Goal: Transaction & Acquisition: Purchase product/service

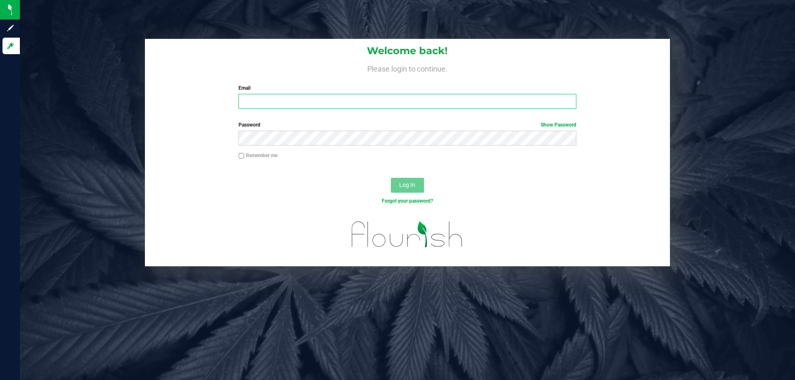
drag, startPoint x: 262, startPoint y: 103, endPoint x: 265, endPoint y: 111, distance: 8.4
click at [265, 113] on div "Welcome back! Please login to continue. Email Required Please format your email…" at bounding box center [407, 77] width 525 height 77
click at [265, 102] on input "Email" at bounding box center [406, 101] width 337 height 15
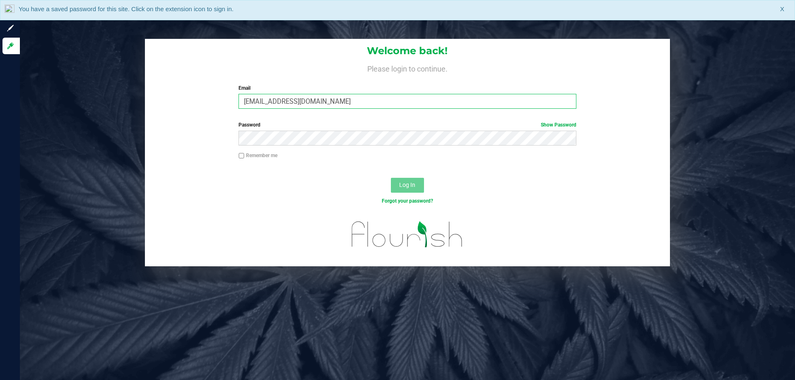
type input "[EMAIL_ADDRESS][DOMAIN_NAME]"
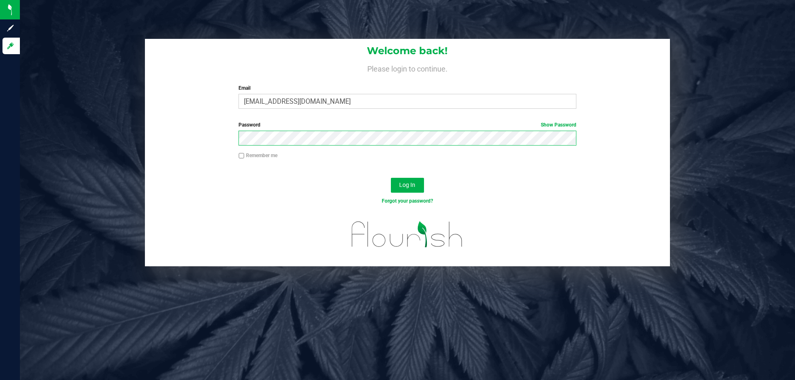
click at [391, 178] on button "Log In" at bounding box center [407, 185] width 33 height 15
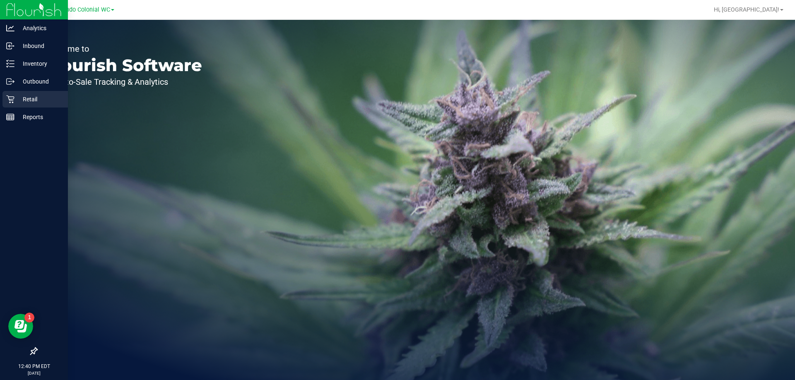
click at [10, 97] on icon at bounding box center [10, 99] width 8 height 8
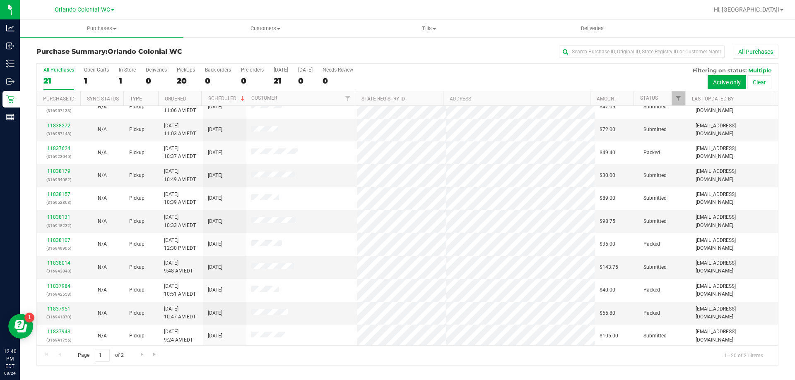
scroll to position [219, 0]
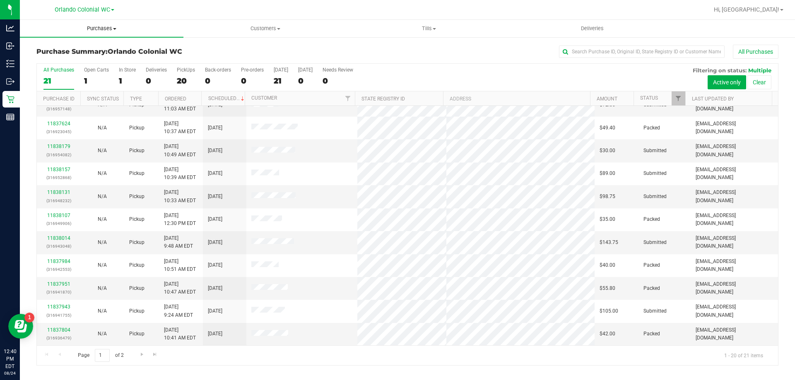
click at [107, 26] on span "Purchases" at bounding box center [102, 28] width 164 height 7
click at [80, 61] on li "Fulfillment" at bounding box center [102, 60] width 164 height 10
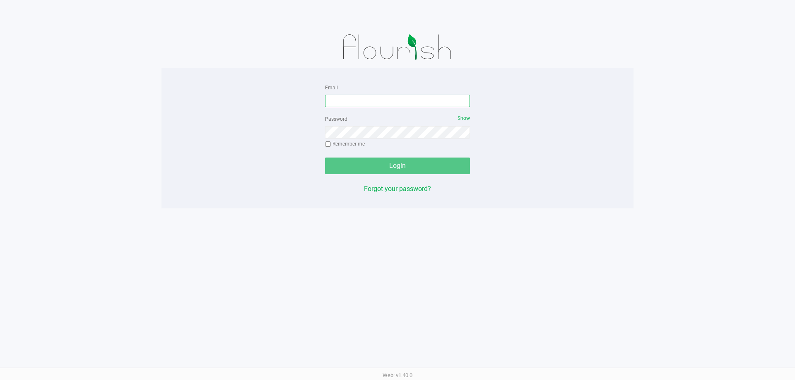
click at [370, 99] on input "Email" at bounding box center [397, 101] width 145 height 12
type input "[EMAIL_ADDRESS][DOMAIN_NAME]"
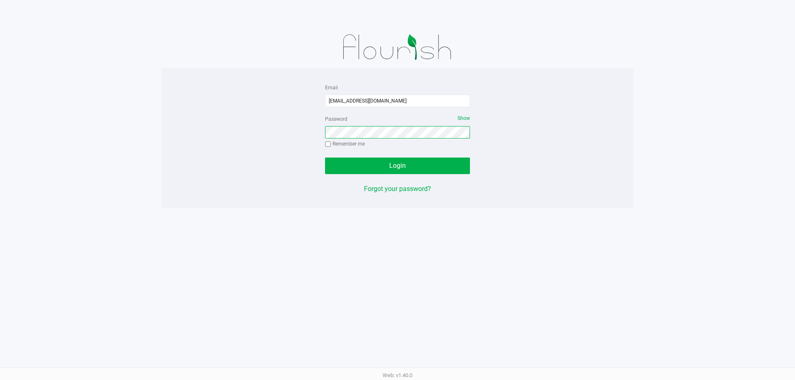
click at [325, 158] on button "Login" at bounding box center [397, 166] width 145 height 17
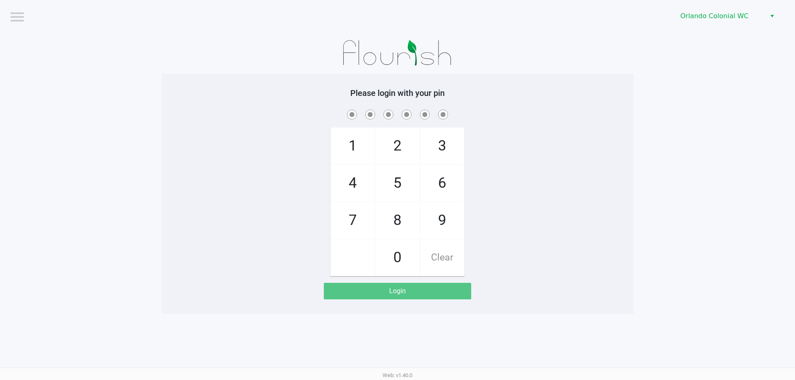
click at [634, 238] on app-pos-login-wrapper "Logout Orlando Colonial WC Please login with your pin 1 4 7 2 5 8 0 3 6 9 Clear…" at bounding box center [397, 157] width 795 height 314
checkbox input "true"
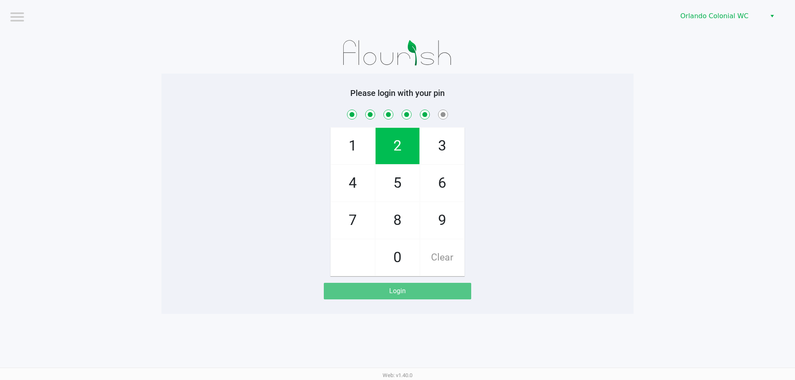
checkbox input "true"
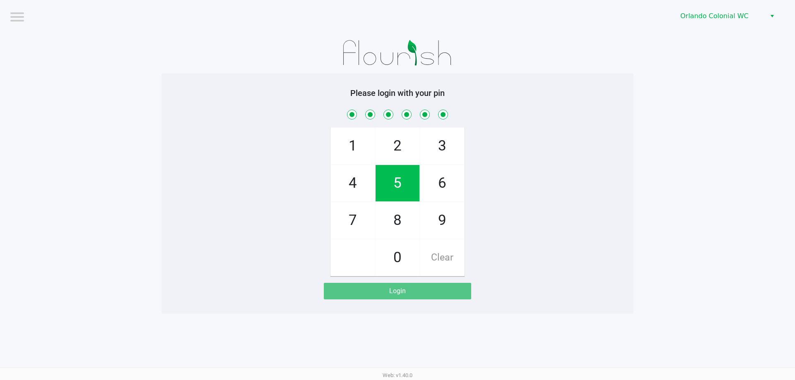
checkbox input "true"
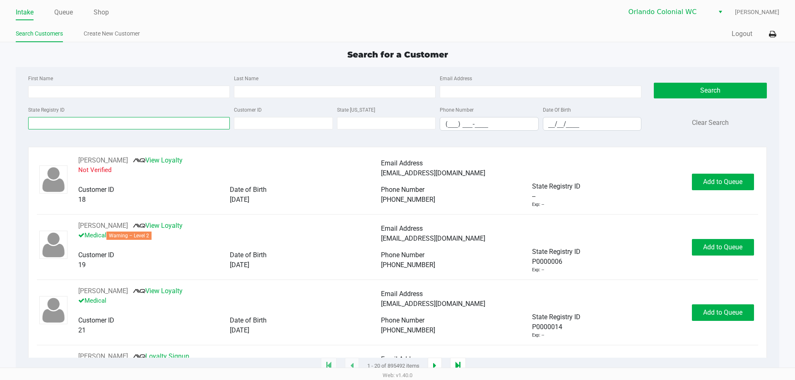
click at [130, 126] on input "State Registry ID" at bounding box center [129, 123] width 202 height 12
click at [66, 119] on input "+" at bounding box center [129, 123] width 202 height 12
paste input "P8FT7259"
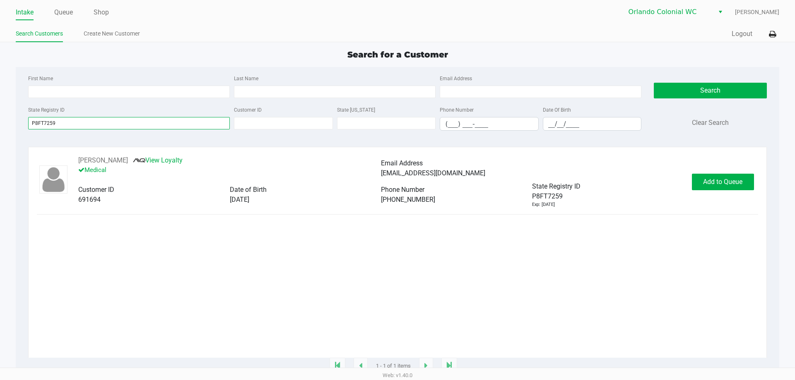
type input "P8FT7259"
click at [120, 163] on button "JEREMIAH OWENBY" at bounding box center [103, 161] width 50 height 10
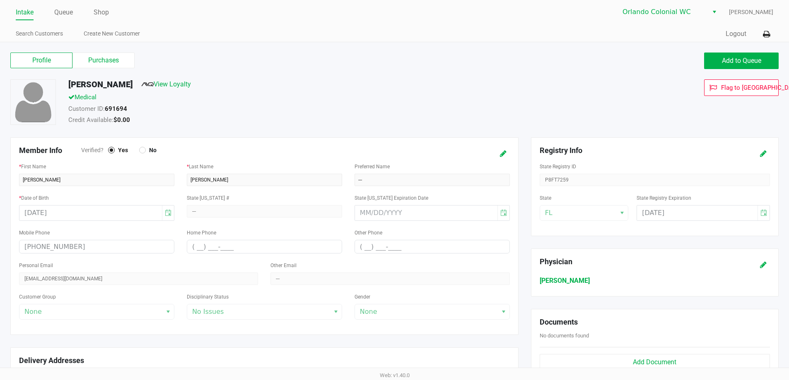
click at [115, 54] on label "Purchases" at bounding box center [103, 61] width 62 height 16
click at [0, 0] on 1 "Purchases" at bounding box center [0, 0] width 0 height 0
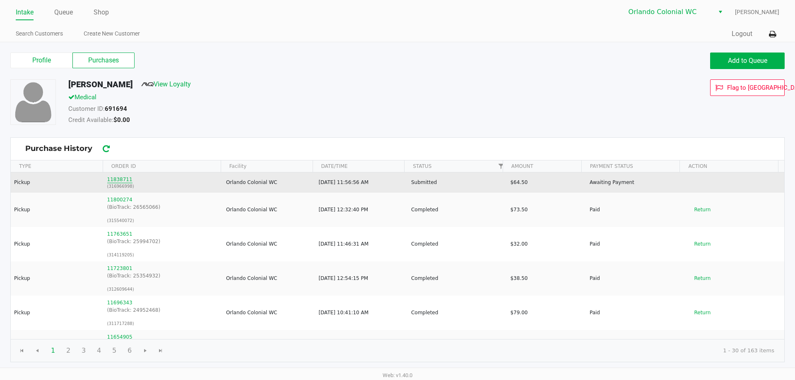
click at [116, 183] on button "11838711" at bounding box center [119, 179] width 25 height 7
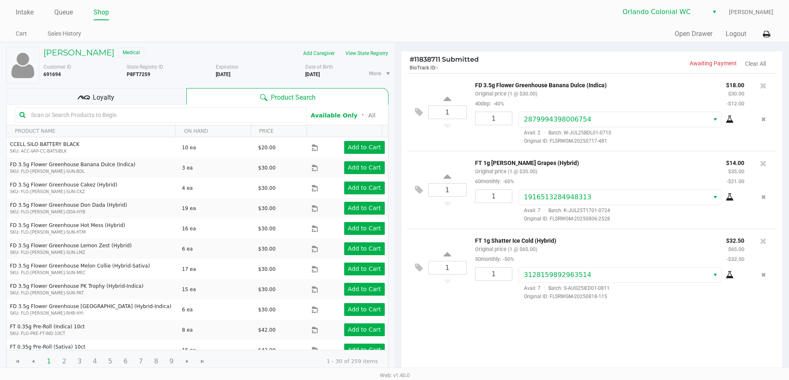
click at [142, 94] on div "Loyalty" at bounding box center [96, 96] width 180 height 17
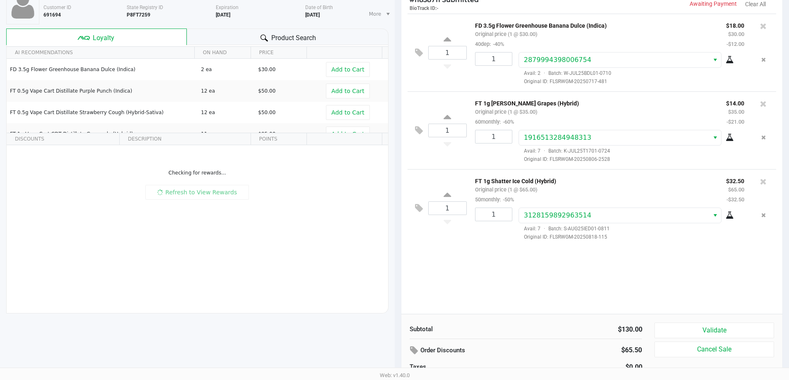
scroll to position [85, 0]
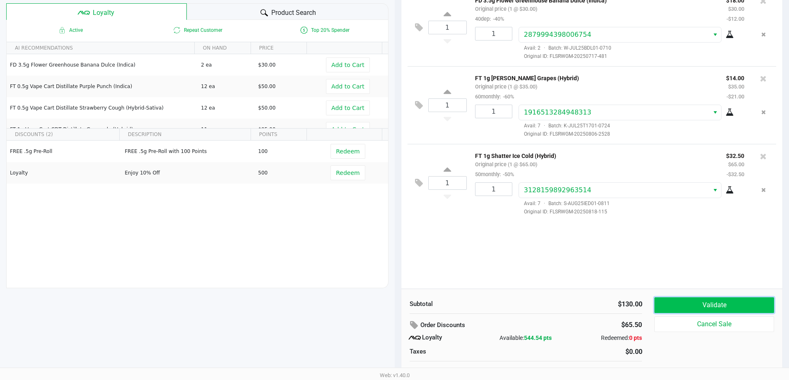
click at [749, 305] on button "Validate" at bounding box center [713, 306] width 119 height 16
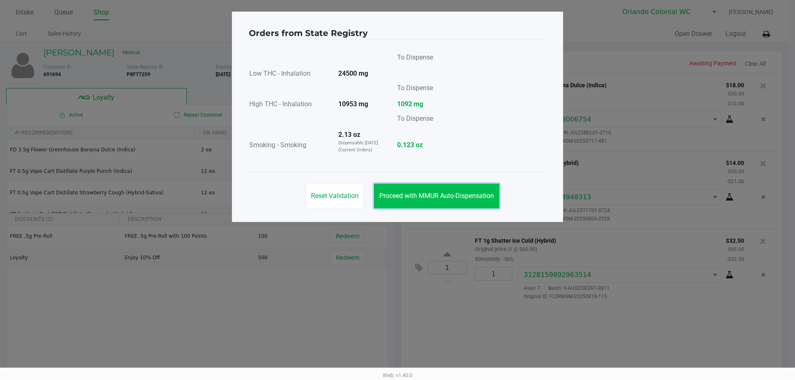
click at [461, 205] on button "Proceed with MMUR Auto-Dispensation" at bounding box center [436, 196] width 125 height 25
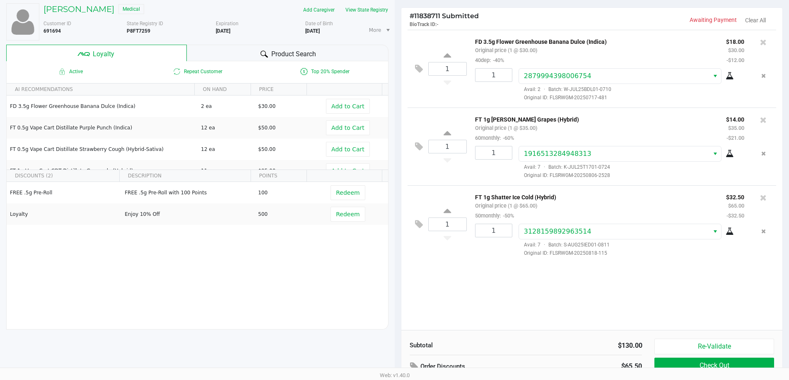
scroll to position [95, 0]
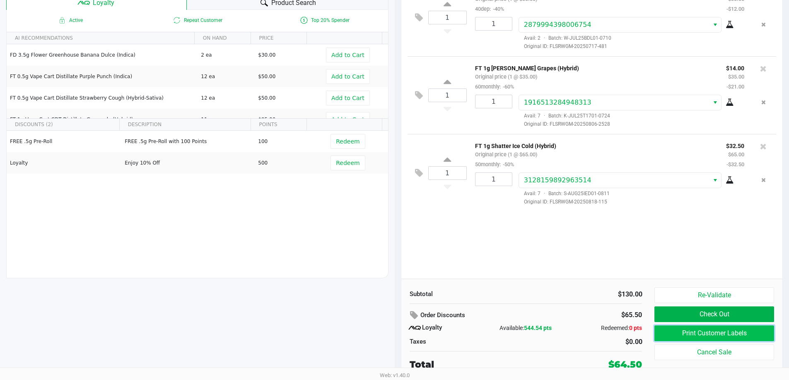
click at [752, 331] on button "Print Customer Labels" at bounding box center [713, 334] width 119 height 16
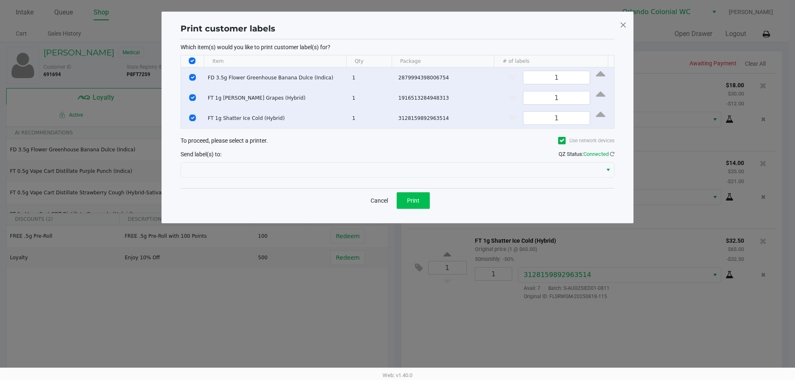
click at [406, 197] on button "Print" at bounding box center [413, 200] width 33 height 17
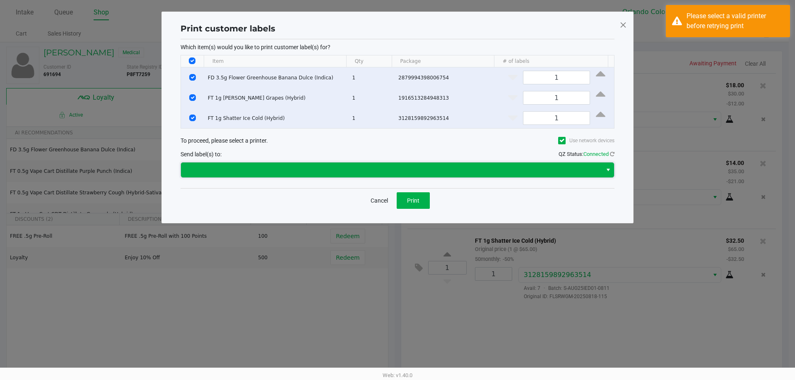
click at [460, 168] on span at bounding box center [391, 170] width 411 height 10
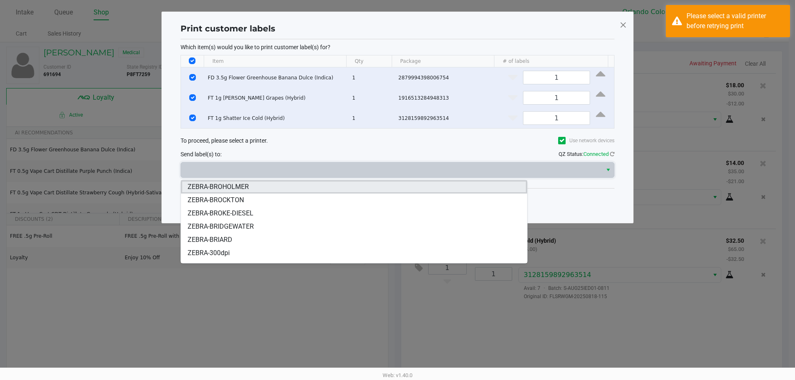
click at [272, 192] on li "ZEBRA-BROHOLMER" at bounding box center [354, 186] width 346 height 13
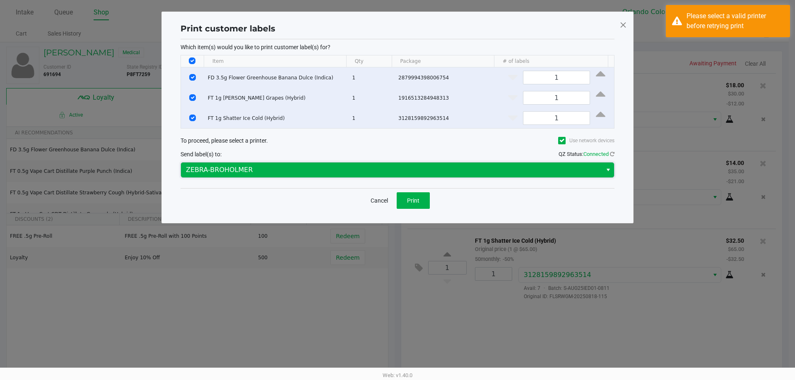
click at [281, 173] on span "ZEBRA-BROHOLMER" at bounding box center [391, 170] width 411 height 10
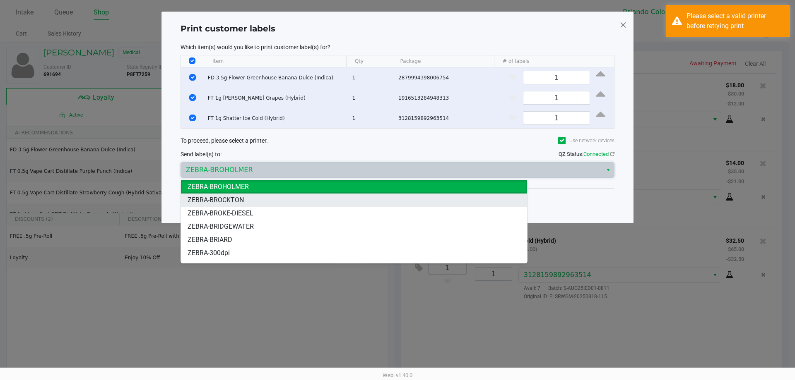
click at [259, 197] on li "ZEBRA-BROCKTON" at bounding box center [354, 200] width 346 height 13
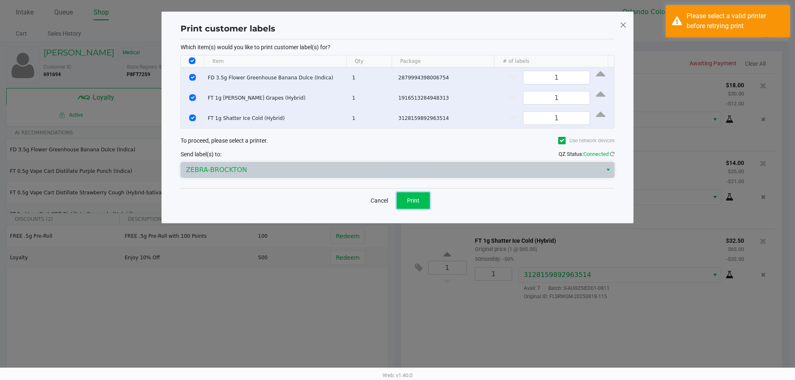
click at [411, 204] on span "Print" at bounding box center [413, 200] width 12 height 7
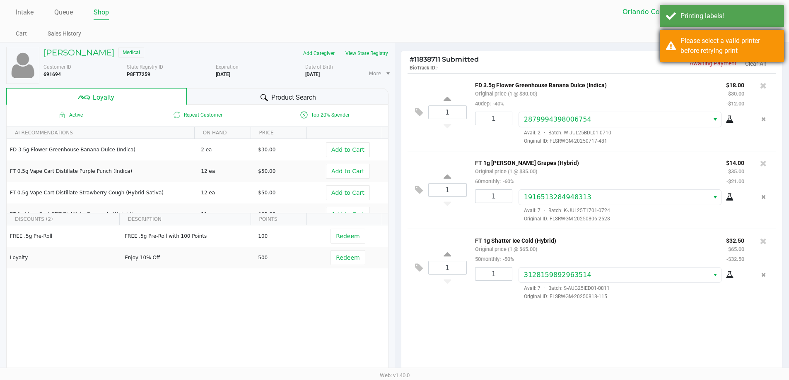
drag, startPoint x: 736, startPoint y: 49, endPoint x: 736, endPoint y: 27, distance: 21.5
click at [736, 48] on div "Please select a valid printer before retrying print" at bounding box center [728, 46] width 97 height 20
drag, startPoint x: 739, startPoint y: 15, endPoint x: 744, endPoint y: 15, distance: 5.0
click at [742, 15] on div "Printing labels!" at bounding box center [728, 16] width 97 height 10
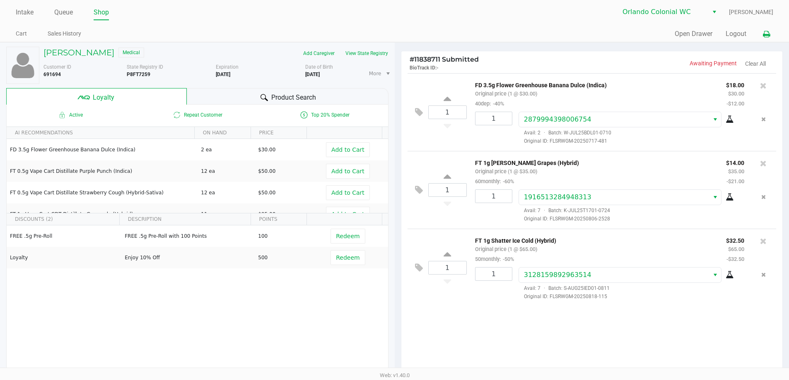
click at [769, 31] on icon at bounding box center [765, 34] width 7 height 6
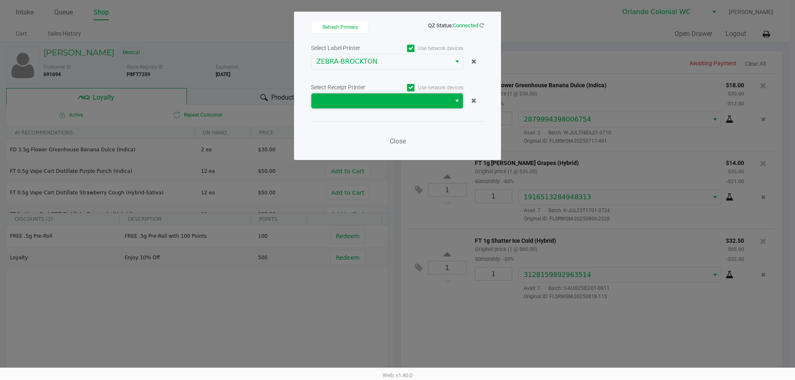
click at [344, 99] on span at bounding box center [381, 101] width 130 height 10
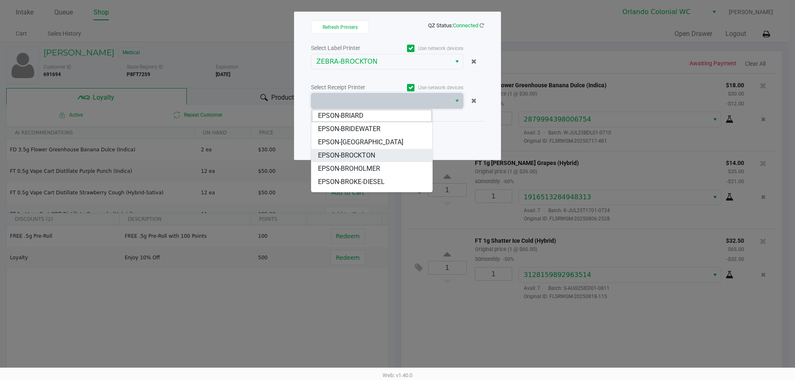
click at [356, 152] on span "EPSON-BROCKTON" at bounding box center [346, 156] width 57 height 10
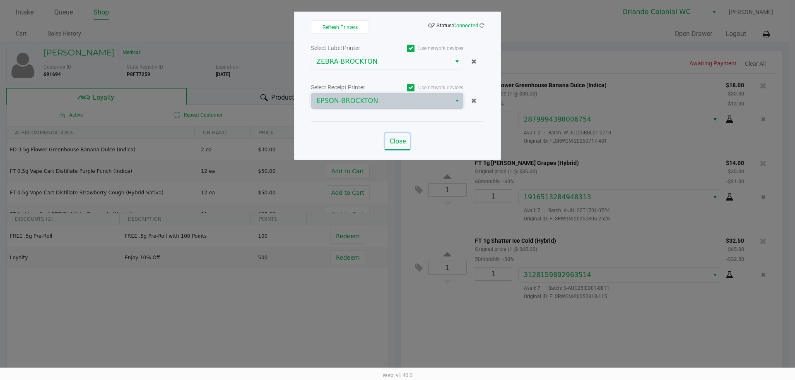
click at [390, 141] on span "Close" at bounding box center [398, 141] width 16 height 8
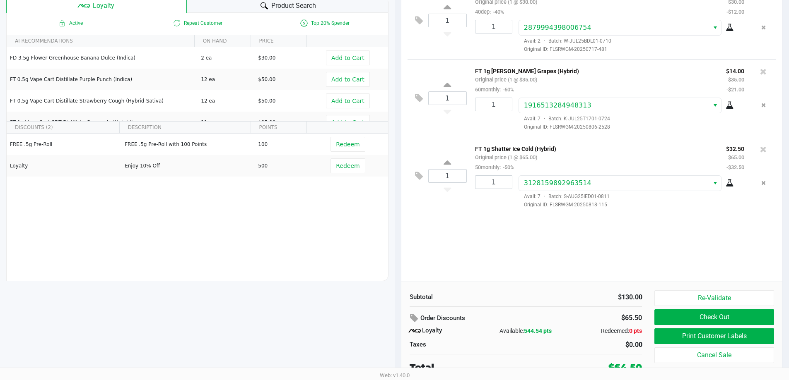
scroll to position [95, 0]
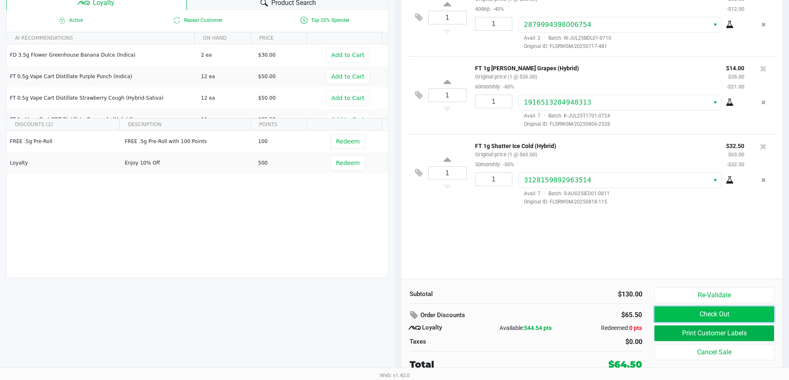
click at [711, 312] on button "Check Out" at bounding box center [713, 315] width 119 height 16
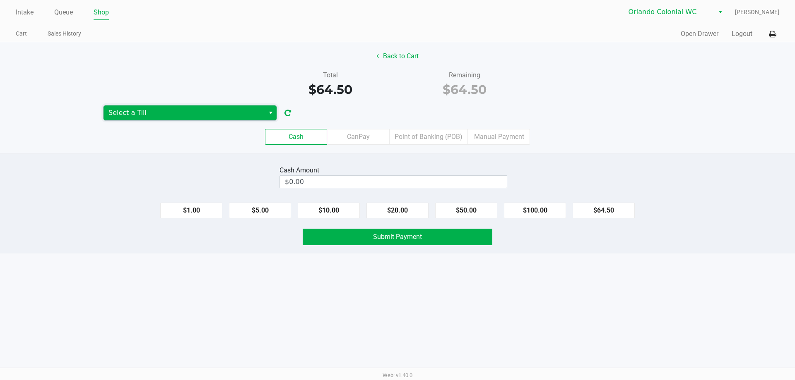
click at [233, 110] on span "Select a Till" at bounding box center [183, 113] width 151 height 10
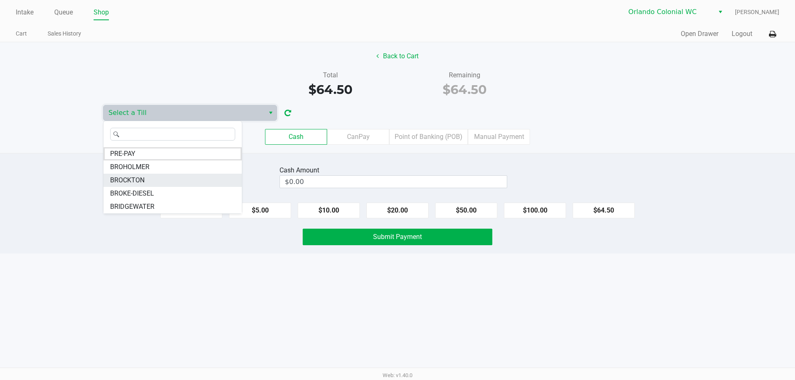
click at [154, 176] on li "BROCKTON" at bounding box center [172, 180] width 138 height 13
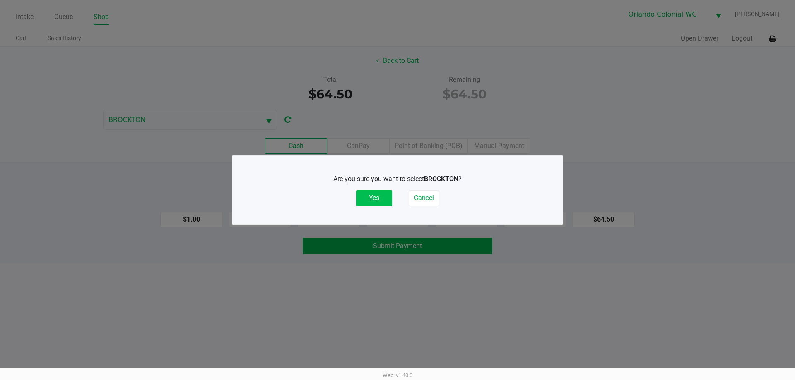
click at [359, 195] on button "Yes" at bounding box center [374, 198] width 36 height 16
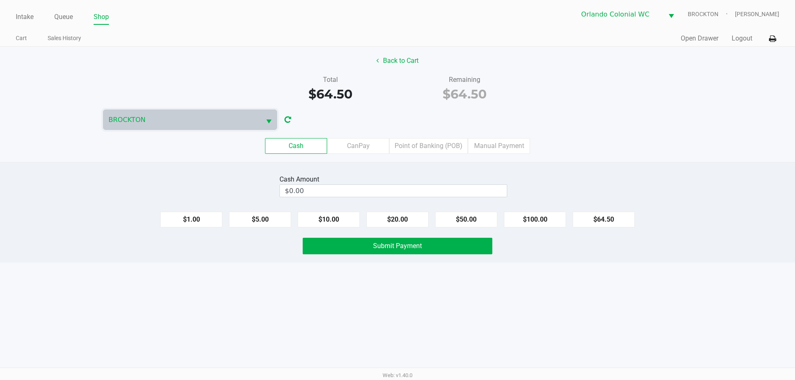
click at [395, 177] on div "Cash Amount" at bounding box center [393, 180] width 228 height 10
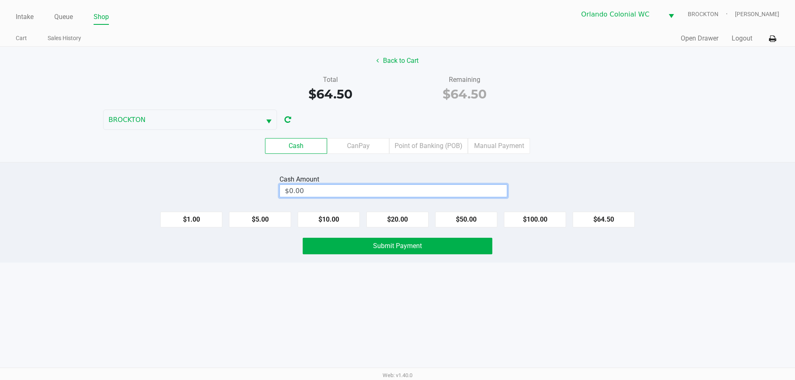
click at [422, 192] on input "$0.00" at bounding box center [393, 191] width 227 height 12
click at [288, 306] on div "Intake Queue Shop Orlando Colonial WC BROCKTON Madison Olsen Cart Sales History…" at bounding box center [397, 190] width 795 height 380
type input "$65.00"
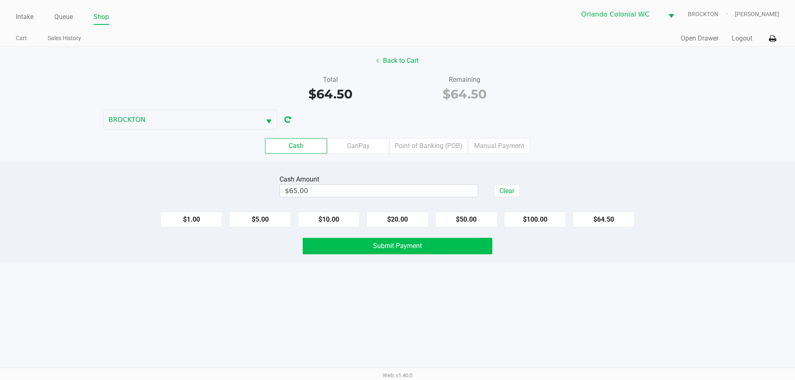
click at [338, 252] on button "Submit Payment" at bounding box center [398, 246] width 190 height 17
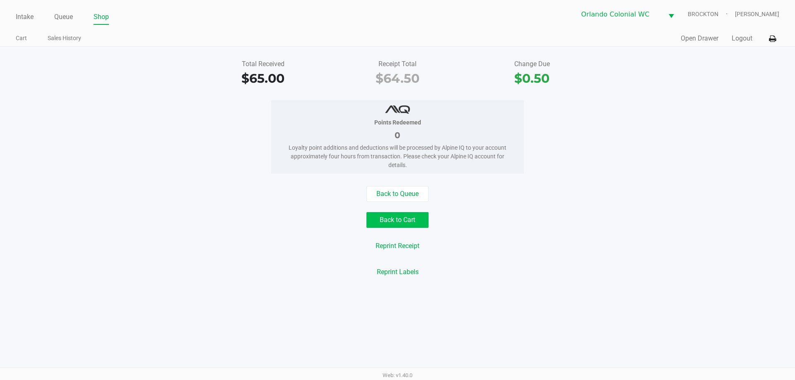
click at [410, 215] on button "Back to Cart" at bounding box center [397, 220] width 62 height 16
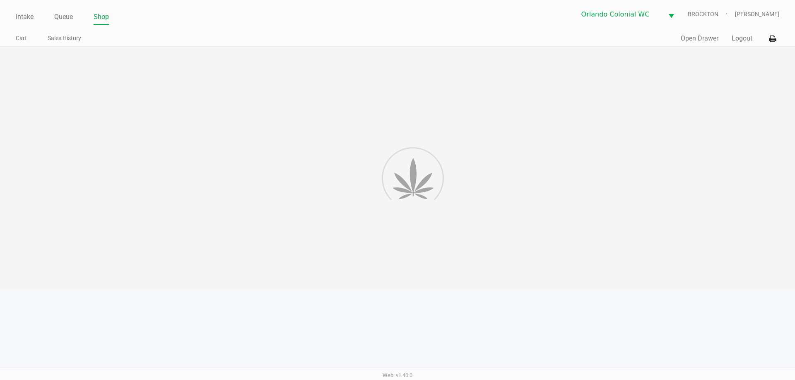
click at [529, 207] on div at bounding box center [397, 168] width 795 height 243
click at [736, 41] on button "Logout" at bounding box center [741, 39] width 21 height 10
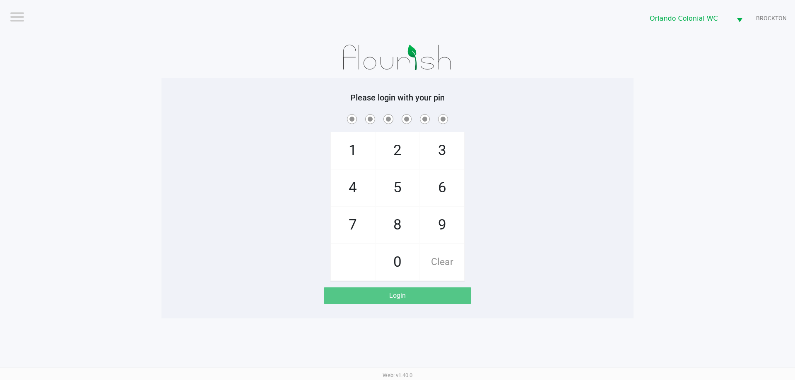
click at [248, 267] on div "1 4 7 2 5 8 0 3 6 9 Clear" at bounding box center [397, 197] width 472 height 168
click at [546, 206] on div "1 4 7 2 5 8 0 3 6 9 Clear" at bounding box center [397, 197] width 472 height 168
checkbox input "true"
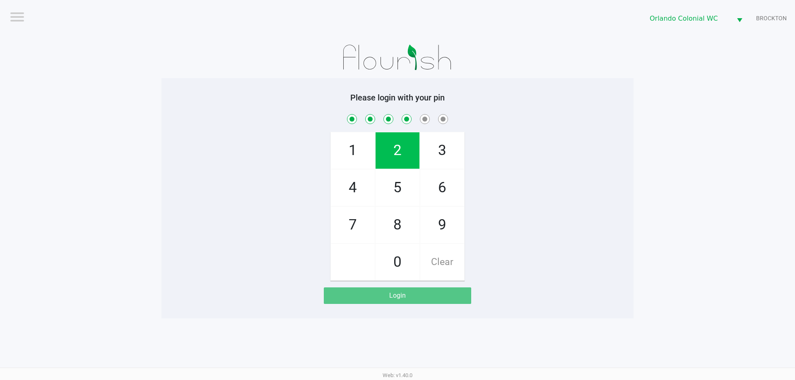
checkbox input "true"
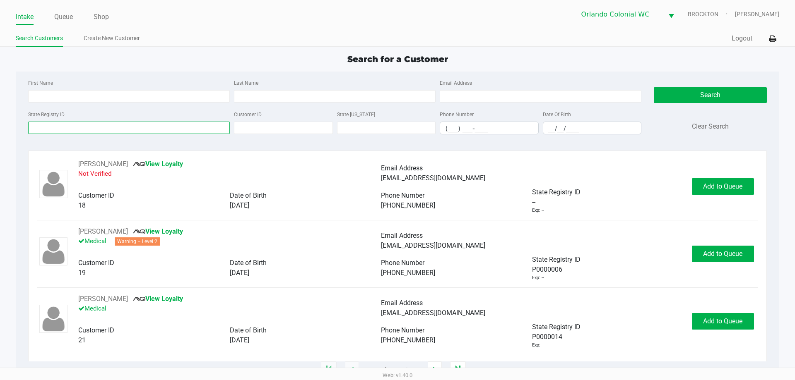
click at [164, 129] on input "State Registry ID" at bounding box center [129, 128] width 202 height 12
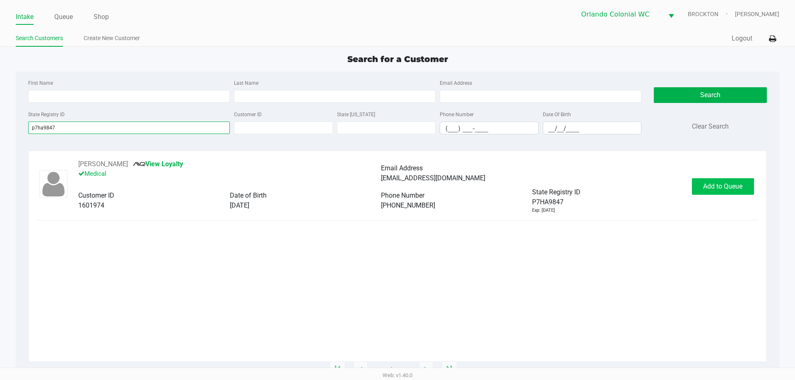
type input "p7ha9847"
click at [738, 189] on span "Add to Queue" at bounding box center [722, 187] width 39 height 8
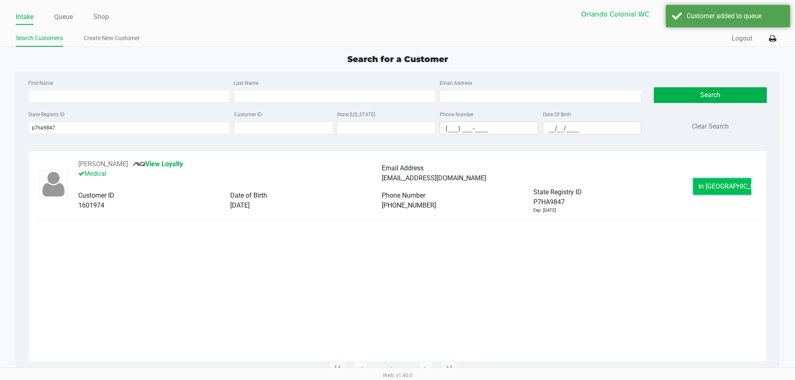
click at [725, 186] on span "In Queue" at bounding box center [733, 187] width 70 height 8
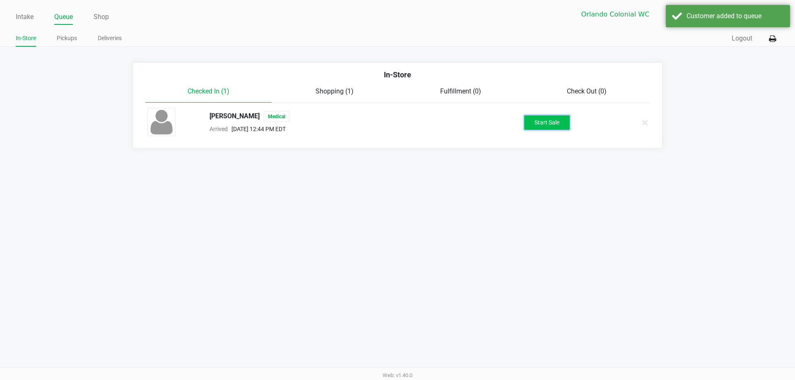
click at [558, 118] on button "Start Sale" at bounding box center [547, 122] width 46 height 14
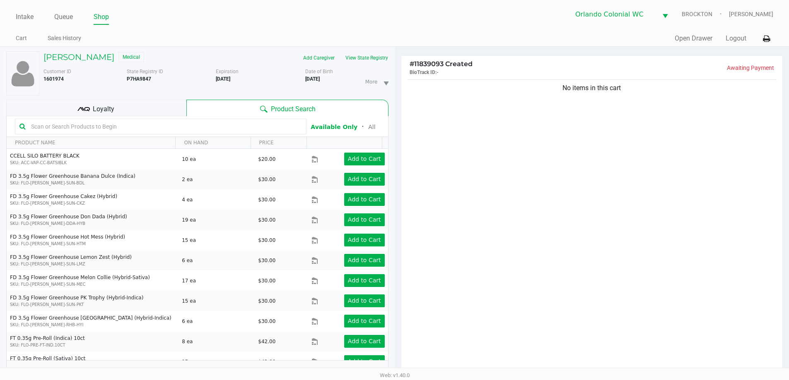
click at [87, 107] on icon at bounding box center [83, 109] width 12 height 12
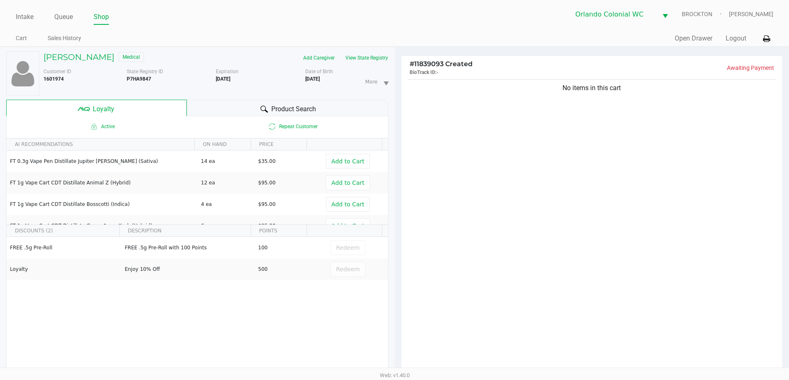
click at [292, 113] on span "Product Search" at bounding box center [293, 109] width 45 height 10
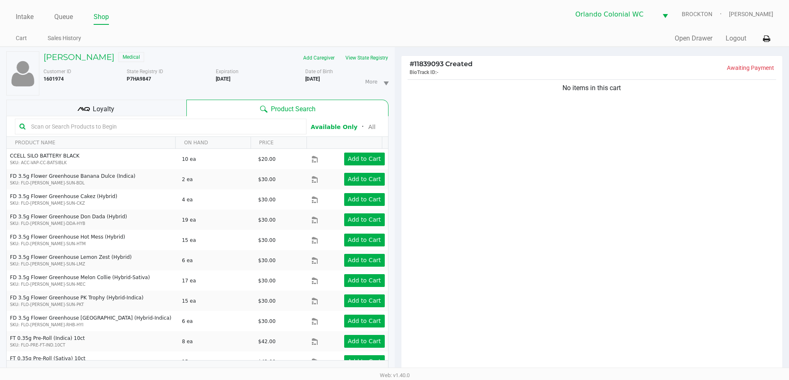
click at [68, 129] on input "text" at bounding box center [165, 126] width 274 height 12
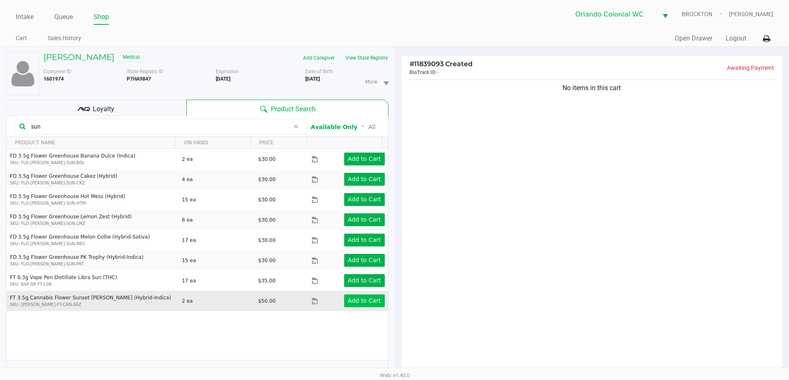
type input "sun"
click at [358, 304] on app-button-loader "Add to Cart" at bounding box center [364, 301] width 33 height 7
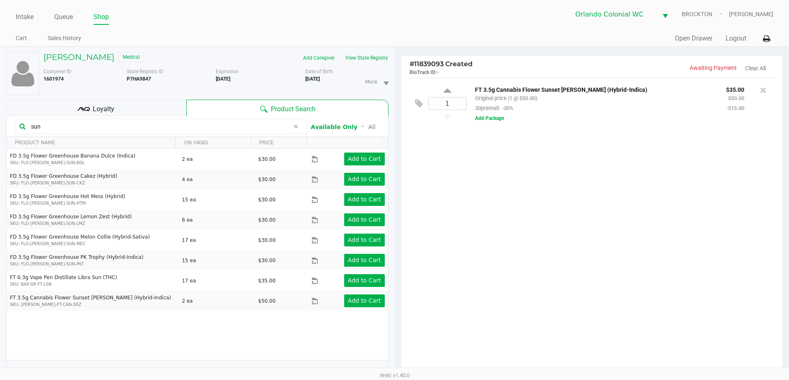
click at [99, 132] on input "sun" at bounding box center [159, 126] width 262 height 12
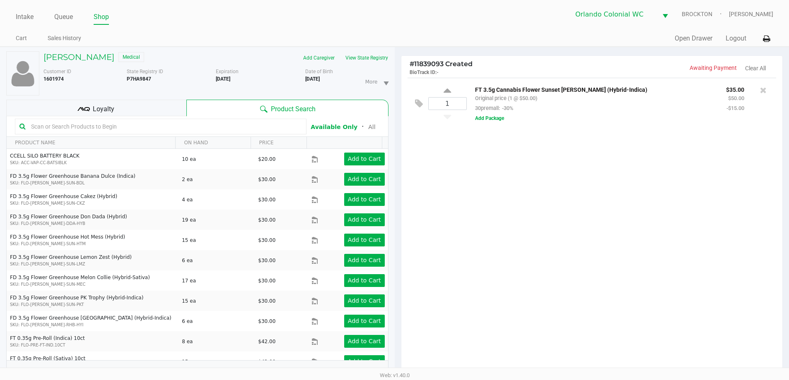
click at [125, 108] on div "Loyalty" at bounding box center [96, 108] width 180 height 17
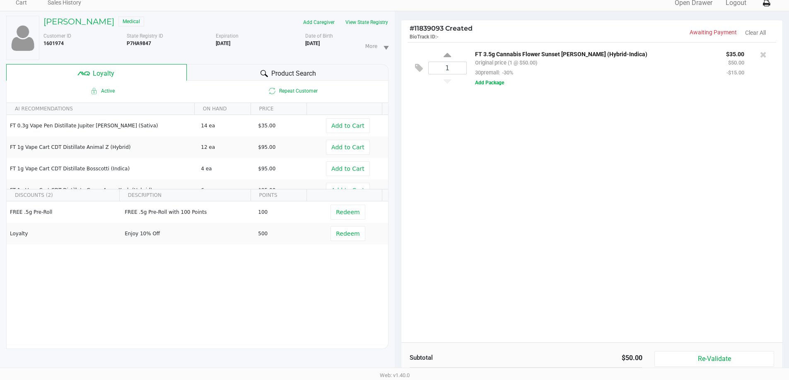
scroll to position [99, 0]
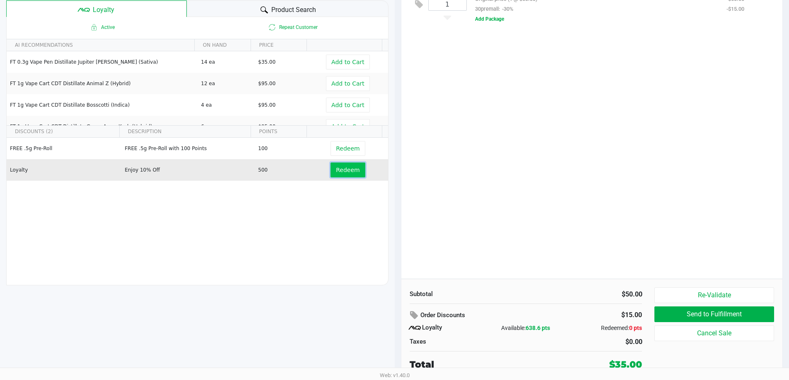
click at [355, 173] on button "Redeem" at bounding box center [347, 170] width 34 height 15
drag, startPoint x: 345, startPoint y: 170, endPoint x: 354, endPoint y: 176, distance: 11.0
click at [346, 170] on span "Remove" at bounding box center [348, 170] width 24 height 7
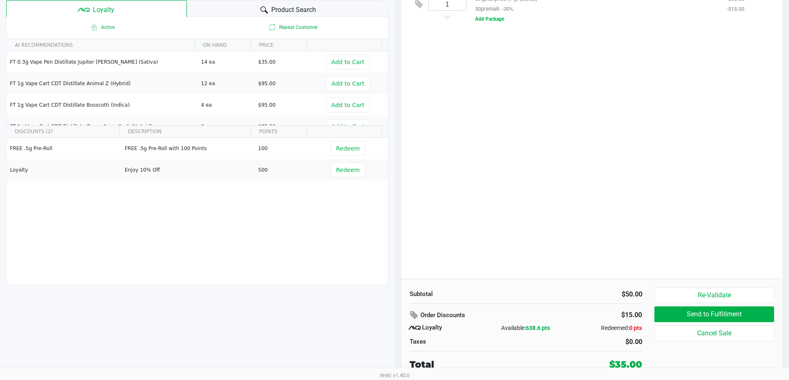
scroll to position [0, 0]
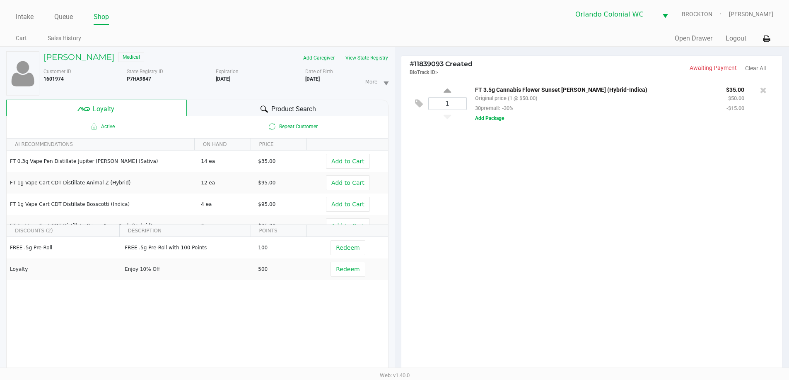
click at [223, 109] on div "Product Search" at bounding box center [288, 108] width 202 height 17
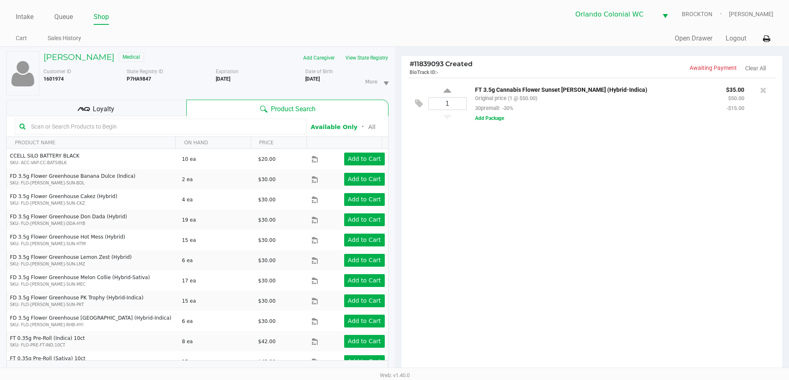
click at [94, 125] on input "text" at bounding box center [165, 126] width 274 height 12
click at [488, 269] on div "1 FT 3.5g Cannabis Flower Sunset Runtz (Hybrid-Indica) Original price (1 @ $50.…" at bounding box center [591, 228] width 381 height 301
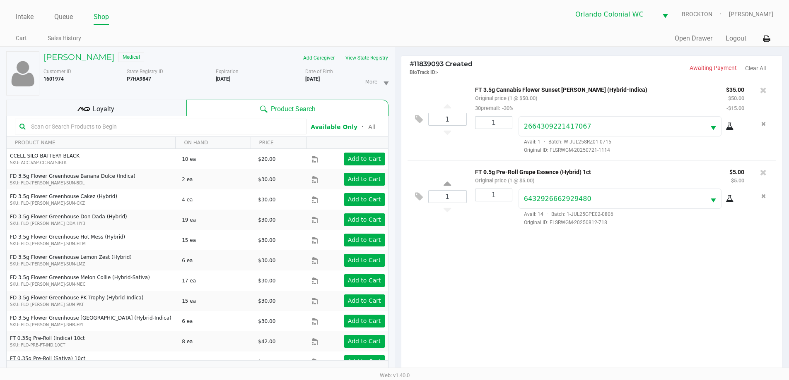
click at [111, 112] on span "Loyalty" at bounding box center [104, 109] width 22 height 10
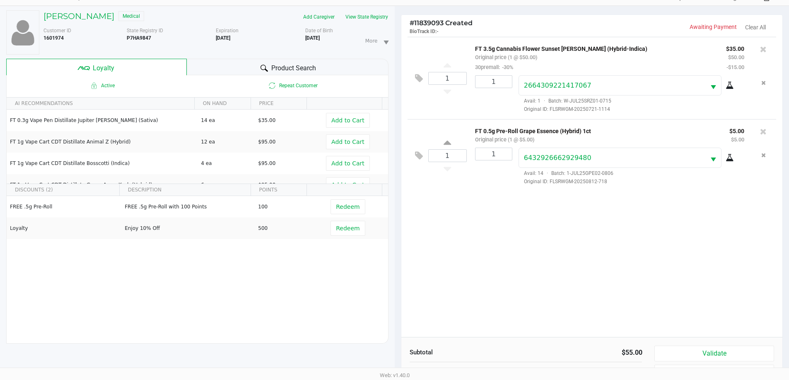
scroll to position [99, 0]
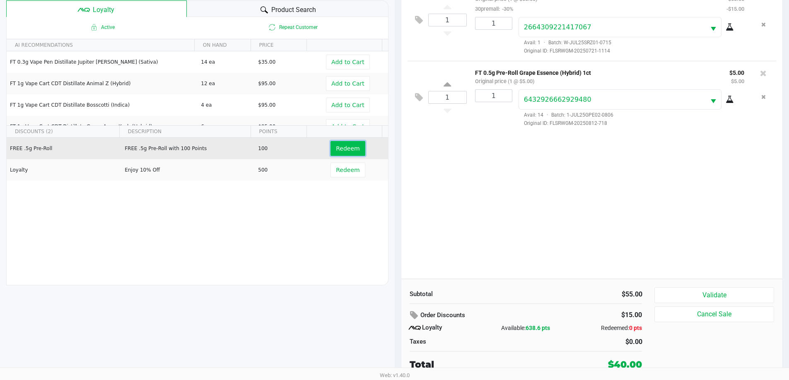
click at [336, 150] on span "Redeem" at bounding box center [348, 148] width 24 height 7
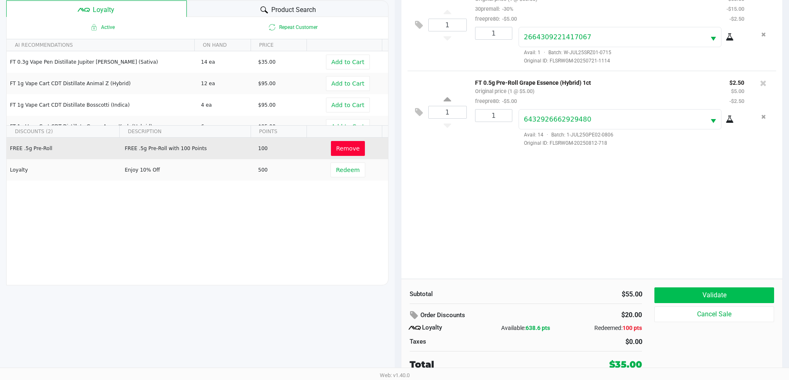
drag, startPoint x: 709, startPoint y: 305, endPoint x: 731, endPoint y: 300, distance: 22.5
click at [711, 306] on div "Validate Cancel Sale" at bounding box center [716, 330] width 125 height 84
click at [740, 291] on button "Validate" at bounding box center [713, 296] width 119 height 16
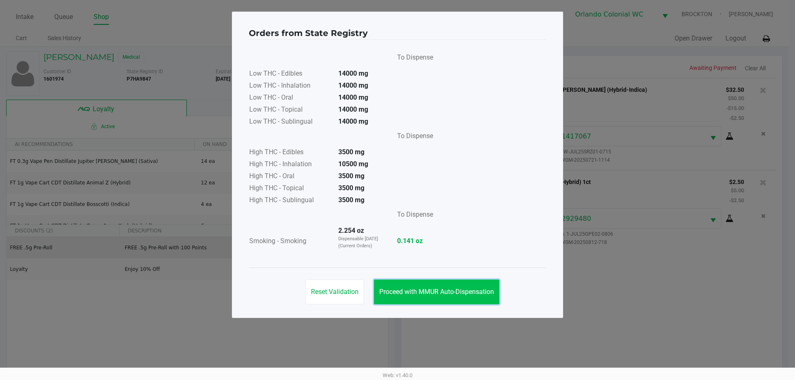
click at [444, 292] on span "Proceed with MMUR Auto-Dispensation" at bounding box center [436, 292] width 115 height 8
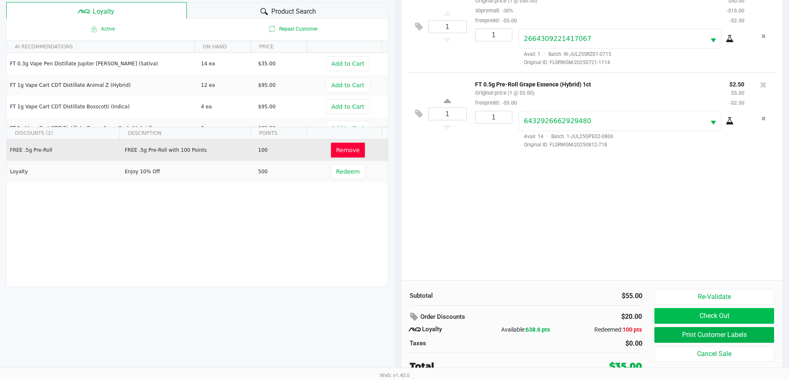
scroll to position [99, 0]
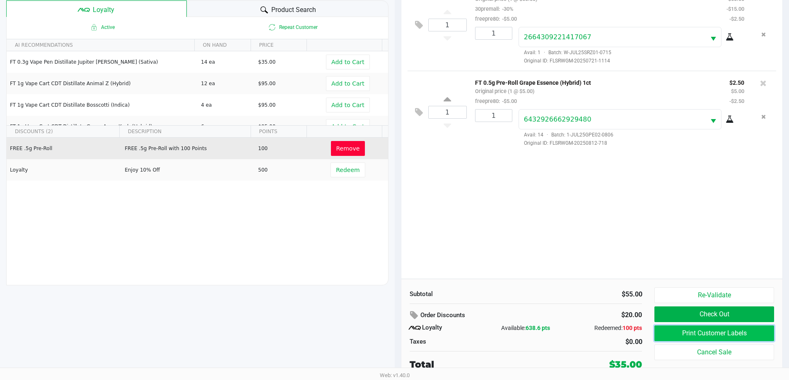
click at [712, 334] on button "Print Customer Labels" at bounding box center [713, 334] width 119 height 16
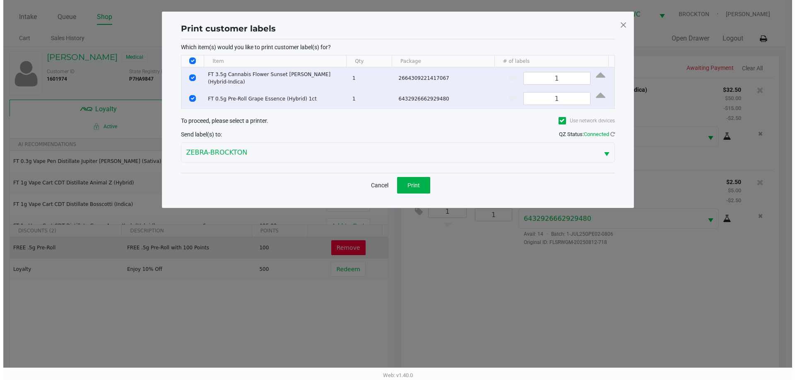
scroll to position [0, 0]
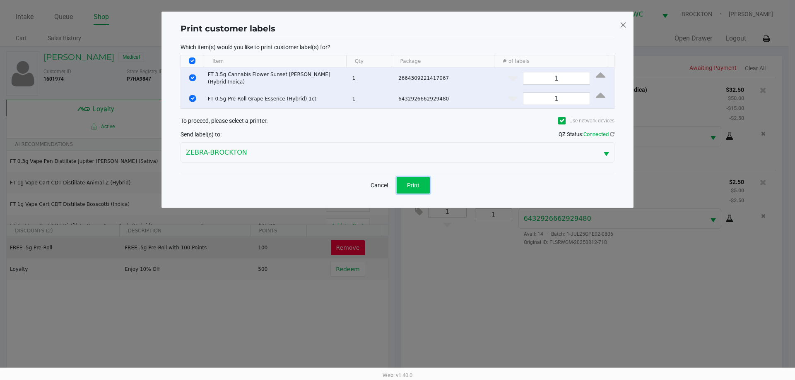
click at [418, 187] on button "Print" at bounding box center [413, 185] width 33 height 17
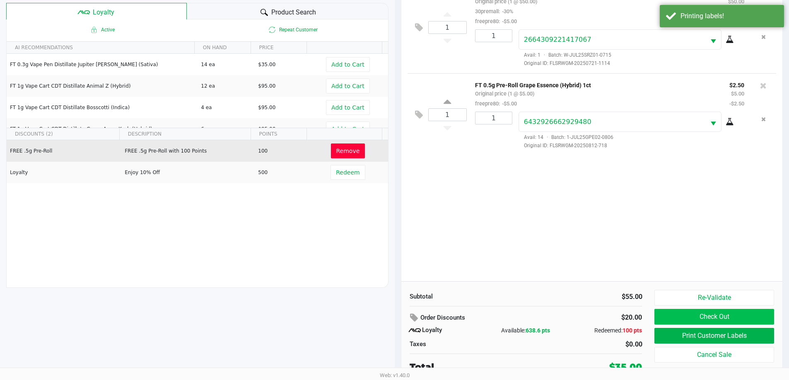
scroll to position [99, 0]
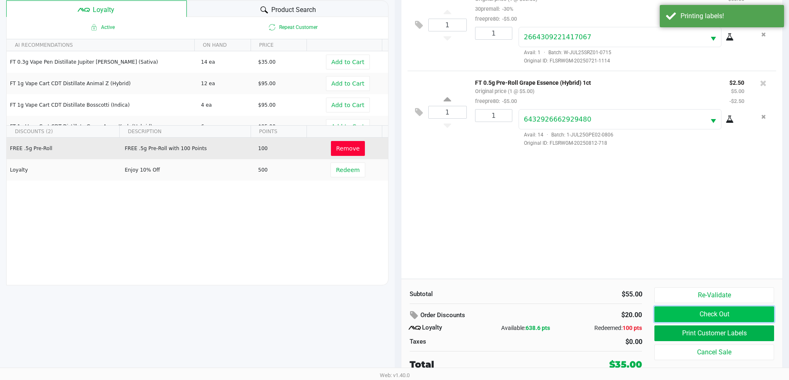
click at [747, 312] on button "Check Out" at bounding box center [713, 315] width 119 height 16
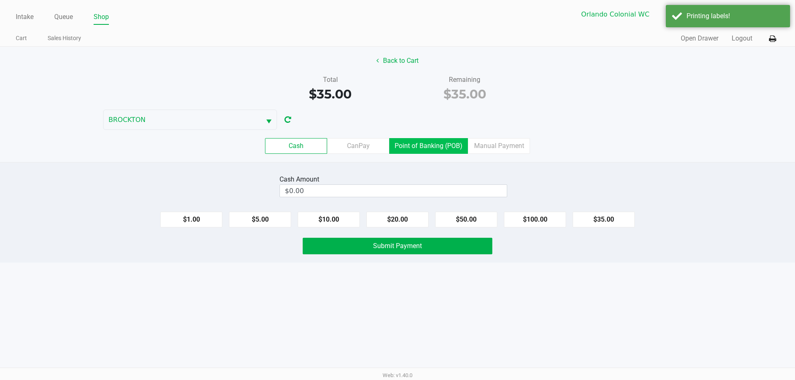
click at [442, 148] on label "Point of Banking (POB)" at bounding box center [428, 146] width 79 height 16
click at [0, 0] on 7 "Point of Banking (POB)" at bounding box center [0, 0] width 0 height 0
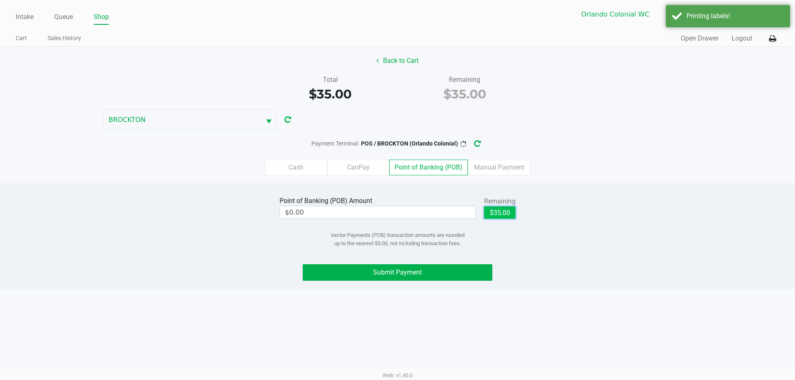
click at [488, 215] on button "$35.00" at bounding box center [499, 213] width 31 height 12
type input "$35.00"
click at [399, 273] on span "Submit Payment" at bounding box center [397, 273] width 49 height 8
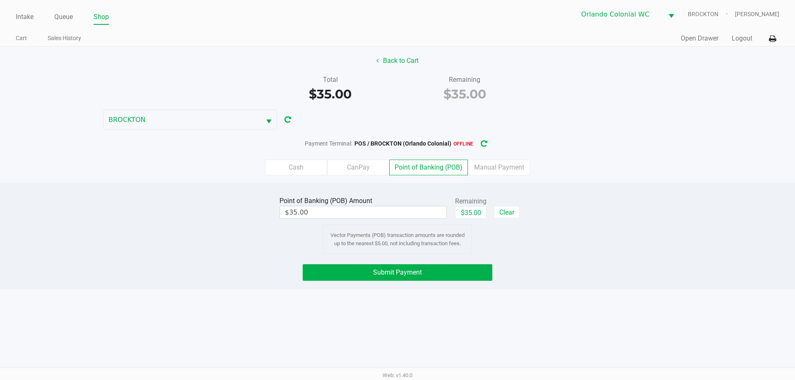
click at [479, 138] on button "button" at bounding box center [483, 143] width 13 height 15
click at [343, 272] on button "Submit Payment" at bounding box center [398, 272] width 190 height 17
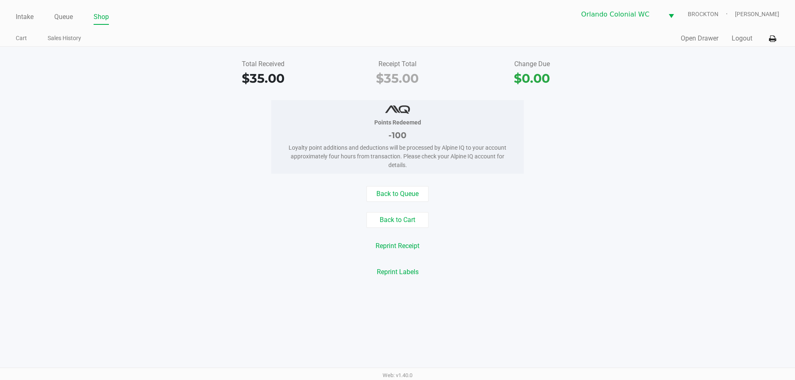
click at [282, 263] on div "Back to Queue Back to Cart Reprint Receipt Reprint Labels" at bounding box center [397, 233] width 807 height 94
click at [406, 219] on button "Back to Cart" at bounding box center [397, 220] width 62 height 16
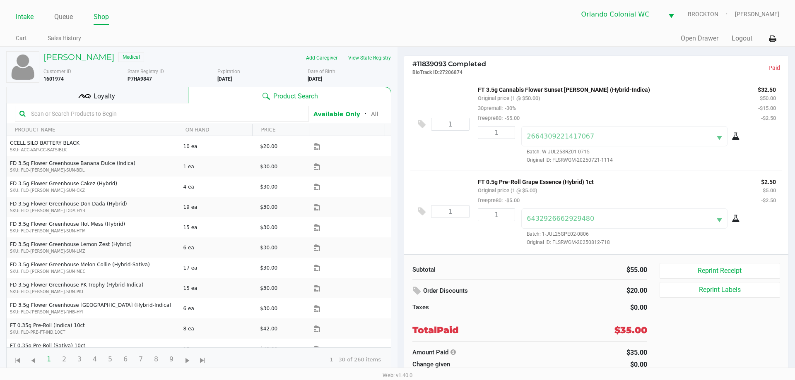
click at [20, 13] on link "Intake" at bounding box center [25, 17] width 18 height 12
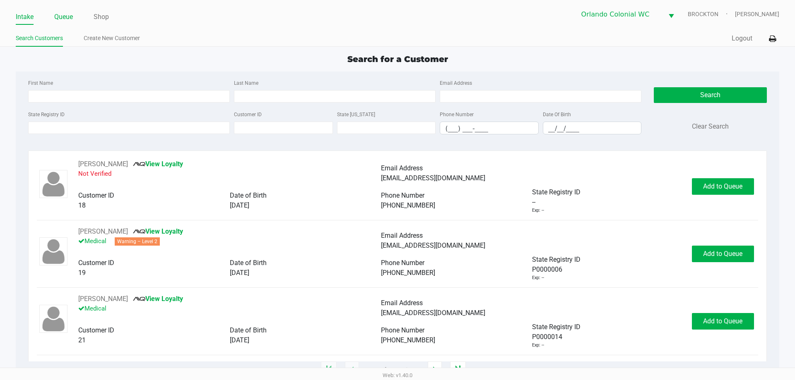
click at [72, 14] on link "Queue" at bounding box center [63, 17] width 19 height 12
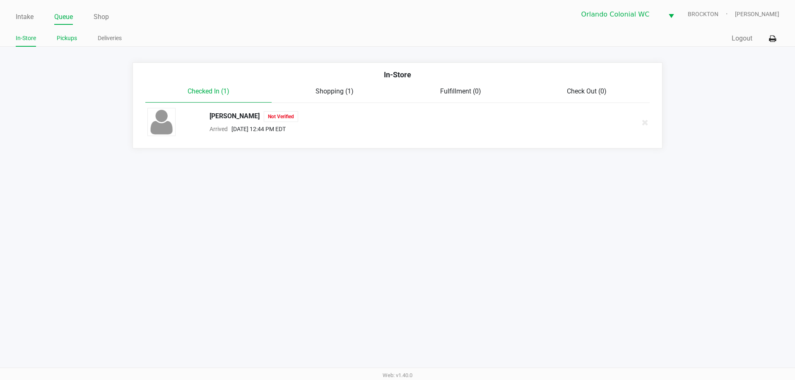
click at [68, 41] on link "Pickups" at bounding box center [67, 38] width 20 height 10
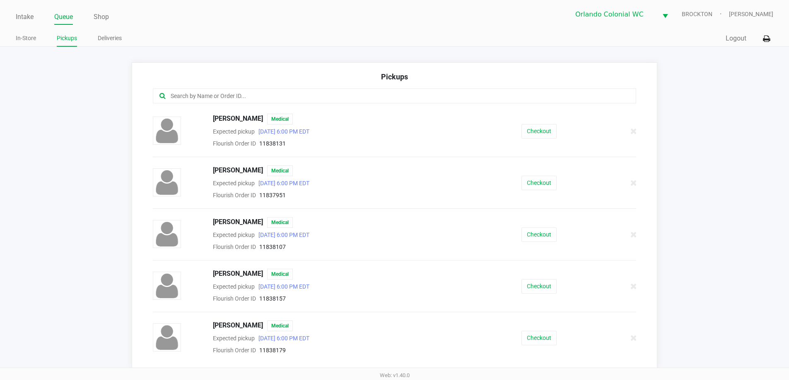
click at [242, 96] on input "text" at bounding box center [381, 96] width 423 height 10
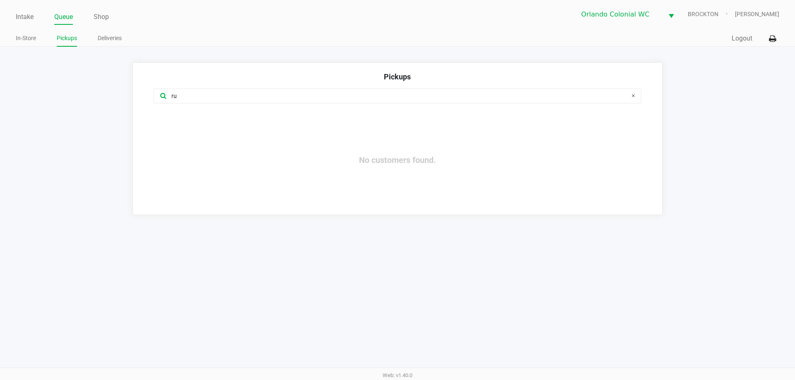
type input "r"
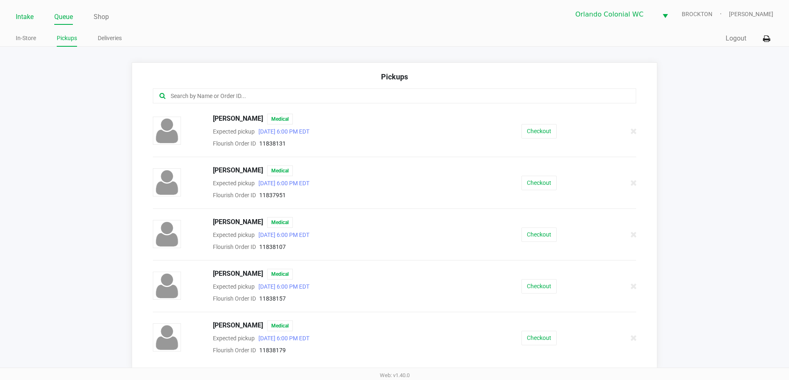
click at [26, 14] on link "Intake" at bounding box center [25, 17] width 18 height 12
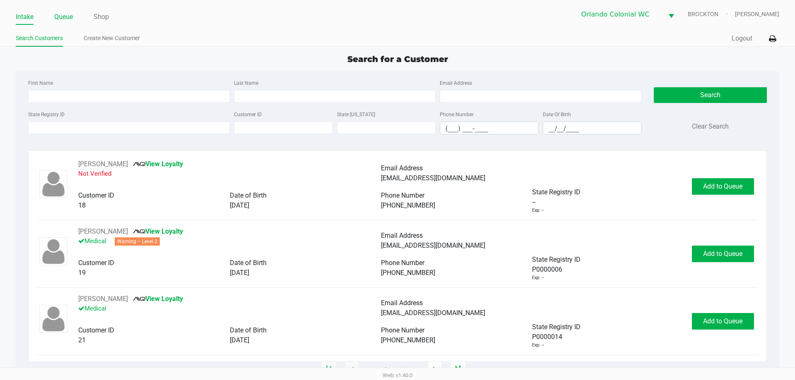
click at [73, 17] on link "Queue" at bounding box center [63, 17] width 19 height 12
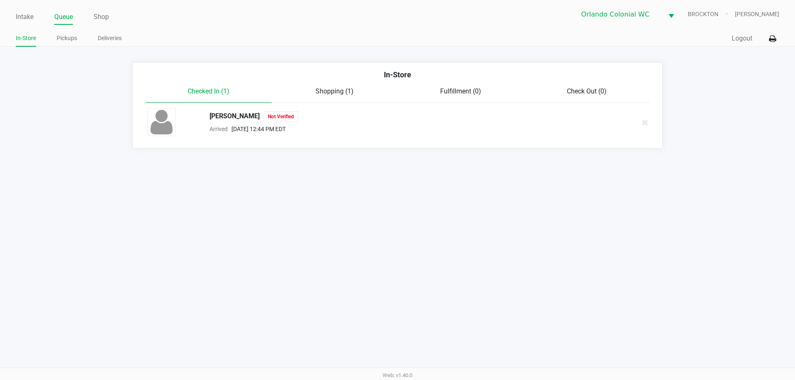
click at [355, 96] on div "Shopping (1)" at bounding box center [335, 92] width 126 height 10
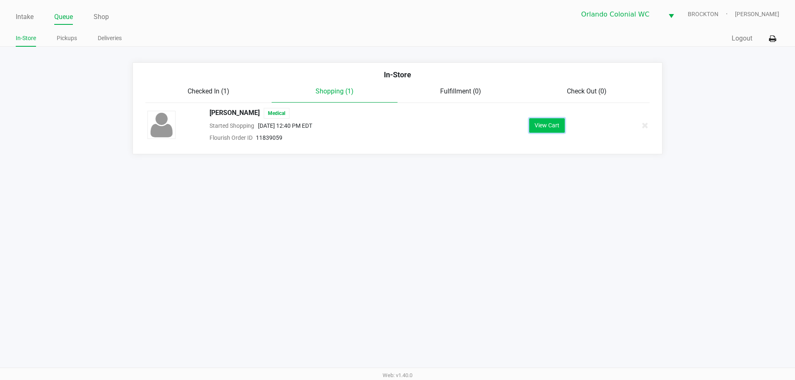
click at [547, 128] on button "View Cart" at bounding box center [547, 125] width 36 height 14
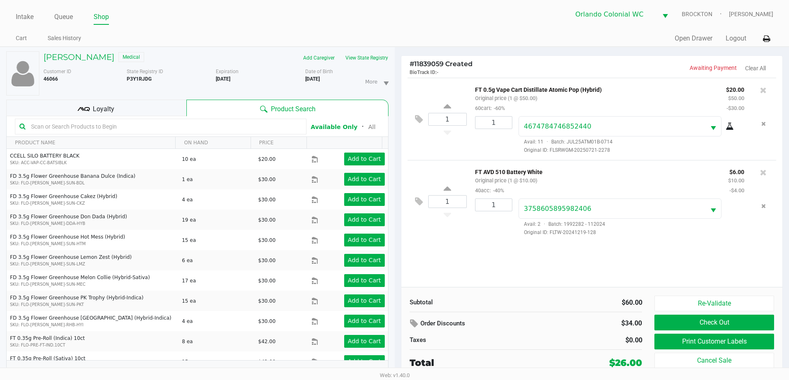
click at [123, 103] on div "Loyalty" at bounding box center [96, 108] width 180 height 17
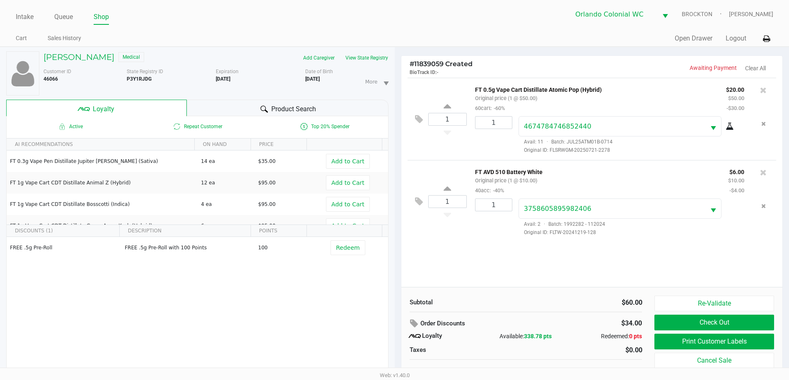
scroll to position [9, 0]
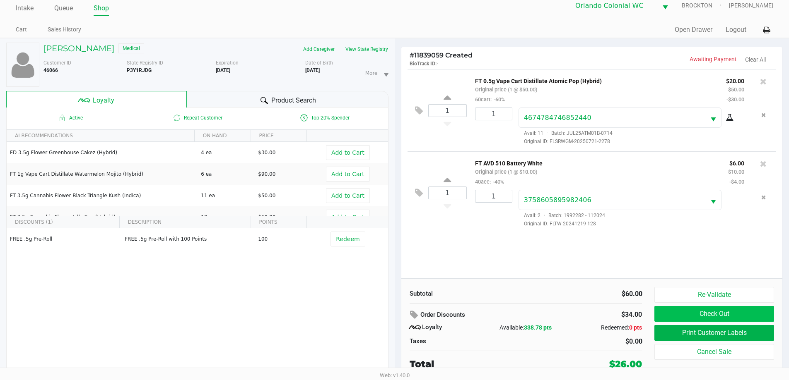
click at [763, 320] on button "Check Out" at bounding box center [713, 314] width 119 height 16
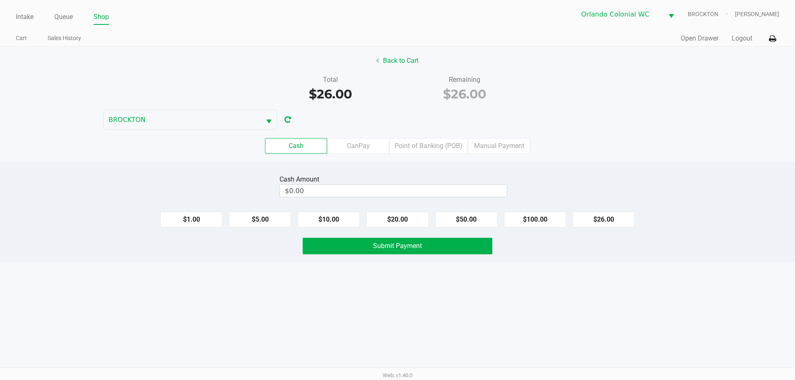
click at [430, 149] on label "Point of Banking (POB)" at bounding box center [428, 146] width 79 height 16
click at [0, 0] on 7 "Point of Banking (POB)" at bounding box center [0, 0] width 0 height 0
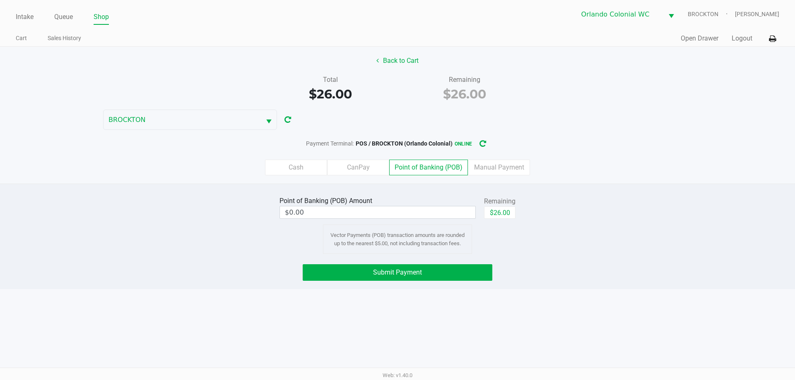
click at [361, 170] on label "CanPay" at bounding box center [358, 168] width 62 height 16
click at [0, 0] on 2 "CanPay" at bounding box center [0, 0] width 0 height 0
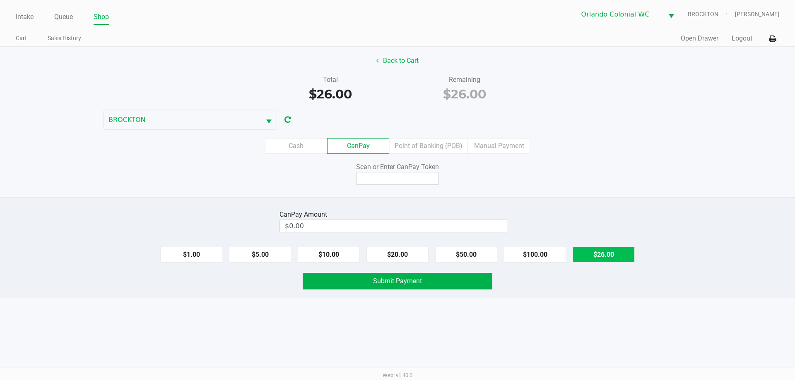
click at [596, 255] on button "$26.00" at bounding box center [603, 255] width 62 height 16
type input "$26.00"
click at [414, 180] on input at bounding box center [397, 178] width 83 height 13
type input "X0207524X"
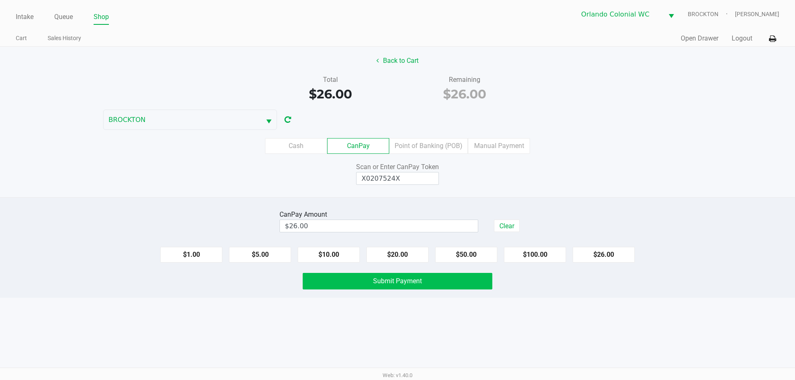
click at [409, 285] on button "Submit Payment" at bounding box center [398, 281] width 190 height 17
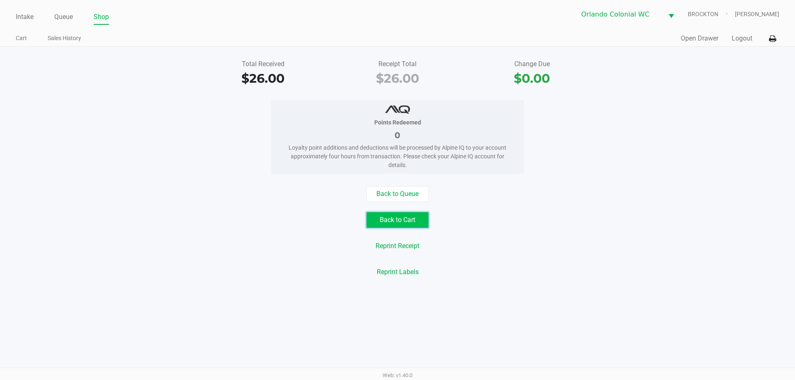
click at [416, 219] on button "Back to Cart" at bounding box center [397, 220] width 62 height 16
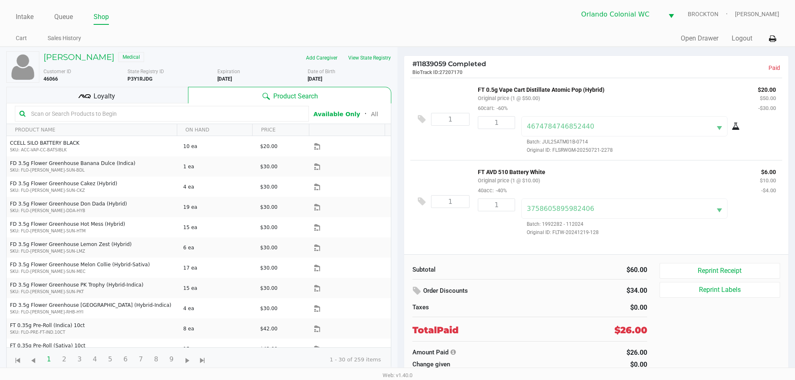
click at [20, 9] on div "Intake Queue Shop Orlando Colonial WC BROCKTON Madison Olsen" at bounding box center [397, 14] width 763 height 20
drag, startPoint x: 21, startPoint y: 14, endPoint x: 28, endPoint y: 24, distance: 12.9
click at [22, 14] on link "Intake" at bounding box center [25, 17] width 18 height 12
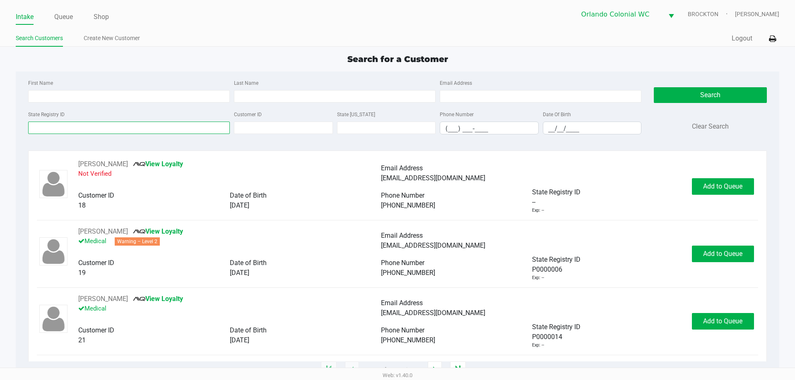
click at [101, 124] on input "State Registry ID" at bounding box center [129, 128] width 202 height 12
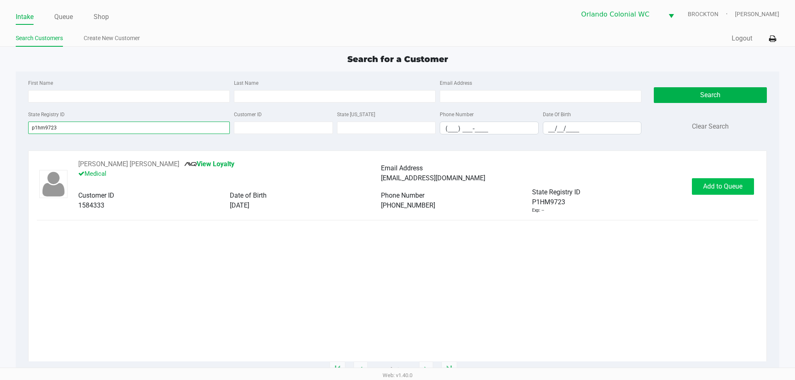
type input "p1hm9723"
click at [708, 189] on span "Add to Queue" at bounding box center [722, 187] width 39 height 8
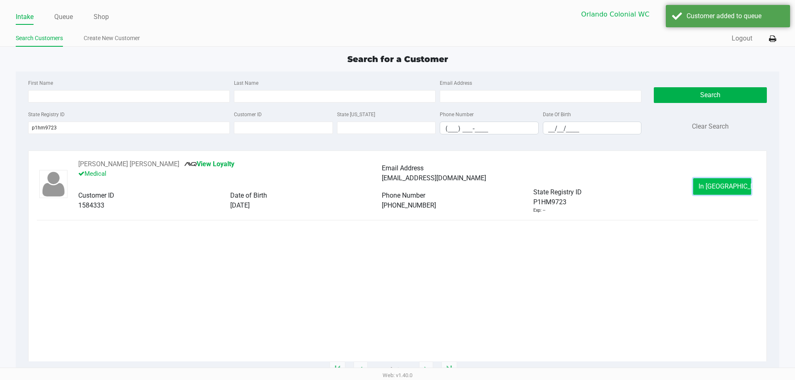
click at [705, 185] on button "In Queue" at bounding box center [722, 186] width 58 height 17
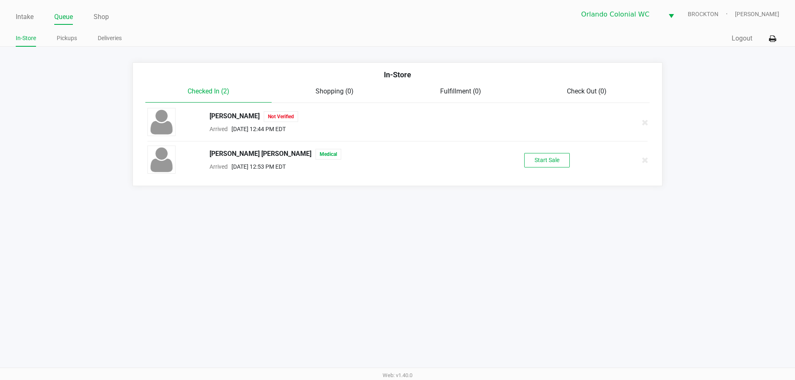
click at [643, 121] on icon at bounding box center [645, 123] width 7 height 6
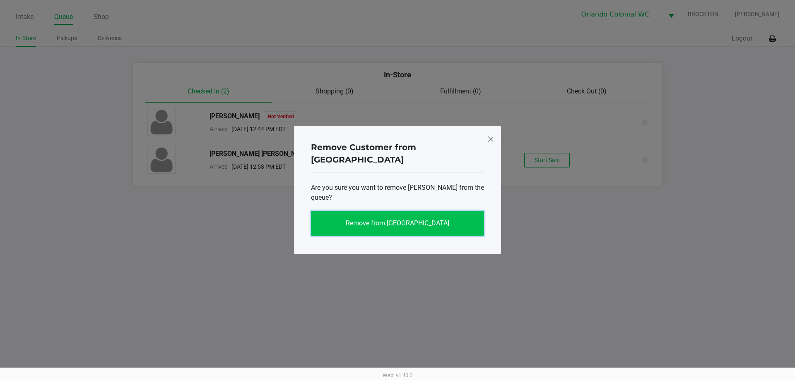
click at [409, 219] on span "Remove from Queue" at bounding box center [397, 223] width 103 height 8
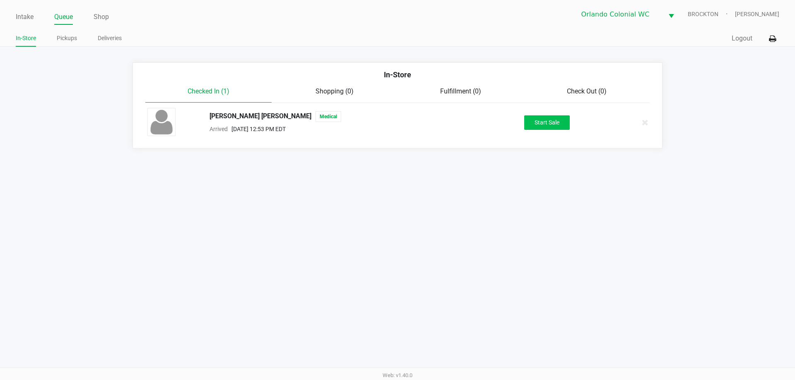
click at [546, 119] on button "Start Sale" at bounding box center [547, 122] width 46 height 14
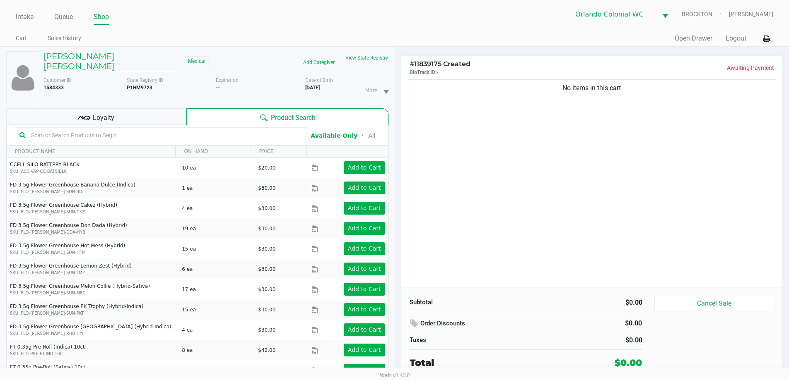
click at [92, 60] on h5 "GREGORY LAMBERT DUKE" at bounding box center [111, 61] width 136 height 20
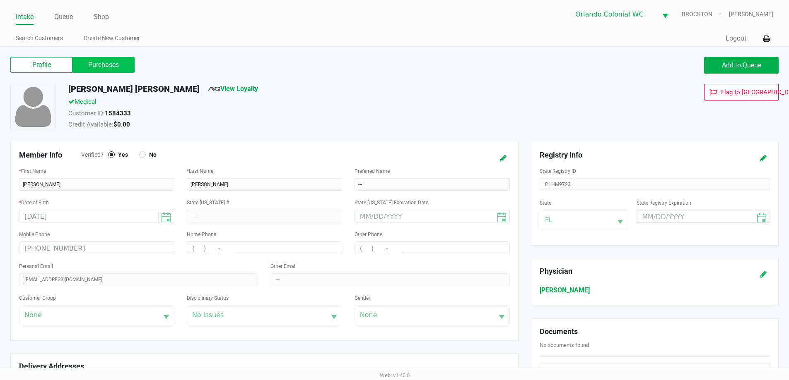
click at [98, 62] on label "Purchases" at bounding box center [103, 65] width 62 height 16
click at [0, 0] on 1 "Purchases" at bounding box center [0, 0] width 0 height 0
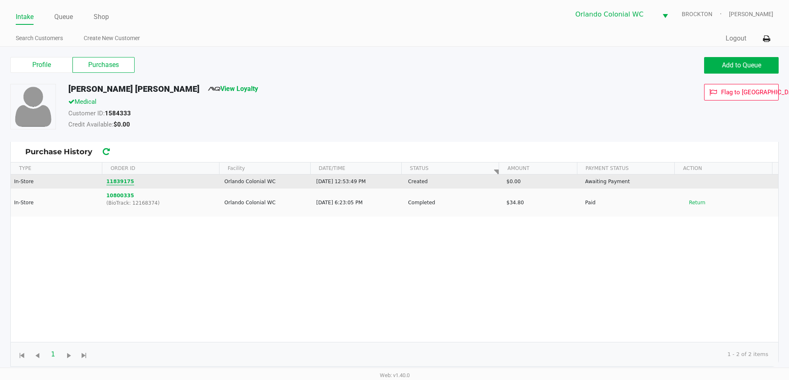
click at [121, 182] on button "11839175" at bounding box center [120, 181] width 28 height 7
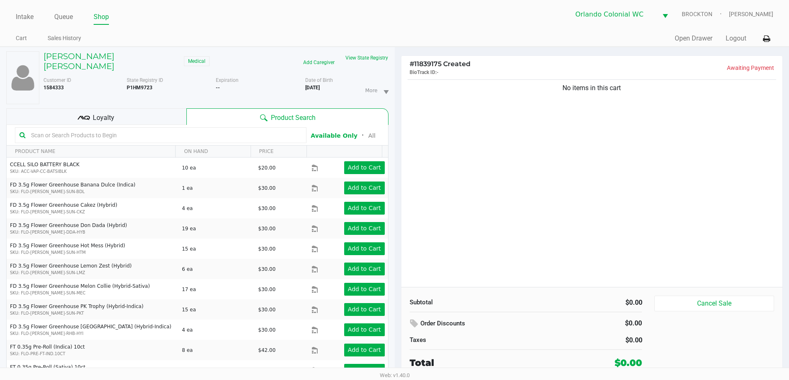
click at [159, 131] on input "text" at bounding box center [165, 135] width 274 height 12
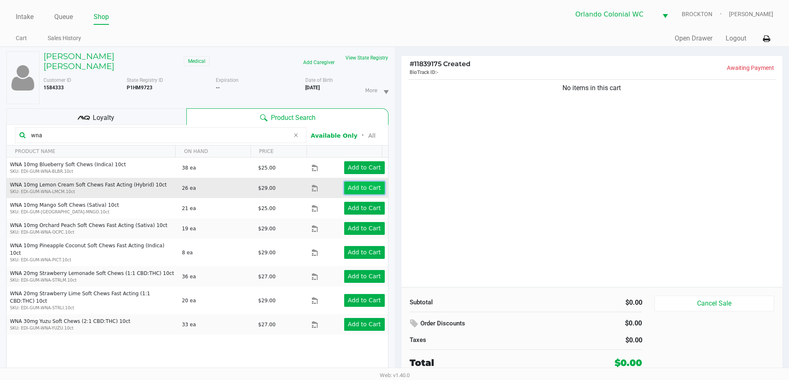
click at [371, 185] on app-button-loader "Add to Cart" at bounding box center [364, 188] width 33 height 7
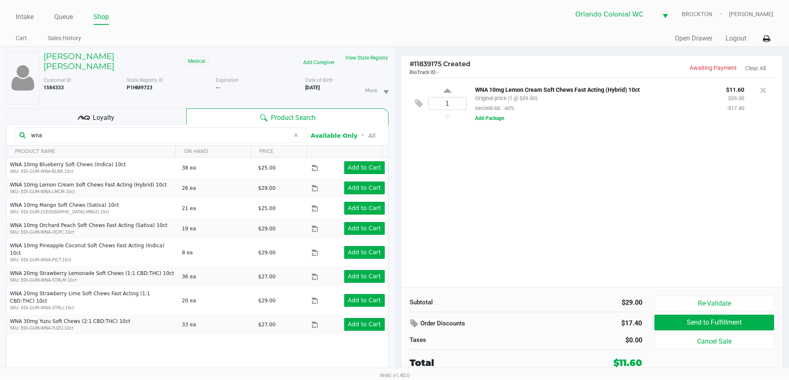
click at [362, 54] on button "View State Registry" at bounding box center [364, 57] width 48 height 13
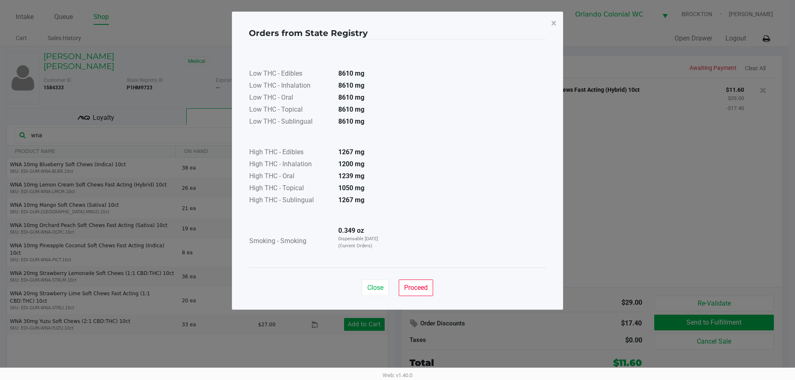
click at [553, 30] on button "×" at bounding box center [553, 23] width 19 height 23
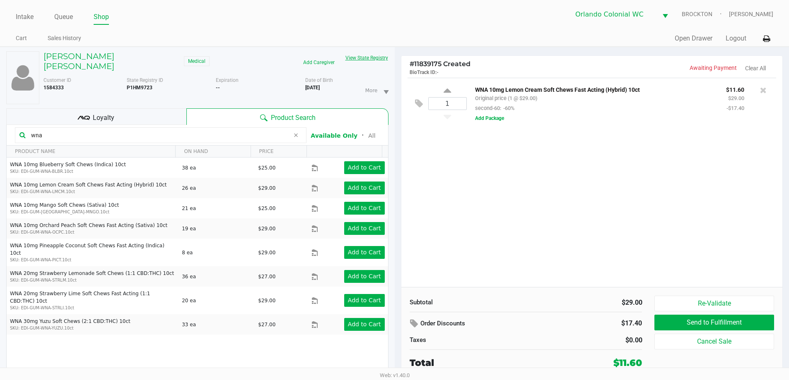
click at [517, 238] on div "1 WNA 10mg Lemon Cream Soft Chews Fast Acting (Hybrid) 10ct Original price (1 @…" at bounding box center [591, 182] width 381 height 209
click at [182, 129] on input "wna" at bounding box center [159, 135] width 262 height 12
type input "w"
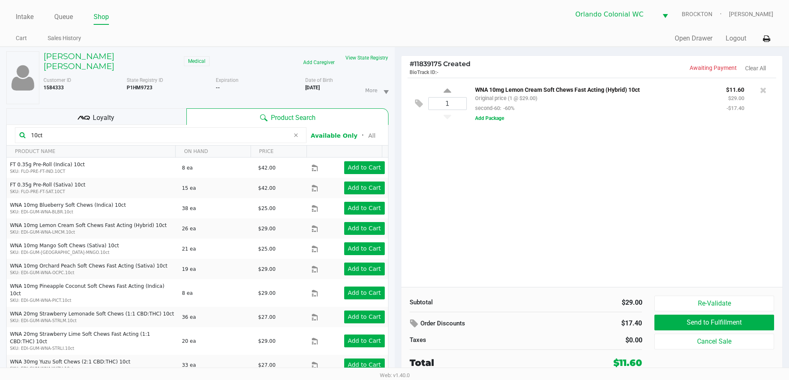
click at [112, 133] on div "10ct" at bounding box center [160, 135] width 291 height 16
click at [112, 134] on div "10ct" at bounding box center [160, 135] width 291 height 16
click at [103, 129] on input "10ct" at bounding box center [159, 135] width 262 height 12
type input "1"
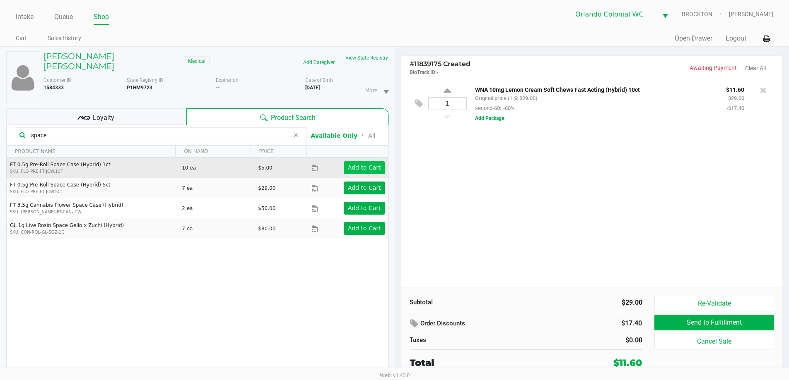
type input "space"
click at [363, 164] on app-button-loader "Add to Cart" at bounding box center [364, 167] width 33 height 7
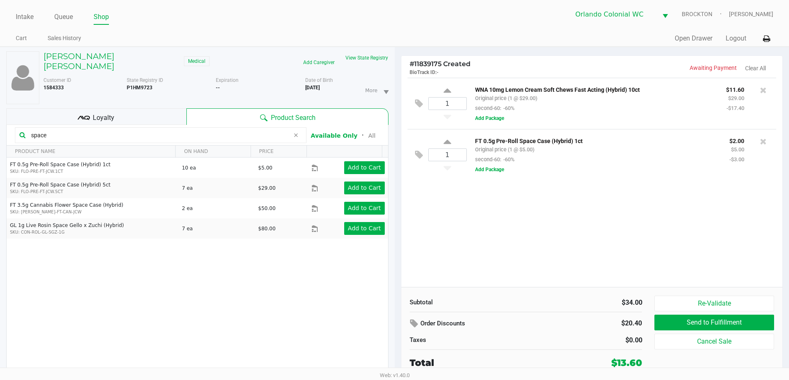
click at [99, 129] on input "space" at bounding box center [159, 135] width 262 height 12
drag, startPoint x: 99, startPoint y: 123, endPoint x: 66, endPoint y: 120, distance: 32.4
click at [96, 129] on input "space" at bounding box center [159, 135] width 262 height 12
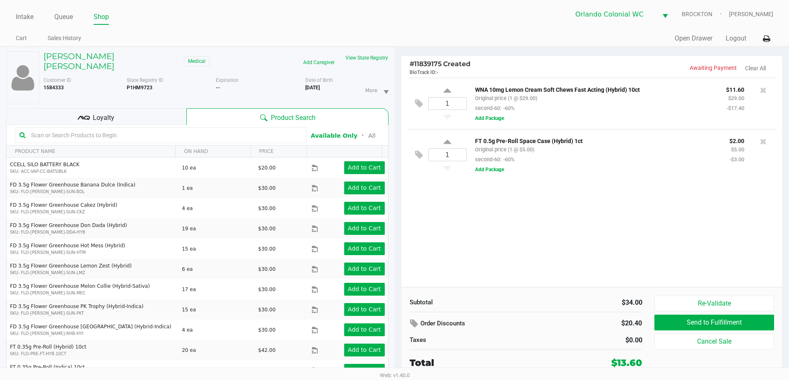
drag, startPoint x: 111, startPoint y: 122, endPoint x: 111, endPoint y: 117, distance: 5.4
click at [111, 129] on input "text" at bounding box center [165, 135] width 274 height 12
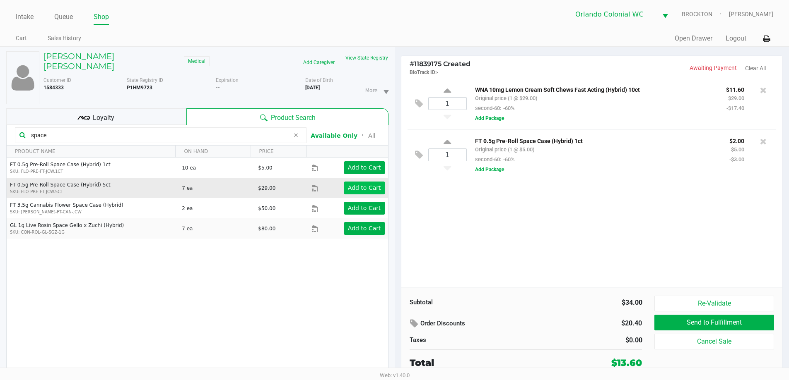
type input "space"
click at [354, 185] on app-button-loader "Add to Cart" at bounding box center [364, 188] width 33 height 7
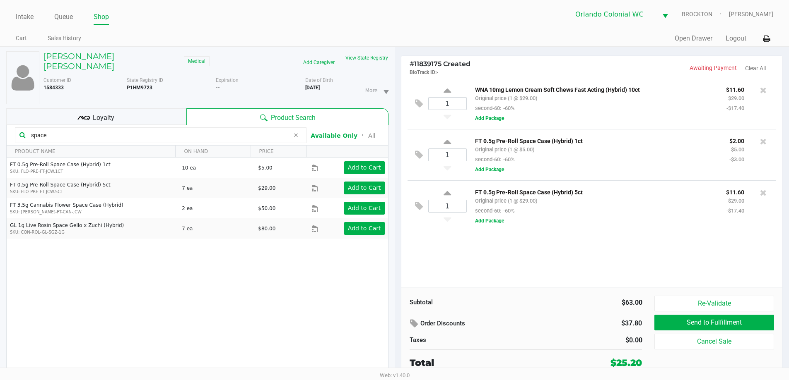
click at [764, 141] on icon at bounding box center [763, 141] width 7 height 8
click at [94, 129] on input "space" at bounding box center [159, 135] width 262 height 12
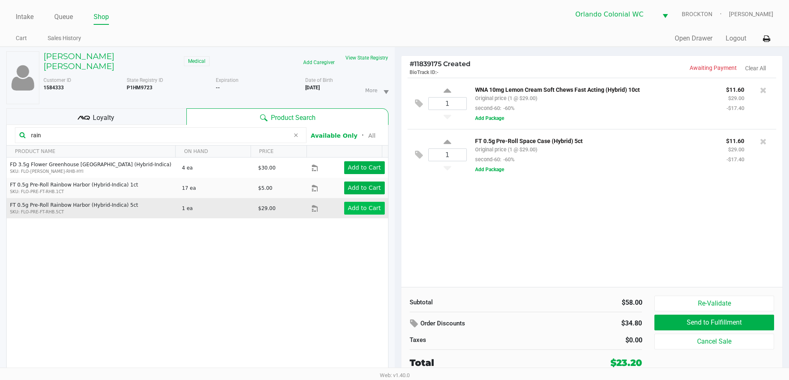
type input "rain"
click at [361, 205] on app-button-loader "Add to Cart" at bounding box center [364, 208] width 33 height 7
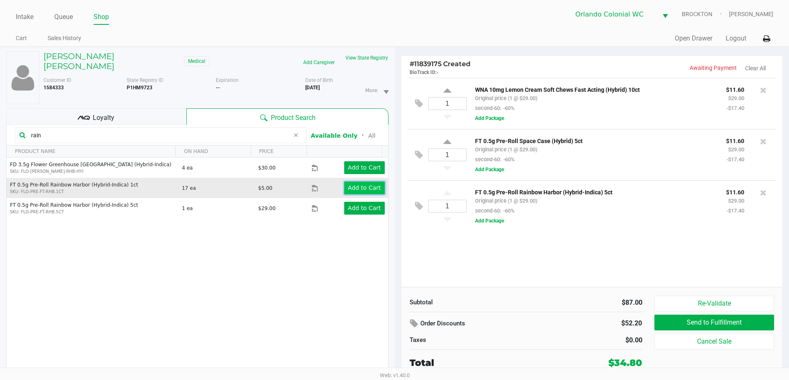
click at [363, 185] on app-button-loader "Add to Cart" at bounding box center [364, 188] width 33 height 7
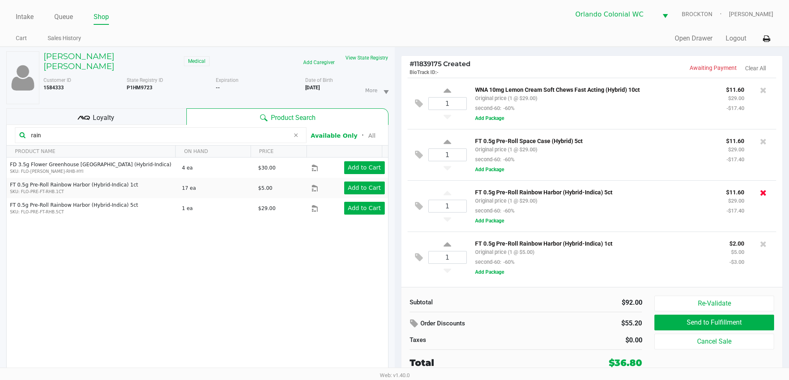
click at [765, 194] on icon at bounding box center [763, 193] width 7 height 8
click at [459, 204] on input "1" at bounding box center [447, 206] width 38 height 12
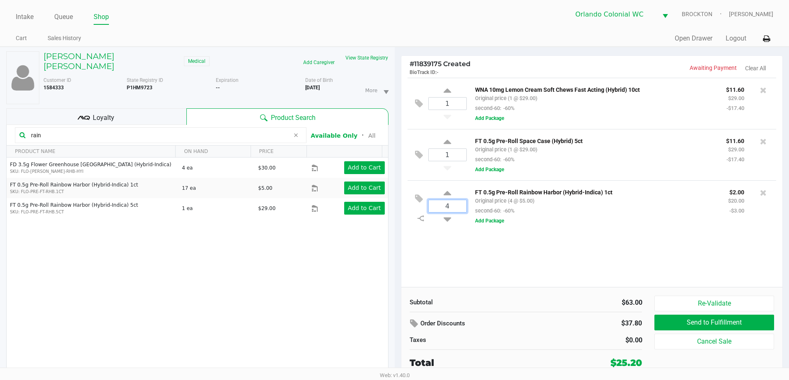
type input "4"
click at [507, 252] on div "GREGORY LAMBERT DUKE Medical Add Caregiver View State Registry Customer ID 1584…" at bounding box center [394, 222] width 789 height 351
click at [101, 125] on kendo-grid-toolbar "rain Available Only ᛫ All" at bounding box center [197, 135] width 381 height 21
click at [101, 129] on input "rain" at bounding box center [159, 135] width 262 height 12
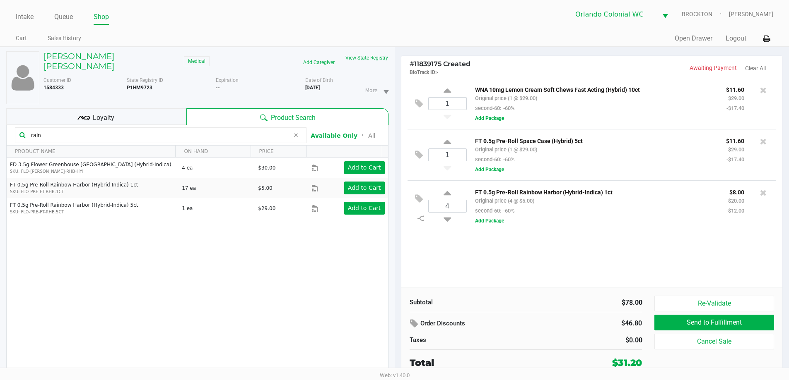
click at [101, 129] on input "rain" at bounding box center [159, 135] width 262 height 12
drag, startPoint x: 101, startPoint y: 123, endPoint x: 87, endPoint y: 123, distance: 14.1
click at [93, 129] on input "rain" at bounding box center [159, 135] width 262 height 12
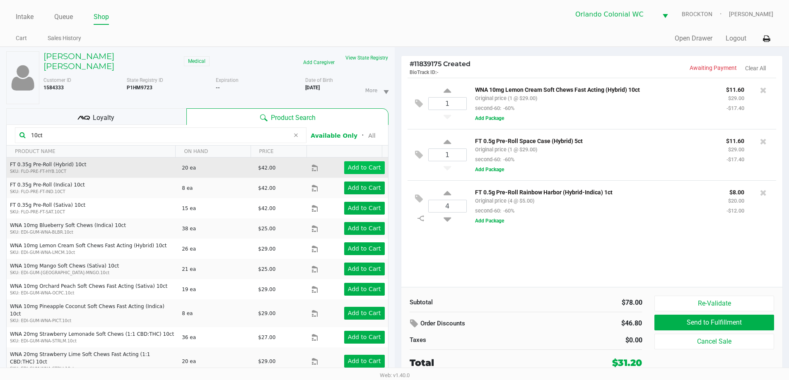
type input "10ct"
click at [351, 164] on app-button-loader "Add to Cart" at bounding box center [364, 167] width 33 height 7
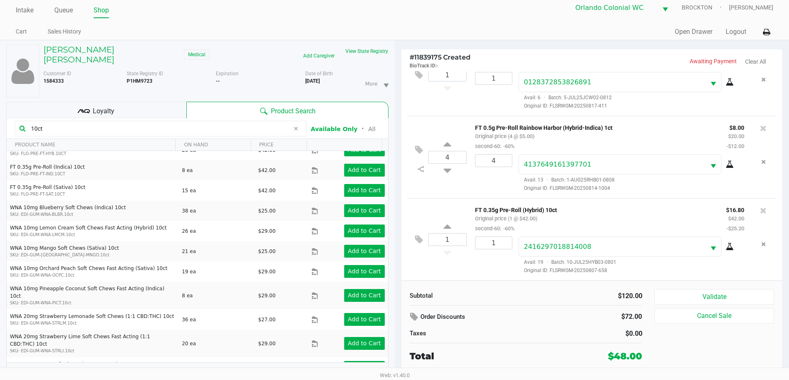
scroll to position [9, 0]
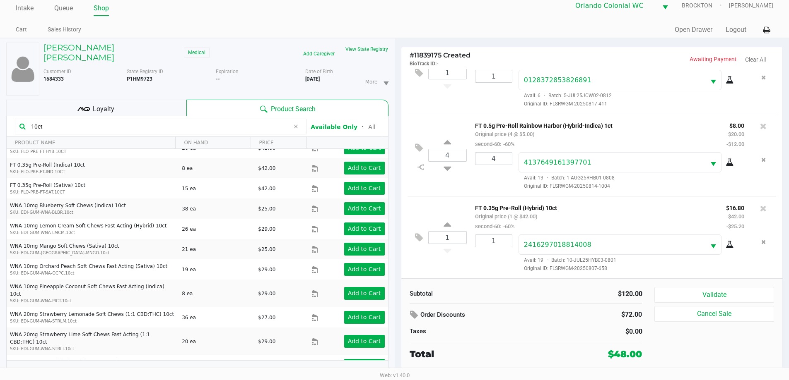
click at [93, 104] on span "Loyalty" at bounding box center [104, 109] width 22 height 10
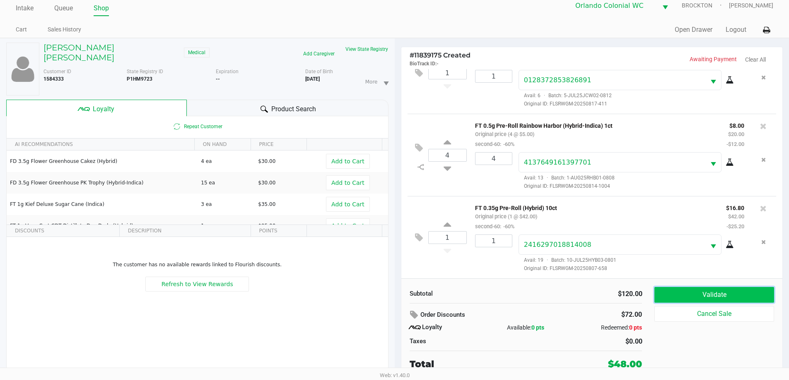
click at [685, 293] on button "Validate" at bounding box center [713, 295] width 119 height 16
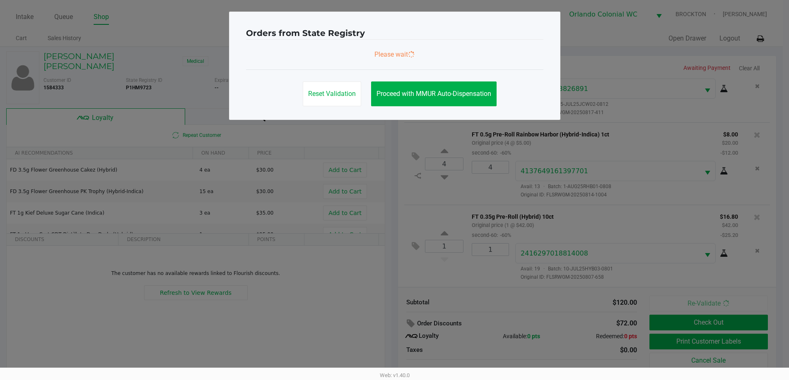
scroll to position [0, 0]
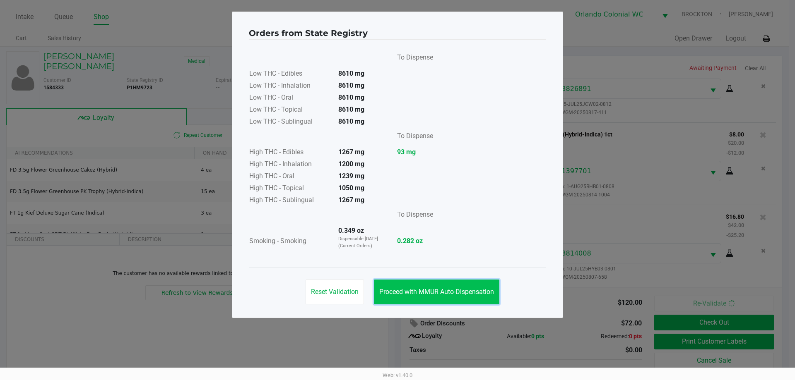
click at [467, 285] on button "Proceed with MMUR Auto-Dispensation" at bounding box center [436, 292] width 125 height 25
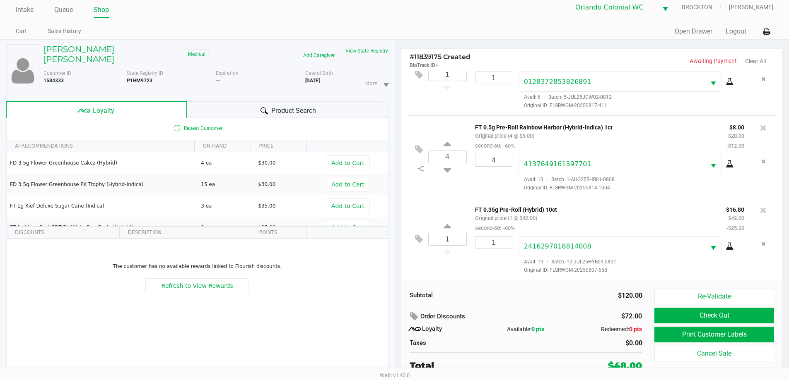
scroll to position [9, 0]
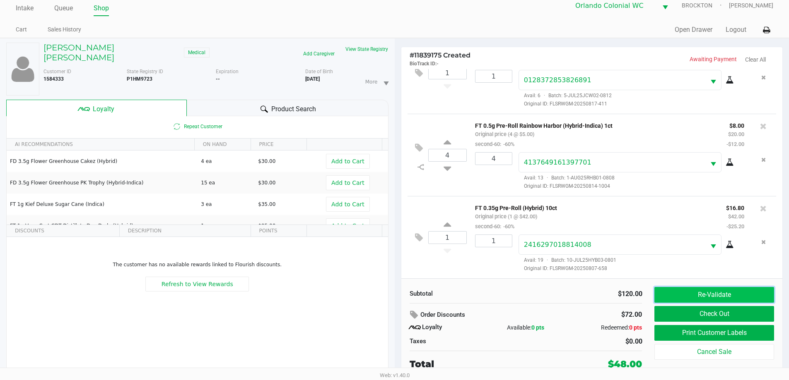
click at [730, 291] on button "Re-Validate" at bounding box center [713, 295] width 119 height 16
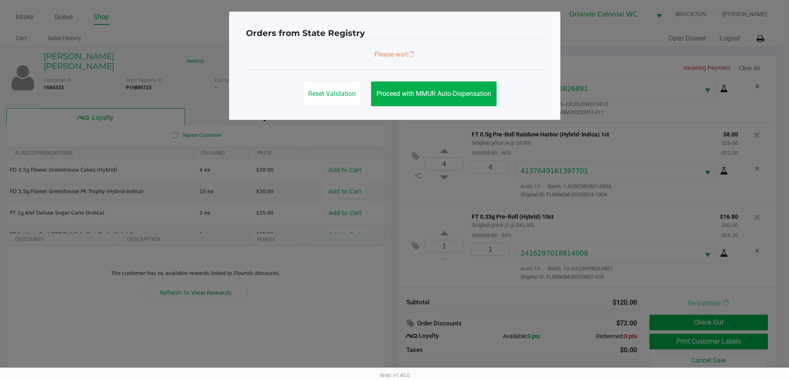
scroll to position [0, 0]
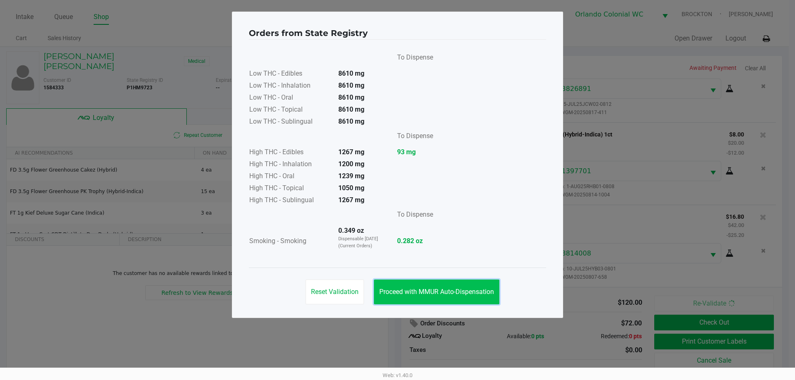
click at [427, 292] on span "Proceed with MMUR Auto-Dispensation" at bounding box center [436, 292] width 115 height 8
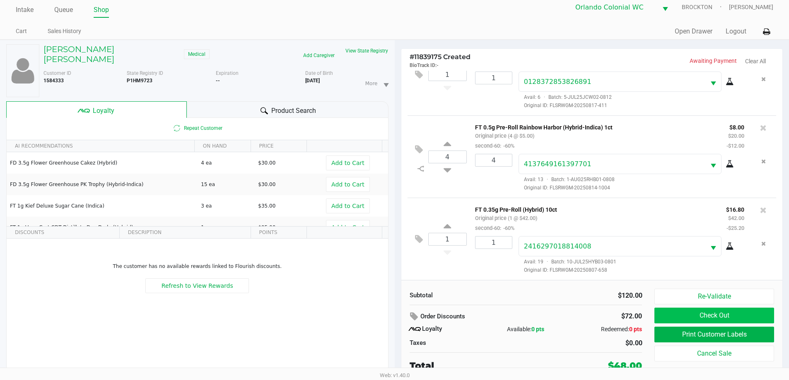
scroll to position [9, 0]
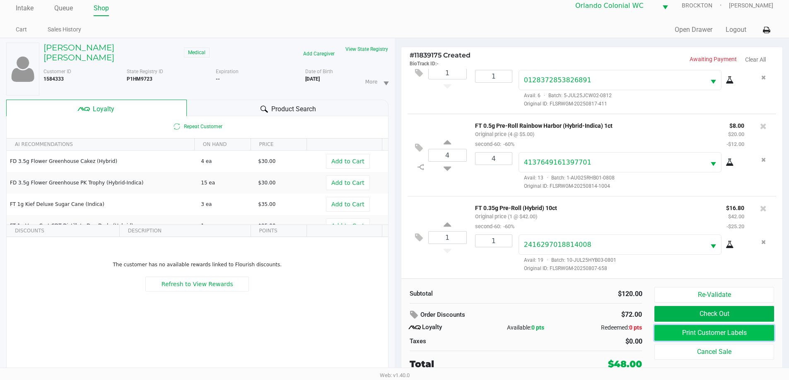
click at [700, 334] on button "Print Customer Labels" at bounding box center [713, 333] width 119 height 16
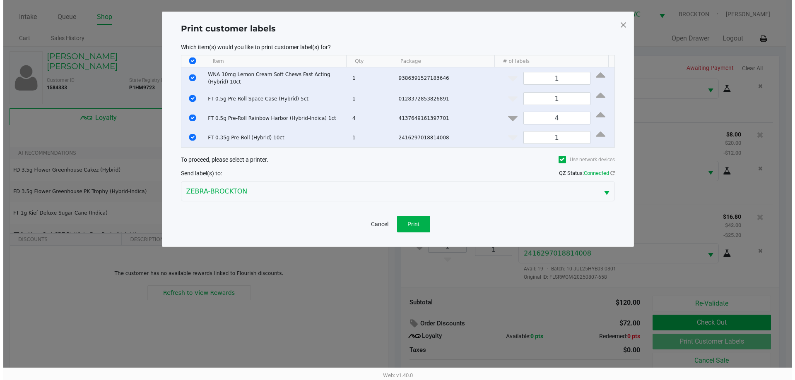
scroll to position [0, 0]
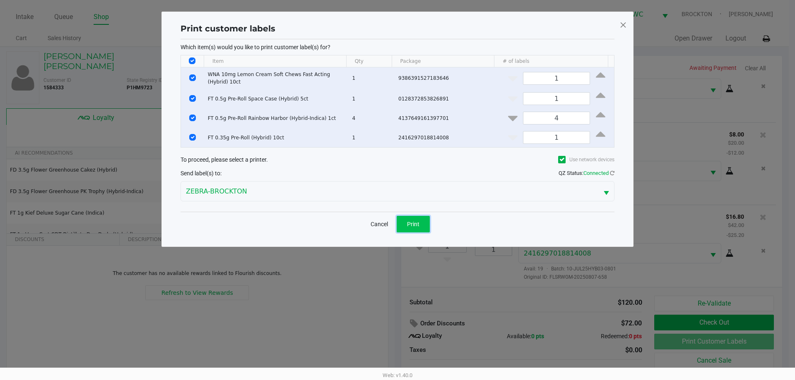
click at [408, 221] on span "Print" at bounding box center [413, 224] width 12 height 7
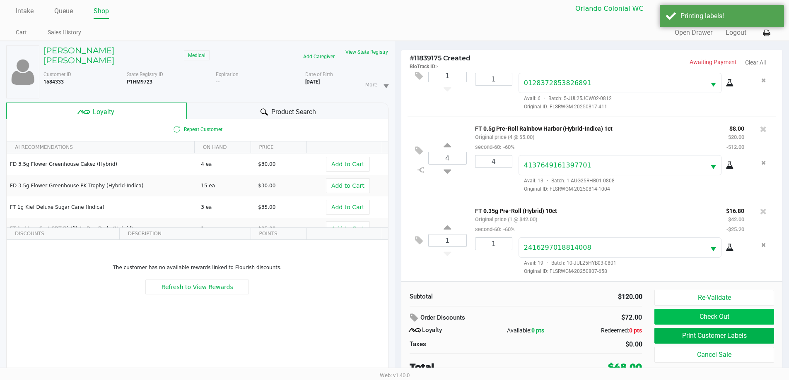
scroll to position [9, 0]
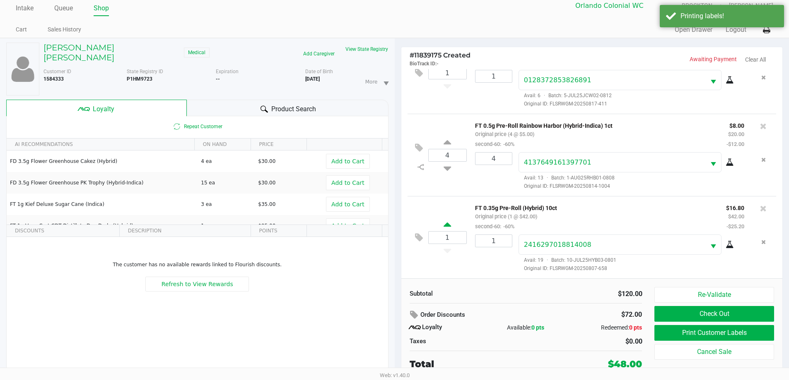
click at [449, 222] on icon at bounding box center [446, 226] width 7 height 10
type input "2"
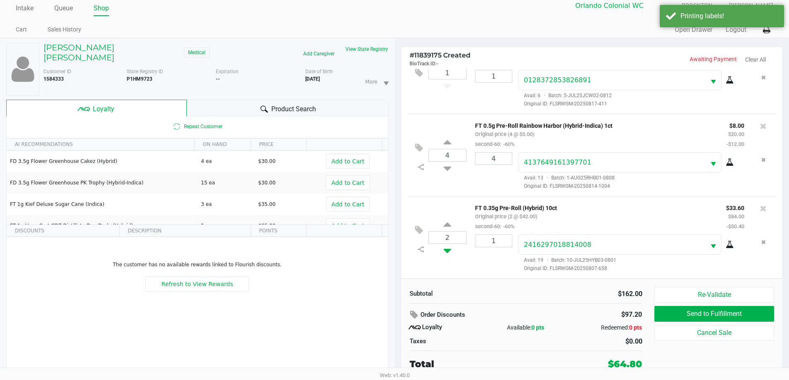
click at [443, 248] on icon at bounding box center [446, 249] width 7 height 10
type input "1"
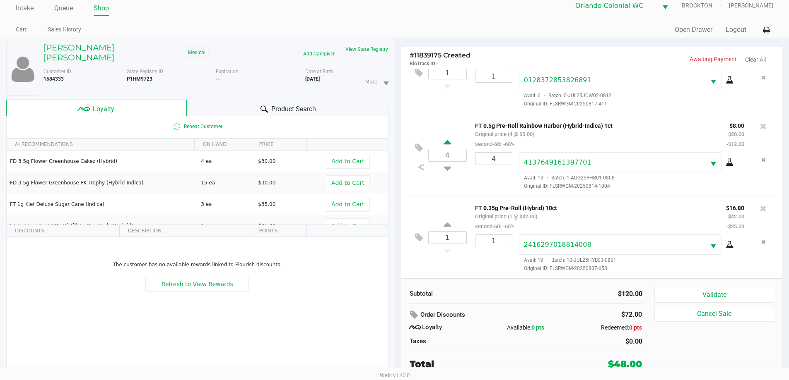
click at [446, 143] on icon at bounding box center [446, 144] width 7 height 10
type input "5"
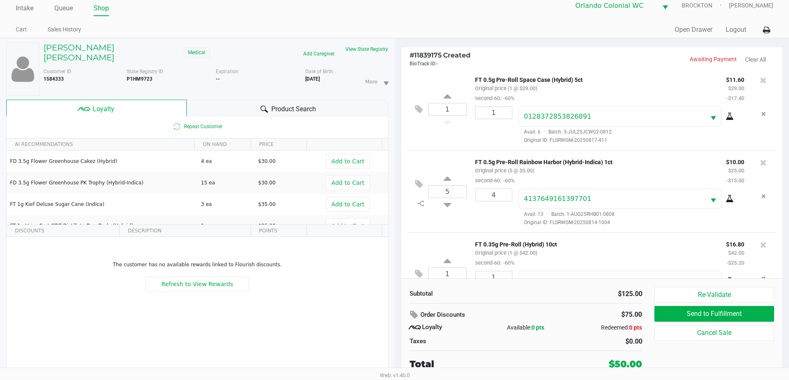
scroll to position [122, 0]
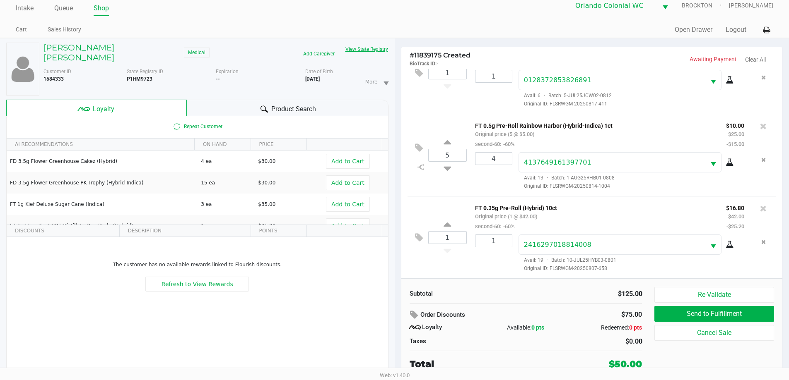
click at [367, 48] on button "View State Registry" at bounding box center [364, 49] width 48 height 13
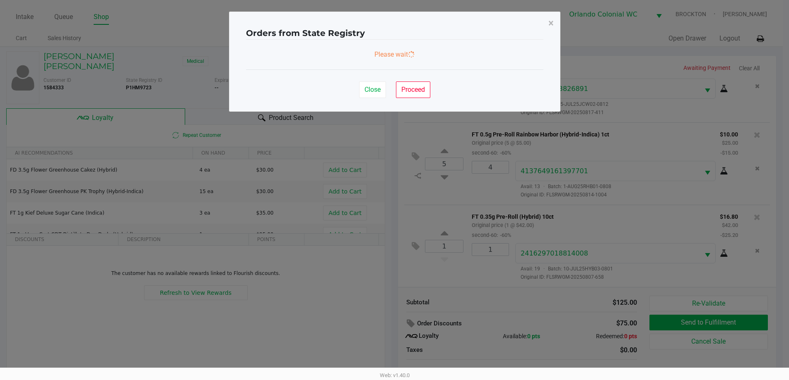
scroll to position [0, 0]
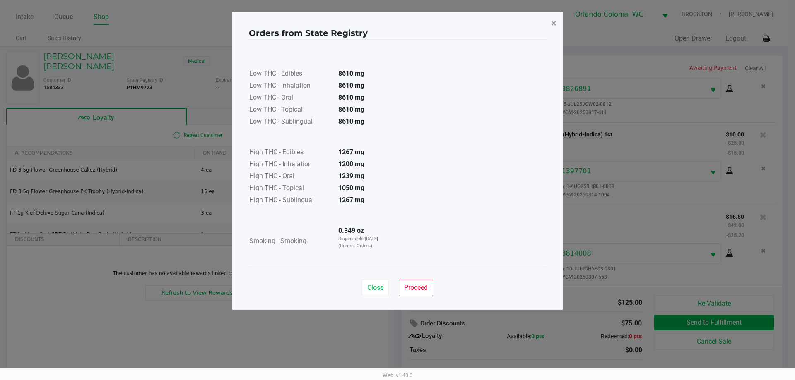
drag, startPoint x: 553, startPoint y: 19, endPoint x: 563, endPoint y: 49, distance: 31.5
click at [553, 20] on span "×" at bounding box center [553, 23] width 5 height 12
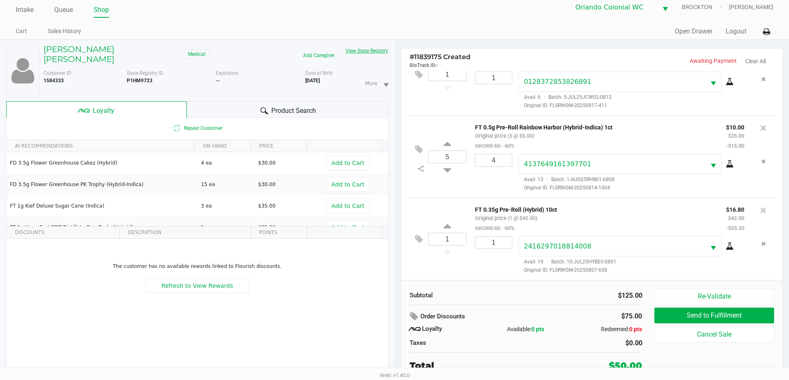
scroll to position [9, 0]
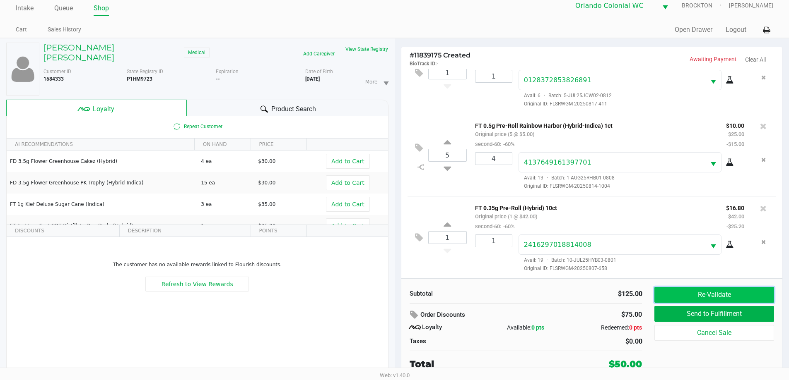
click at [704, 295] on button "Re-Validate" at bounding box center [713, 295] width 119 height 16
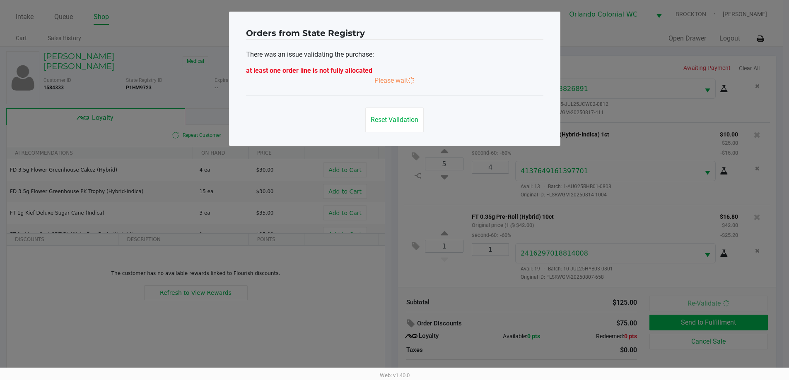
scroll to position [0, 0]
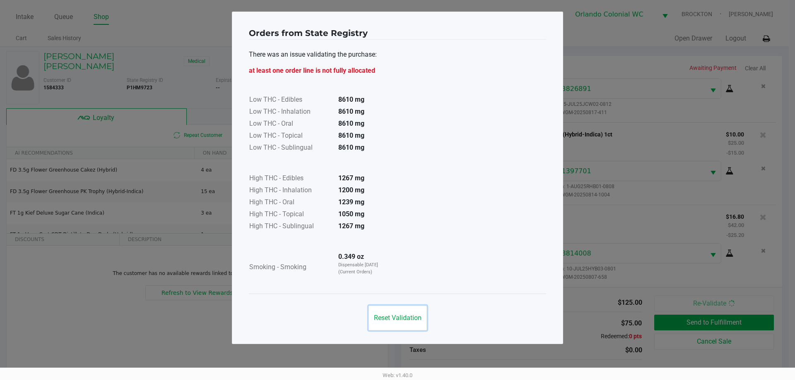
drag, startPoint x: 394, startPoint y: 317, endPoint x: 400, endPoint y: 309, distance: 10.4
click at [394, 315] on span "Reset Validation" at bounding box center [398, 318] width 48 height 8
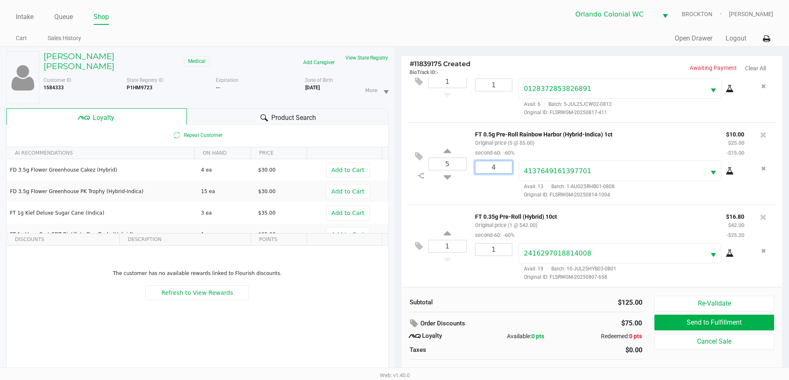
click at [499, 166] on input "4" at bounding box center [493, 167] width 36 height 12
type input "5"
click at [503, 187] on div "Loading GREGORY LAMBERT DUKE Medical Add Caregiver View State Registry Customer…" at bounding box center [394, 222] width 789 height 351
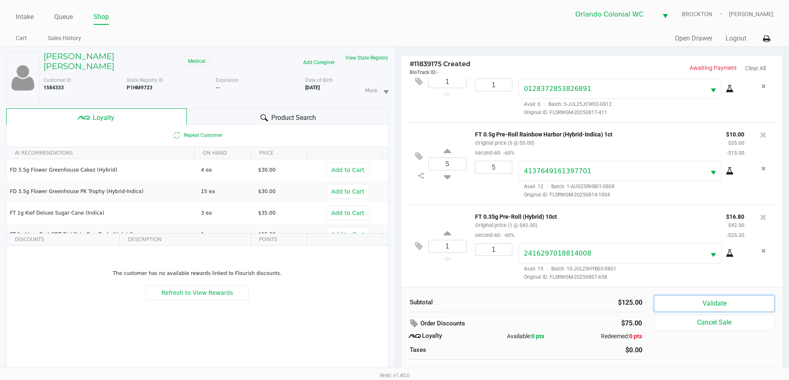
drag, startPoint x: 690, startPoint y: 306, endPoint x: 700, endPoint y: 303, distance: 10.1
click at [691, 306] on button "Validate" at bounding box center [713, 304] width 119 height 16
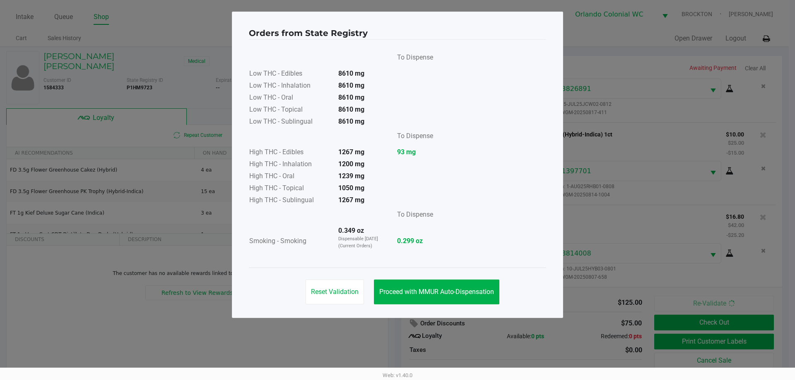
drag, startPoint x: 427, startPoint y: 240, endPoint x: 329, endPoint y: 232, distance: 98.8
click at [329, 232] on tr "Smoking - Smoking 0.349 oz Dispensable Today (Current Orders) 0.299 oz" at bounding box center [341, 242] width 185 height 32
click at [344, 294] on span "Reset Validation" at bounding box center [335, 292] width 48 height 8
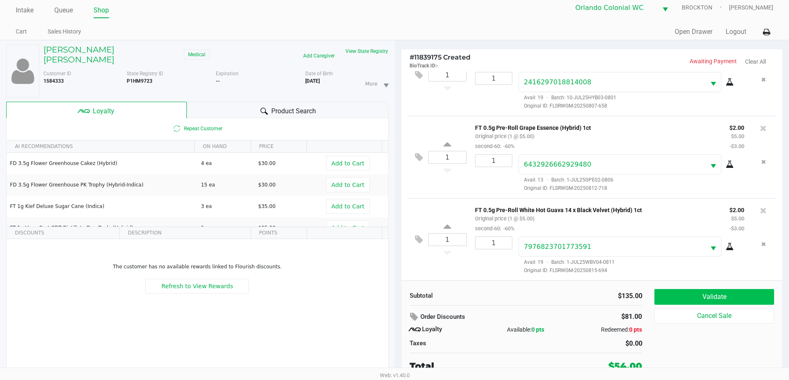
scroll to position [9, 0]
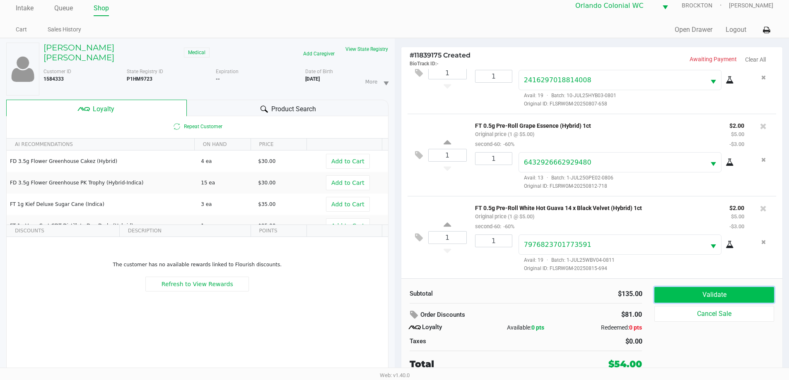
drag, startPoint x: 712, startPoint y: 294, endPoint x: 722, endPoint y: 303, distance: 13.3
click at [712, 296] on button "Validate" at bounding box center [713, 295] width 119 height 16
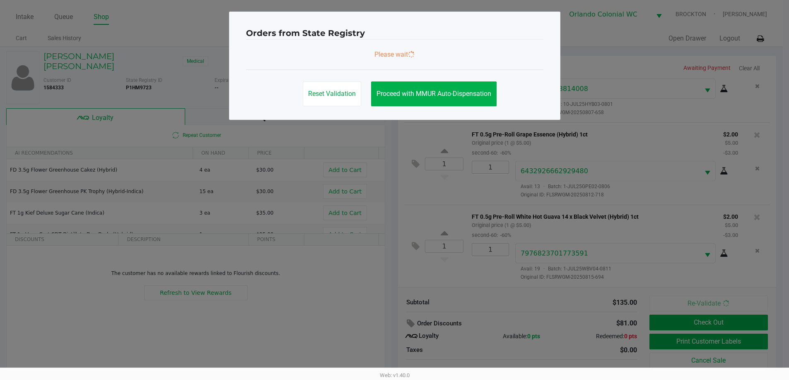
scroll to position [0, 0]
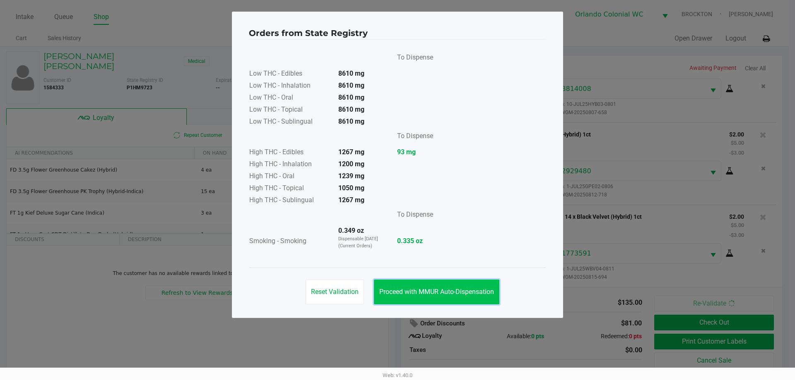
drag, startPoint x: 454, startPoint y: 291, endPoint x: 494, endPoint y: 262, distance: 50.0
click at [454, 291] on span "Proceed with MMUR Auto-Dispensation" at bounding box center [436, 292] width 115 height 8
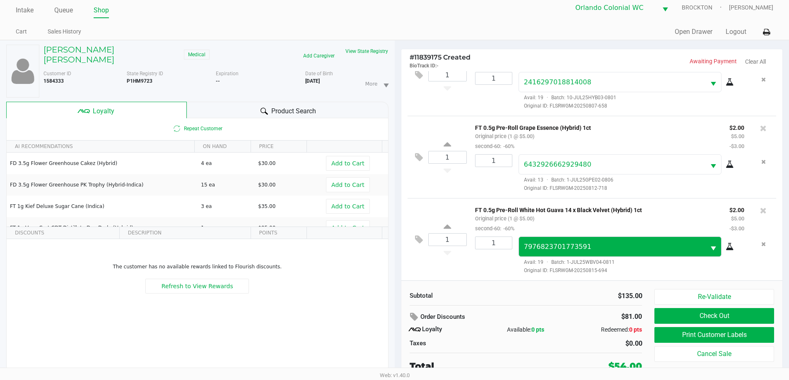
scroll to position [9, 0]
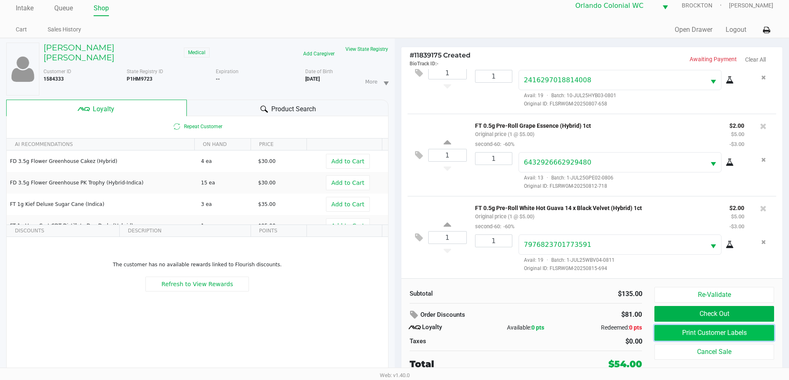
click at [694, 334] on button "Print Customer Labels" at bounding box center [713, 333] width 119 height 16
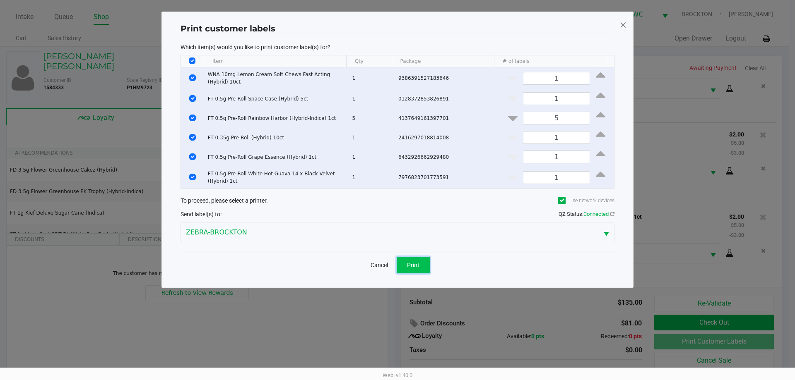
click at [407, 267] on span "Print" at bounding box center [413, 265] width 12 height 7
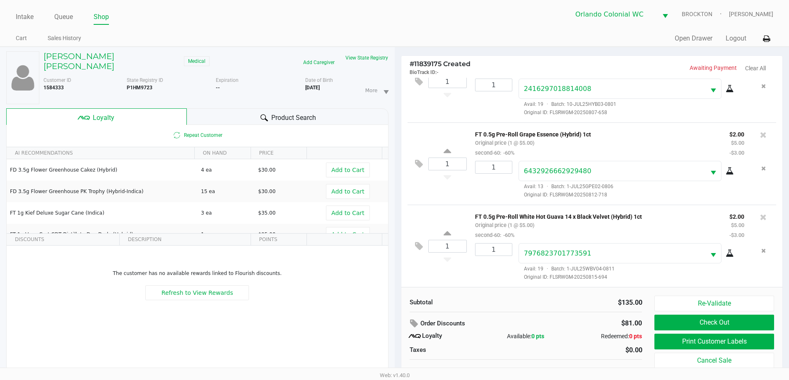
scroll to position [9, 0]
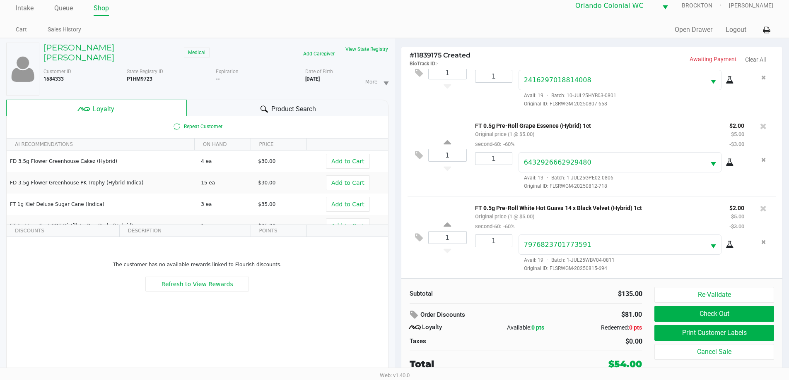
click at [769, 315] on button "Check Out" at bounding box center [713, 314] width 119 height 16
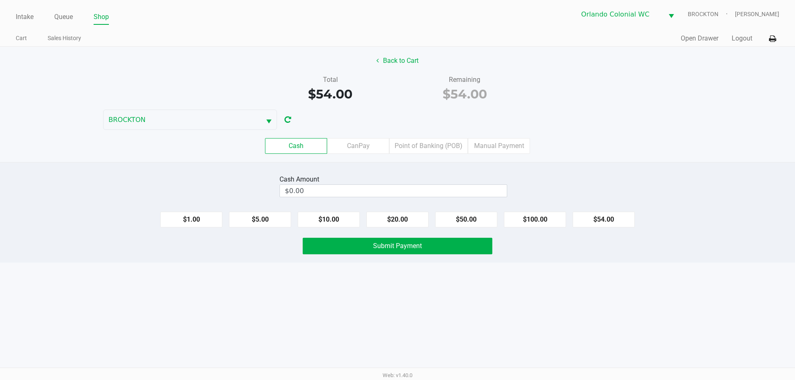
click at [428, 141] on label "Point of Banking (POB)" at bounding box center [428, 146] width 79 height 16
click at [0, 0] on 7 "Point of Banking (POB)" at bounding box center [0, 0] width 0 height 0
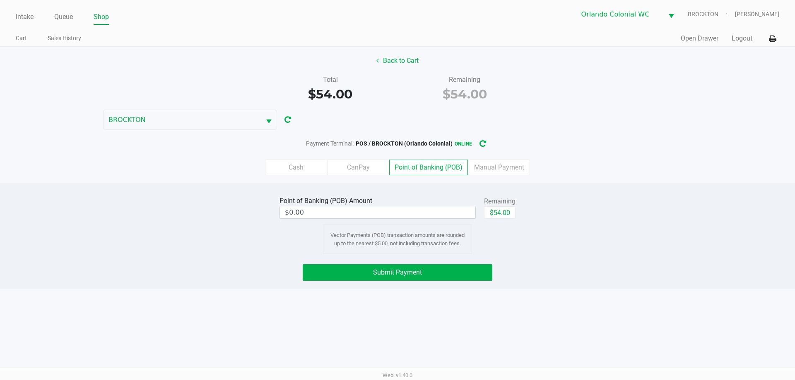
click at [495, 215] on button "$54.00" at bounding box center [499, 213] width 31 height 12
type input "$54.00"
click at [325, 288] on div "Point of Banking (POB) Amount $54.00 Remaining $54.00 Clear Vector Payments (PO…" at bounding box center [397, 237] width 795 height 106
click at [341, 267] on button "Submit Payment" at bounding box center [398, 272] width 190 height 17
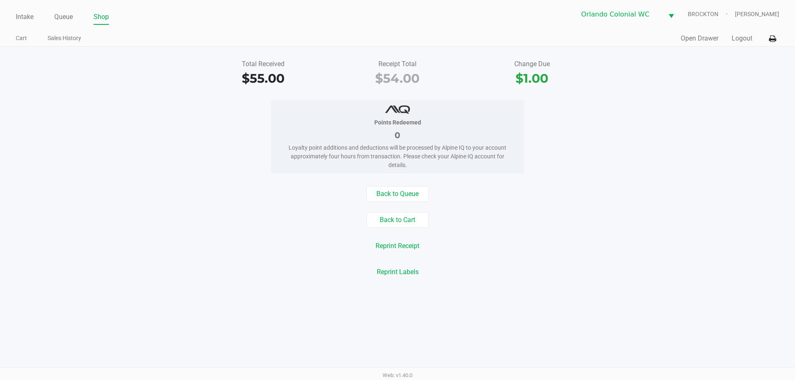
click at [410, 214] on button "Back to Cart" at bounding box center [397, 220] width 62 height 16
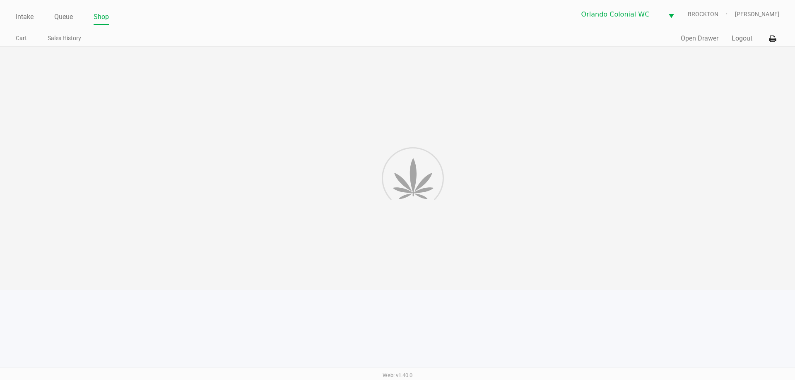
click at [502, 205] on div at bounding box center [397, 168] width 795 height 243
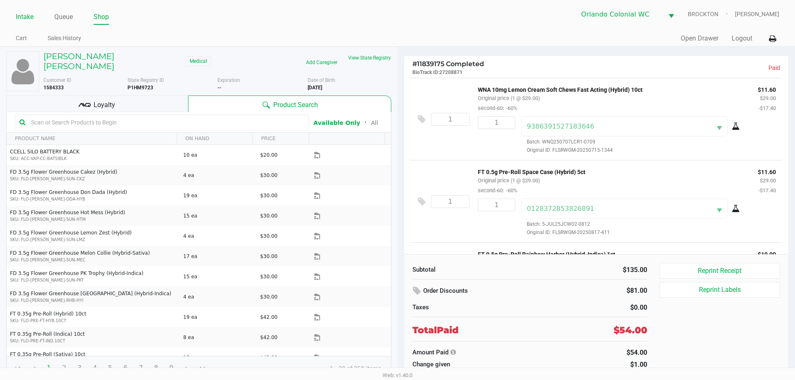
click at [31, 17] on link "Intake" at bounding box center [25, 17] width 18 height 12
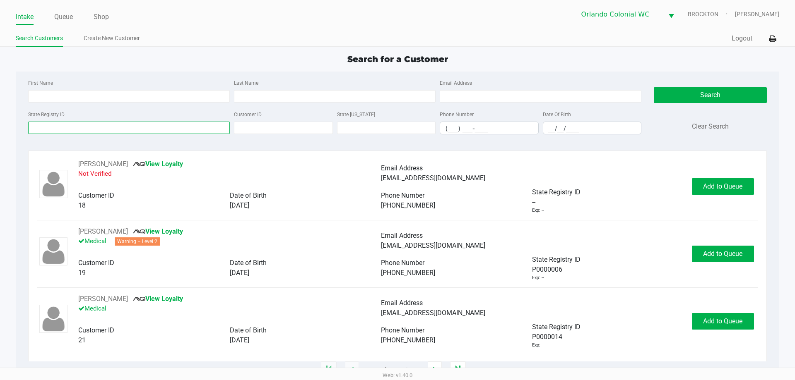
click at [79, 125] on input "State Registry ID" at bounding box center [129, 128] width 202 height 12
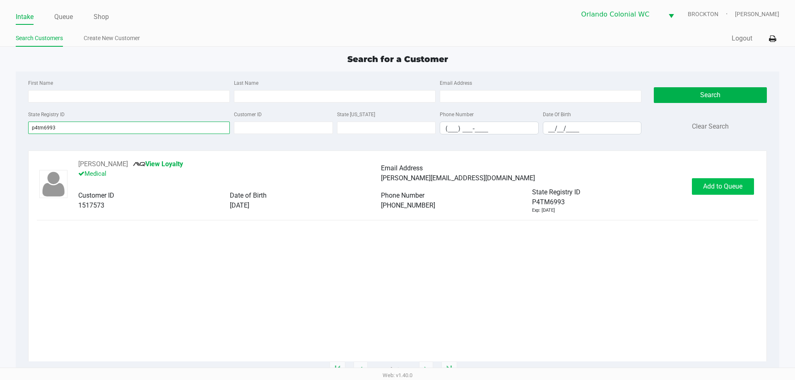
type input "p4tm6993"
click at [719, 189] on span "Add to Queue" at bounding box center [722, 187] width 39 height 8
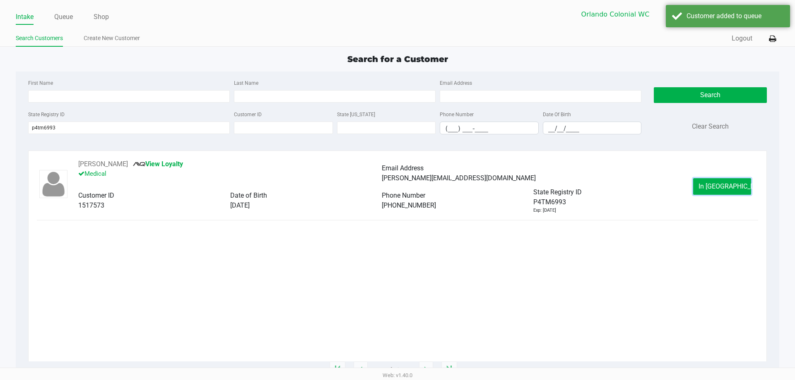
click at [719, 185] on span "In Queue" at bounding box center [733, 187] width 70 height 8
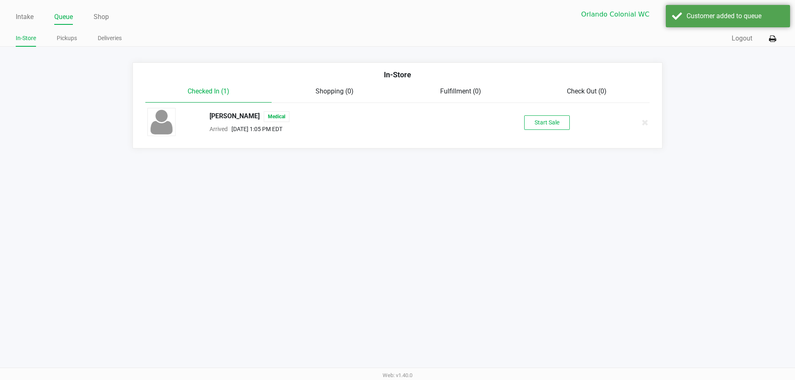
click at [567, 107] on li "VALENTINA RODRIGUEZ Medical Arrived Aug 24, 2025 1:05 PM EDT Start Sale" at bounding box center [397, 122] width 517 height 39
click at [562, 119] on button "Start Sale" at bounding box center [547, 122] width 46 height 14
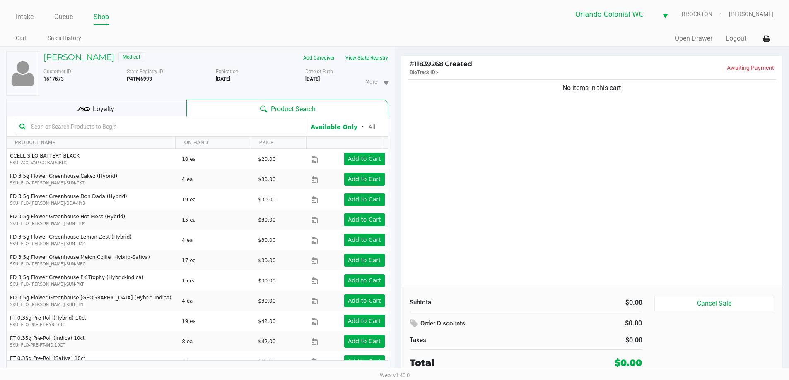
click at [375, 59] on button "View State Registry" at bounding box center [364, 57] width 48 height 13
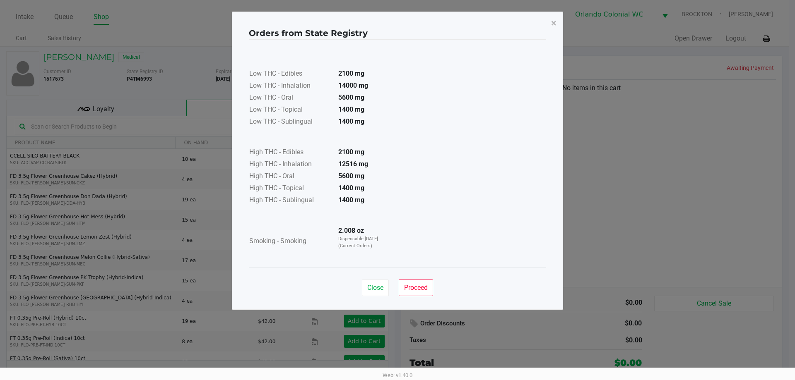
click at [547, 30] on button "×" at bounding box center [553, 23] width 19 height 23
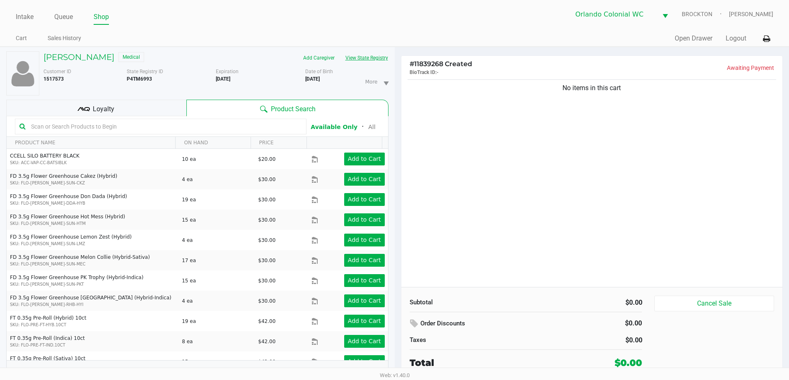
click at [134, 129] on input "text" at bounding box center [165, 126] width 274 height 12
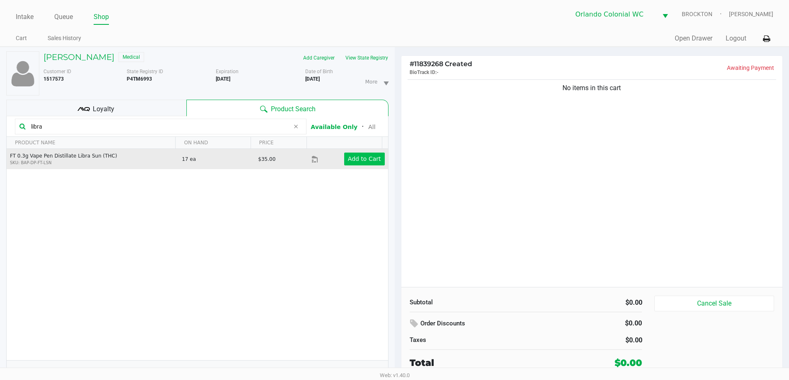
type input "libra"
click at [367, 156] on app-button-loader "Add to Cart" at bounding box center [364, 159] width 33 height 7
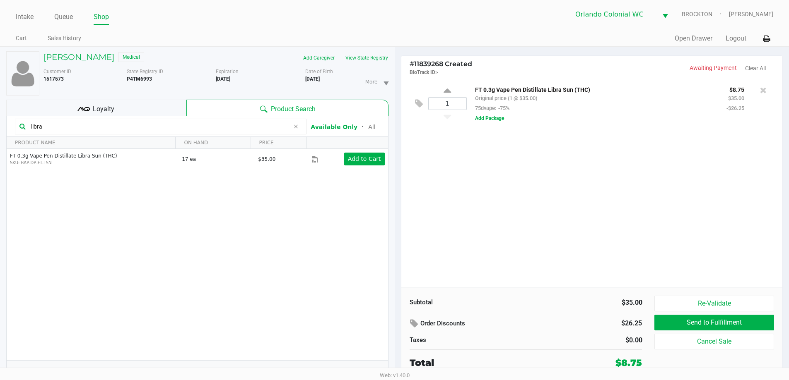
click at [154, 126] on input "libra" at bounding box center [159, 126] width 262 height 12
click at [153, 126] on input "libra" at bounding box center [159, 126] width 262 height 12
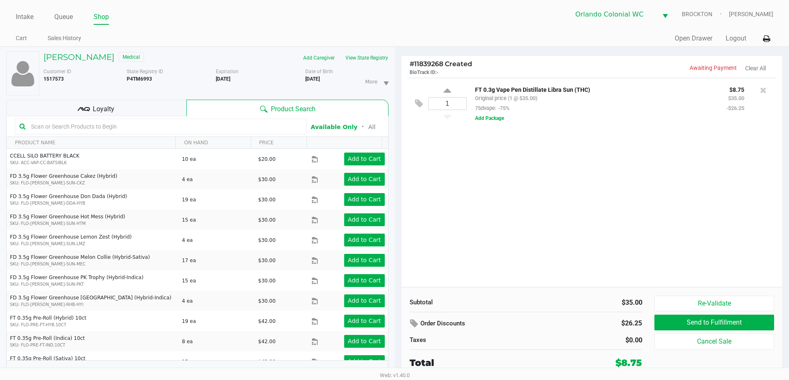
click at [47, 129] on input "text" at bounding box center [165, 126] width 274 height 12
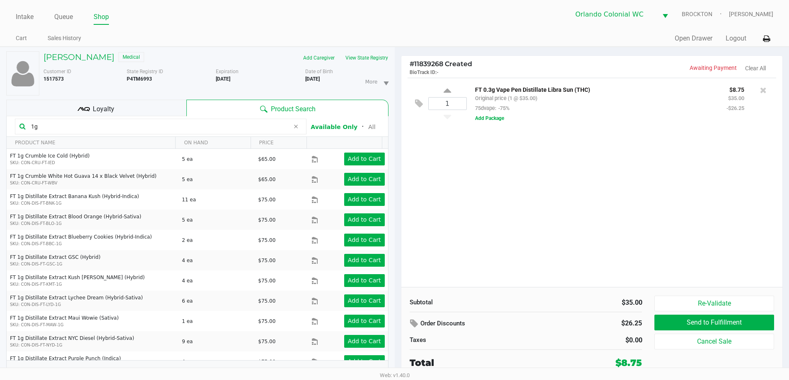
type input "1"
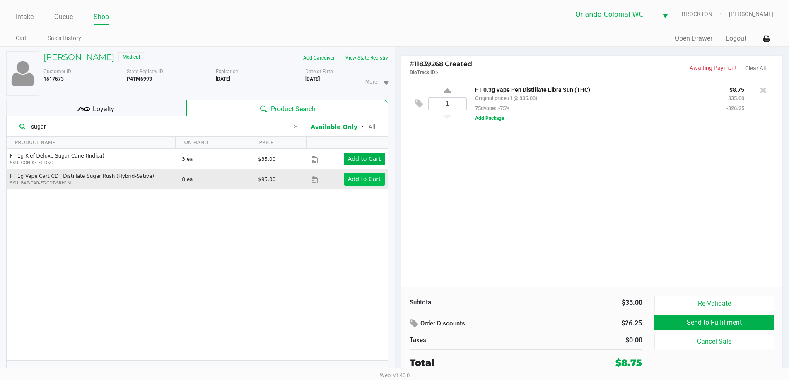
type input "sugar"
click at [348, 177] on app-button-loader "Add to Cart" at bounding box center [364, 179] width 33 height 7
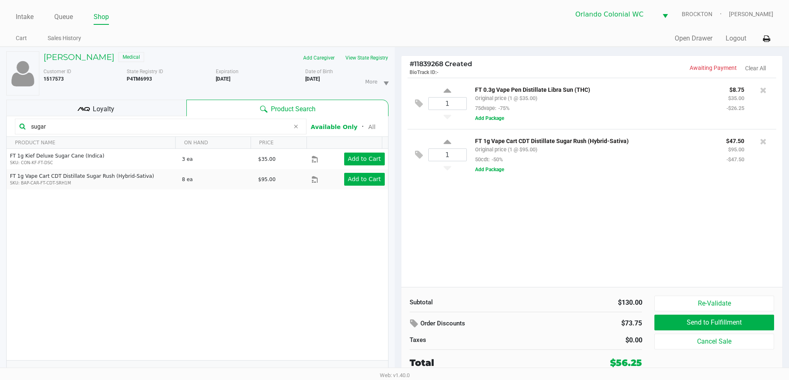
click at [71, 122] on input "sugar" at bounding box center [159, 126] width 262 height 12
click at [354, 59] on button "View State Registry" at bounding box center [364, 57] width 48 height 13
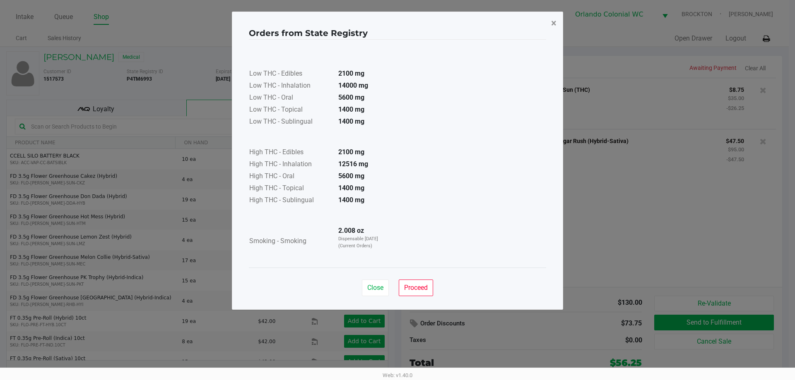
click at [558, 26] on button "×" at bounding box center [553, 23] width 19 height 23
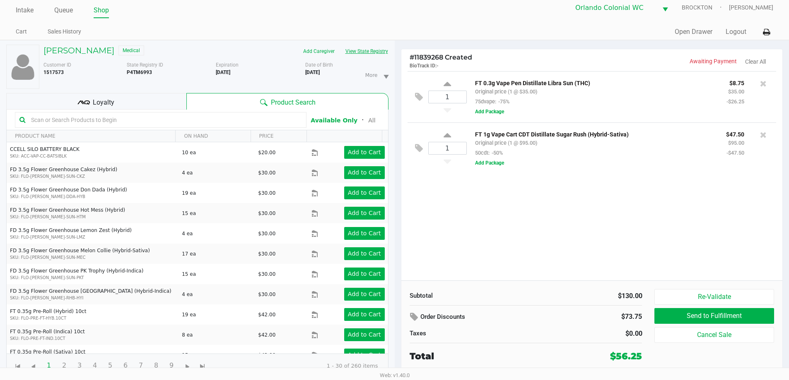
scroll to position [9, 0]
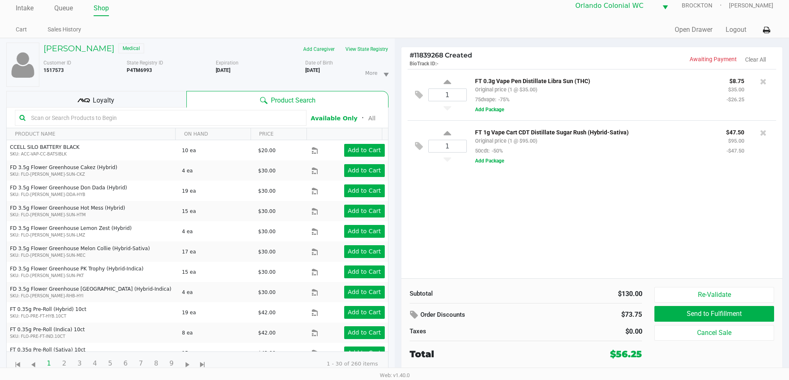
click at [96, 116] on input "text" at bounding box center [165, 118] width 274 height 12
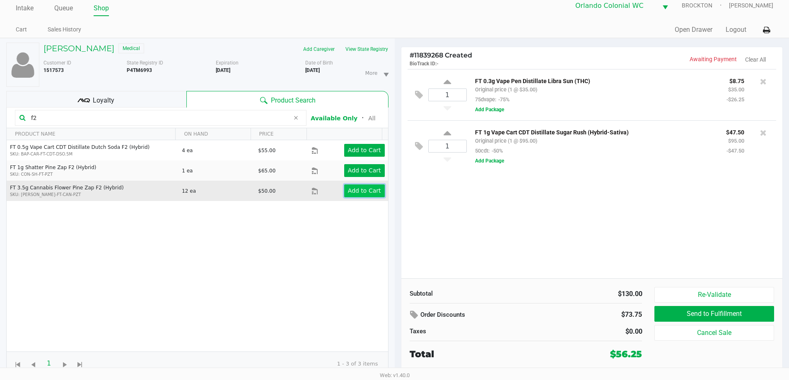
click at [358, 188] on app-button-loader "Add to Cart" at bounding box center [364, 191] width 33 height 7
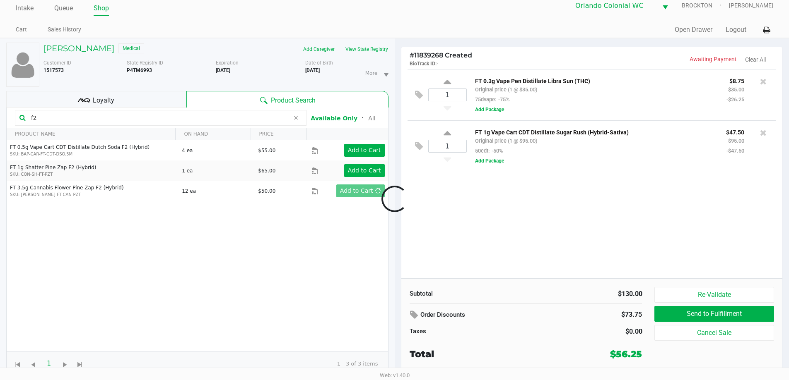
click at [113, 120] on div at bounding box center [394, 199] width 789 height 240
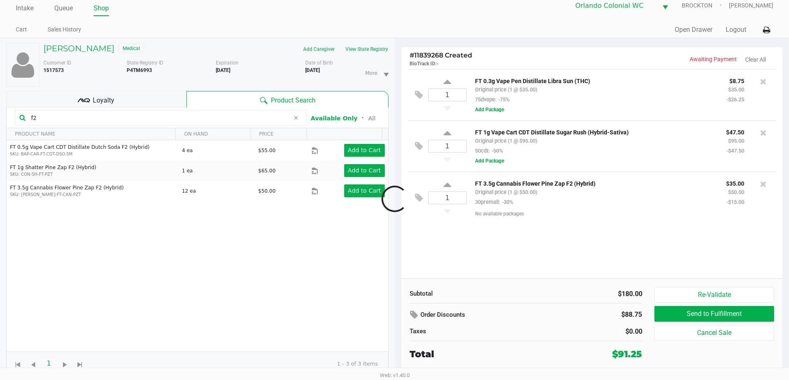
click at [111, 117] on input "f2" at bounding box center [159, 118] width 262 height 12
click at [111, 116] on input "f2" at bounding box center [159, 118] width 262 height 12
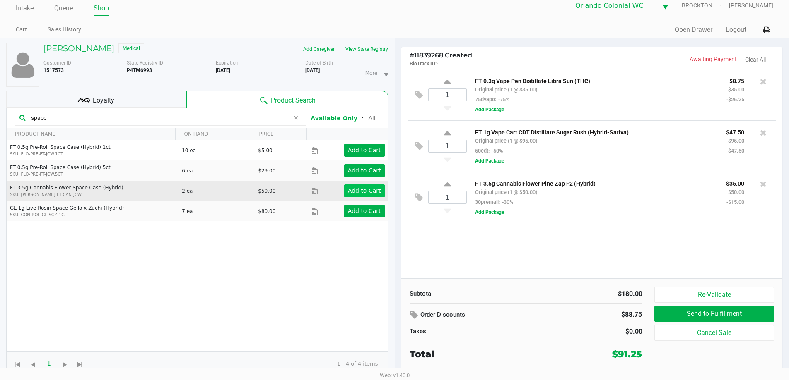
type input "space"
click at [357, 193] on app-button-loader "Add to Cart" at bounding box center [364, 191] width 33 height 7
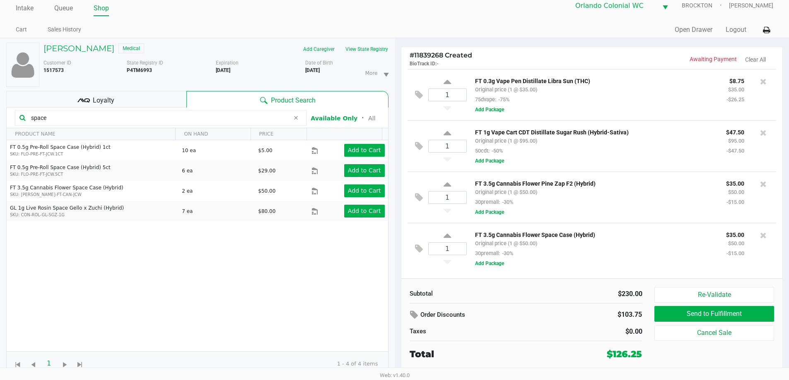
click at [121, 100] on div "Loyalty" at bounding box center [96, 99] width 180 height 17
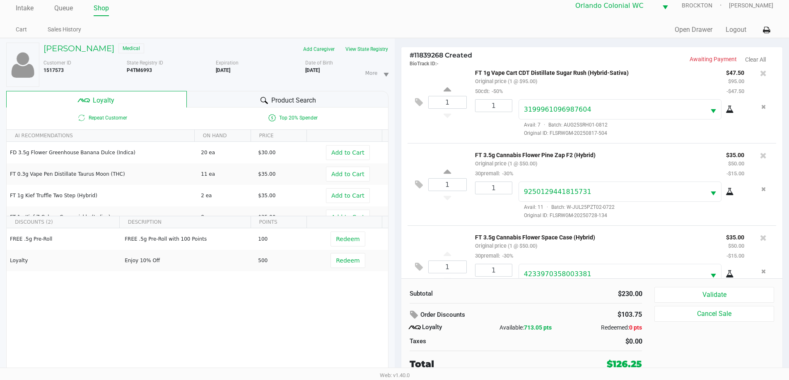
scroll to position [122, 0]
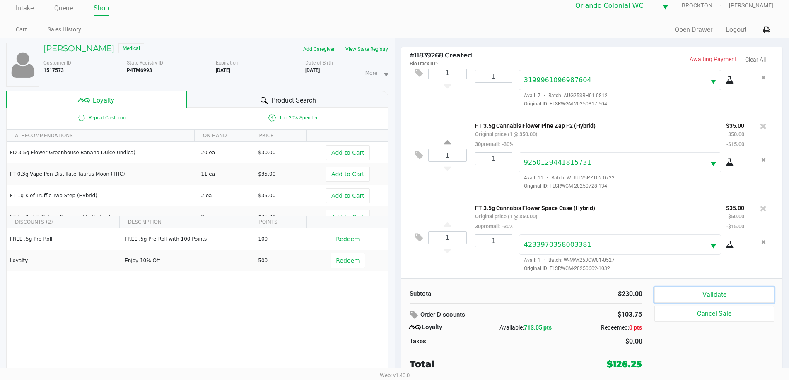
click at [714, 297] on button "Validate" at bounding box center [713, 295] width 119 height 16
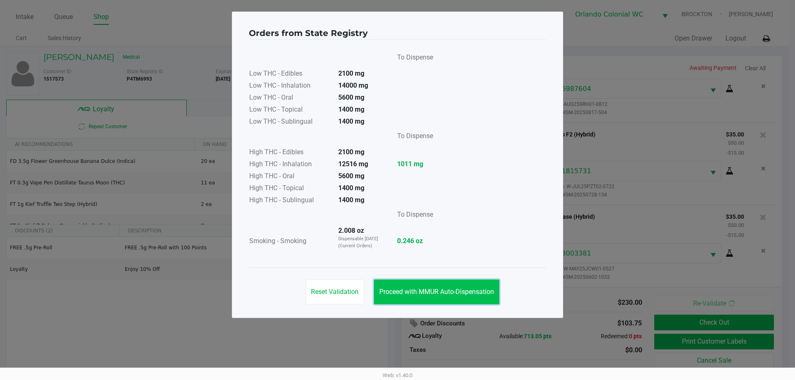
click at [468, 290] on span "Proceed with MMUR Auto-Dispensation" at bounding box center [436, 292] width 115 height 8
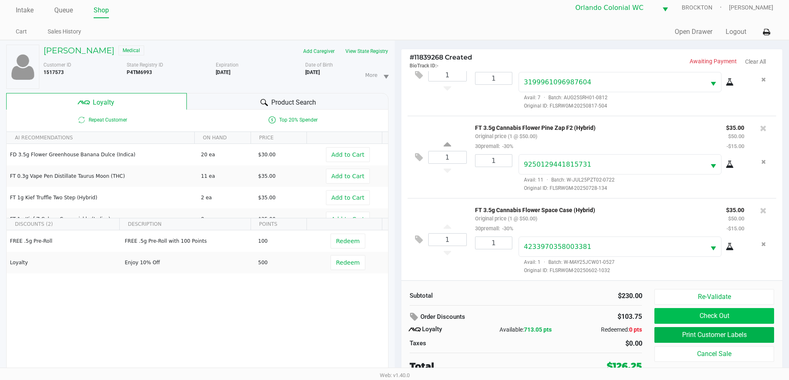
scroll to position [9, 0]
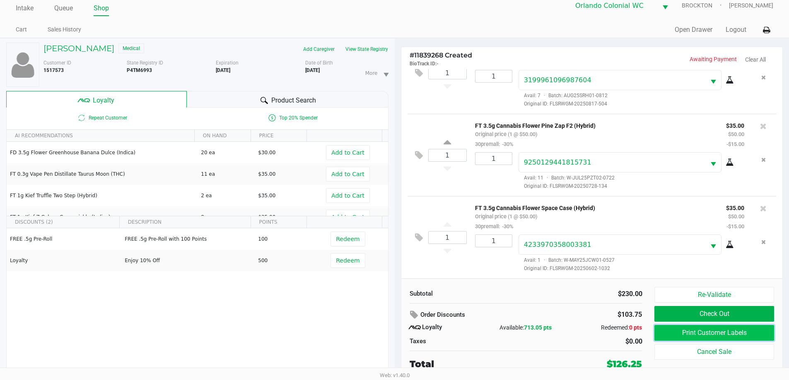
click at [697, 329] on button "Print Customer Labels" at bounding box center [713, 333] width 119 height 16
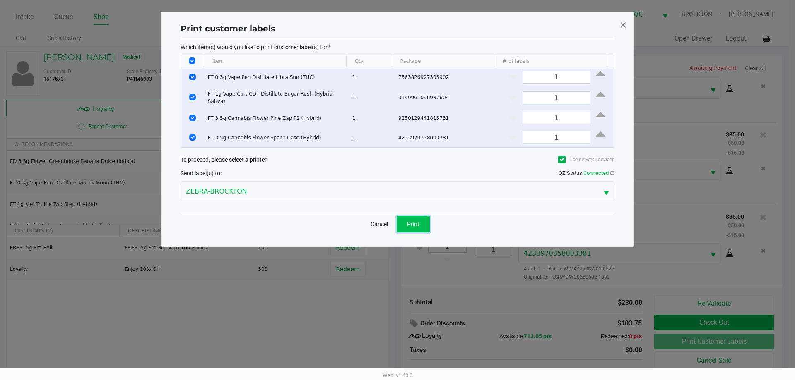
click at [423, 218] on button "Print" at bounding box center [413, 224] width 33 height 17
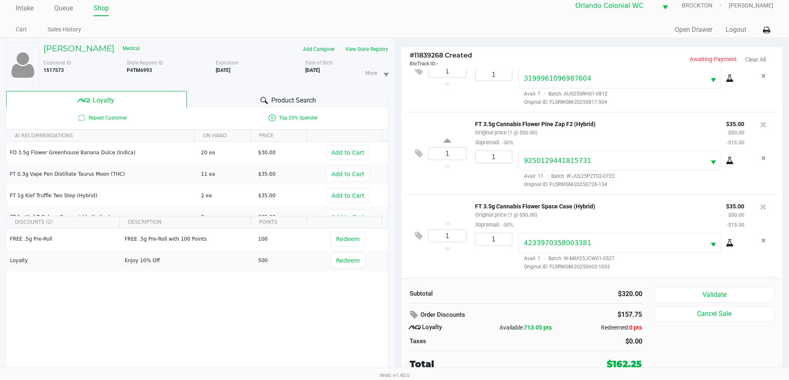
scroll to position [204, 0]
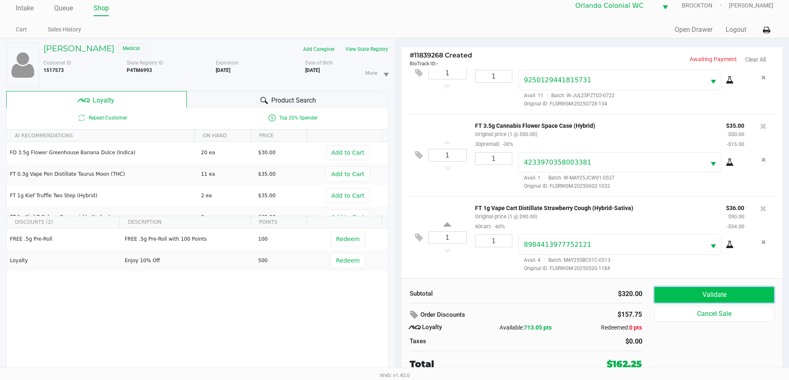
click at [673, 292] on button "Validate" at bounding box center [713, 295] width 119 height 16
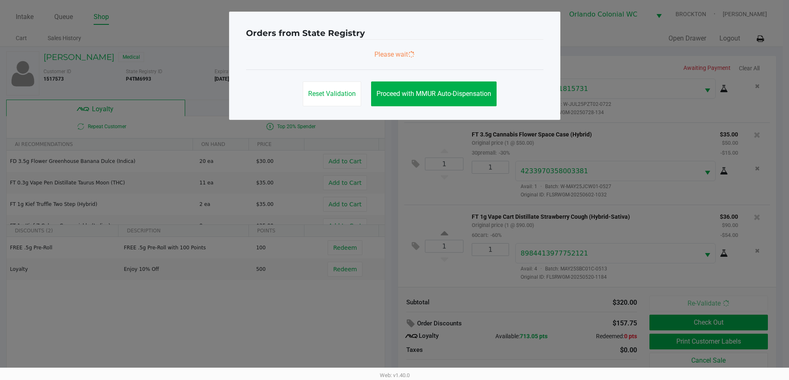
scroll to position [0, 0]
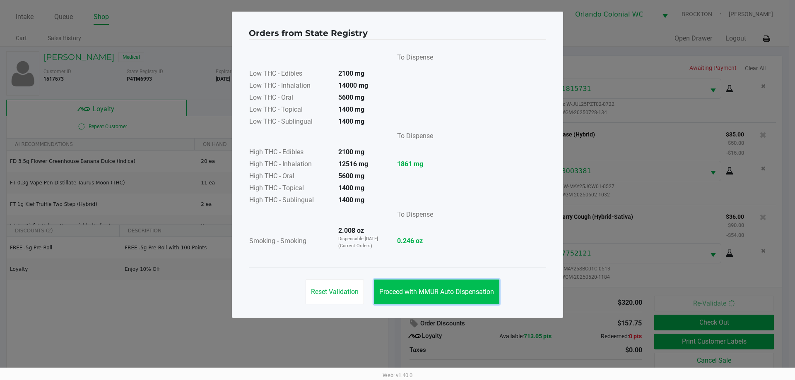
click at [431, 294] on span "Proceed with MMUR Auto-Dispensation" at bounding box center [436, 292] width 115 height 8
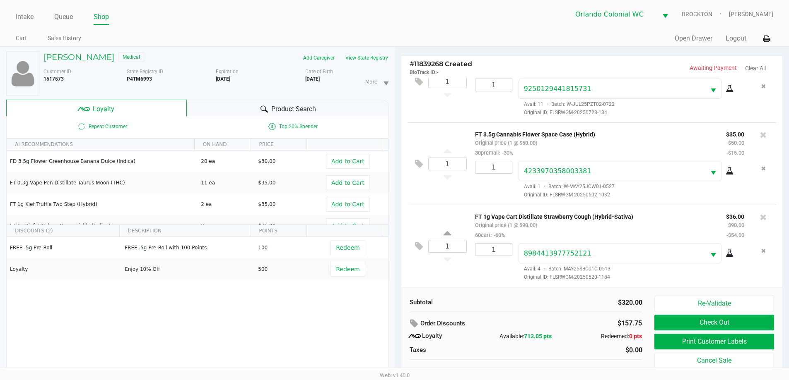
scroll to position [9, 0]
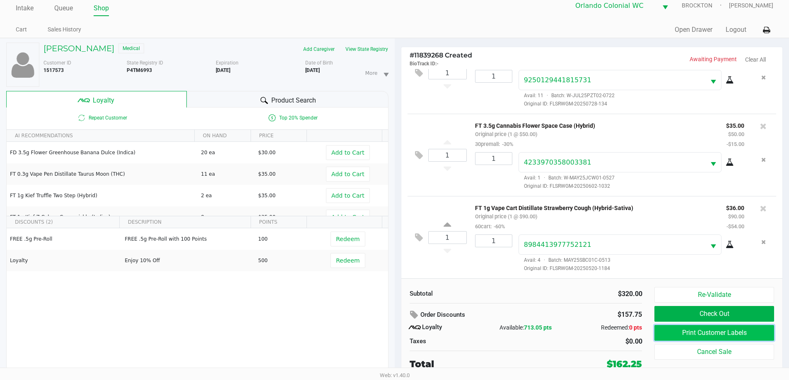
click at [686, 329] on button "Print Customer Labels" at bounding box center [713, 333] width 119 height 16
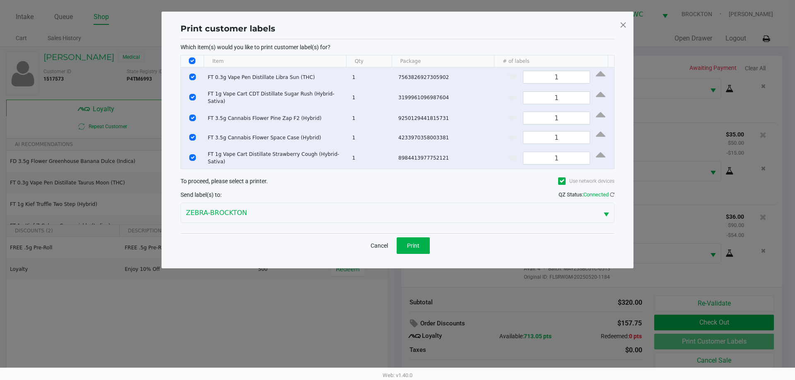
click at [195, 60] on input "Select All Rows" at bounding box center [192, 61] width 7 height 7
checkbox input "false"
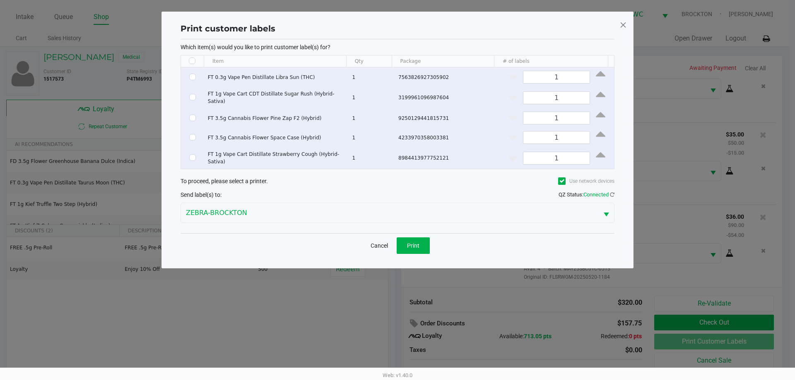
checkbox input "false"
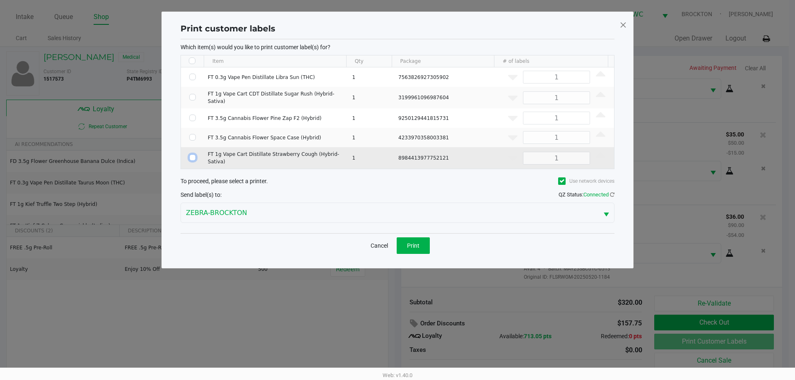
click at [193, 154] on input "Select Row" at bounding box center [192, 157] width 7 height 7
checkbox input "true"
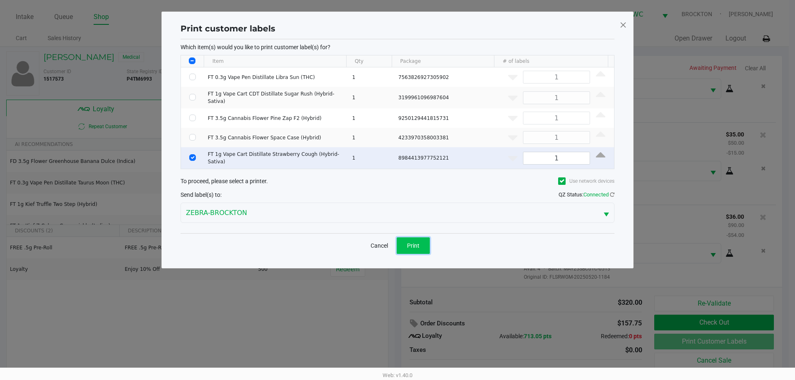
click at [408, 238] on button "Print" at bounding box center [413, 246] width 33 height 17
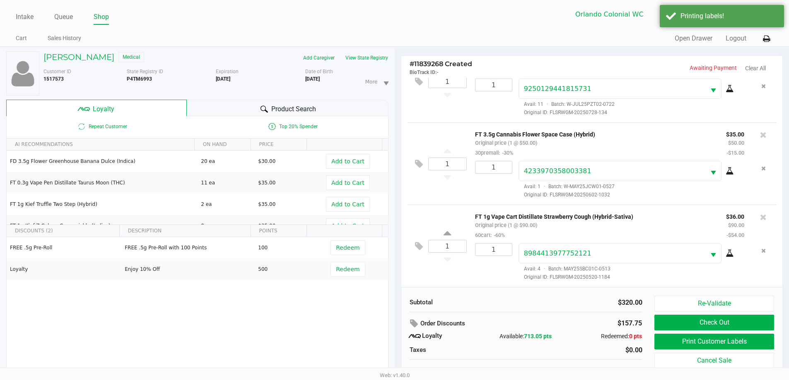
click at [411, 245] on div "1 FT 1g Vape Cart Distillate Strawberry Cough (Hybrid-Sativa) Original price (1…" at bounding box center [591, 246] width 369 height 82
click at [416, 244] on icon at bounding box center [419, 247] width 8 height 10
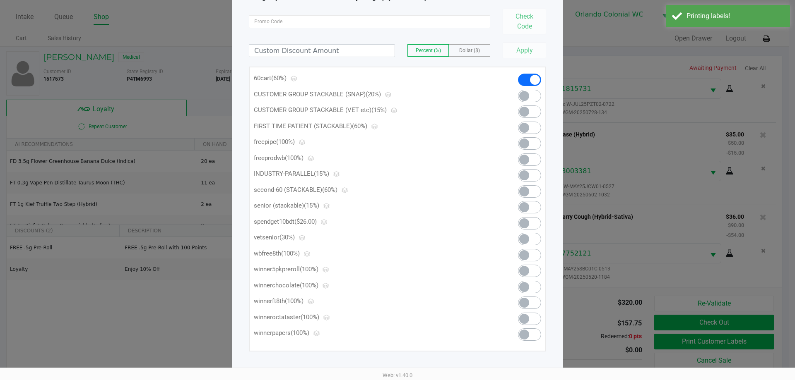
scroll to position [65, 0]
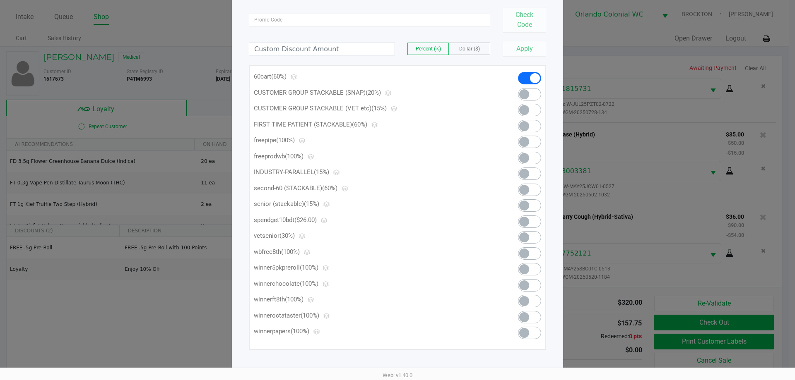
click at [524, 223] on span at bounding box center [524, 222] width 10 height 10
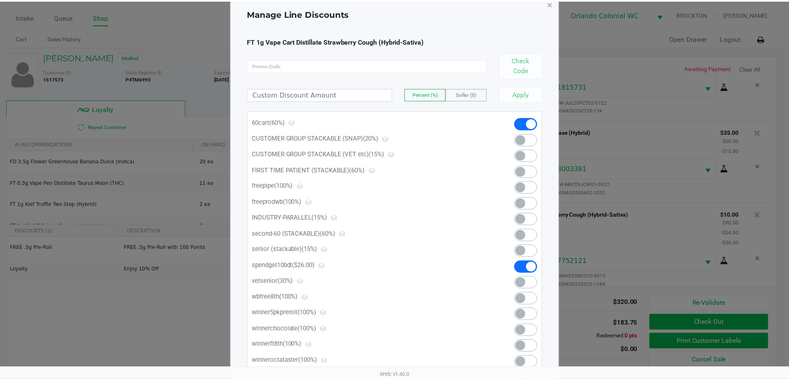
scroll to position [0, 0]
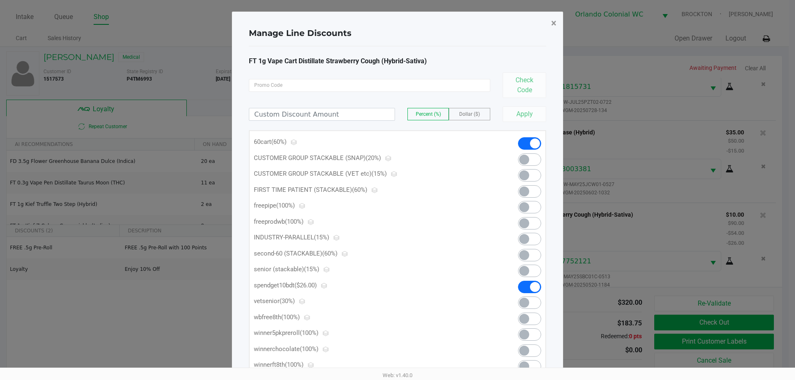
click at [557, 28] on button "×" at bounding box center [553, 23] width 19 height 23
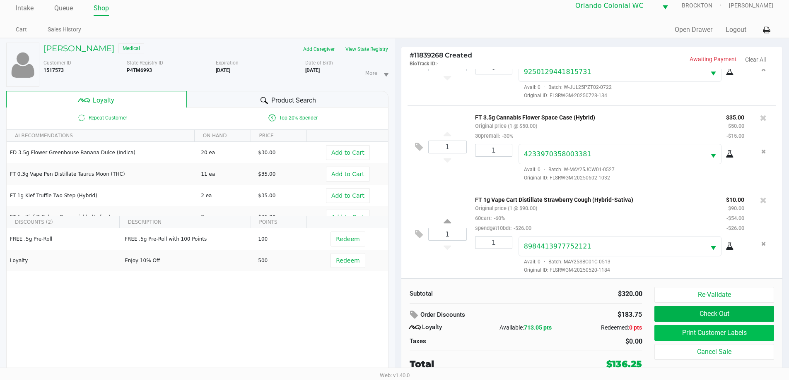
scroll to position [214, 0]
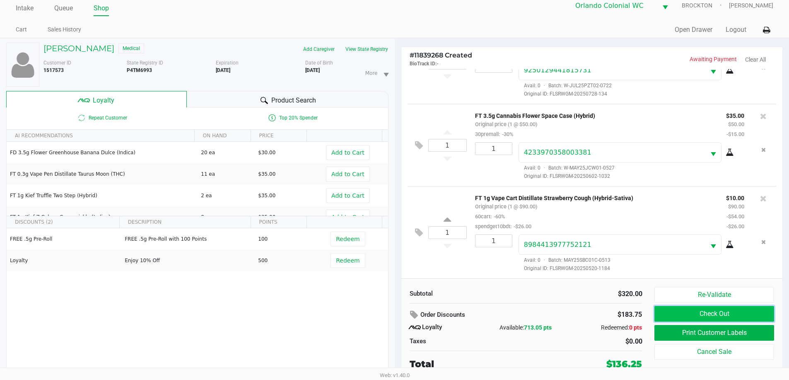
click at [752, 316] on button "Check Out" at bounding box center [713, 314] width 119 height 16
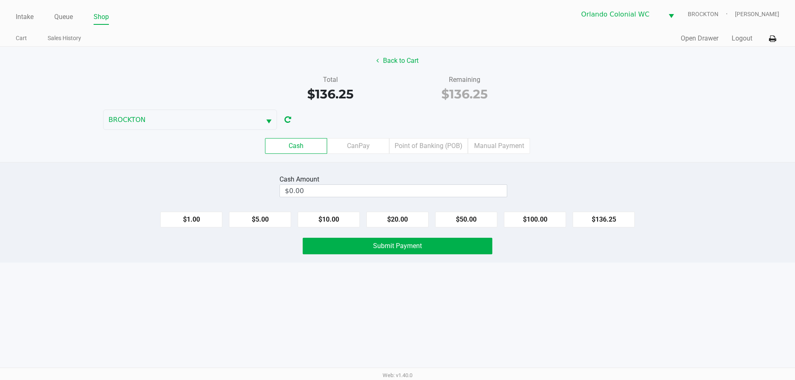
click at [444, 148] on label "Point of Banking (POB)" at bounding box center [428, 146] width 79 height 16
click at [0, 0] on 7 "Point of Banking (POB)" at bounding box center [0, 0] width 0 height 0
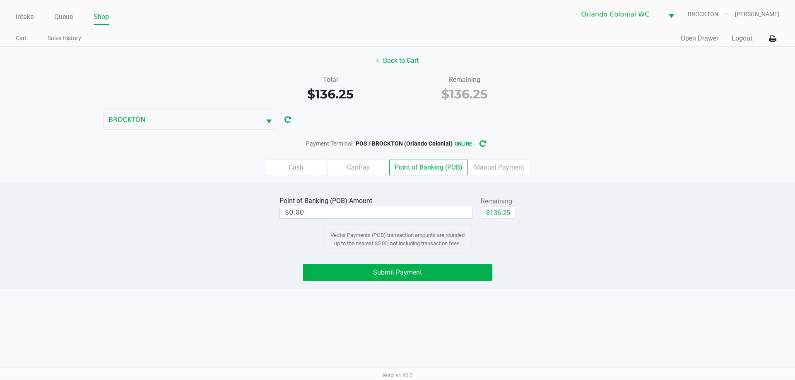
click at [508, 226] on div "Point of Banking (POB) Amount $0.00 Remaining $136.25 Vector Payments (POB) tra…" at bounding box center [397, 225] width 248 height 60
click at [347, 269] on button "Submit Payment" at bounding box center [398, 272] width 190 height 17
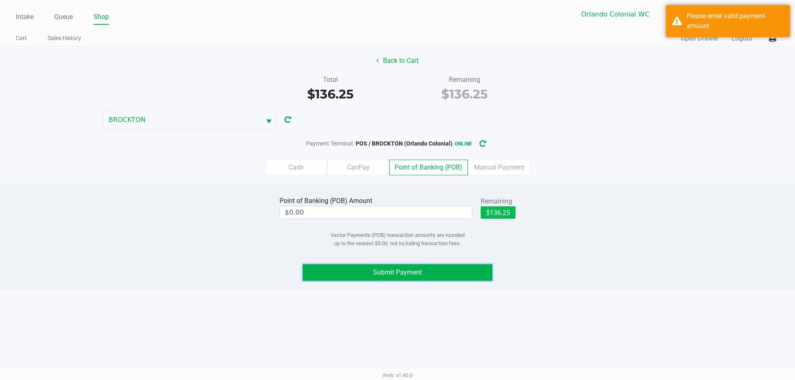
click at [509, 214] on button "$136.25" at bounding box center [498, 213] width 35 height 12
type input "$136.25"
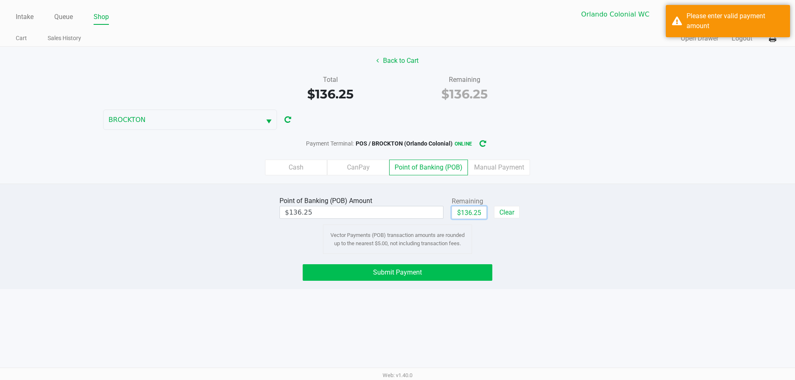
click at [397, 280] on button "Submit Payment" at bounding box center [398, 272] width 190 height 17
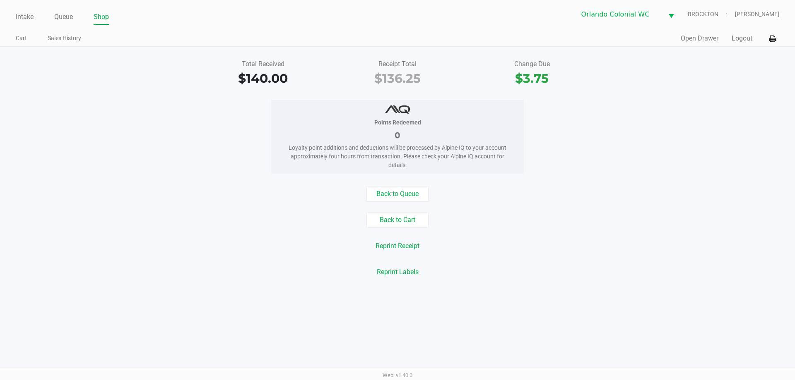
click at [255, 281] on div "Total Received $140.00 Receipt Total $136.25 Change Due $3.75 Points Redeemed 0…" at bounding box center [397, 168] width 795 height 243
click at [412, 225] on button "Back to Cart" at bounding box center [397, 220] width 62 height 16
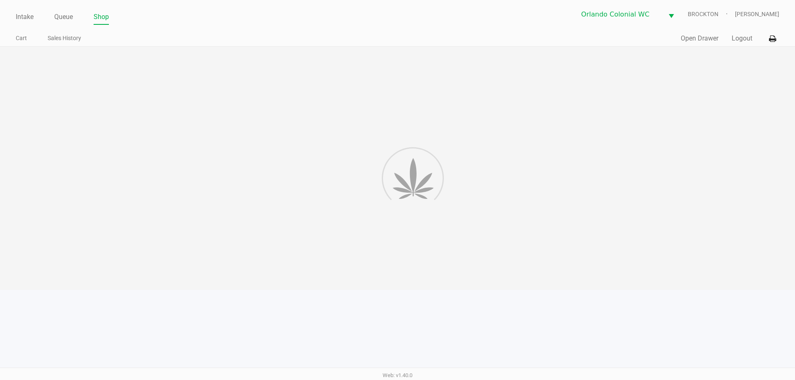
click at [518, 203] on div at bounding box center [397, 168] width 795 height 243
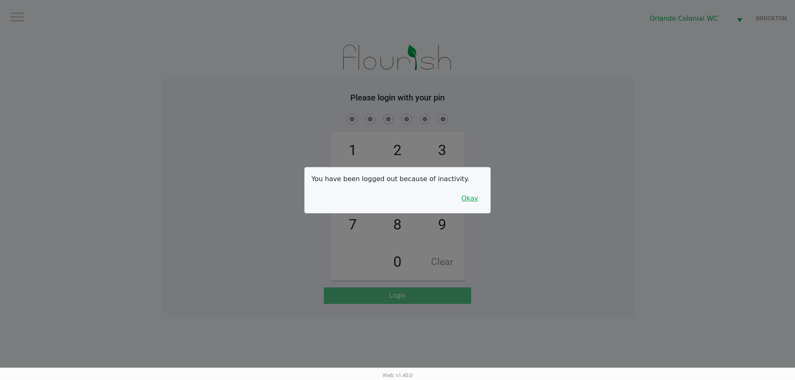
click at [471, 200] on button "Okay" at bounding box center [470, 199] width 28 height 16
click at [522, 154] on div "1 4 7 2 5 8 0 3 6 9 Clear" at bounding box center [397, 197] width 472 height 168
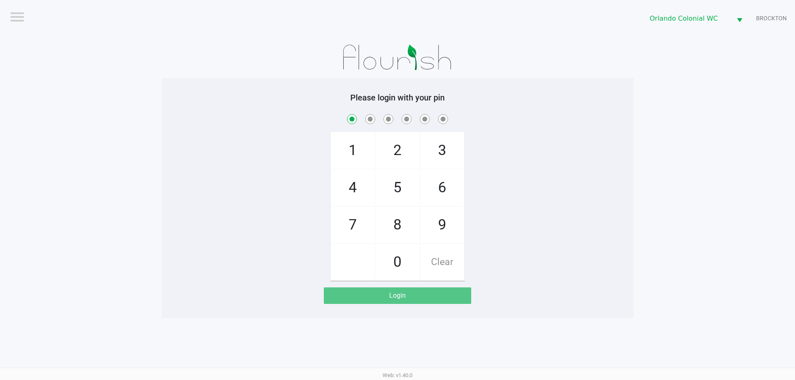
checkbox input "true"
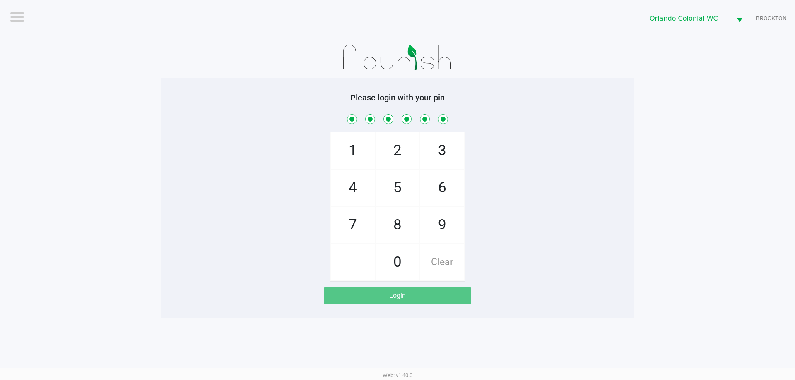
checkbox input "true"
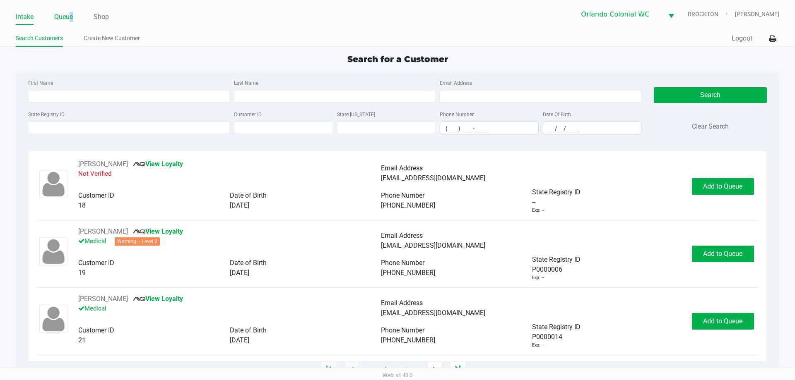
drag, startPoint x: 76, startPoint y: 19, endPoint x: 71, endPoint y: 19, distance: 5.0
click at [72, 19] on ul "Intake Queue Shop" at bounding box center [207, 17] width 382 height 14
click at [71, 19] on link "Queue" at bounding box center [63, 17] width 19 height 12
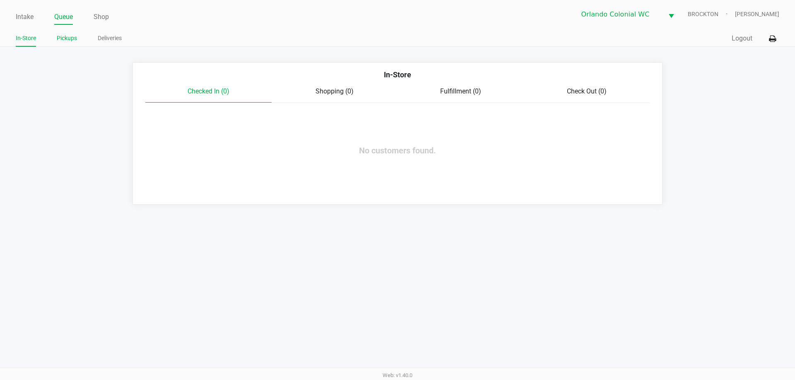
click at [67, 43] on link "Pickups" at bounding box center [67, 38] width 20 height 10
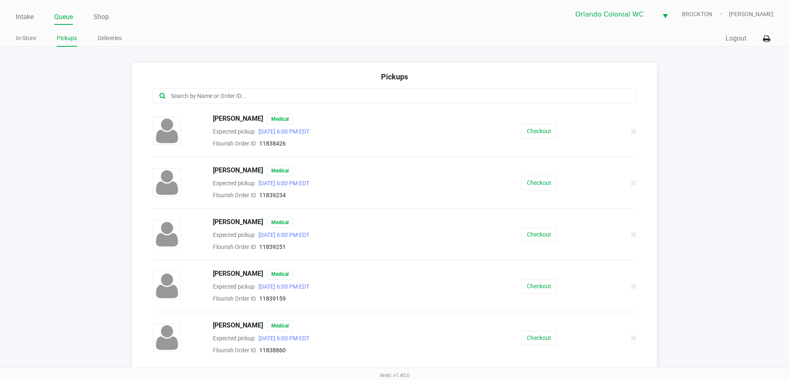
click at [236, 95] on input "text" at bounding box center [381, 96] width 423 height 10
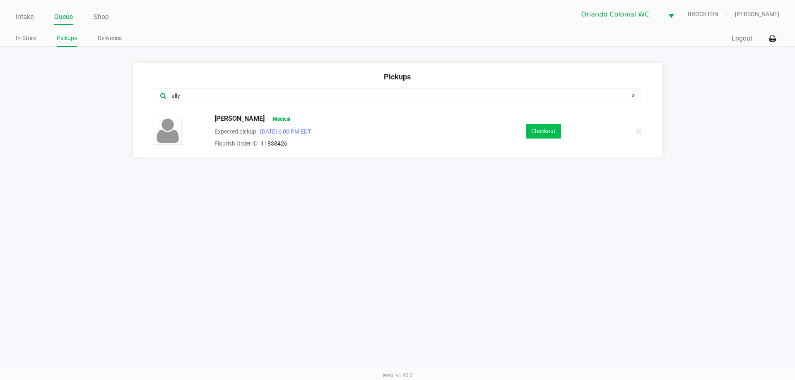
type input "ally"
click at [555, 136] on button "Checkout" at bounding box center [543, 131] width 35 height 14
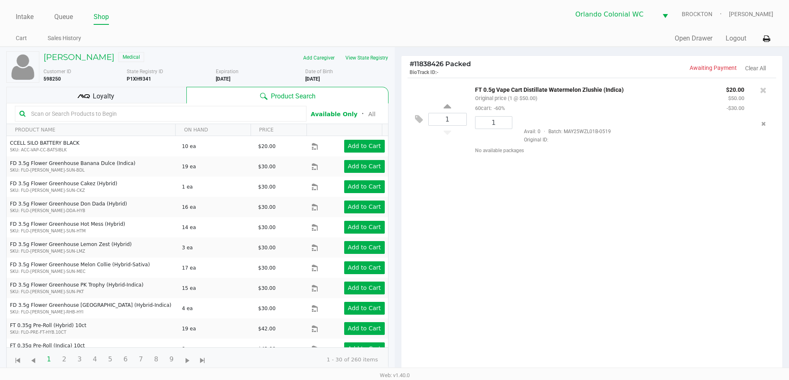
click at [114, 94] on div "Loyalty" at bounding box center [96, 95] width 180 height 17
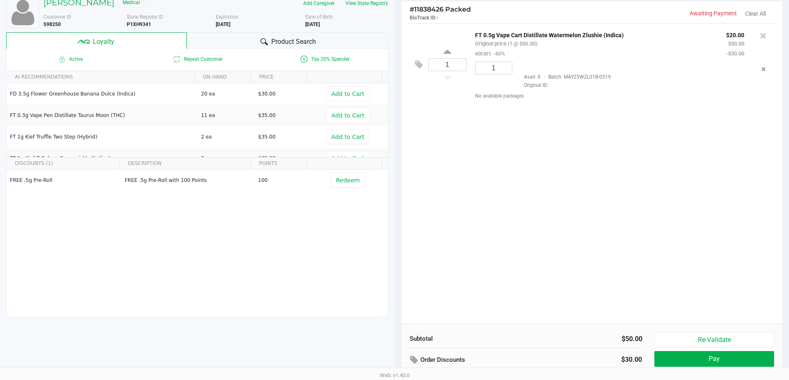
scroll to position [83, 0]
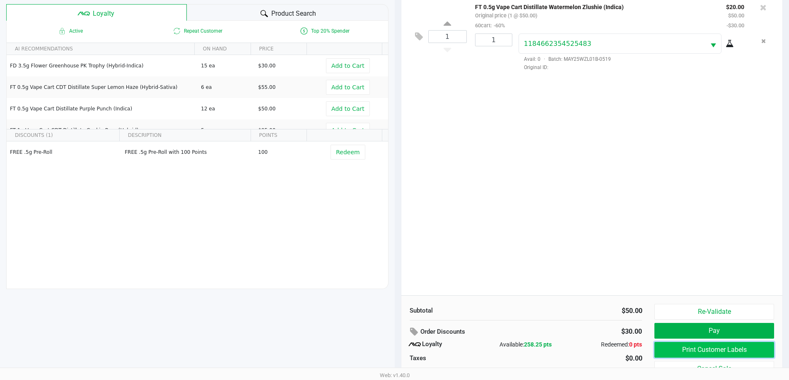
click at [695, 350] on button "Print Customer Labels" at bounding box center [713, 350] width 119 height 16
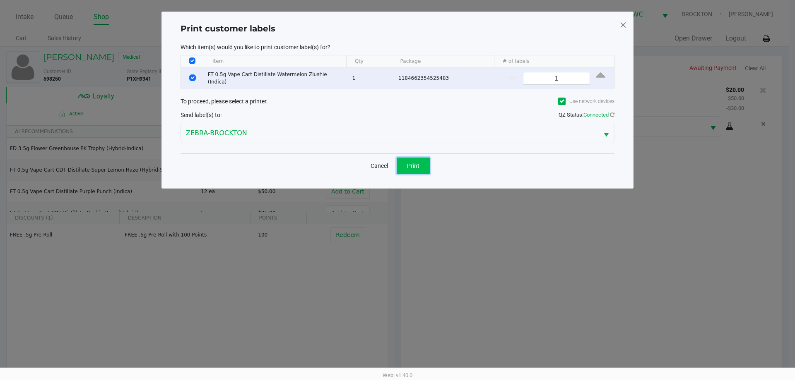
click at [414, 163] on span "Print" at bounding box center [413, 166] width 12 height 7
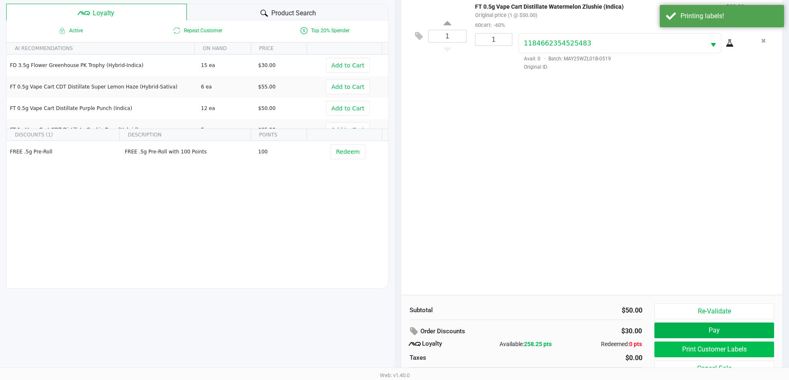
scroll to position [99, 0]
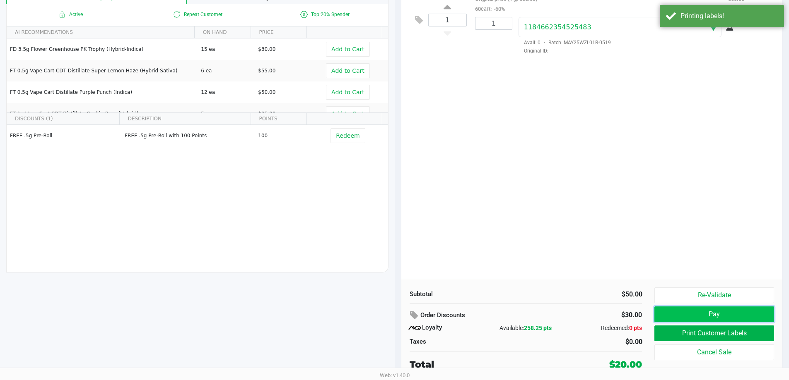
click at [737, 321] on button "Pay" at bounding box center [713, 315] width 119 height 16
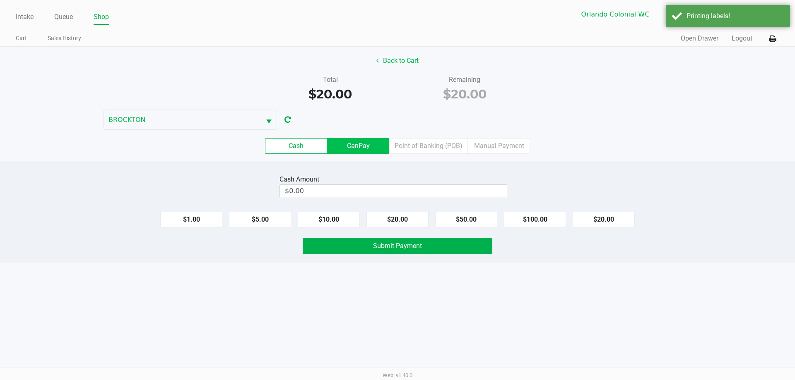
click at [382, 154] on label "CanPay" at bounding box center [358, 146] width 62 height 16
click at [0, 0] on 2 "CanPay" at bounding box center [0, 0] width 0 height 0
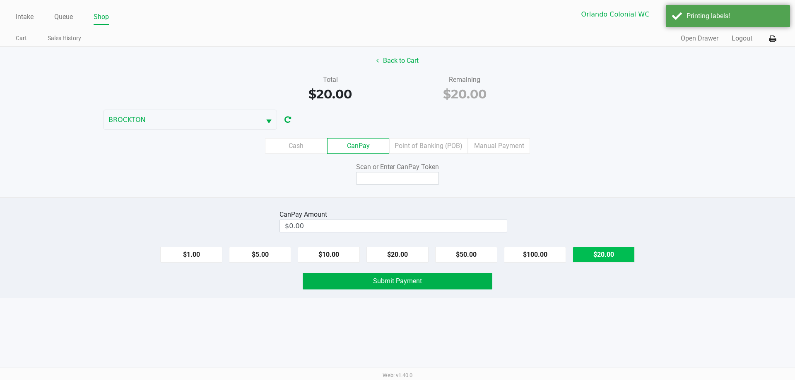
drag, startPoint x: 608, startPoint y: 255, endPoint x: 604, endPoint y: 252, distance: 4.4
click at [607, 254] on button "$20.00" at bounding box center [603, 255] width 62 height 16
type input "$20.00"
click at [411, 172] on div "Scan or Enter CanPay Token" at bounding box center [398, 167] width 190 height 10
click at [409, 181] on input at bounding box center [397, 178] width 83 height 13
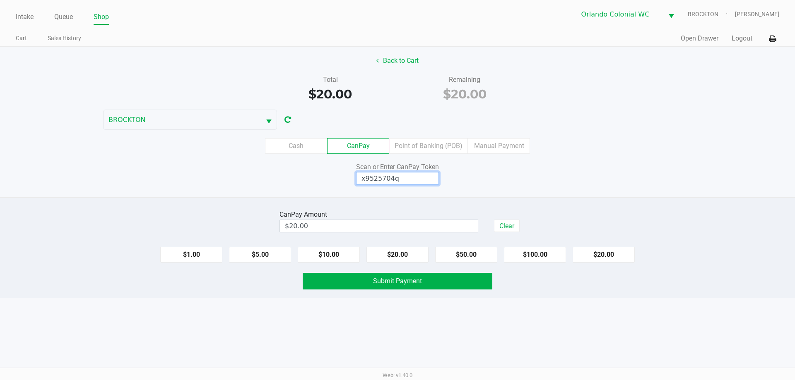
type input "x9525704q"
click at [240, 347] on div "Intake Queue Shop Orlando Colonial WC BROCKTON Madison Olsen Cart Sales History…" at bounding box center [397, 190] width 795 height 380
click at [378, 282] on span "Submit Payment" at bounding box center [397, 281] width 49 height 8
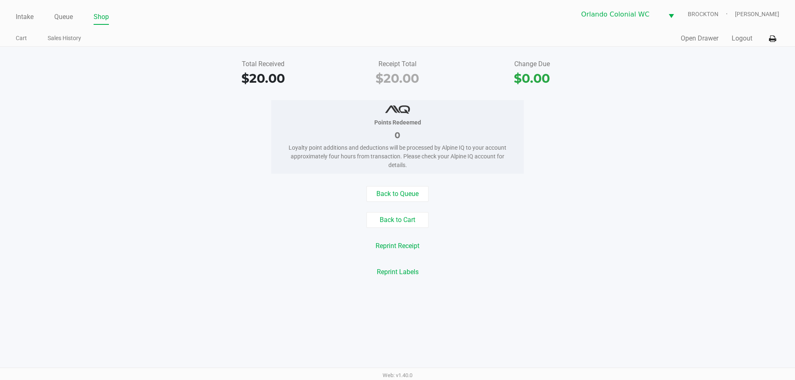
click at [401, 222] on button "Back to Cart" at bounding box center [397, 220] width 62 height 16
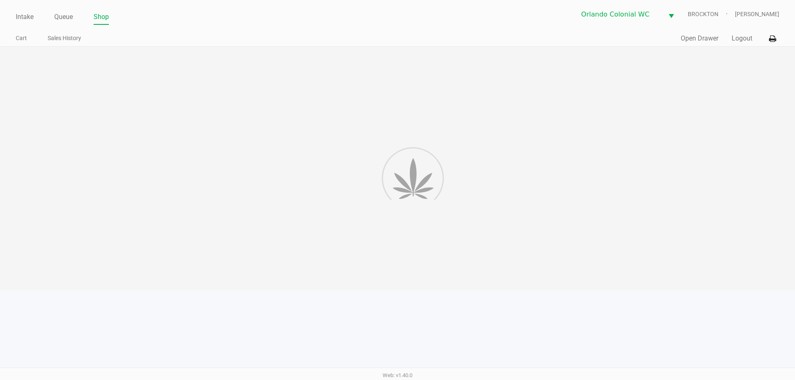
click at [515, 204] on div at bounding box center [397, 168] width 795 height 243
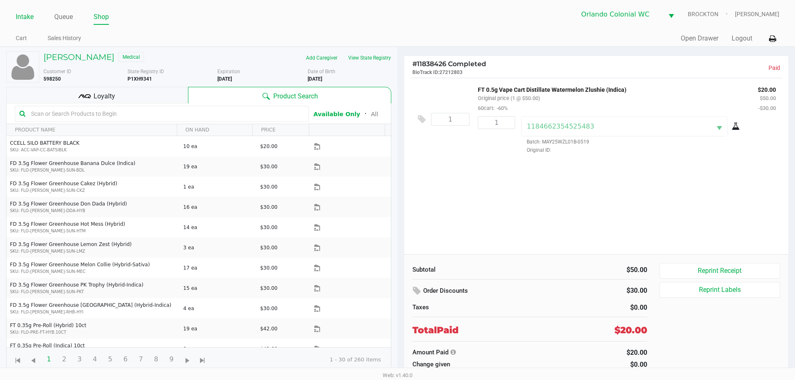
click at [19, 16] on link "Intake" at bounding box center [25, 17] width 18 height 12
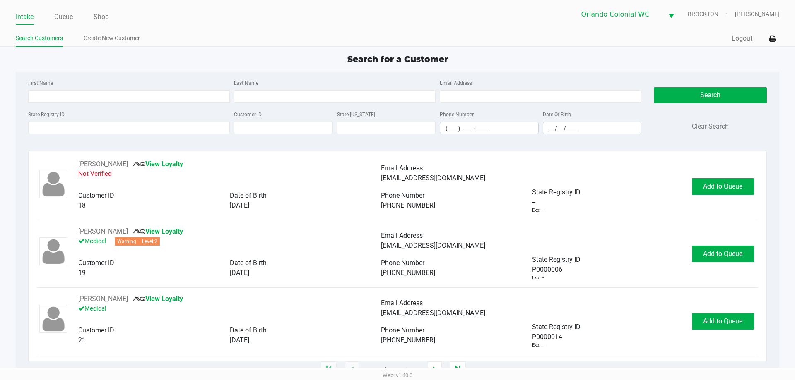
click at [72, 135] on div "State Registry ID Customer ID State ID Phone Number (___) ___-____ Date Of Birt…" at bounding box center [334, 125] width 617 height 32
click at [71, 130] on input "State Registry ID" at bounding box center [129, 128] width 202 height 12
click at [83, 101] on input "First Name" at bounding box center [129, 96] width 202 height 12
type input "lia"
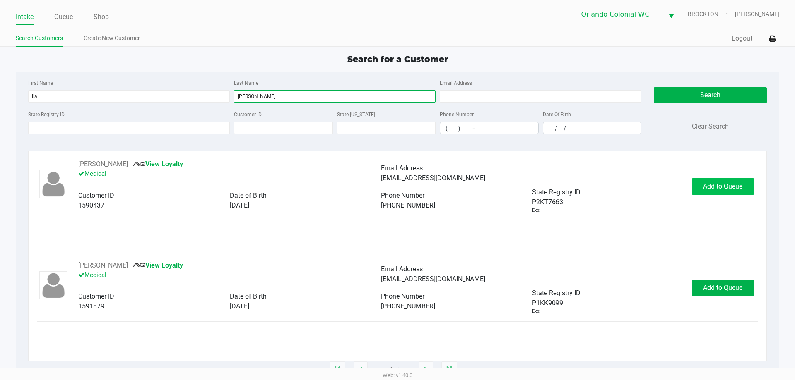
type input "villar"
click at [711, 179] on button "Add to Queue" at bounding box center [723, 186] width 62 height 17
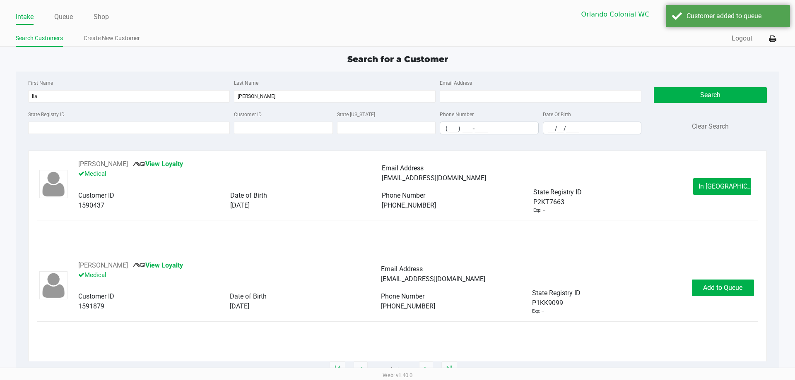
click at [706, 179] on button "In Queue" at bounding box center [722, 186] width 58 height 17
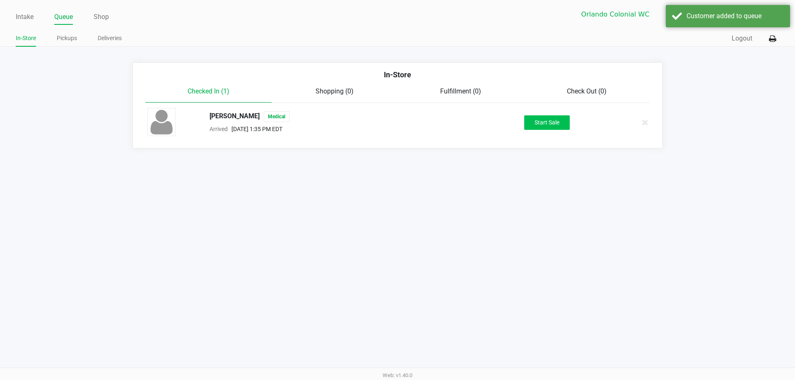
click at [544, 115] on div "LIA VILLAR Medical Arrived Aug 24, 2025 1:35 PM EDT Start Sale" at bounding box center [397, 122] width 512 height 29
click at [554, 126] on button "Start Sale" at bounding box center [547, 122] width 46 height 14
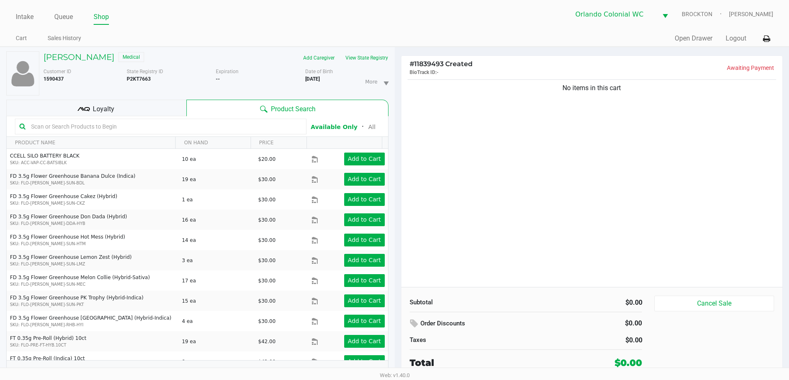
click at [97, 117] on kendo-grid-toolbar "Available Only ᛫ All" at bounding box center [197, 126] width 381 height 21
click at [100, 123] on input "text" at bounding box center [165, 126] width 274 height 12
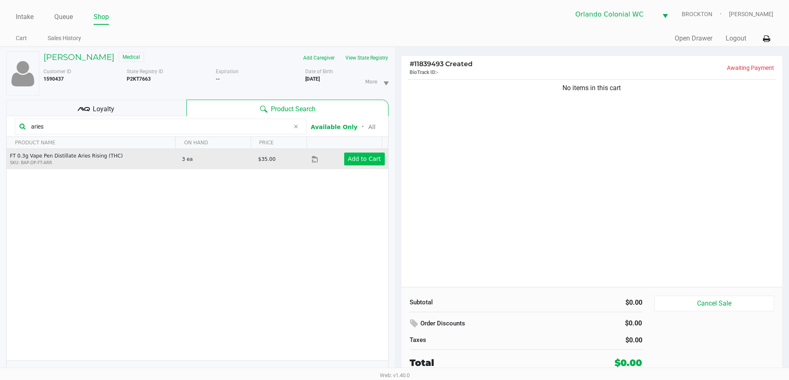
type input "aries"
click at [350, 154] on button "Add to Cart" at bounding box center [364, 159] width 41 height 13
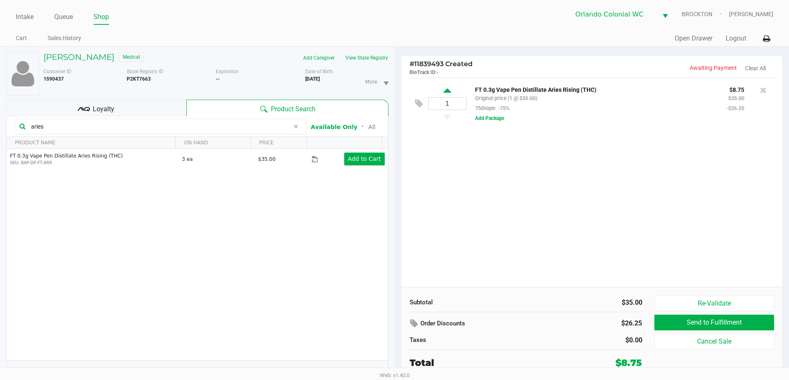
click at [443, 93] on icon at bounding box center [446, 92] width 7 height 10
type input "2"
click at [45, 130] on input "aries" at bounding box center [159, 126] width 262 height 12
click at [43, 128] on input "aries" at bounding box center [159, 126] width 262 height 12
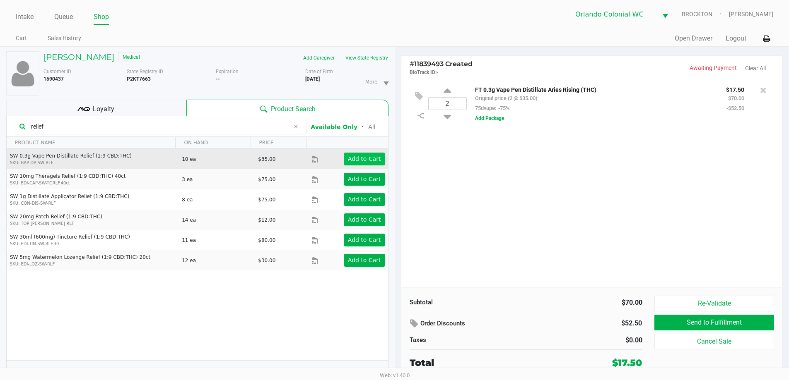
type input "relief"
click at [363, 157] on app-button-loader "Add to Cart" at bounding box center [364, 159] width 33 height 7
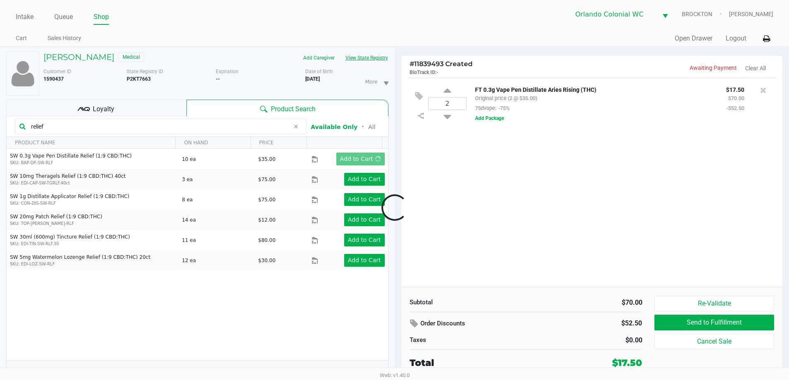
click at [377, 62] on button "View State Registry" at bounding box center [364, 57] width 48 height 13
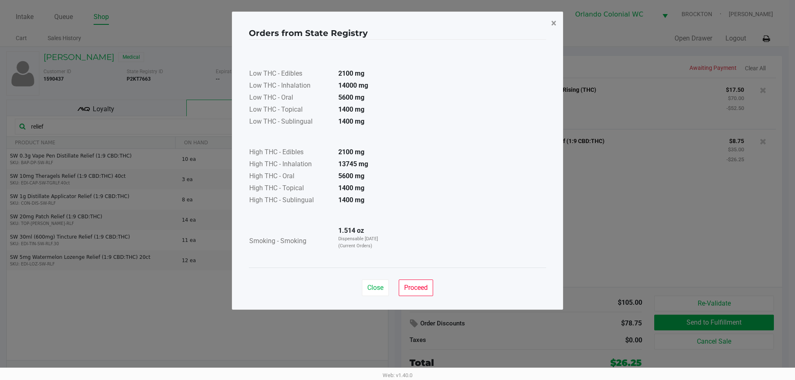
drag, startPoint x: 558, startPoint y: 25, endPoint x: 410, endPoint y: 78, distance: 157.0
click at [558, 24] on button "×" at bounding box center [553, 23] width 19 height 23
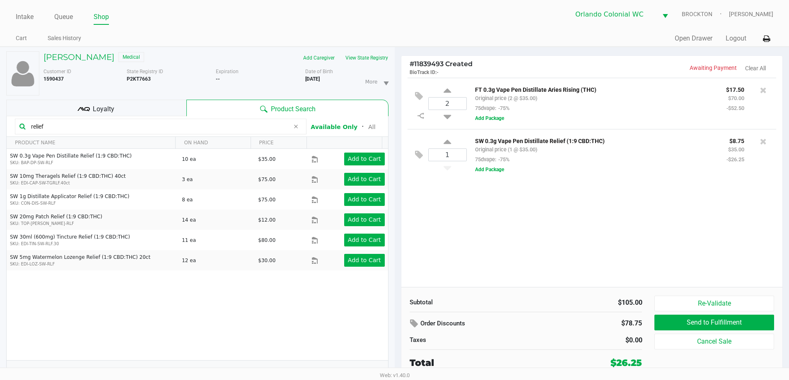
click at [173, 125] on input "relief" at bounding box center [159, 126] width 262 height 12
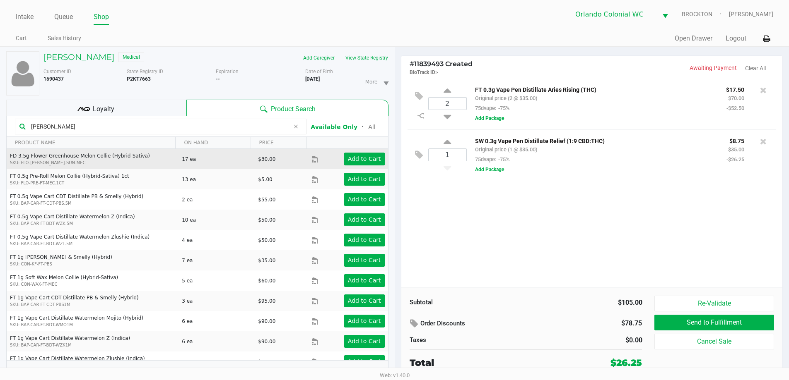
click at [327, 159] on div "Add to Cart" at bounding box center [356, 159] width 68 height 13
click at [350, 159] on app-button-loader "Add to Cart" at bounding box center [364, 159] width 33 height 7
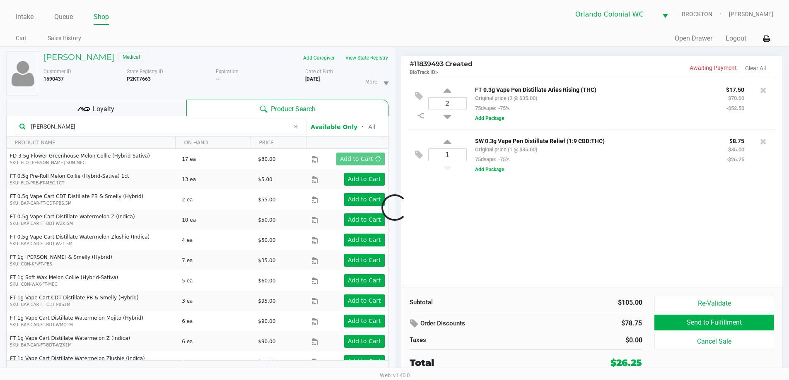
click at [201, 127] on div at bounding box center [394, 208] width 789 height 240
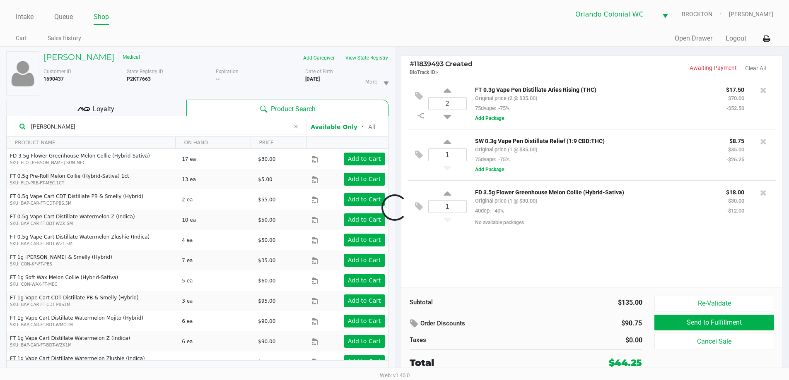
click at [201, 127] on div at bounding box center [394, 208] width 789 height 240
click at [201, 127] on input "mel" at bounding box center [159, 126] width 262 height 12
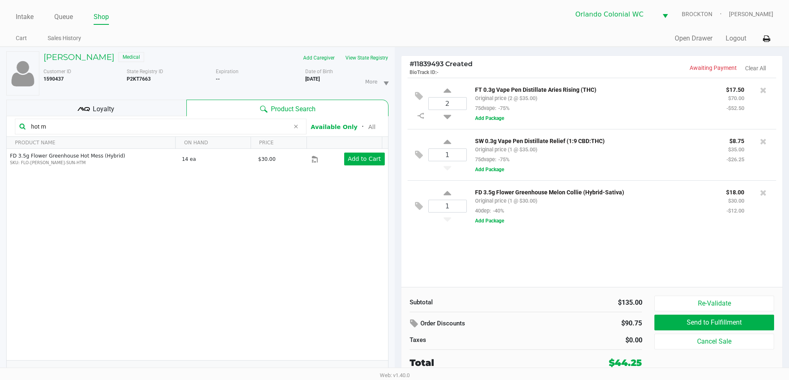
type input "hot m"
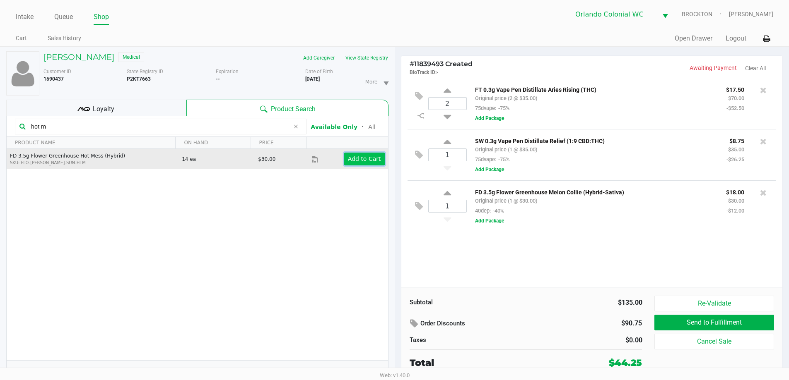
click at [362, 159] on app-button-loader "Add to Cart" at bounding box center [364, 159] width 33 height 7
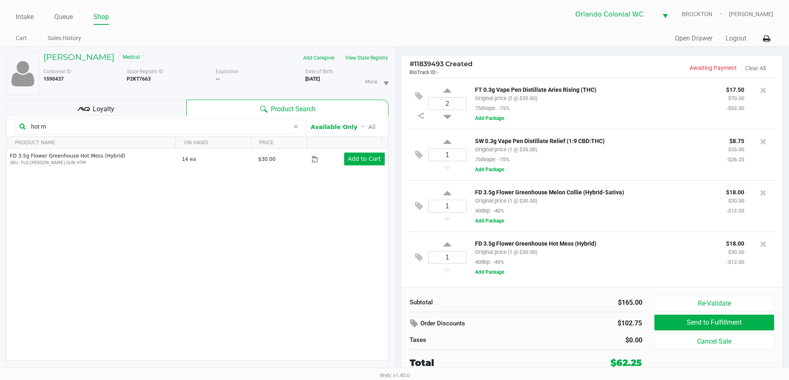
click at [570, 286] on div "2 FT 0.3g Vape Pen Distillate Aries Rising (THC) Original price (2 @ $35.00) 75…" at bounding box center [591, 182] width 381 height 209
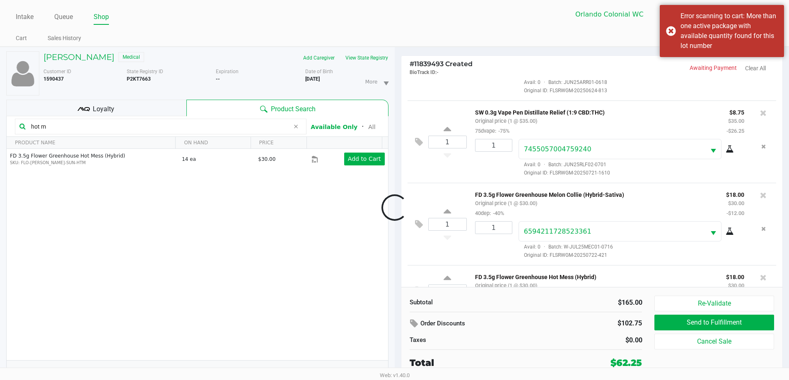
scroll to position [91, 0]
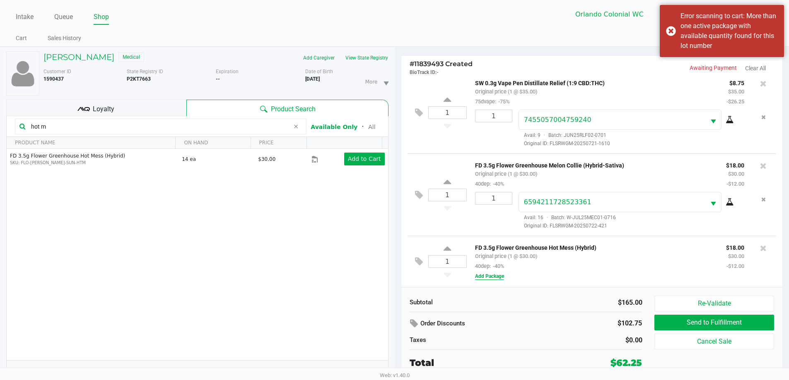
click at [488, 277] on button "Add Package" at bounding box center [489, 276] width 29 height 7
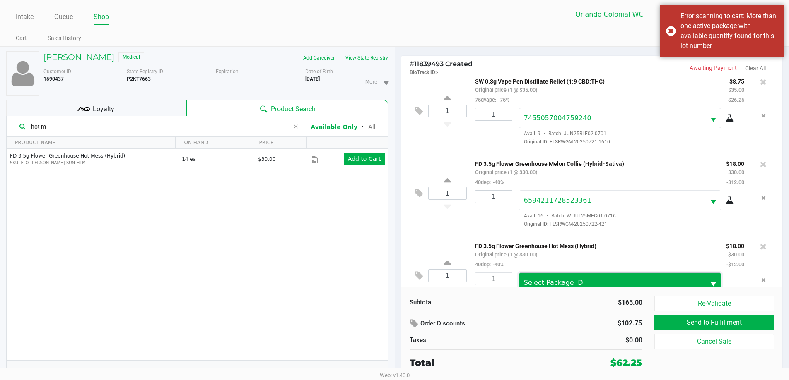
click at [567, 283] on span "Select Package ID" at bounding box center [553, 283] width 59 height 8
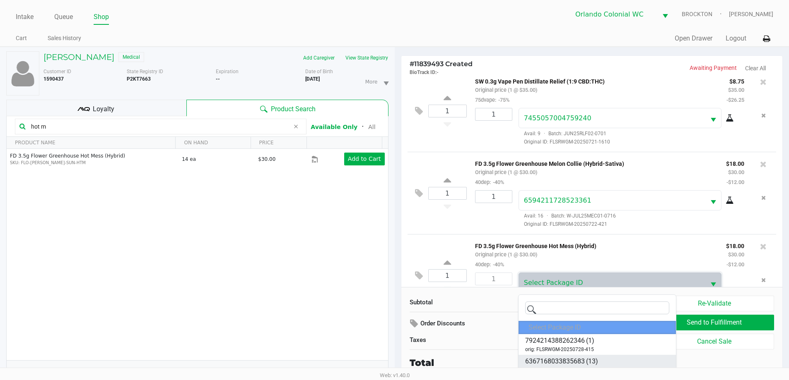
click at [584, 362] on span "6367168033835683" at bounding box center [555, 362] width 60 height 10
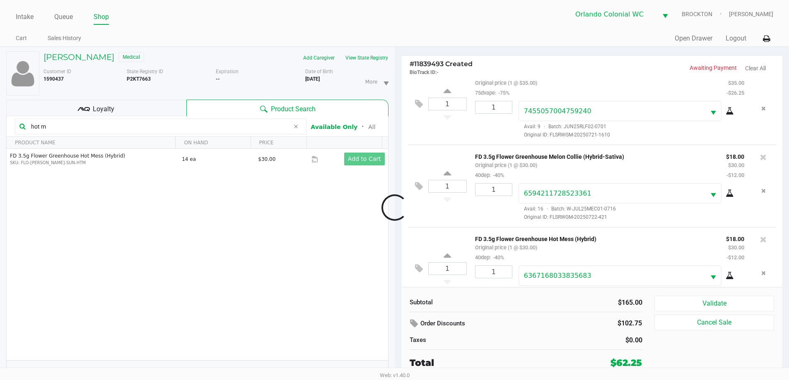
scroll to position [122, 0]
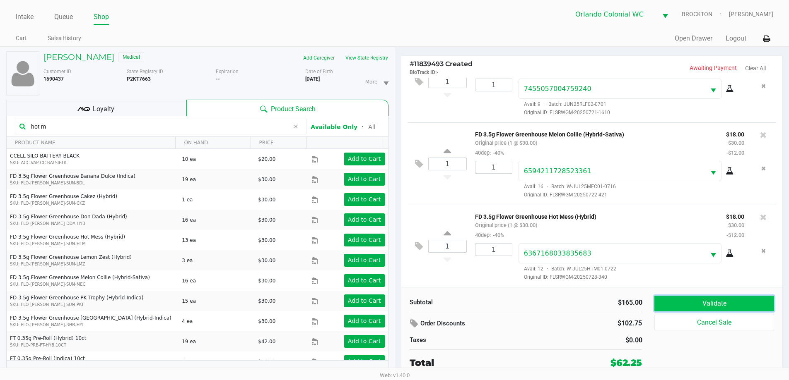
click at [703, 297] on button "Validate" at bounding box center [713, 304] width 119 height 16
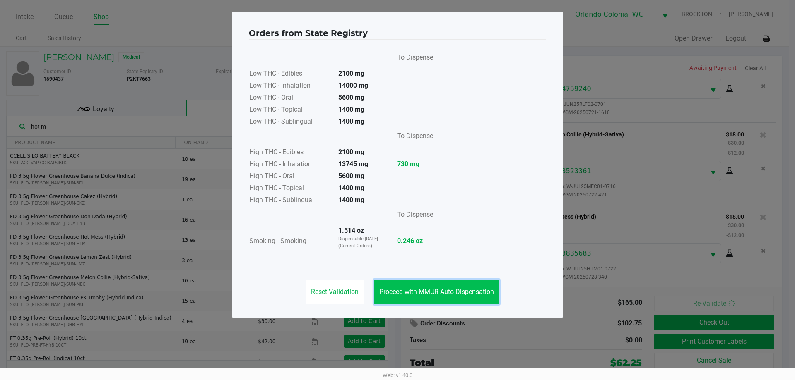
click at [459, 296] on button "Proceed with MMUR Auto-Dispensation" at bounding box center [436, 292] width 125 height 25
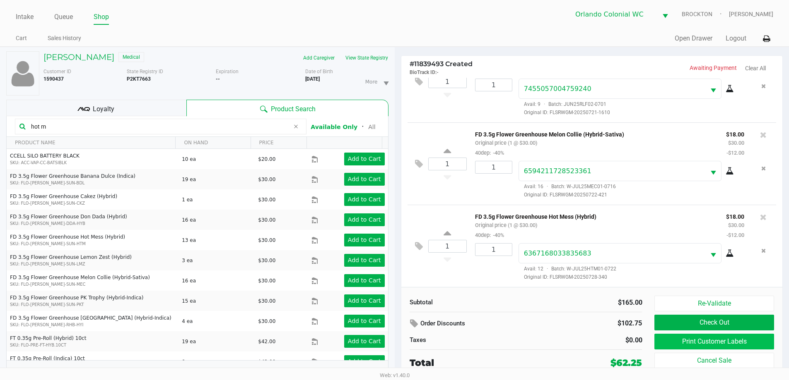
scroll to position [9, 0]
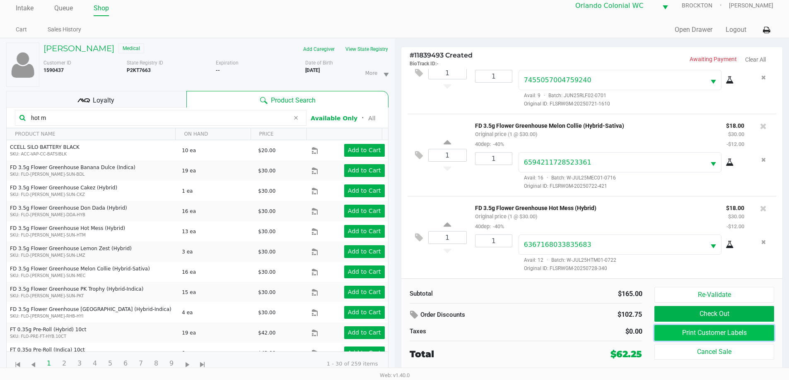
click at [717, 339] on button "Print Customer Labels" at bounding box center [713, 333] width 119 height 16
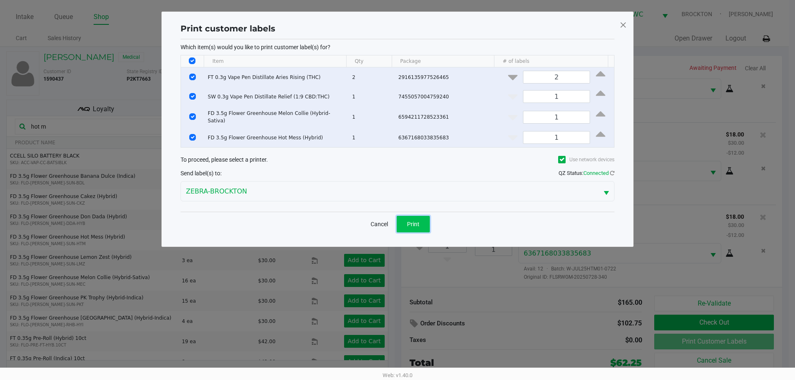
click at [409, 221] on span "Print" at bounding box center [413, 224] width 12 height 7
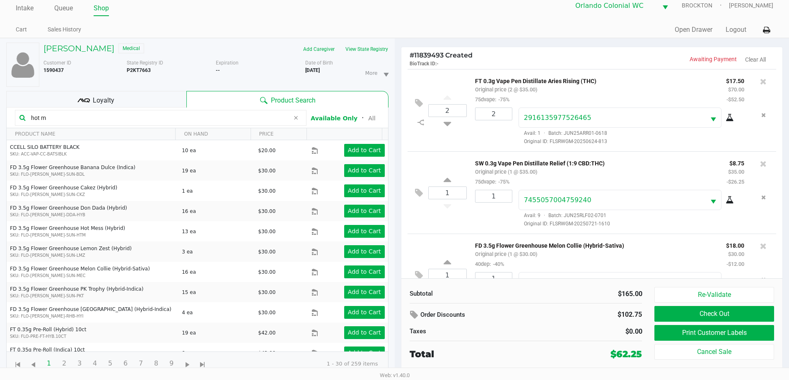
click at [113, 103] on span "Loyalty" at bounding box center [104, 101] width 22 height 10
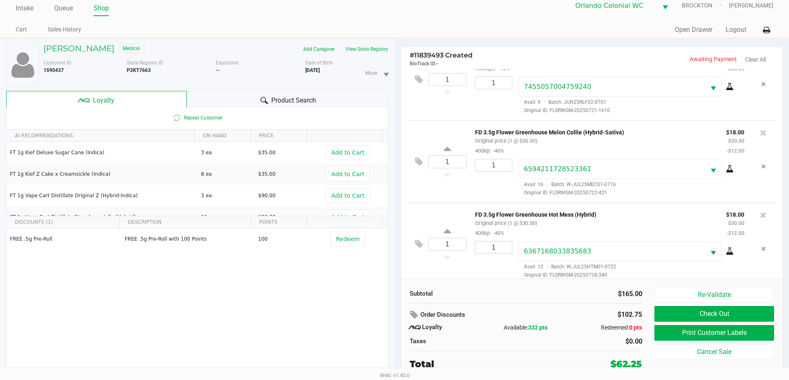
scroll to position [122, 0]
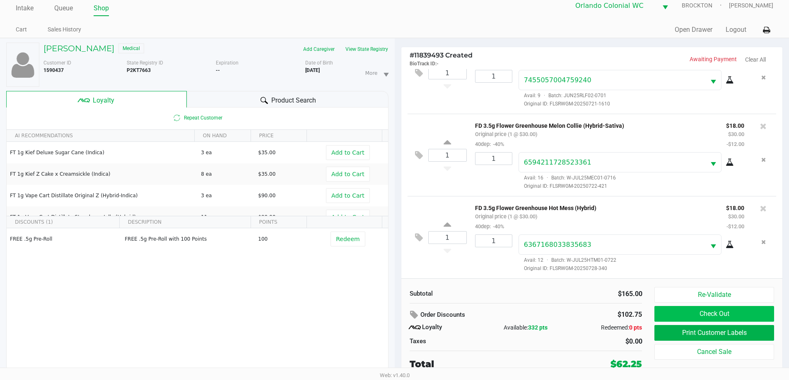
click at [752, 310] on button "Check Out" at bounding box center [713, 314] width 119 height 16
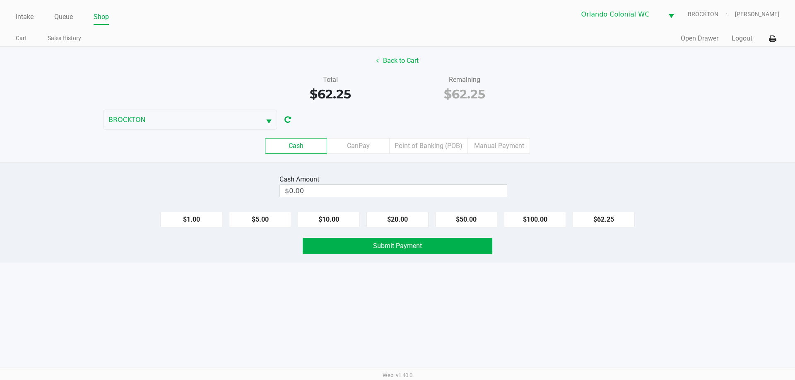
click at [364, 143] on label "CanPay" at bounding box center [358, 146] width 62 height 16
click at [0, 0] on 2 "CanPay" at bounding box center [0, 0] width 0 height 0
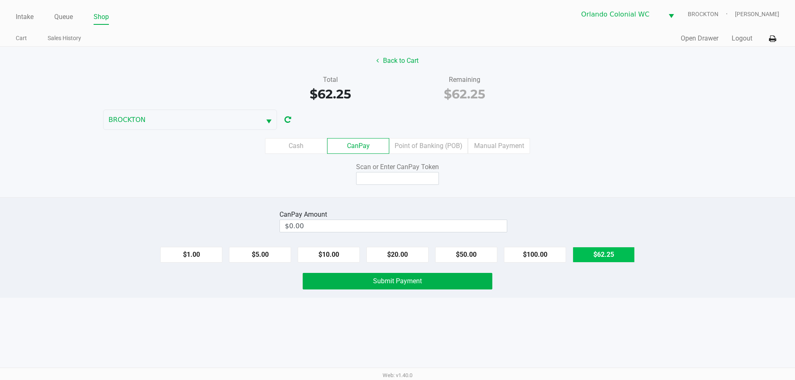
click at [604, 257] on button "$62.25" at bounding box center [603, 255] width 62 height 16
type input "$62.25"
click at [416, 179] on input at bounding box center [397, 178] width 83 height 13
type input "X8767597Q"
click at [323, 301] on div "Intake Queue Shop Orlando Colonial WC BROCKTON Madison Olsen Cart Sales History…" at bounding box center [397, 190] width 795 height 380
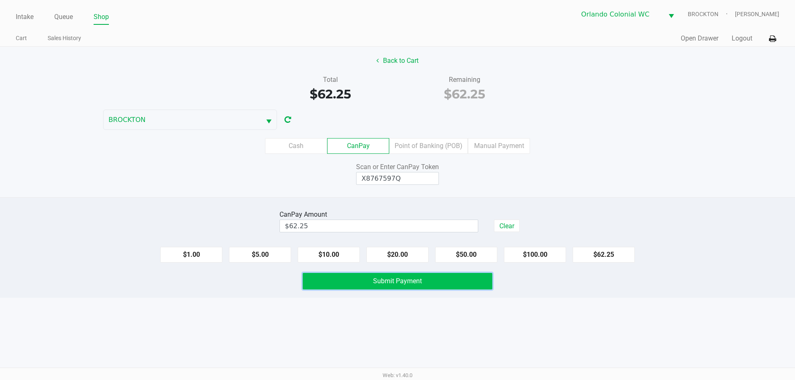
click at [342, 287] on button "Submit Payment" at bounding box center [398, 281] width 190 height 17
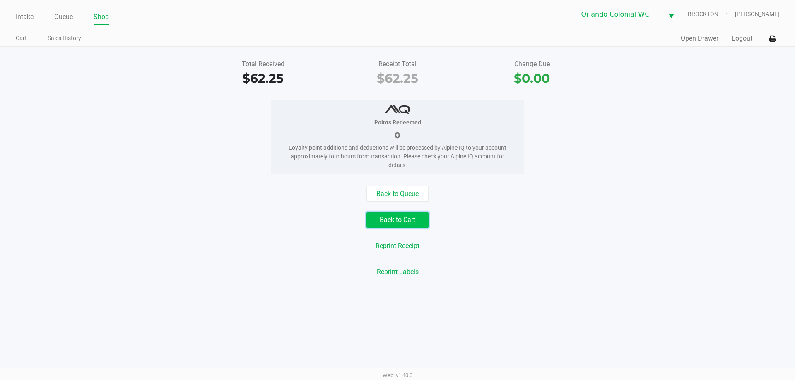
click at [411, 226] on button "Back to Cart" at bounding box center [397, 220] width 62 height 16
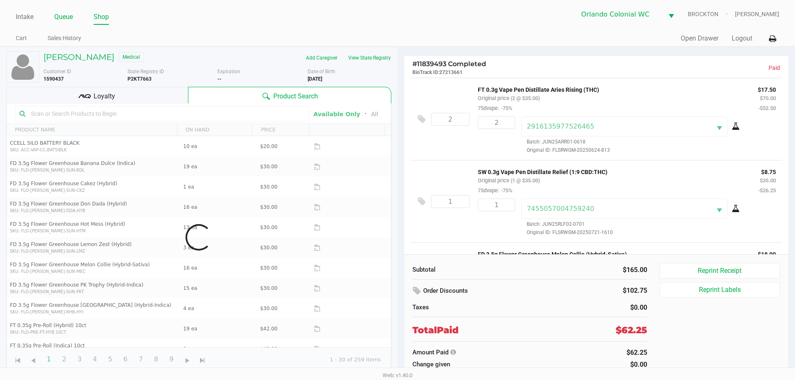
click at [67, 17] on link "Queue" at bounding box center [63, 17] width 19 height 12
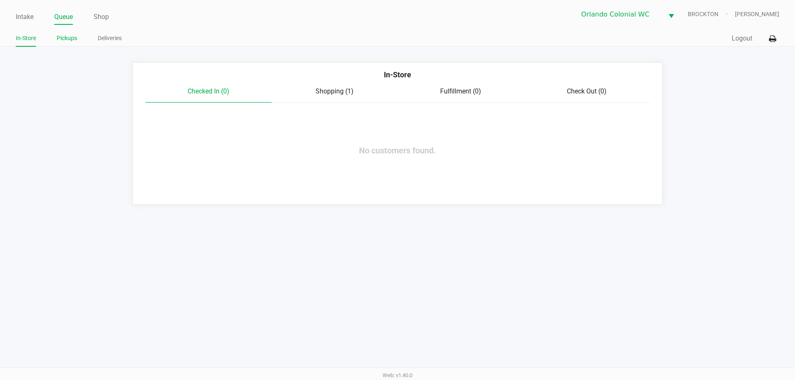
click at [68, 36] on link "Pickups" at bounding box center [67, 38] width 20 height 10
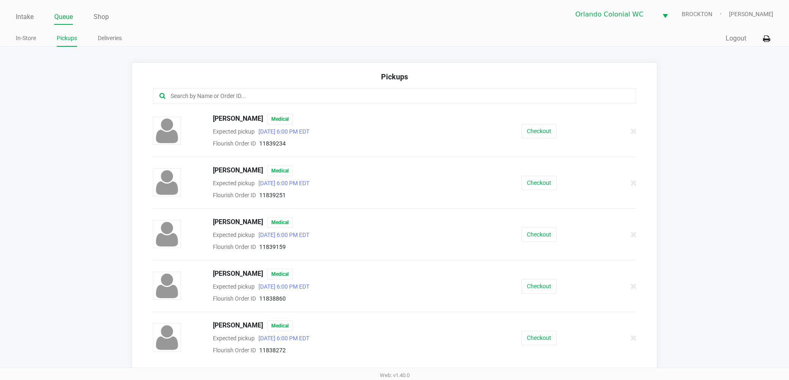
drag, startPoint x: 272, startPoint y: 88, endPoint x: 274, endPoint y: 96, distance: 8.1
click at [273, 92] on div "Pickups BARRETT MURRAY Medical Expected pickup Aug 24, 2025 6:00 PM EDT Flouris…" at bounding box center [395, 216] width 526 height 307
click at [275, 98] on input "text" at bounding box center [381, 96] width 423 height 10
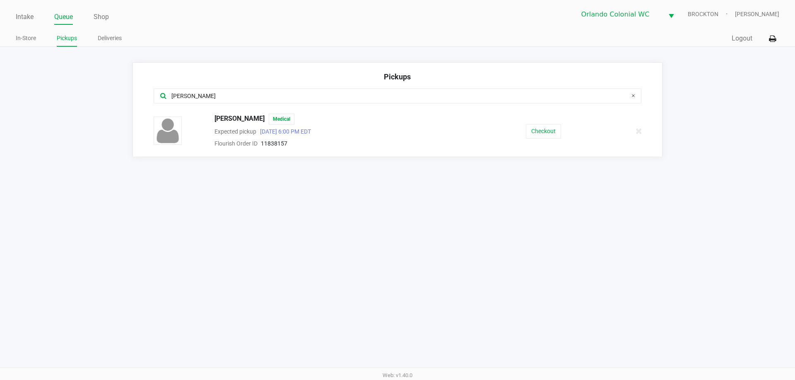
type input "robin"
click at [551, 122] on div "ROBIN EPPS Medical Expected pickup Aug 24, 2025 6:00 PM EDT Flourish Order ID 1…" at bounding box center [397, 131] width 500 height 35
click at [554, 130] on button "Checkout" at bounding box center [543, 131] width 35 height 14
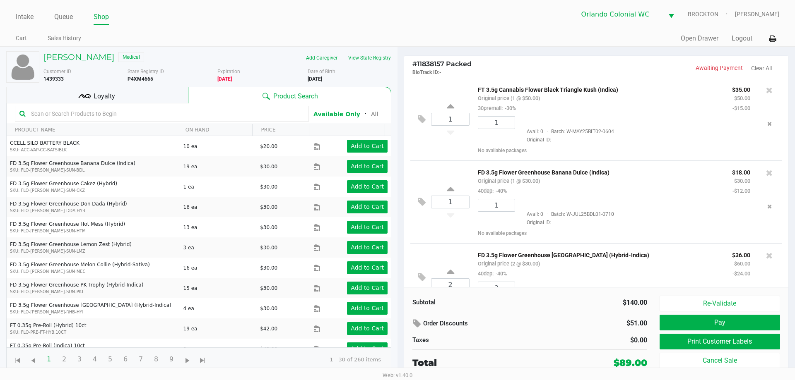
click at [121, 112] on input "text" at bounding box center [166, 114] width 277 height 12
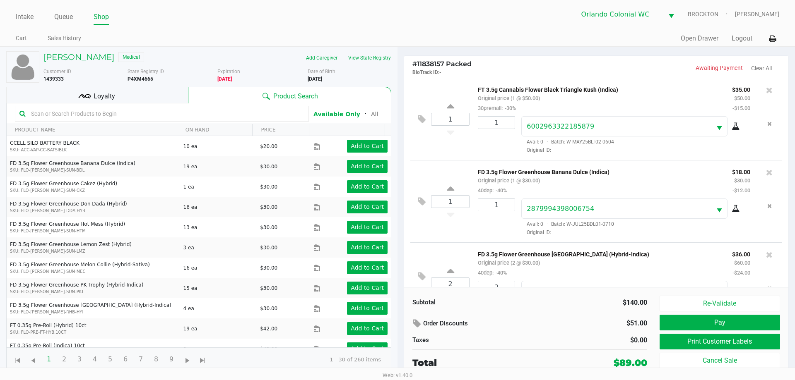
click at [150, 97] on div "Loyalty" at bounding box center [97, 95] width 182 height 17
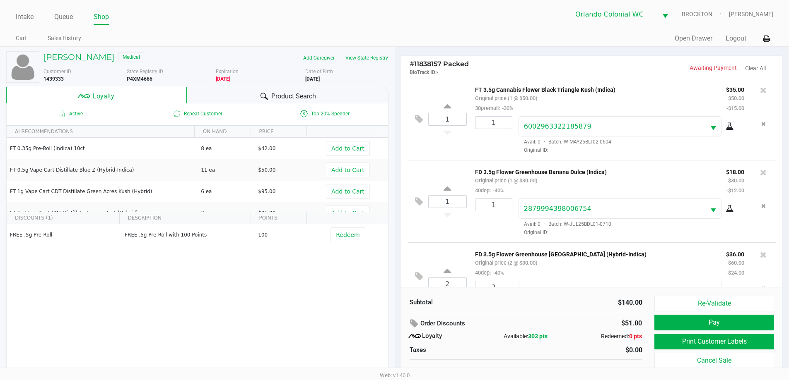
scroll to position [39, 0]
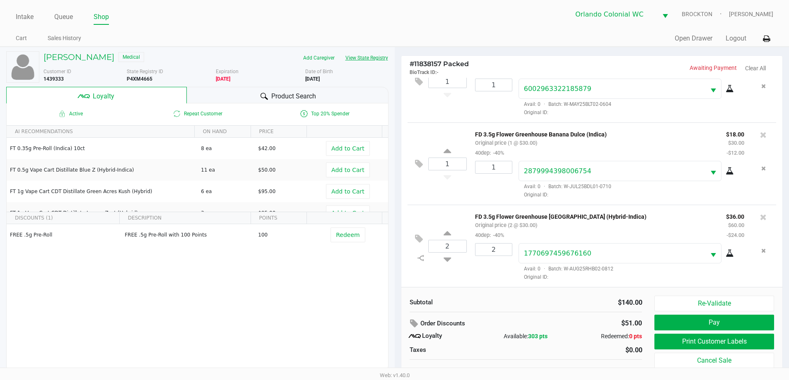
click at [359, 53] on button "View State Registry" at bounding box center [364, 57] width 48 height 13
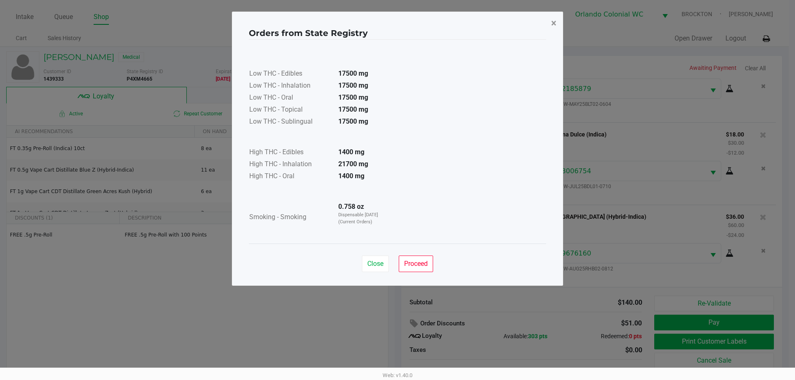
click at [545, 25] on button "×" at bounding box center [553, 23] width 19 height 23
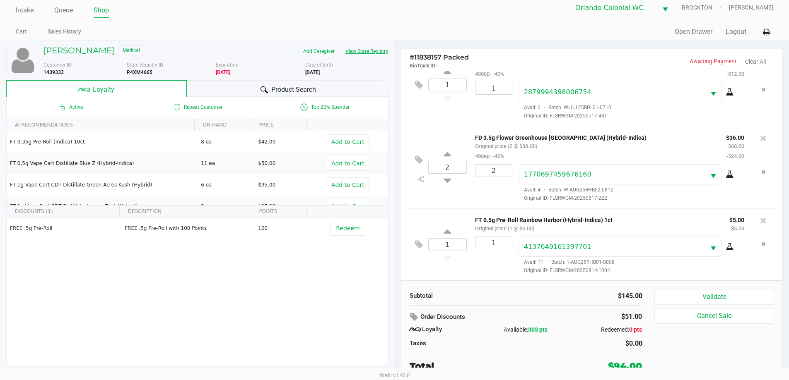
scroll to position [8, 0]
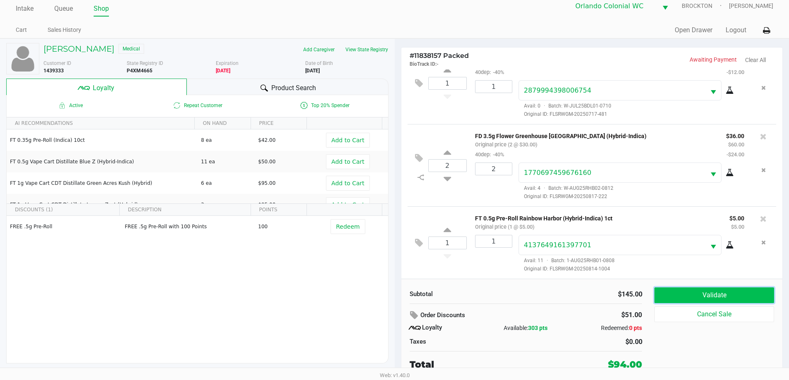
click at [730, 299] on button "Validate" at bounding box center [713, 296] width 119 height 16
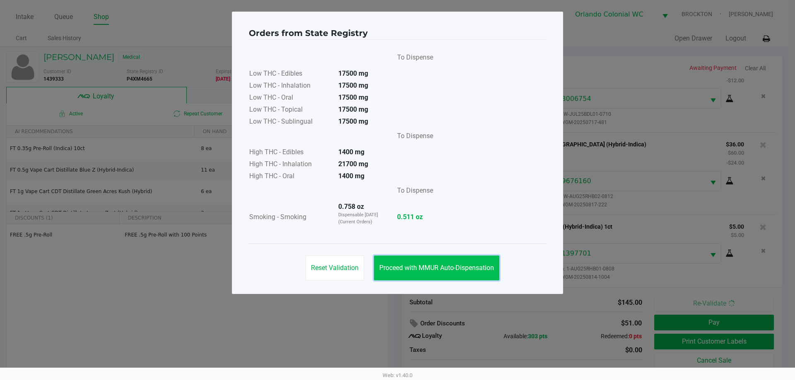
click at [440, 274] on button "Proceed with MMUR Auto-Dispensation" at bounding box center [436, 268] width 125 height 25
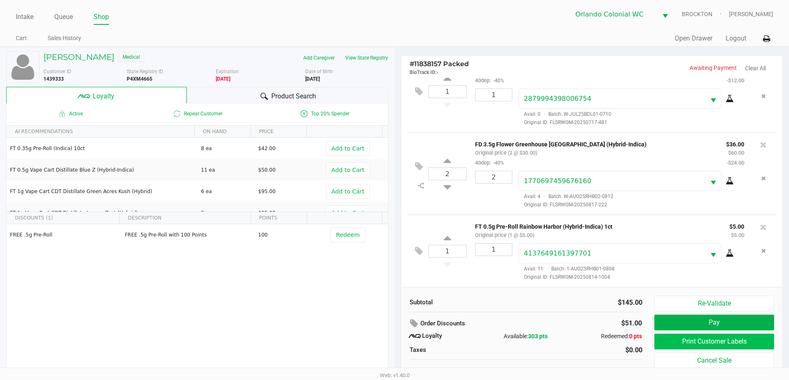
scroll to position [8, 0]
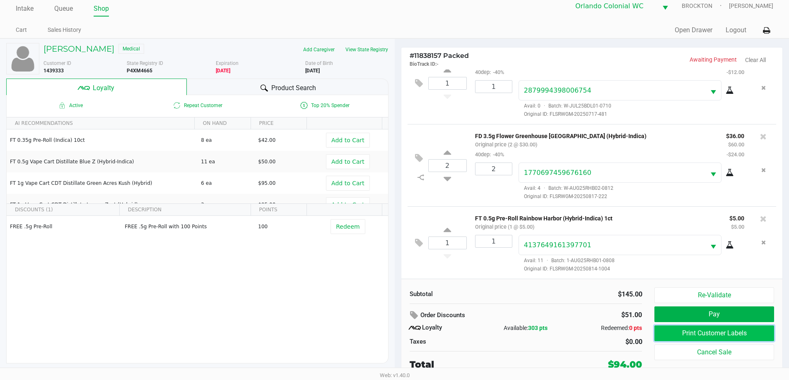
click at [692, 328] on button "Print Customer Labels" at bounding box center [713, 334] width 119 height 16
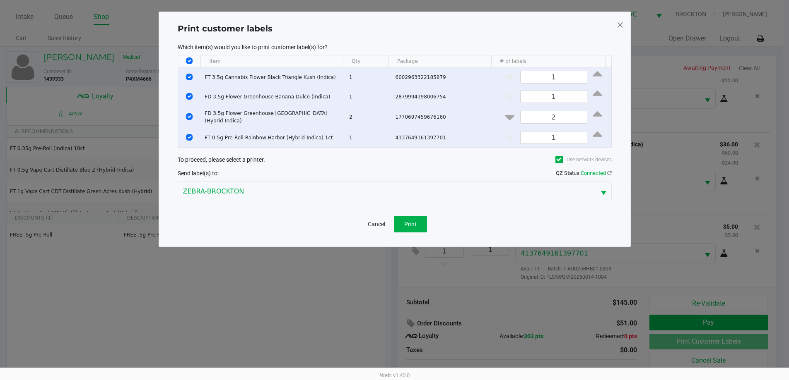
scroll to position [0, 0]
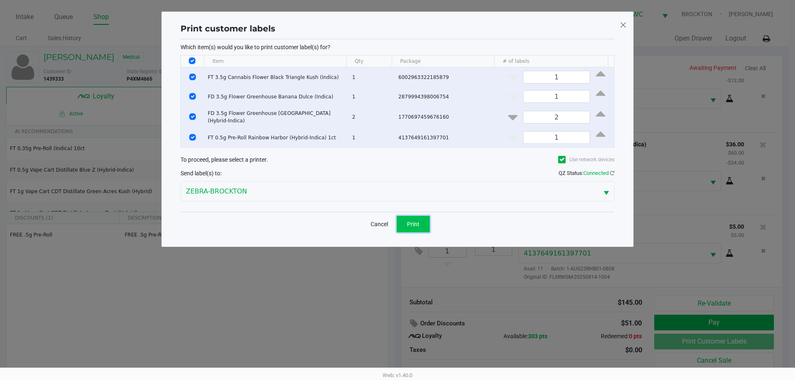
click at [414, 221] on span "Print" at bounding box center [413, 224] width 12 height 7
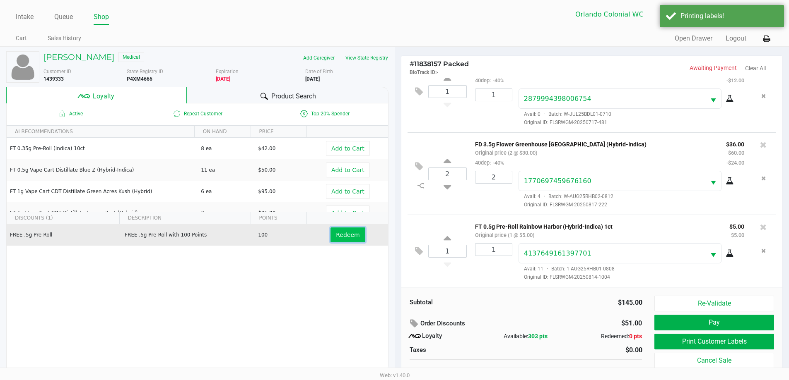
click at [341, 236] on span "Redeem" at bounding box center [348, 235] width 24 height 7
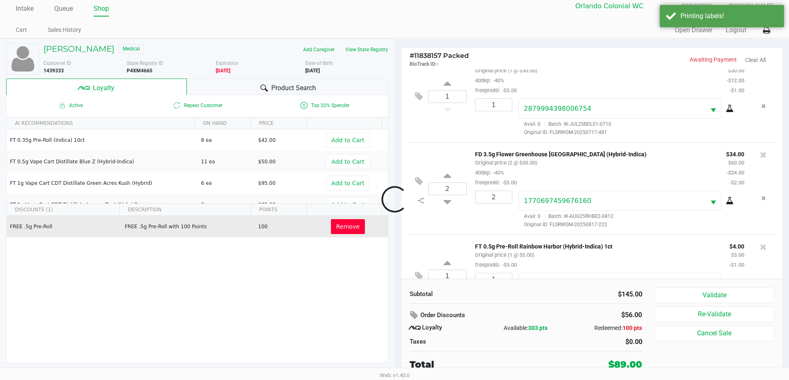
scroll to position [151, 0]
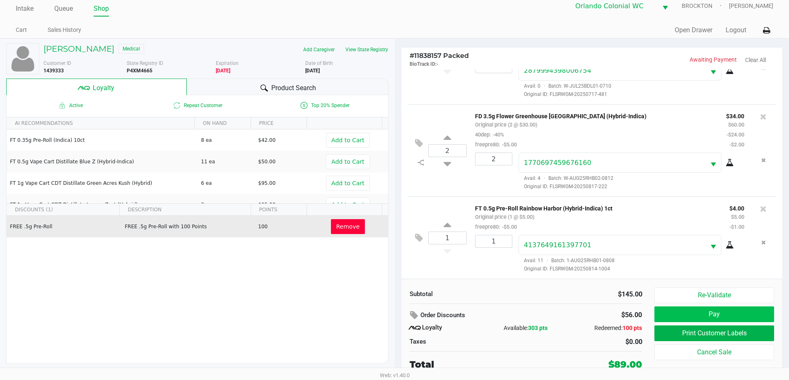
click at [697, 310] on button "Pay" at bounding box center [713, 315] width 119 height 16
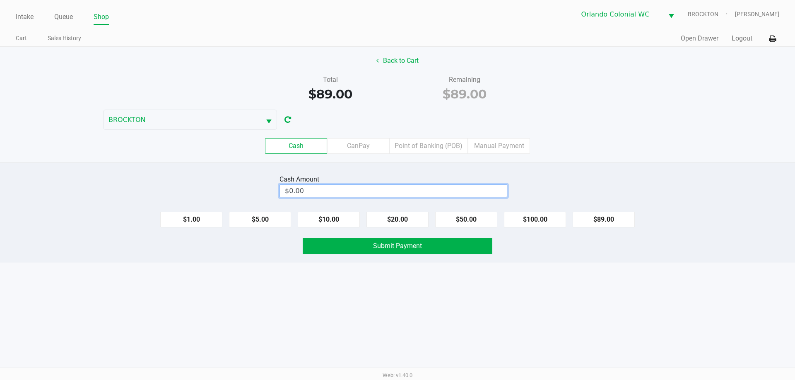
click at [421, 190] on input "$0.00" at bounding box center [393, 191] width 227 height 12
click at [288, 301] on div "Intake Queue Shop Orlando Colonial WC BROCKTON Madison Olsen Cart Sales History…" at bounding box center [397, 190] width 795 height 380
type input "$100.00"
click at [351, 250] on button "Submit Payment" at bounding box center [398, 246] width 190 height 17
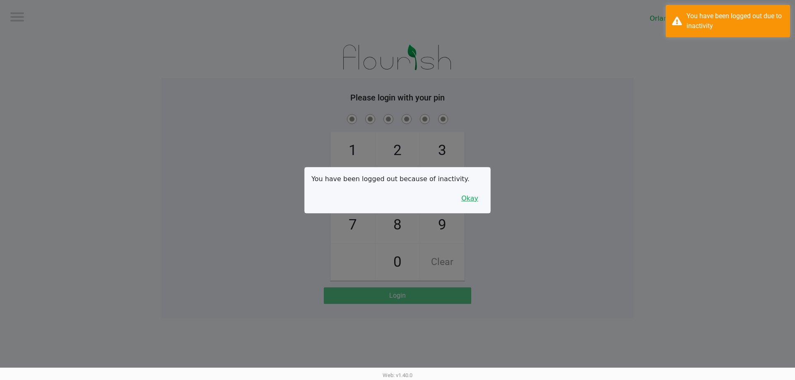
click at [473, 194] on button "Okay" at bounding box center [470, 199] width 28 height 16
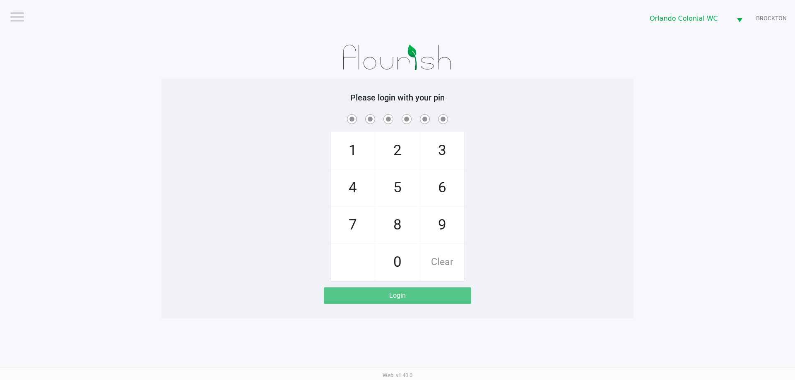
click at [484, 176] on div "1 4 7 2 5 8 0 3 6 9 Clear" at bounding box center [397, 197] width 472 height 168
checkbox input "true"
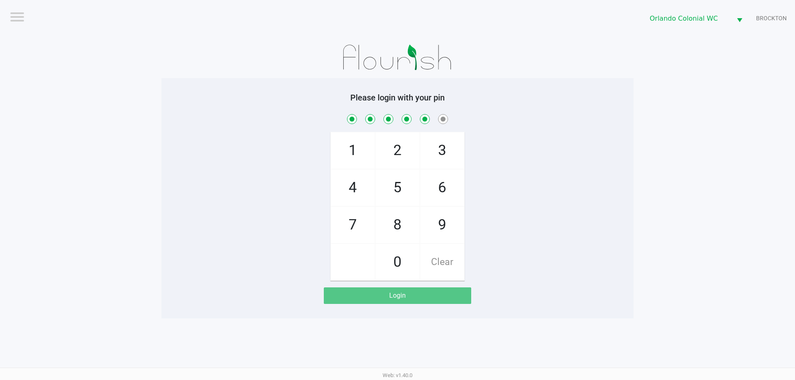
checkbox input "true"
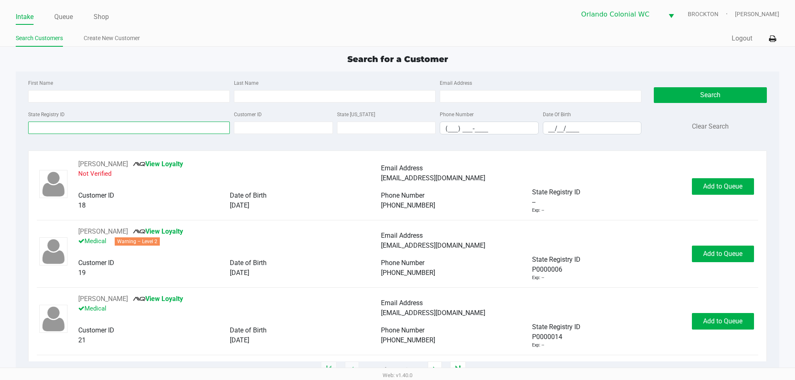
click at [175, 132] on input "State Registry ID" at bounding box center [129, 128] width 202 height 12
type input "d"
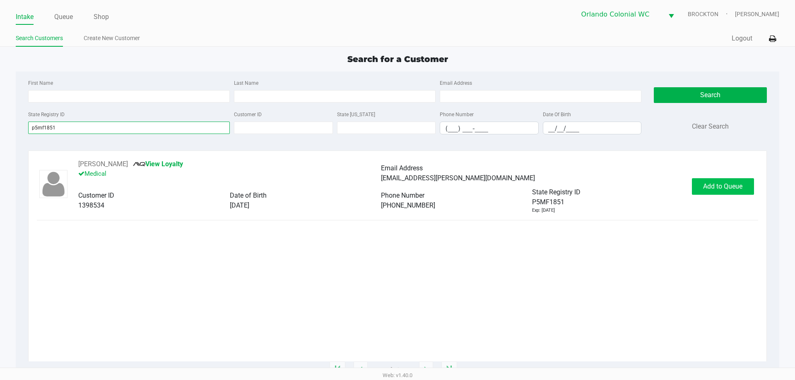
type input "p5mf1851"
click at [731, 185] on span "Add to Queue" at bounding box center [722, 187] width 39 height 8
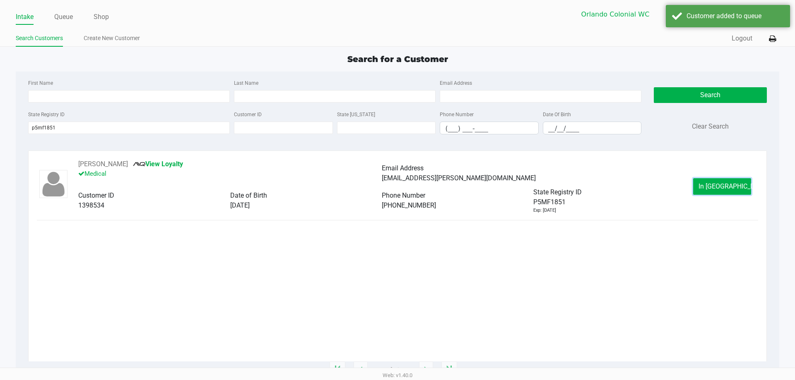
click at [729, 185] on span "In Queue" at bounding box center [733, 187] width 70 height 8
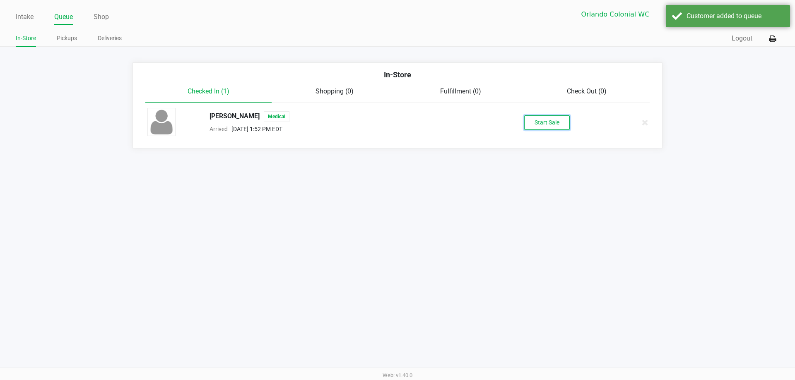
drag, startPoint x: 546, startPoint y: 122, endPoint x: 630, endPoint y: 128, distance: 85.1
click at [551, 123] on button "Start Sale" at bounding box center [547, 122] width 46 height 14
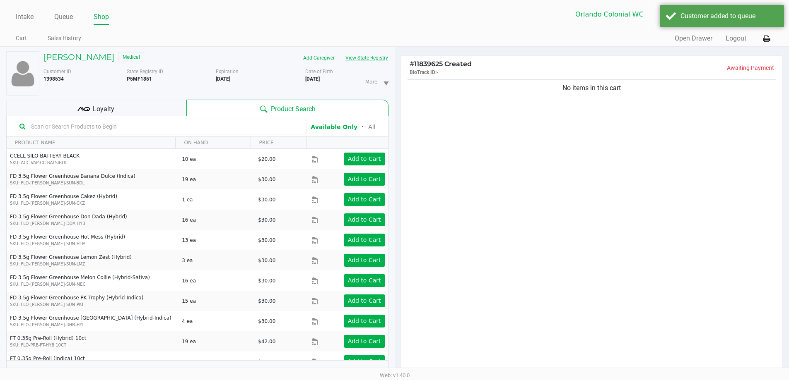
click at [382, 60] on button "View State Registry" at bounding box center [364, 57] width 48 height 13
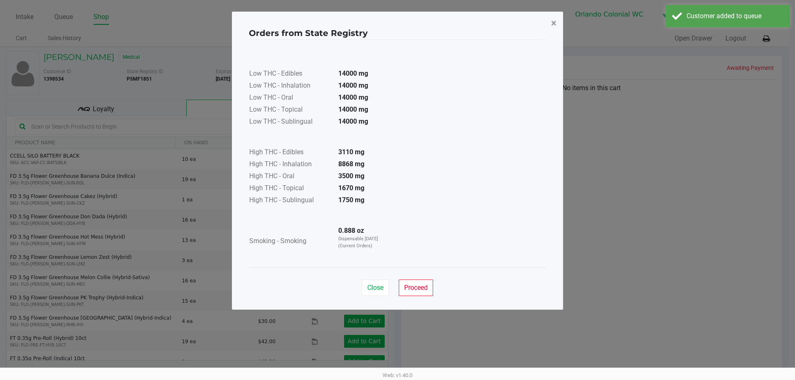
drag, startPoint x: 556, startPoint y: 24, endPoint x: 554, endPoint y: 40, distance: 15.9
click at [555, 26] on span "×" at bounding box center [553, 23] width 5 height 12
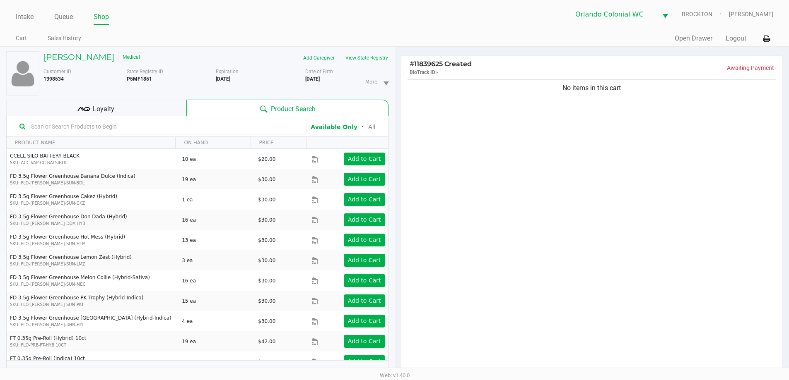
drag, startPoint x: 538, startPoint y: 203, endPoint x: 409, endPoint y: 132, distance: 147.3
click at [137, 114] on div "Loyalty" at bounding box center [96, 108] width 180 height 17
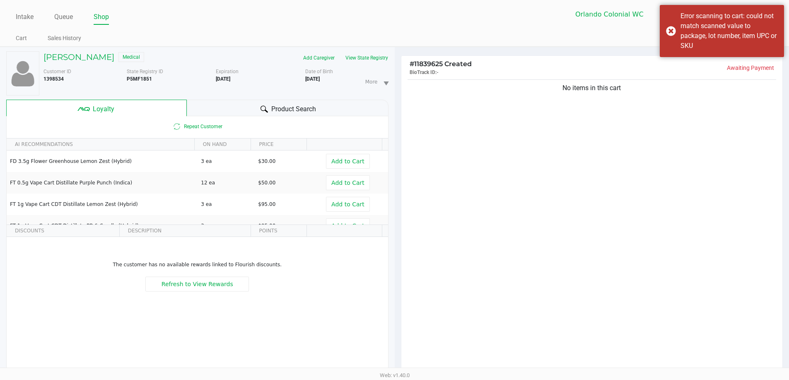
click at [260, 108] on icon at bounding box center [263, 109] width 7 height 7
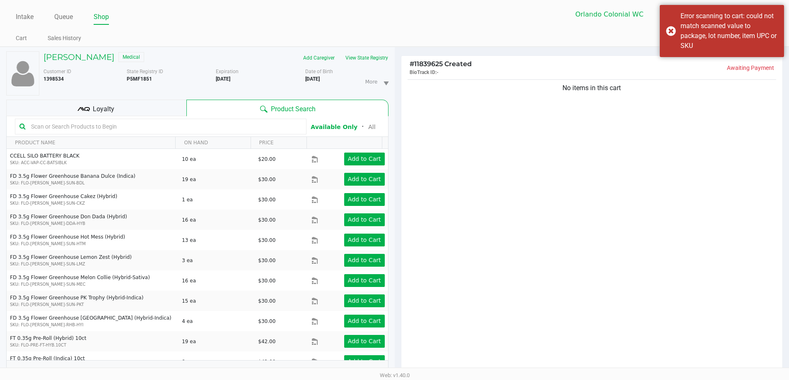
click at [138, 128] on input "text" at bounding box center [165, 126] width 274 height 12
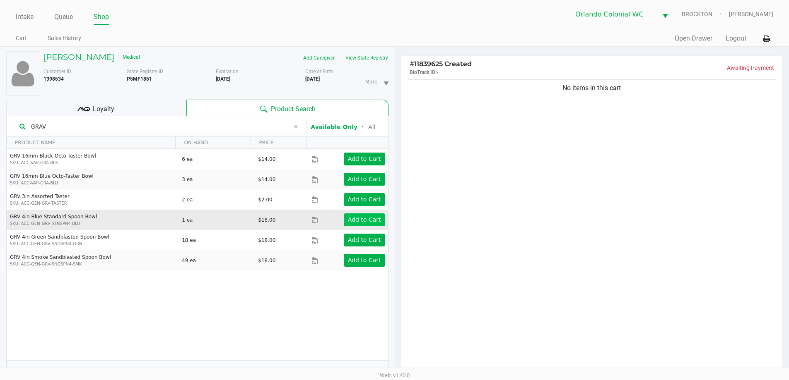
type input "GRAV"
click at [364, 221] on app-button-loader "Add to Cart" at bounding box center [364, 219] width 33 height 7
click at [357, 220] on app-button-loader "Add to Cart" at bounding box center [364, 219] width 33 height 7
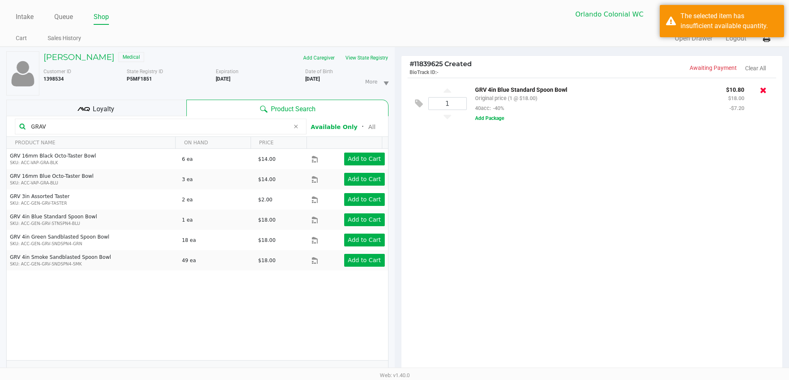
click at [763, 88] on icon at bounding box center [763, 90] width 7 height 8
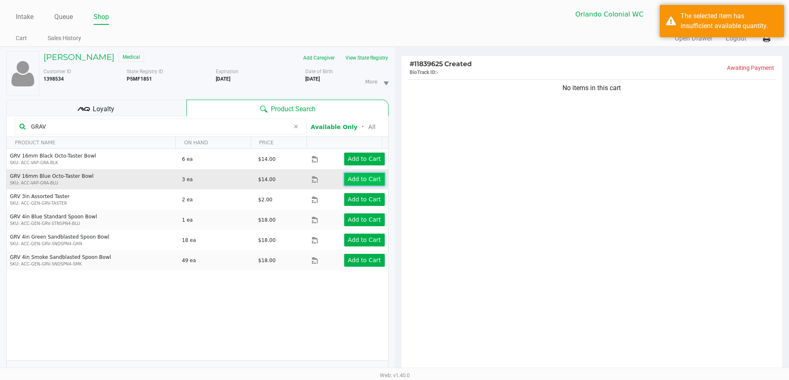
click at [358, 175] on button "Add to Cart" at bounding box center [364, 179] width 41 height 13
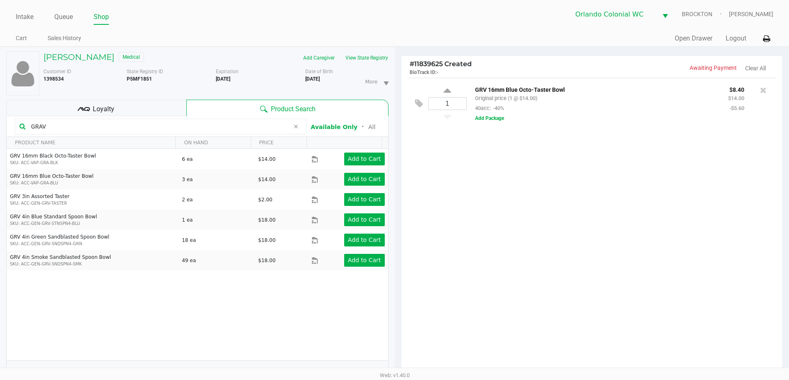
click at [759, 92] on div at bounding box center [762, 90] width 13 height 12
click at [763, 87] on icon at bounding box center [763, 90] width 7 height 8
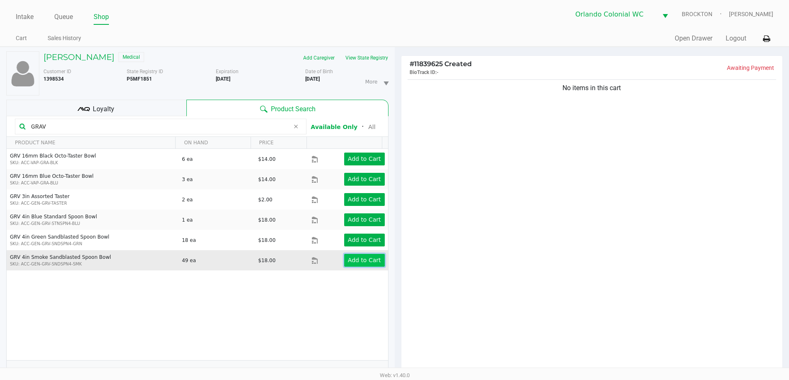
click at [372, 259] on app-button-loader "Add to Cart" at bounding box center [364, 260] width 33 height 7
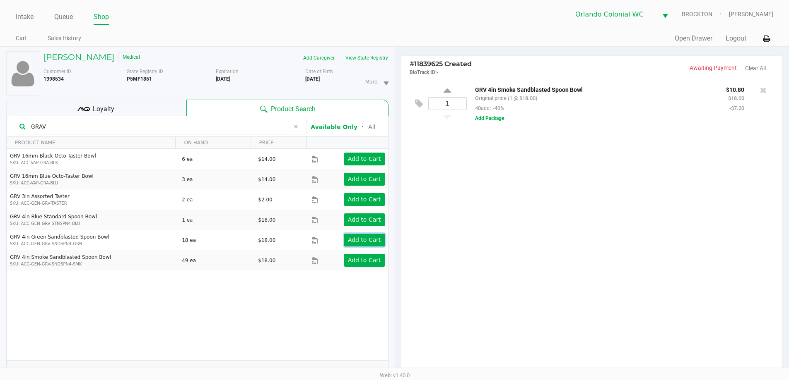
click at [366, 246] on button "Add to Cart" at bounding box center [364, 240] width 41 height 13
click at [161, 125] on input "GRAV" at bounding box center [159, 126] width 262 height 12
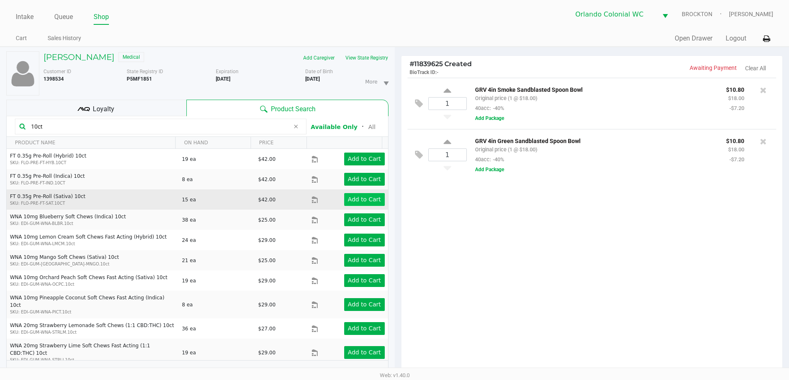
type input "10ct"
click at [344, 200] on button "Add to Cart" at bounding box center [364, 199] width 41 height 13
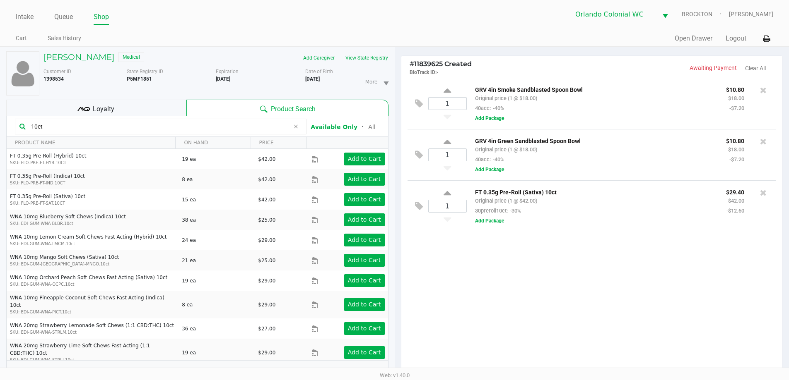
click at [124, 129] on input "10ct" at bounding box center [159, 126] width 262 height 12
click at [125, 129] on input "10ct" at bounding box center [159, 126] width 262 height 12
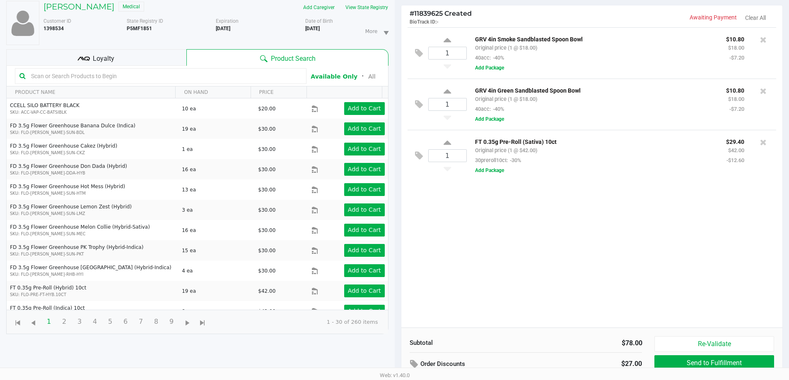
scroll to position [15, 0]
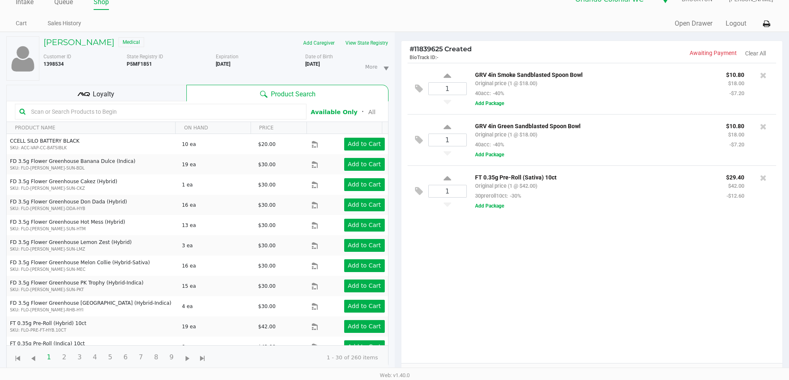
click at [119, 92] on div "Loyalty" at bounding box center [96, 93] width 180 height 17
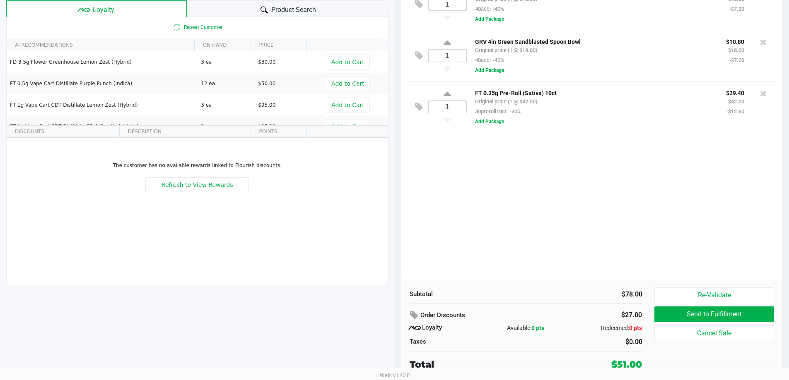
scroll to position [0, 0]
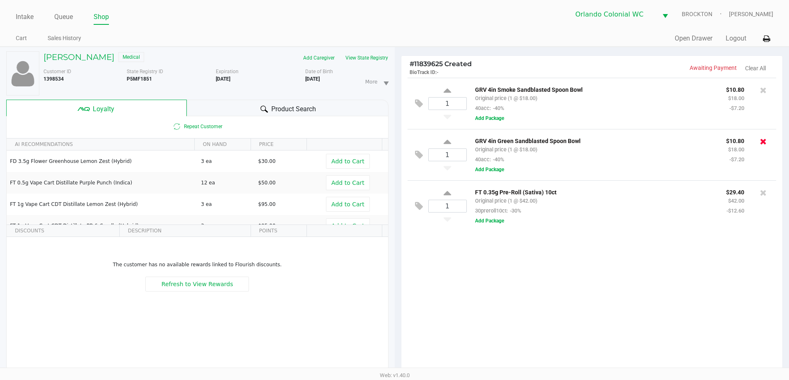
click at [762, 142] on icon at bounding box center [763, 141] width 7 height 8
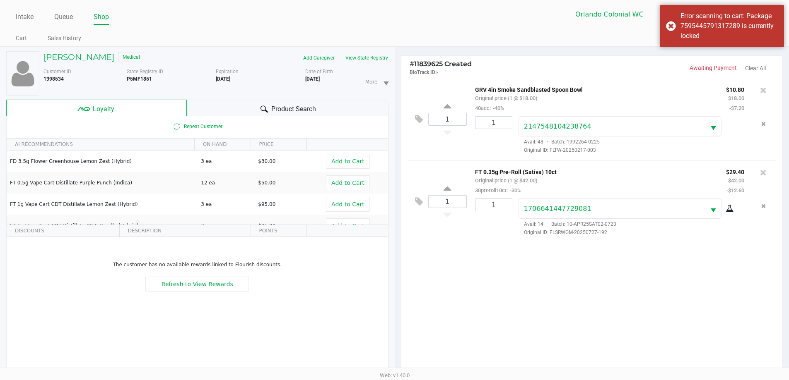
click at [199, 108] on div "Product Search" at bounding box center [288, 108] width 202 height 17
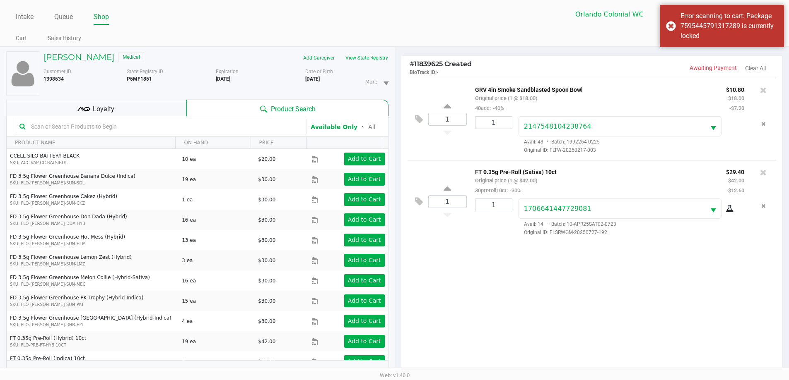
click at [135, 126] on input "text" at bounding box center [165, 126] width 274 height 12
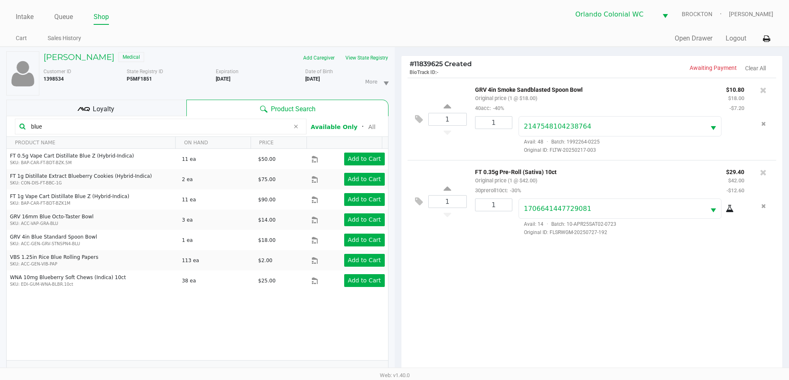
type input "blue"
click at [492, 299] on div "1 GRV 4in Smoke Sandblasted Spoon Bowl Original price (1 @ $18.00) 40acc: -40% …" at bounding box center [591, 228] width 381 height 301
drag, startPoint x: 492, startPoint y: 295, endPoint x: 491, endPoint y: 290, distance: 4.8
click at [492, 294] on div "1 GRV 4in Smoke Sandblasted Spoon Bowl Original price (1 @ $18.00) 40acc: -40% …" at bounding box center [591, 228] width 381 height 301
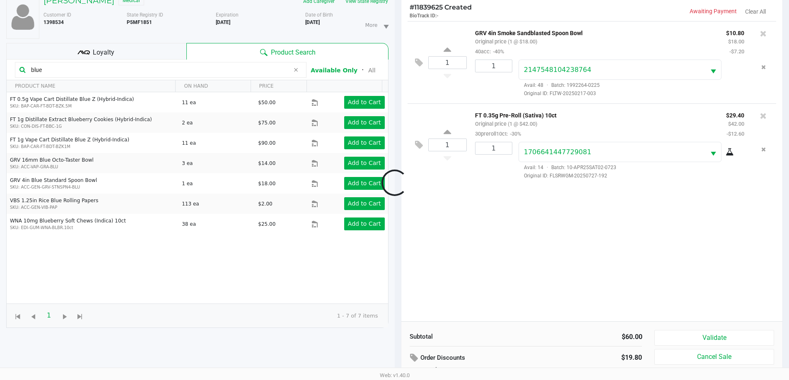
scroll to position [99, 0]
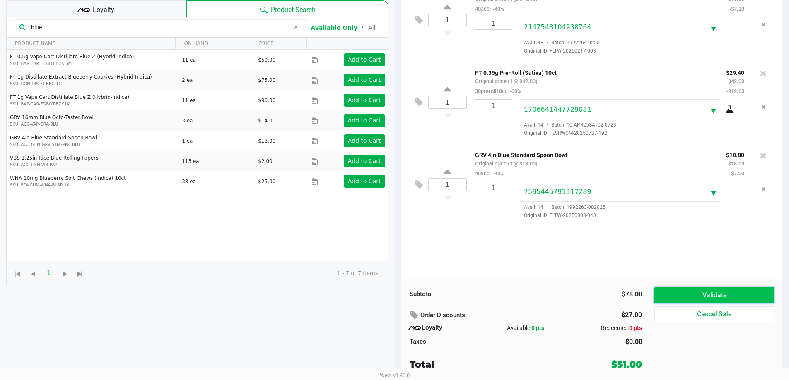
click at [709, 291] on button "Validate" at bounding box center [713, 296] width 119 height 16
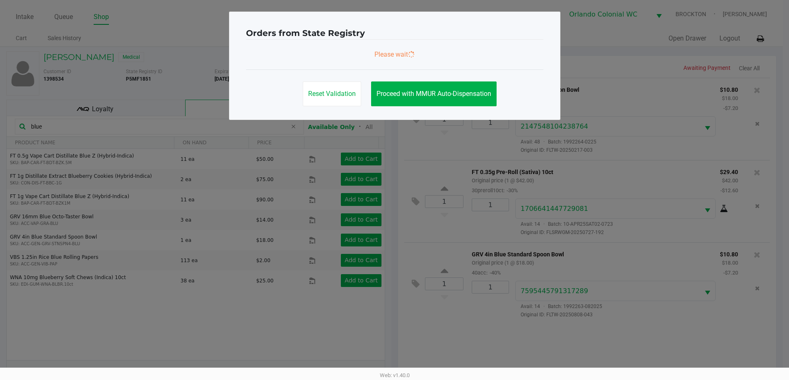
scroll to position [0, 0]
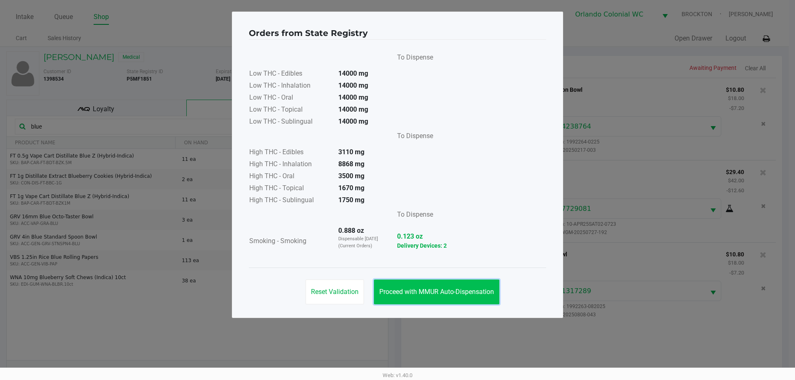
drag, startPoint x: 449, startPoint y: 294, endPoint x: 569, endPoint y: 275, distance: 121.1
click at [450, 293] on span "Proceed with MMUR Auto-Dispensation" at bounding box center [436, 292] width 115 height 8
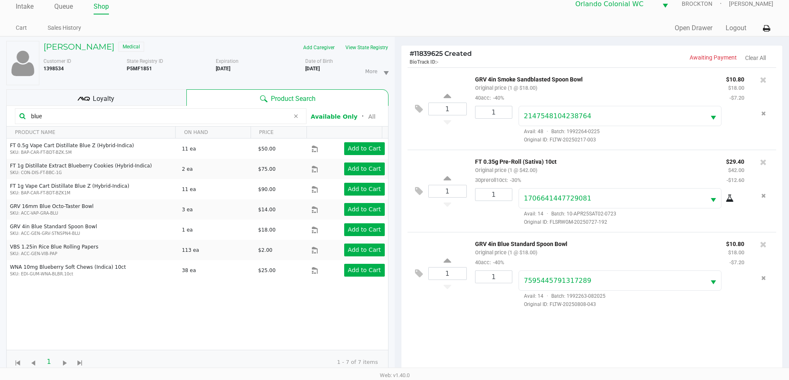
scroll to position [99, 0]
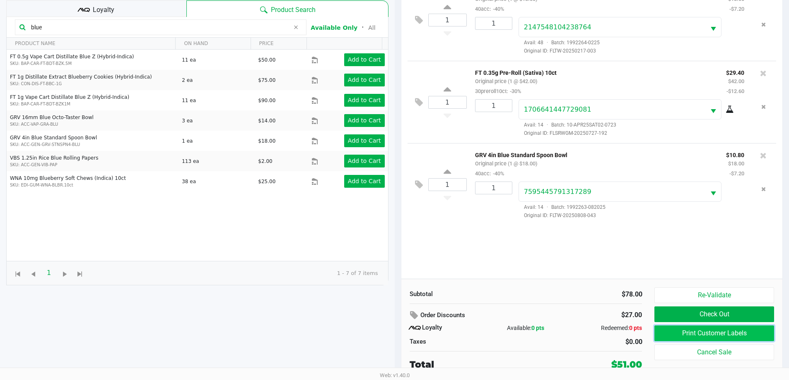
click at [755, 338] on button "Print Customer Labels" at bounding box center [713, 334] width 119 height 16
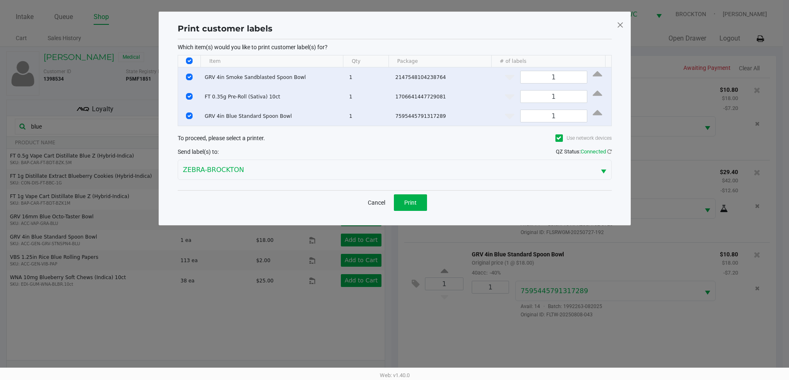
scroll to position [0, 0]
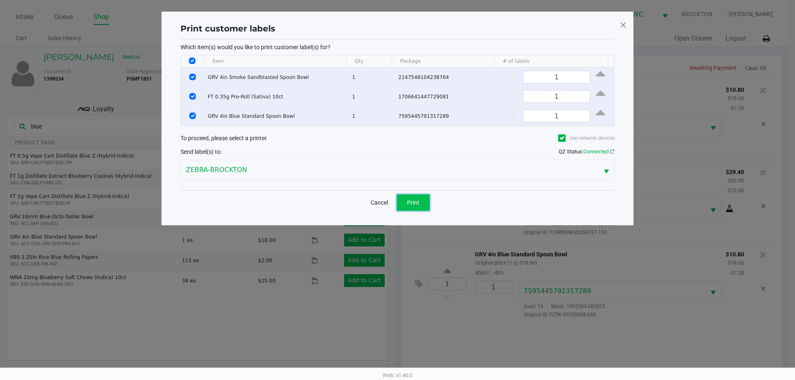
click at [419, 198] on button "Print" at bounding box center [413, 203] width 33 height 17
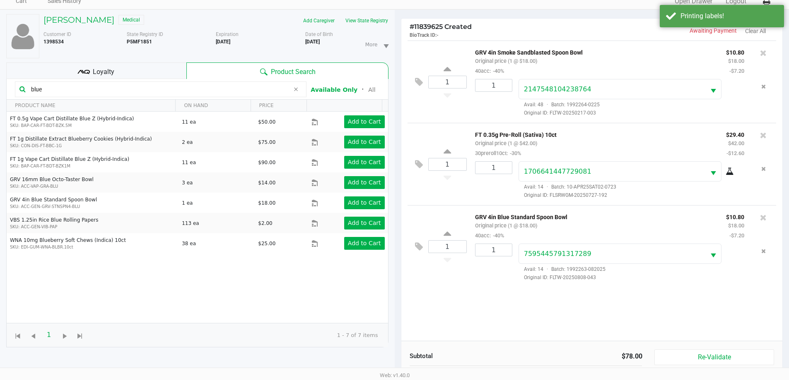
scroll to position [99, 0]
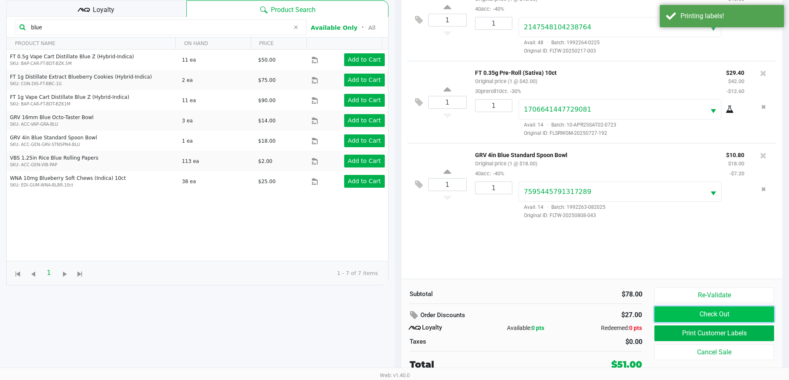
click at [695, 315] on button "Check Out" at bounding box center [713, 315] width 119 height 16
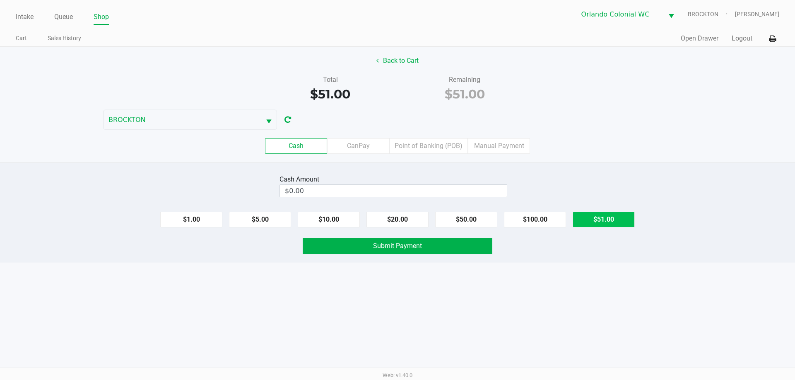
click at [608, 212] on button "$51.00" at bounding box center [603, 220] width 62 height 16
type input "$51.00"
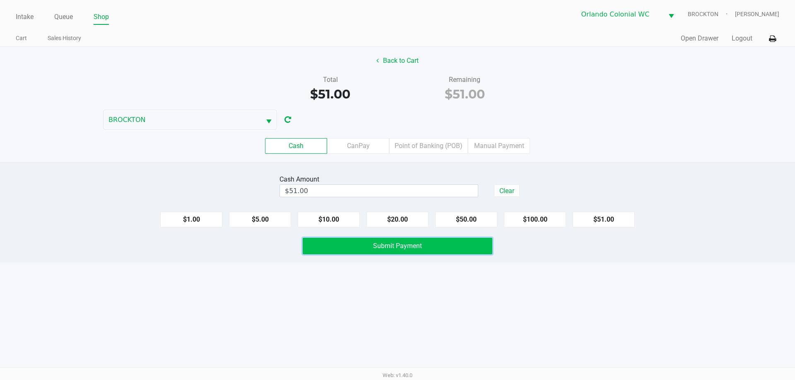
click at [379, 241] on button "Submit Payment" at bounding box center [398, 246] width 190 height 17
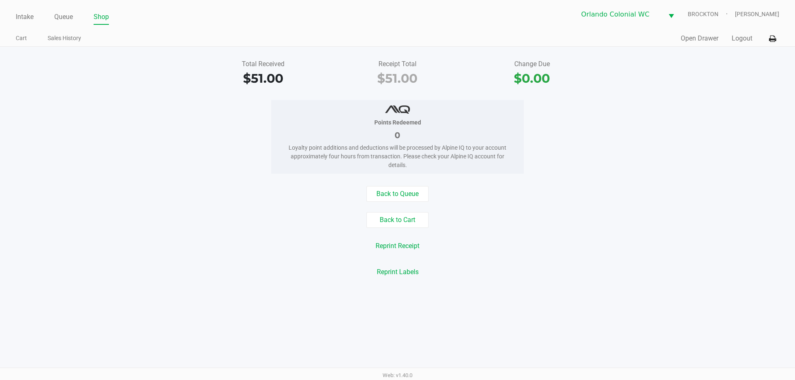
drag, startPoint x: 434, startPoint y: 204, endPoint x: 409, endPoint y: 233, distance: 38.2
click at [413, 231] on div "Total Received $51.00 Receipt Total $51.00 Change Due $0.00 Points Redeemed 0 L…" at bounding box center [397, 168] width 795 height 243
click at [397, 219] on button "Back to Cart" at bounding box center [397, 220] width 62 height 16
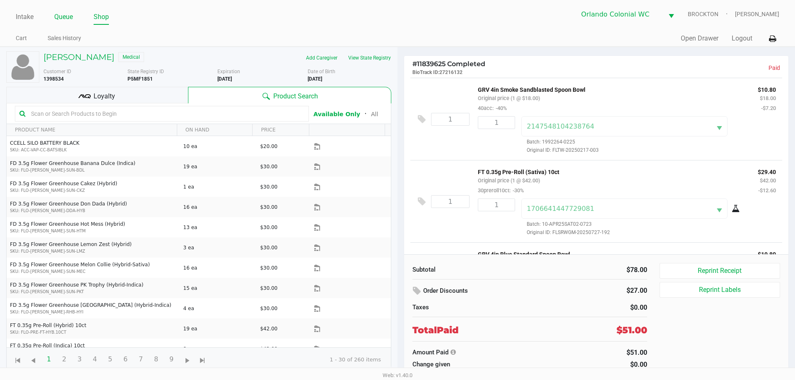
click at [63, 18] on link "Queue" at bounding box center [63, 17] width 19 height 12
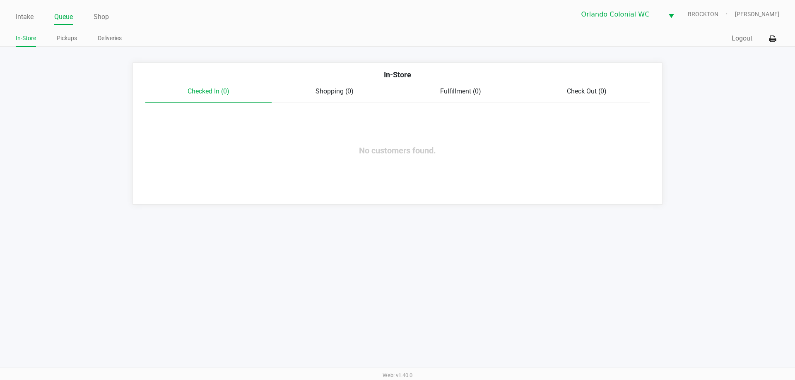
click at [69, 40] on link "Pickups" at bounding box center [67, 38] width 20 height 10
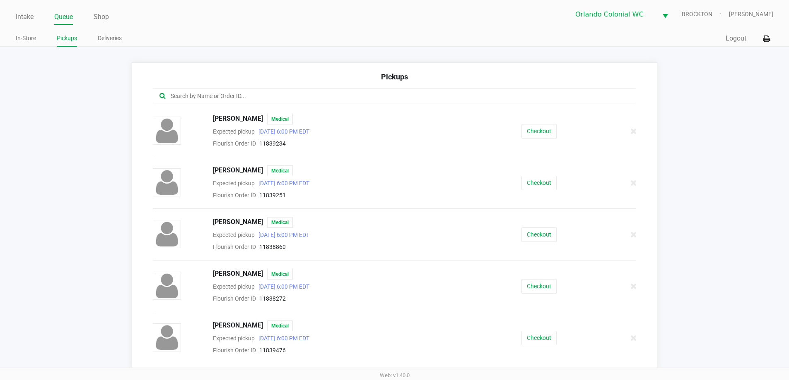
click at [257, 93] on input "text" at bounding box center [381, 96] width 423 height 10
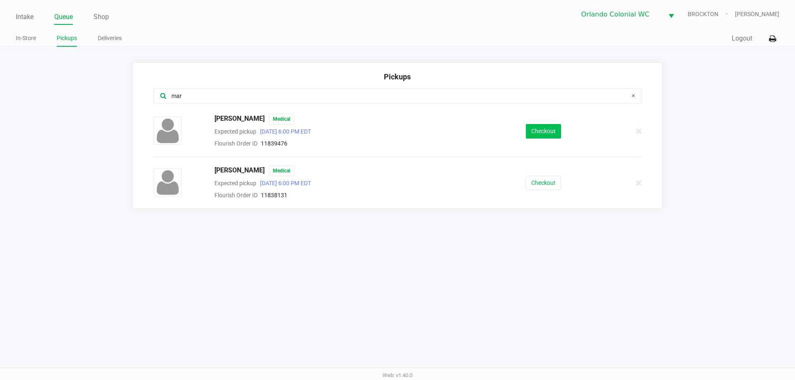
type input "mar"
click at [544, 135] on button "Checkout" at bounding box center [543, 131] width 35 height 14
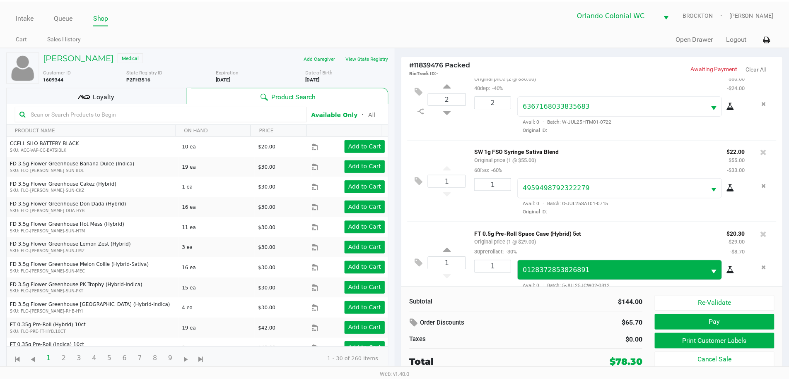
scroll to position [39, 0]
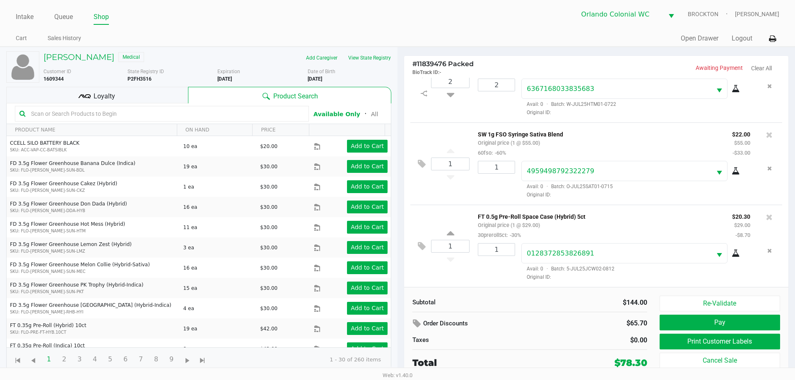
click at [94, 101] on div "Loyalty" at bounding box center [97, 95] width 182 height 17
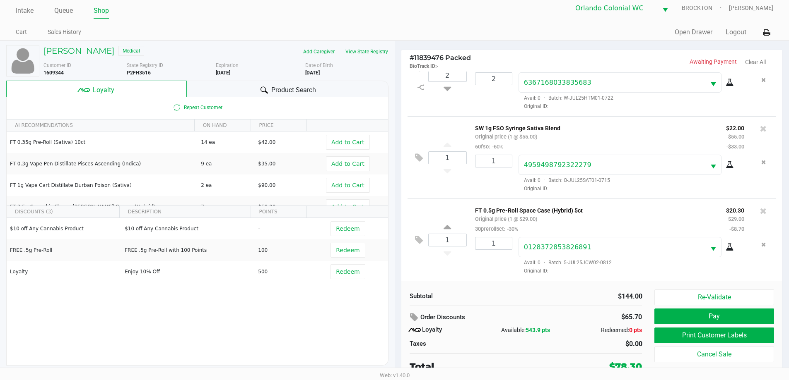
scroll to position [8, 0]
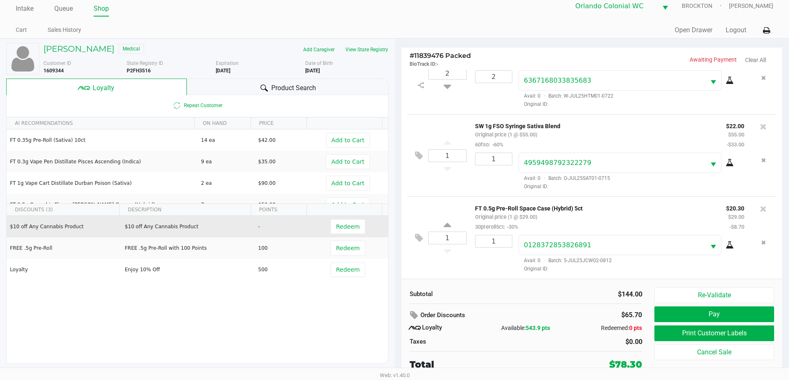
drag, startPoint x: 325, startPoint y: 228, endPoint x: 331, endPoint y: 229, distance: 5.4
click at [325, 228] on td "Redeem" at bounding box center [349, 227] width 76 height 22
click at [336, 229] on span "Redeem" at bounding box center [348, 227] width 24 height 7
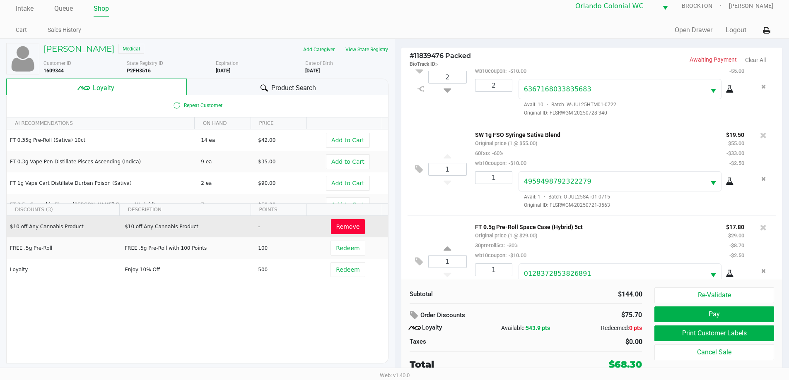
scroll to position [69, 0]
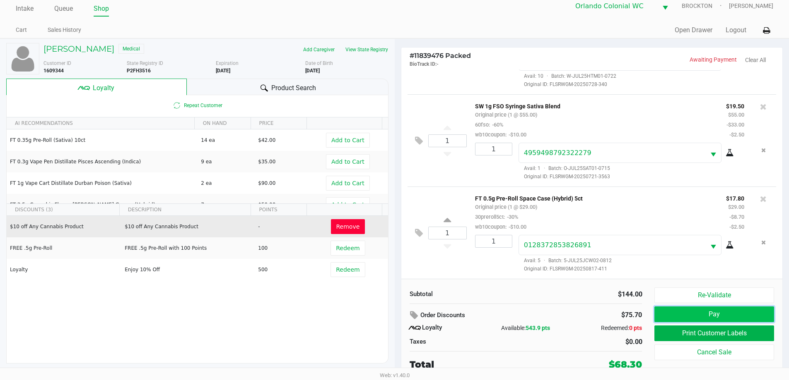
click at [736, 314] on button "Pay" at bounding box center [713, 315] width 119 height 16
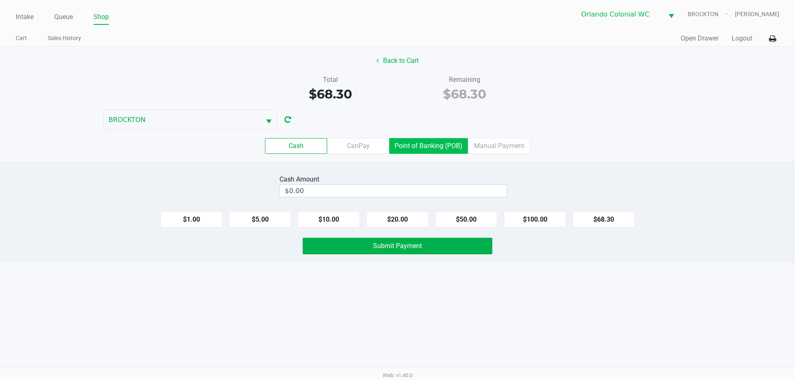
drag, startPoint x: 424, startPoint y: 144, endPoint x: 460, endPoint y: 175, distance: 47.9
click at [424, 144] on label "Point of Banking (POB)" at bounding box center [428, 146] width 79 height 16
click at [0, 0] on 7 "Point of Banking (POB)" at bounding box center [0, 0] width 0 height 0
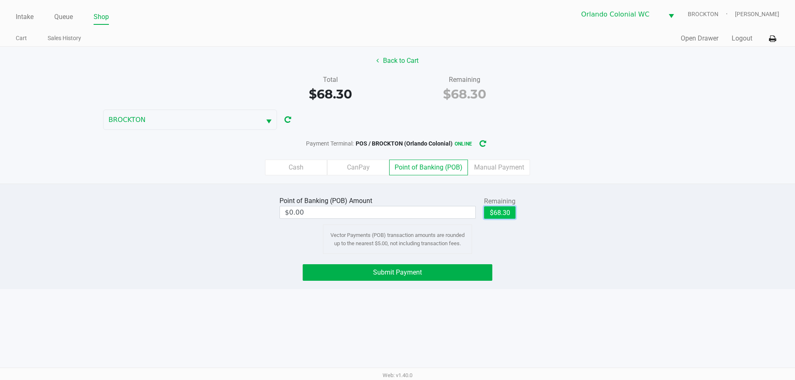
click at [502, 212] on button "$68.30" at bounding box center [499, 213] width 31 height 12
type input "$68.30"
click at [417, 277] on button "Submit Payment" at bounding box center [398, 272] width 190 height 17
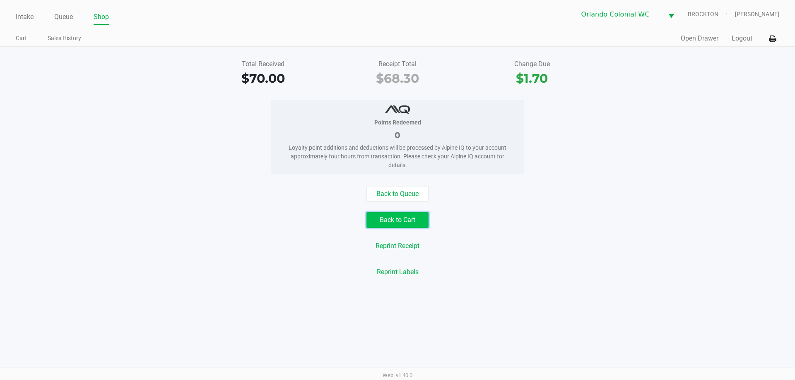
click at [405, 226] on button "Back to Cart" at bounding box center [397, 220] width 62 height 16
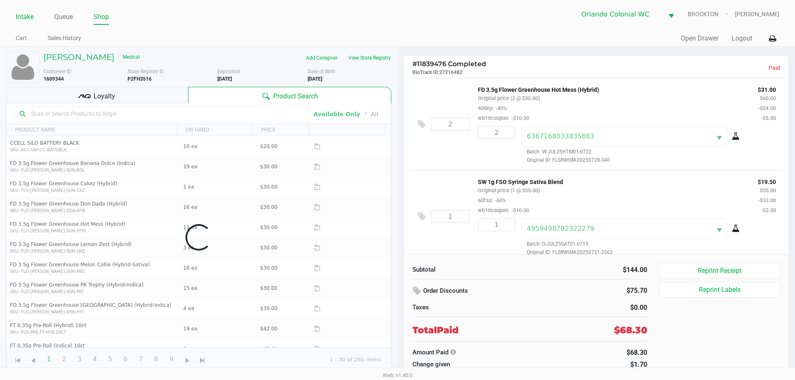
click at [25, 16] on link "Intake" at bounding box center [25, 17] width 18 height 12
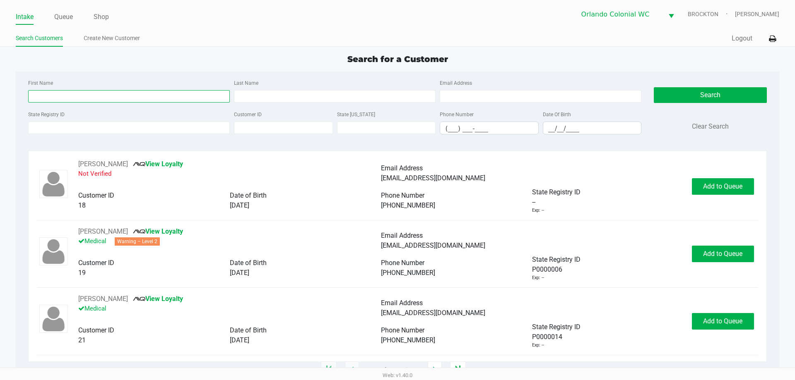
click at [79, 100] on input "First Name" at bounding box center [129, 96] width 202 height 12
type input "danial"
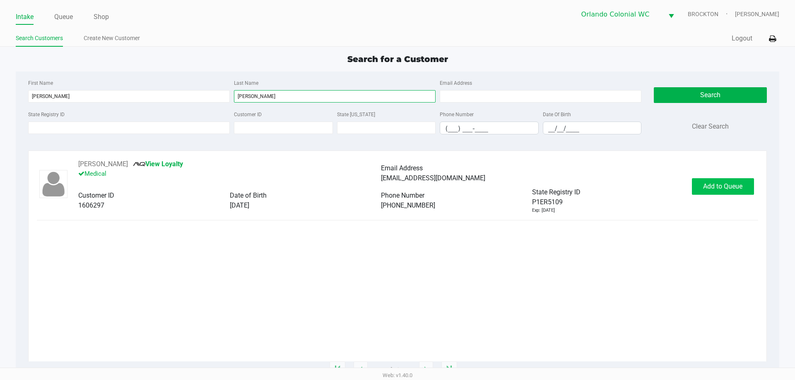
type input "hassan"
click at [712, 194] on button "Add to Queue" at bounding box center [723, 186] width 62 height 17
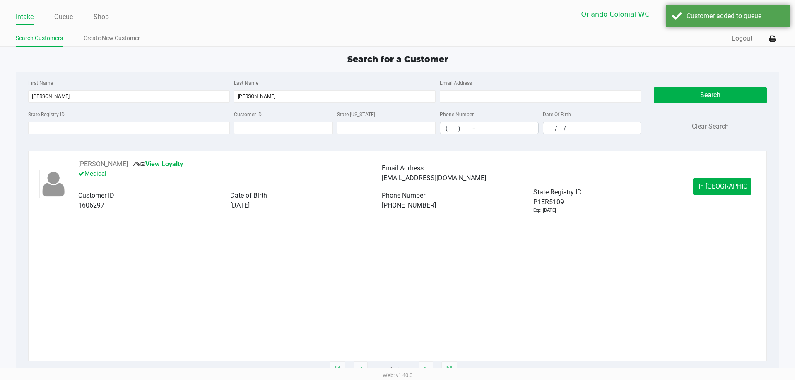
click at [721, 188] on span "In Queue" at bounding box center [733, 187] width 70 height 8
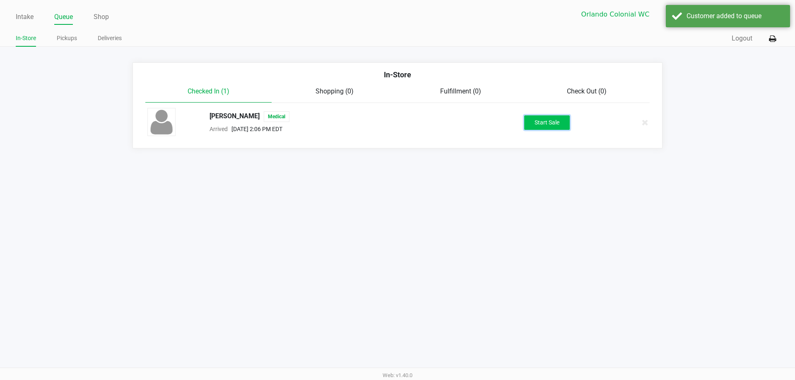
click at [551, 127] on button "Start Sale" at bounding box center [547, 122] width 46 height 14
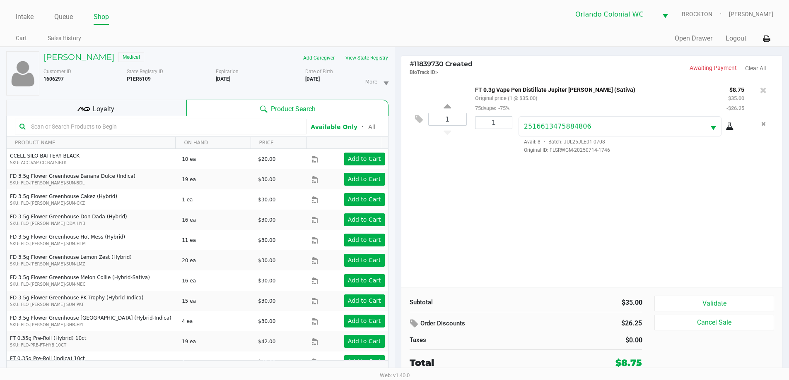
click at [150, 110] on div "Loyalty" at bounding box center [96, 108] width 180 height 17
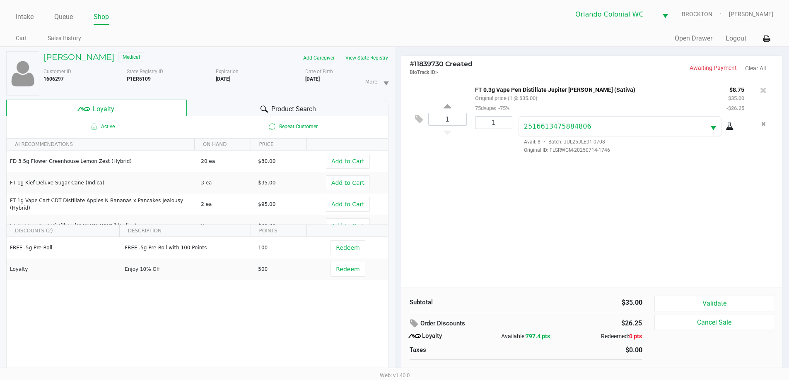
click at [527, 234] on div "1 FT 0.3g Vape Pen Distillate Jupiter Leo (Sativa) Original price (1 @ $35.00) …" at bounding box center [591, 182] width 381 height 209
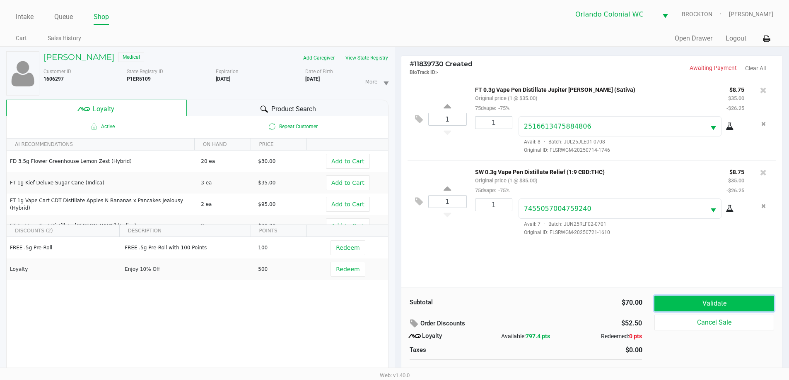
click at [738, 305] on button "Validate" at bounding box center [713, 304] width 119 height 16
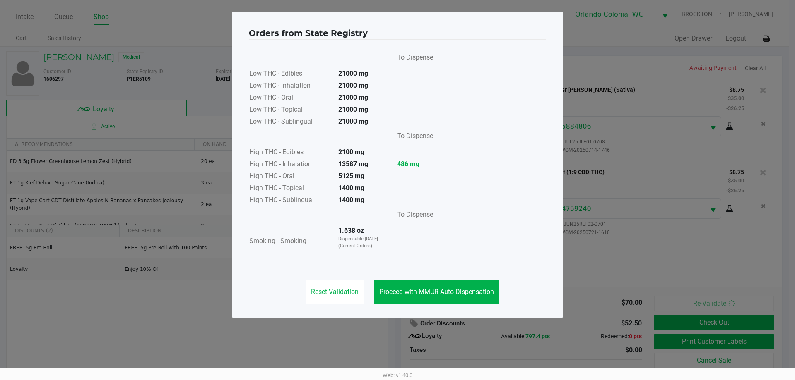
click at [484, 277] on div "Reset Validation Proceed with MMUR Auto-Dispensation" at bounding box center [397, 289] width 297 height 42
click at [489, 291] on span "Proceed with MMUR Auto-Dispensation" at bounding box center [436, 292] width 115 height 8
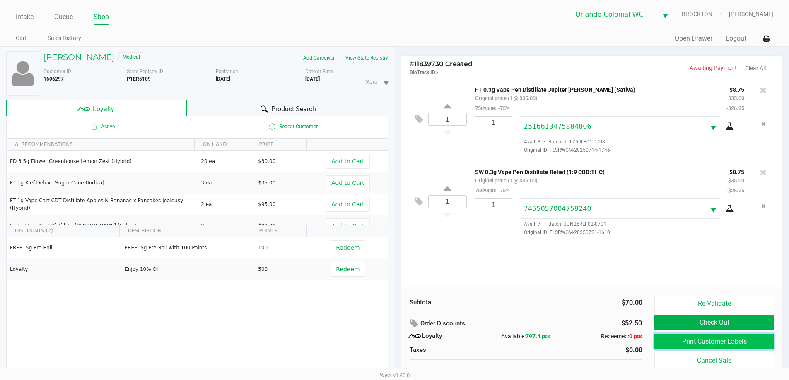
click at [705, 345] on button "Print Customer Labels" at bounding box center [713, 342] width 119 height 16
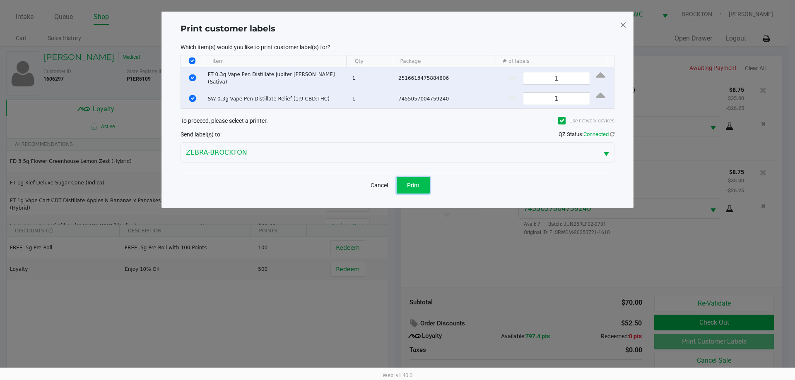
click at [414, 184] on span "Print" at bounding box center [413, 185] width 12 height 7
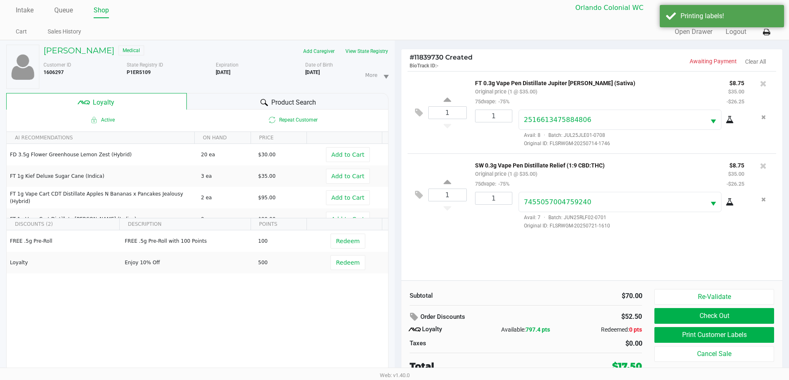
scroll to position [9, 0]
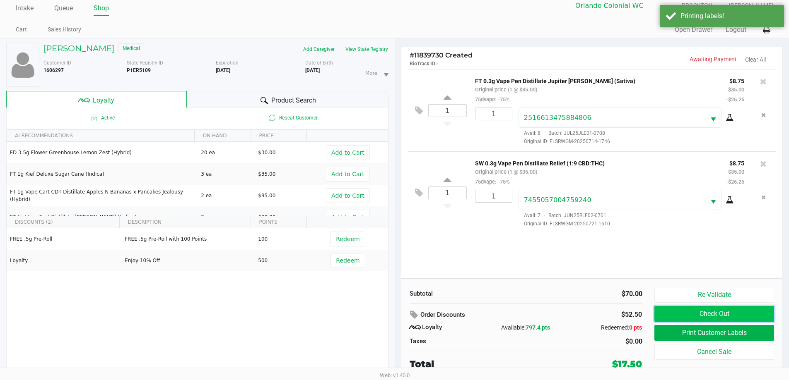
click at [690, 315] on button "Check Out" at bounding box center [713, 314] width 119 height 16
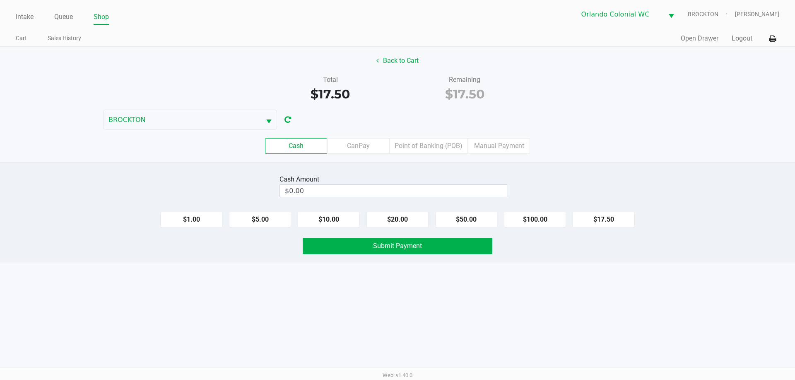
drag, startPoint x: 192, startPoint y: 194, endPoint x: 209, endPoint y: 188, distance: 17.7
click at [204, 189] on div "Cash Amount $0.00" at bounding box center [397, 186] width 807 height 26
click at [394, 61] on button "Back to Cart" at bounding box center [397, 61] width 53 height 16
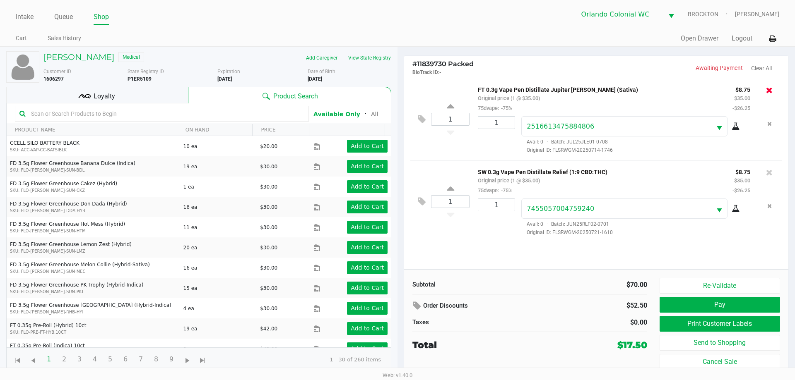
click at [766, 91] on icon at bounding box center [769, 90] width 7 height 8
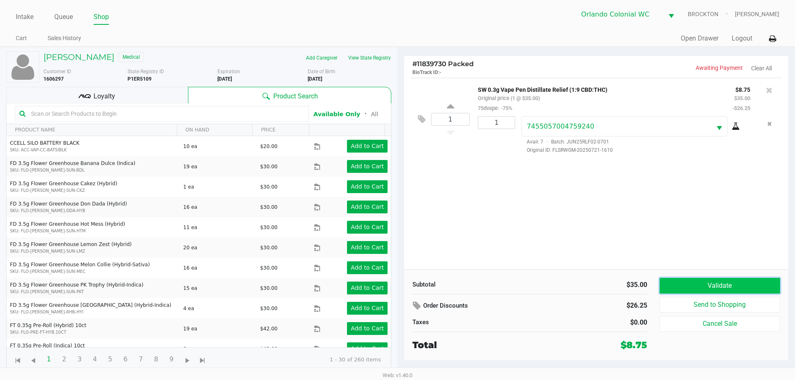
click at [692, 292] on button "Validate" at bounding box center [719, 286] width 120 height 16
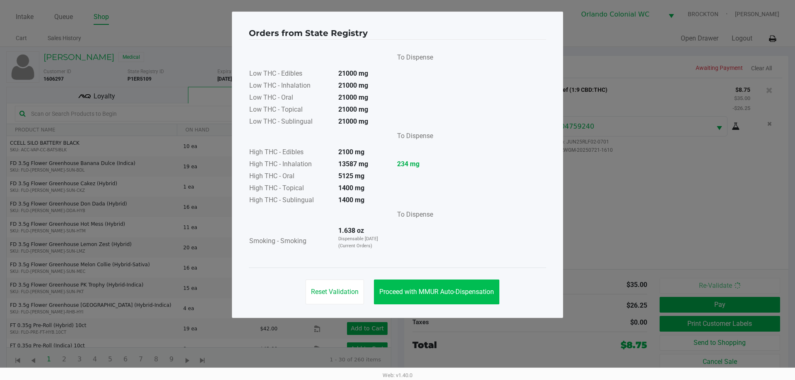
click at [444, 303] on div "Reset Validation Proceed with MMUR Auto-Dispensation" at bounding box center [397, 289] width 297 height 42
click at [447, 295] on span "Proceed with MMUR Auto-Dispensation" at bounding box center [436, 292] width 115 height 8
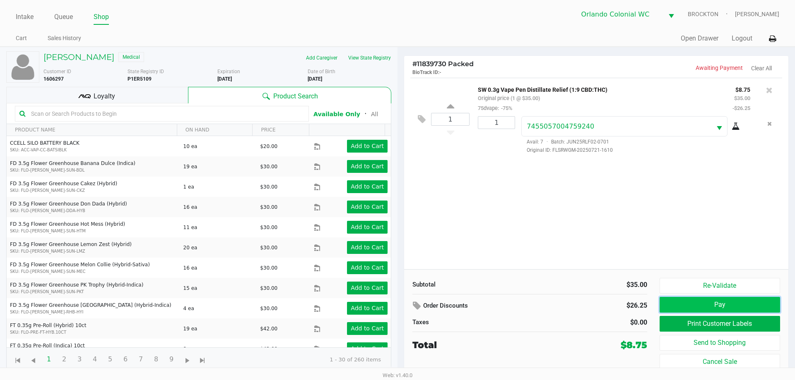
click at [750, 304] on button "Pay" at bounding box center [719, 305] width 120 height 16
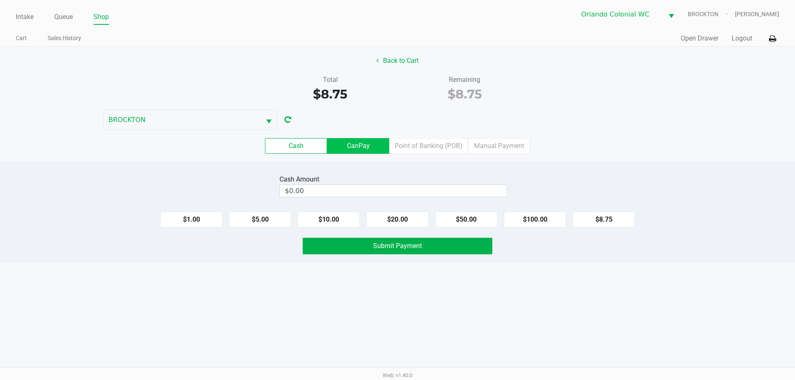
click at [358, 140] on label "CanPay" at bounding box center [358, 146] width 62 height 16
click at [0, 0] on 2 "CanPay" at bounding box center [0, 0] width 0 height 0
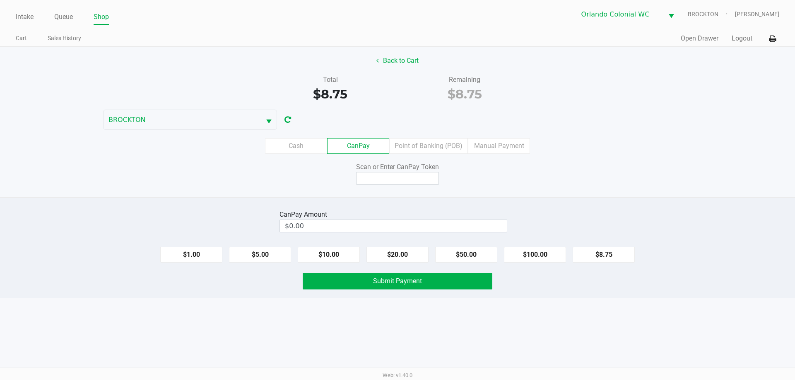
click at [608, 256] on button "$8.75" at bounding box center [603, 255] width 62 height 16
type input "$8.75"
click at [428, 176] on input at bounding box center [397, 178] width 83 height 13
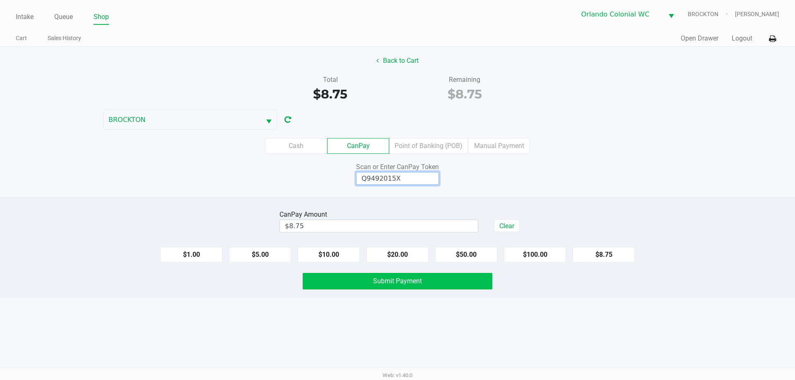
type input "Q9492015X"
click at [382, 281] on span "Submit Payment" at bounding box center [397, 281] width 49 height 8
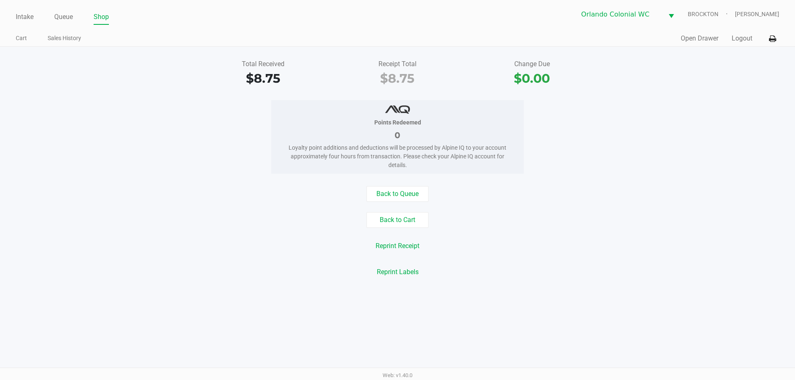
click at [395, 221] on button "Back to Cart" at bounding box center [397, 220] width 62 height 16
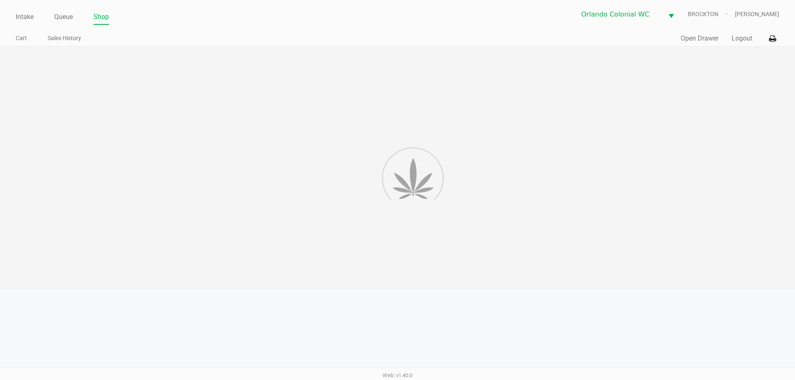
click at [488, 188] on div at bounding box center [397, 168] width 795 height 243
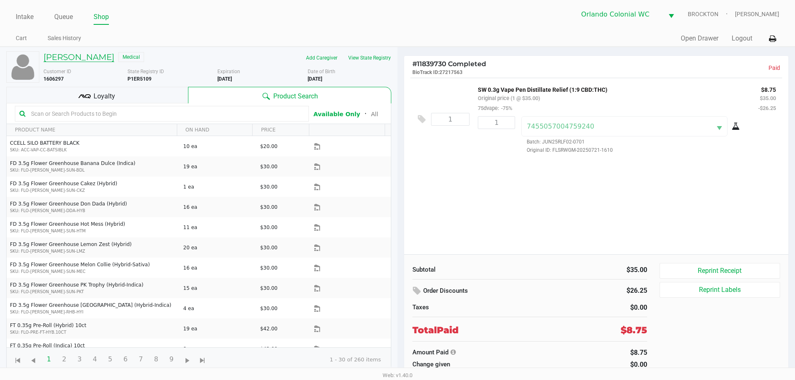
click at [95, 55] on h5 "Danial Hassan" at bounding box center [78, 57] width 71 height 10
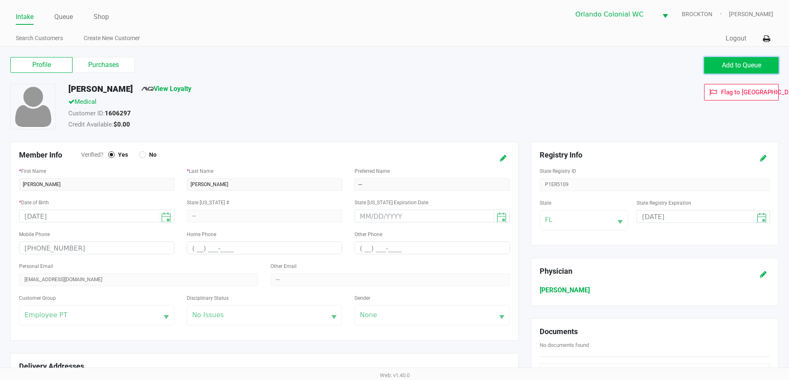
click at [734, 58] on button "Add to Queue" at bounding box center [741, 65] width 75 height 17
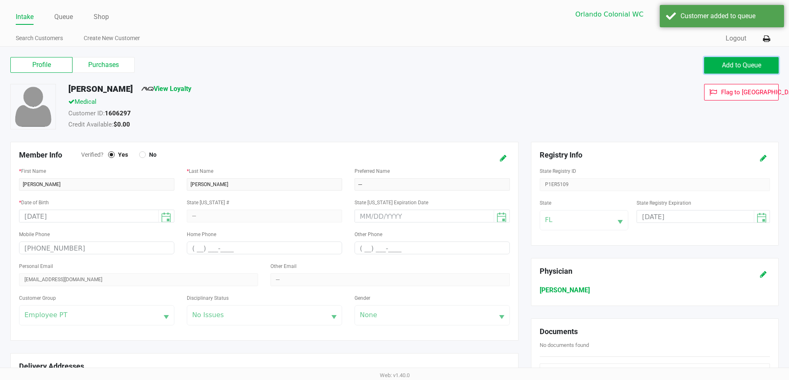
click at [737, 64] on span "Add to Queue" at bounding box center [740, 65] width 39 height 8
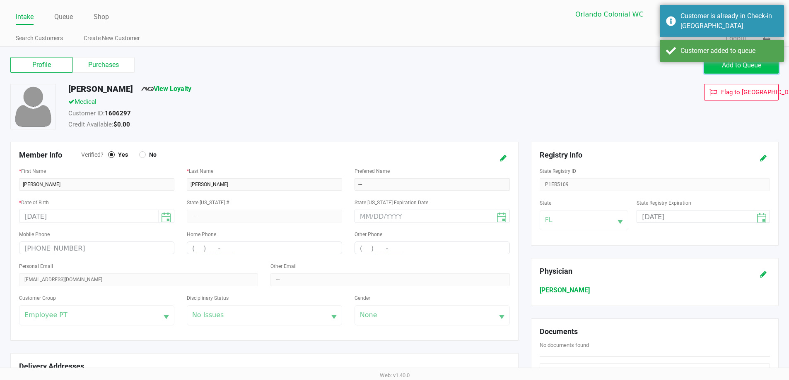
click at [732, 65] on span "Add to Queue" at bounding box center [740, 65] width 39 height 8
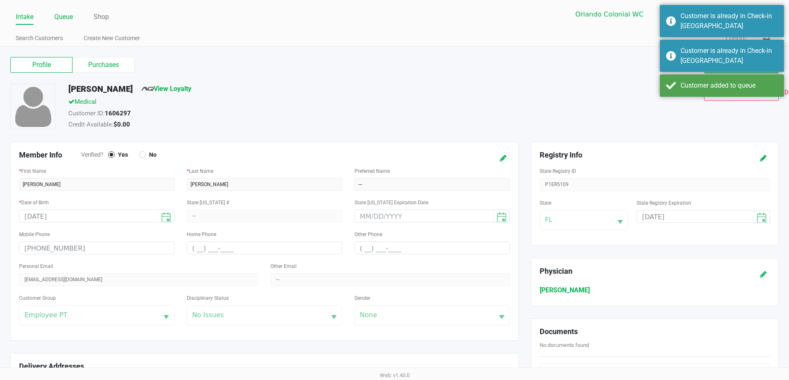
click at [65, 20] on link "Queue" at bounding box center [63, 17] width 19 height 12
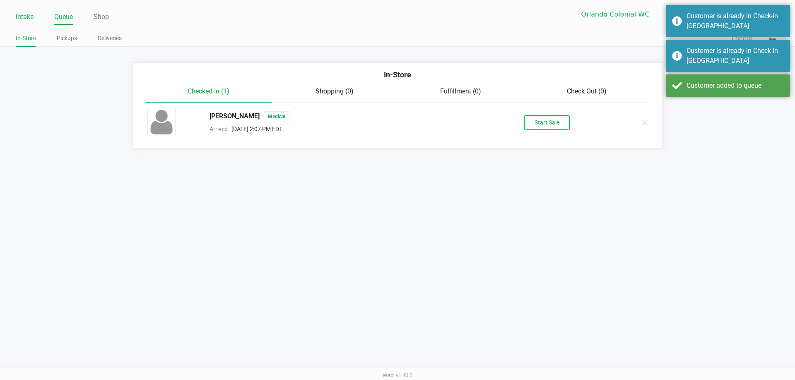
click at [20, 16] on link "Intake" at bounding box center [25, 17] width 18 height 12
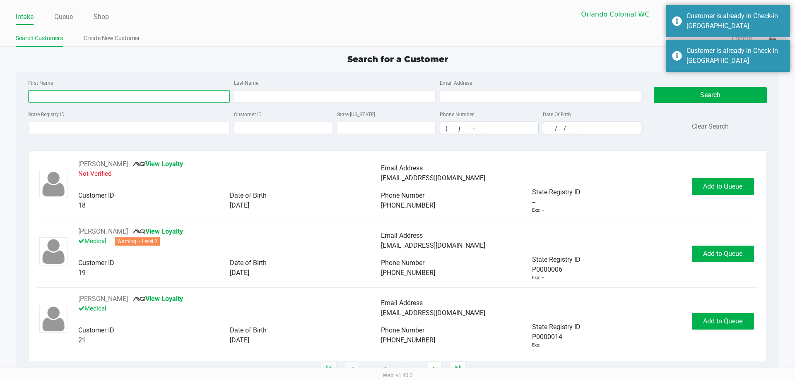
click at [143, 98] on input "First Name" at bounding box center [129, 96] width 202 height 12
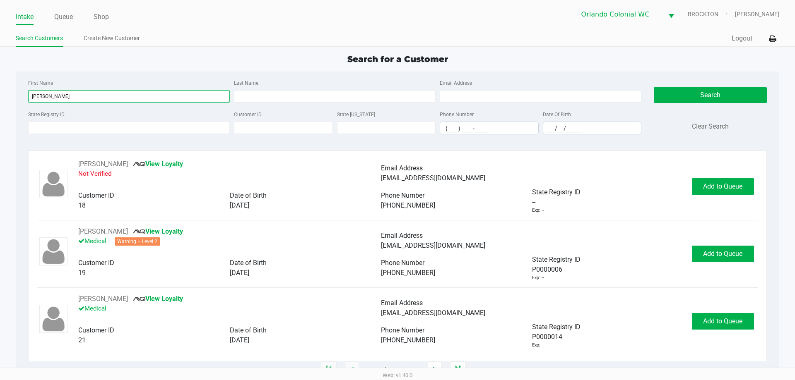
type input "alex"
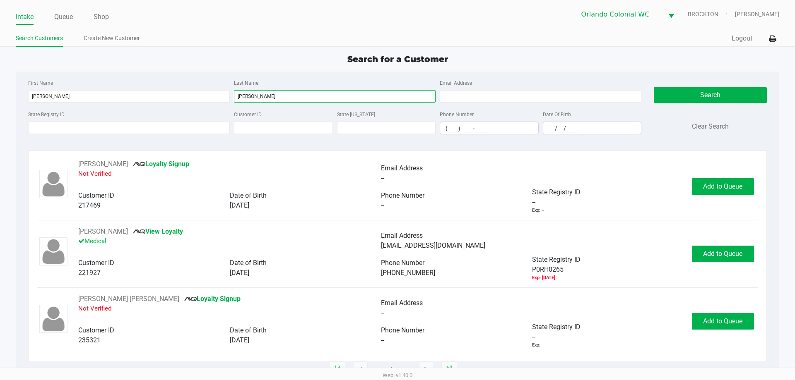
type input "reed"
click at [602, 120] on div "Date Of Birth __/__/____" at bounding box center [592, 121] width 103 height 25
click at [602, 128] on input "__/__/____" at bounding box center [592, 128] width 98 height 13
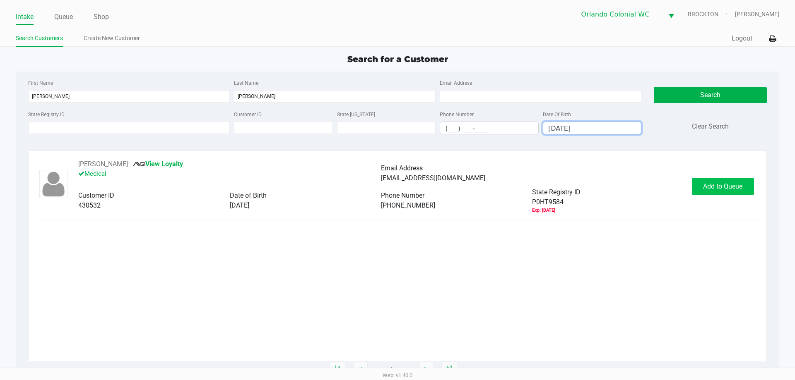
type input "05/07/1986"
click at [712, 181] on button "Add to Queue" at bounding box center [723, 186] width 62 height 17
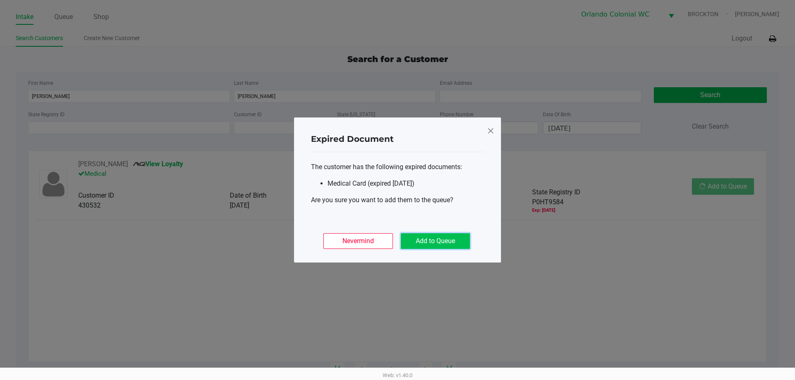
click at [458, 242] on button "Add to Queue" at bounding box center [435, 241] width 69 height 16
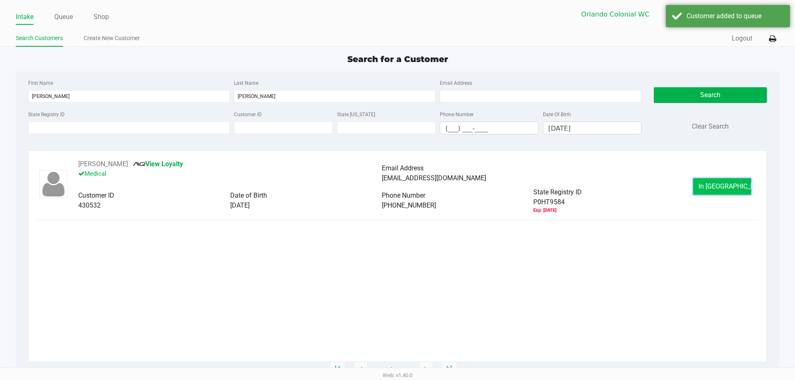
click at [709, 185] on span "In Queue" at bounding box center [733, 187] width 70 height 8
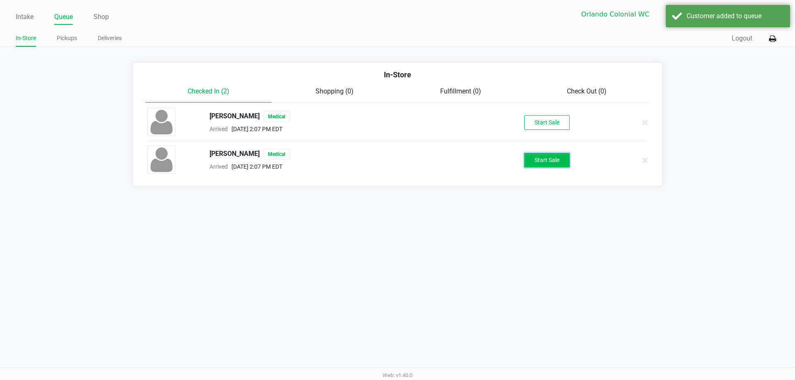
click at [548, 166] on button "Start Sale" at bounding box center [547, 160] width 46 height 14
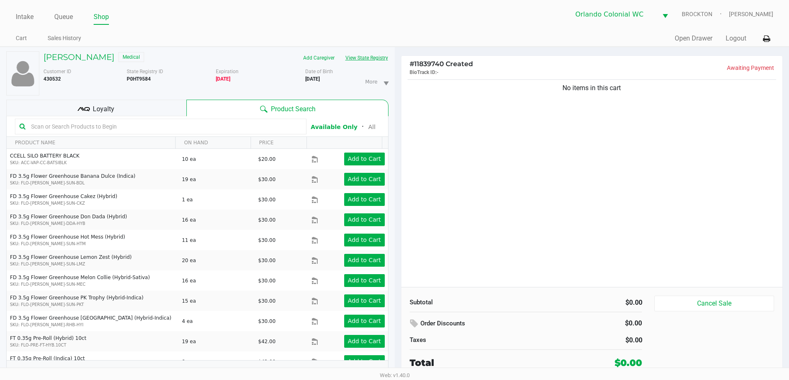
click at [360, 60] on button "View State Registry" at bounding box center [364, 57] width 48 height 13
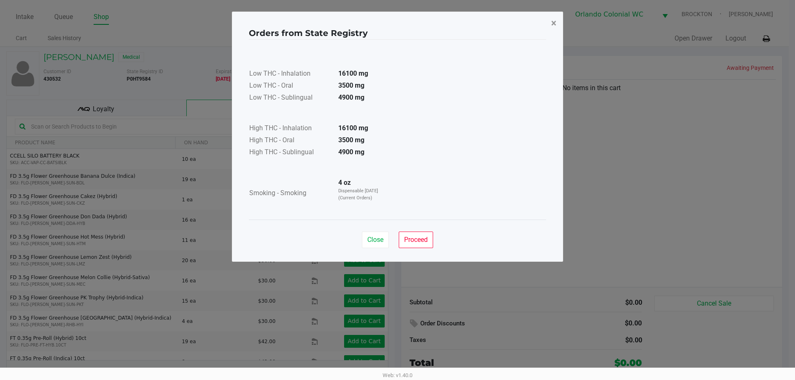
click at [556, 20] on span "×" at bounding box center [553, 23] width 5 height 12
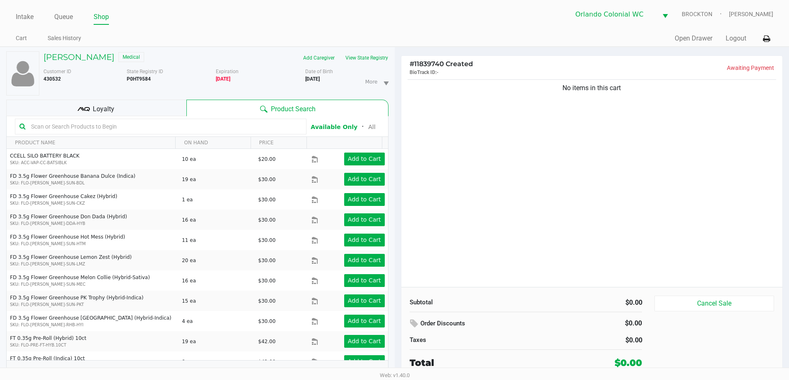
click at [512, 155] on div "No items in this cart" at bounding box center [591, 182] width 381 height 209
click at [109, 121] on input "text" at bounding box center [165, 126] width 274 height 12
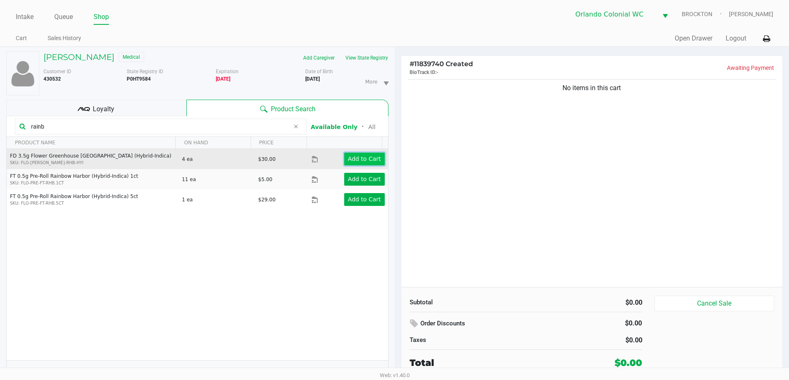
click at [369, 159] on app-button-loader "Add to Cart" at bounding box center [364, 159] width 33 height 7
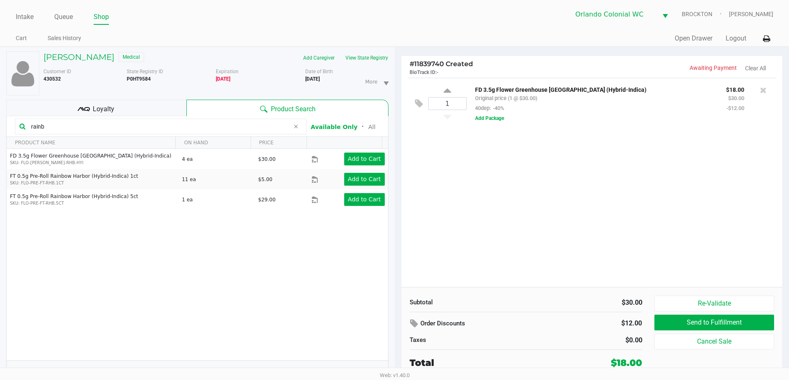
click at [89, 129] on input "rainb" at bounding box center [159, 126] width 262 height 12
drag, startPoint x: 89, startPoint y: 129, endPoint x: 0, endPoint y: 78, distance: 102.5
click at [83, 123] on input "rainb" at bounding box center [159, 126] width 262 height 12
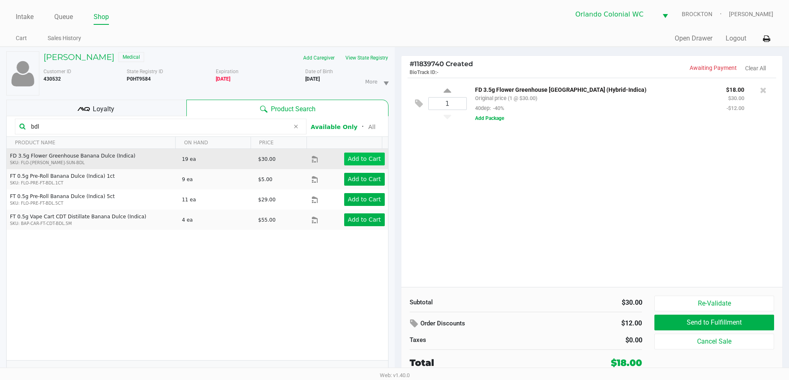
type input "bdl"
click at [353, 161] on app-button-loader "Add to Cart" at bounding box center [364, 159] width 33 height 7
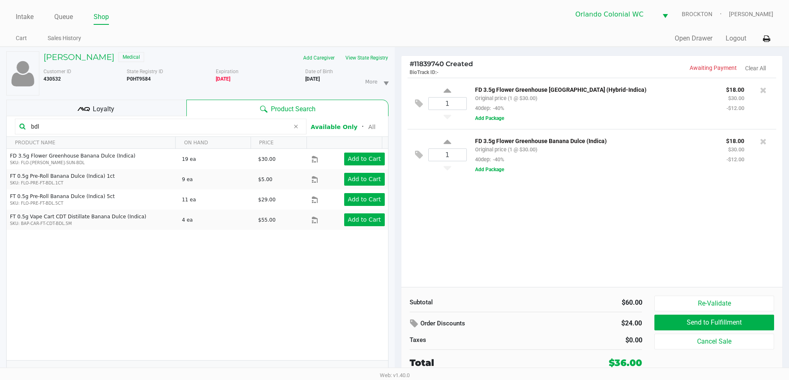
click at [487, 259] on div "1 FD 3.5g Flower Greenhouse Rainbow Harbor (Hybrid-Indica) Original price (1 @ …" at bounding box center [591, 182] width 381 height 209
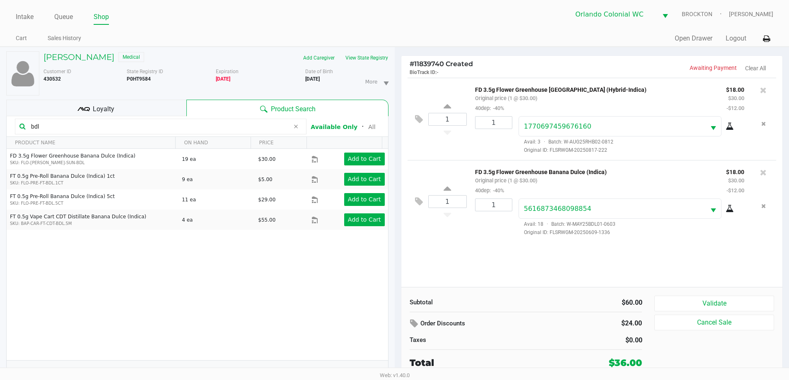
click at [753, 303] on button "Validate" at bounding box center [713, 304] width 119 height 16
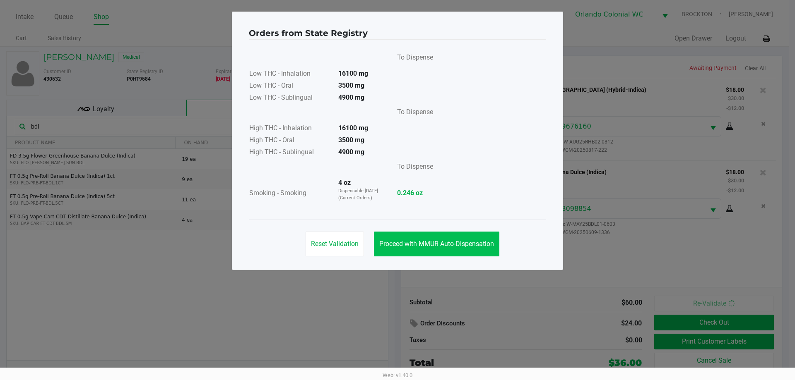
click at [454, 238] on button "Proceed with MMUR Auto-Dispensation" at bounding box center [436, 244] width 125 height 25
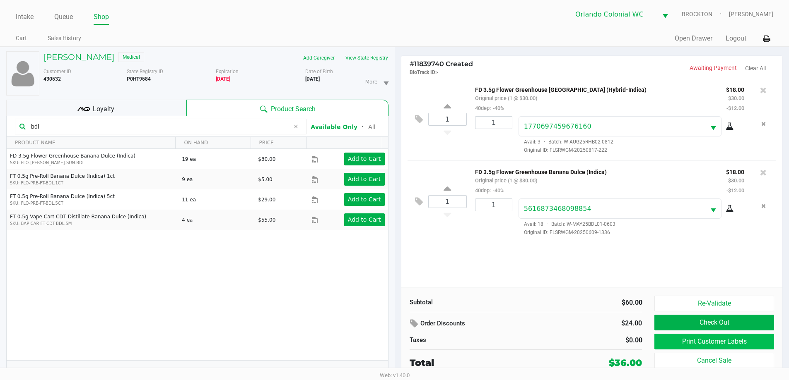
click at [747, 341] on button "Print Customer Labels" at bounding box center [713, 342] width 119 height 16
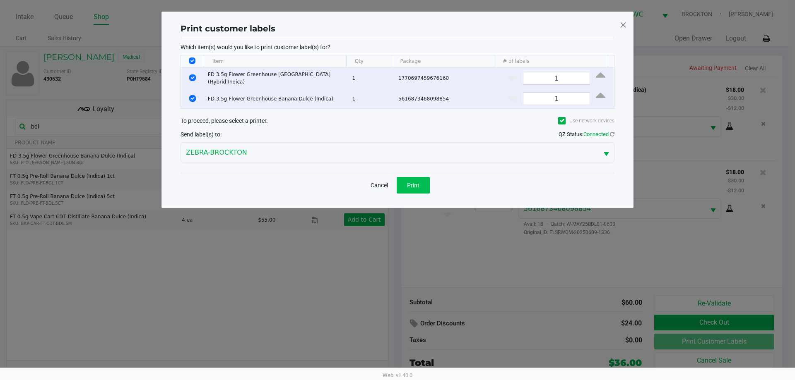
click at [423, 183] on button "Print" at bounding box center [413, 185] width 33 height 17
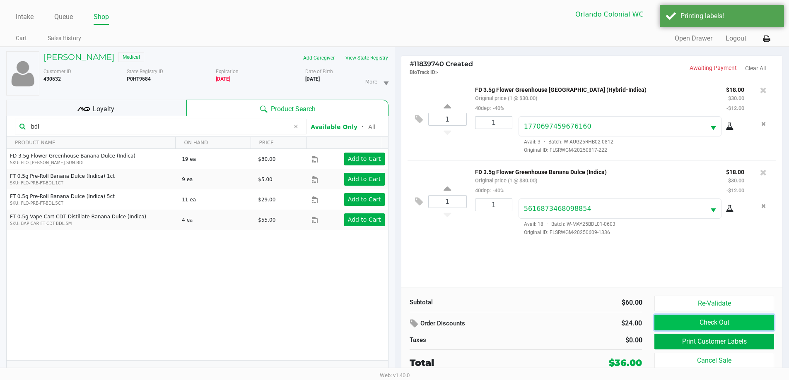
click at [748, 322] on button "Check Out" at bounding box center [713, 323] width 119 height 16
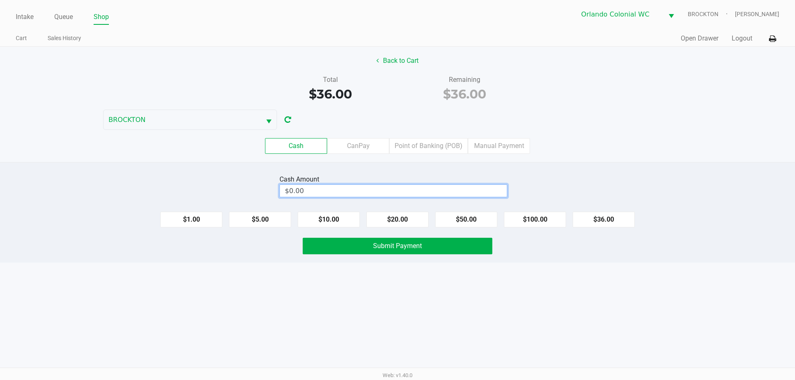
click at [348, 192] on input "$0.00" at bounding box center [393, 191] width 227 height 12
click at [281, 307] on div "Intake Queue Shop Orlando Colonial WC BROCKTON Madison Olsen Cart Sales History…" at bounding box center [397, 190] width 795 height 380
type input "$40.00"
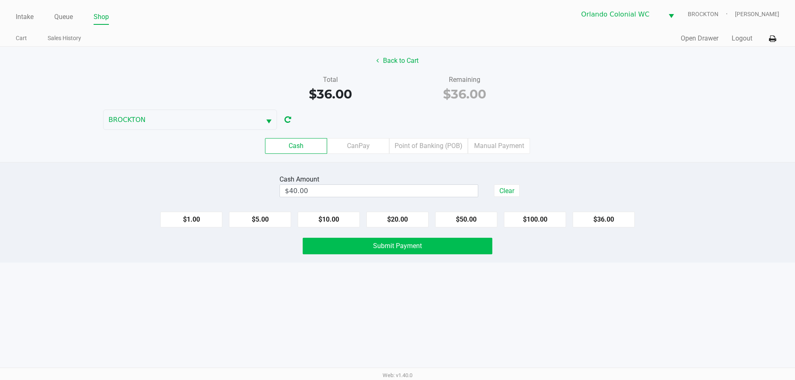
click at [341, 248] on button "Submit Payment" at bounding box center [398, 246] width 190 height 17
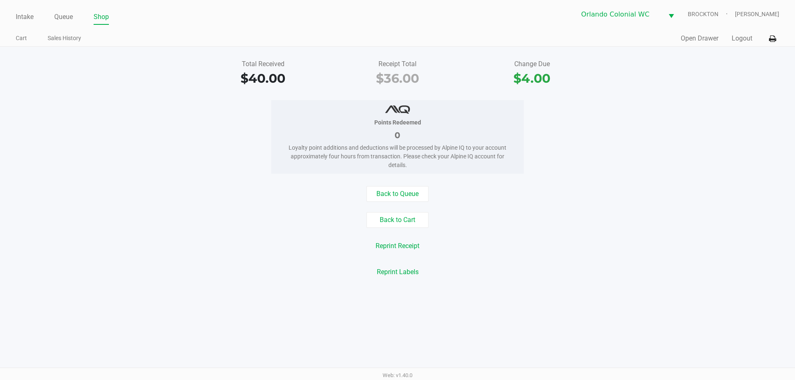
click at [396, 218] on button "Back to Cart" at bounding box center [397, 220] width 62 height 16
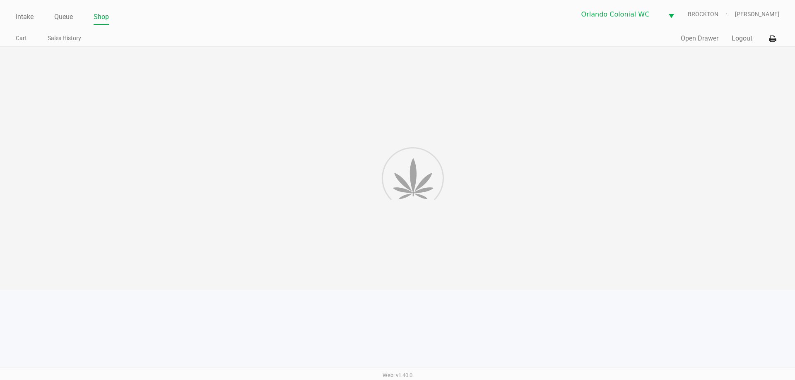
click at [174, 190] on div at bounding box center [397, 168] width 795 height 243
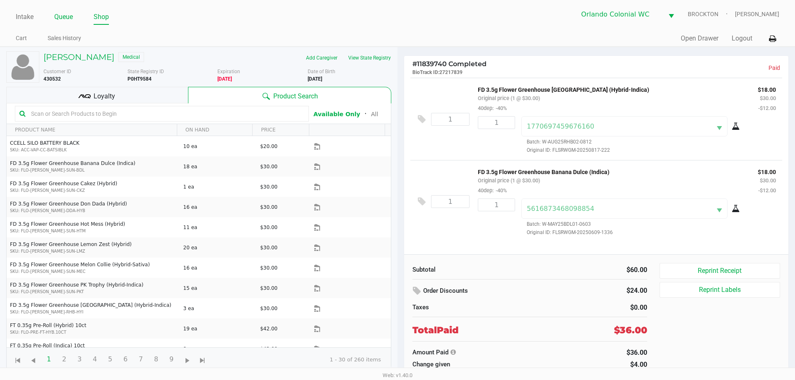
click at [63, 19] on link "Queue" at bounding box center [63, 17] width 19 height 12
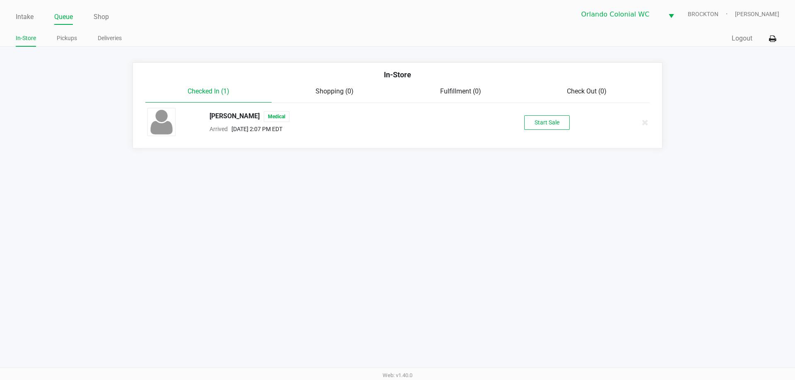
click at [553, 123] on button "Start Sale" at bounding box center [547, 122] width 46 height 14
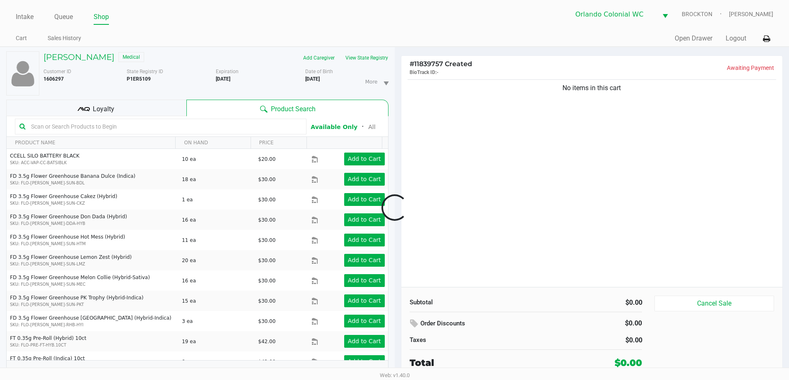
click at [103, 118] on div at bounding box center [394, 208] width 789 height 240
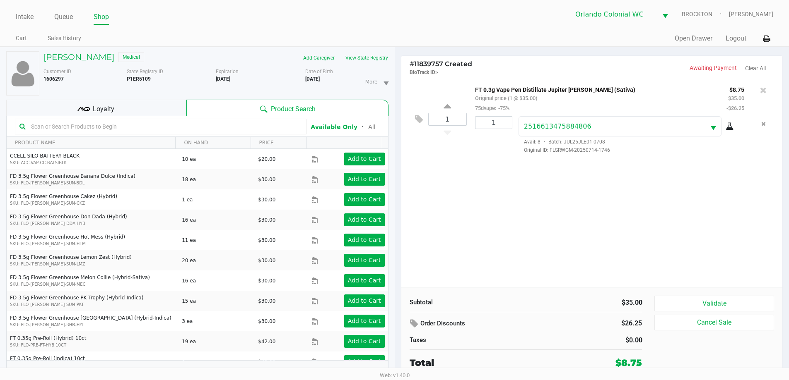
click at [122, 103] on div "Loyalty" at bounding box center [96, 108] width 180 height 17
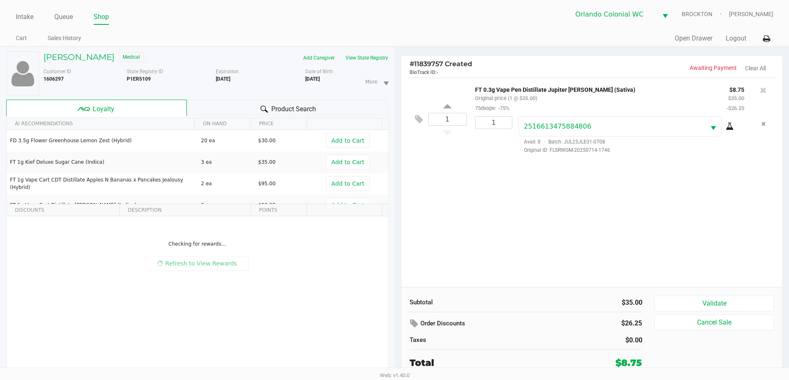
scroll to position [9, 0]
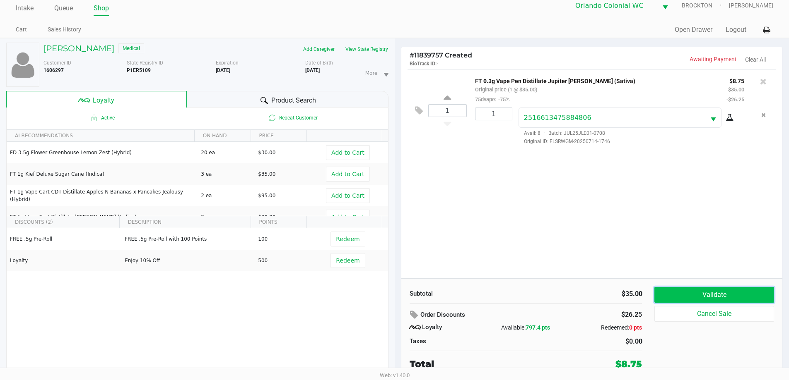
click at [745, 296] on button "Validate" at bounding box center [713, 295] width 119 height 16
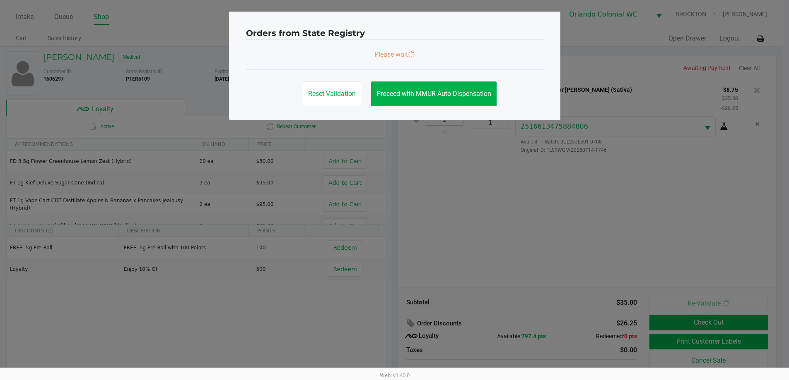
scroll to position [0, 0]
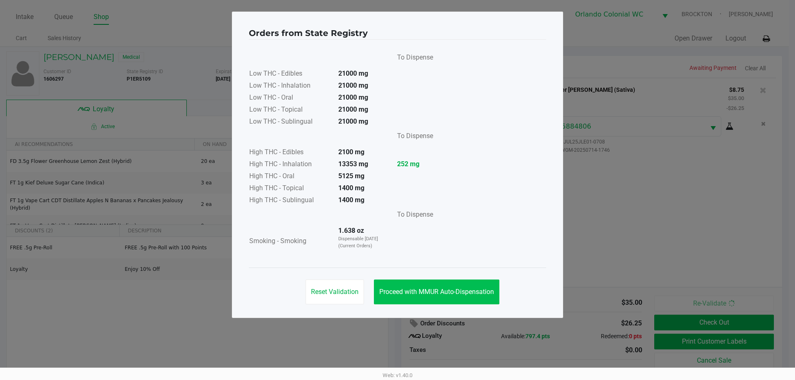
click at [453, 294] on span "Proceed with MMUR Auto-Dispensation" at bounding box center [436, 292] width 115 height 8
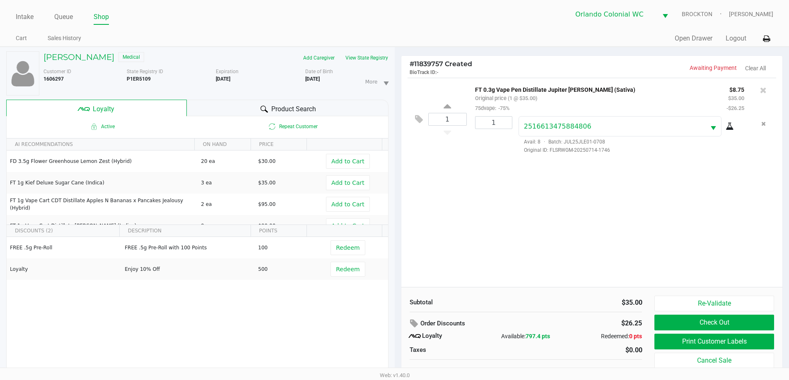
click at [755, 343] on button "Print Customer Labels" at bounding box center [713, 342] width 119 height 16
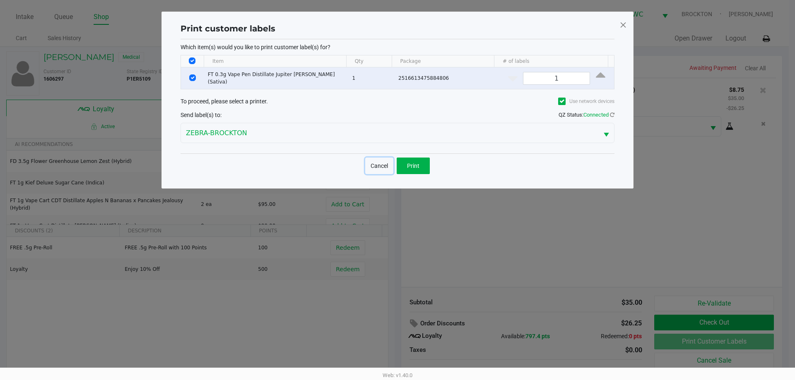
click at [374, 163] on button "Cancel" at bounding box center [379, 166] width 28 height 17
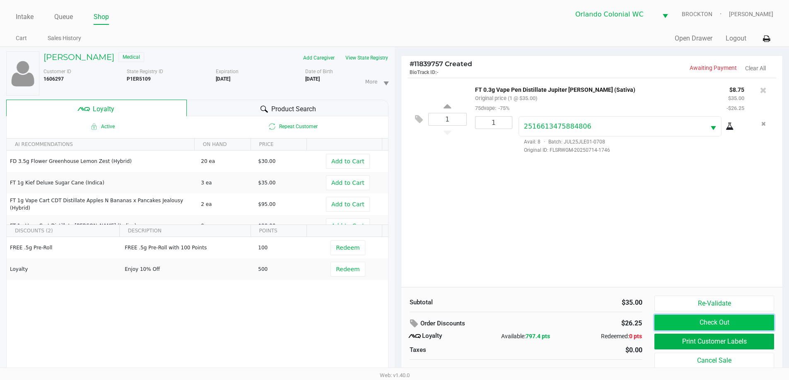
click at [755, 320] on button "Check Out" at bounding box center [713, 323] width 119 height 16
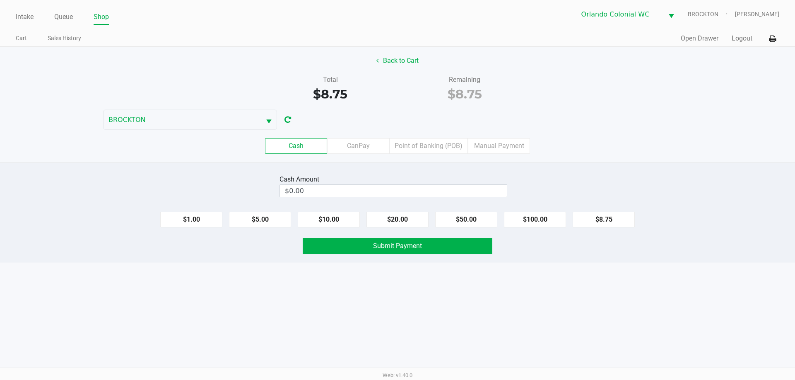
click at [398, 216] on button "$20.00" at bounding box center [397, 220] width 62 height 16
type input "$20.00"
click at [329, 254] on button "Submit Payment" at bounding box center [398, 246] width 190 height 17
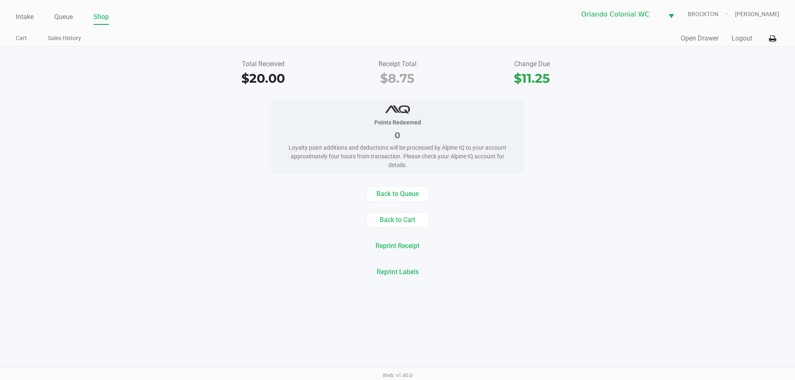
click at [189, 291] on div "Intake Queue Shop Orlando Colonial WC BROCKTON Madison Olsen Cart Sales History…" at bounding box center [397, 190] width 795 height 380
click at [406, 222] on button "Back to Cart" at bounding box center [397, 220] width 62 height 16
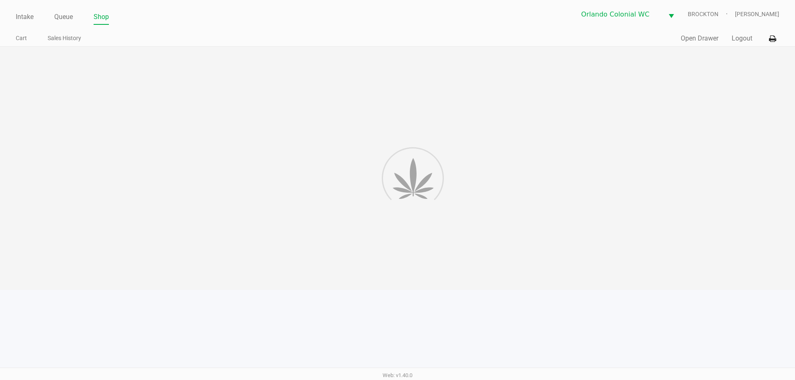
click at [564, 203] on div at bounding box center [397, 168] width 795 height 243
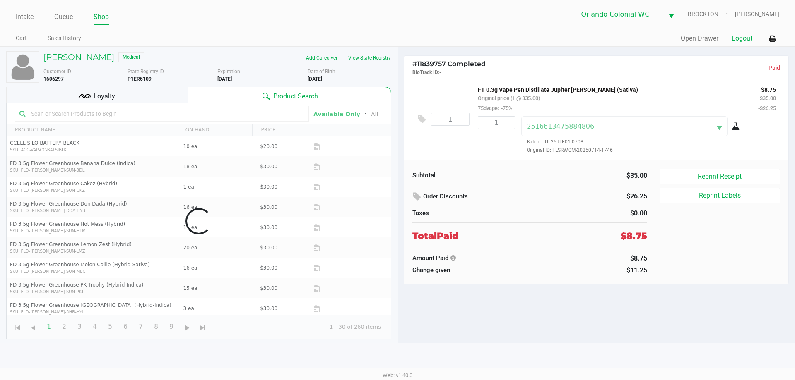
click at [740, 41] on button "Logout" at bounding box center [741, 39] width 21 height 10
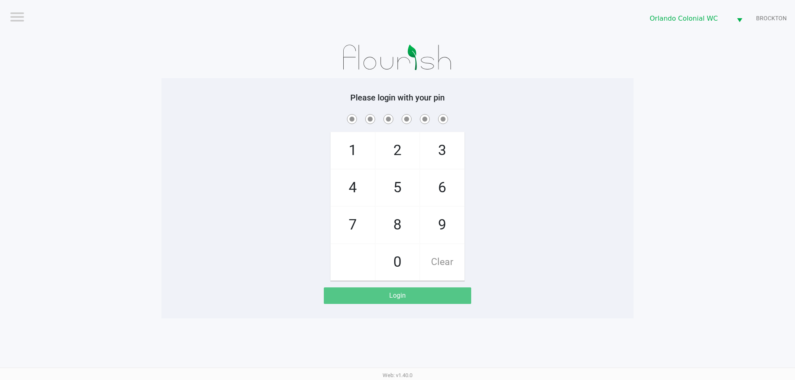
click at [557, 263] on div "1 4 7 2 5 8 0 3 6 9 Clear" at bounding box center [397, 197] width 472 height 168
checkbox input "true"
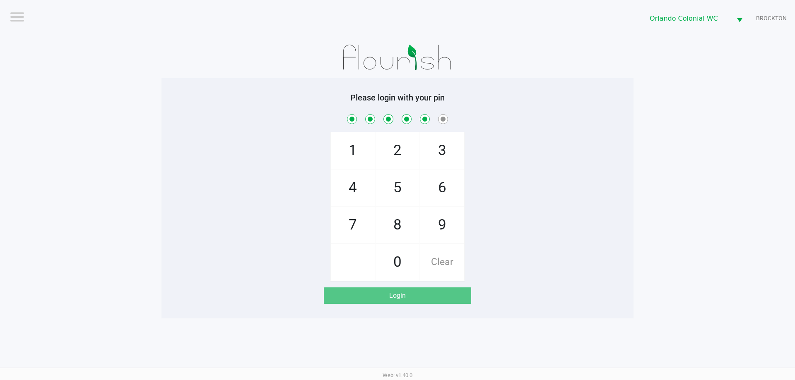
checkbox input "true"
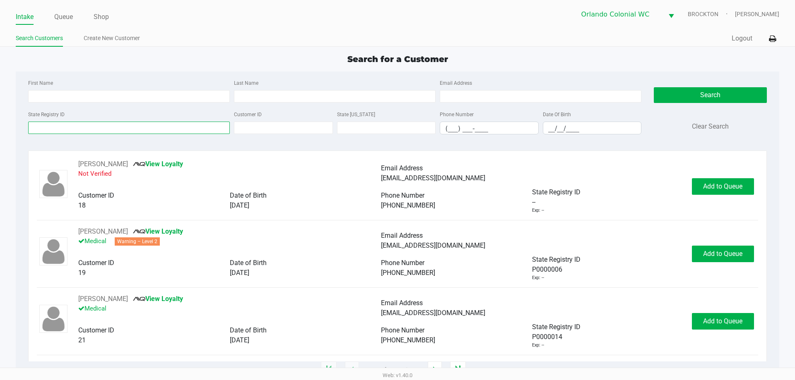
click at [162, 132] on input "State Registry ID" at bounding box center [129, 128] width 202 height 12
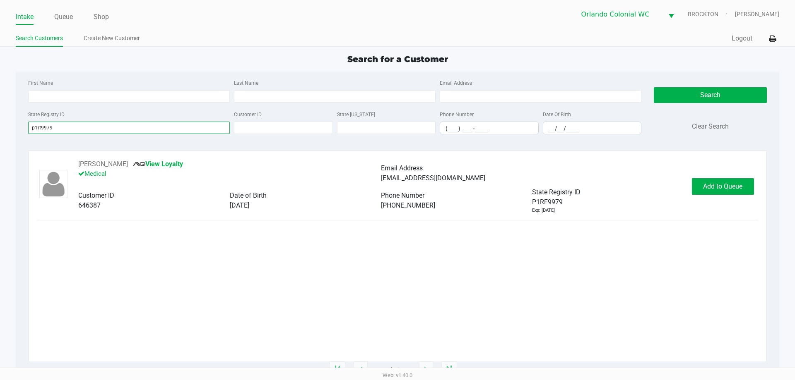
type input "p1rf9979"
click at [731, 195] on button "Add to Queue" at bounding box center [723, 186] width 62 height 17
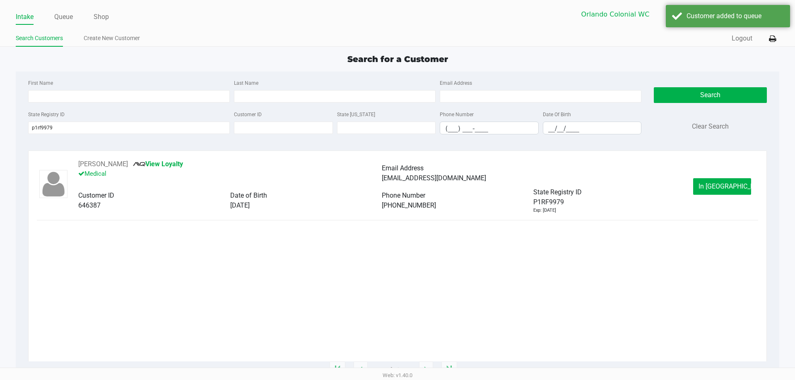
click at [717, 187] on span "In Queue" at bounding box center [733, 187] width 70 height 8
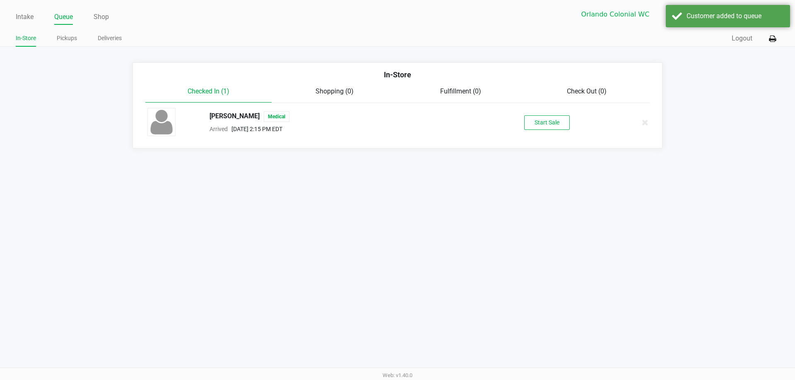
click at [537, 126] on button "Start Sale" at bounding box center [547, 122] width 46 height 14
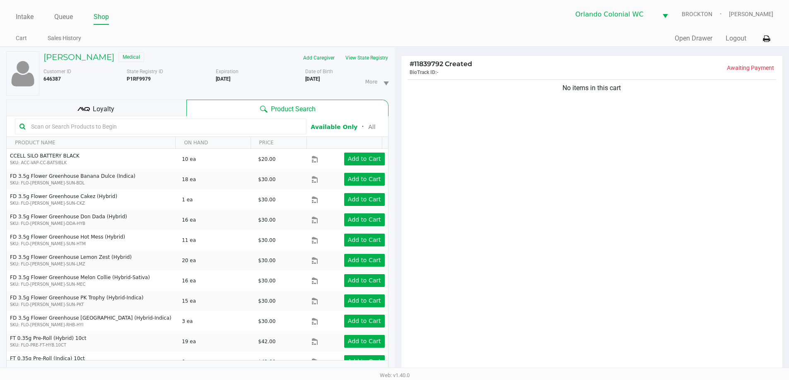
click at [108, 128] on input "text" at bounding box center [165, 126] width 274 height 12
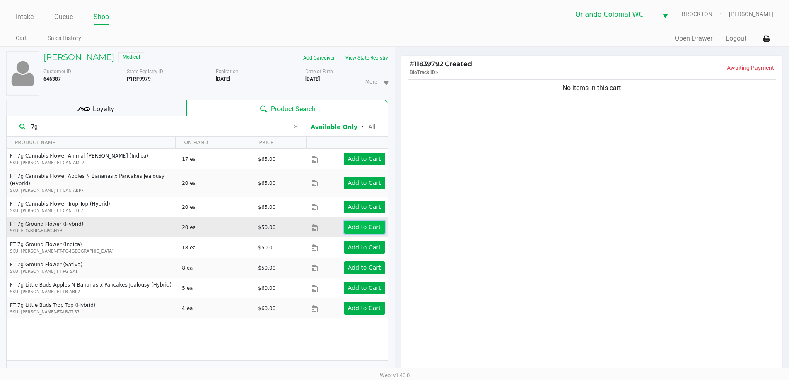
click at [365, 224] on app-button-loader "Add to Cart" at bounding box center [364, 227] width 33 height 7
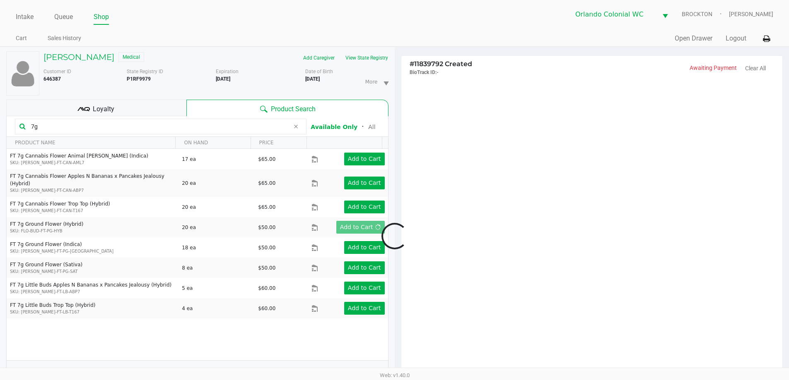
click at [187, 123] on div at bounding box center [394, 236] width 789 height 296
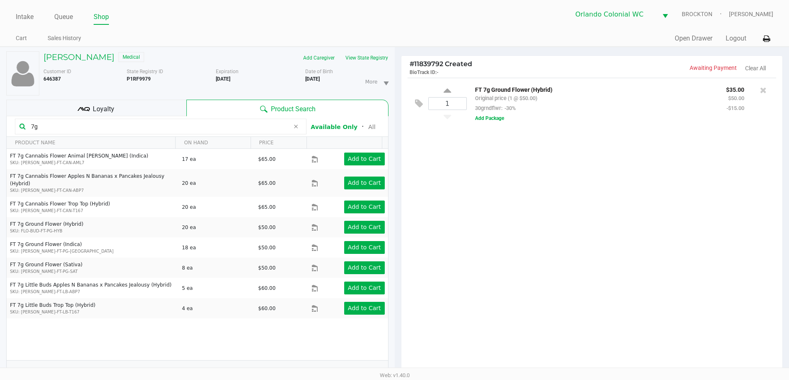
click at [187, 123] on input "7g" at bounding box center [159, 126] width 262 height 12
drag, startPoint x: 187, startPoint y: 123, endPoint x: 182, endPoint y: 123, distance: 4.6
click at [183, 123] on input "7g" at bounding box center [159, 126] width 262 height 12
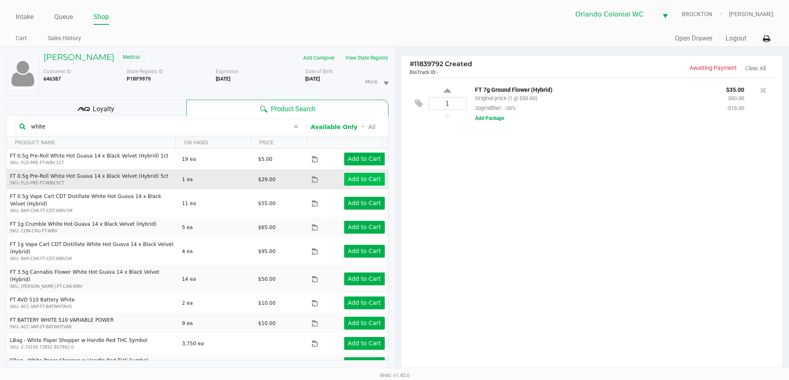
type input "white"
click at [371, 174] on button "Add to Cart" at bounding box center [364, 179] width 41 height 13
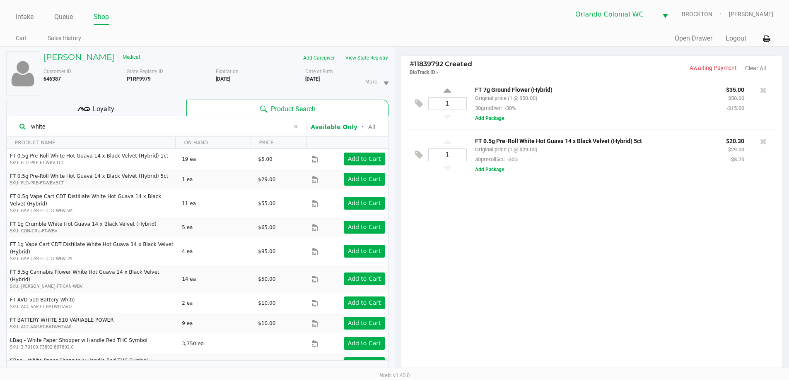
click at [145, 108] on div "Loyalty" at bounding box center [96, 108] width 180 height 17
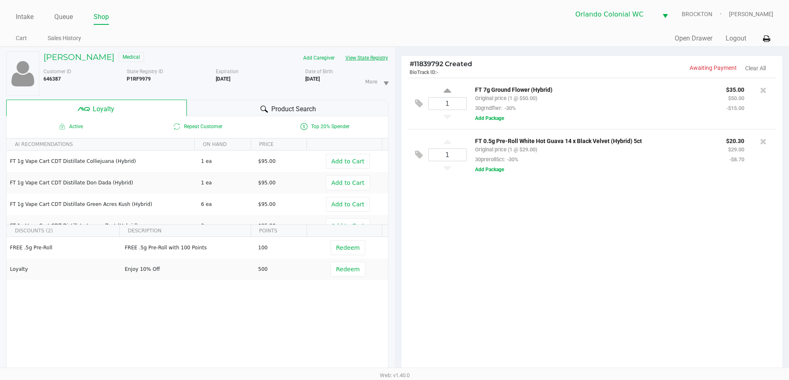
click at [357, 60] on button "View State Registry" at bounding box center [364, 57] width 48 height 13
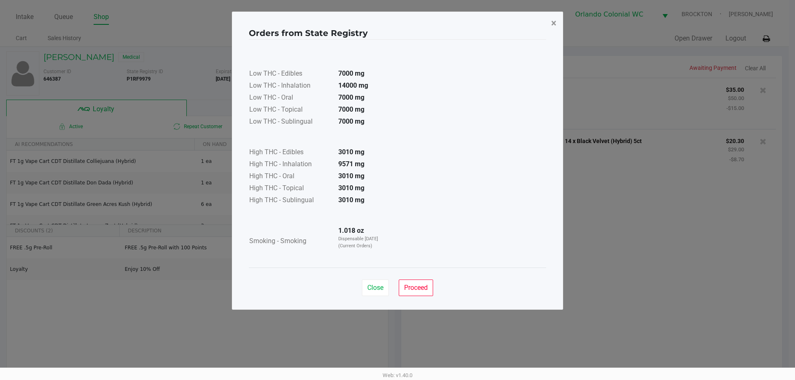
drag, startPoint x: 558, startPoint y: 21, endPoint x: 547, endPoint y: 119, distance: 98.2
click at [558, 22] on button "×" at bounding box center [553, 23] width 19 height 23
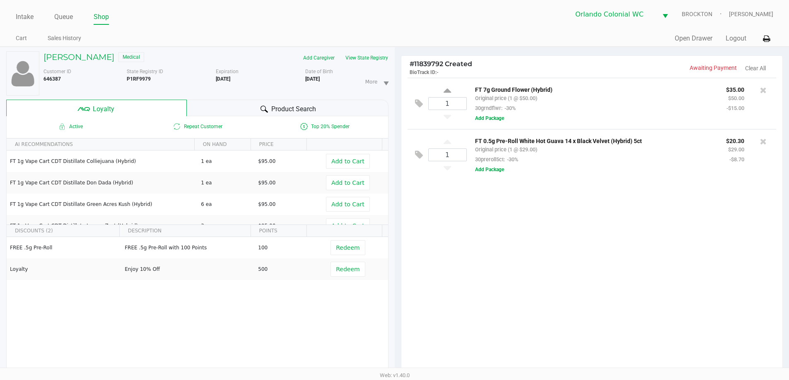
drag, startPoint x: 559, startPoint y: 282, endPoint x: 499, endPoint y: 277, distance: 60.2
click at [554, 282] on div "1 FT 7g Ground Flower (Hybrid) Original price (1 @ $50.00) 30grndflwr: -30% $35…" at bounding box center [591, 228] width 381 height 301
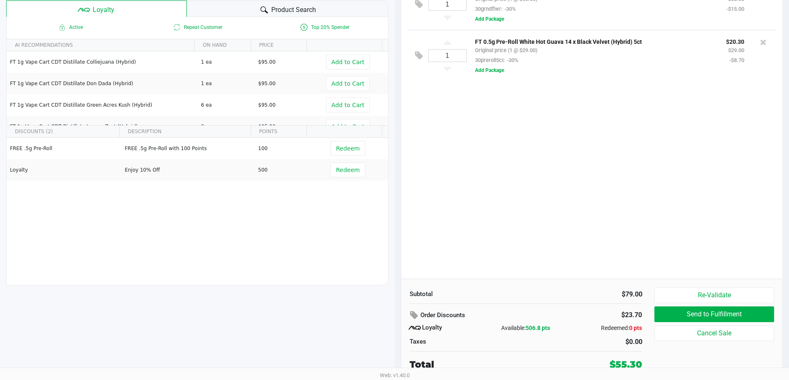
scroll to position [99, 0]
click at [486, 229] on div "1 FT 7g Ground Flower (Hybrid) Original price (1 @ $50.00) 30grndflwr: -30% $35…" at bounding box center [591, 129] width 381 height 301
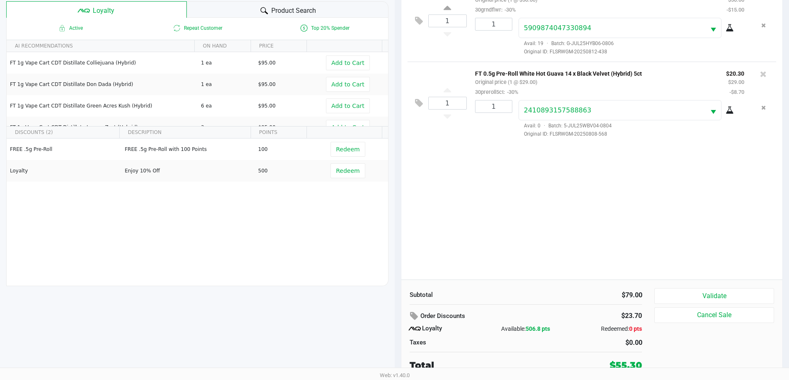
scroll to position [99, 0]
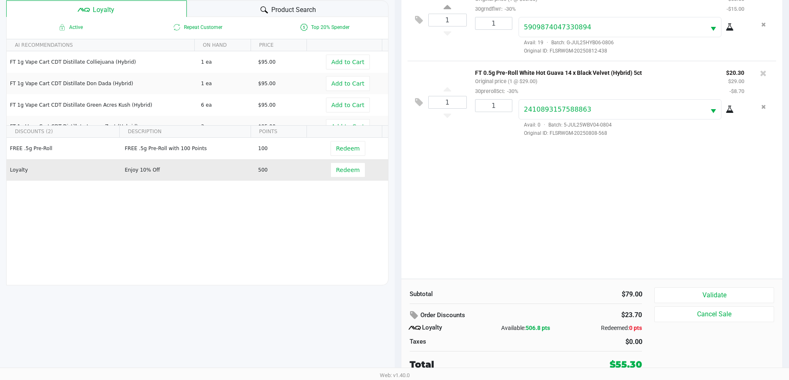
click at [346, 161] on td "Redeem" at bounding box center [349, 170] width 76 height 22
click at [349, 171] on span "Redeem" at bounding box center [348, 170] width 24 height 7
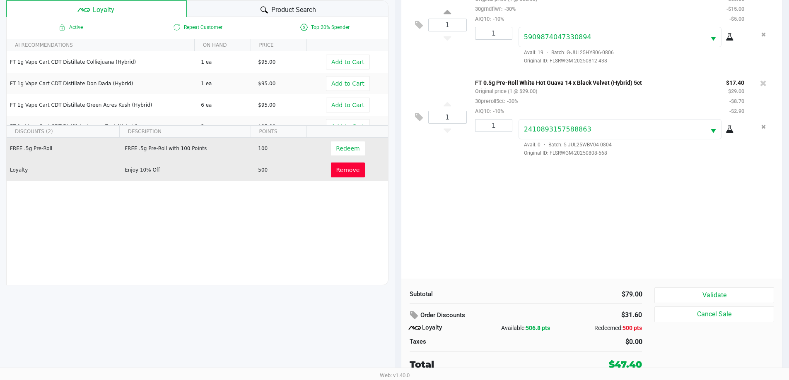
click at [349, 159] on td "Redeem" at bounding box center [349, 149] width 76 height 22
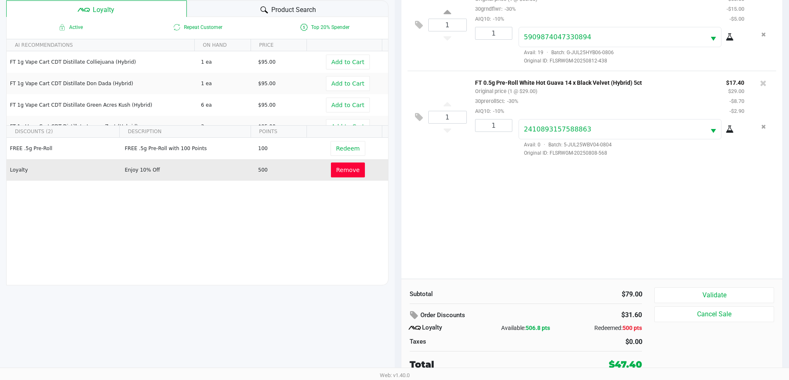
click at [349, 171] on span "Remove" at bounding box center [348, 170] width 24 height 7
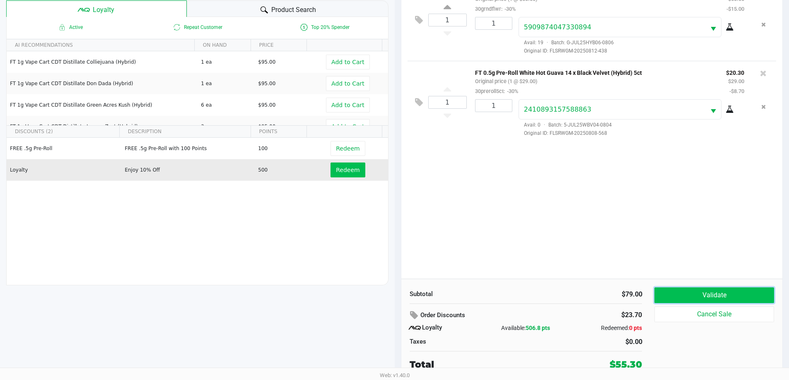
click at [689, 303] on button "Validate" at bounding box center [713, 296] width 119 height 16
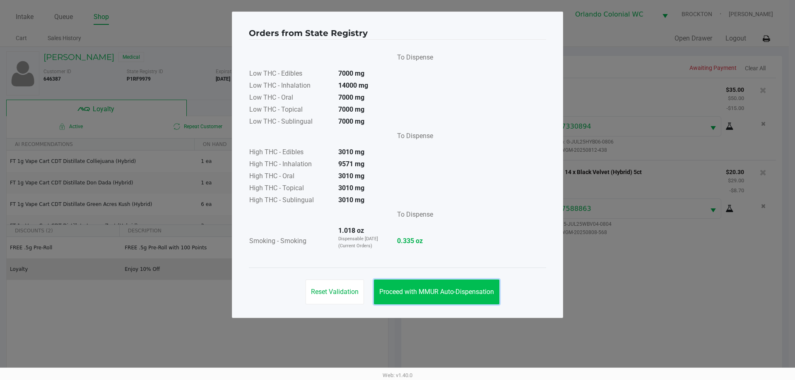
drag, startPoint x: 425, startPoint y: 294, endPoint x: 445, endPoint y: 285, distance: 21.9
click at [425, 294] on span "Proceed with MMUR Auto-Dispensation" at bounding box center [436, 292] width 115 height 8
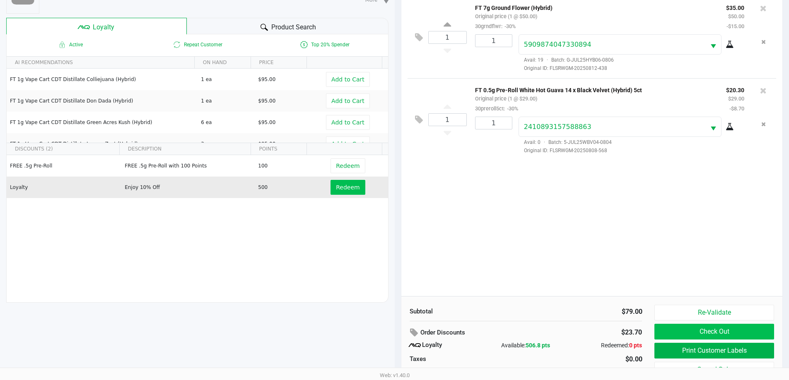
scroll to position [83, 0]
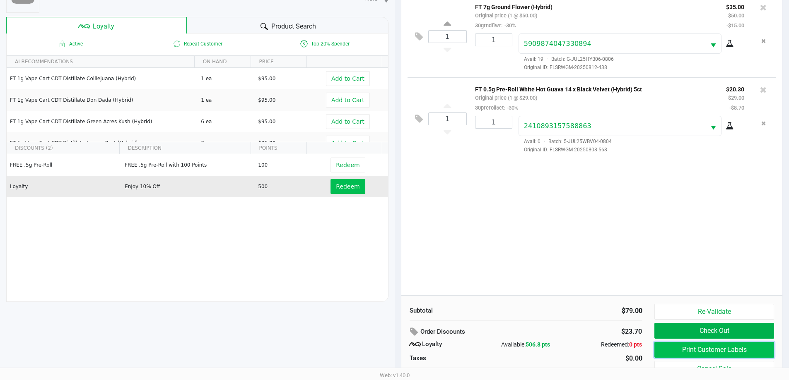
click at [690, 347] on button "Print Customer Labels" at bounding box center [713, 350] width 119 height 16
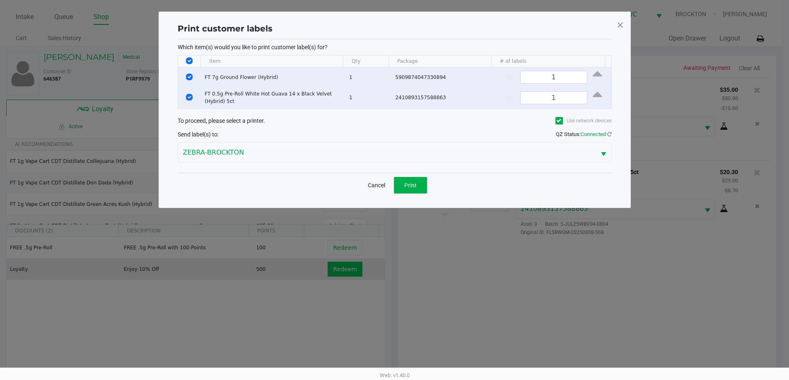
scroll to position [0, 0]
click at [406, 182] on button "Print" at bounding box center [413, 185] width 33 height 17
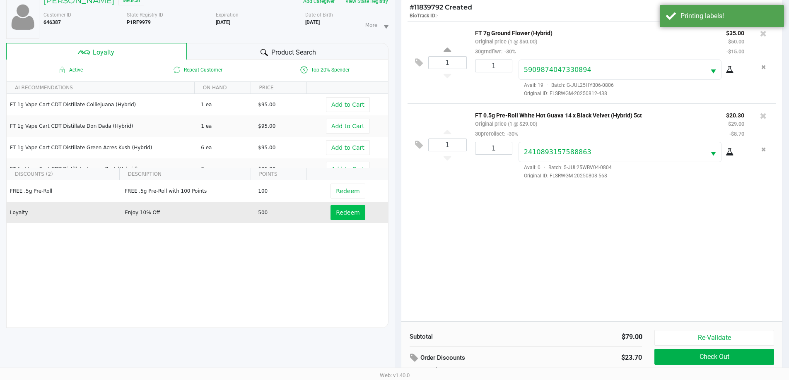
scroll to position [99, 0]
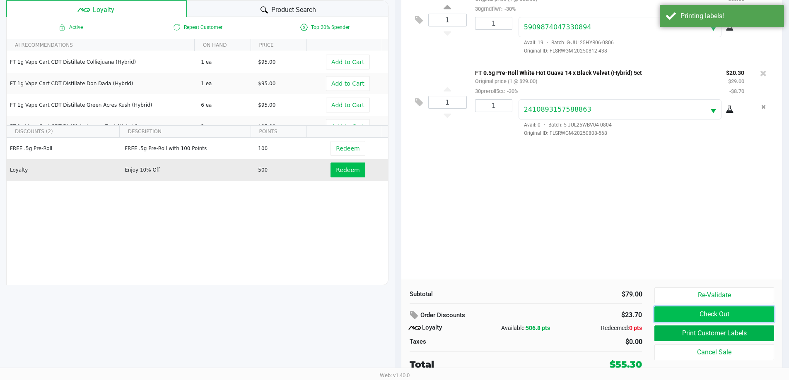
click at [733, 312] on button "Check Out" at bounding box center [713, 315] width 119 height 16
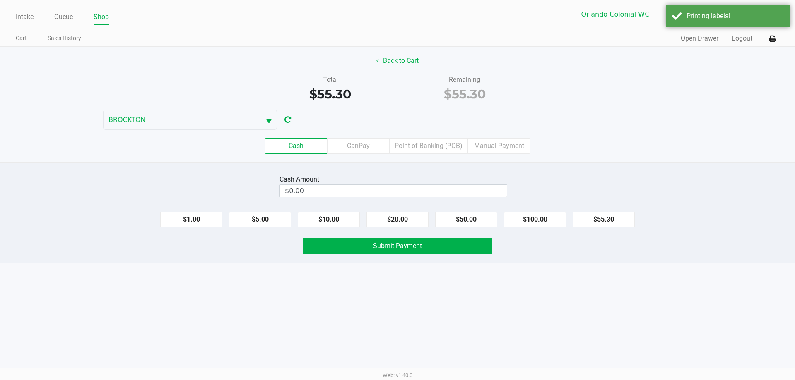
click at [363, 192] on input "$0.00" at bounding box center [393, 191] width 227 height 12
click at [291, 310] on div "Intake Queue Shop Orlando Colonial WC BROCKTON Madison Olsen Cart Sales History…" at bounding box center [397, 190] width 795 height 380
type input "$60.00"
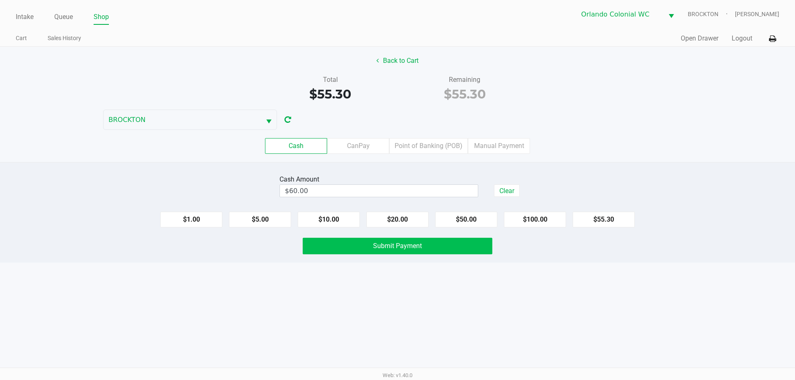
click at [339, 250] on button "Submit Payment" at bounding box center [398, 246] width 190 height 17
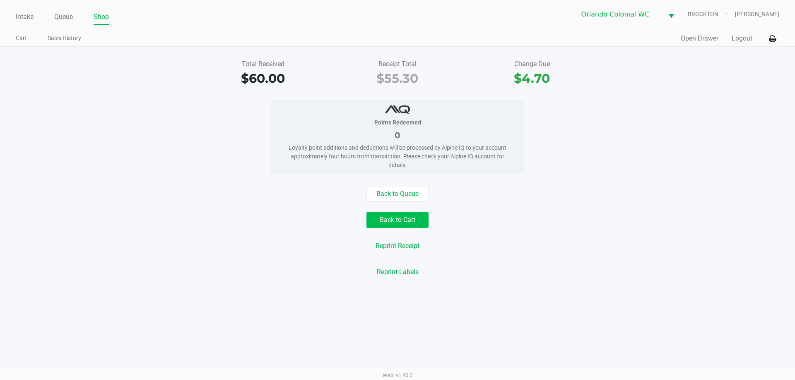
click at [402, 226] on button "Back to Cart" at bounding box center [397, 220] width 62 height 16
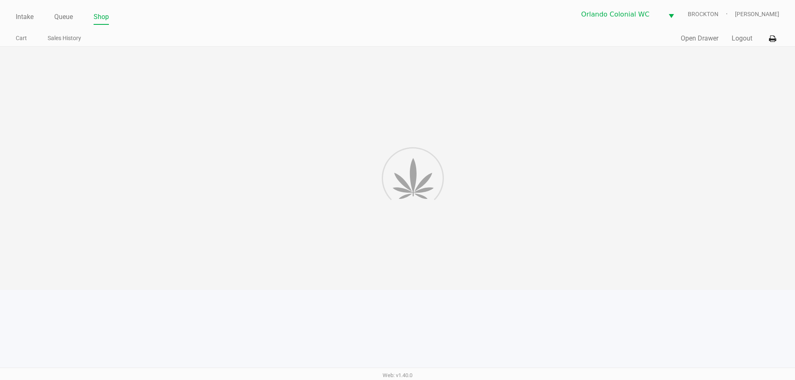
click at [273, 204] on div at bounding box center [397, 168] width 795 height 243
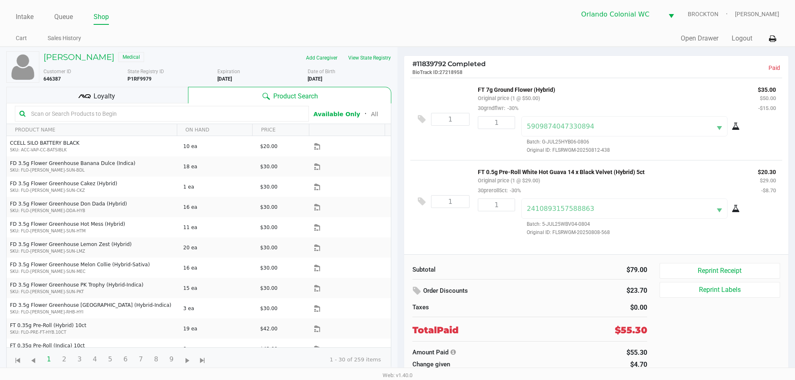
click at [65, 27] on div "Intake Queue Shop Orlando Colonial WC BROCKTON Madison Olsen Cart Sales History…" at bounding box center [397, 23] width 795 height 47
click at [68, 20] on link "Queue" at bounding box center [63, 17] width 19 height 12
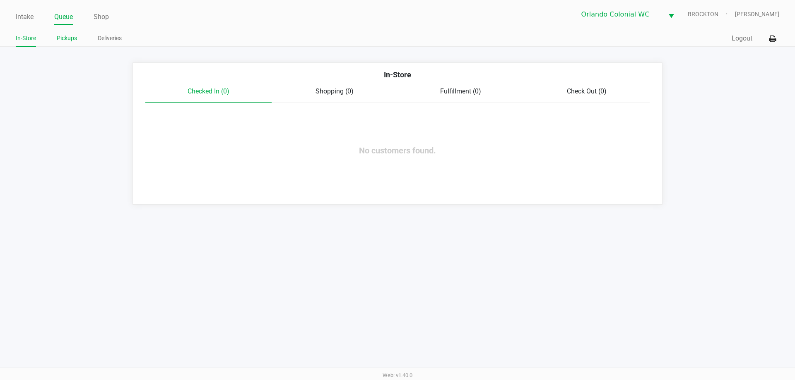
click at [60, 35] on link "Pickups" at bounding box center [67, 38] width 20 height 10
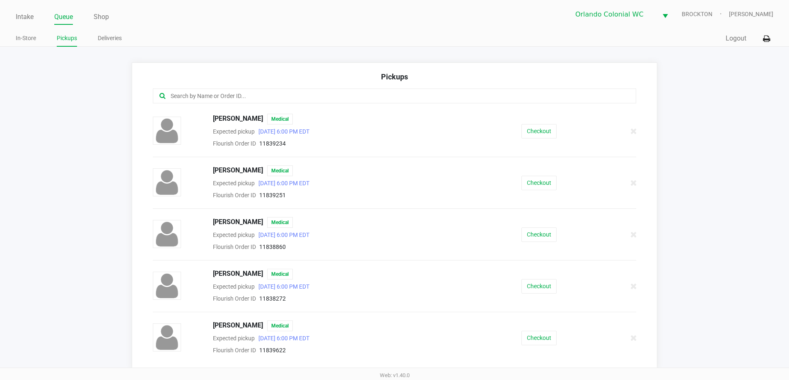
click at [272, 97] on input "text" at bounding box center [381, 96] width 423 height 10
click at [26, 39] on link "In-Store" at bounding box center [26, 38] width 20 height 10
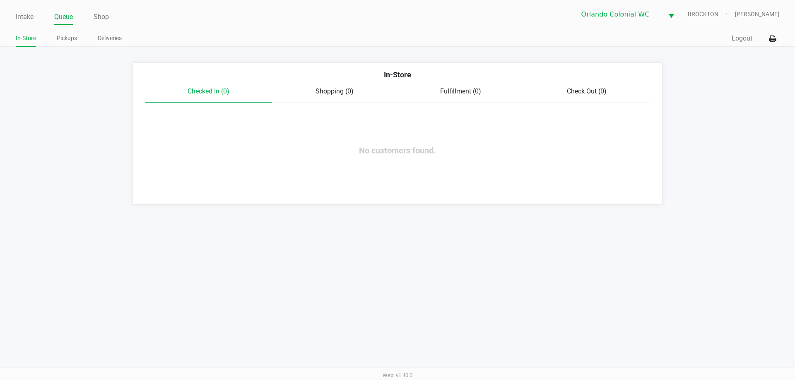
click at [20, 9] on div "Intake Queue Shop" at bounding box center [207, 16] width 382 height 15
click at [24, 18] on link "Intake" at bounding box center [25, 17] width 18 height 12
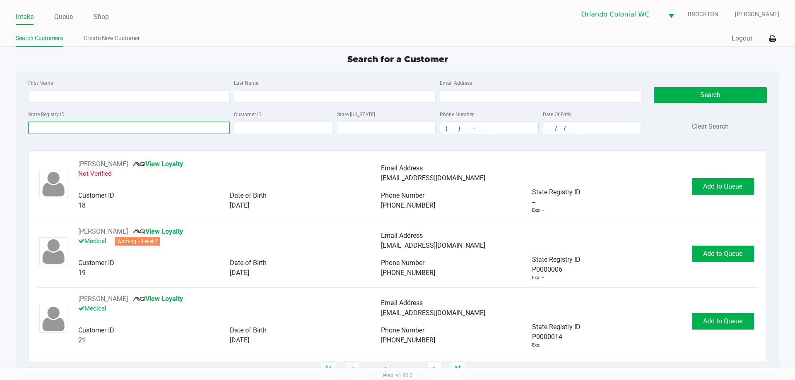
click at [62, 127] on input "State Registry ID" at bounding box center [129, 128] width 202 height 12
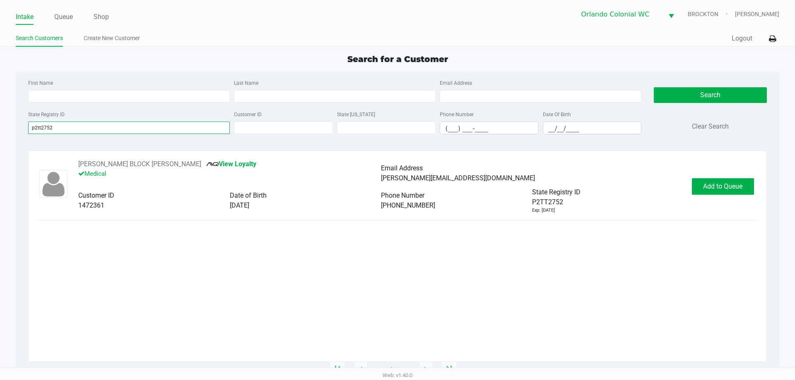
type input "p2tt2752"
click at [731, 181] on button "Add to Queue" at bounding box center [723, 186] width 62 height 17
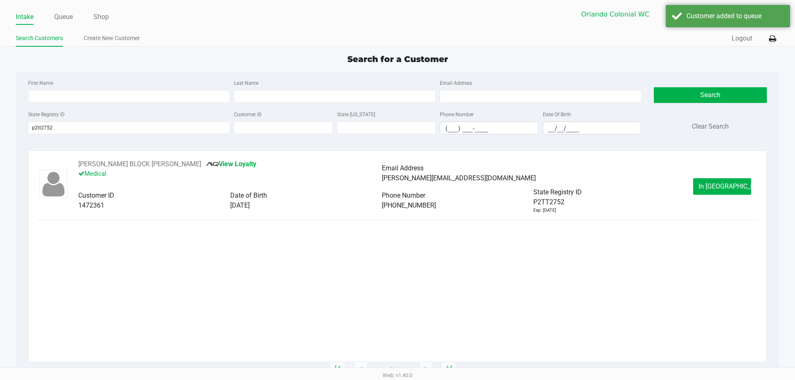
click at [723, 185] on span "In Queue" at bounding box center [733, 187] width 70 height 8
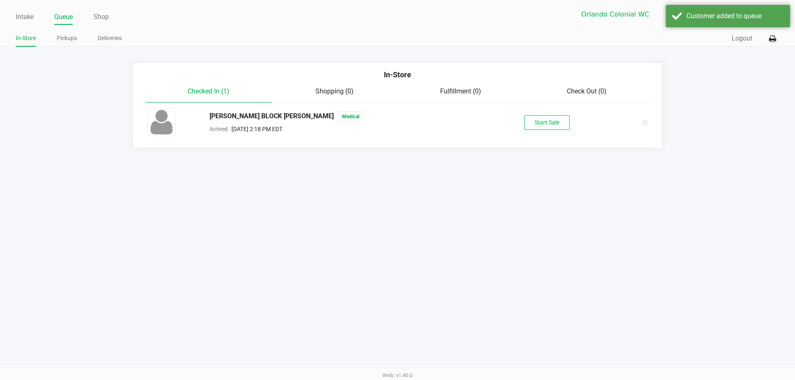
click at [546, 122] on button "Start Sale" at bounding box center [547, 122] width 46 height 14
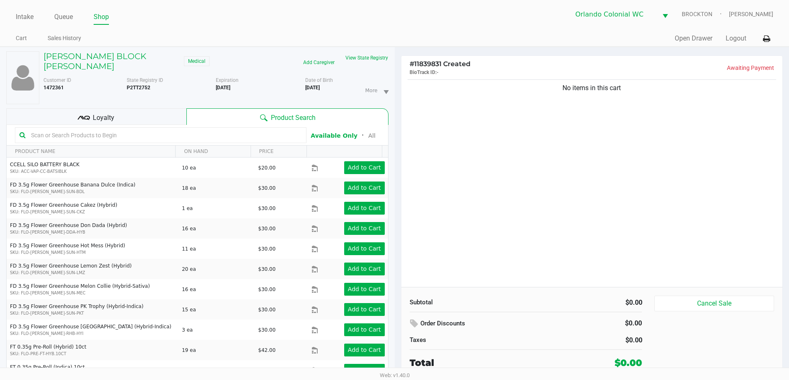
click at [528, 180] on div "No items in this cart" at bounding box center [591, 182] width 381 height 209
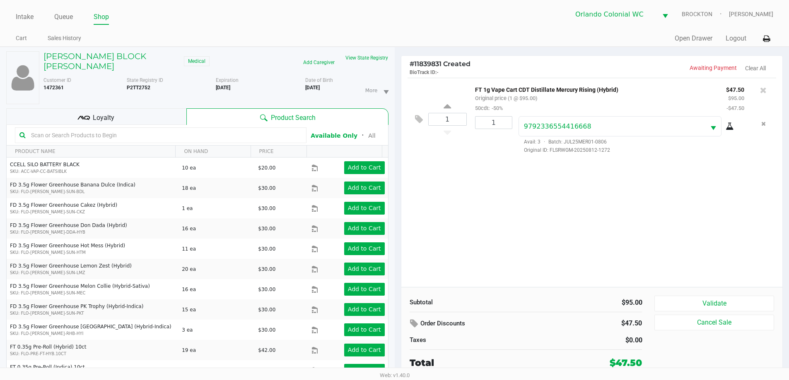
click at [133, 116] on div "Loyalty" at bounding box center [96, 116] width 180 height 17
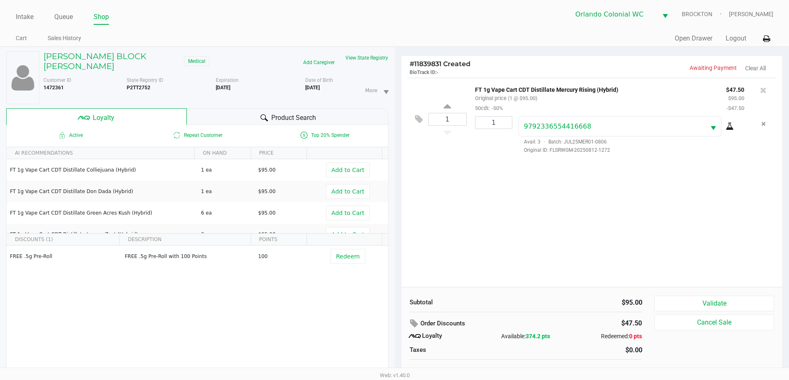
scroll to position [9, 0]
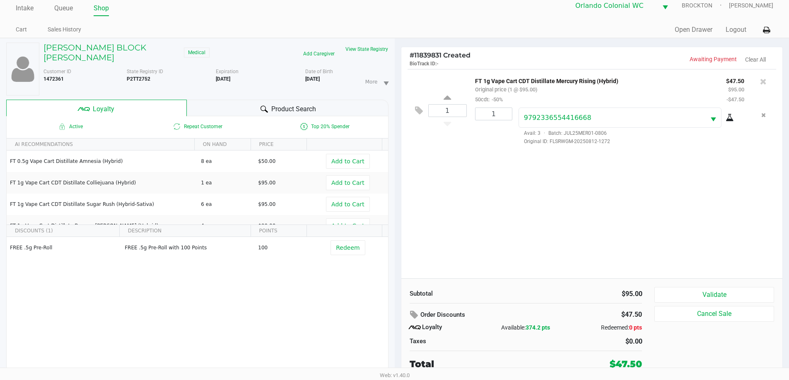
click at [752, 293] on button "Validate" at bounding box center [713, 295] width 119 height 16
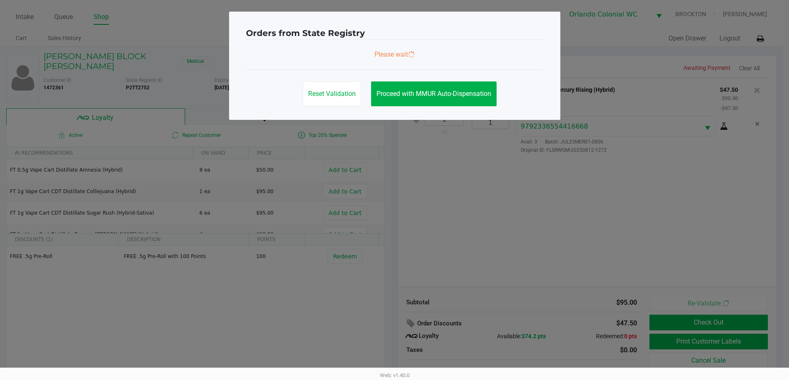
scroll to position [0, 0]
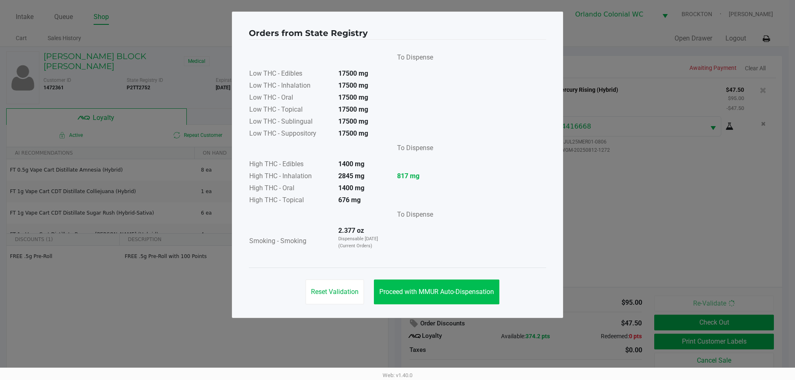
click at [418, 297] on button "Proceed with MMUR Auto-Dispensation" at bounding box center [436, 292] width 125 height 25
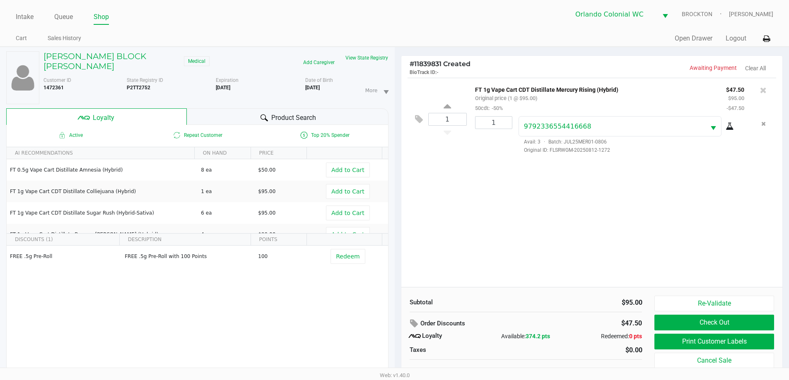
scroll to position [9, 0]
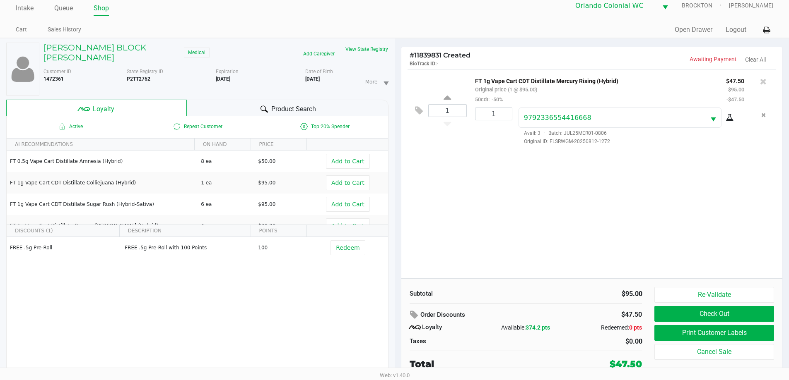
click at [762, 329] on button "Print Customer Labels" at bounding box center [713, 333] width 119 height 16
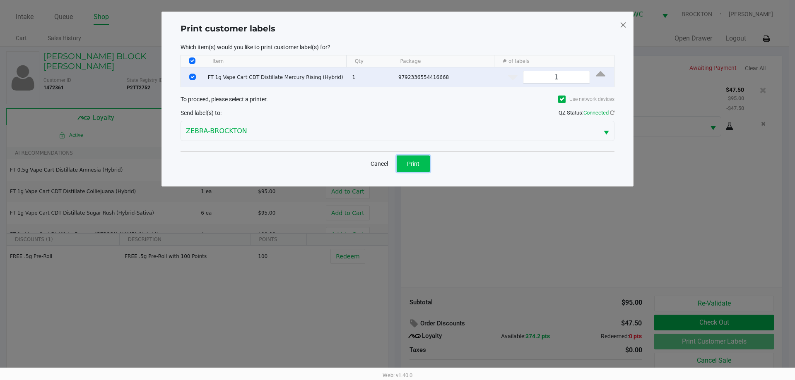
click at [411, 159] on button "Print" at bounding box center [413, 164] width 33 height 17
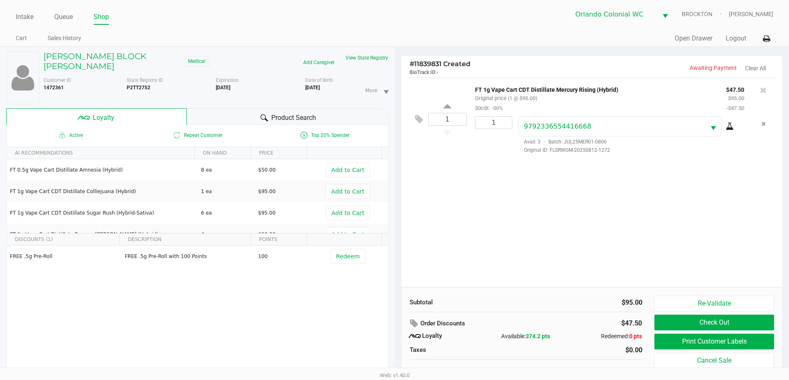
scroll to position [9, 0]
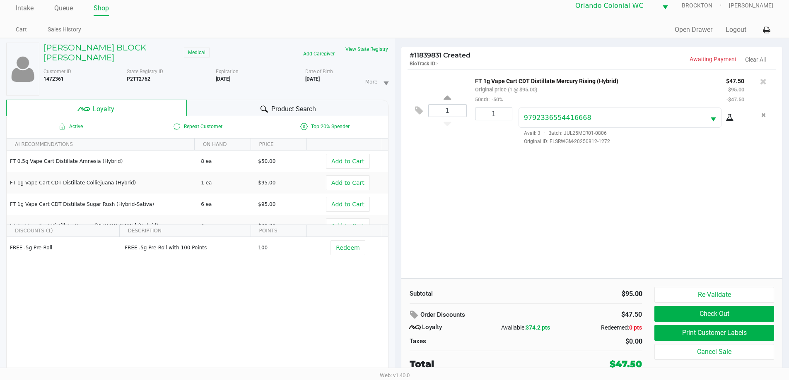
click at [733, 310] on button "Check Out" at bounding box center [713, 314] width 119 height 16
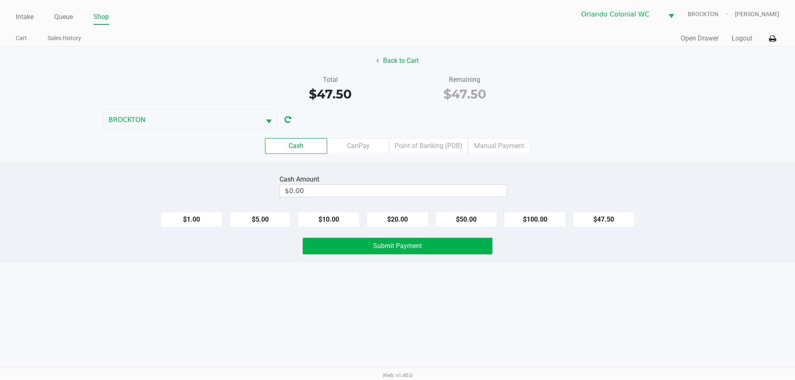
click at [228, 326] on div "Intake Queue Shop Orlando Colonial WC BROCKTON Madison Olsen Cart Sales History…" at bounding box center [397, 190] width 795 height 380
click at [361, 189] on input "$0.00" at bounding box center [393, 191] width 227 height 12
click at [312, 310] on div "Intake Queue Shop Orlando Colonial WC BROCKTON Madison Olsen Cart Sales History…" at bounding box center [397, 190] width 795 height 380
type input "$50.50"
click at [354, 246] on button "Submit Payment" at bounding box center [398, 246] width 190 height 17
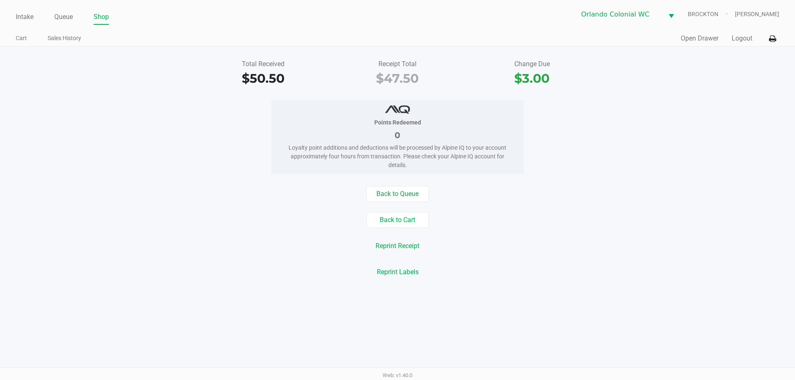
click at [224, 269] on div "Reprint Labels" at bounding box center [397, 272] width 807 height 16
click at [399, 217] on button "Back to Cart" at bounding box center [397, 220] width 62 height 16
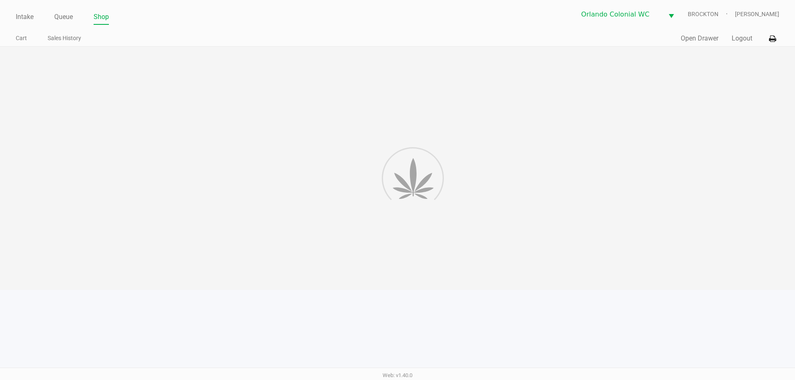
click at [228, 206] on div at bounding box center [397, 168] width 795 height 243
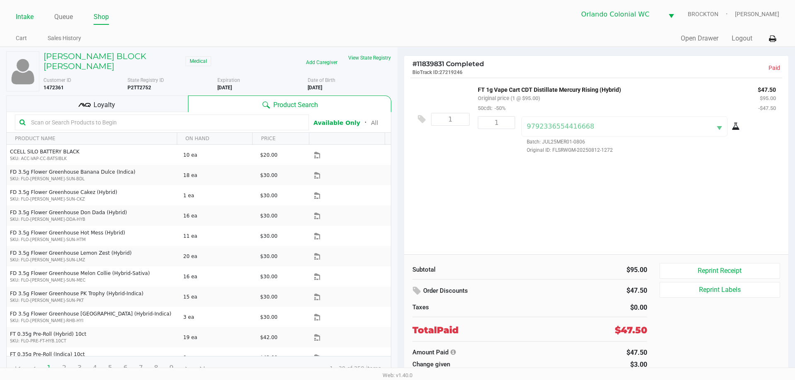
click at [25, 20] on link "Intake" at bounding box center [25, 17] width 18 height 12
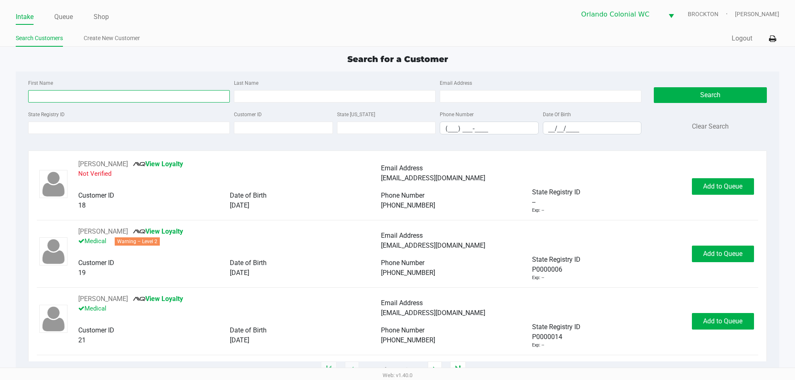
click at [89, 98] on input "First Name" at bounding box center [129, 96] width 202 height 12
type input "joanna"
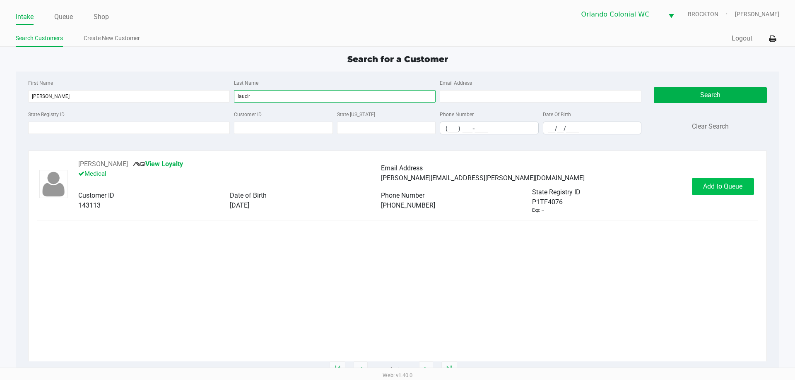
type input "laucir"
click at [719, 190] on span "Add to Queue" at bounding box center [722, 187] width 39 height 8
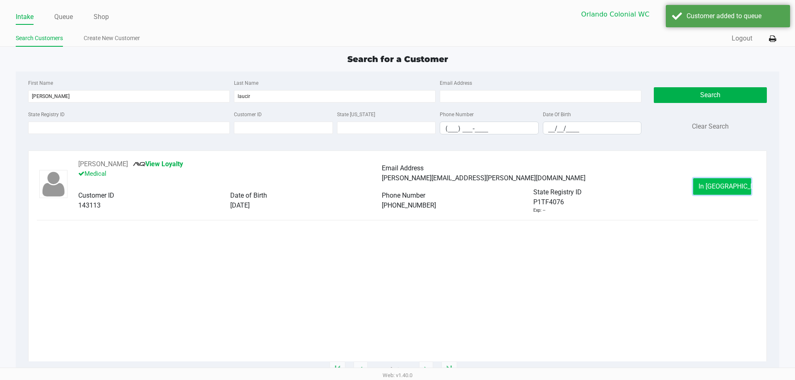
click at [720, 187] on span "In Queue" at bounding box center [733, 187] width 70 height 8
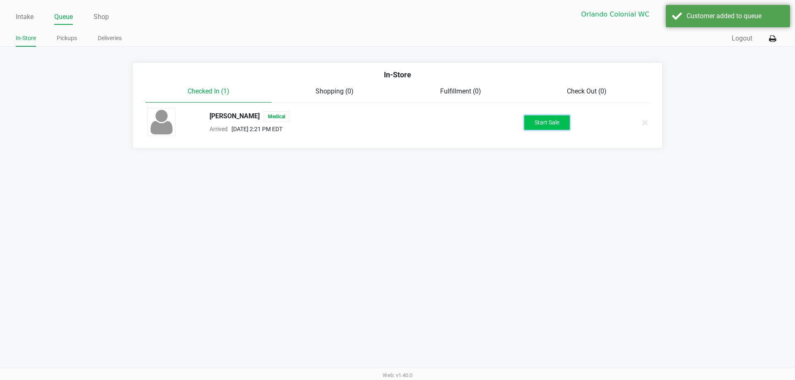
click at [563, 124] on button "Start Sale" at bounding box center [547, 122] width 46 height 14
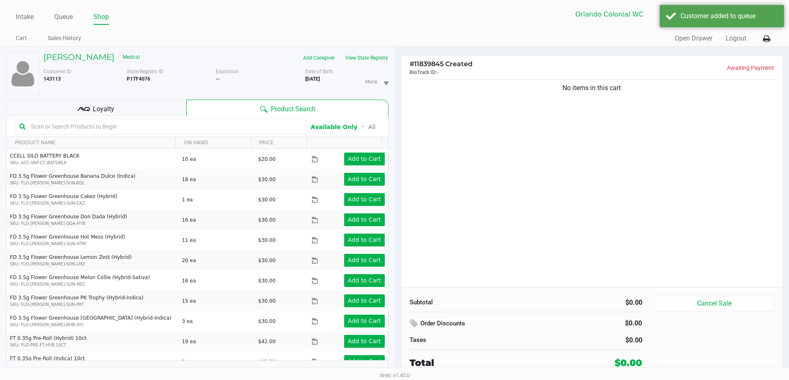
click at [124, 128] on input "text" at bounding box center [165, 126] width 274 height 12
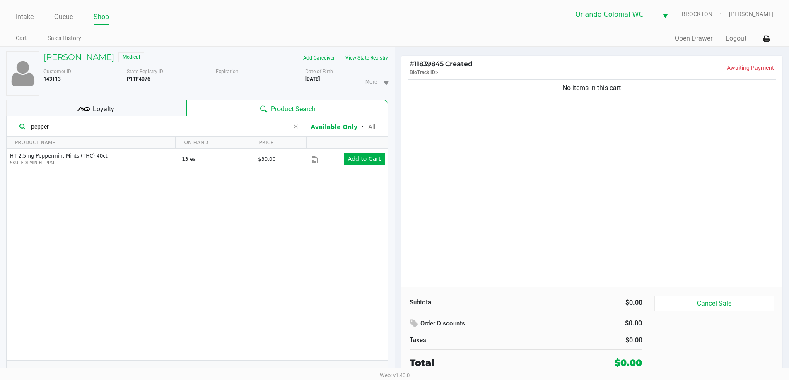
type input "pepper"
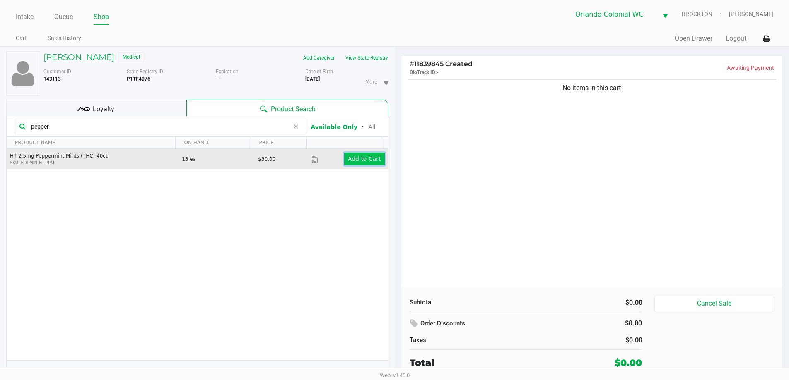
click at [360, 161] on app-button-loader "Add to Cart" at bounding box center [364, 159] width 33 height 7
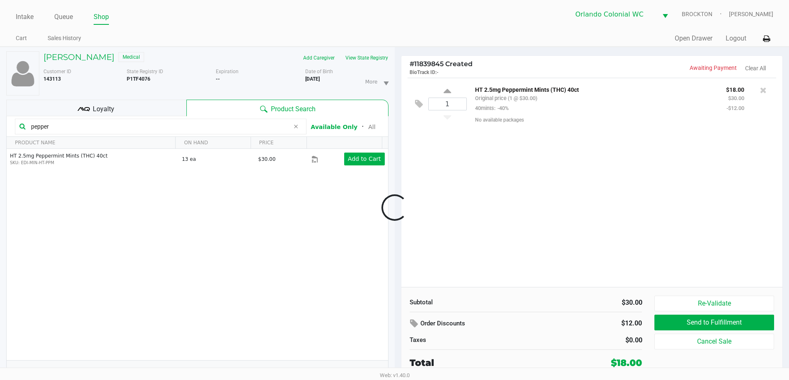
click at [448, 89] on div at bounding box center [394, 208] width 789 height 240
click at [483, 120] on button "Add Package" at bounding box center [489, 118] width 29 height 7
click at [452, 105] on div "1" at bounding box center [447, 120] width 38 height 34
click at [443, 105] on icon at bounding box center [446, 108] width 7 height 10
type input "2"
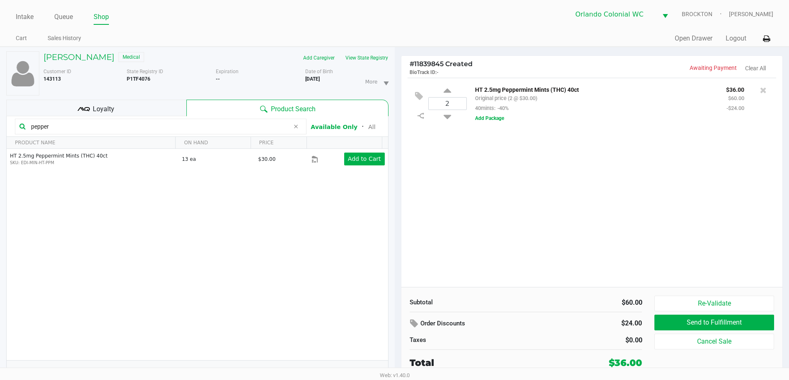
click at [133, 130] on input "pepper" at bounding box center [159, 126] width 262 height 12
type input "s"
type input "b"
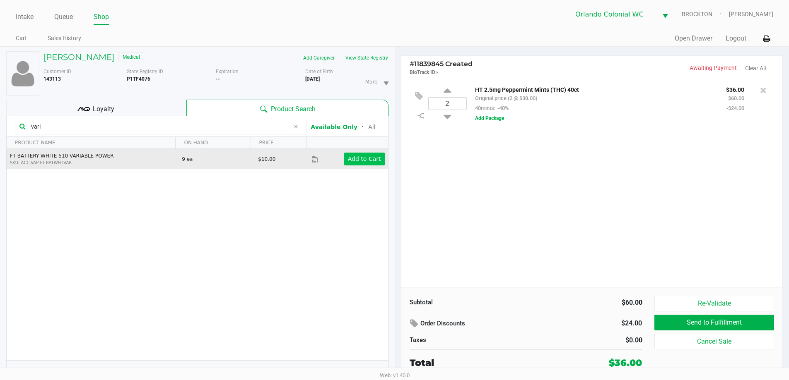
type input "vari"
click at [355, 162] on app-button-loader "Add to Cart" at bounding box center [364, 159] width 33 height 7
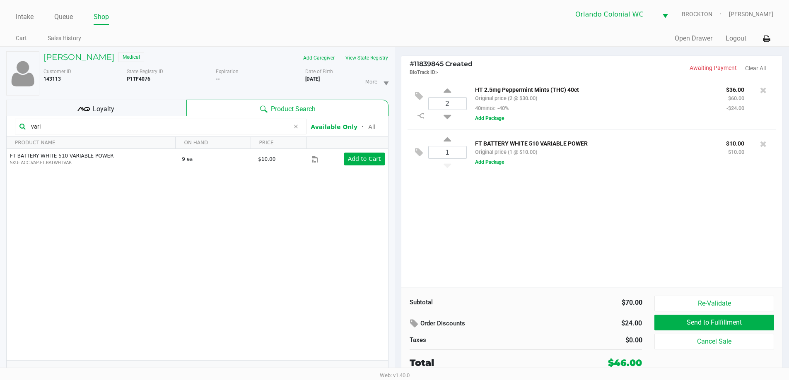
click at [295, 128] on icon at bounding box center [295, 126] width 5 height 7
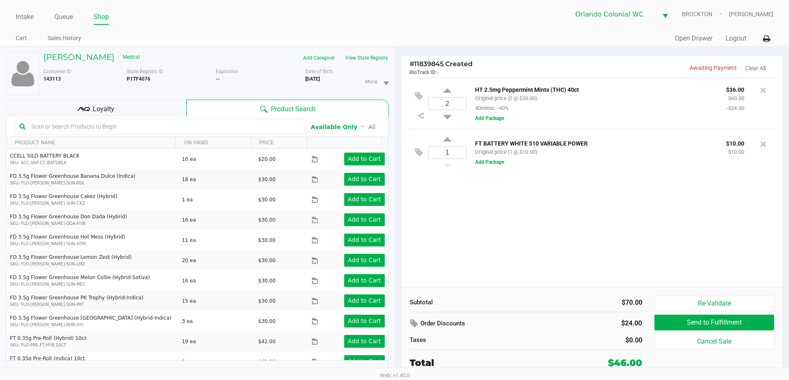
click at [108, 103] on div "Loyalty" at bounding box center [96, 108] width 180 height 17
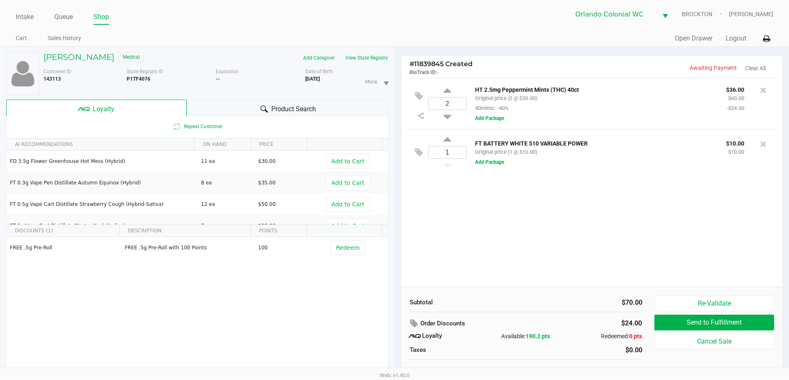
click at [228, 94] on div "Expiration --" at bounding box center [260, 82] width 89 height 28
click at [196, 113] on div "Product Search" at bounding box center [288, 108] width 202 height 17
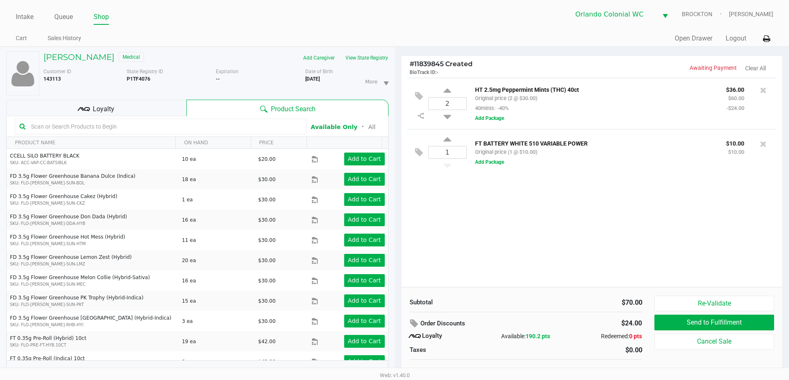
click at [104, 132] on input "text" at bounding box center [165, 126] width 274 height 12
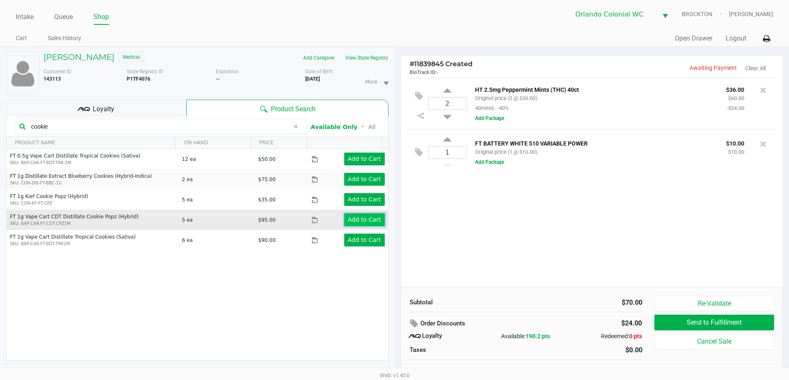
click at [351, 218] on app-button-loader "Add to Cart" at bounding box center [364, 219] width 33 height 7
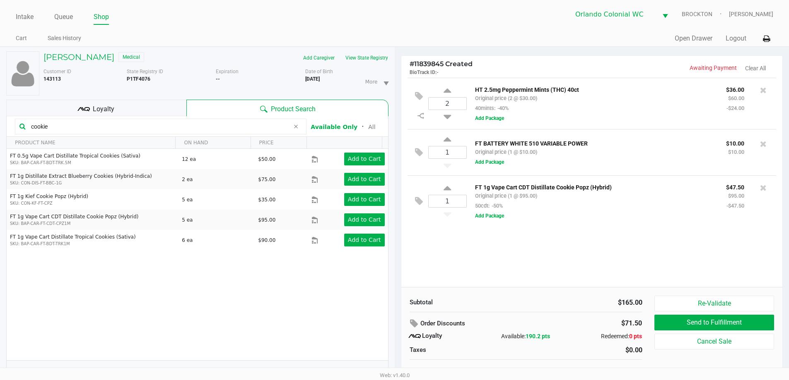
click at [95, 121] on input "cookie" at bounding box center [159, 126] width 262 height 12
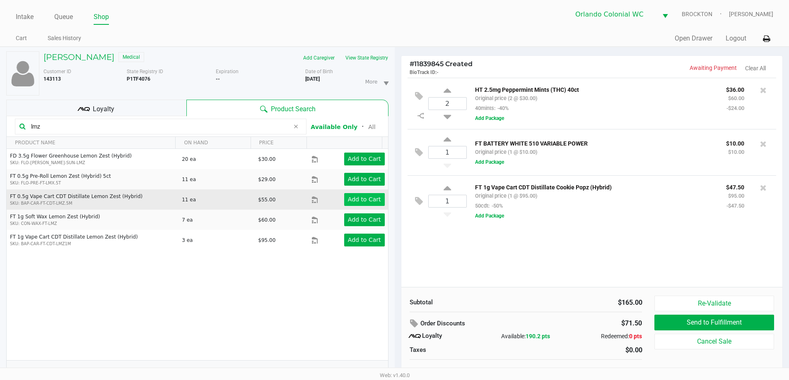
type input "lmz"
click at [358, 201] on app-button-loader "Add to Cart" at bounding box center [364, 199] width 33 height 7
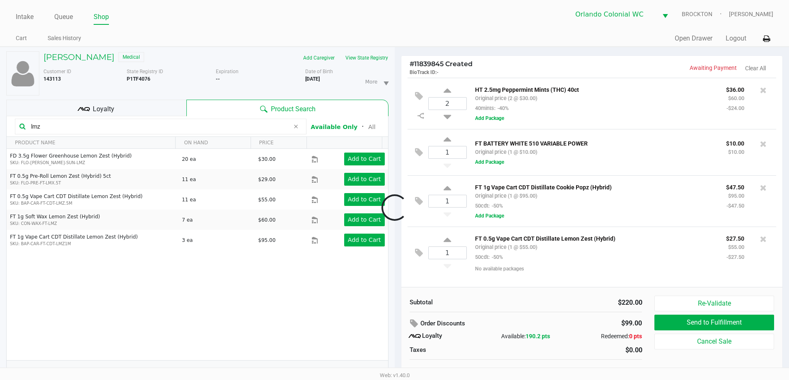
click at [85, 124] on input "lmz" at bounding box center [159, 126] width 262 height 12
click at [87, 124] on input "lmz" at bounding box center [159, 126] width 262 height 12
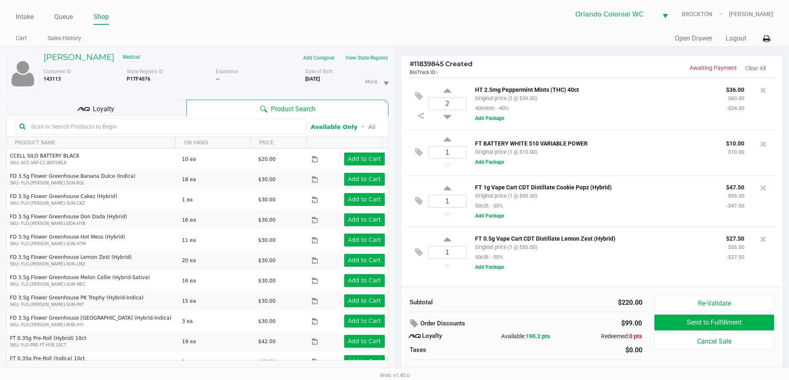
click at [785, 283] on div "# 11839845 Created BioTrack ID: - Awaiting Payment Clear All 2 HT 2.5mg Pepperm…" at bounding box center [591, 218] width 394 height 342
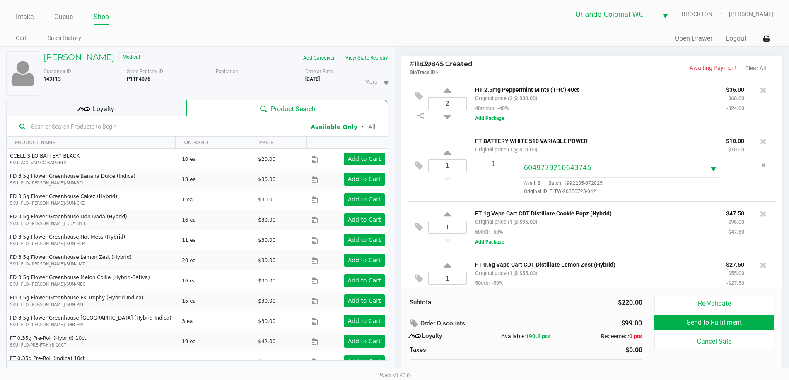
click at [94, 124] on input "text" at bounding box center [165, 126] width 274 height 12
drag, startPoint x: 150, startPoint y: 107, endPoint x: 213, endPoint y: 99, distance: 63.4
click at [154, 105] on div "Loyalty" at bounding box center [96, 108] width 180 height 17
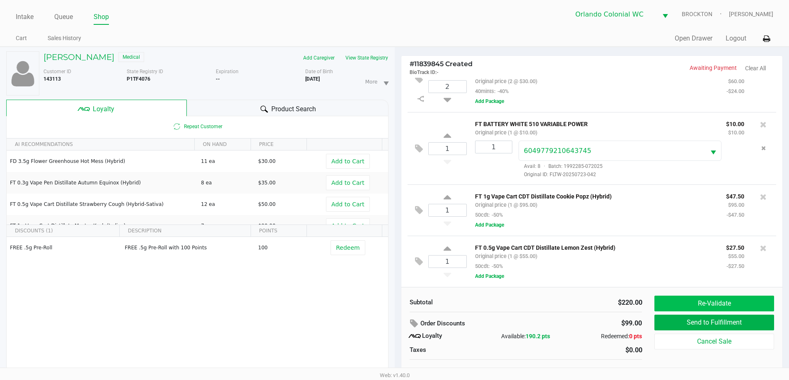
scroll to position [9, 0]
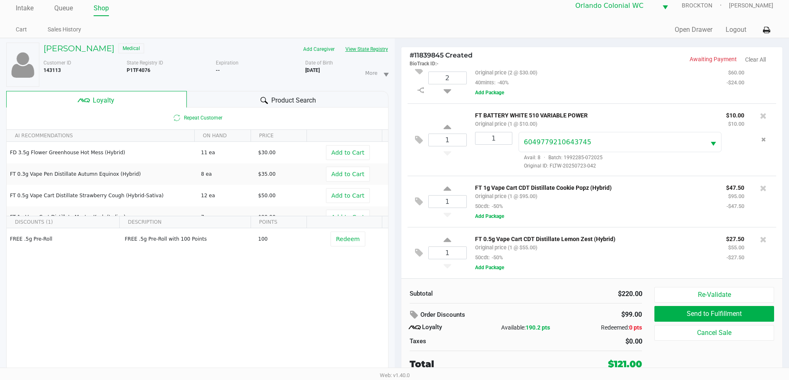
click at [376, 50] on button "View State Registry" at bounding box center [364, 49] width 48 height 13
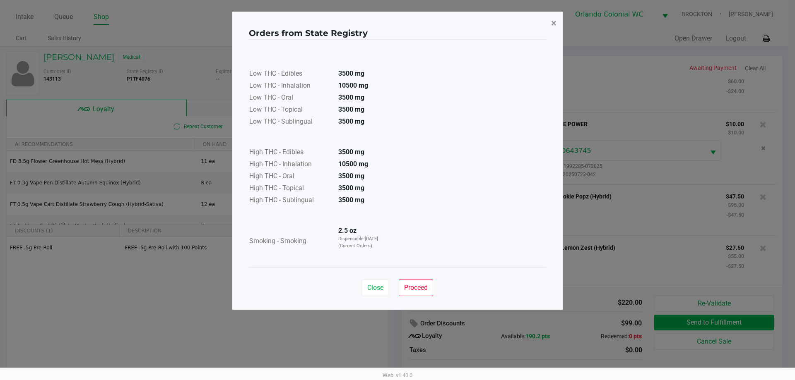
click at [552, 34] on button "×" at bounding box center [553, 23] width 19 height 23
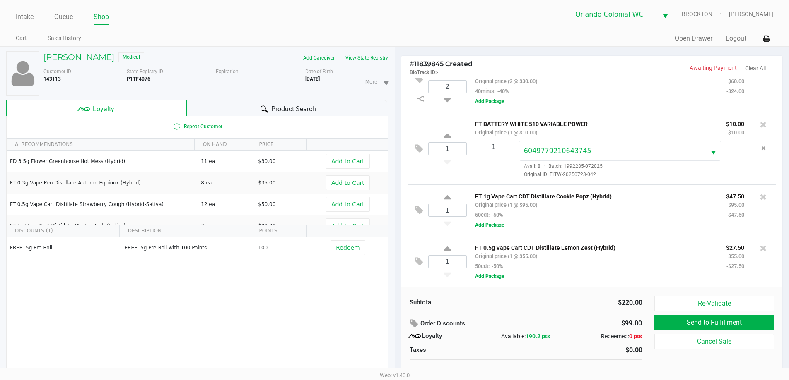
click at [266, 103] on div "Product Search" at bounding box center [288, 108] width 202 height 17
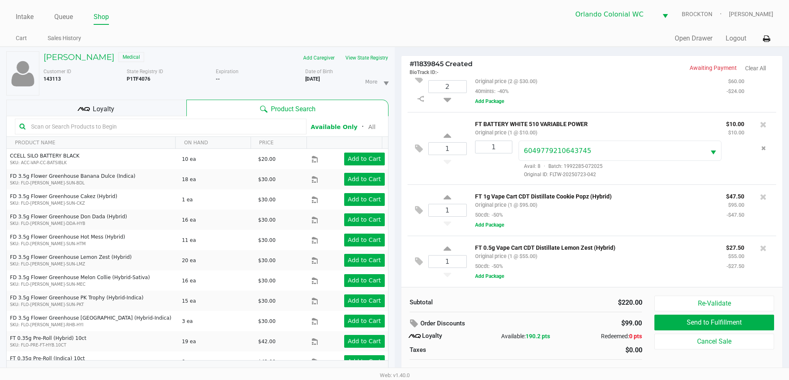
click at [115, 128] on input "text" at bounding box center [165, 126] width 274 height 12
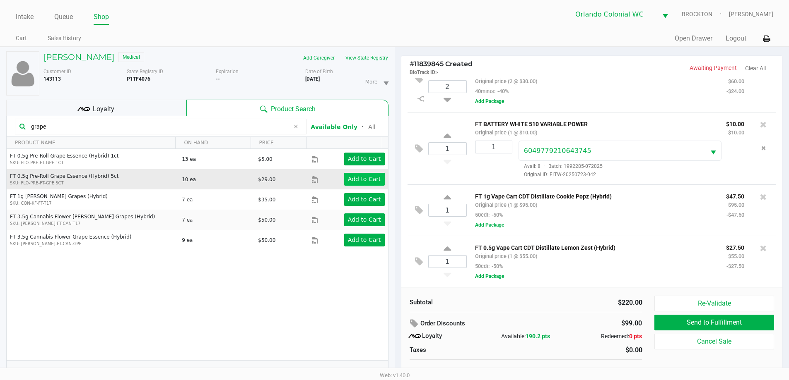
type input "grape"
click at [363, 178] on app-button-loader "Add to Cart" at bounding box center [364, 179] width 33 height 7
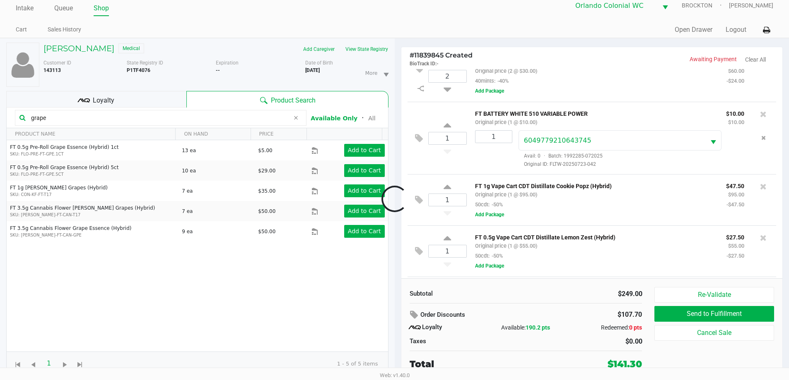
scroll to position [70, 0]
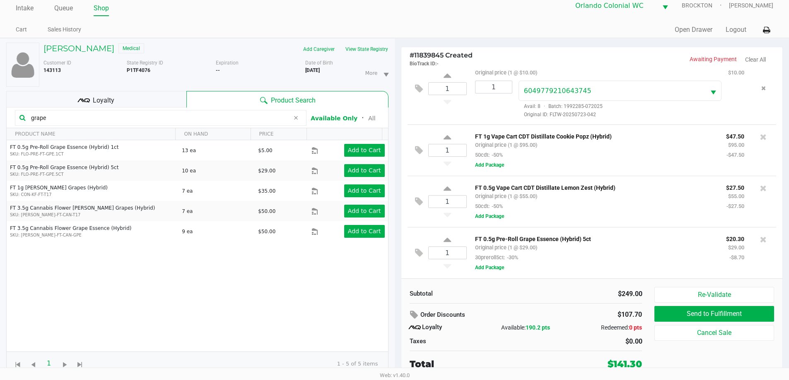
click at [152, 104] on div "Loyalty" at bounding box center [96, 99] width 180 height 17
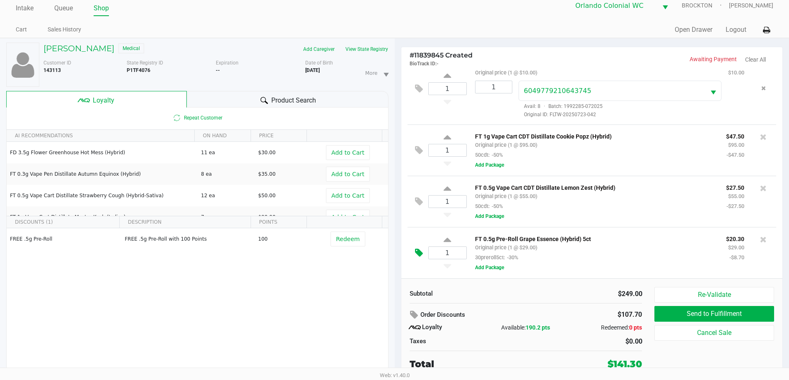
click at [418, 254] on icon at bounding box center [419, 253] width 8 height 10
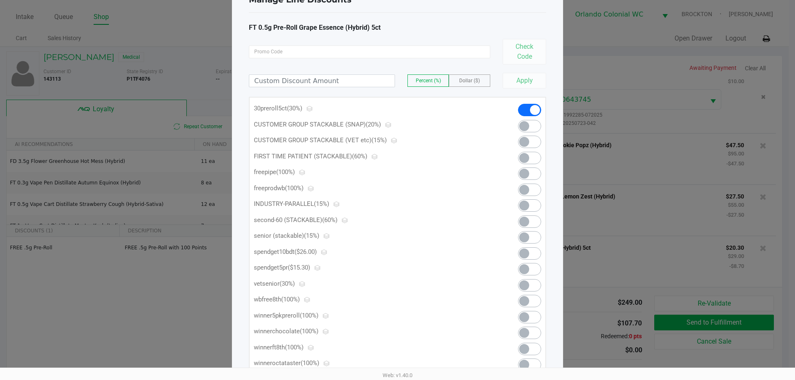
scroll to position [81, 0]
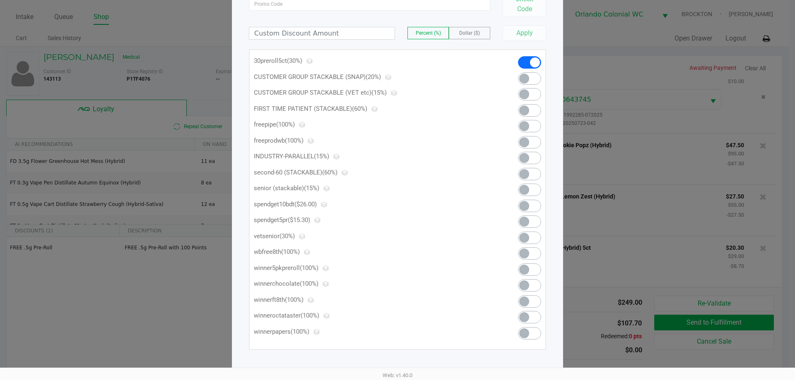
click at [523, 221] on span at bounding box center [524, 222] width 10 height 10
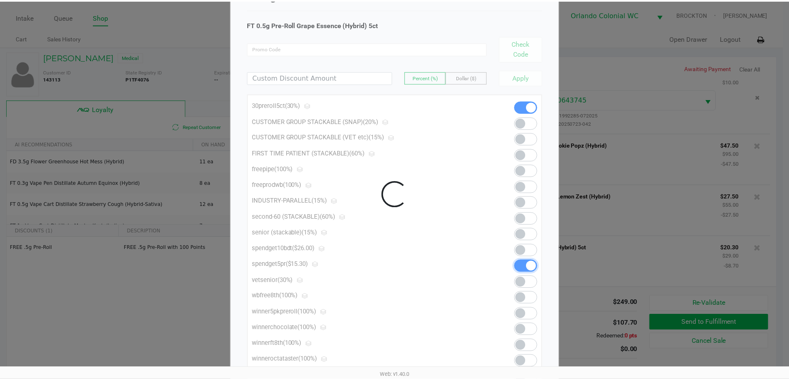
scroll to position [0, 0]
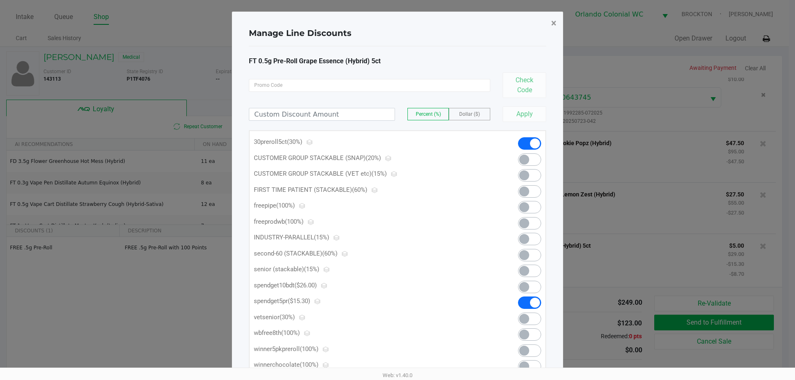
click at [553, 24] on span "×" at bounding box center [553, 23] width 5 height 12
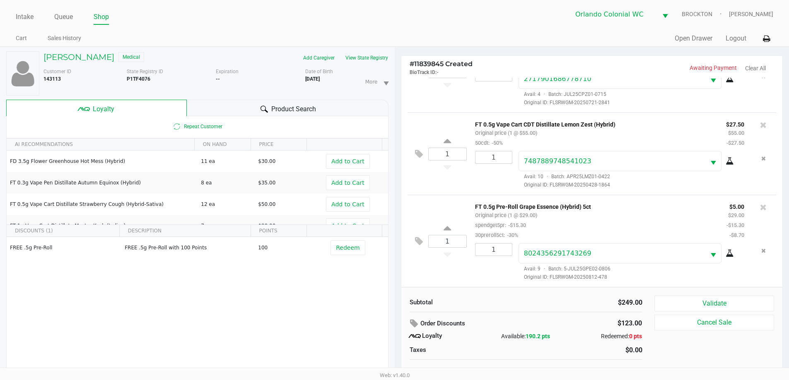
scroll to position [9, 0]
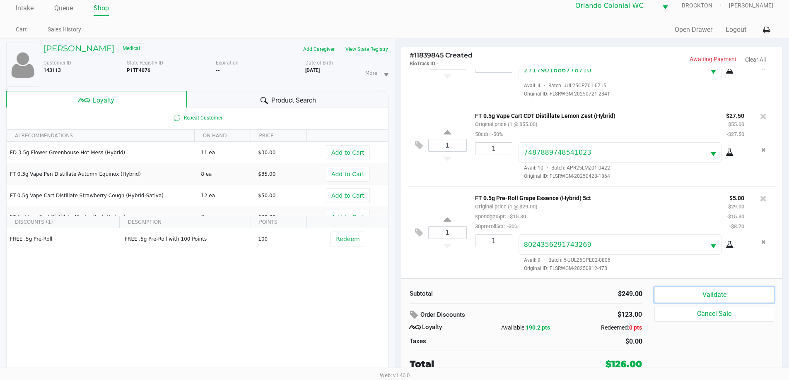
drag, startPoint x: 701, startPoint y: 298, endPoint x: 731, endPoint y: 323, distance: 39.1
click at [702, 298] on button "Validate" at bounding box center [713, 295] width 119 height 16
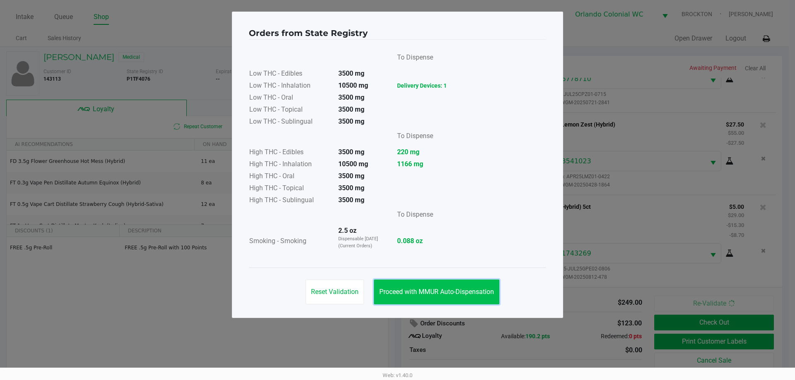
click at [452, 296] on button "Proceed with MMUR Auto-Dispensation" at bounding box center [436, 292] width 125 height 25
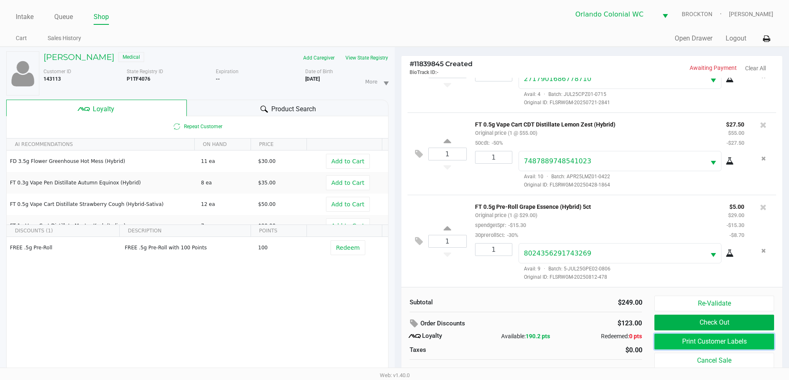
click at [717, 343] on button "Print Customer Labels" at bounding box center [713, 342] width 119 height 16
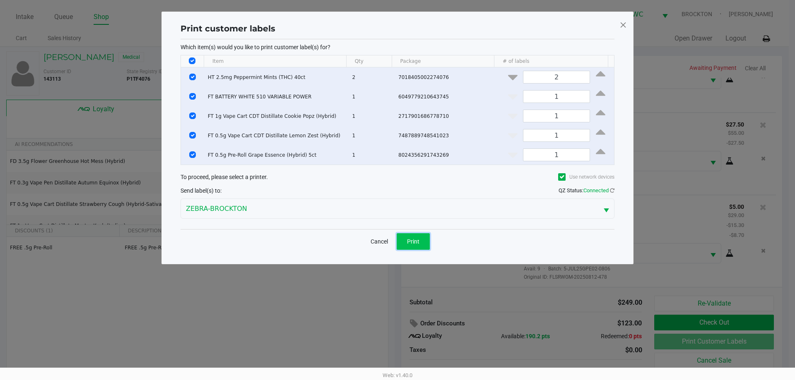
click at [412, 236] on button "Print" at bounding box center [413, 241] width 33 height 17
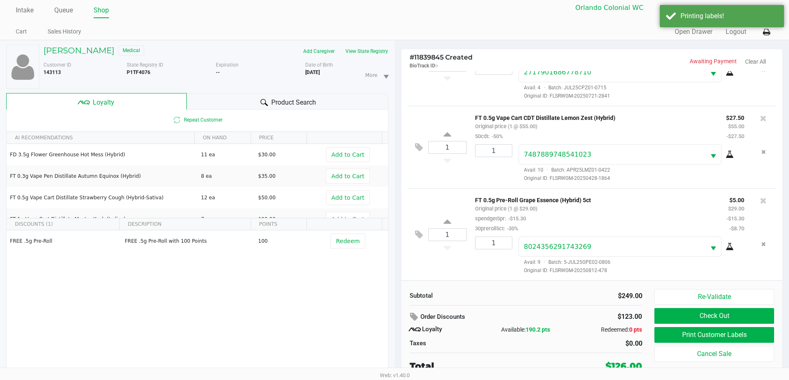
scroll to position [9, 0]
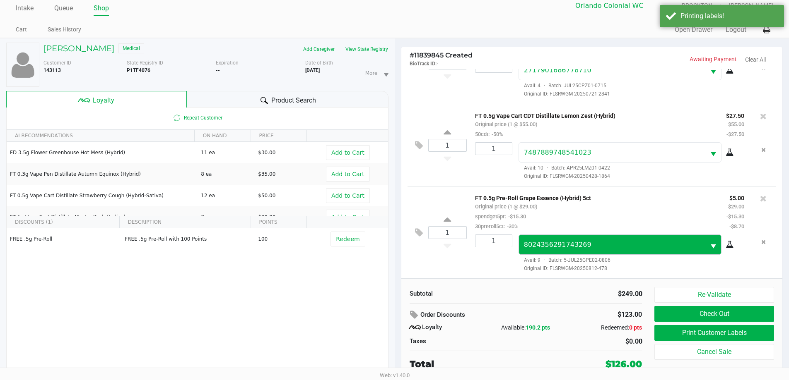
click at [756, 314] on button "Check Out" at bounding box center [713, 314] width 119 height 16
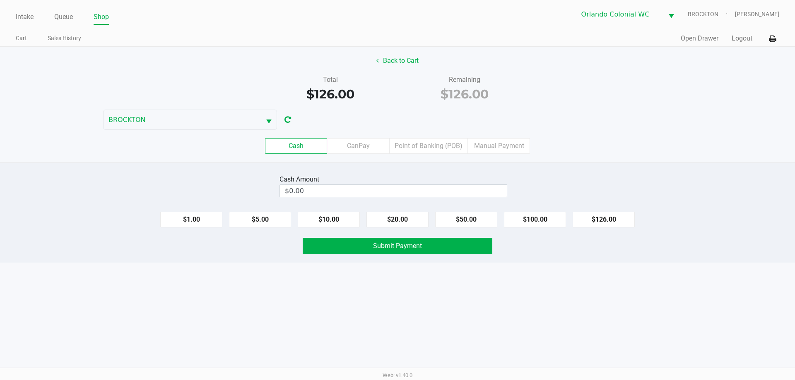
click at [416, 139] on label "Point of Banking (POB)" at bounding box center [428, 146] width 79 height 16
click at [0, 0] on 7 "Point of Banking (POB)" at bounding box center [0, 0] width 0 height 0
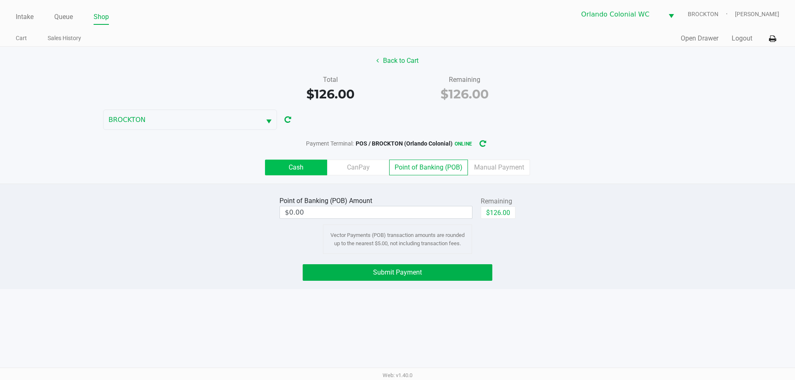
click at [292, 162] on label "Cash" at bounding box center [296, 168] width 62 height 16
click at [0, 0] on 0 "Cash" at bounding box center [0, 0] width 0 height 0
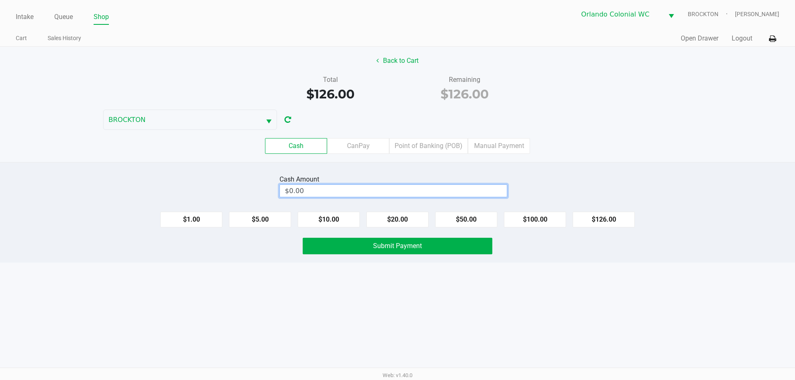
click at [382, 190] on input "$0.00" at bounding box center [393, 191] width 227 height 12
click at [279, 322] on div "Intake Queue Shop Orlando Colonial WC BROCKTON Madison Olsen Cart Sales History…" at bounding box center [397, 190] width 795 height 380
type input "$130.00"
click at [344, 249] on button "Submit Payment" at bounding box center [398, 246] width 190 height 17
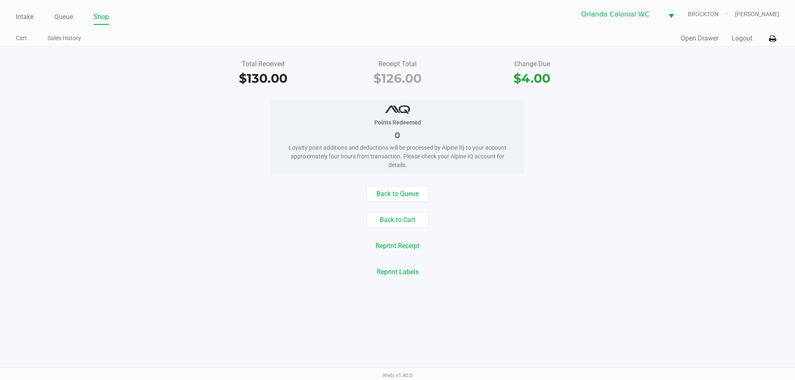
click at [250, 288] on div "Total Received $130.00 Receipt Total $126.00 Change Due $4.00 Points Redeemed 0…" at bounding box center [397, 168] width 795 height 243
click at [377, 221] on button "Back to Cart" at bounding box center [397, 220] width 62 height 16
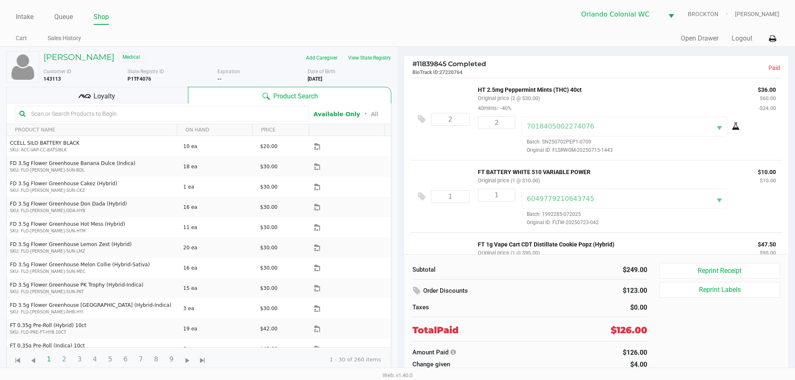
click at [28, 10] on div "Intake Queue Shop" at bounding box center [207, 16] width 382 height 15
click at [27, 12] on link "Intake" at bounding box center [25, 17] width 18 height 12
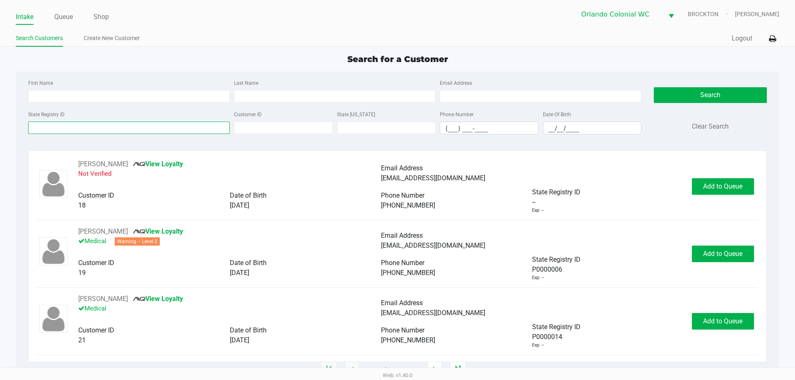
click at [76, 127] on input "State Registry ID" at bounding box center [129, 128] width 202 height 12
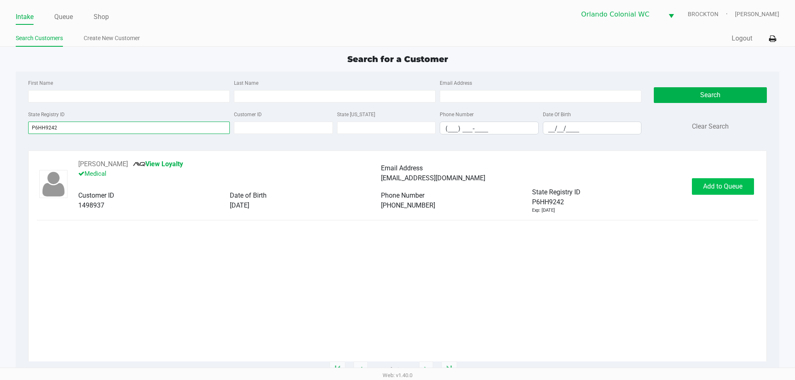
type input "P6HH9242"
click at [740, 194] on button "Add to Queue" at bounding box center [723, 186] width 62 height 17
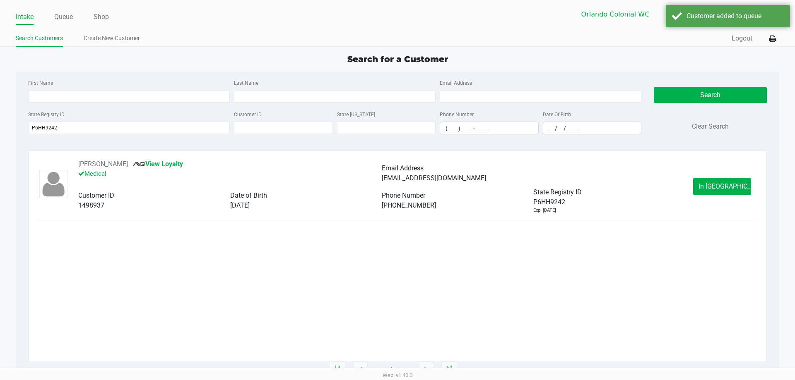
click at [706, 195] on div "DOUGLAS WILSON View Loyalty Medical Email Address wilson7doug@gmail.com Custome…" at bounding box center [397, 186] width 721 height 55
click at [709, 180] on button "In Queue" at bounding box center [722, 186] width 58 height 17
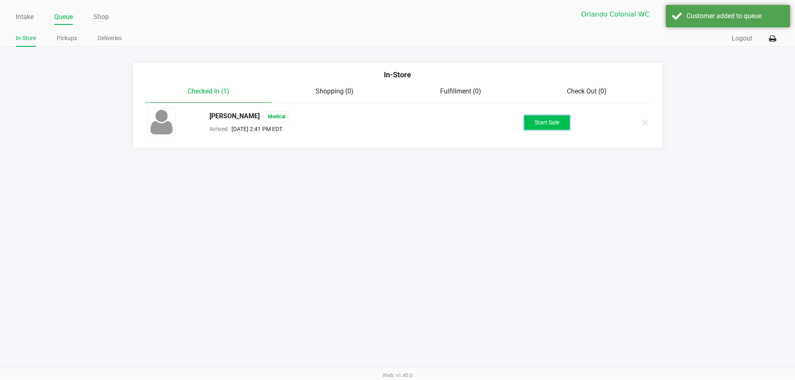
click at [543, 122] on button "Start Sale" at bounding box center [547, 122] width 46 height 14
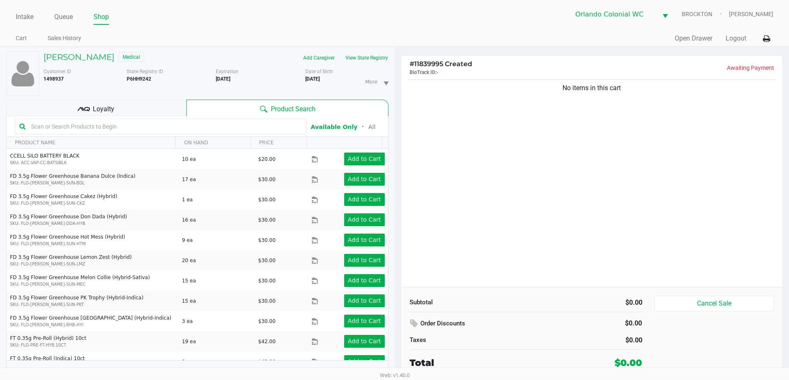
click at [358, 52] on button "View State Registry" at bounding box center [364, 57] width 48 height 13
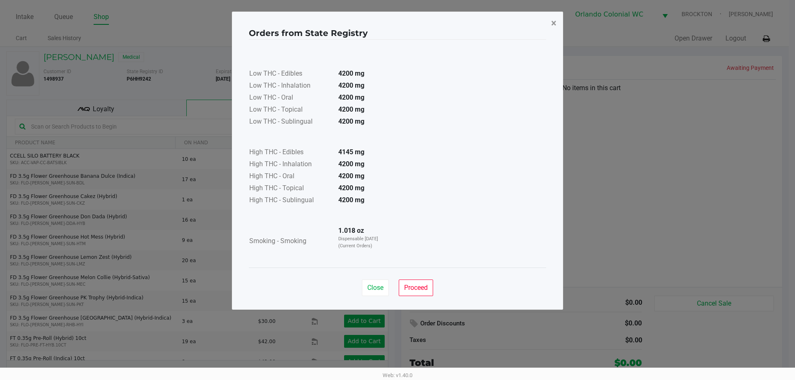
click at [549, 16] on button "×" at bounding box center [553, 23] width 19 height 23
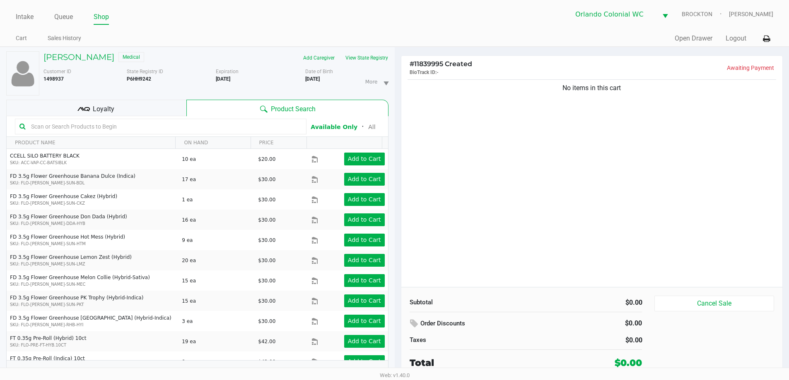
click at [564, 287] on div "Subtotal $0.00 Order Discounts $0.00 Taxes $0.00 Total $0.00 Cancel Sale" at bounding box center [591, 332] width 381 height 91
click at [114, 126] on input "text" at bounding box center [165, 126] width 274 height 12
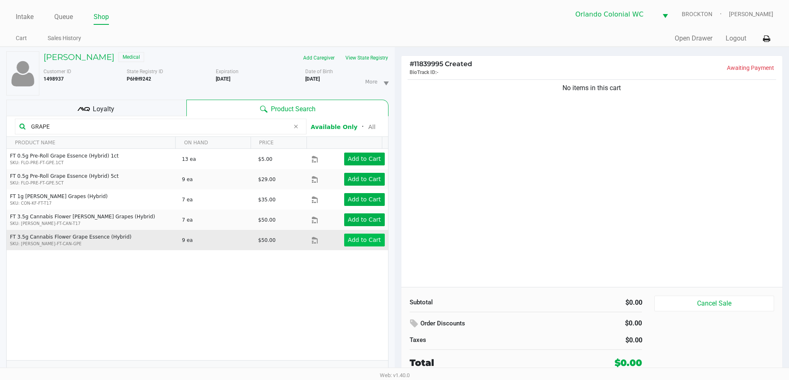
type input "GRAPE"
click at [363, 239] on app-button-loader "Add to Cart" at bounding box center [364, 240] width 33 height 7
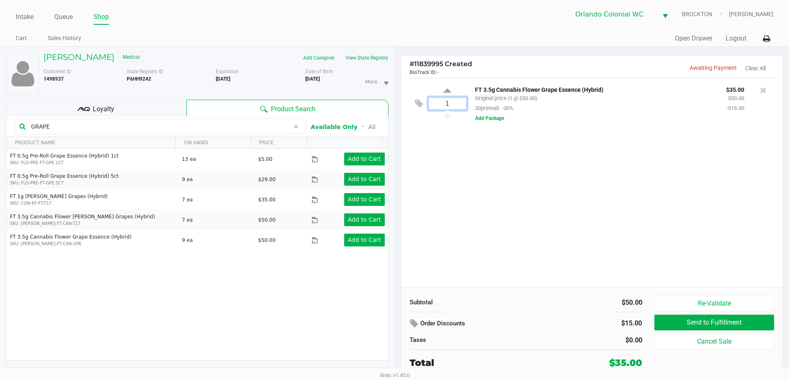
click at [452, 103] on input "1" at bounding box center [447, 104] width 38 height 12
type input "5"
click at [451, 208] on div "DOUGLAS WILSON Medical Add Caregiver View State Registry Customer ID 1498937 St…" at bounding box center [394, 218] width 789 height 342
click at [138, 111] on div "Loyalty" at bounding box center [96, 108] width 180 height 17
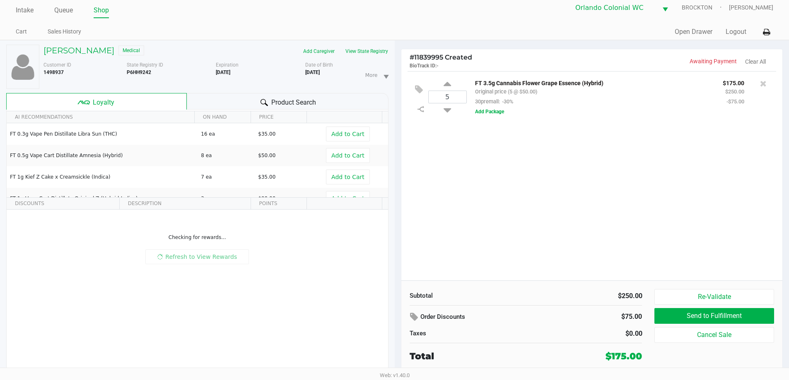
scroll to position [9, 0]
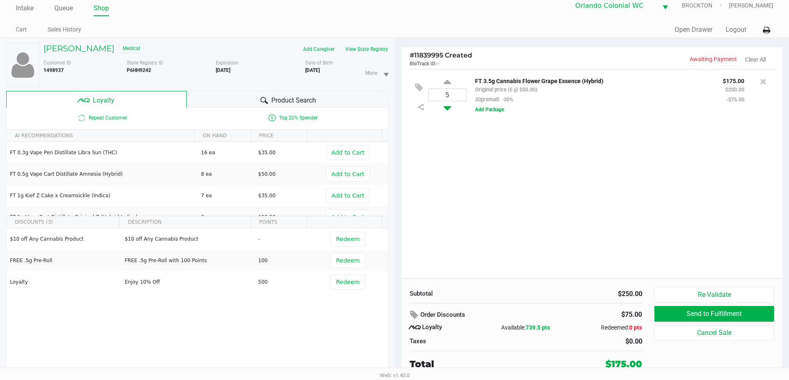
click at [446, 106] on icon at bounding box center [446, 106] width 7 height 10
type input "4"
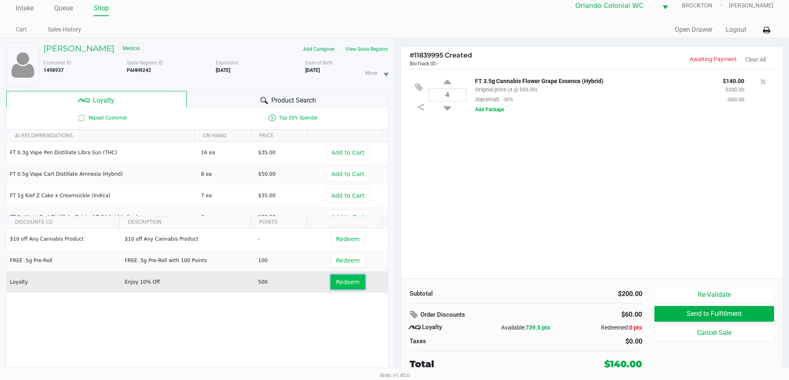
click at [335, 289] on button "Redeem" at bounding box center [347, 282] width 34 height 15
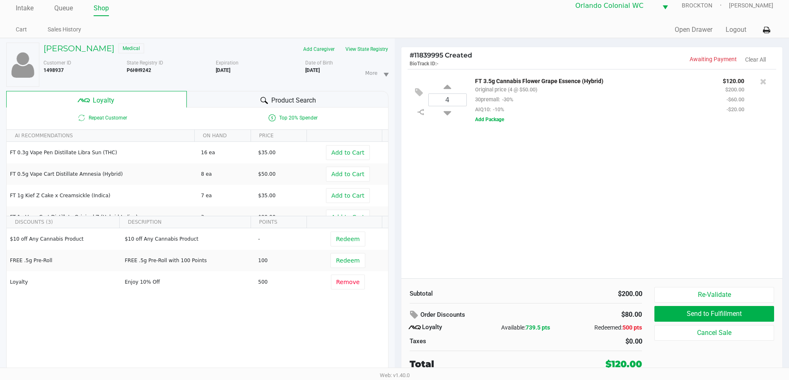
click at [520, 226] on div "4 FT 3.5g Cannabis Flower Grape Essence (Hybrid) Original price (4 @ $50.00) 30…" at bounding box center [591, 173] width 381 height 209
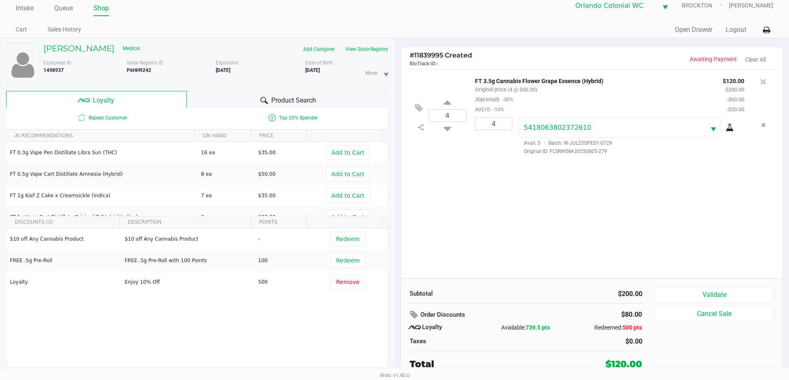
click at [755, 288] on button "Validate" at bounding box center [713, 295] width 119 height 16
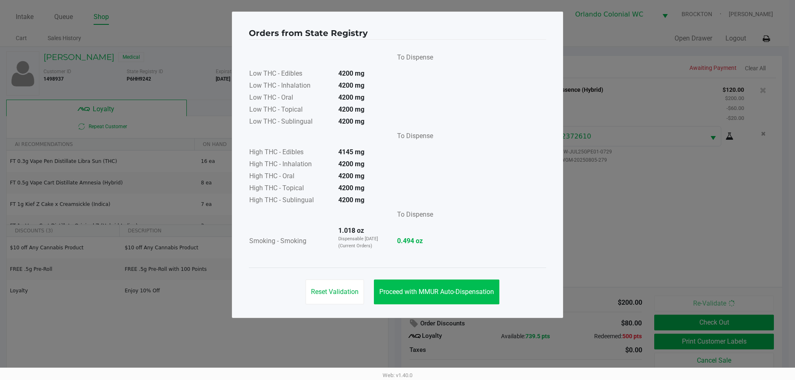
click at [460, 281] on button "Proceed with MMUR Auto-Dispensation" at bounding box center [436, 292] width 125 height 25
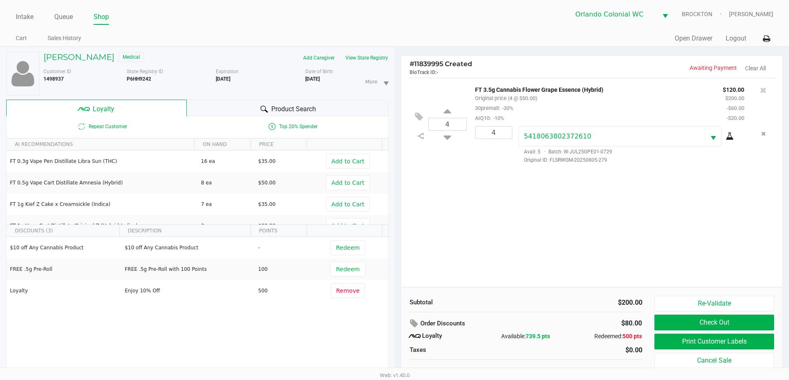
scroll to position [9, 0]
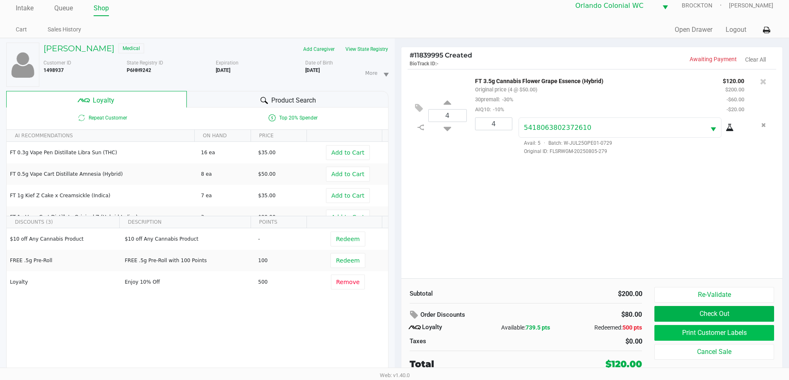
click at [749, 330] on button "Print Customer Labels" at bounding box center [713, 333] width 119 height 16
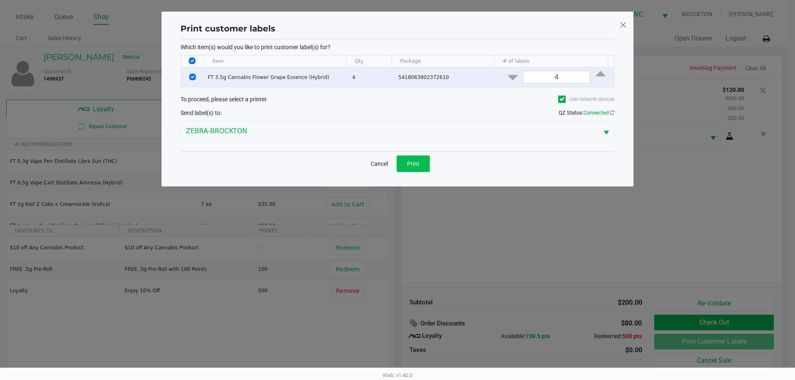
click at [408, 159] on button "Print" at bounding box center [413, 164] width 33 height 17
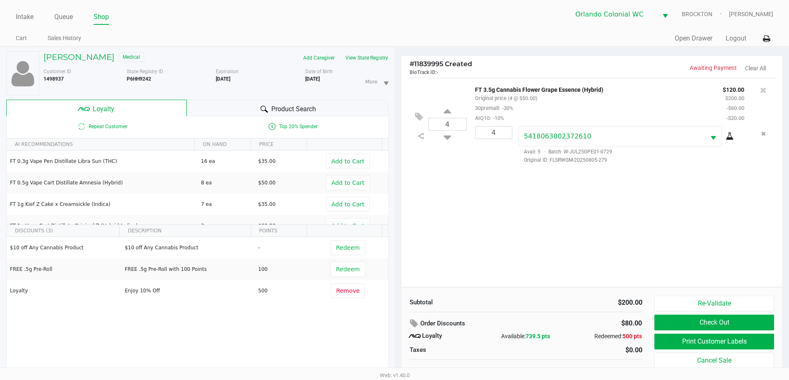
scroll to position [9, 0]
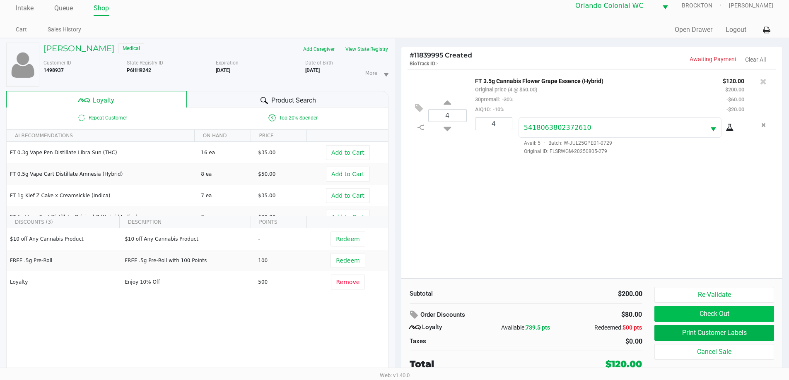
click at [765, 317] on button "Check Out" at bounding box center [713, 314] width 119 height 16
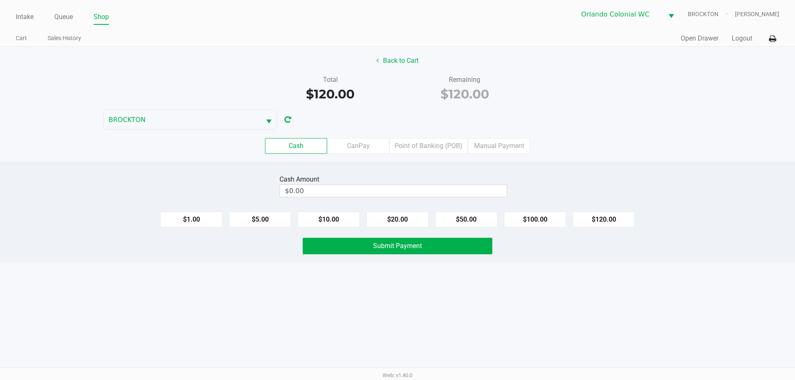
click at [393, 62] on button "Back to Cart" at bounding box center [397, 61] width 53 height 16
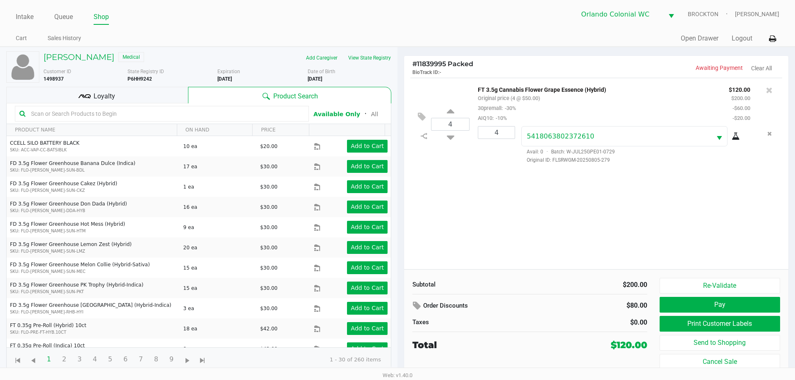
click at [186, 112] on input "text" at bounding box center [166, 114] width 277 height 12
drag, startPoint x: 115, startPoint y: 108, endPoint x: 97, endPoint y: 108, distance: 17.4
click at [115, 108] on input "text" at bounding box center [166, 114] width 277 height 12
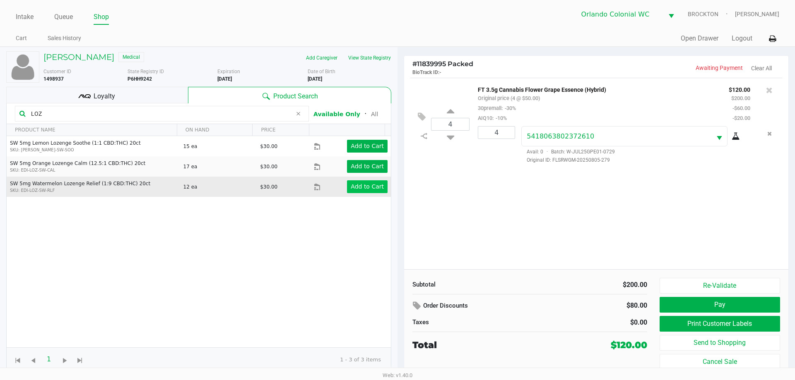
type input "LOZ"
click at [354, 186] on app-button-loader "Add to Cart" at bounding box center [367, 186] width 33 height 7
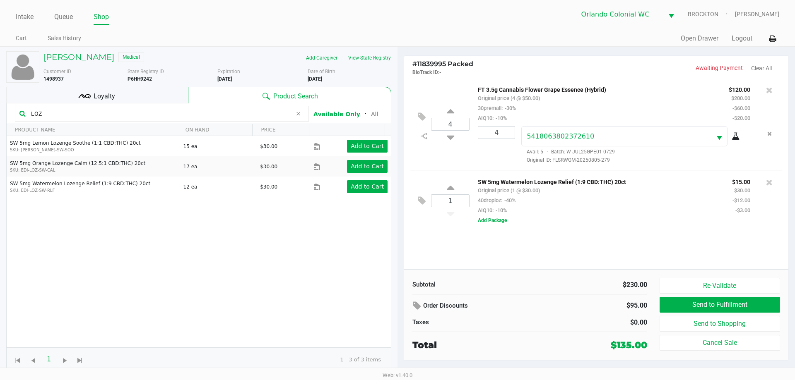
click at [66, 108] on input "LOZ" at bounding box center [160, 114] width 264 height 12
drag, startPoint x: 66, startPoint y: 108, endPoint x: 56, endPoint y: 108, distance: 10.4
click at [60, 108] on input "LOZ" at bounding box center [160, 114] width 264 height 12
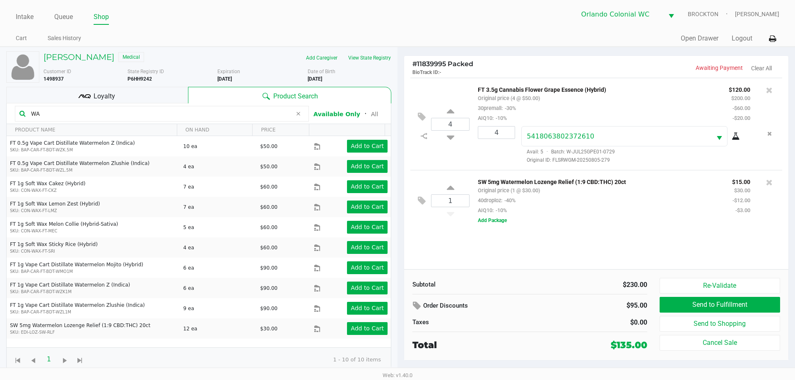
type input "WA"
click at [136, 95] on div "Loyalty" at bounding box center [97, 95] width 182 height 17
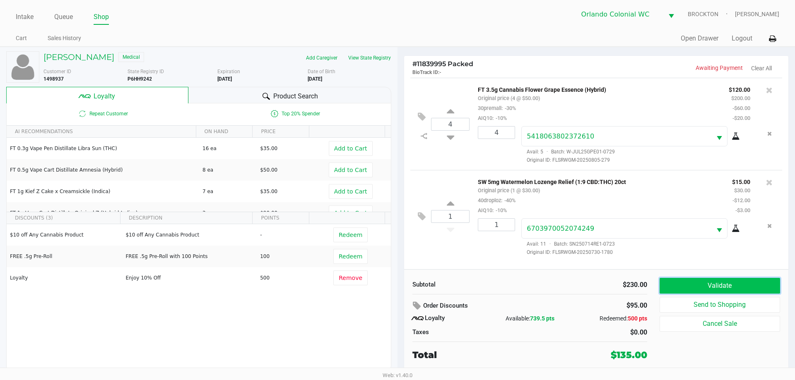
click at [742, 282] on button "Validate" at bounding box center [719, 286] width 120 height 16
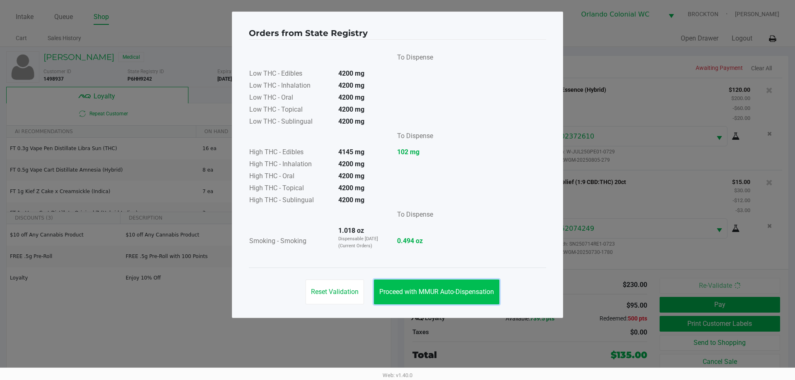
drag, startPoint x: 427, startPoint y: 293, endPoint x: 515, endPoint y: 294, distance: 88.2
click at [429, 294] on span "Proceed with MMUR Auto-Dispensation" at bounding box center [436, 292] width 115 height 8
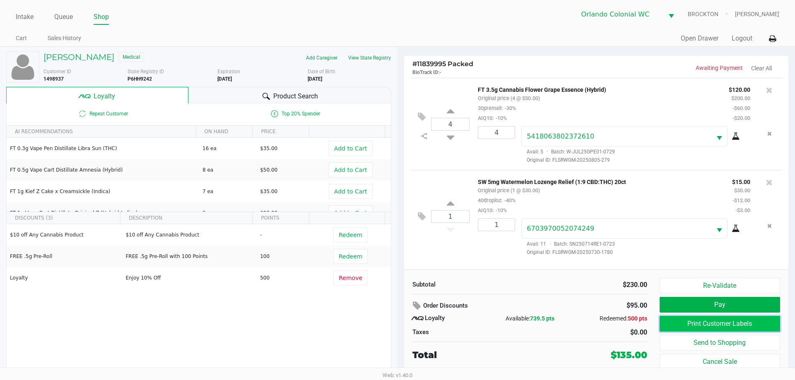
click at [738, 325] on button "Print Customer Labels" at bounding box center [719, 324] width 120 height 16
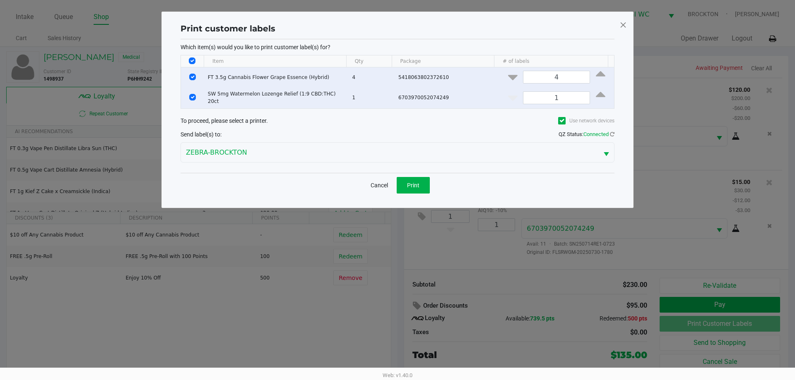
click at [195, 60] on input "Select All Rows" at bounding box center [192, 61] width 7 height 7
checkbox input "false"
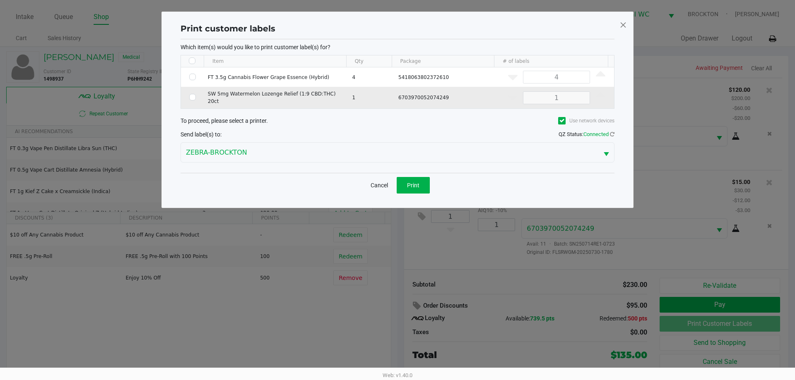
click at [195, 99] on td "Data table" at bounding box center [192, 98] width 23 height 22
click at [194, 99] on input "Select Row" at bounding box center [192, 97] width 7 height 7
checkbox input "true"
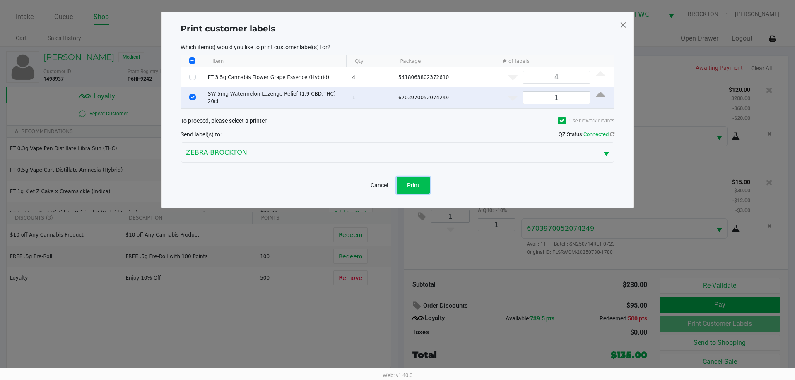
click at [402, 182] on button "Print" at bounding box center [413, 185] width 33 height 17
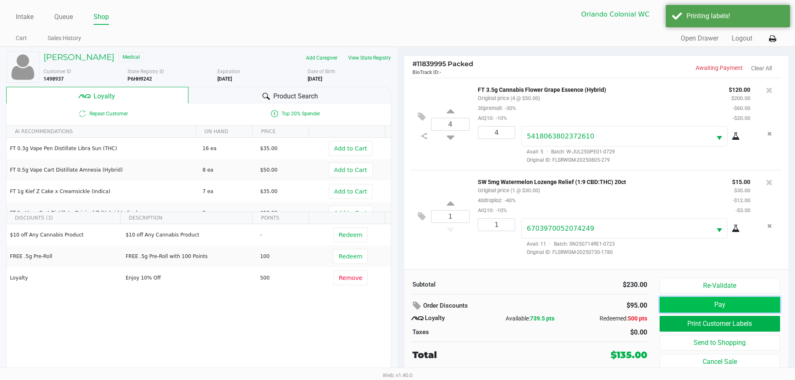
click at [729, 306] on button "Pay" at bounding box center [719, 305] width 120 height 16
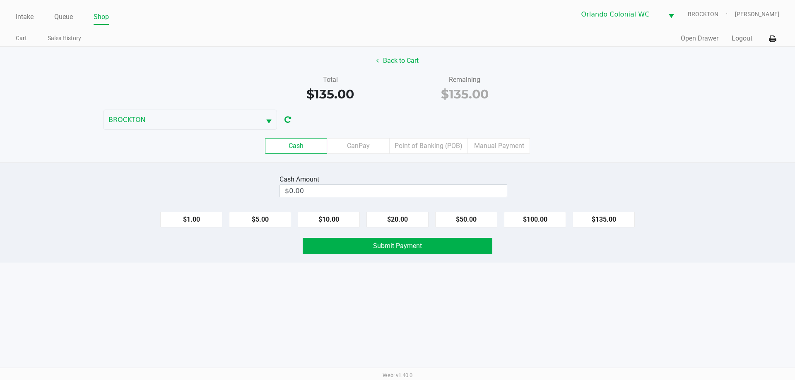
click at [429, 151] on label "Point of Banking (POB)" at bounding box center [428, 146] width 79 height 16
click at [0, 0] on 7 "Point of Banking (POB)" at bounding box center [0, 0] width 0 height 0
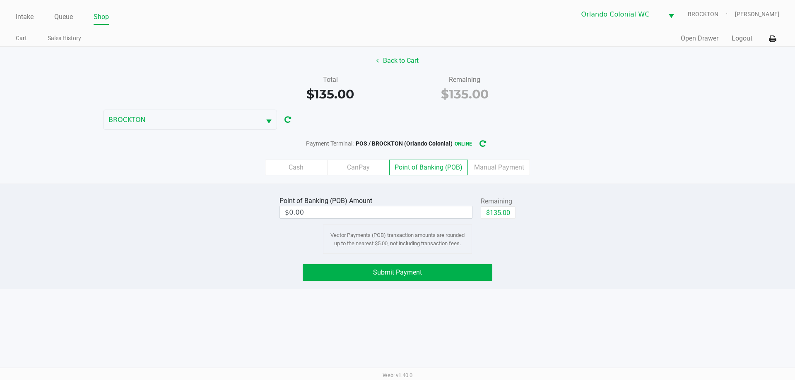
click at [500, 210] on button "$135.00" at bounding box center [498, 213] width 35 height 12
type input "$135.00"
click at [452, 207] on button "$135.00" at bounding box center [469, 213] width 35 height 12
click at [387, 277] on button "Submit Payment" at bounding box center [398, 272] width 190 height 17
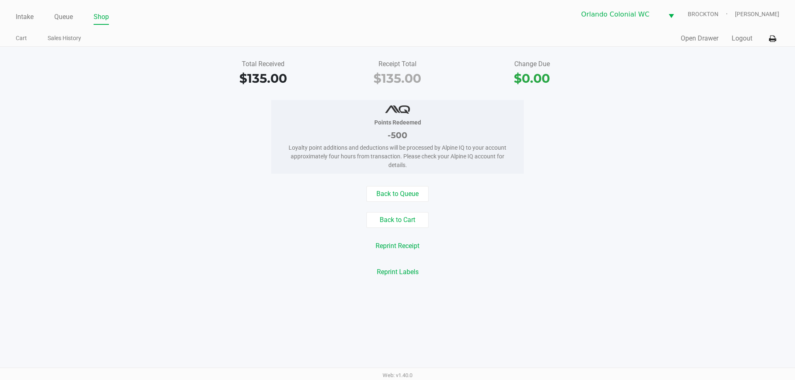
click at [230, 255] on div "Back to Queue Back to Cart Reprint Receipt Reprint Labels" at bounding box center [397, 233] width 807 height 94
click at [406, 214] on button "Back to Cart" at bounding box center [397, 220] width 62 height 16
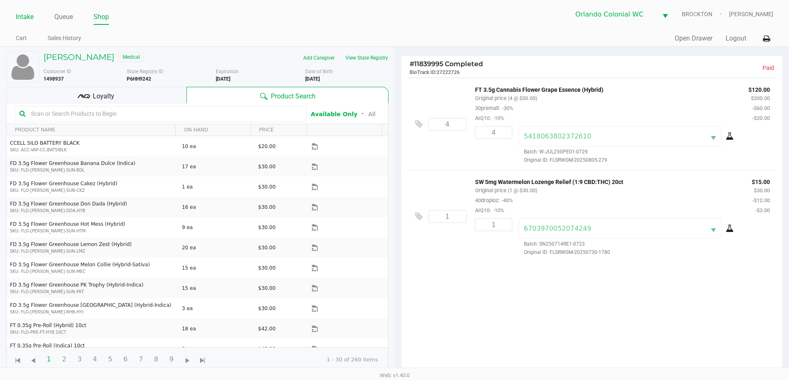
click at [18, 19] on link "Intake" at bounding box center [25, 17] width 18 height 12
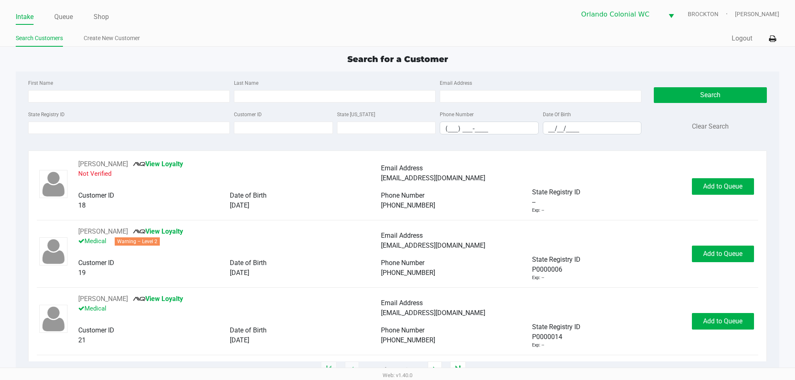
click at [74, 134] on div "State Registry ID" at bounding box center [129, 121] width 206 height 25
click at [74, 131] on input "State Registry ID" at bounding box center [129, 128] width 202 height 12
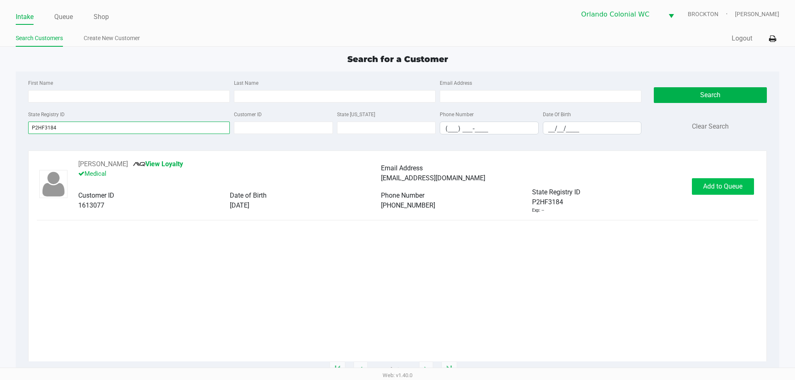
type input "P2HF3184"
click at [729, 185] on span "Add to Queue" at bounding box center [722, 187] width 39 height 8
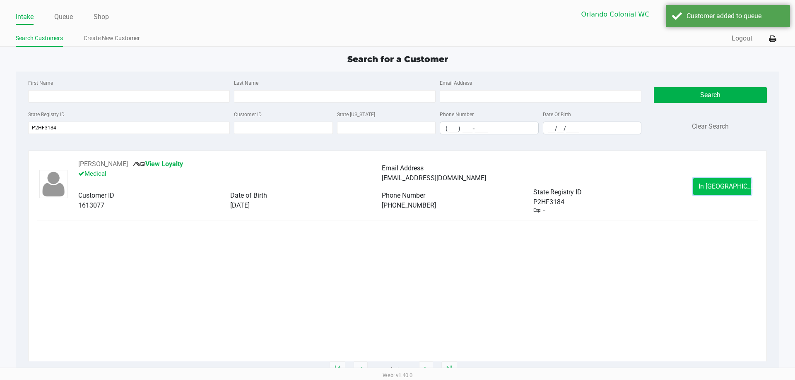
click at [713, 181] on button "In Queue" at bounding box center [722, 186] width 58 height 17
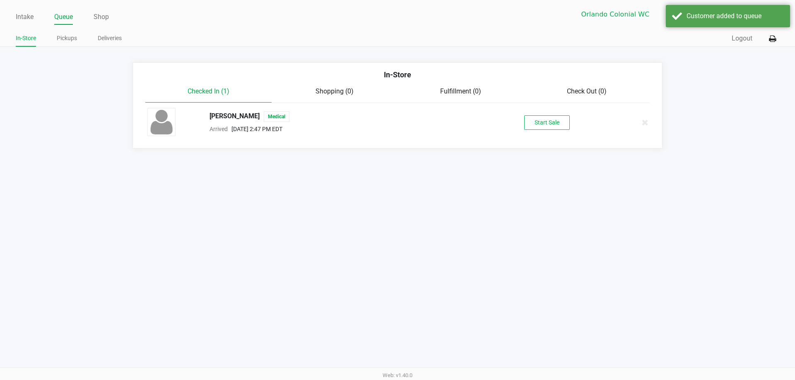
click at [538, 114] on div "MAHDI CHATILA Medical Arrived Aug 24, 2025 2:47 PM EDT Start Sale" at bounding box center [397, 122] width 512 height 29
click at [544, 126] on button "Start Sale" at bounding box center [547, 122] width 46 height 14
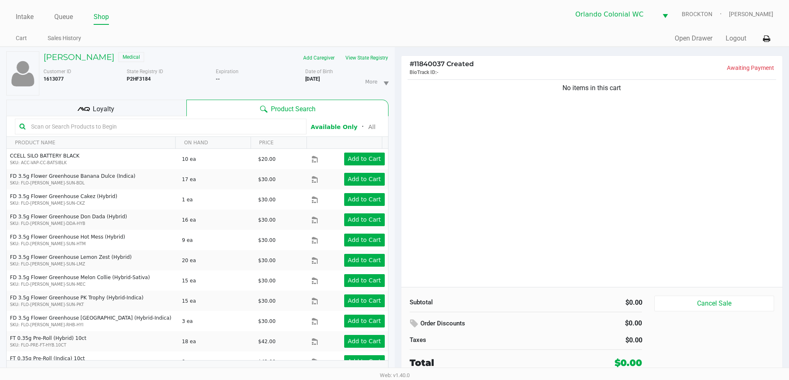
click at [369, 57] on button "View State Registry" at bounding box center [364, 57] width 48 height 13
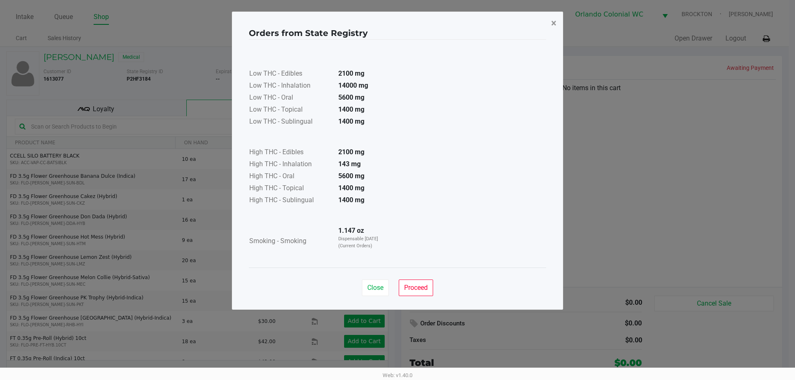
click at [546, 20] on button "×" at bounding box center [553, 23] width 19 height 23
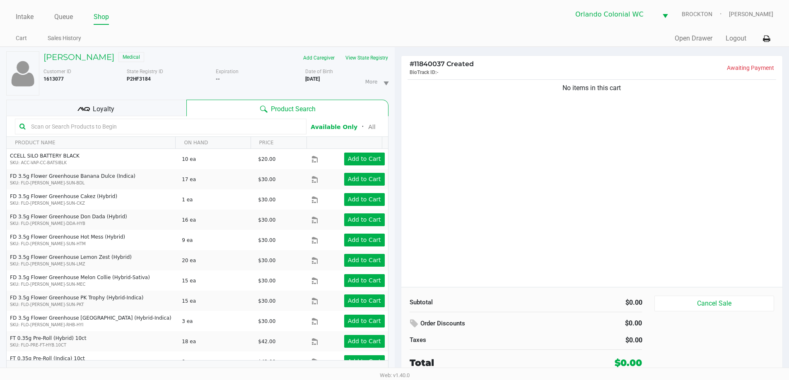
click at [587, 233] on div "No items in this cart" at bounding box center [591, 182] width 381 height 209
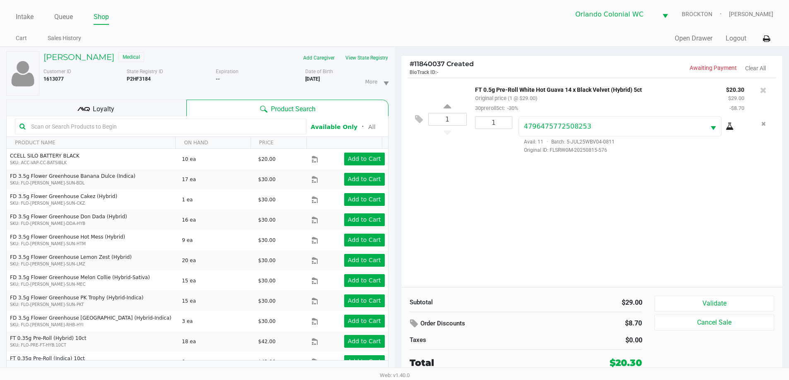
click at [102, 124] on input "text" at bounding box center [165, 126] width 274 height 12
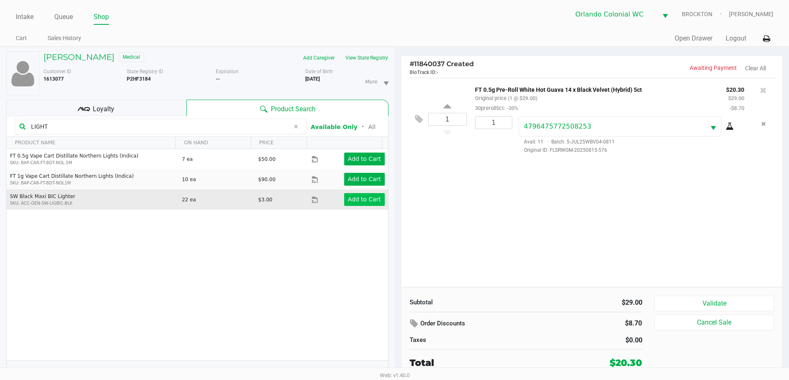
type input "LIGHT"
click at [371, 195] on button "Add to Cart" at bounding box center [364, 199] width 41 height 13
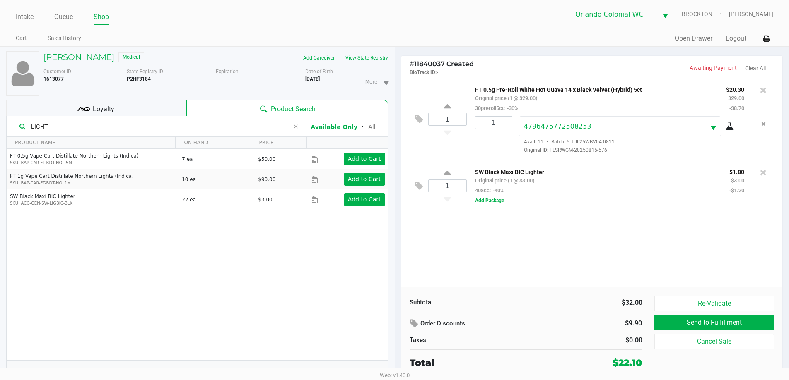
click at [496, 202] on button "Add Package" at bounding box center [489, 200] width 29 height 7
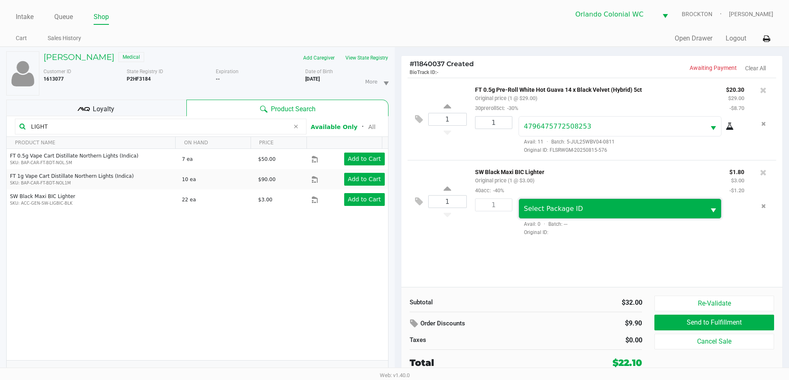
click at [550, 204] on span "Select Package ID" at bounding box center [612, 208] width 187 height 19
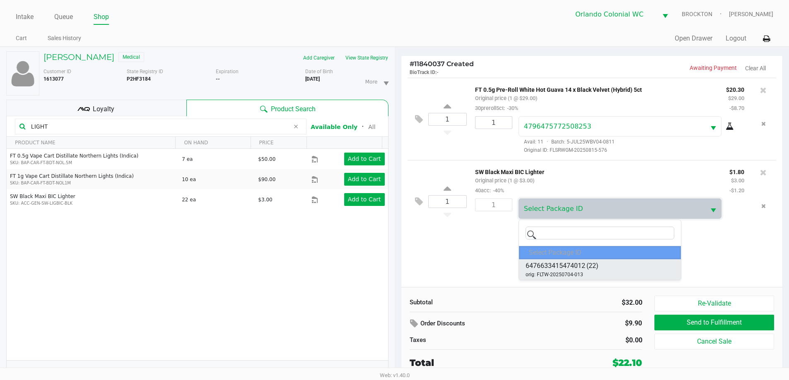
click at [587, 278] on div "6476633415474012 (22) orig: FLTW-20250704-013" at bounding box center [561, 269] width 73 height 17
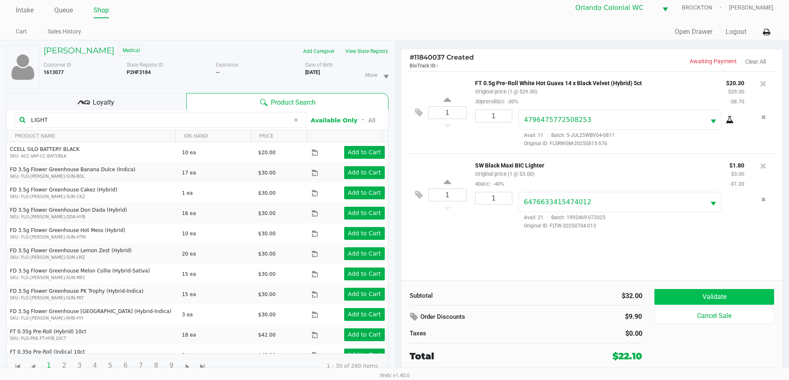
scroll to position [9, 0]
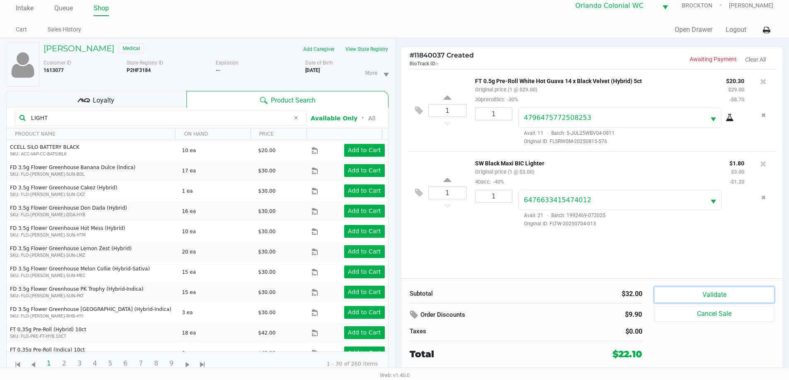
click at [710, 289] on button "Validate" at bounding box center [713, 295] width 119 height 16
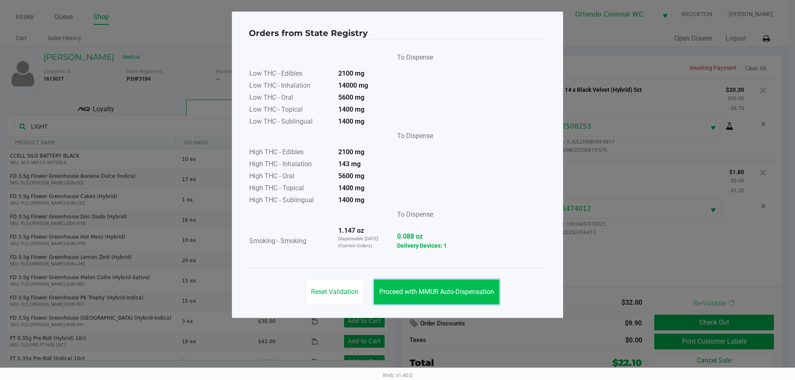
drag, startPoint x: 450, startPoint y: 289, endPoint x: 731, endPoint y: 320, distance: 282.4
click at [450, 288] on span "Proceed with MMUR Auto-Dispensation" at bounding box center [436, 292] width 115 height 8
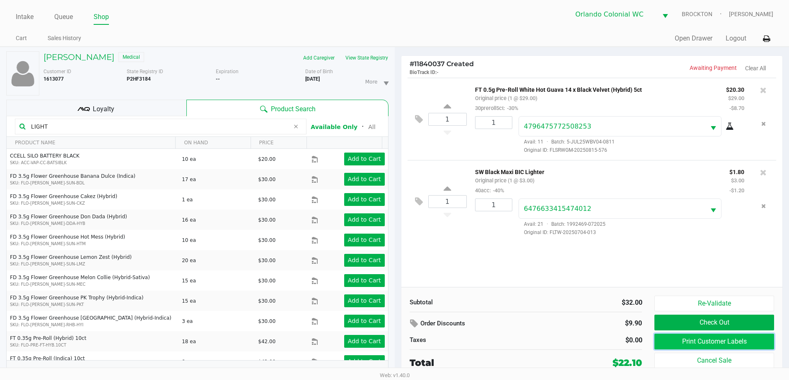
click at [745, 339] on button "Print Customer Labels" at bounding box center [713, 342] width 119 height 16
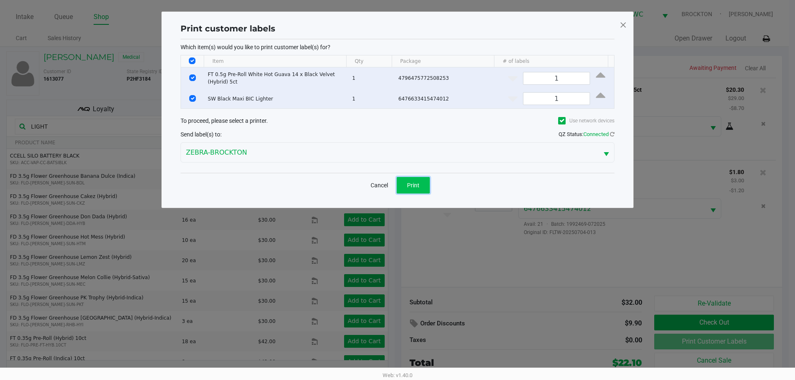
click at [416, 182] on span "Print" at bounding box center [413, 185] width 12 height 7
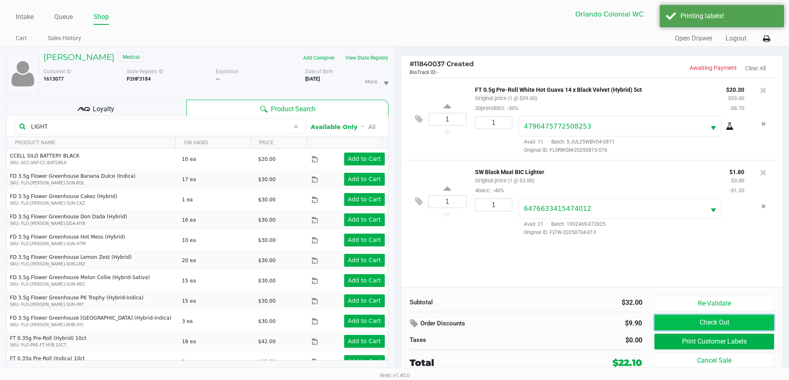
click at [675, 327] on button "Check Out" at bounding box center [713, 323] width 119 height 16
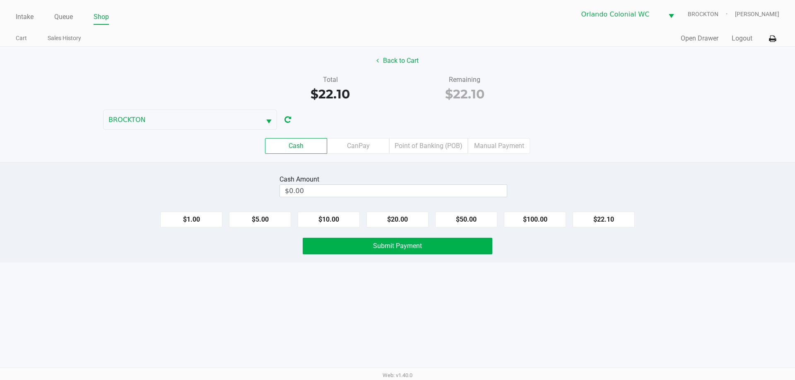
click at [144, 265] on div "Intake Queue Shop Orlando Colonial WC BROCKTON Madison Olsen Cart Sales History…" at bounding box center [397, 190] width 795 height 380
click at [445, 147] on label "Point of Banking (POB)" at bounding box center [428, 146] width 79 height 16
click at [0, 0] on 7 "Point of Banking (POB)" at bounding box center [0, 0] width 0 height 0
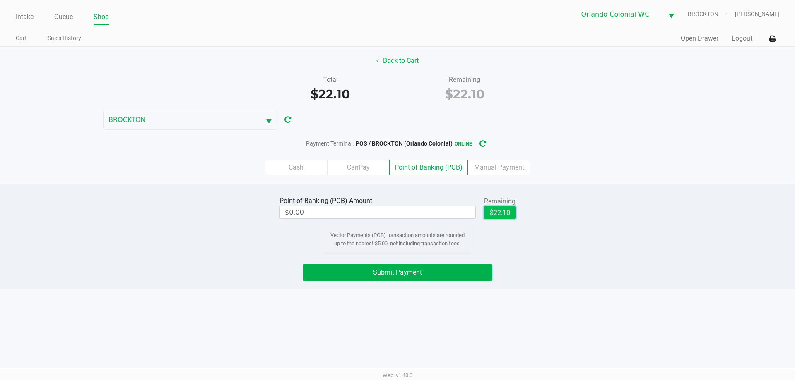
click at [493, 212] on button "$22.10" at bounding box center [499, 213] width 31 height 12
type input "$22.10"
click at [386, 271] on span "Submit Payment" at bounding box center [397, 273] width 49 height 8
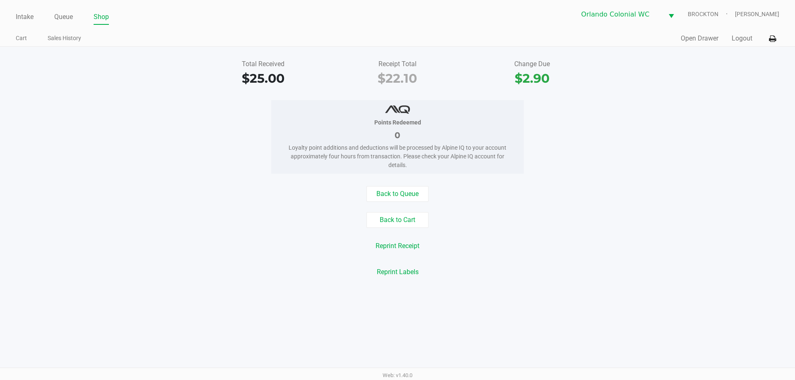
click at [272, 254] on div "Back to Queue Back to Cart Reprint Receipt Reprint Labels" at bounding box center [397, 233] width 807 height 94
click at [407, 219] on button "Back to Cart" at bounding box center [397, 220] width 62 height 16
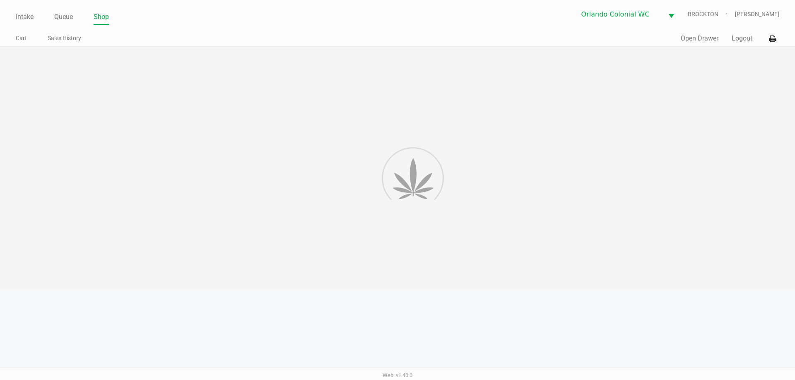
click at [529, 181] on div at bounding box center [397, 168] width 795 height 243
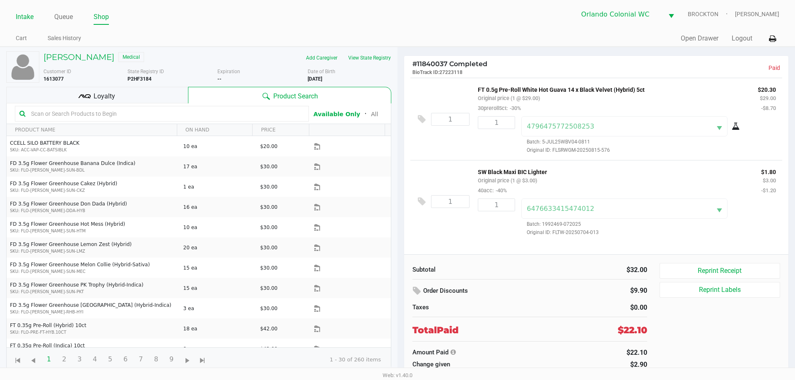
click at [24, 20] on link "Intake" at bounding box center [25, 17] width 18 height 12
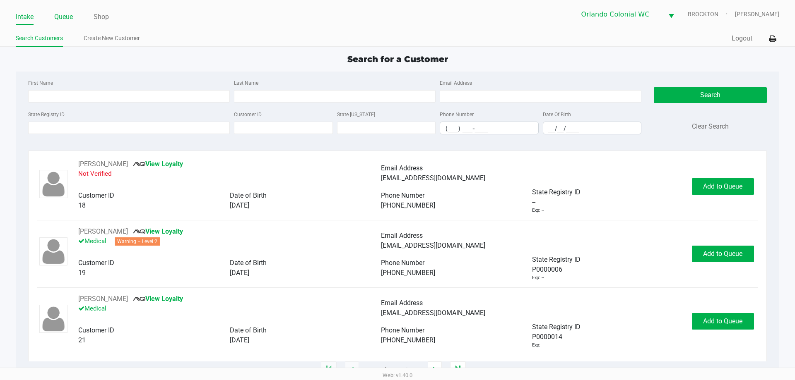
click at [66, 19] on link "Queue" at bounding box center [63, 17] width 19 height 12
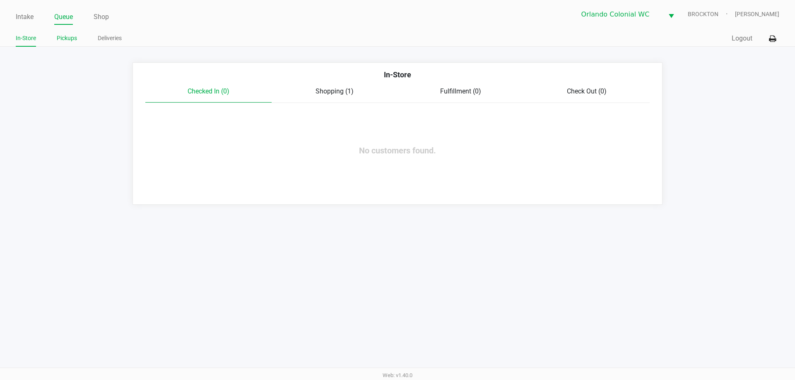
click at [67, 36] on link "Pickups" at bounding box center [67, 38] width 20 height 10
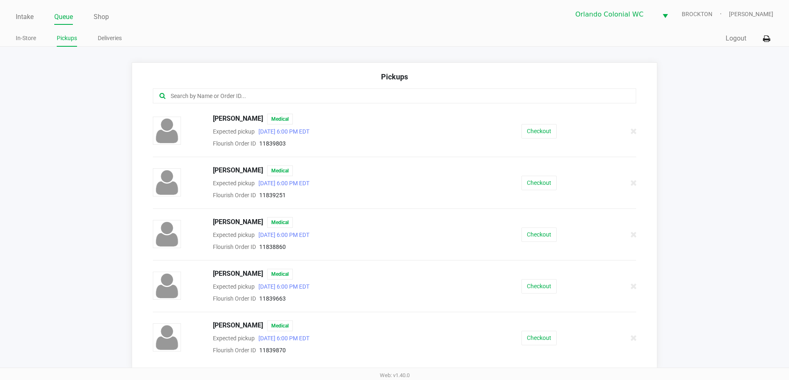
click at [267, 95] on input "text" at bounding box center [381, 96] width 423 height 10
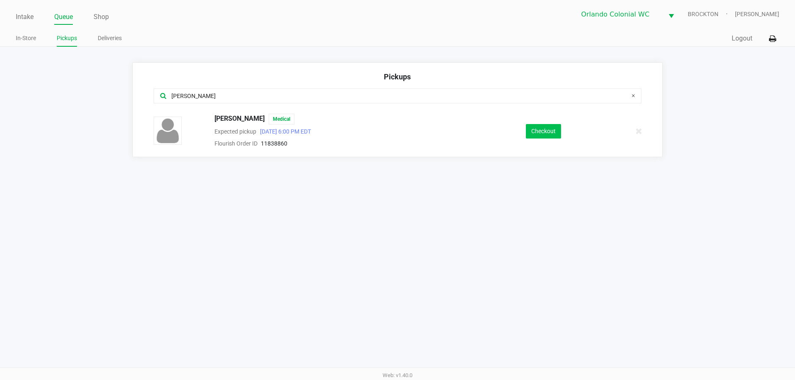
type input "ELI"
click at [550, 133] on button "Checkout" at bounding box center [543, 131] width 35 height 14
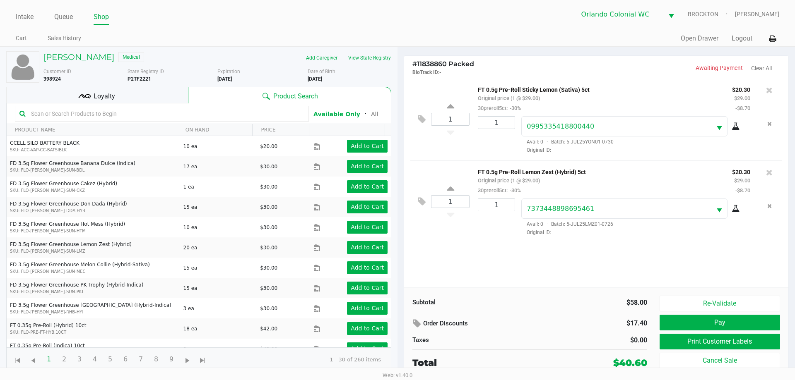
click at [151, 95] on div "Loyalty" at bounding box center [97, 95] width 182 height 17
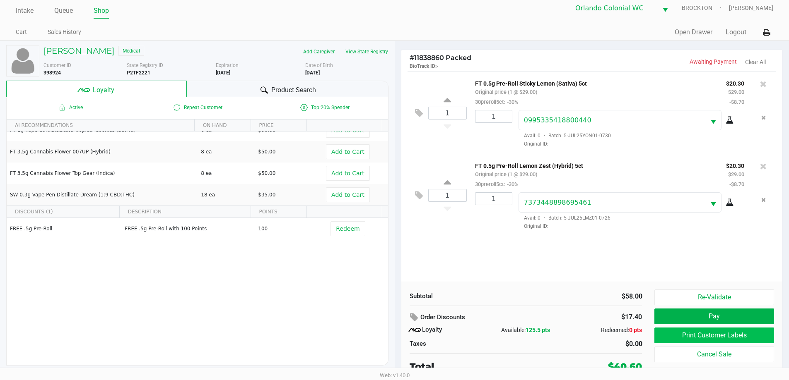
scroll to position [8, 0]
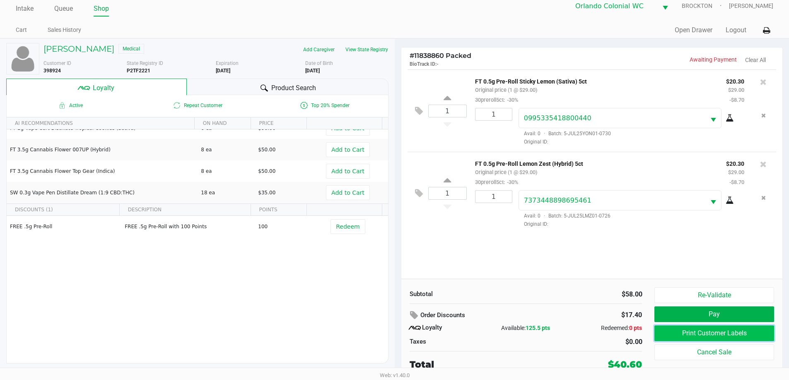
click at [675, 334] on button "Print Customer Labels" at bounding box center [713, 334] width 119 height 16
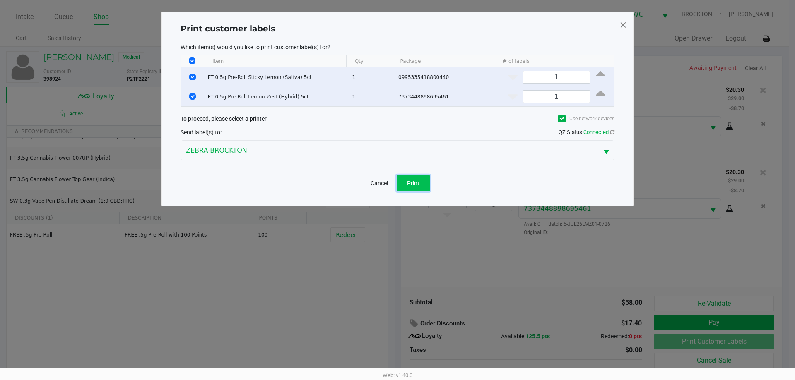
click at [411, 178] on button "Print" at bounding box center [413, 183] width 33 height 17
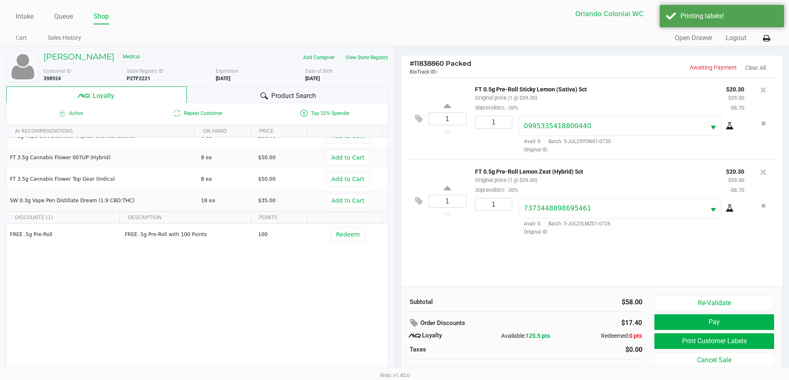
scroll to position [8, 0]
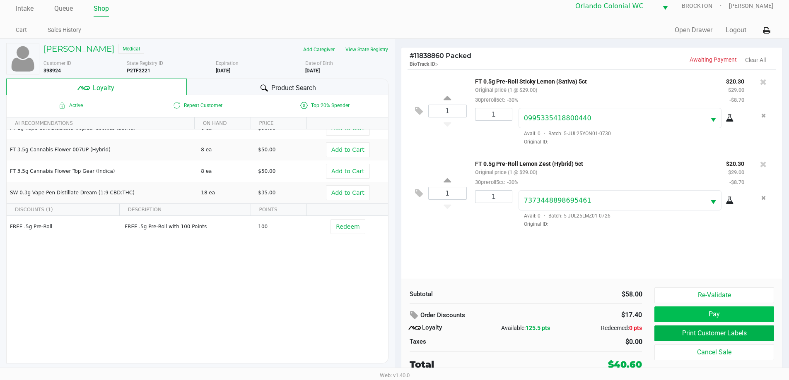
click at [747, 317] on button "Pay" at bounding box center [713, 315] width 119 height 16
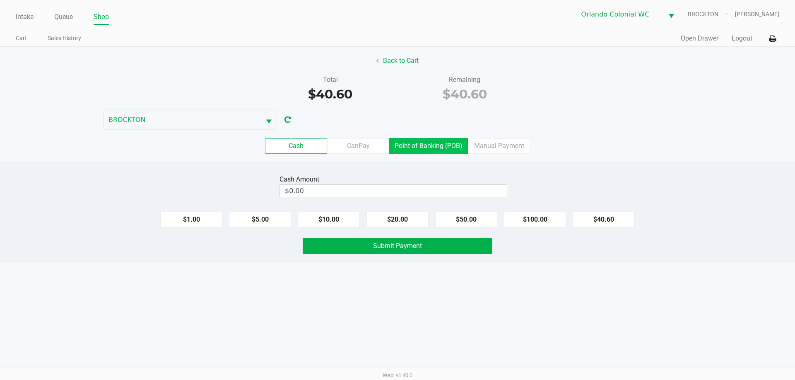
click at [428, 151] on label "Point of Banking (POB)" at bounding box center [428, 146] width 79 height 16
click at [0, 0] on 7 "Point of Banking (POB)" at bounding box center [0, 0] width 0 height 0
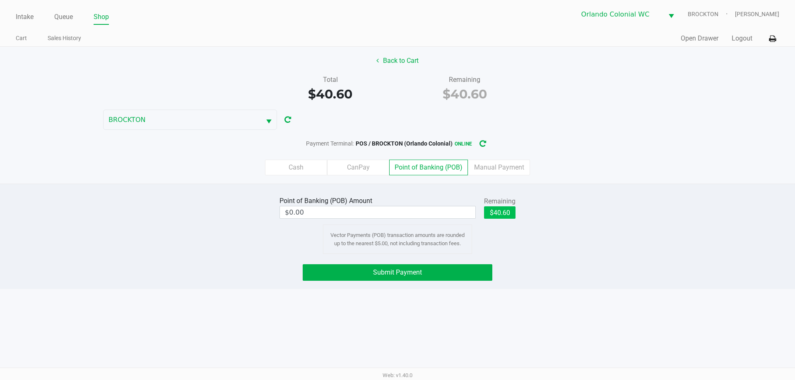
click at [496, 214] on button "$40.60" at bounding box center [499, 213] width 31 height 12
type input "$40.60"
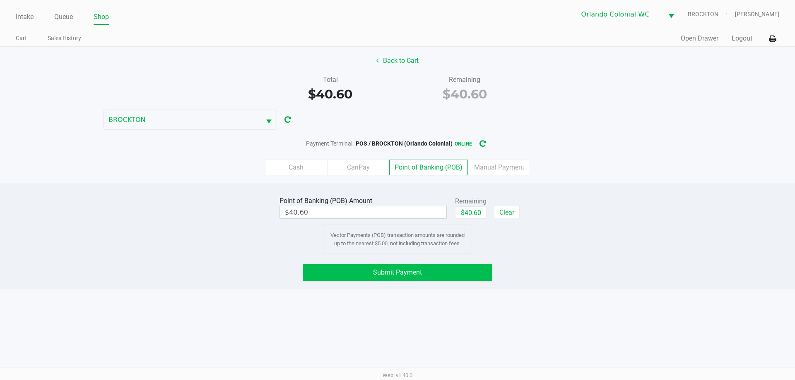
click at [345, 267] on button "Submit Payment" at bounding box center [398, 272] width 190 height 17
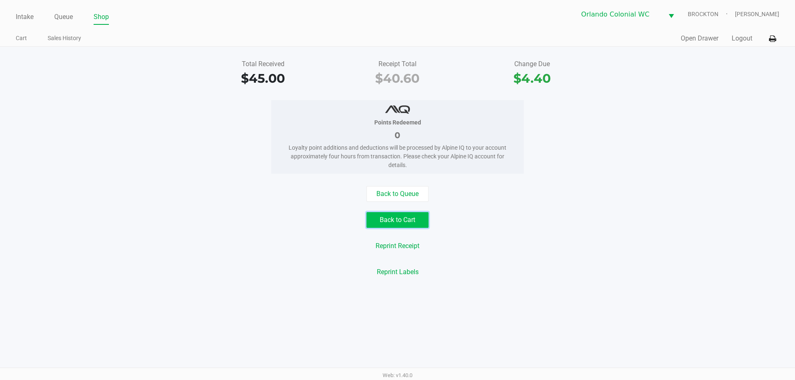
click at [405, 221] on button "Back to Cart" at bounding box center [397, 220] width 62 height 16
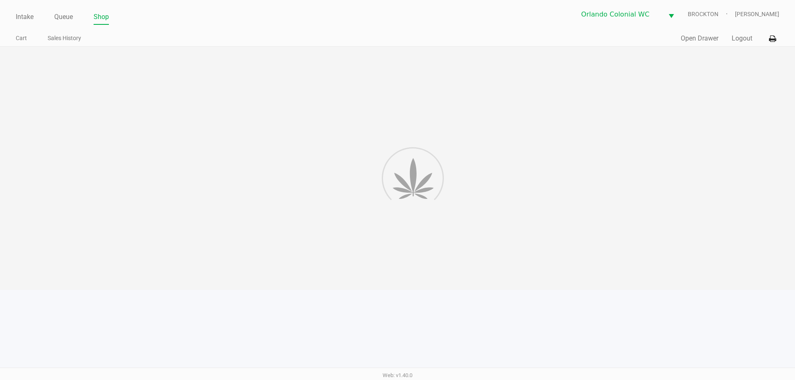
click at [486, 207] on div at bounding box center [397, 168] width 795 height 243
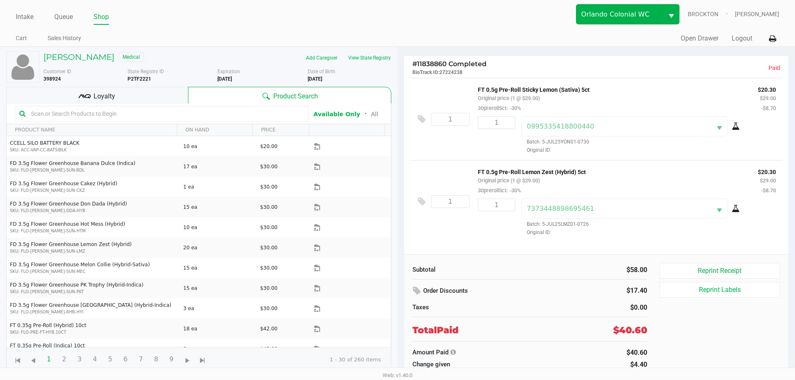
click at [20, 18] on link "Intake" at bounding box center [25, 17] width 18 height 12
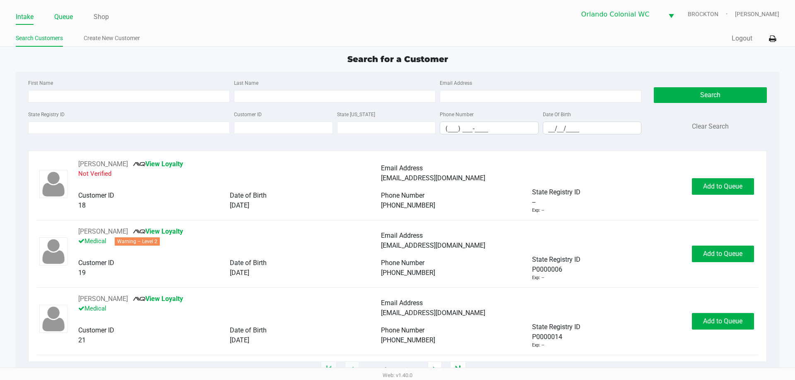
click at [65, 18] on link "Queue" at bounding box center [63, 17] width 19 height 12
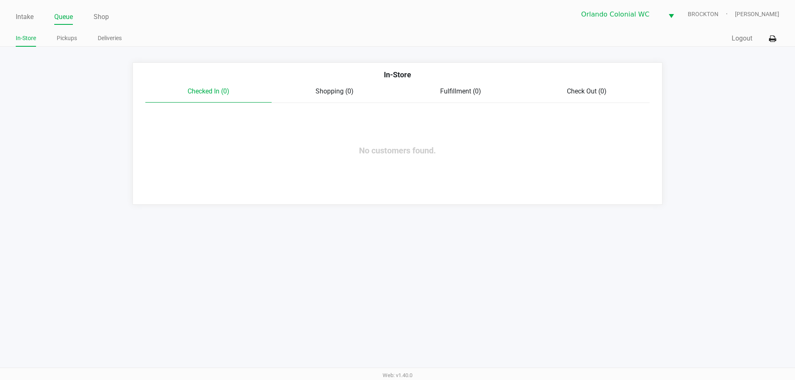
click at [65, 38] on link "Pickups" at bounding box center [67, 38] width 20 height 10
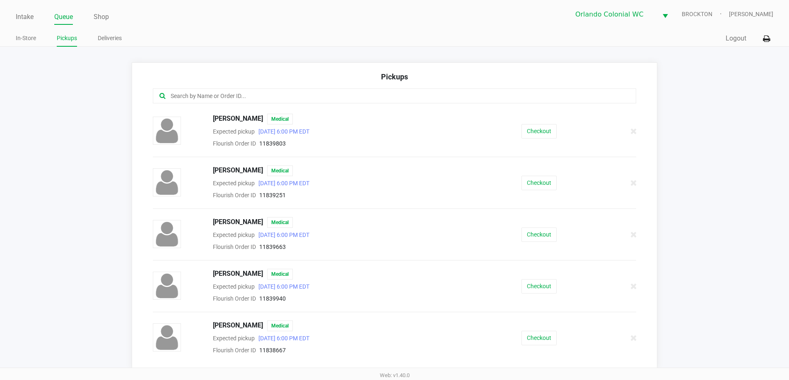
click at [265, 99] on input "text" at bounding box center [381, 96] width 423 height 10
click at [304, 94] on input "text" at bounding box center [381, 96] width 423 height 10
click at [281, 100] on input "text" at bounding box center [381, 96] width 423 height 10
drag, startPoint x: 206, startPoint y: 96, endPoint x: 186, endPoint y: 90, distance: 20.9
click at [206, 96] on input "text" at bounding box center [381, 96] width 423 height 10
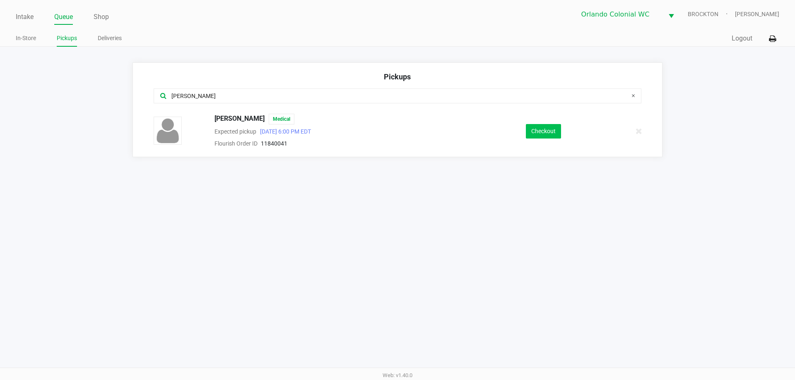
type input "JESS"
click at [543, 126] on button "Checkout" at bounding box center [543, 131] width 35 height 14
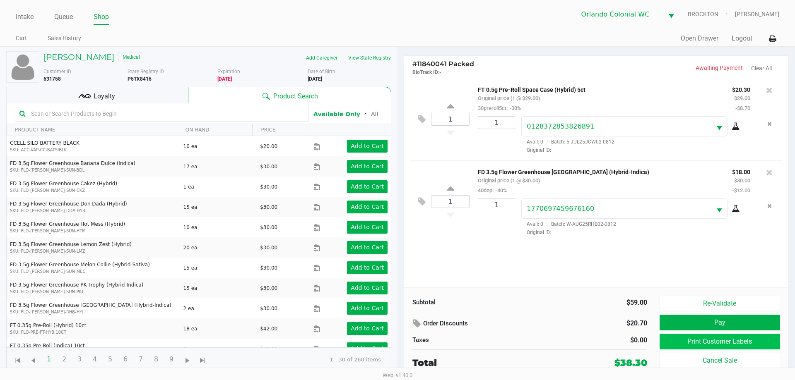
click at [755, 341] on button "Print Customer Labels" at bounding box center [719, 342] width 120 height 16
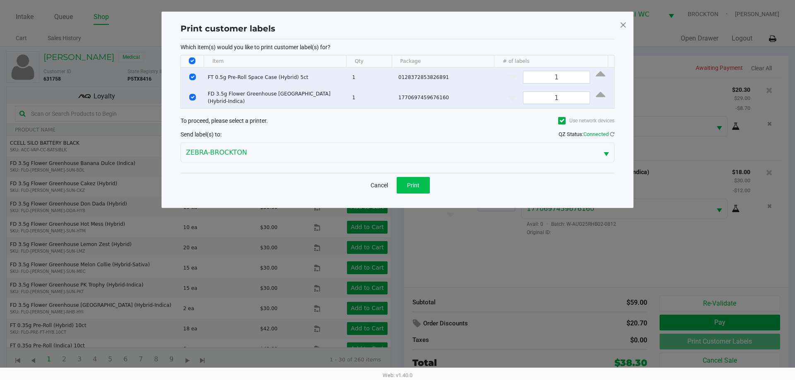
click at [411, 182] on span "Print" at bounding box center [413, 185] width 12 height 7
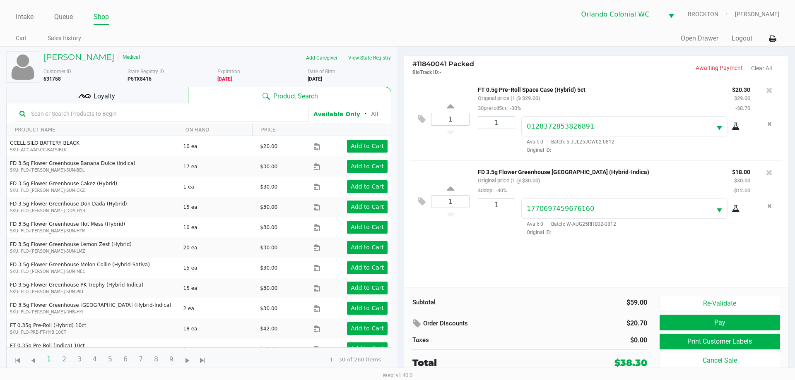
click at [128, 87] on div "Loyalty" at bounding box center [97, 95] width 182 height 17
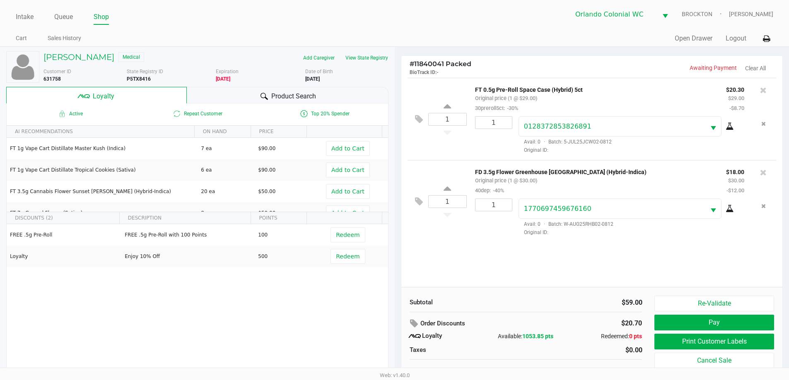
scroll to position [8, 0]
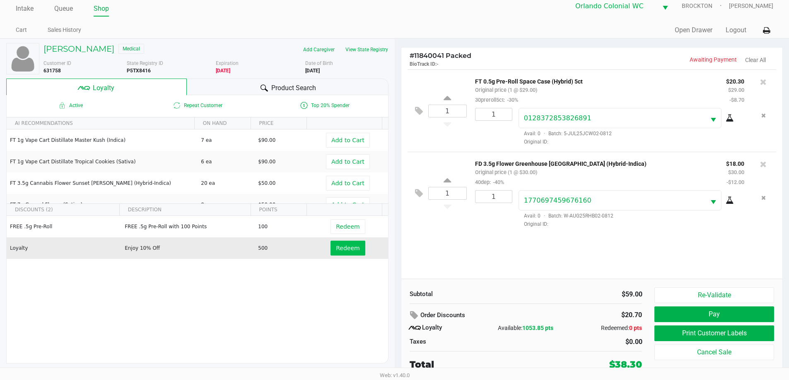
click at [338, 244] on button "Redeem" at bounding box center [347, 248] width 34 height 15
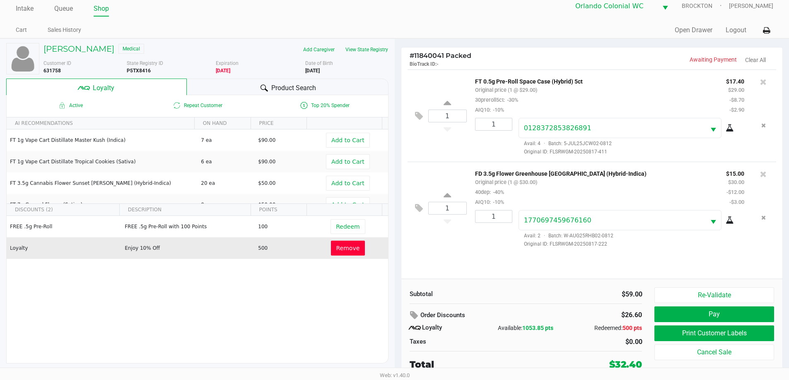
click at [341, 231] on button "Redeem" at bounding box center [347, 226] width 34 height 15
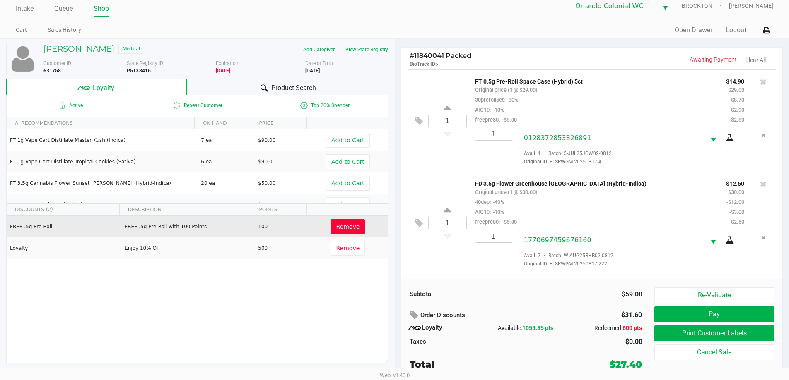
click at [339, 226] on span "Remove" at bounding box center [348, 227] width 24 height 7
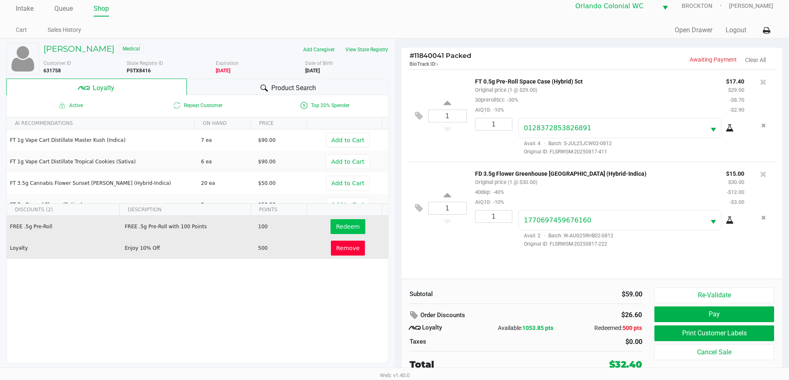
click at [342, 251] on span "Remove" at bounding box center [348, 248] width 24 height 7
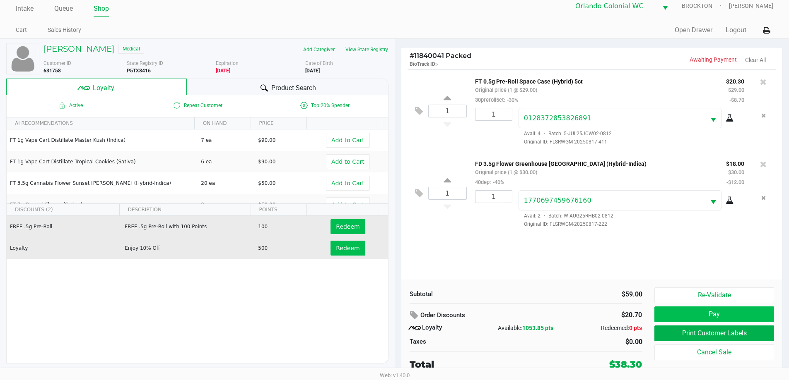
click at [767, 317] on button "Pay" at bounding box center [713, 315] width 119 height 16
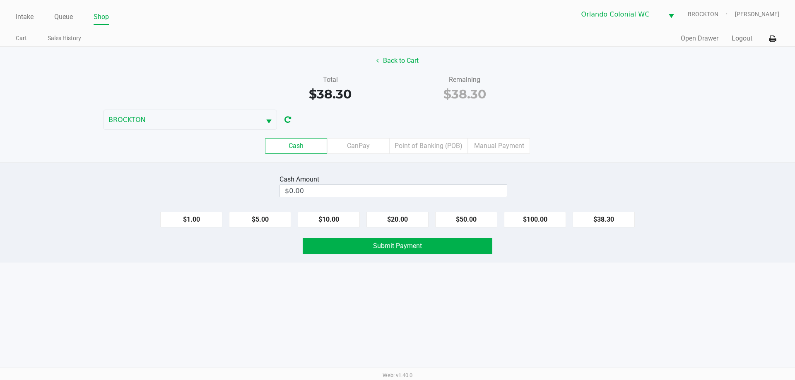
click at [361, 147] on label "CanPay" at bounding box center [358, 146] width 62 height 16
click at [0, 0] on 2 "CanPay" at bounding box center [0, 0] width 0 height 0
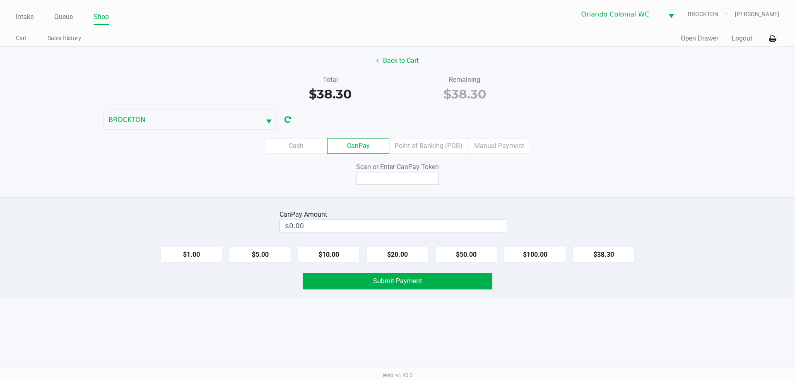
click at [575, 259] on button "$38.30" at bounding box center [603, 255] width 62 height 16
type input "$38.30"
click at [398, 180] on input at bounding box center [397, 178] width 83 height 13
type input "X3099219Q"
click at [350, 289] on button "Submit Payment" at bounding box center [398, 281] width 190 height 17
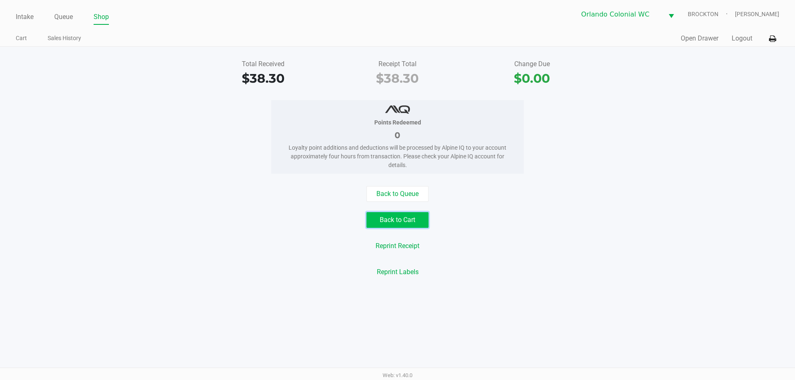
click at [380, 218] on button "Back to Cart" at bounding box center [397, 220] width 62 height 16
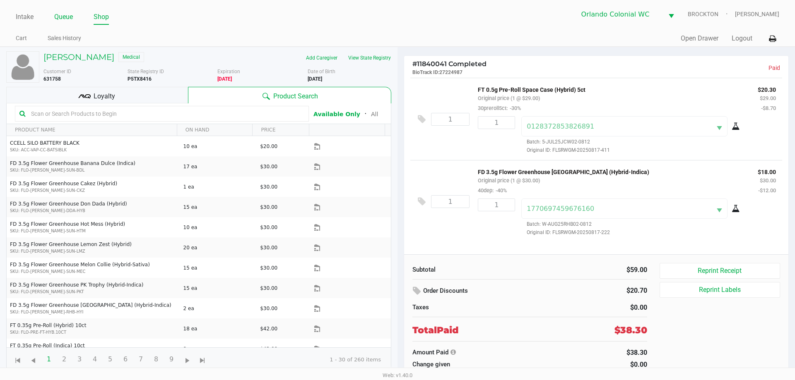
click at [66, 17] on link "Queue" at bounding box center [63, 17] width 19 height 12
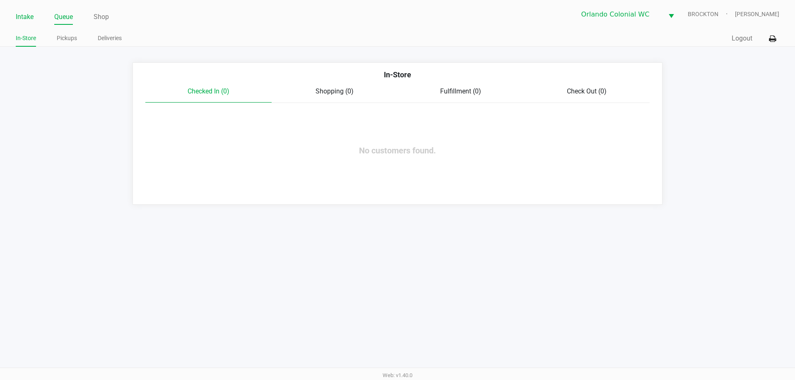
click at [24, 17] on link "Intake" at bounding box center [25, 17] width 18 height 12
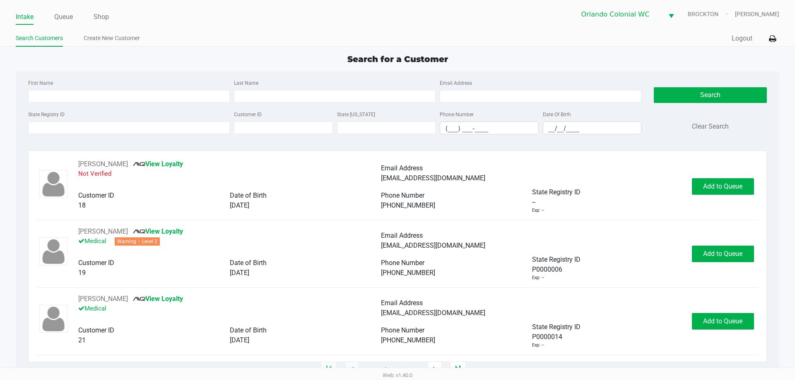
click at [112, 136] on div "State Registry ID Customer ID State ID Phone Number (___) ___-____ Date Of Birt…" at bounding box center [334, 125] width 617 height 32
click at [108, 132] on input "State Registry ID" at bounding box center [129, 128] width 202 height 12
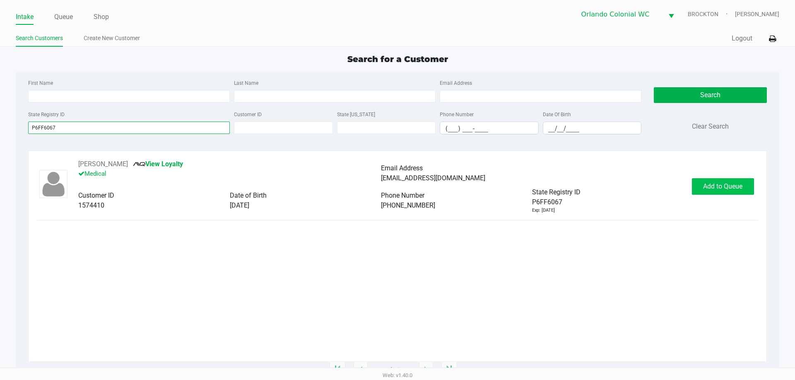
type input "P6FF6067"
click at [705, 185] on span "Add to Queue" at bounding box center [722, 187] width 39 height 8
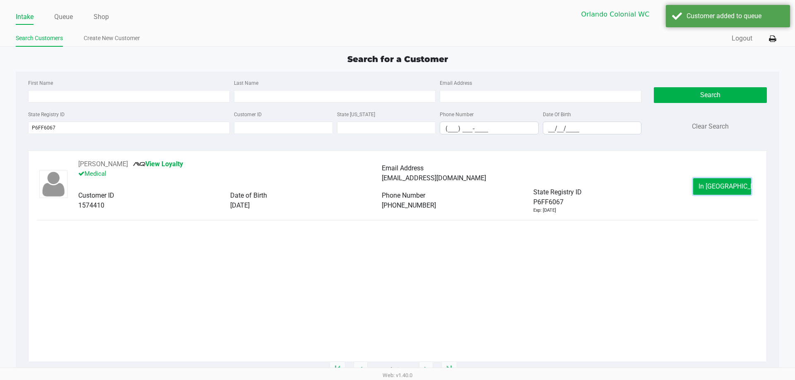
click at [714, 185] on span "In Queue" at bounding box center [733, 187] width 70 height 8
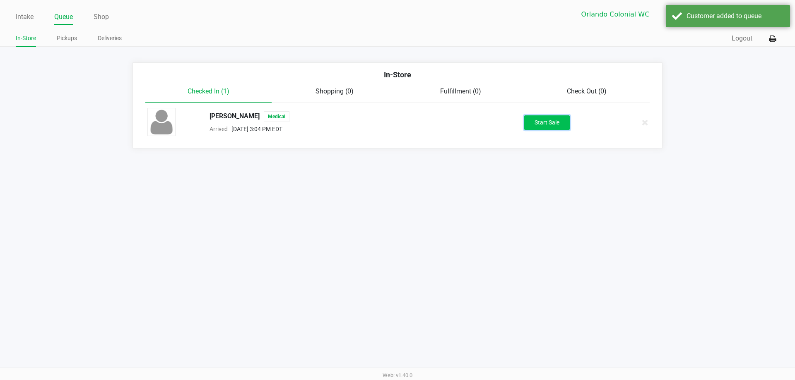
click at [545, 117] on button "Start Sale" at bounding box center [547, 122] width 46 height 14
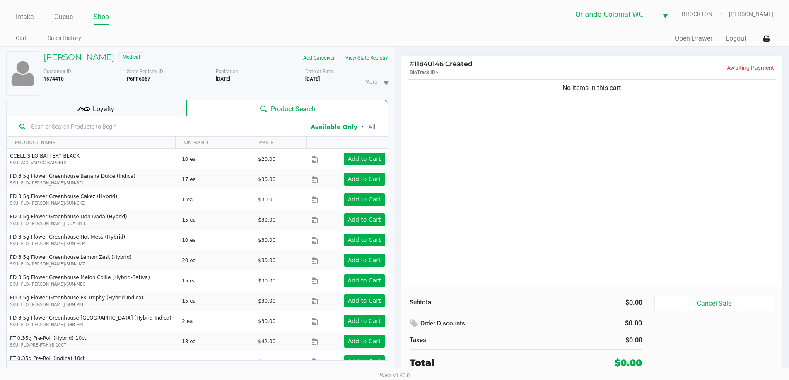
click at [63, 58] on h5 "AJIT KAPOOR" at bounding box center [78, 57] width 71 height 10
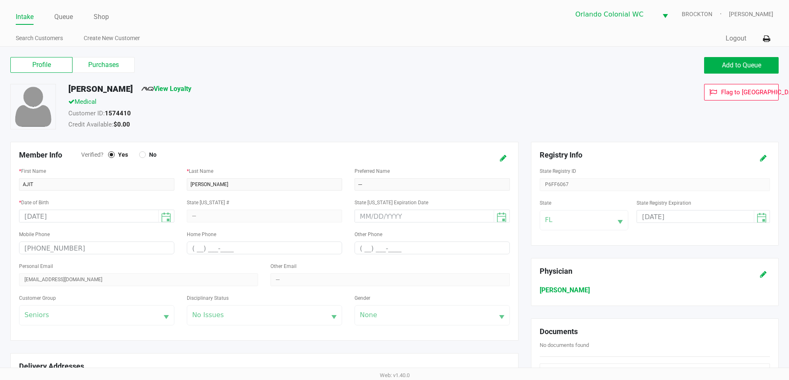
click at [110, 64] on label "Purchases" at bounding box center [103, 65] width 62 height 16
click at [0, 0] on 1 "Purchases" at bounding box center [0, 0] width 0 height 0
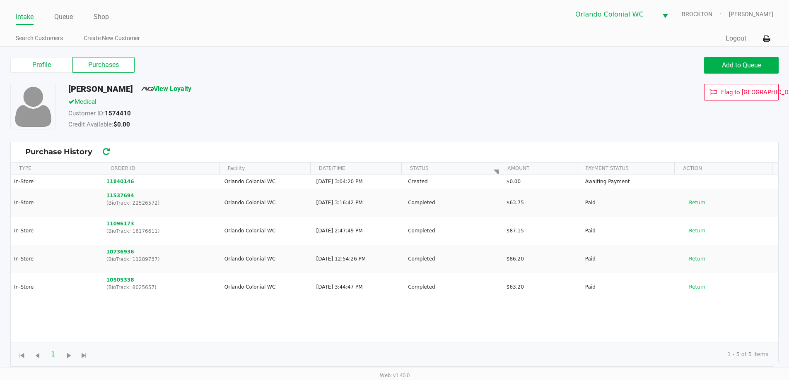
click at [685, 209] on button "Return" at bounding box center [696, 202] width 27 height 13
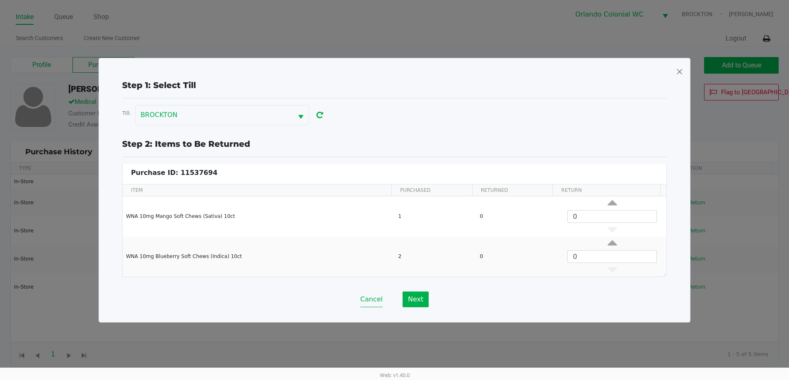
click at [368, 305] on button "Cancel" at bounding box center [371, 300] width 22 height 16
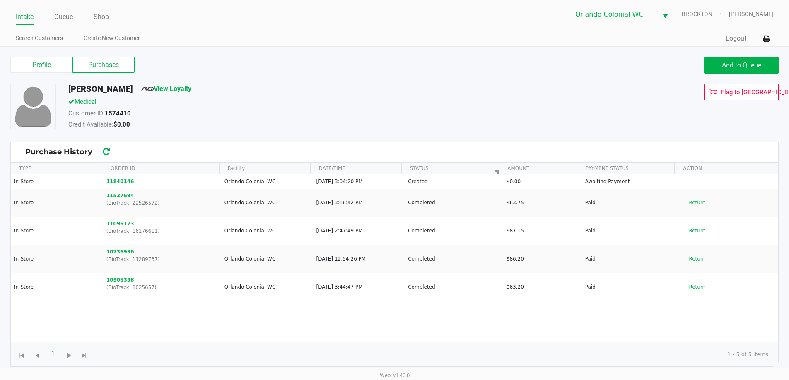
click at [692, 233] on button "Return" at bounding box center [696, 230] width 27 height 13
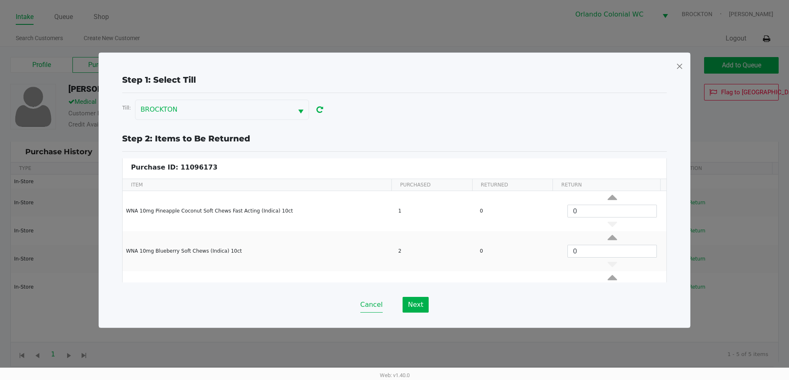
click at [373, 305] on button "Cancel" at bounding box center [371, 305] width 22 height 16
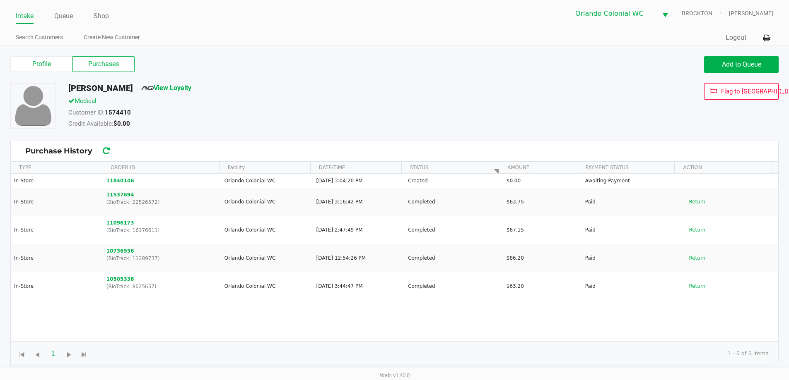
scroll to position [2, 0]
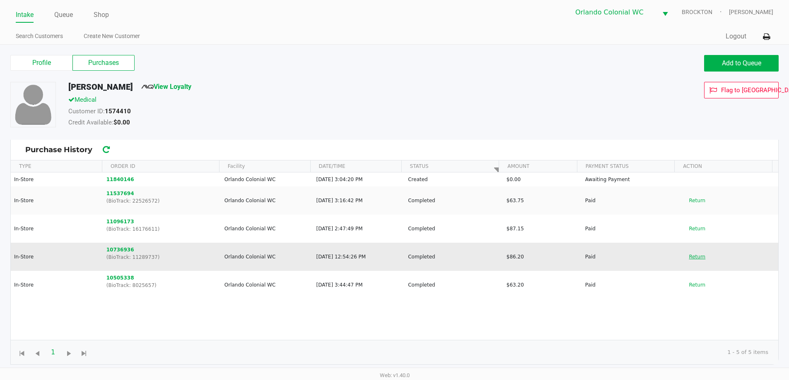
click at [694, 261] on button "Return" at bounding box center [696, 256] width 27 height 13
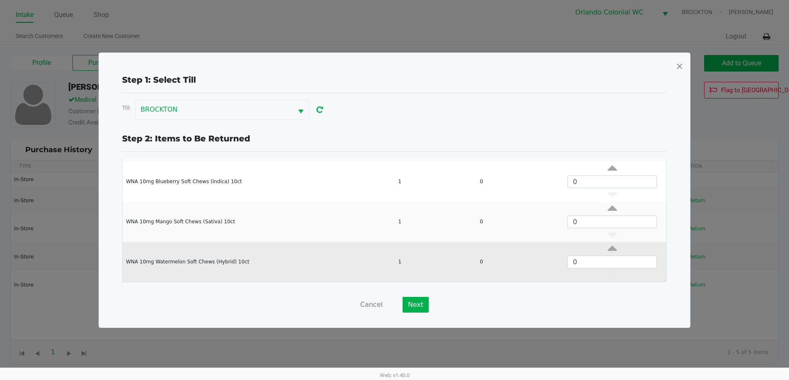
scroll to position [3, 0]
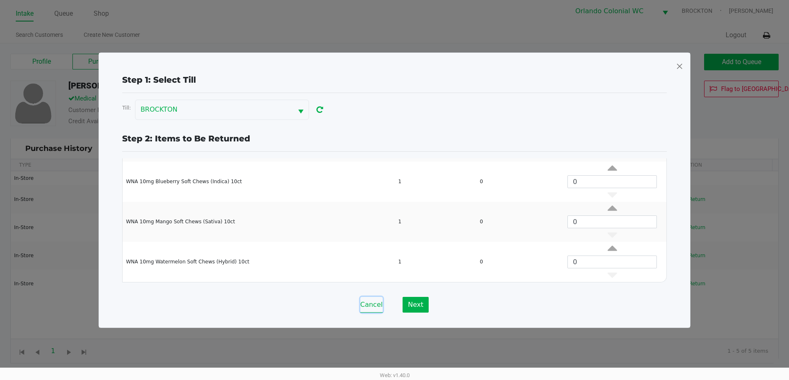
click at [380, 306] on button "Cancel" at bounding box center [371, 305] width 22 height 16
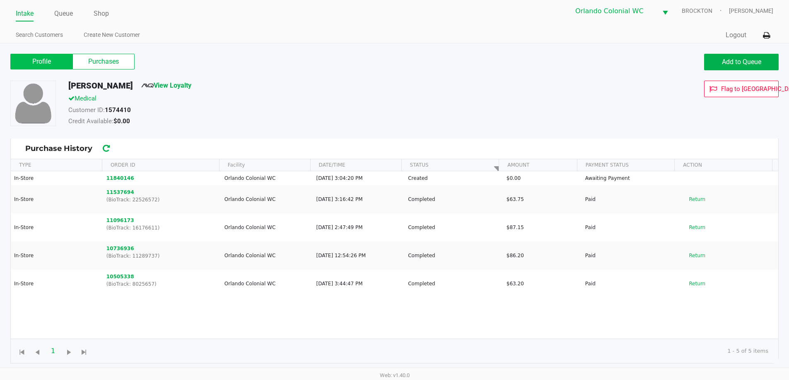
click at [59, 64] on label "Profile" at bounding box center [41, 62] width 62 height 16
click at [0, 0] on 0 "Profile" at bounding box center [0, 0] width 0 height 0
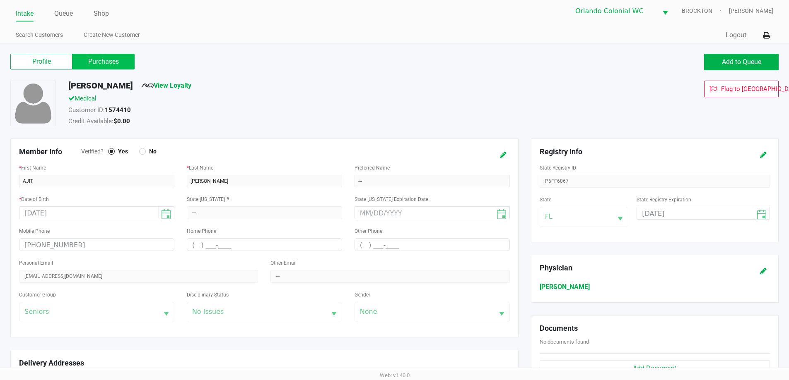
click at [96, 65] on label "Purchases" at bounding box center [103, 62] width 62 height 16
click at [0, 0] on 1 "Purchases" at bounding box center [0, 0] width 0 height 0
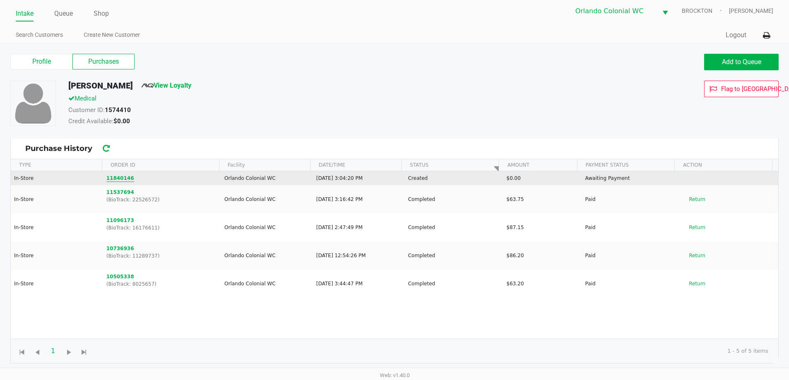
click at [116, 179] on button "11840146" at bounding box center [120, 178] width 28 height 7
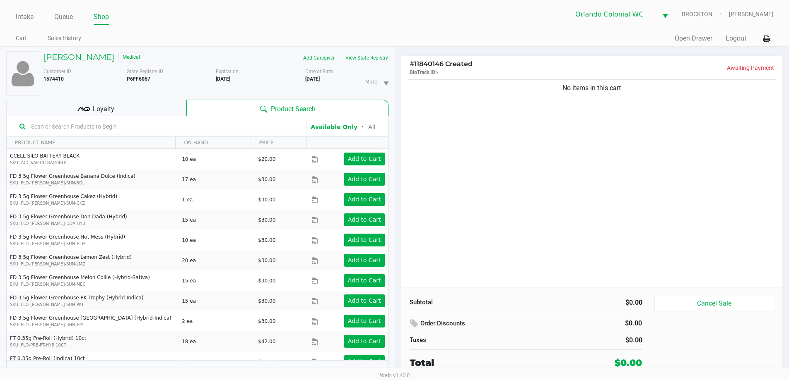
click at [122, 129] on input "text" at bounding box center [165, 126] width 274 height 12
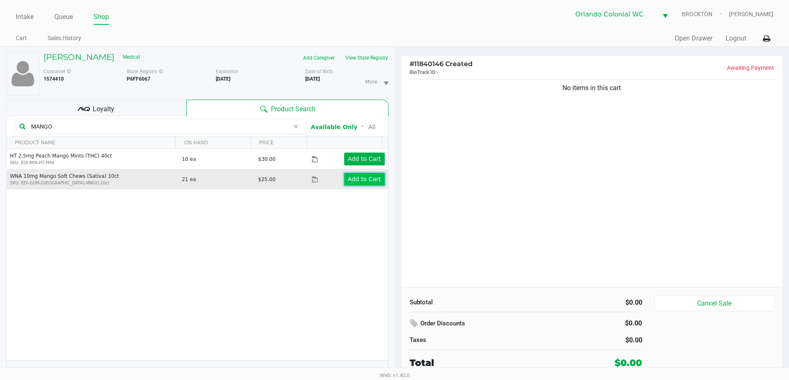
click at [359, 179] on app-button-loader "Add to Cart" at bounding box center [364, 179] width 33 height 7
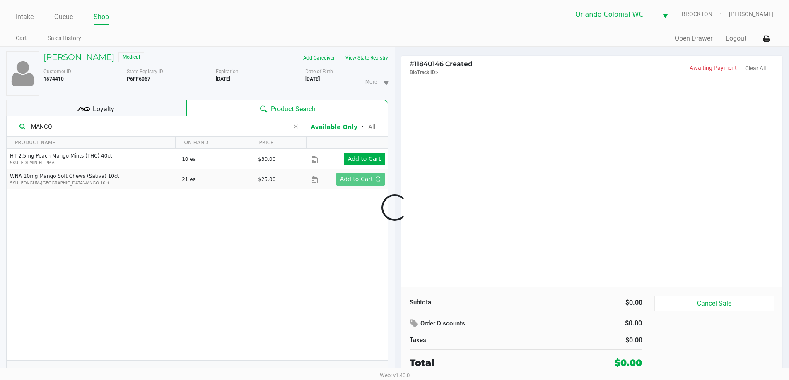
click at [157, 127] on div at bounding box center [394, 208] width 789 height 240
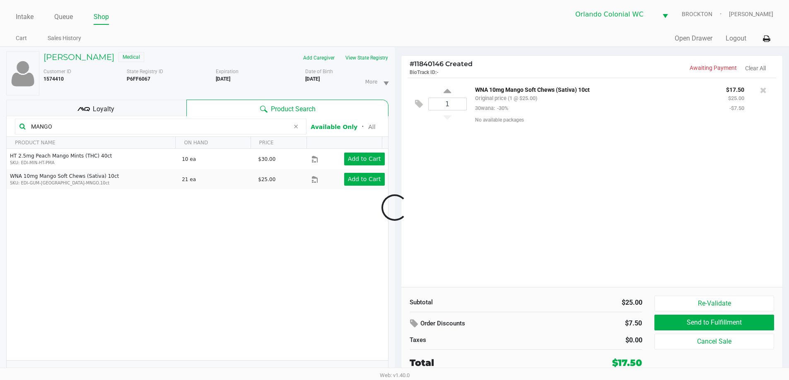
click at [156, 127] on div at bounding box center [394, 208] width 789 height 240
click at [156, 127] on input "MANGO" at bounding box center [159, 126] width 262 height 12
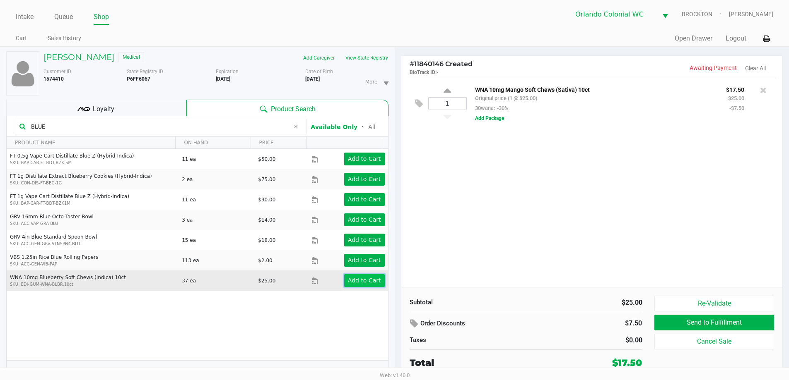
click at [356, 277] on button "Add to Cart" at bounding box center [364, 280] width 41 height 13
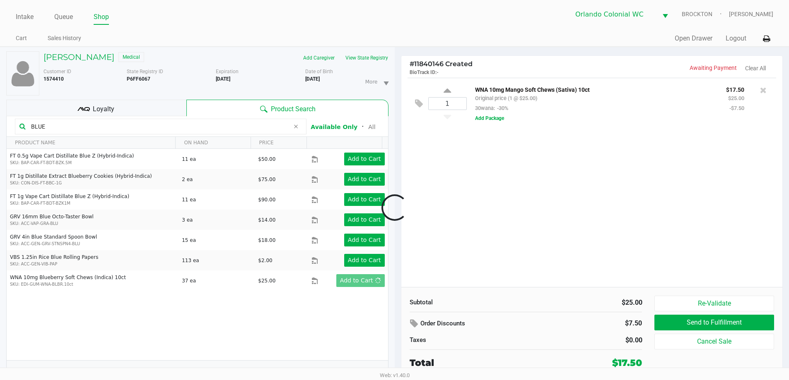
click at [94, 128] on div at bounding box center [394, 208] width 789 height 240
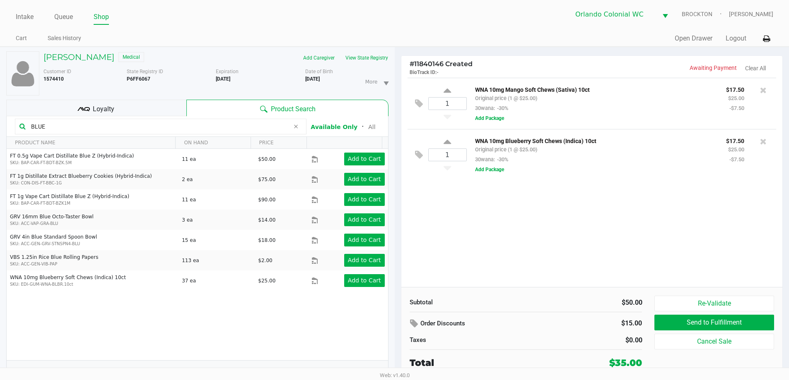
click at [94, 127] on input "BLUE" at bounding box center [159, 126] width 262 height 12
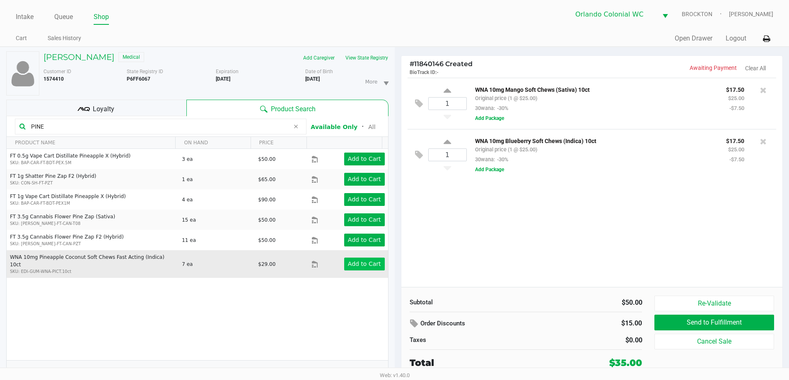
type input "PINE"
click at [354, 265] on button "Add to Cart" at bounding box center [364, 264] width 41 height 13
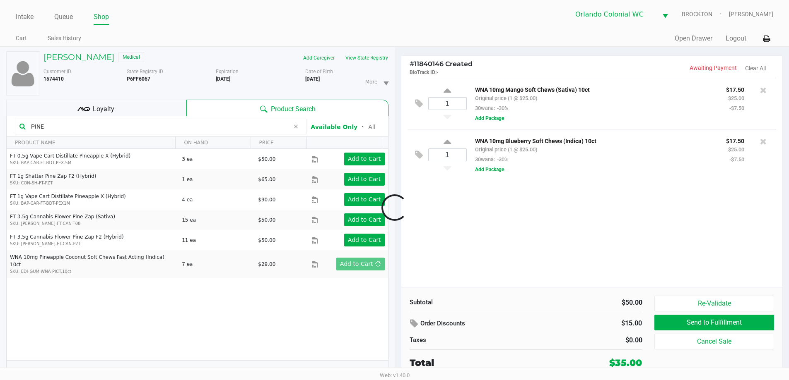
click at [127, 105] on div at bounding box center [394, 208] width 789 height 240
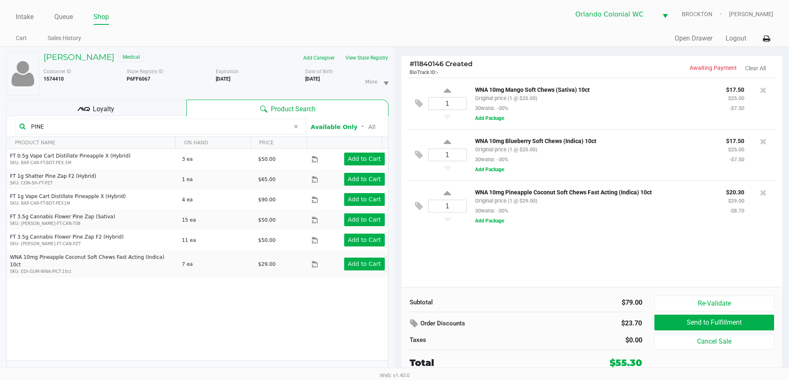
click at [128, 106] on div "Loyalty" at bounding box center [96, 108] width 180 height 17
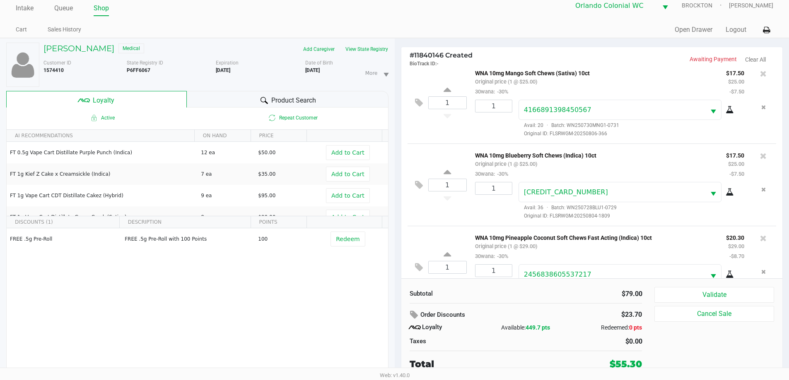
scroll to position [39, 0]
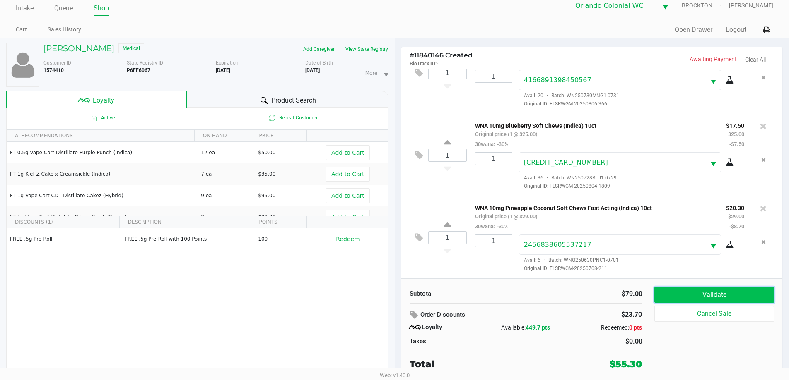
click at [680, 291] on button "Validate" at bounding box center [713, 295] width 119 height 16
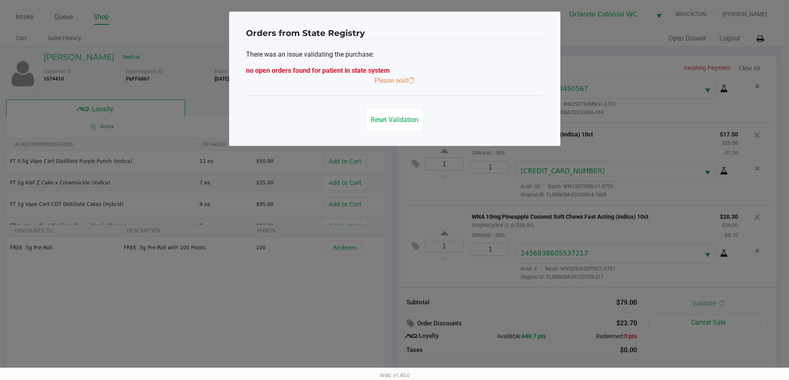
scroll to position [0, 0]
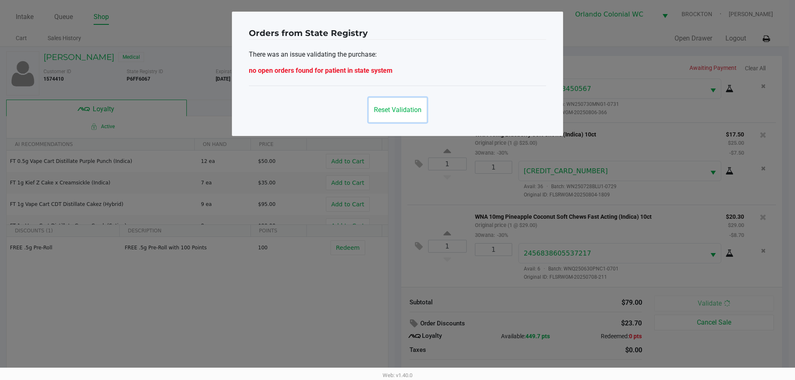
drag, startPoint x: 404, startPoint y: 110, endPoint x: 409, endPoint y: 108, distance: 5.8
click at [404, 109] on span "Reset Validation" at bounding box center [398, 110] width 48 height 8
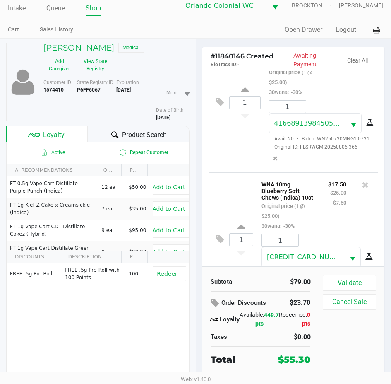
scroll to position [73, 0]
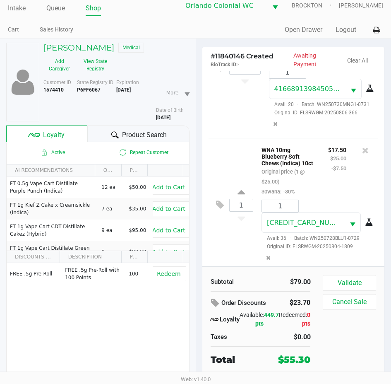
click at [130, 88] on b "12/28/2025" at bounding box center [123, 90] width 14 height 6
click at [87, 88] on b "P6FF6067" at bounding box center [89, 90] width 24 height 6
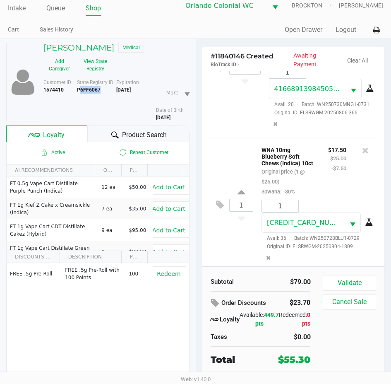
click at [87, 88] on b "P6FF6067" at bounding box center [89, 90] width 24 height 6
copy b "P6FF6067"
click at [163, 117] on b "2/01/1944" at bounding box center [163, 118] width 14 height 6
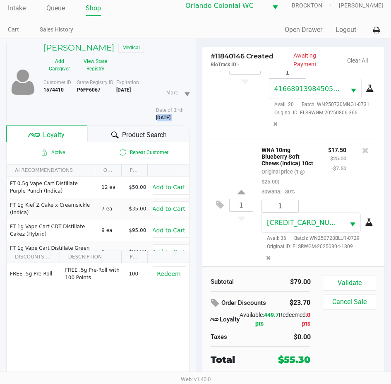
copy div "2/01/1944"
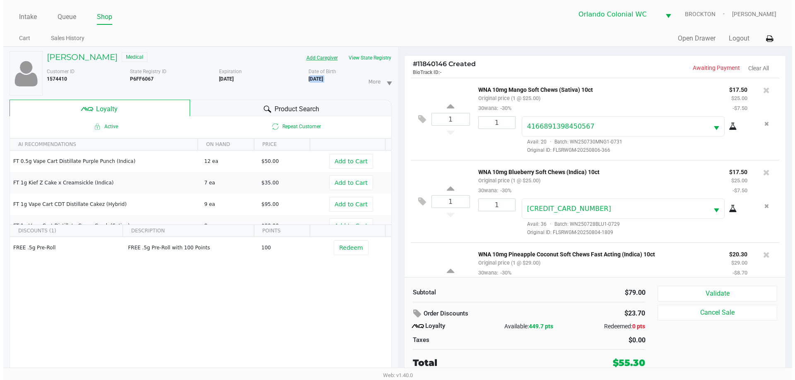
scroll to position [49, 0]
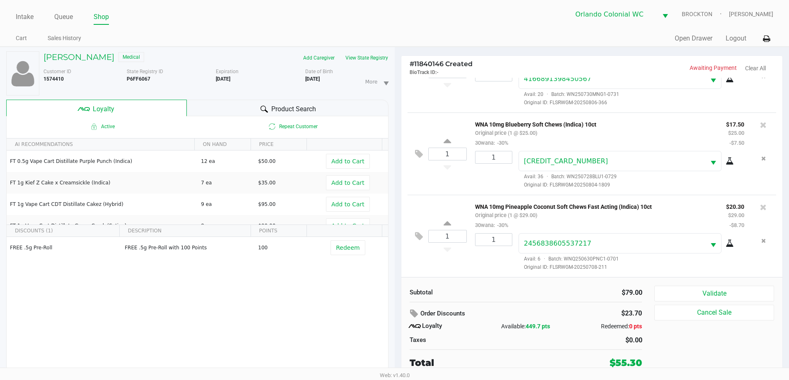
drag, startPoint x: 249, startPoint y: 302, endPoint x: 243, endPoint y: 230, distance: 71.9
click at [249, 299] on div "FREE .5g Pre-Roll FREE .5g Pre-Roll with 100 Points 100 Redeem" at bounding box center [197, 299] width 381 height 125
click at [61, 20] on link "Queue" at bounding box center [63, 17] width 19 height 12
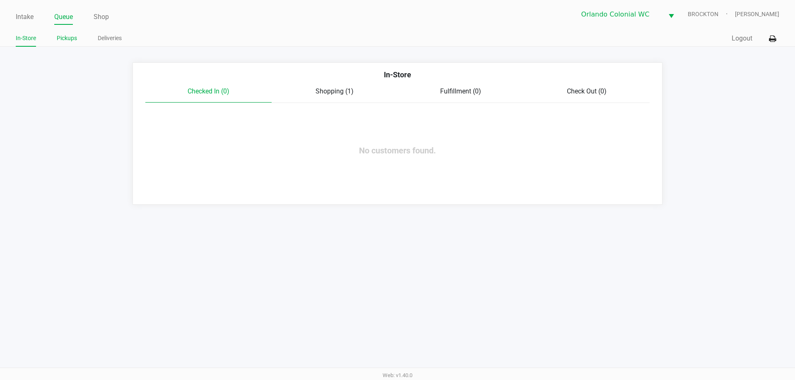
click at [67, 37] on link "Pickups" at bounding box center [67, 38] width 20 height 10
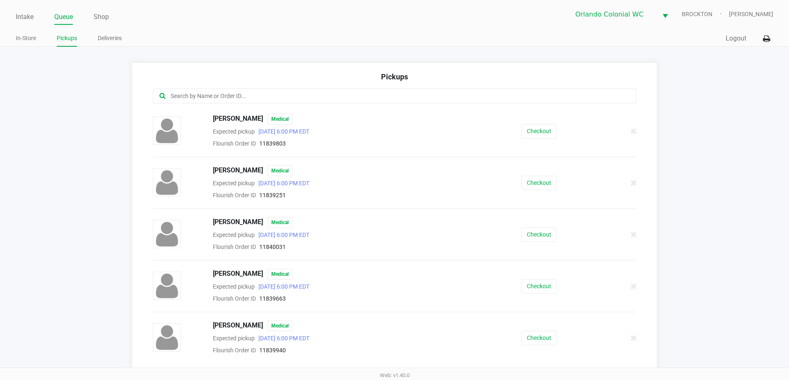
click at [282, 94] on input "text" at bounding box center [381, 96] width 423 height 10
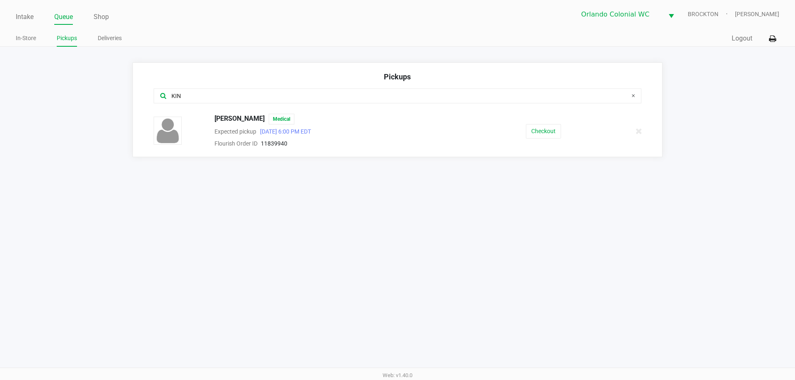
type input "KIN"
click at [533, 145] on div "Kristina Kings Medical Expected pickup Aug 24, 2025 6:00 PM EDT Flourish Order …" at bounding box center [397, 131] width 500 height 35
click at [544, 131] on button "Checkout" at bounding box center [543, 131] width 35 height 14
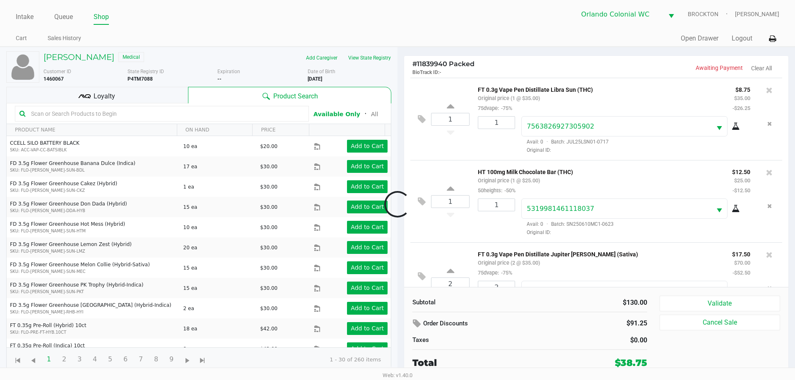
scroll to position [39, 0]
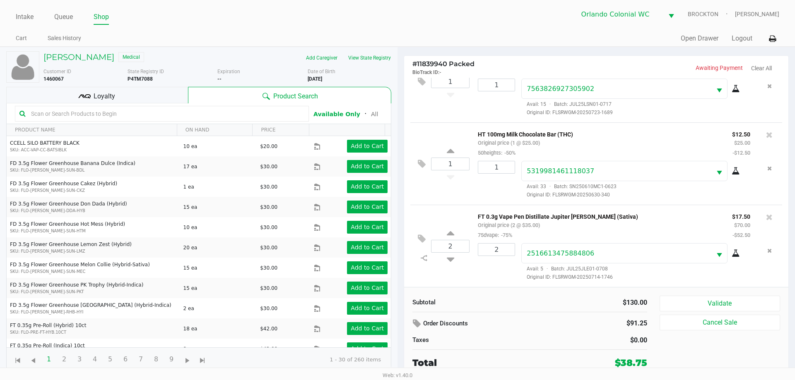
drag, startPoint x: 142, startPoint y: 95, endPoint x: 167, endPoint y: 95, distance: 24.8
click at [143, 95] on div "Loyalty" at bounding box center [97, 95] width 182 height 17
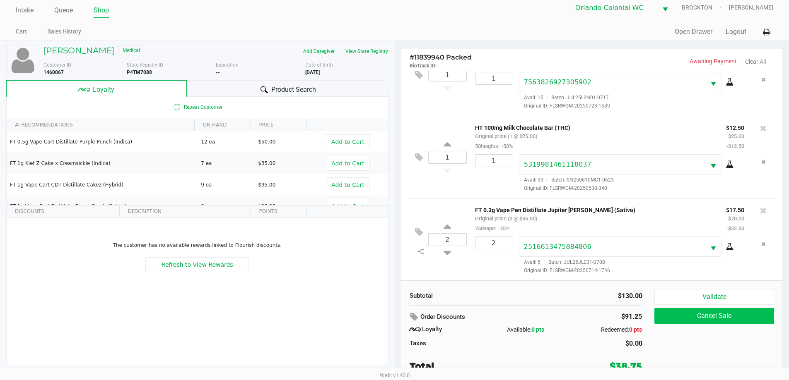
scroll to position [8, 0]
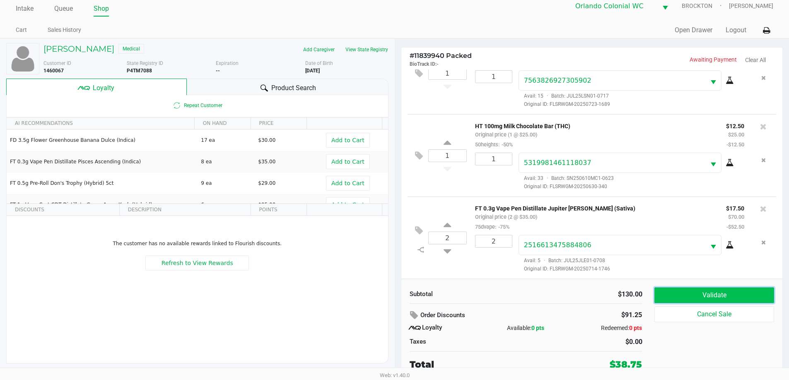
click at [741, 303] on button "Validate" at bounding box center [713, 296] width 119 height 16
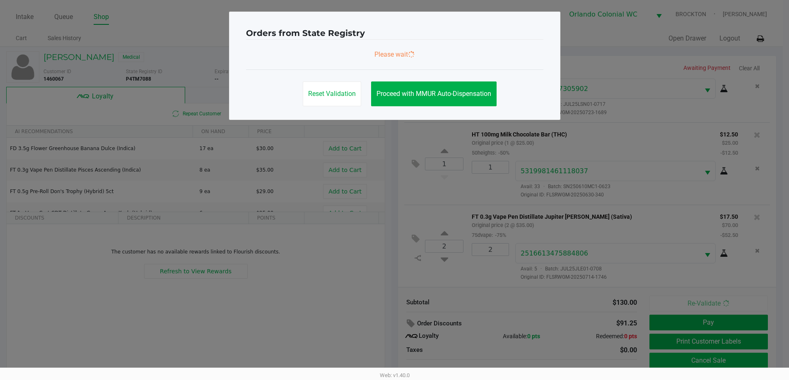
scroll to position [0, 0]
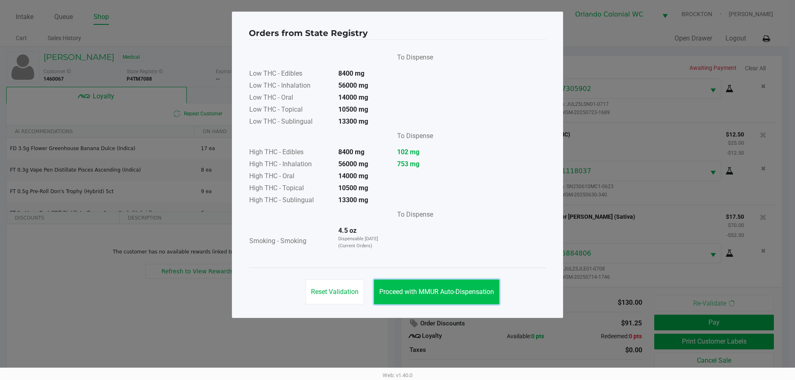
drag, startPoint x: 457, startPoint y: 293, endPoint x: 544, endPoint y: 298, distance: 87.0
click at [459, 293] on span "Proceed with MMUR Auto-Dispensation" at bounding box center [436, 292] width 115 height 8
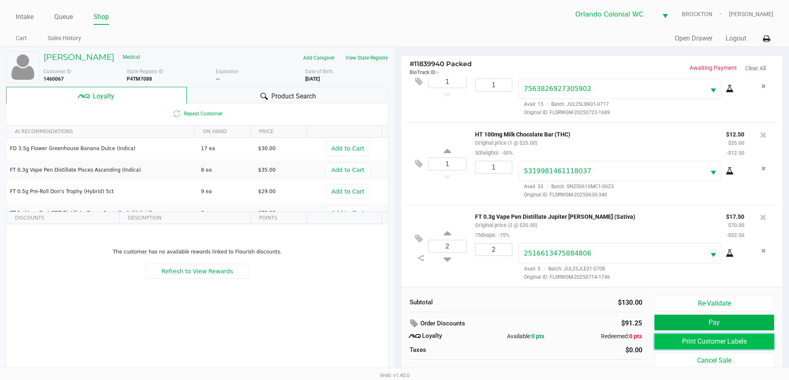
click at [710, 337] on button "Print Customer Labels" at bounding box center [713, 342] width 119 height 16
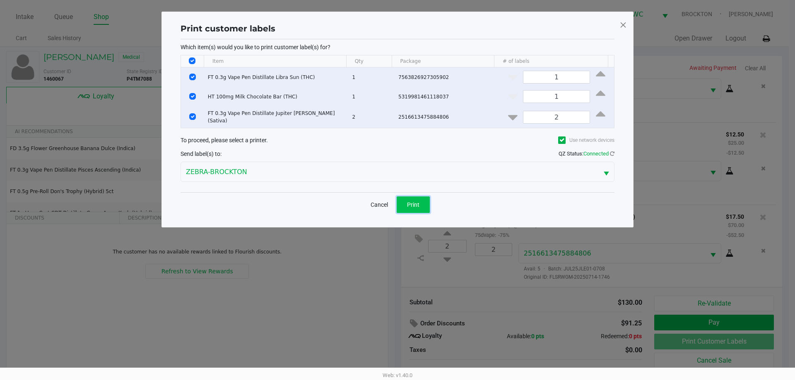
click at [421, 204] on button "Print" at bounding box center [413, 205] width 33 height 17
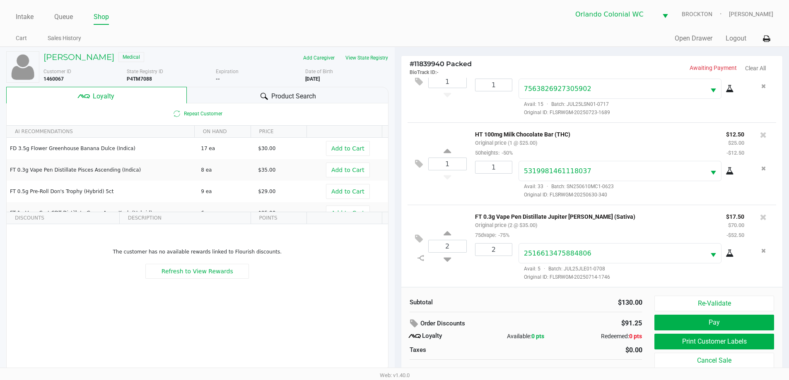
click at [752, 325] on button "Pay" at bounding box center [713, 323] width 119 height 16
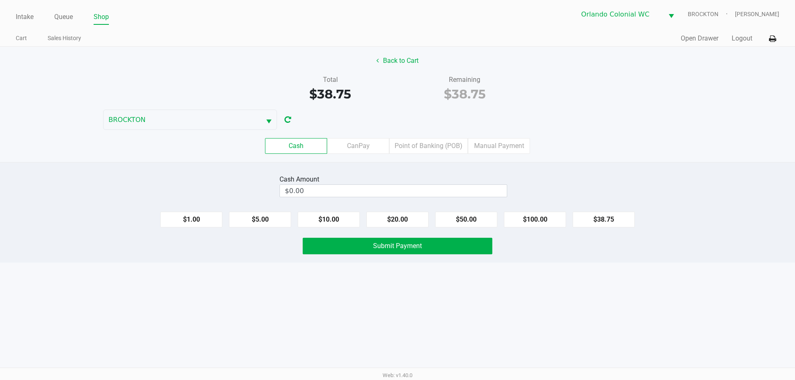
click at [362, 204] on div "Cash Amount $0.00 $1.00 $5.00 $10.00 $20.00 $50.00 $100.00 $38.75 Submit Payment" at bounding box center [397, 212] width 795 height 101
click at [378, 188] on input "$0.00" at bounding box center [393, 191] width 227 height 12
click at [260, 317] on div "Intake Queue Shop Orlando Colonial WC BROCKTON Madison Olsen Cart Sales History…" at bounding box center [397, 190] width 795 height 380
type input "$40.00"
click at [350, 248] on button "Submit Payment" at bounding box center [398, 246] width 190 height 17
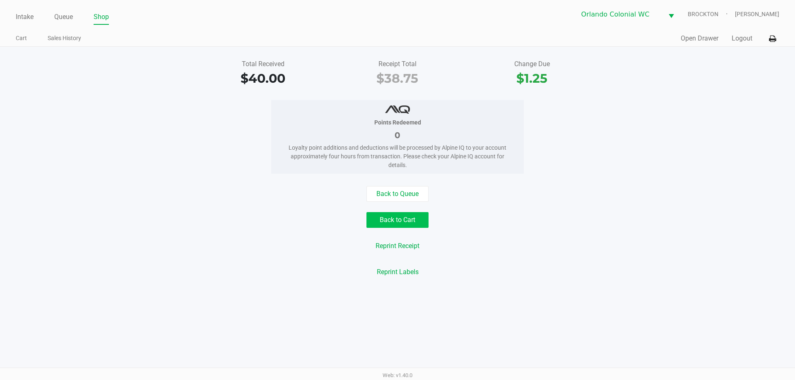
click at [406, 223] on button "Back to Cart" at bounding box center [397, 220] width 62 height 16
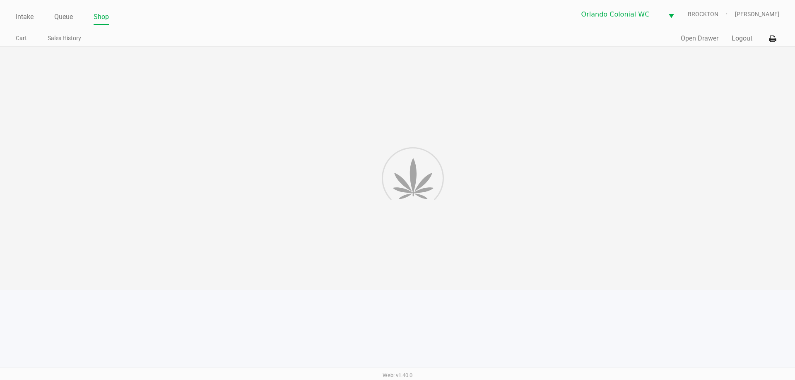
click at [481, 212] on div at bounding box center [397, 168] width 795 height 243
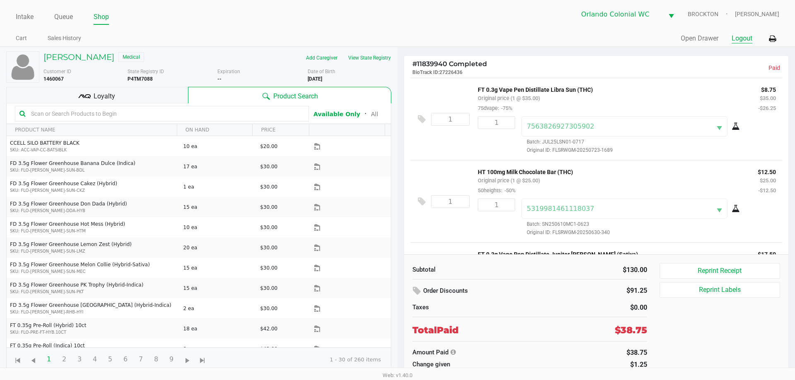
click at [743, 40] on button "Logout" at bounding box center [741, 39] width 21 height 10
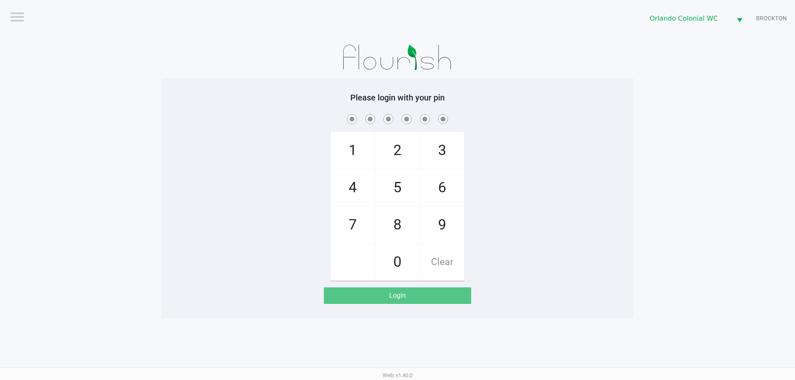
click at [486, 236] on div "1 4 7 2 5 8 0 3 6 9 Clear" at bounding box center [397, 197] width 472 height 168
checkbox input "true"
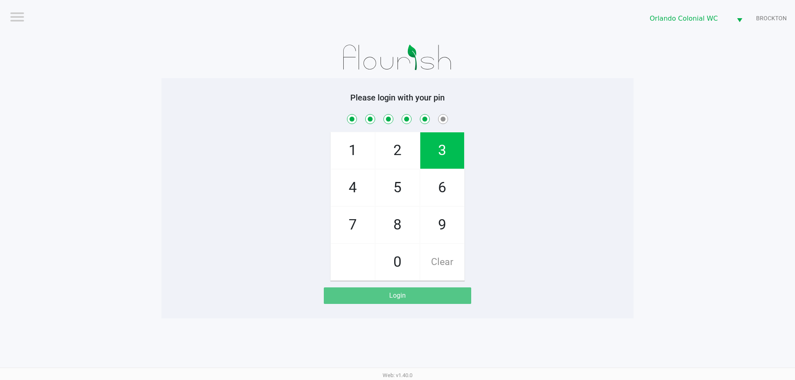
checkbox input "true"
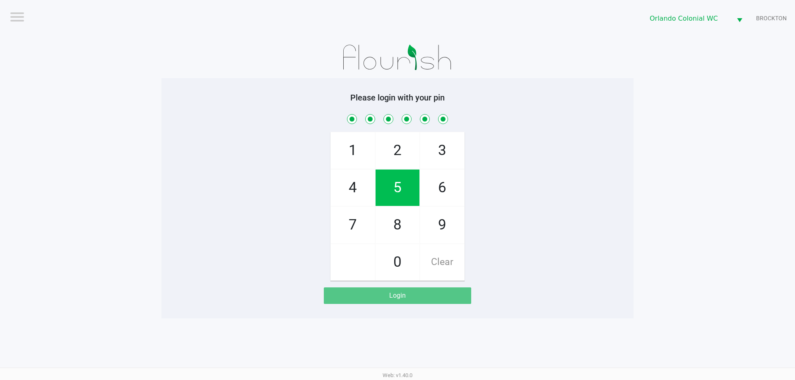
checkbox input "true"
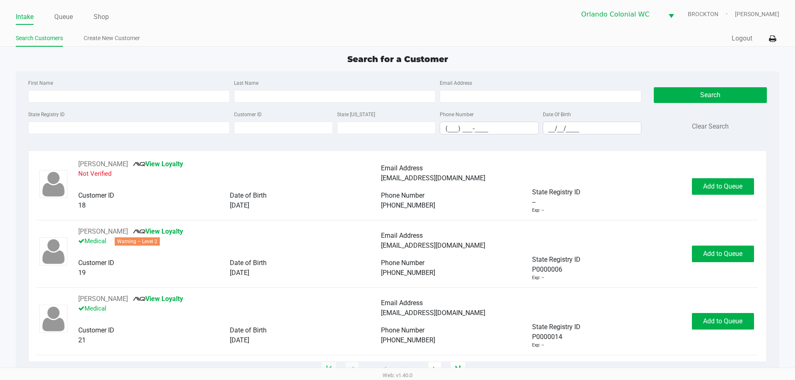
click at [63, 7] on div "Intake Queue Shop Orlando Colonial WC BROCKTON Madison Olsen" at bounding box center [397, 14] width 763 height 20
click at [60, 17] on link "Queue" at bounding box center [63, 17] width 19 height 12
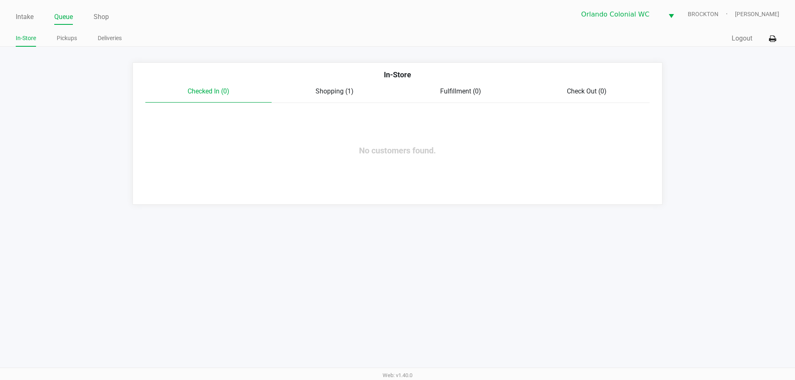
click at [345, 92] on span "Shopping (1)" at bounding box center [334, 91] width 38 height 8
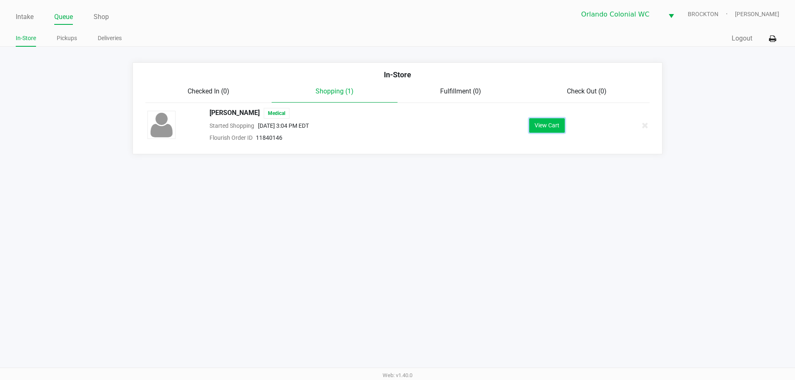
click at [549, 127] on button "View Cart" at bounding box center [547, 125] width 36 height 14
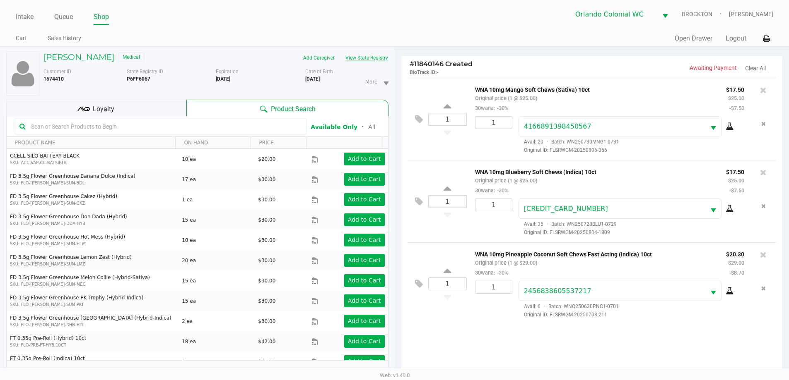
click at [362, 56] on button "View State Registry" at bounding box center [364, 57] width 48 height 13
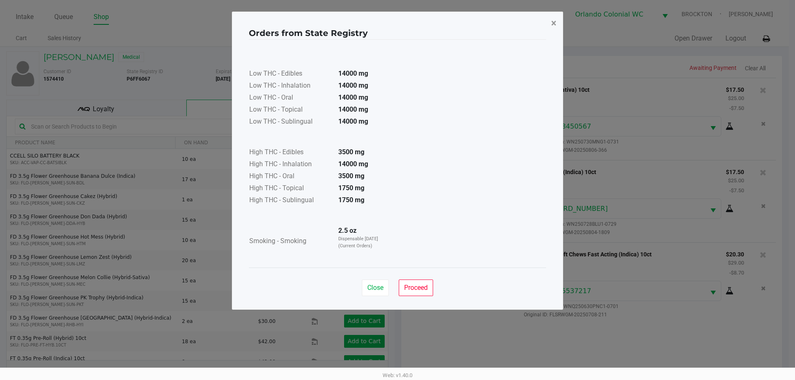
click at [552, 24] on span "×" at bounding box center [553, 23] width 5 height 12
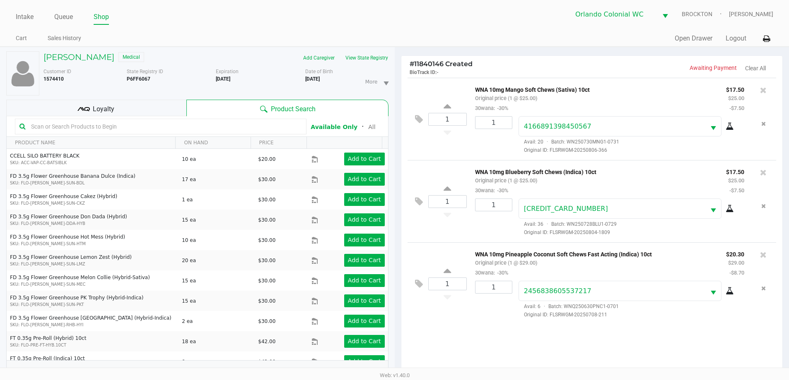
click at [79, 118] on kendo-grid-toolbar "Available Only ᛫ All" at bounding box center [197, 126] width 381 height 21
click at [86, 114] on icon at bounding box center [83, 109] width 12 height 12
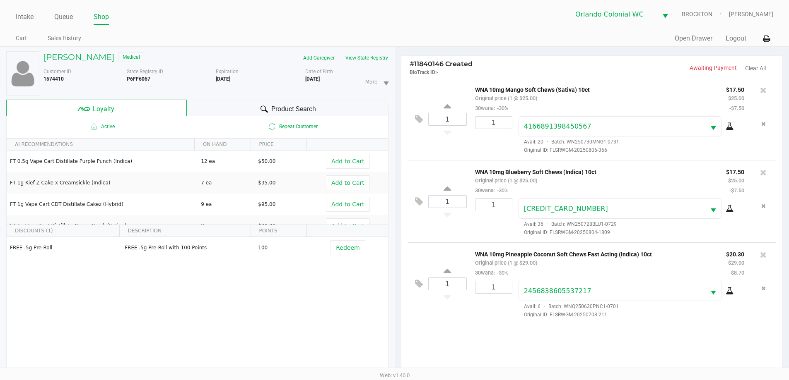
scroll to position [99, 0]
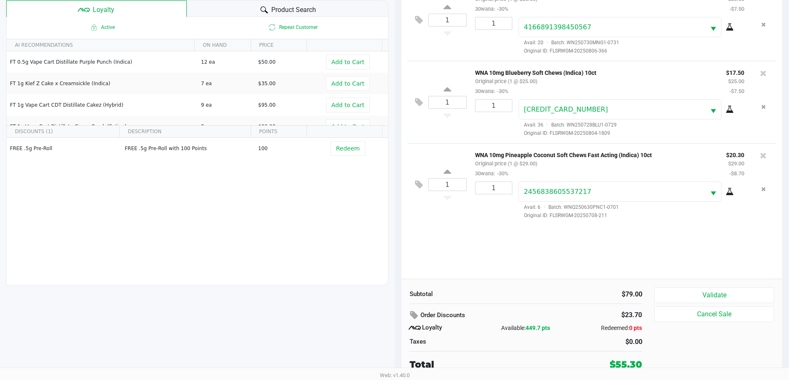
click at [753, 293] on button "Validate" at bounding box center [713, 296] width 119 height 16
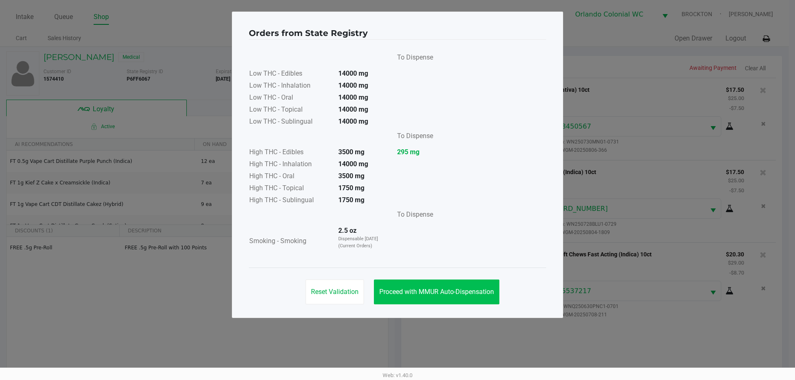
click at [447, 303] on button "Proceed with MMUR Auto-Dispensation" at bounding box center [436, 292] width 125 height 25
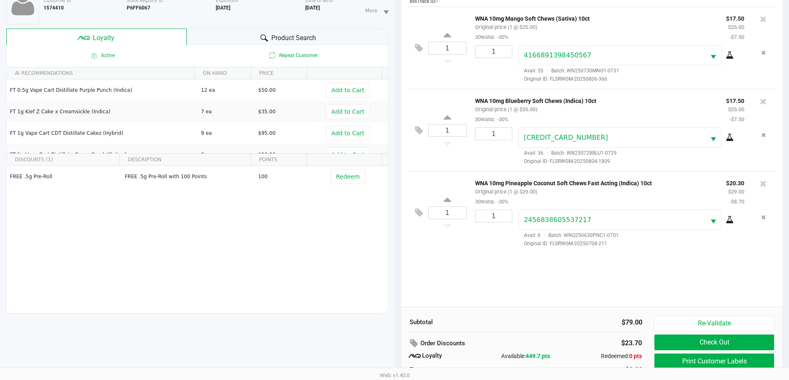
scroll to position [99, 0]
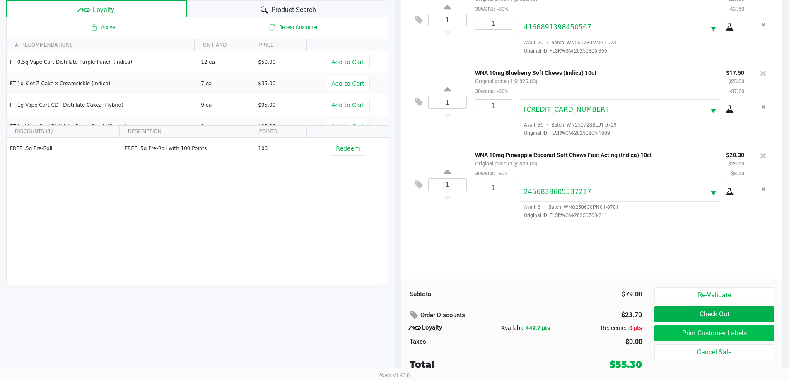
click at [759, 339] on button "Print Customer Labels" at bounding box center [713, 334] width 119 height 16
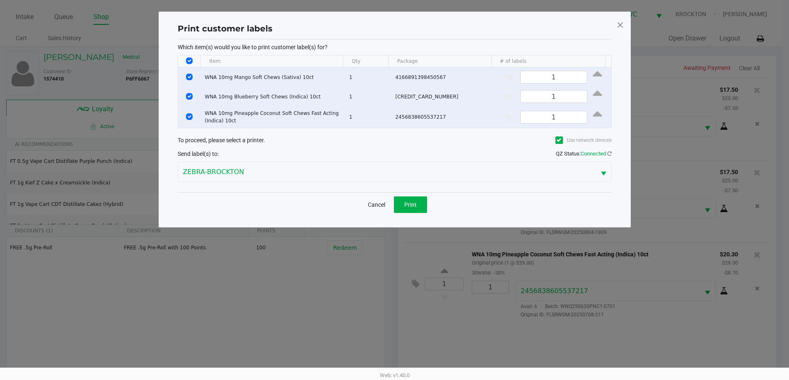
scroll to position [0, 0]
click at [420, 210] on button "Print" at bounding box center [413, 205] width 33 height 17
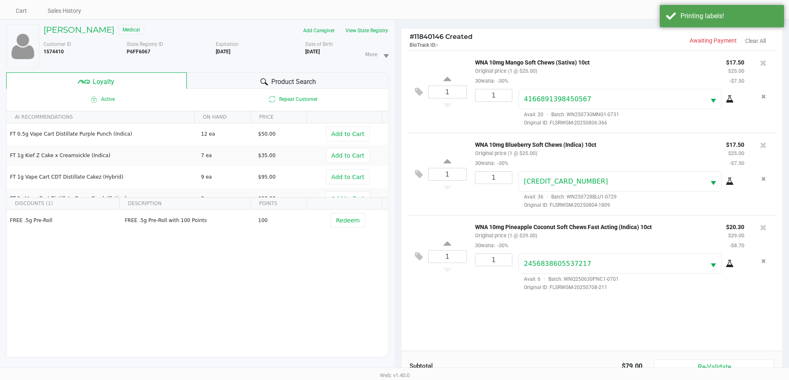
scroll to position [48, 0]
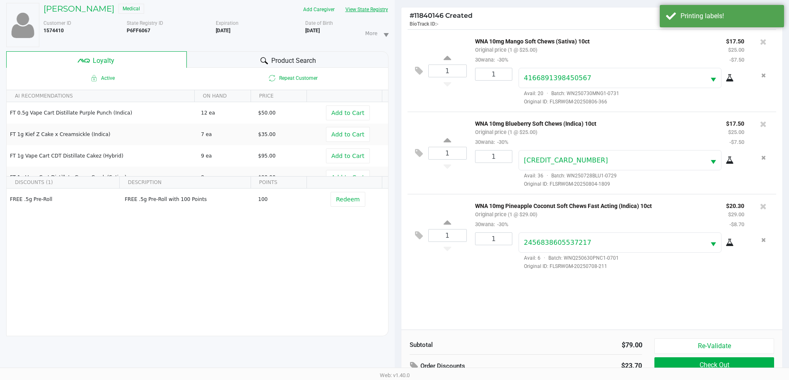
click at [362, 10] on button "View State Registry" at bounding box center [364, 9] width 48 height 13
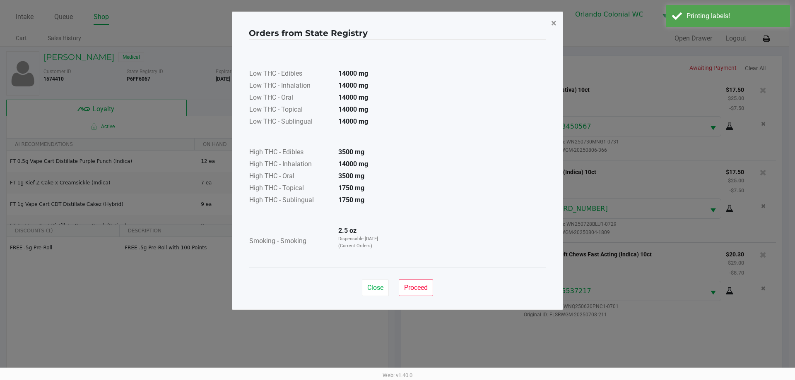
click at [549, 29] on button "×" at bounding box center [553, 23] width 19 height 23
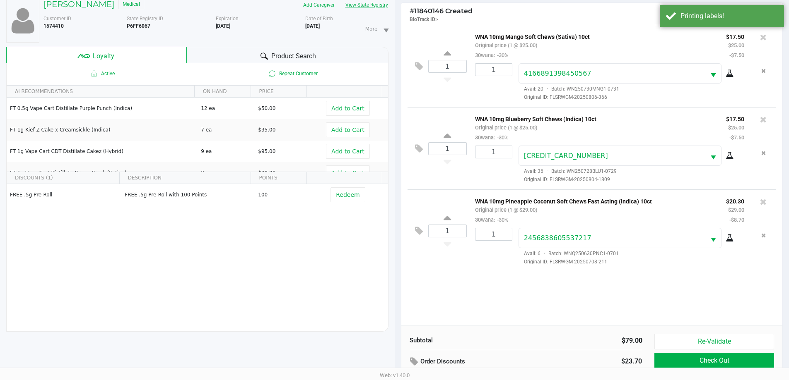
scroll to position [99, 0]
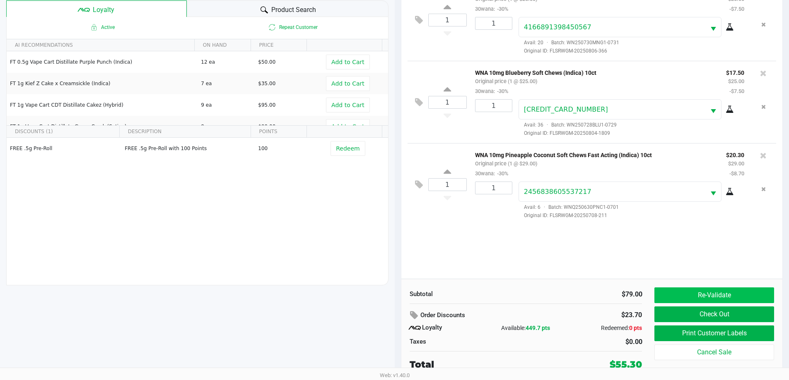
click at [754, 300] on button "Re-Validate" at bounding box center [713, 296] width 119 height 16
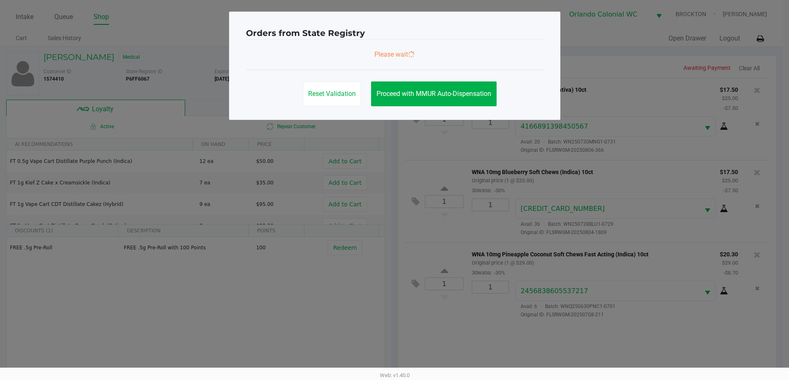
scroll to position [0, 0]
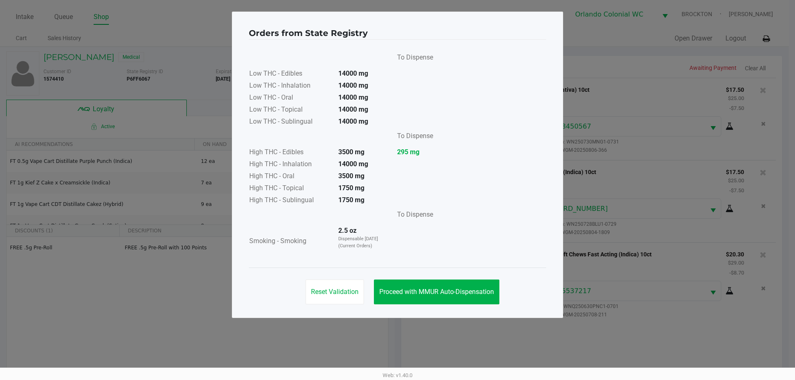
click at [443, 301] on button "Proceed with MMUR Auto-Dispensation" at bounding box center [436, 292] width 125 height 25
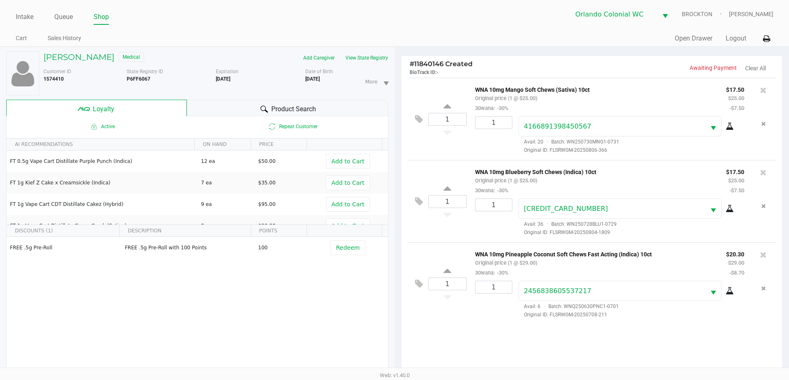
scroll to position [99, 0]
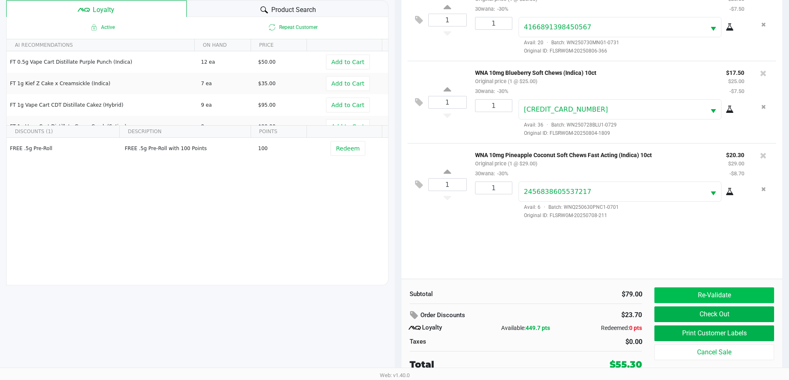
click at [700, 301] on button "Re-Validate" at bounding box center [713, 296] width 119 height 16
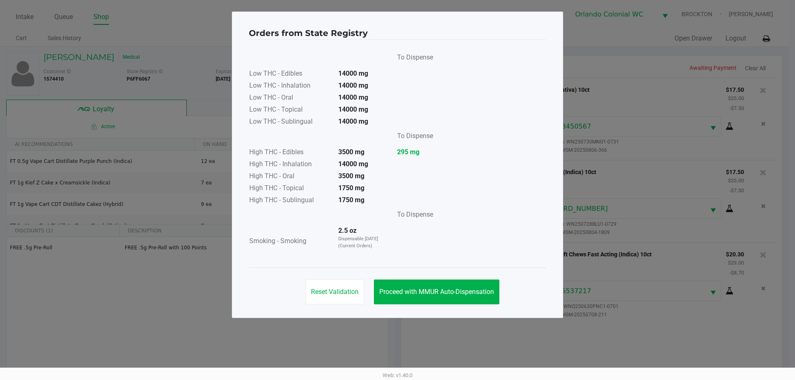
click at [449, 294] on span "Proceed with MMUR Auto-Dispensation" at bounding box center [436, 292] width 115 height 8
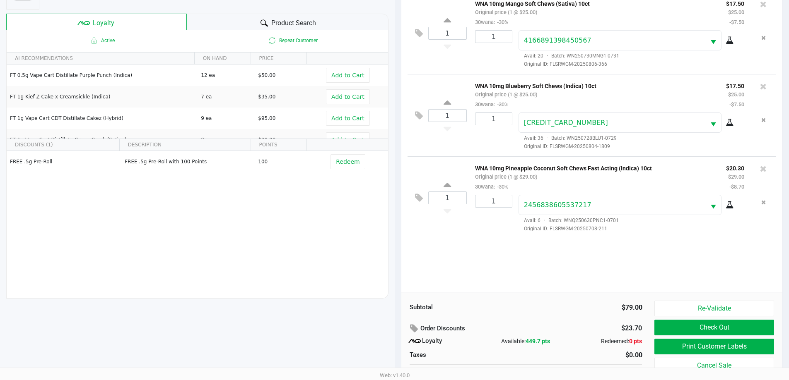
scroll to position [99, 0]
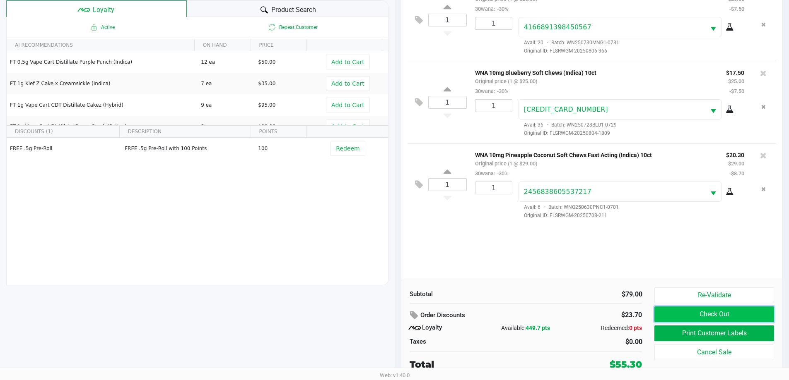
click at [674, 316] on button "Check Out" at bounding box center [713, 315] width 119 height 16
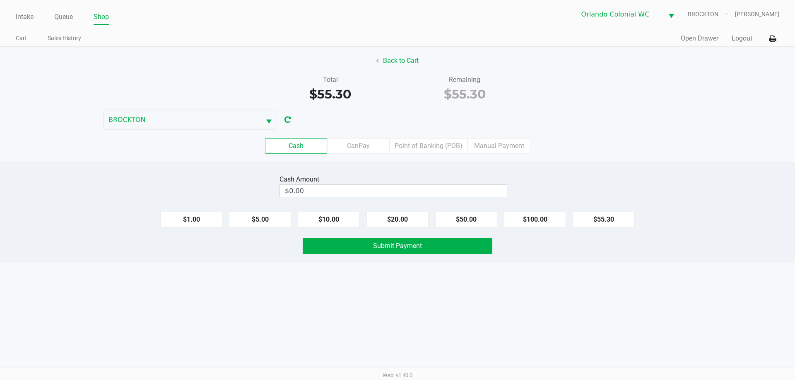
click at [427, 142] on label "Point of Banking (POB)" at bounding box center [428, 146] width 79 height 16
click at [0, 0] on 7 "Point of Banking (POB)" at bounding box center [0, 0] width 0 height 0
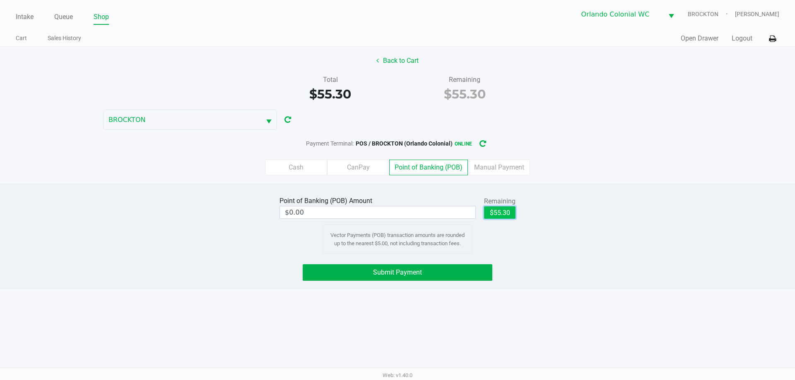
click at [493, 216] on button "$55.30" at bounding box center [499, 213] width 31 height 12
type input "$55.30"
click at [359, 280] on button "Submit Payment" at bounding box center [398, 272] width 190 height 17
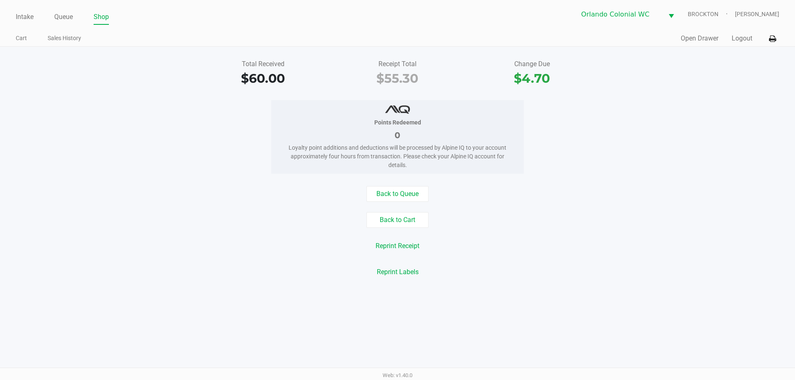
click at [204, 273] on div "Reprint Labels" at bounding box center [397, 272] width 807 height 16
click at [400, 221] on button "Back to Cart" at bounding box center [397, 220] width 62 height 16
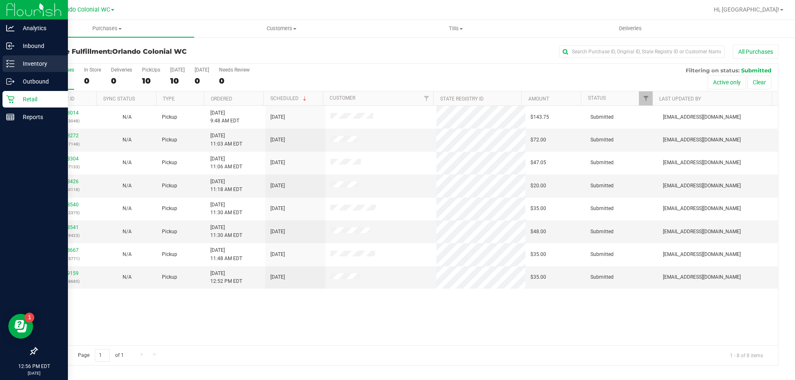
click at [9, 67] on icon at bounding box center [10, 64] width 8 height 8
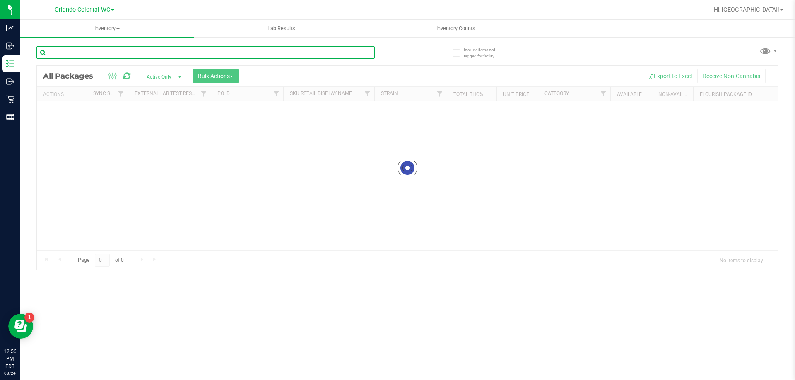
click at [87, 50] on div "Inventory All packages All inventory Waste log Create inventory Lab Results Inv…" at bounding box center [407, 200] width 775 height 361
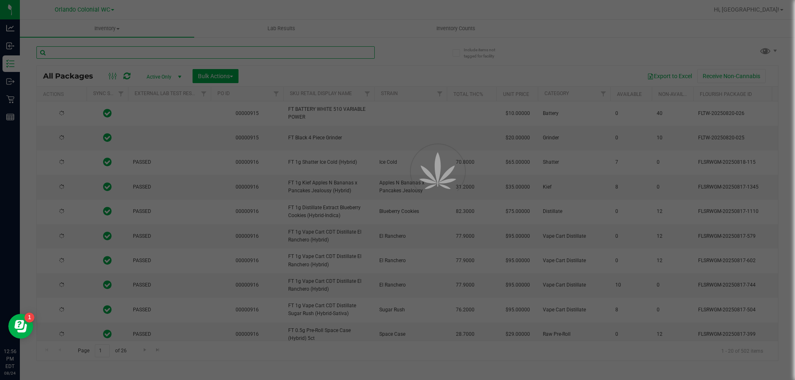
type input "2026-02-15"
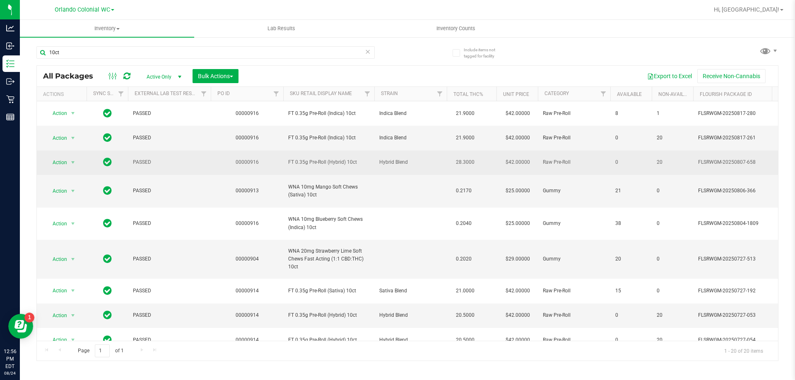
click at [329, 165] on span "FT 0.35g Pre-Roll (Hybrid) 10ct" at bounding box center [328, 163] width 81 height 8
click at [328, 165] on span "FT 0.35g Pre-Roll (Hybrid) 10ct" at bounding box center [328, 163] width 81 height 8
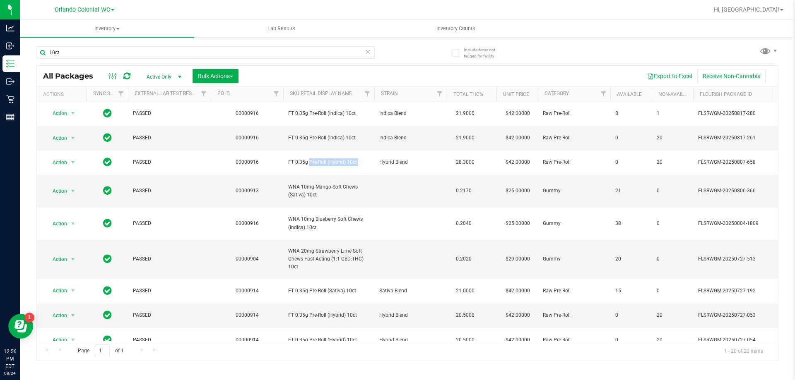
copy tr "FT 0.35g Pre-Roll (Hybrid) 10ct"
click at [118, 48] on input "10ct" at bounding box center [205, 52] width 338 height 12
paste input "FT 0.35g Pre-Roll (Hybrid)"
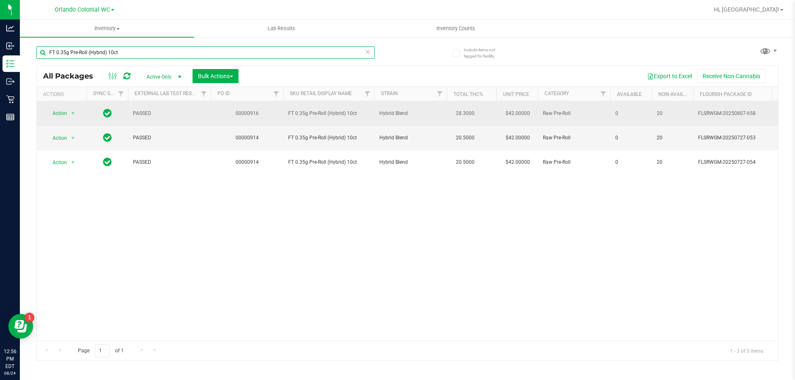
type input "FT 0.35g Pre-Roll (Hybrid) 10ct"
click at [60, 111] on span "Action" at bounding box center [56, 114] width 22 height 12
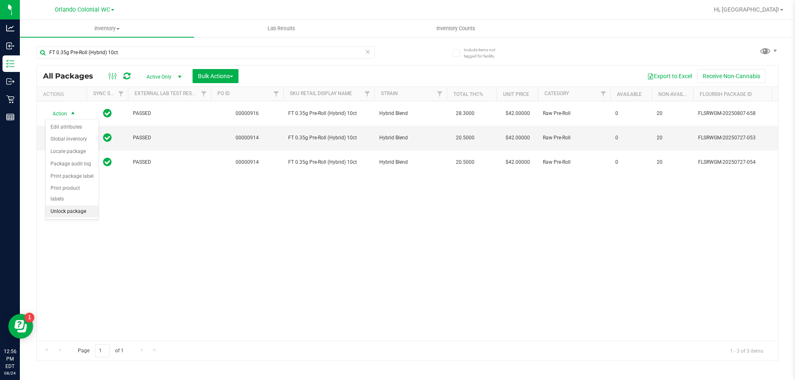
click at [77, 206] on li "Unlock package" at bounding box center [72, 212] width 53 height 12
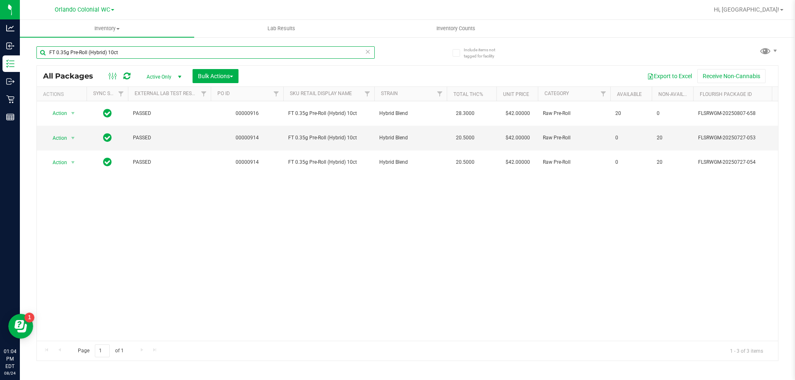
click at [146, 54] on input "FT 0.35g Pre-Roll (Hybrid) 10ct" at bounding box center [205, 52] width 338 height 12
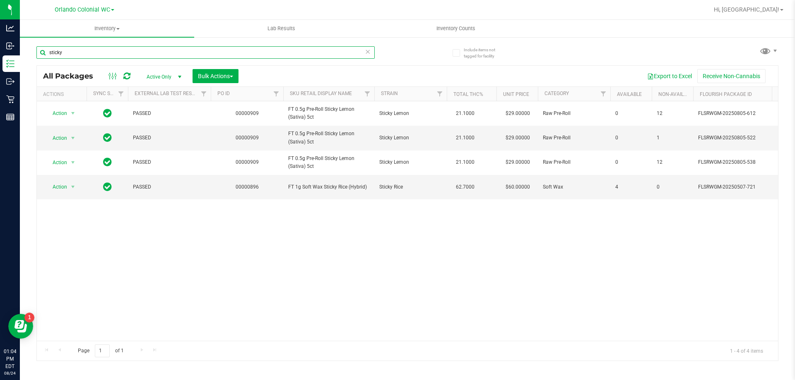
click at [114, 52] on input "sticky" at bounding box center [205, 52] width 338 height 12
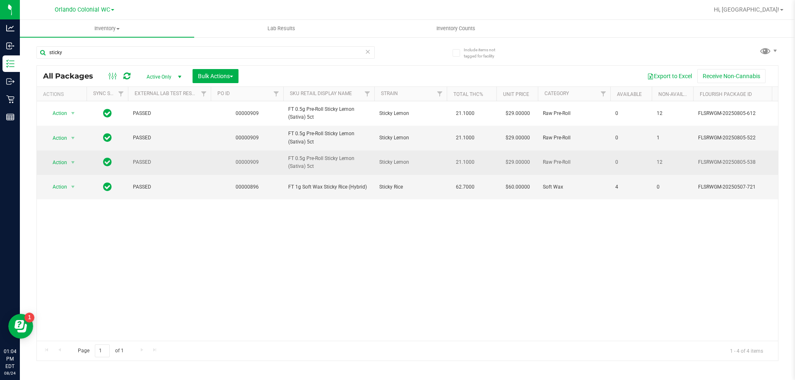
click at [319, 156] on span "FT 0.5g Pre-Roll Sticky Lemon (Sativa) 5ct" at bounding box center [328, 163] width 81 height 16
copy tr "FT 0.5g Pre-Roll Sticky Lemon (Sativa) 5ct"
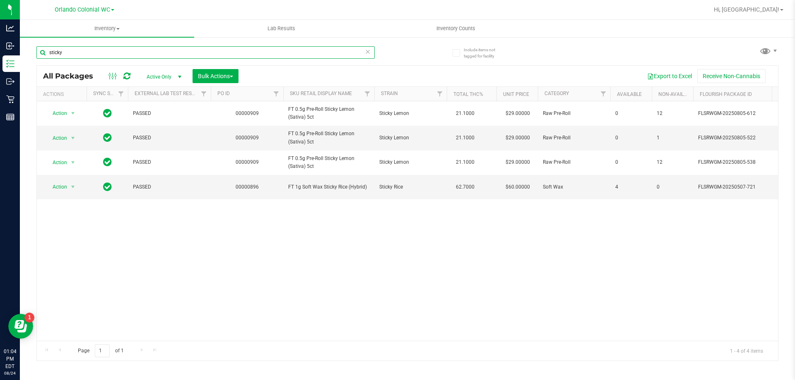
click at [135, 53] on input "sticky" at bounding box center [205, 52] width 338 height 12
paste input "FT 0.5g Pre-Roll Sticky Lemon (Sativa) 5ct"
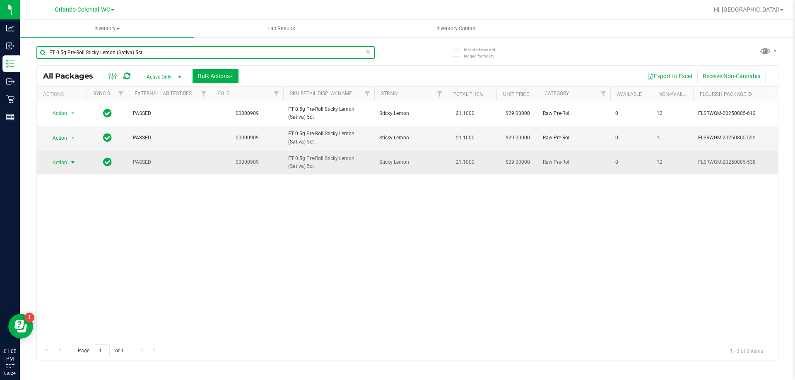
type input "FT 0.5g Pre-Roll Sticky Lemon (Sativa) 5ct"
click at [63, 160] on span "Action" at bounding box center [56, 163] width 22 height 12
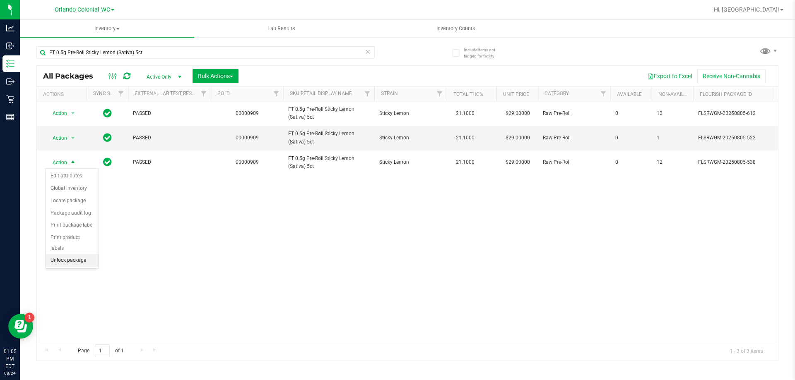
click at [74, 255] on li "Unlock package" at bounding box center [72, 261] width 53 height 12
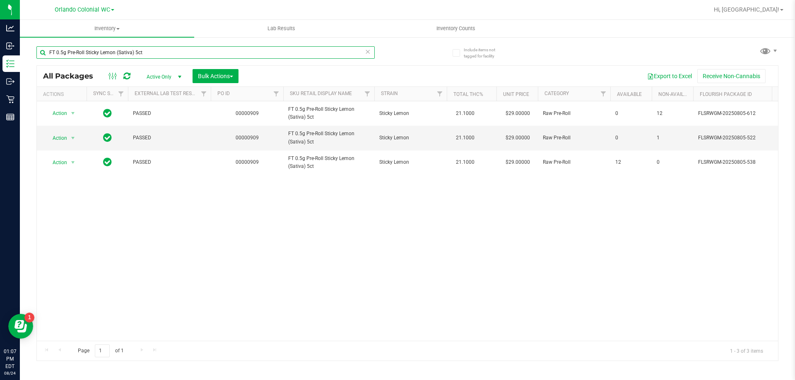
click at [159, 50] on input "FT 0.5g Pre-Roll Sticky Lemon (Sativa) 5ct" at bounding box center [205, 52] width 338 height 12
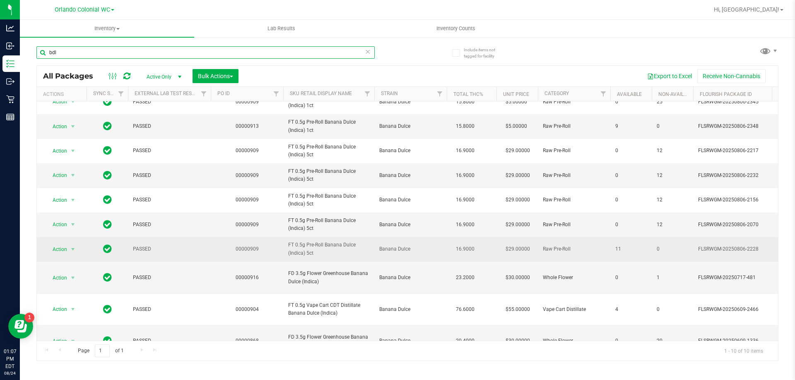
scroll to position [18, 0]
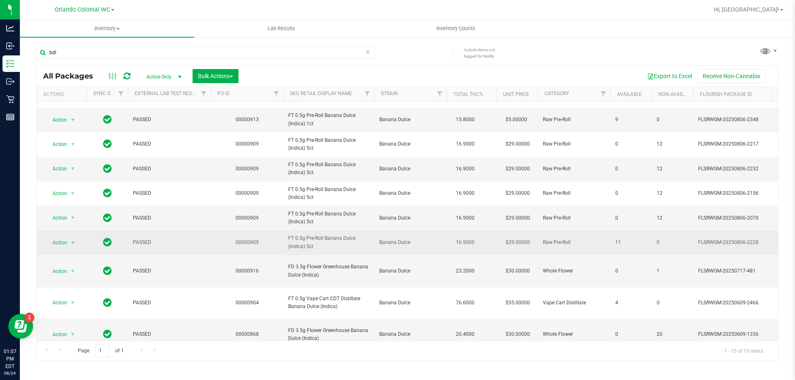
click at [316, 263] on span "FD 3.5g Flower Greenhouse Banana Dulce (Indica)" at bounding box center [328, 271] width 81 height 16
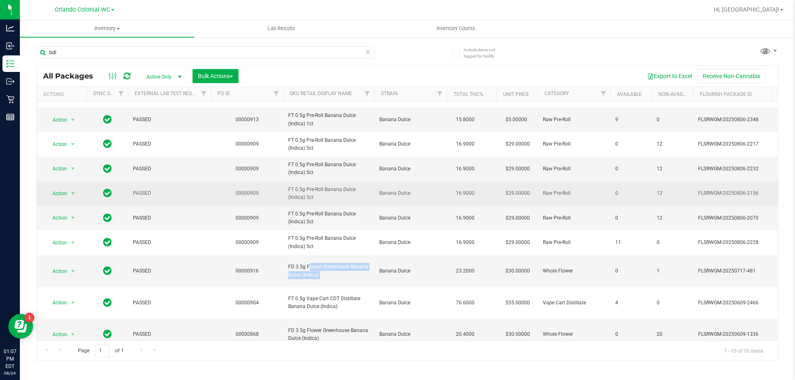
copy tr "FD 3.5g Flower Greenhouse Banana Dulce (Indica)"
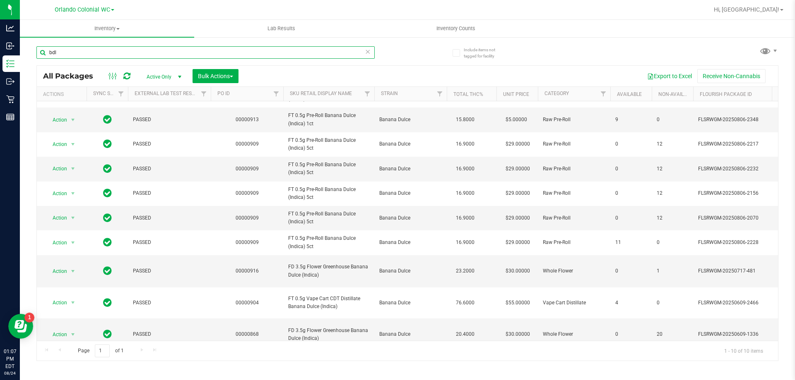
click at [262, 55] on input "bdl" at bounding box center [205, 52] width 338 height 12
paste input "FD 3.5g Flower Greenhouse Banana Dulce (Indica)"
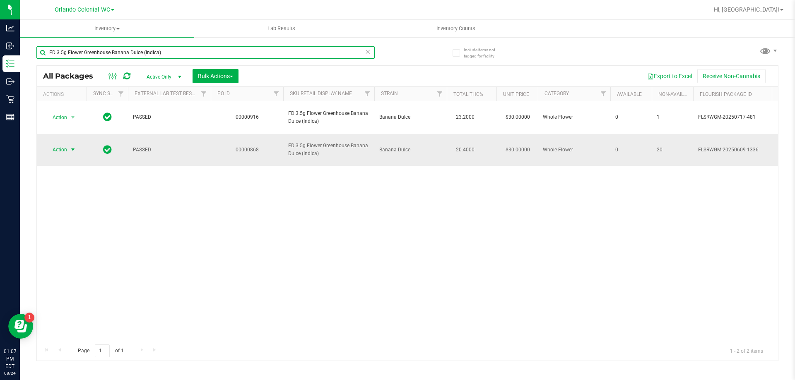
type input "FD 3.5g Flower Greenhouse Banana Dulce (Indica)"
click at [43, 134] on td "Action Action Edit attributes Global inventory Locate package Package audit log…" at bounding box center [62, 150] width 50 height 32
click at [46, 148] on td "Action Action Edit attributes Global inventory Locate package Package audit log…" at bounding box center [62, 150] width 50 height 32
click at [57, 144] on span "Action" at bounding box center [56, 150] width 22 height 12
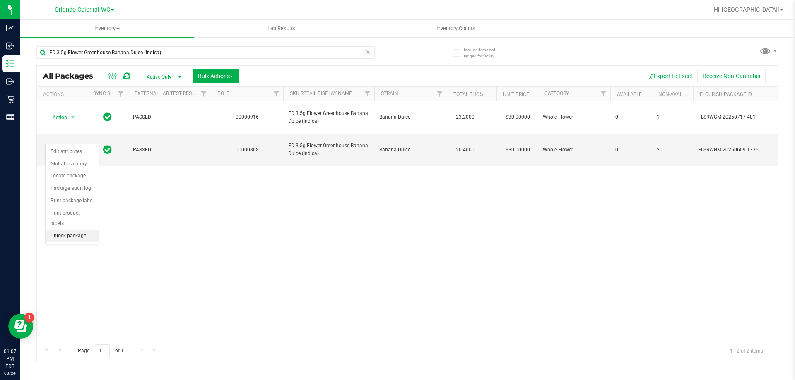
click at [71, 230] on li "Unlock package" at bounding box center [72, 236] width 53 height 12
click at [194, 45] on div "FD 3.5g Flower Greenhouse Banana Dulce (Indica)" at bounding box center [221, 52] width 371 height 26
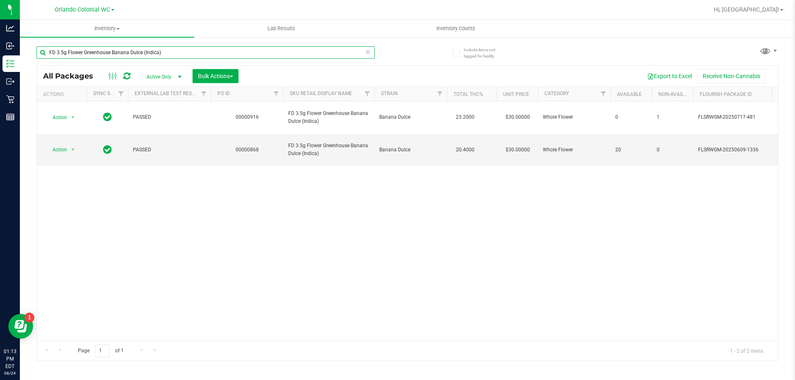
click at [194, 50] on input "FD 3.5g Flower Greenhouse Banana Dulce (Indica)" at bounding box center [205, 52] width 338 height 12
click at [193, 50] on input "FD 3.5g Flower Greenhouse Banana Dulce (Indica)" at bounding box center [205, 52] width 338 height 12
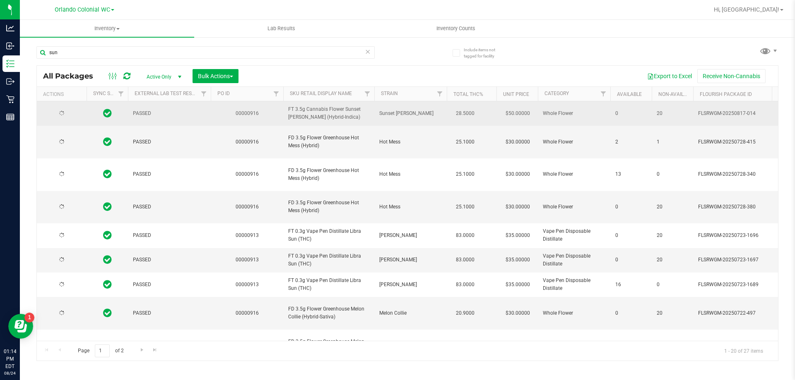
click at [319, 114] on span "FT 3.5g Cannabis Flower Sunset Runtz (Hybrid-Indica)" at bounding box center [328, 114] width 81 height 16
click at [314, 115] on span "FT 3.5g Cannabis Flower Sunset Runtz (Hybrid-Indica)" at bounding box center [328, 114] width 81 height 16
click at [310, 115] on span "FT 3.5g Cannabis Flower Sunset Runtz (Hybrid-Indica)" at bounding box center [328, 114] width 81 height 16
click at [310, 116] on span "FT 3.5g Cannabis Flower Sunset Runtz (Hybrid-Indica)" at bounding box center [328, 114] width 81 height 16
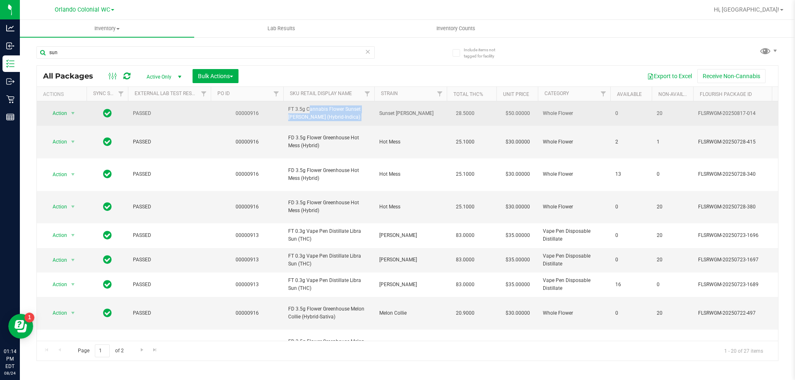
click at [310, 116] on span "FT 3.5g Cannabis Flower Sunset Runtz (Hybrid-Indica)" at bounding box center [328, 114] width 81 height 16
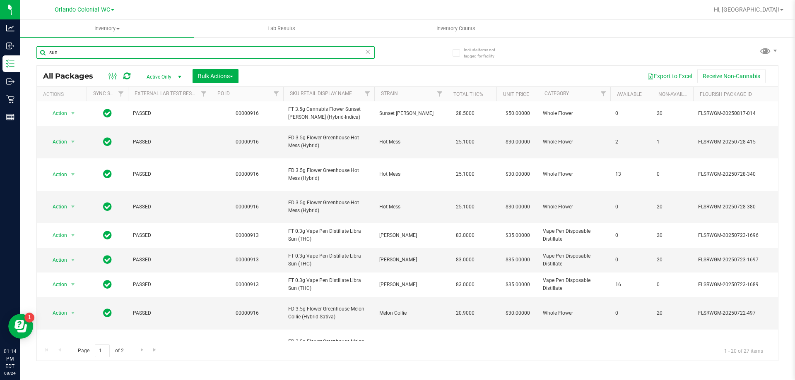
click at [185, 58] on input "sun" at bounding box center [205, 52] width 338 height 12
click at [185, 57] on input "sun" at bounding box center [205, 52] width 338 height 12
paste input "FT 3.5g Cannabis Flower Sunset Runtz (Hybrid-Indica)"
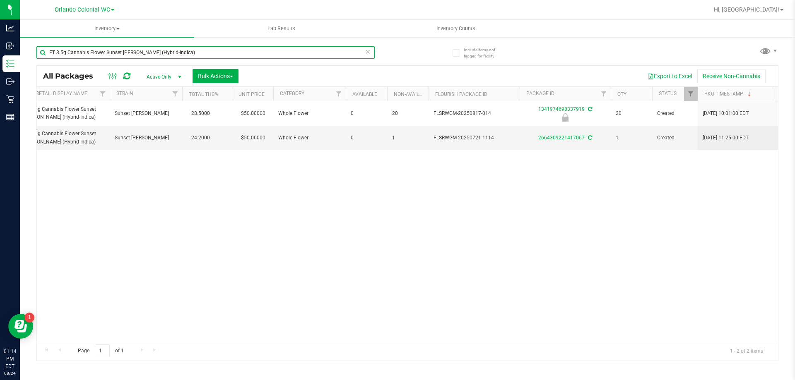
scroll to position [0, 265]
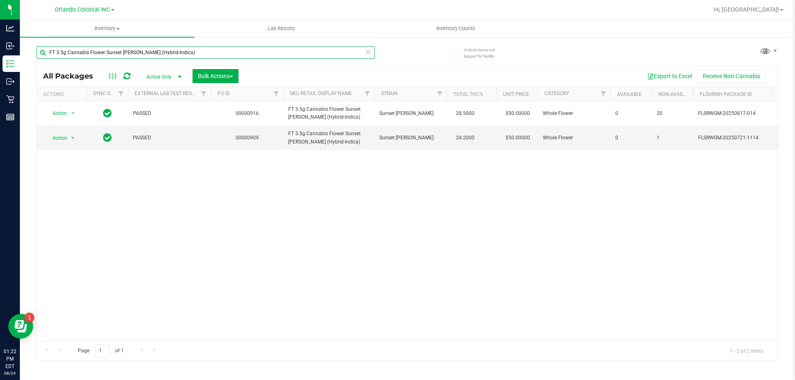
type input "FT 3.5g Cannabis Flower Sunset Runtz (Hybrid-Indica)"
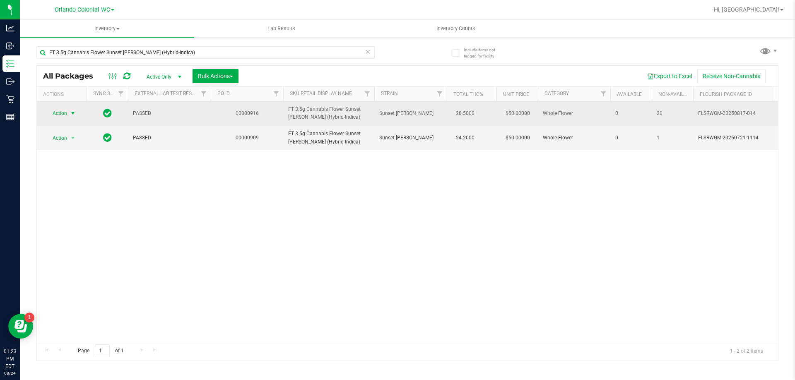
drag, startPoint x: 63, startPoint y: 113, endPoint x: 63, endPoint y: 118, distance: 4.6
click at [63, 113] on span "Action" at bounding box center [56, 114] width 22 height 12
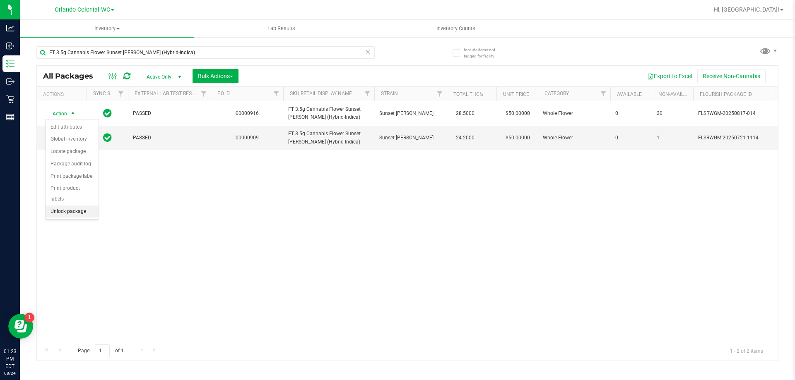
click at [60, 206] on li "Unlock package" at bounding box center [72, 212] width 53 height 12
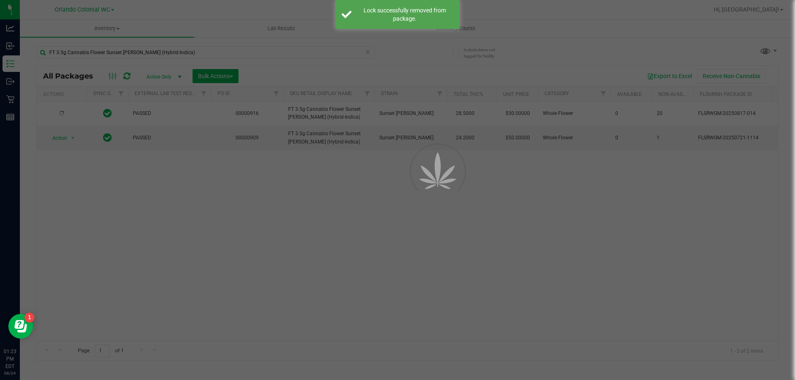
click at [189, 47] on div at bounding box center [397, 190] width 795 height 380
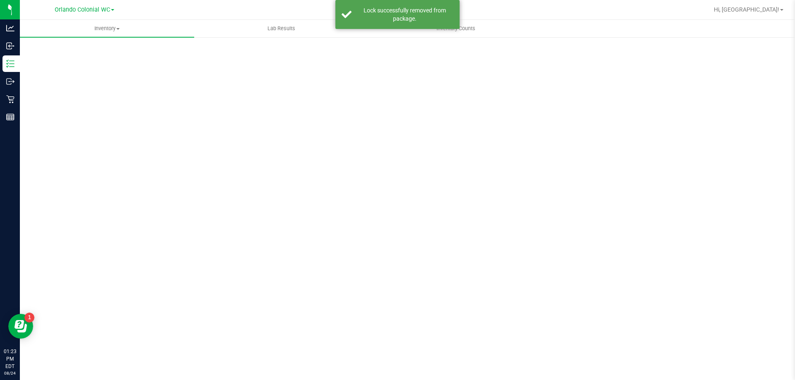
click at [192, 55] on div "Inventory All packages All inventory Waste log Create inventory Lab Results Inv…" at bounding box center [407, 200] width 775 height 361
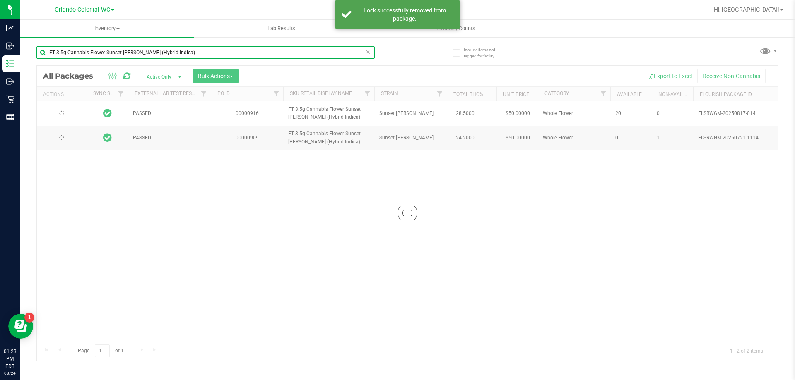
click at [192, 55] on input "FT 3.5g Cannabis Flower Sunset Runtz (Hybrid-Indica)" at bounding box center [205, 52] width 338 height 12
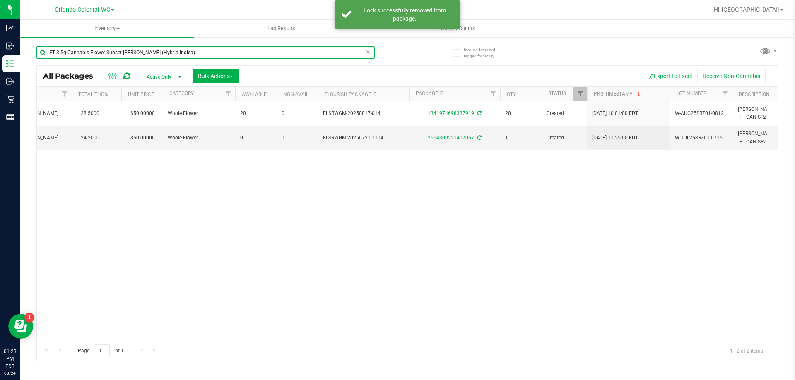
scroll to position [0, 397]
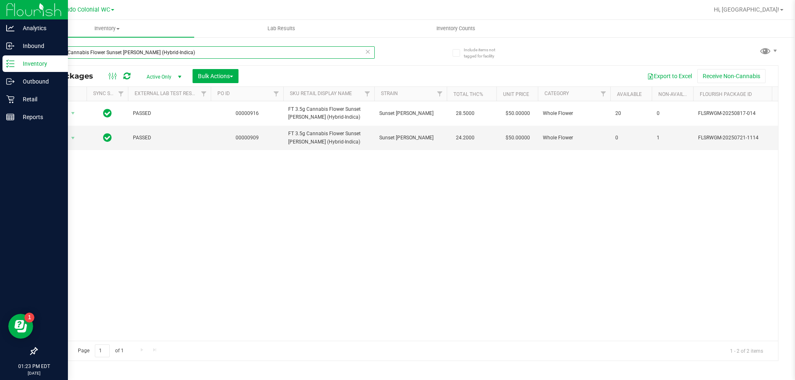
paste input "SW 0.3g Vape Pen Distillate Zen (1:4 CBD:THC"
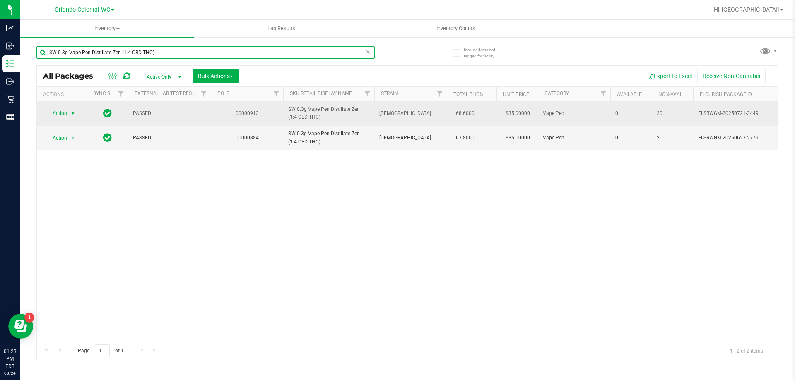
type input "SW 0.3g Vape Pen Distillate Zen (1:4 CBD:THC)"
click at [72, 112] on span "select" at bounding box center [73, 113] width 7 height 7
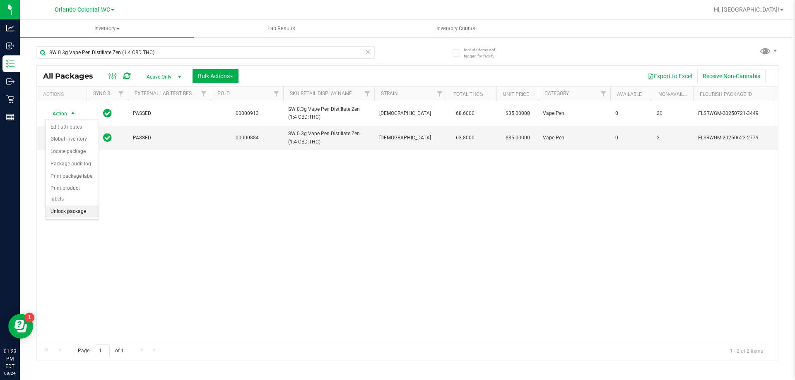
click at [67, 206] on li "Unlock package" at bounding box center [72, 212] width 53 height 12
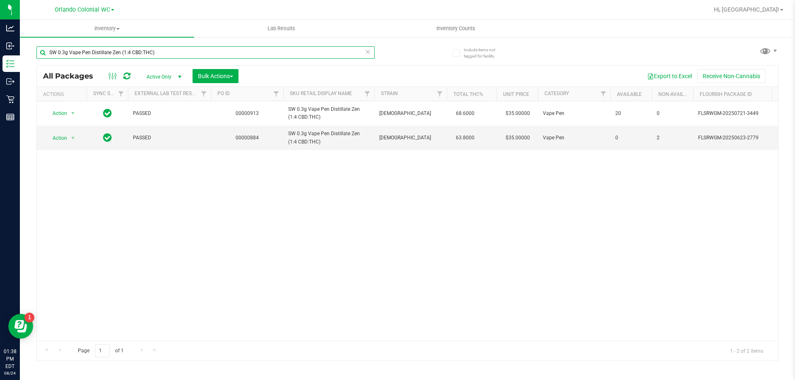
click at [220, 53] on input "SW 0.3g Vape Pen Distillate Zen (1:4 CBD:THC)" at bounding box center [205, 52] width 338 height 12
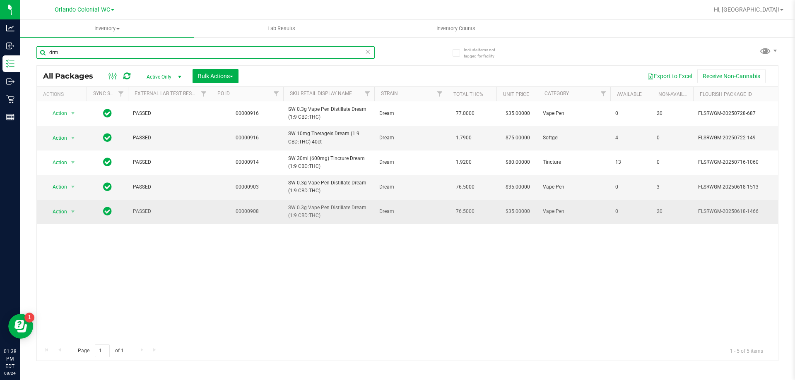
type input "drm"
click at [59, 212] on span "Action" at bounding box center [56, 212] width 22 height 12
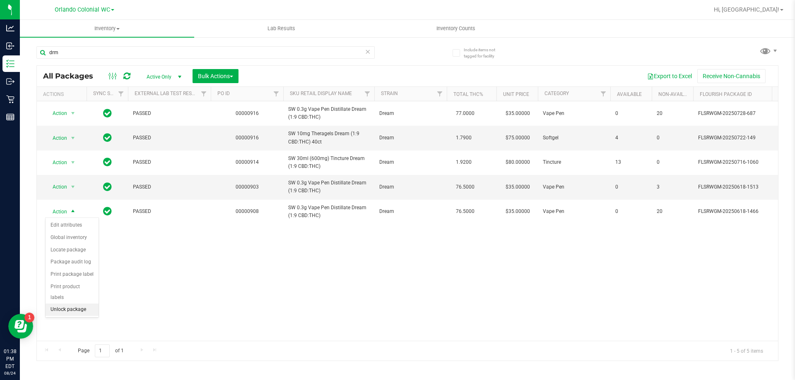
click at [81, 304] on li "Unlock package" at bounding box center [72, 310] width 53 height 12
click at [125, 58] on div "drm" at bounding box center [205, 55] width 338 height 19
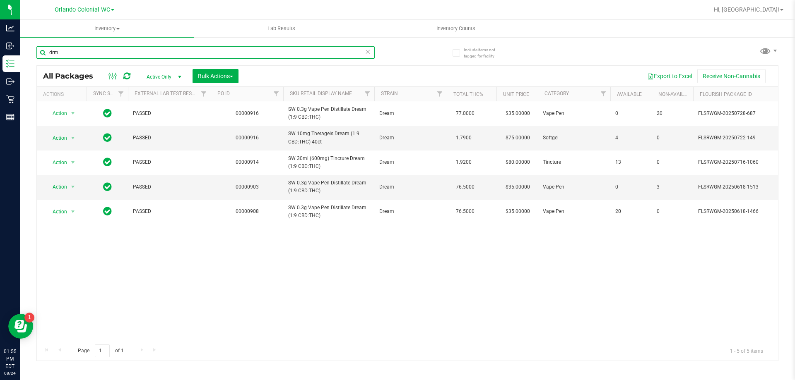
click at [120, 51] on input "drm" at bounding box center [205, 52] width 338 height 12
click at [120, 50] on input "drm" at bounding box center [205, 52] width 338 height 12
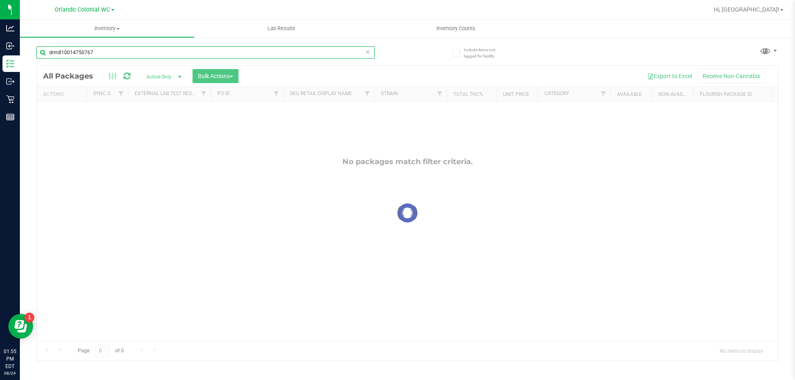
click at [117, 49] on input "drm810014750767" at bounding box center [205, 52] width 338 height 12
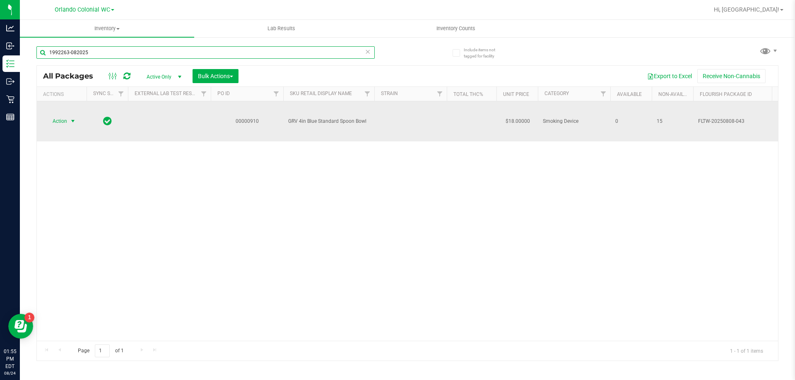
type input "1992263-082025"
click at [55, 119] on span "Action" at bounding box center [56, 121] width 22 height 12
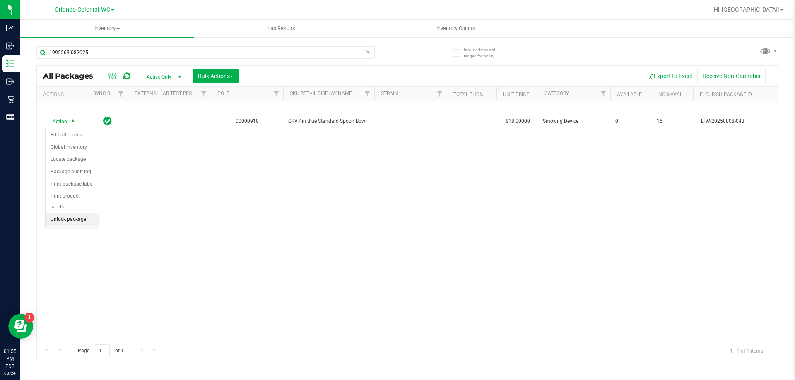
click at [66, 214] on li "Unlock package" at bounding box center [72, 220] width 53 height 12
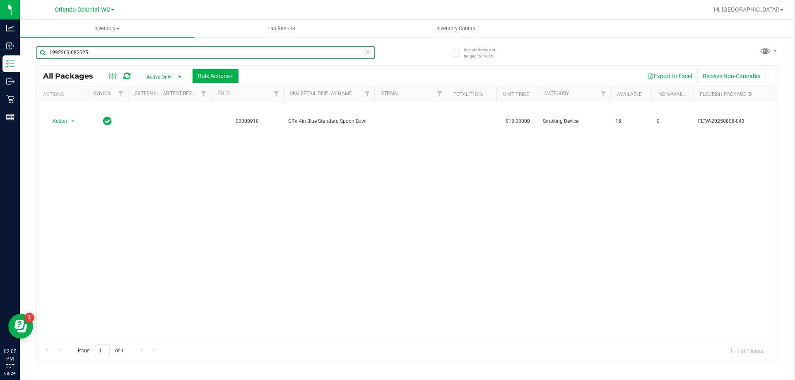
click at [125, 50] on input "1992263-082025" at bounding box center [205, 52] width 338 height 12
click at [124, 50] on input "1992263-082025" at bounding box center [205, 52] width 338 height 12
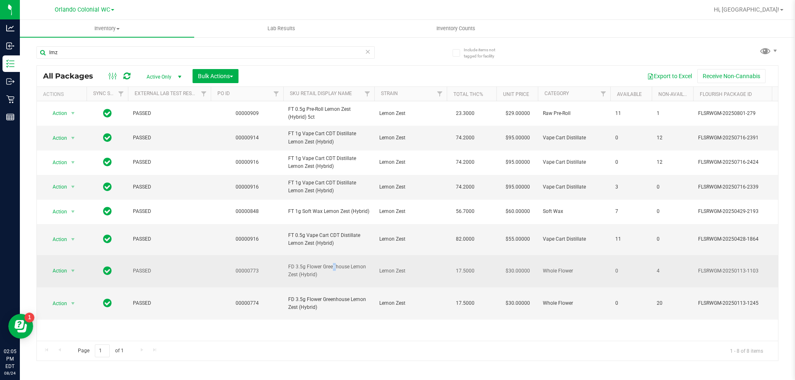
click at [311, 279] on span "FD 3.5g Flower Greenhouse Lemon Zest (Hybrid)" at bounding box center [328, 271] width 81 height 16
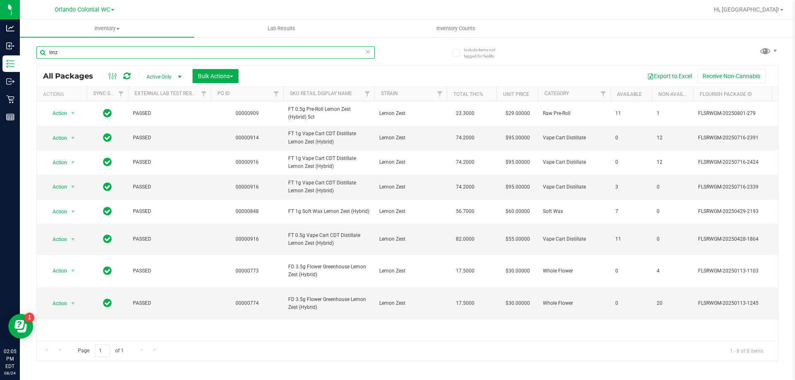
click at [201, 48] on input "lmz" at bounding box center [205, 52] width 338 height 12
paste input "FD 3.5g Flower Greenhouse Lemon Zest (Hybrid)"
click at [203, 50] on input "FD 3.5g Flower Greenhouse Lemon Zest (Hybrid)" at bounding box center [205, 52] width 338 height 12
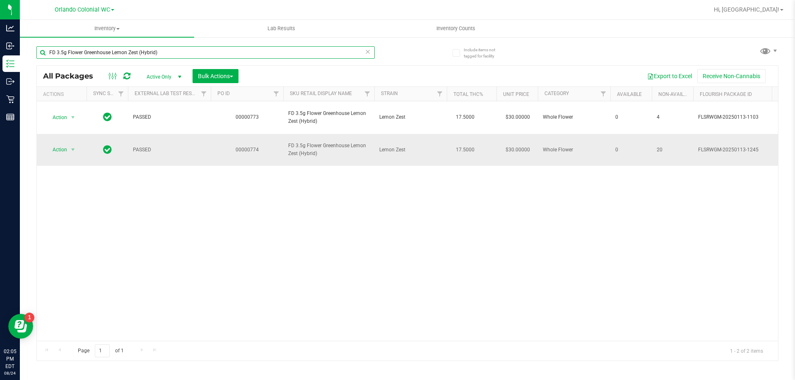
type input "FD 3.5g Flower Greenhouse Lemon Zest (Hybrid)"
click at [55, 144] on span "Action" at bounding box center [56, 150] width 22 height 12
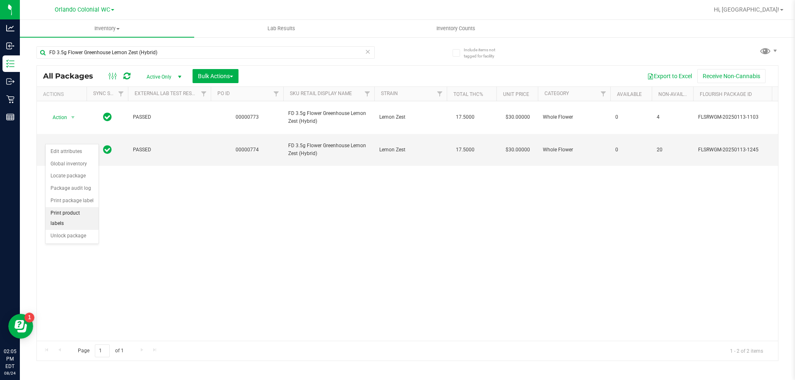
click at [82, 219] on li "Print product labels" at bounding box center [72, 218] width 53 height 23
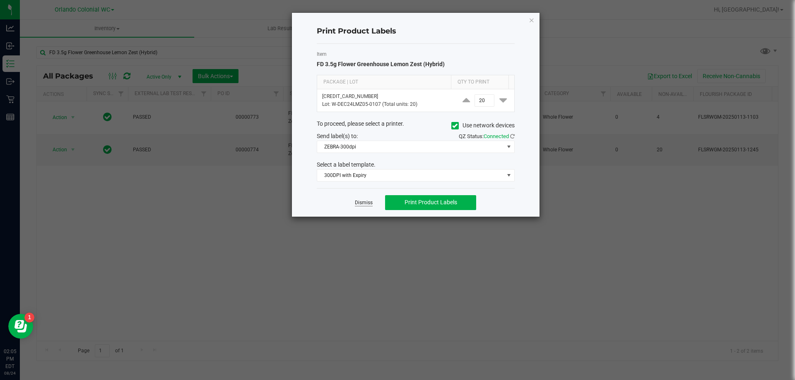
click at [365, 204] on link "Dismiss" at bounding box center [364, 203] width 18 height 7
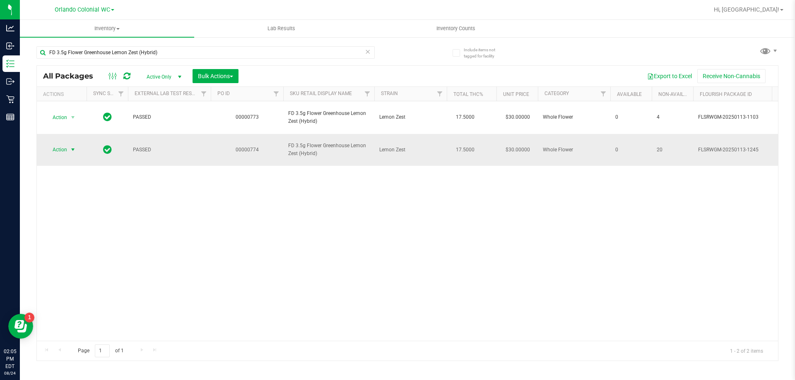
click at [60, 144] on span "Action" at bounding box center [56, 150] width 22 height 12
click at [75, 230] on li "Unlock package" at bounding box center [72, 236] width 53 height 12
click at [180, 53] on input "FD 3.5g Flower Greenhouse Lemon Zest (Hybrid)" at bounding box center [205, 52] width 338 height 12
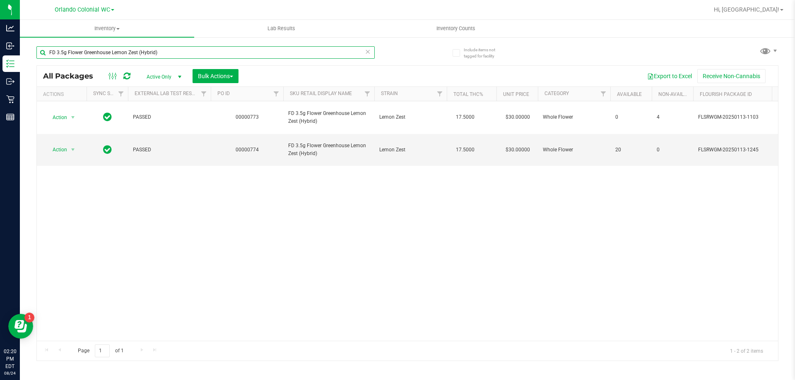
click at [180, 53] on input "FD 3.5g Flower Greenhouse Lemon Zest (Hybrid)" at bounding box center [205, 52] width 338 height 12
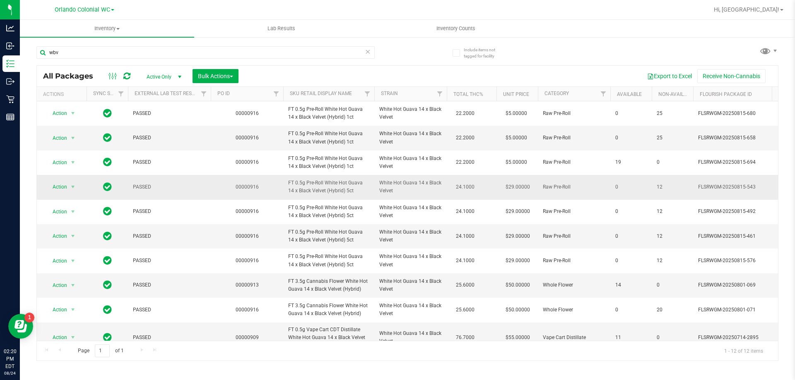
click at [322, 183] on span "FT 0.5g Pre-Roll White Hot Guava 14 x Black Velvet (Hybrid) 5ct" at bounding box center [328, 187] width 81 height 16
copy tr "FT 0.5g Pre-Roll White Hot Guava 14 x Black Velvet (Hybrid) 5ct"
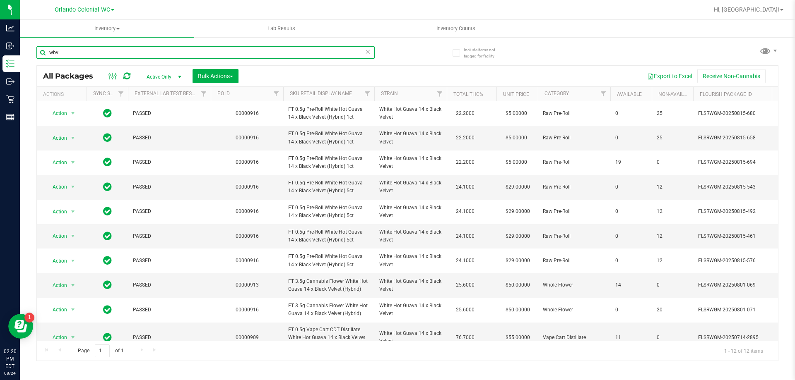
click at [233, 49] on input "wbv" at bounding box center [205, 52] width 338 height 12
paste input "FT 0.5g Pre-Roll White Hot Guava 14 x Black Velvet (Hybrid) 5ct"
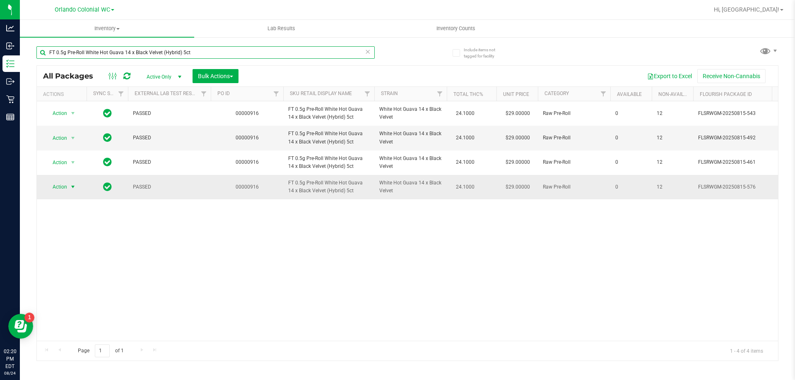
type input "FT 0.5g Pre-Roll White Hot Guava 14 x Black Velvet (Hybrid) 5ct"
click at [57, 189] on span "Action" at bounding box center [56, 187] width 22 height 12
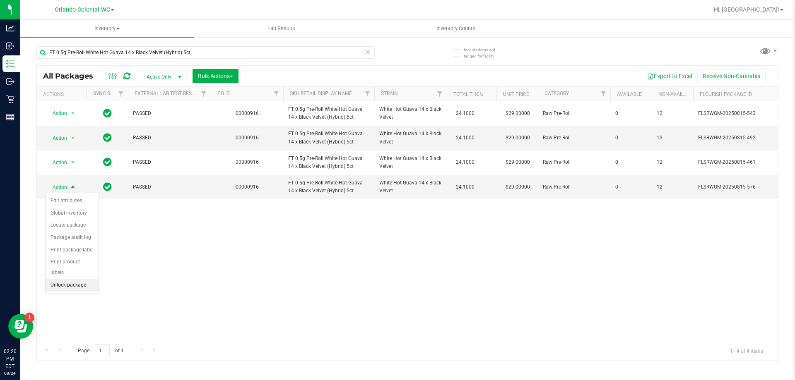
click at [86, 279] on li "Unlock package" at bounding box center [72, 285] width 53 height 12
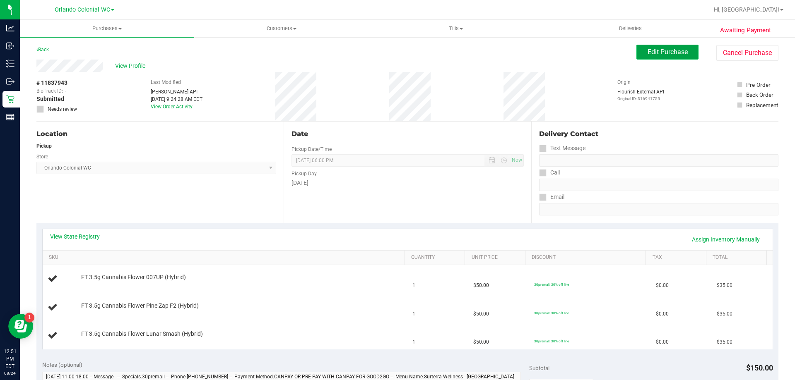
click at [664, 52] on span "Edit Purchase" at bounding box center [667, 52] width 40 height 8
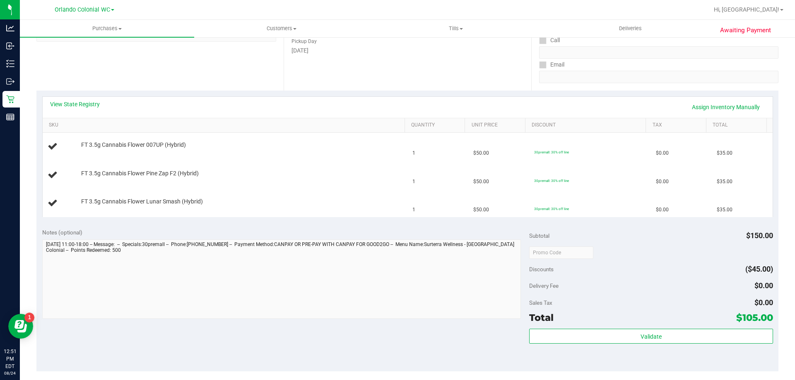
scroll to position [166, 0]
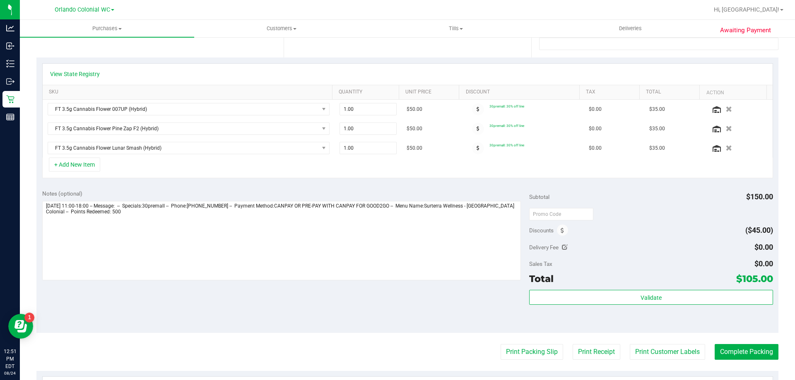
click at [550, 230] on div "Discounts" at bounding box center [548, 230] width 39 height 15
click at [557, 231] on span at bounding box center [562, 230] width 11 height 11
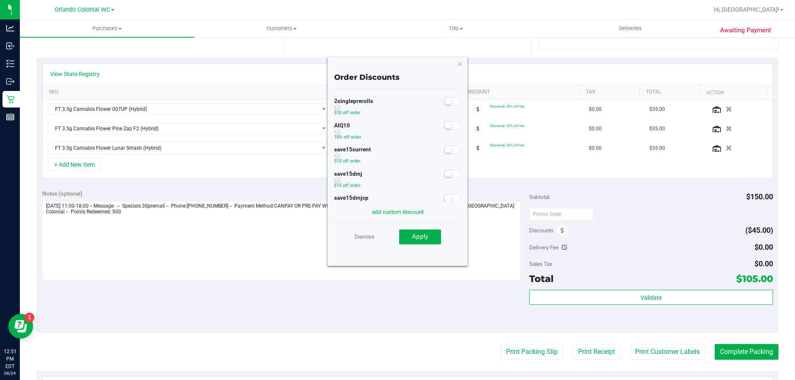
click at [444, 129] on span at bounding box center [452, 125] width 17 height 8
click at [433, 236] on button "Apply" at bounding box center [420, 237] width 42 height 15
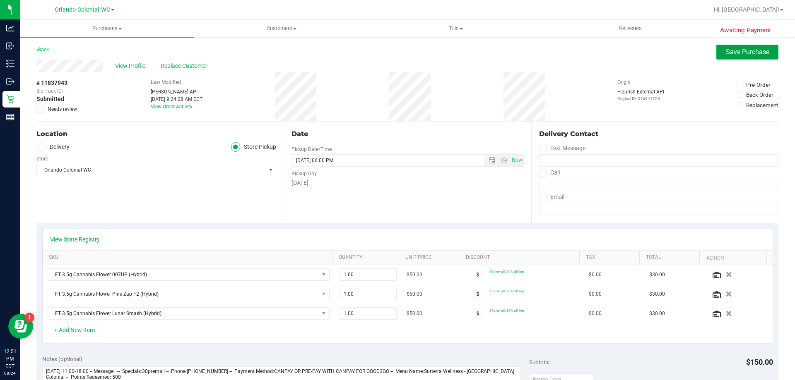
click at [728, 58] on button "Save Purchase" at bounding box center [747, 52] width 62 height 15
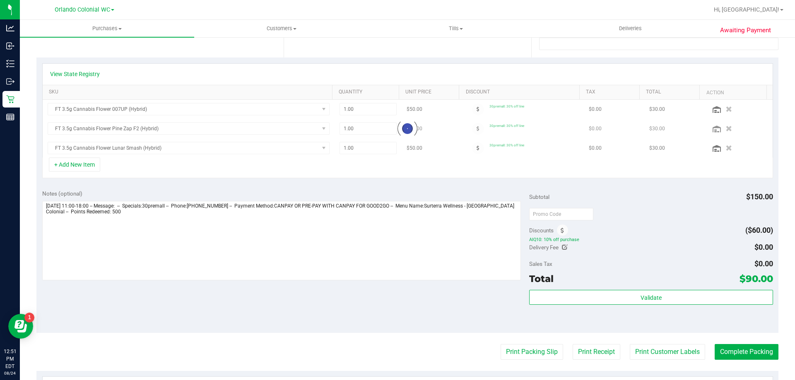
scroll to position [207, 0]
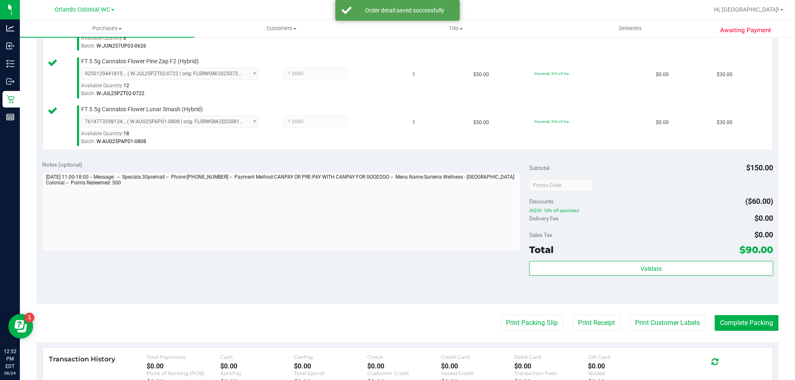
scroll to position [295, 0]
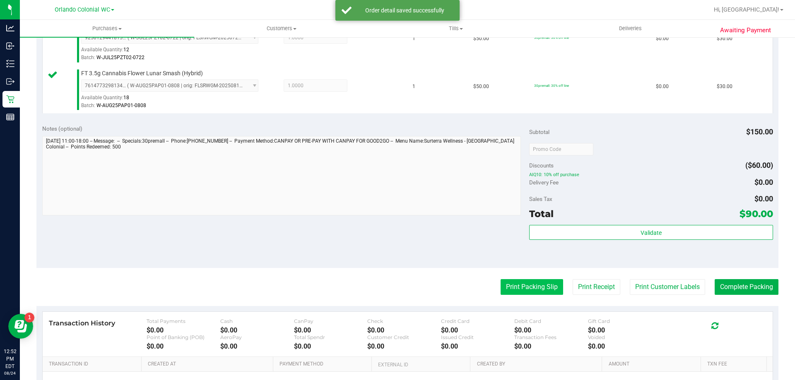
click at [524, 285] on button "Print Packing Slip" at bounding box center [531, 287] width 63 height 16
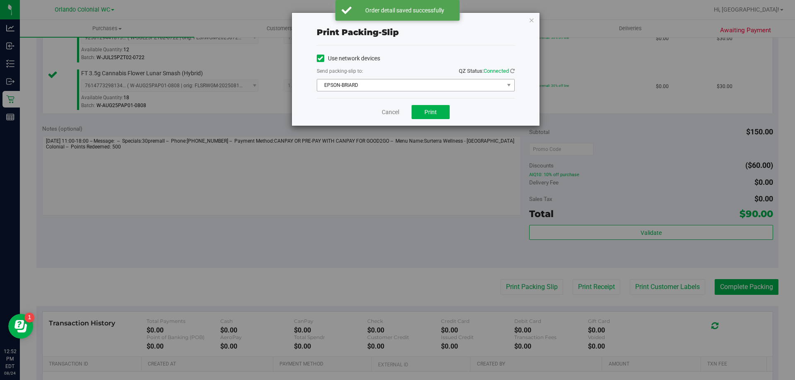
click at [404, 89] on span "EPSON-BRIARD" at bounding box center [410, 85] width 187 height 12
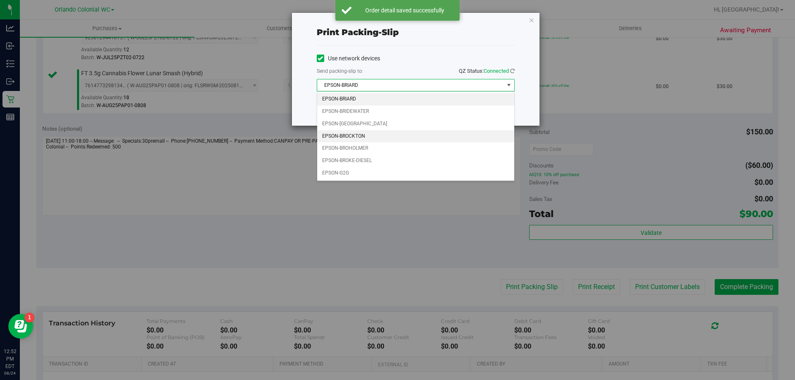
drag, startPoint x: 376, startPoint y: 132, endPoint x: 403, endPoint y: 125, distance: 27.6
click at [376, 132] on li "EPSON-BROCKTON" at bounding box center [415, 136] width 197 height 12
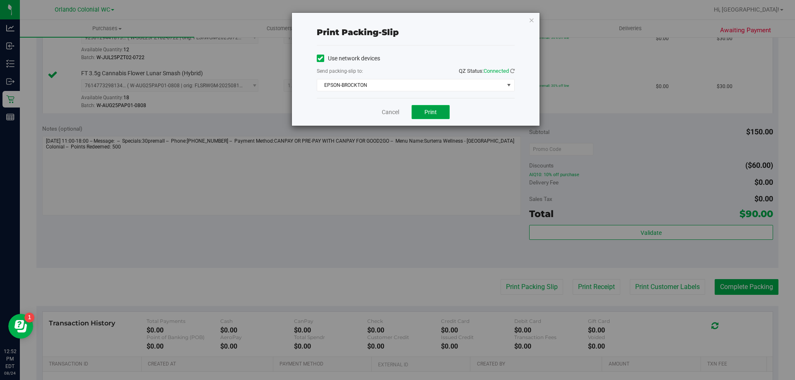
click at [428, 111] on span "Print" at bounding box center [430, 112] width 12 height 7
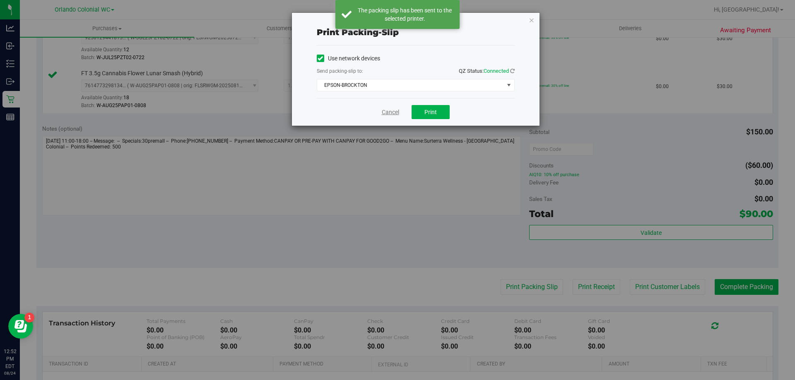
click at [391, 109] on link "Cancel" at bounding box center [390, 112] width 17 height 9
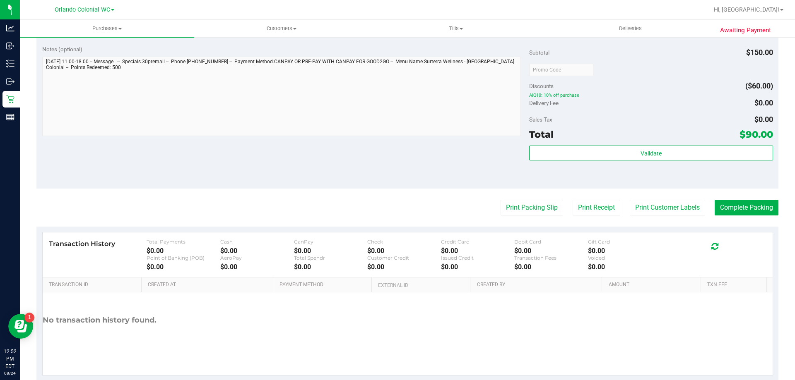
scroll to position [392, 0]
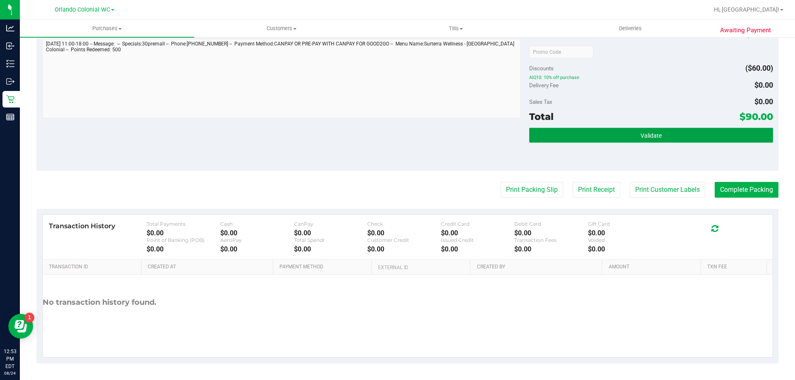
click at [599, 135] on button "Validate" at bounding box center [650, 135] width 243 height 15
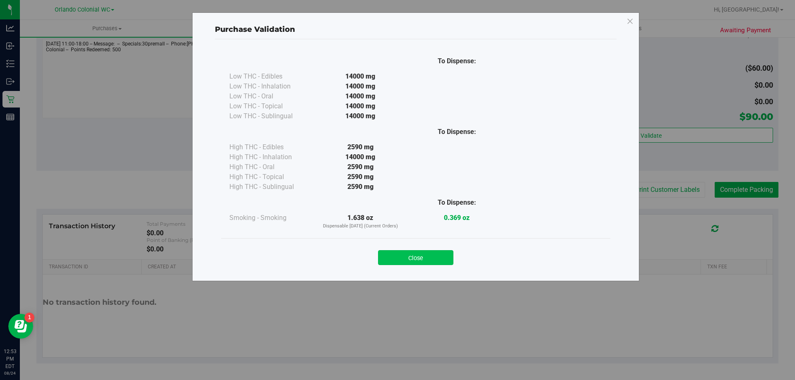
click at [420, 258] on button "Close" at bounding box center [415, 257] width 75 height 15
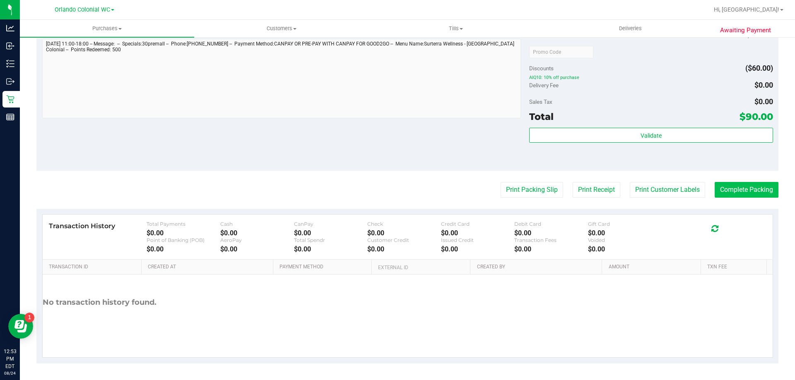
click at [735, 196] on button "Complete Packing" at bounding box center [746, 190] width 64 height 16
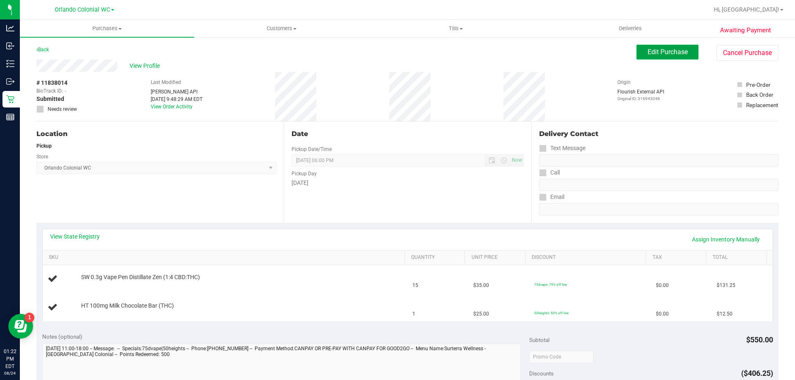
click at [652, 49] on span "Edit Purchase" at bounding box center [667, 52] width 40 height 8
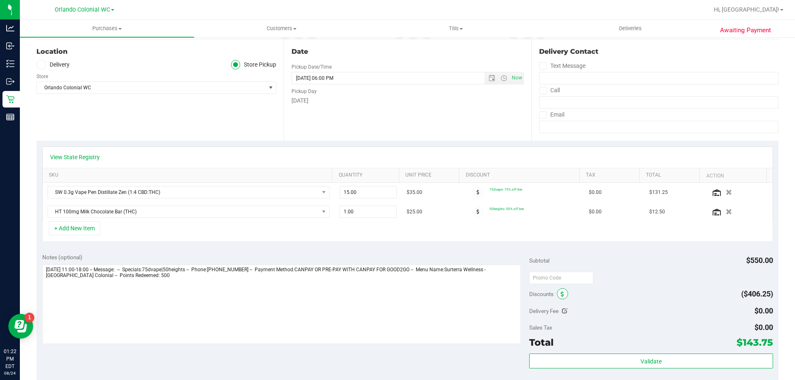
scroll to position [83, 0]
click at [559, 288] on div "Discounts" at bounding box center [548, 293] width 39 height 15
click at [561, 292] on span at bounding box center [562, 293] width 11 height 11
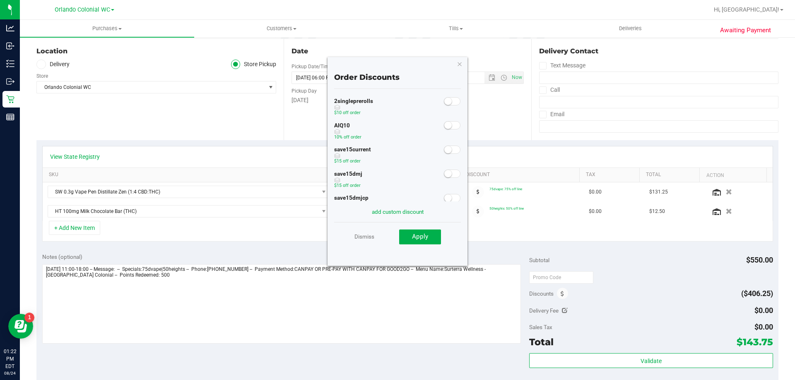
click at [444, 124] on small at bounding box center [447, 125] width 7 height 7
click at [420, 240] on span "Apply" at bounding box center [420, 236] width 16 height 7
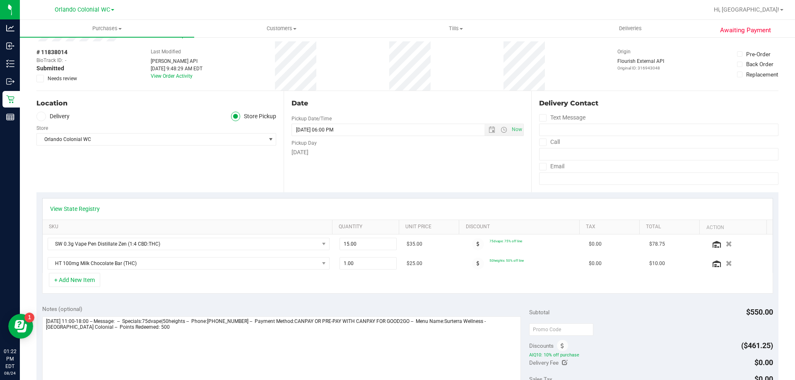
scroll to position [0, 0]
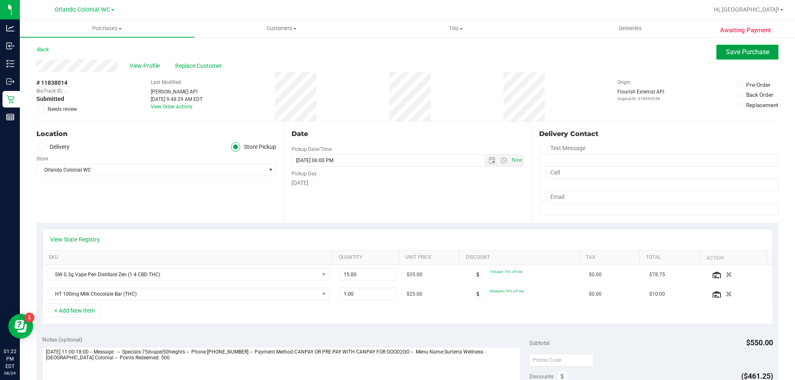
click at [717, 58] on button "Save Purchase" at bounding box center [747, 52] width 62 height 15
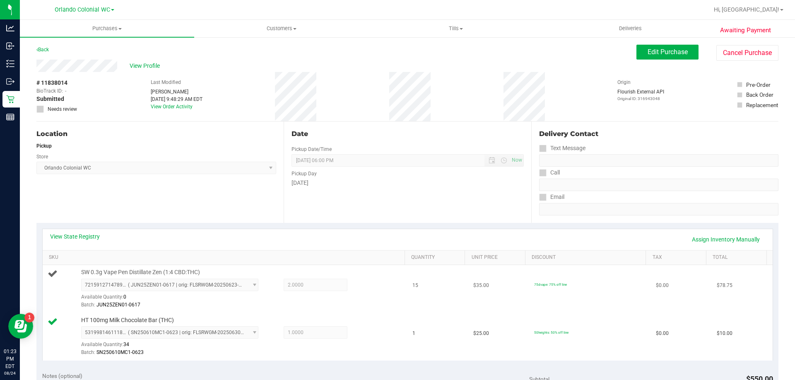
click at [166, 270] on span "SW 0.3g Vape Pen Distillate Zen (1:4 CBD:THC)" at bounding box center [140, 273] width 119 height 8
click at [167, 270] on span "SW 0.3g Vape Pen Distillate Zen (1:4 CBD:THC)" at bounding box center [140, 273] width 119 height 8
copy div "SW 0.3g Vape Pen Distillate Zen (1:4 CBD:THC)"
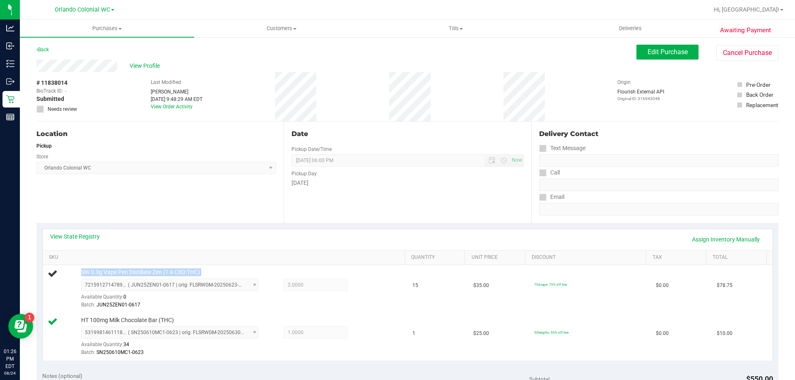
click at [186, 213] on div "Location Pickup Store [GEOGRAPHIC_DATA] Colonial WC Select Store [PERSON_NAME][…" at bounding box center [159, 172] width 247 height 101
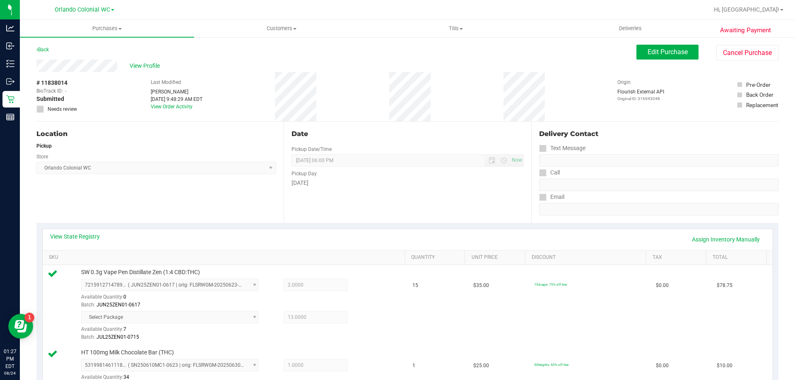
scroll to position [248, 0]
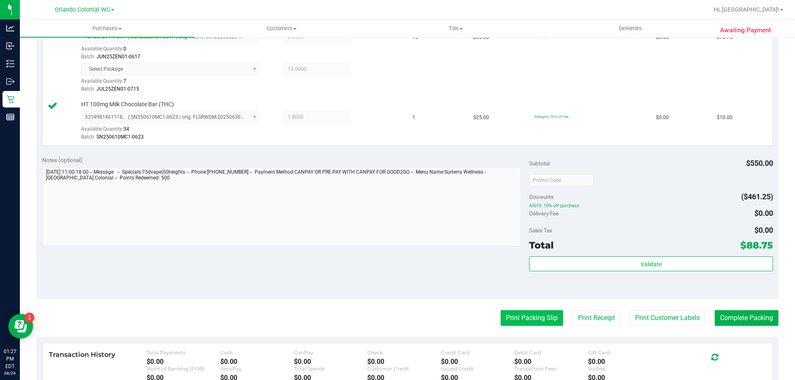
click at [506, 315] on button "Print Packing Slip" at bounding box center [531, 318] width 63 height 16
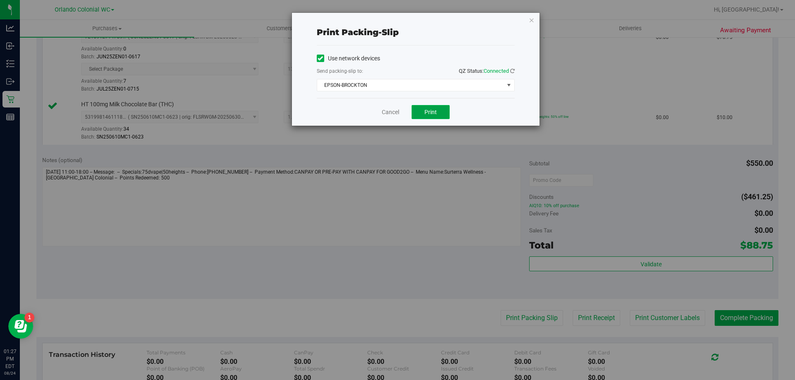
click at [426, 111] on span "Print" at bounding box center [430, 112] width 12 height 7
click at [388, 114] on link "Cancel" at bounding box center [390, 112] width 17 height 9
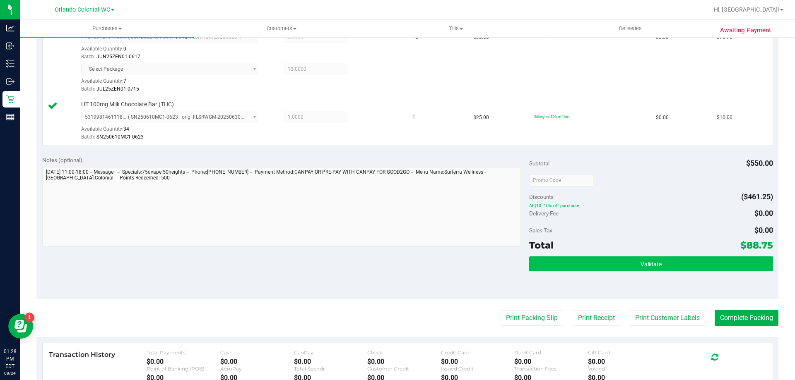
click at [623, 263] on button "Validate" at bounding box center [650, 264] width 243 height 15
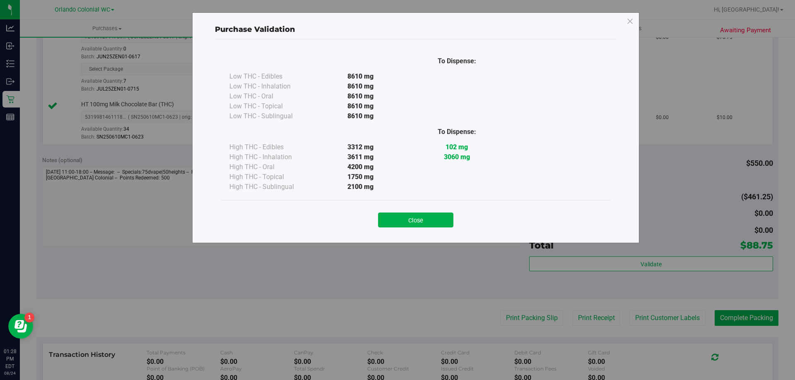
click at [417, 196] on div "To Dispense: Low THC - Edibles 8610 mg" at bounding box center [415, 125] width 389 height 150
click at [418, 217] on button "Close" at bounding box center [415, 220] width 75 height 15
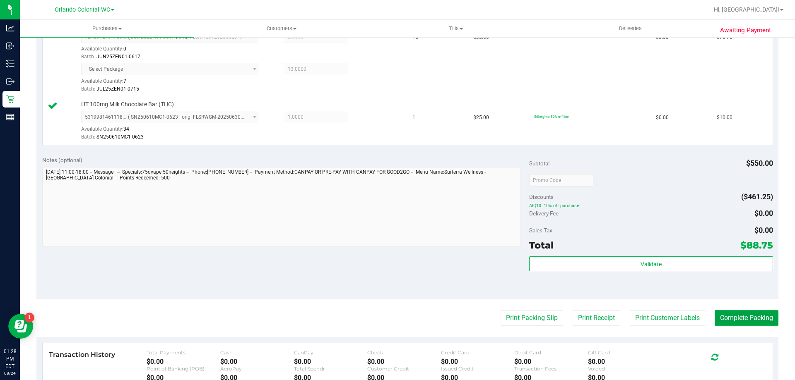
click at [745, 315] on button "Complete Packing" at bounding box center [746, 318] width 64 height 16
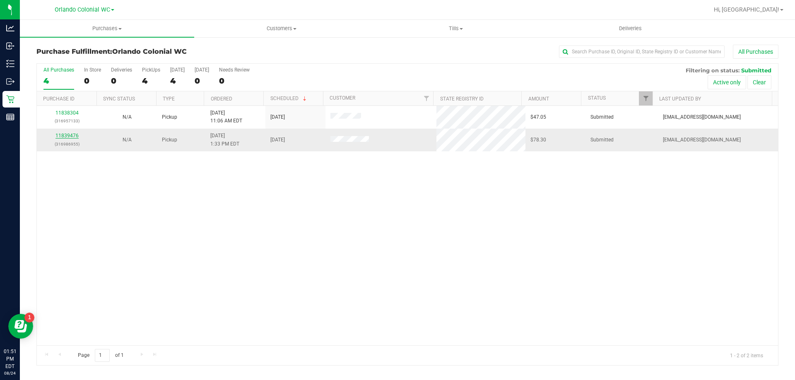
click at [65, 135] on link "11839476" at bounding box center [66, 136] width 23 height 6
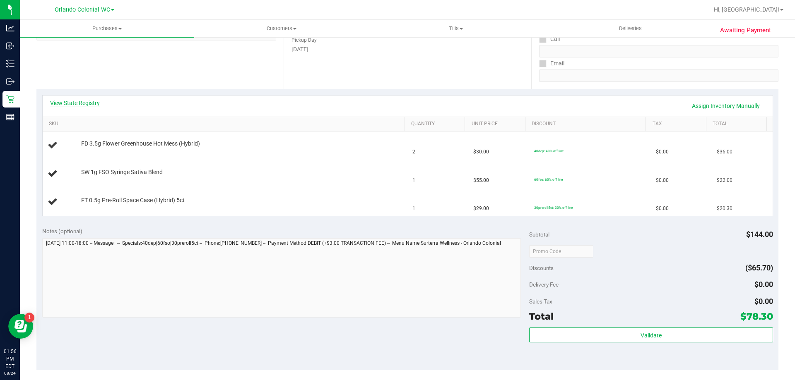
scroll to position [124, 0]
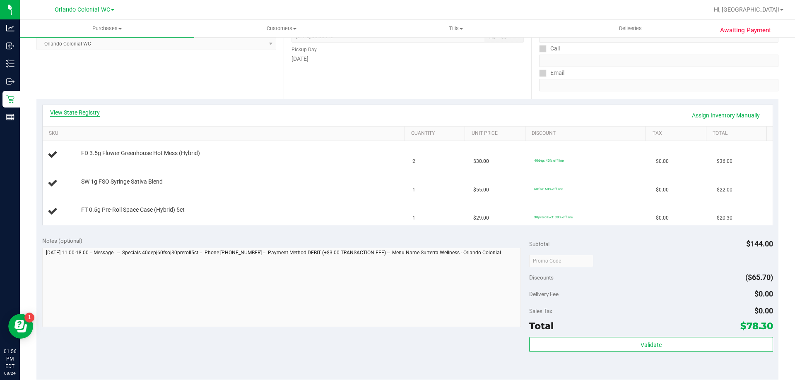
click at [84, 108] on link "View State Registry" at bounding box center [75, 112] width 50 height 8
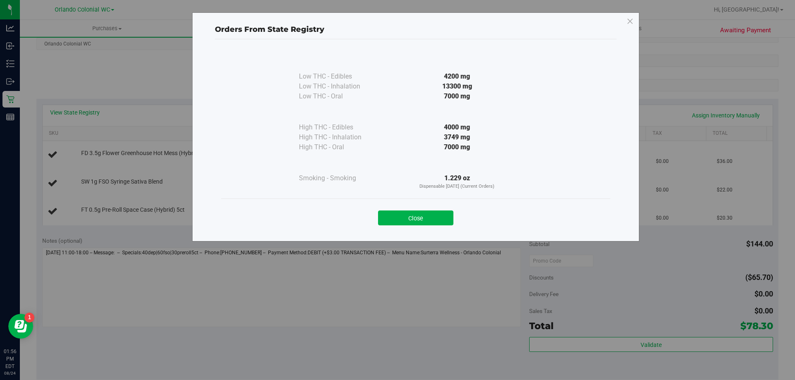
click at [422, 228] on div "Close" at bounding box center [415, 216] width 389 height 34
click at [421, 221] on button "Close" at bounding box center [415, 218] width 75 height 15
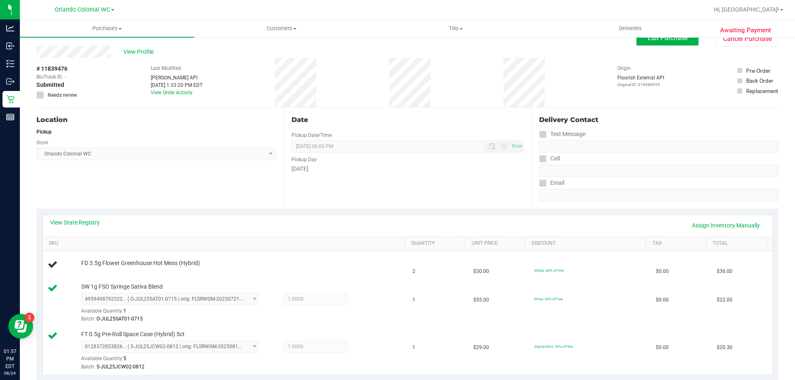
scroll to position [0, 0]
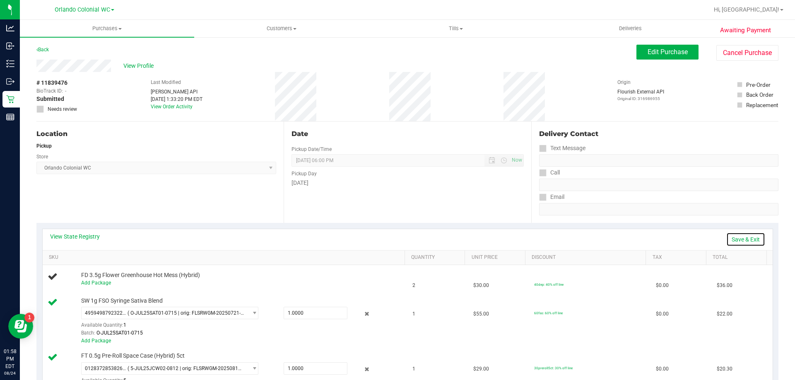
click at [749, 238] on link "Save & Exit" at bounding box center [745, 240] width 39 height 14
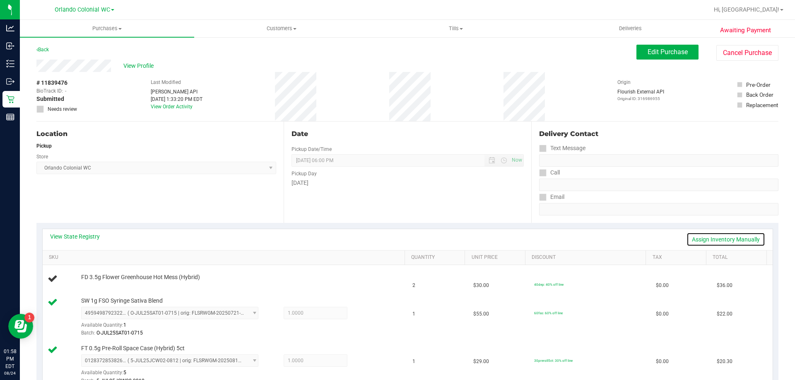
click at [743, 238] on link "Assign Inventory Manually" at bounding box center [725, 240] width 79 height 14
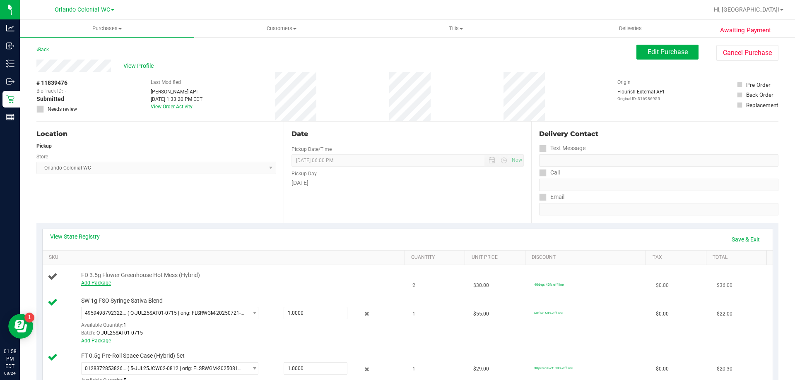
click at [96, 284] on link "Add Package" at bounding box center [96, 283] width 30 height 6
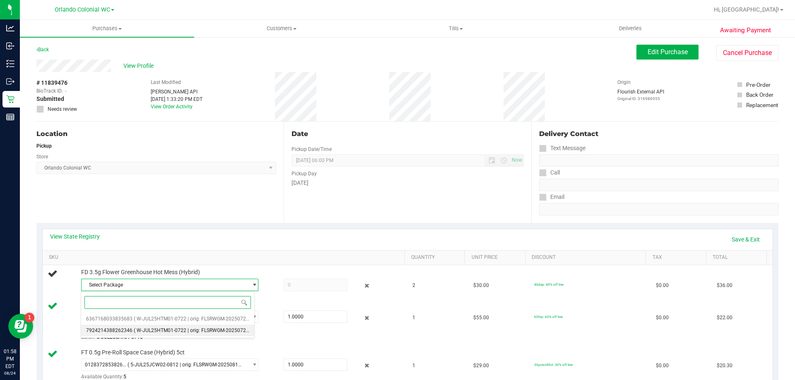
click at [207, 331] on span "( W-JUL25HTM01-0722 | orig: FLSRWGM-20250728-415 )" at bounding box center [198, 331] width 128 height 6
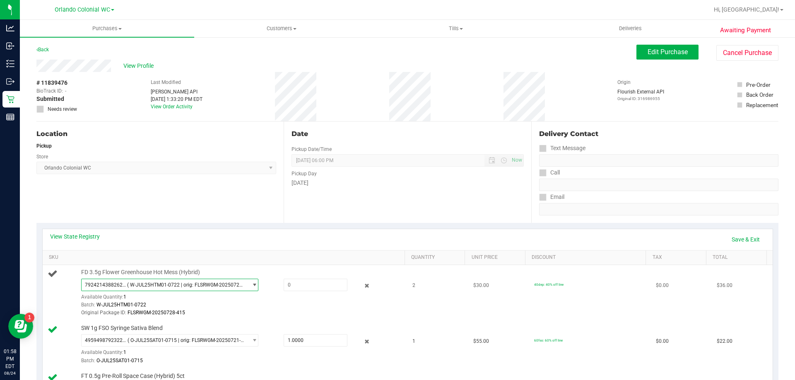
click at [232, 283] on span "( W-JUL25HTM01-0722 | orig: FLSRWGM-20250728-415 )" at bounding box center [185, 285] width 117 height 6
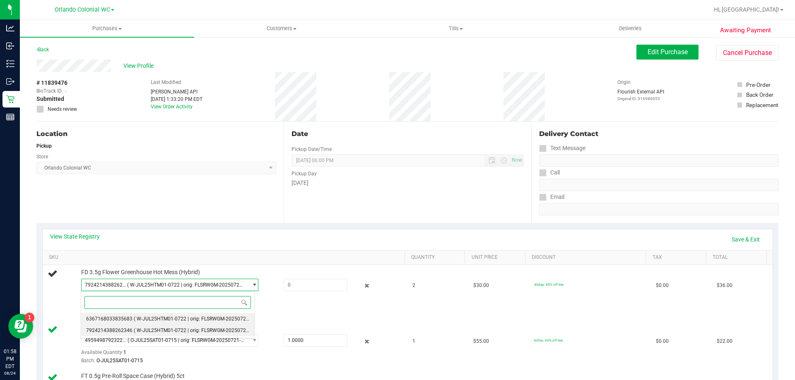
click at [134, 322] on li "6367168033835683 ( W-JUL25HTM01-0722 | orig: FLSRWGM-20250728-340 )" at bounding box center [167, 319] width 173 height 12
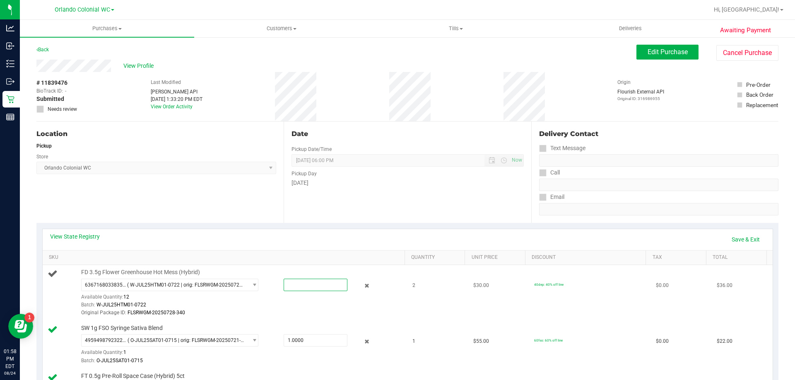
click at [310, 283] on span at bounding box center [316, 285] width 64 height 12
type input "2"
type input "2.0000"
click at [312, 302] on div "Batch: W-JUL25HTM01-0722" at bounding box center [241, 305] width 320 height 8
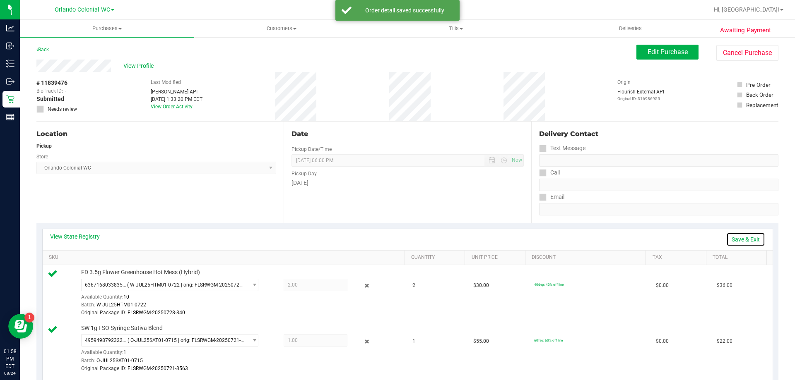
click at [738, 241] on link "Save & Exit" at bounding box center [745, 240] width 39 height 14
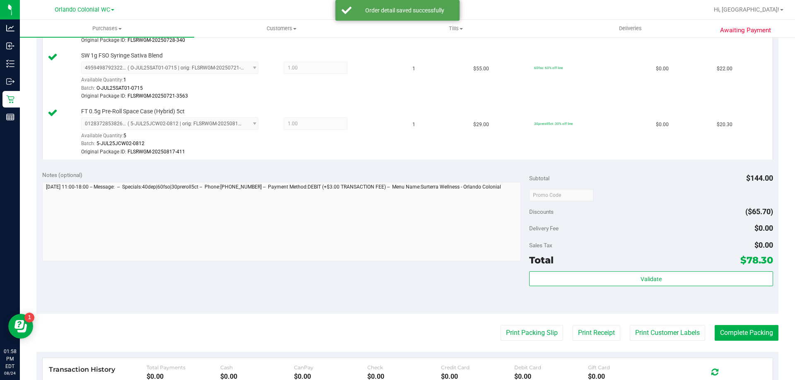
scroll to position [331, 0]
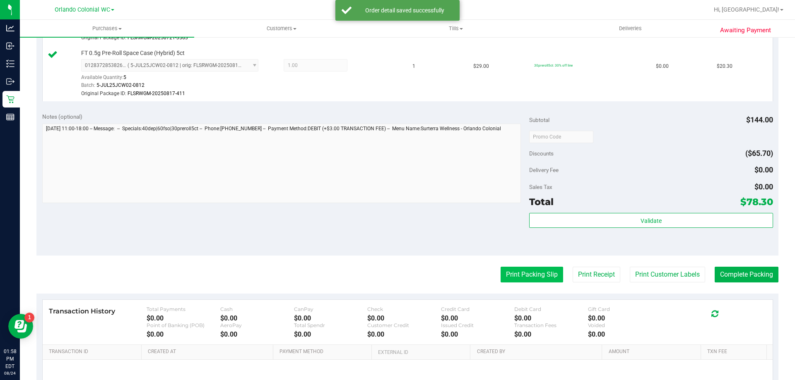
click at [524, 276] on button "Print Packing Slip" at bounding box center [531, 275] width 63 height 16
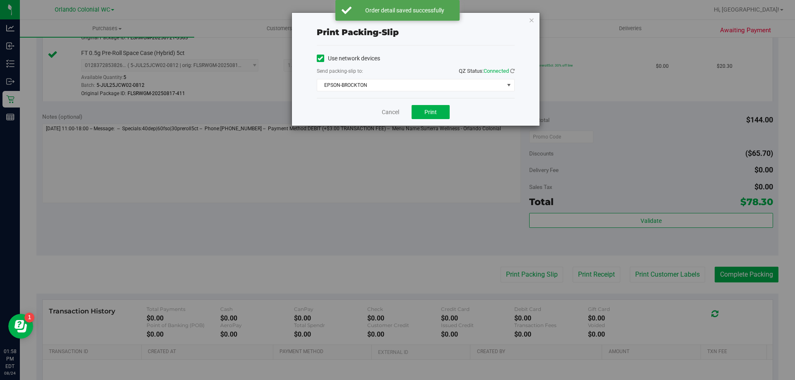
click at [390, 117] on div "Cancel Print" at bounding box center [416, 112] width 198 height 28
click at [399, 114] on div "Cancel Print" at bounding box center [416, 112] width 198 height 28
click at [393, 113] on link "Cancel" at bounding box center [390, 112] width 17 height 9
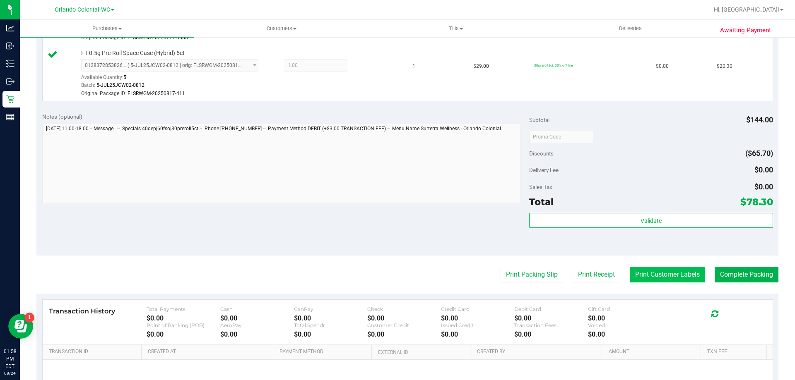
click at [661, 272] on button "Print Customer Labels" at bounding box center [667, 275] width 75 height 16
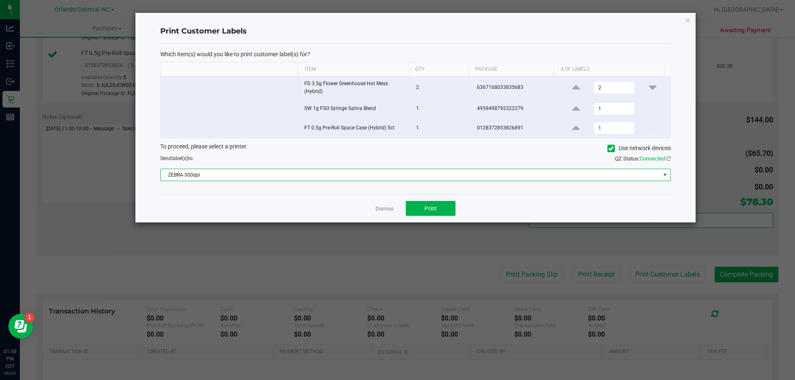
click at [365, 181] on span "ZEBRA-300dpi" at bounding box center [415, 175] width 510 height 12
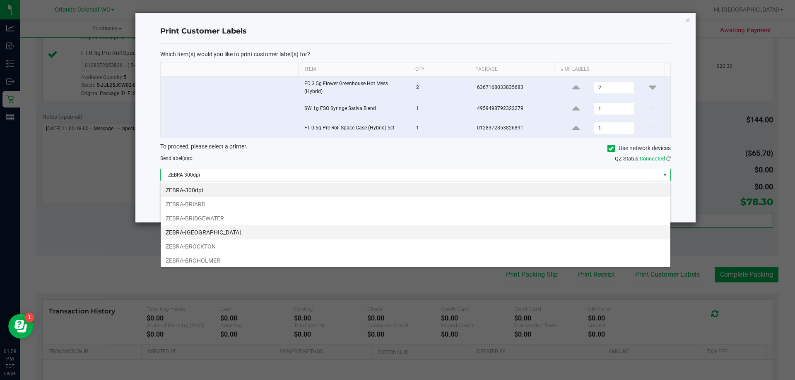
scroll to position [12, 510]
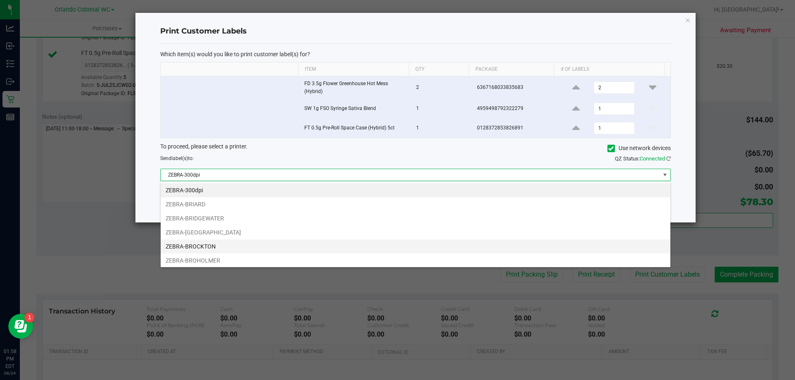
click at [252, 240] on li "ZEBRA-BROCKTON" at bounding box center [416, 247] width 510 height 14
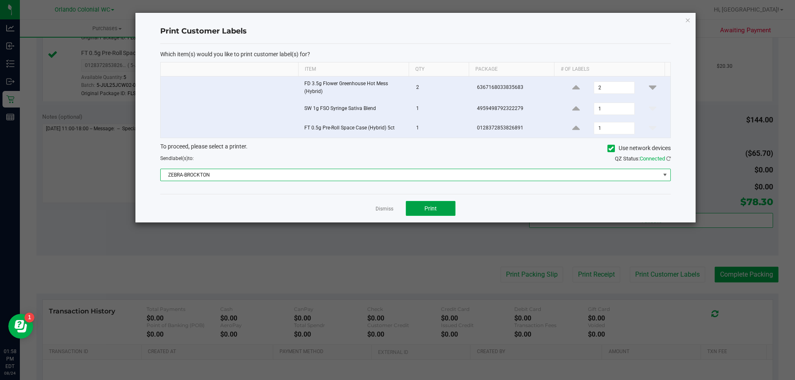
click at [435, 209] on span "Print" at bounding box center [430, 208] width 12 height 7
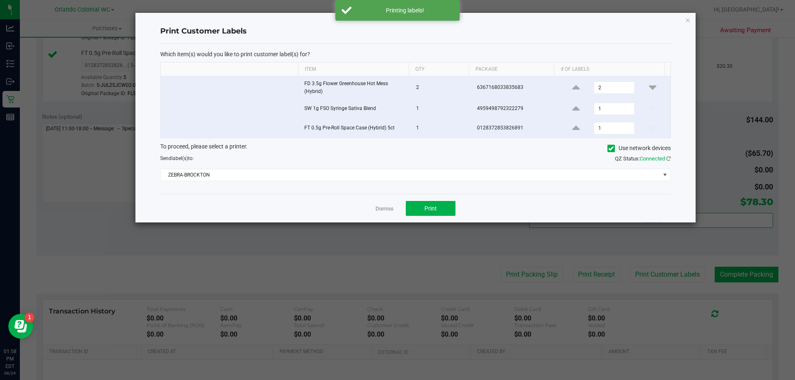
click at [386, 207] on link "Dismiss" at bounding box center [384, 209] width 18 height 7
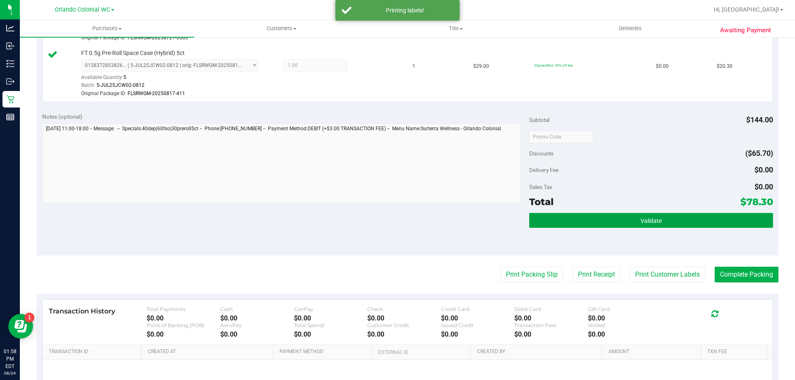
drag, startPoint x: 727, startPoint y: 222, endPoint x: 726, endPoint y: 233, distance: 10.4
click at [727, 222] on button "Validate" at bounding box center [650, 220] width 243 height 15
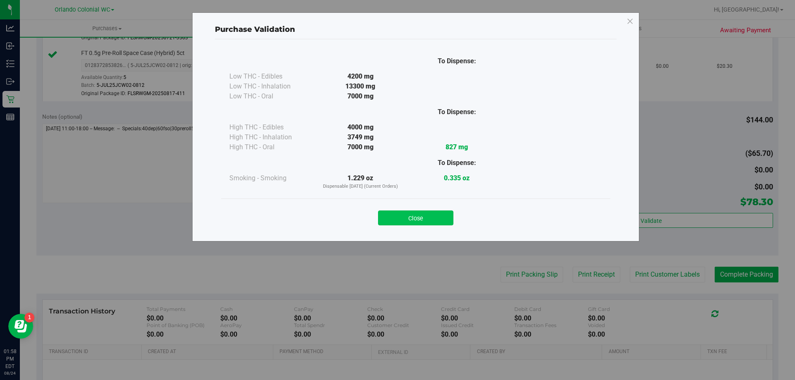
click at [427, 214] on button "Close" at bounding box center [415, 218] width 75 height 15
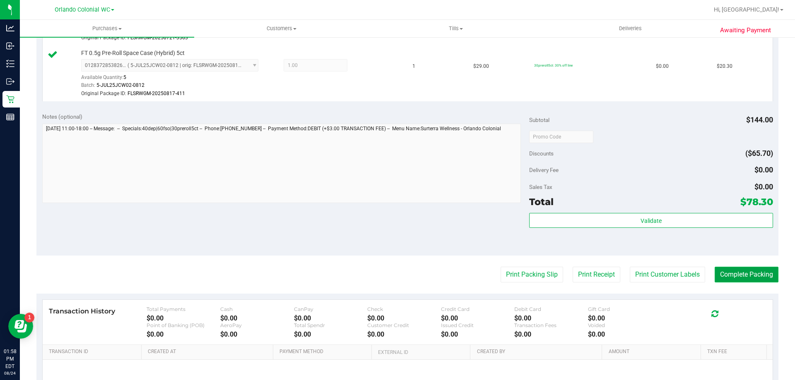
click at [749, 275] on button "Complete Packing" at bounding box center [746, 275] width 64 height 16
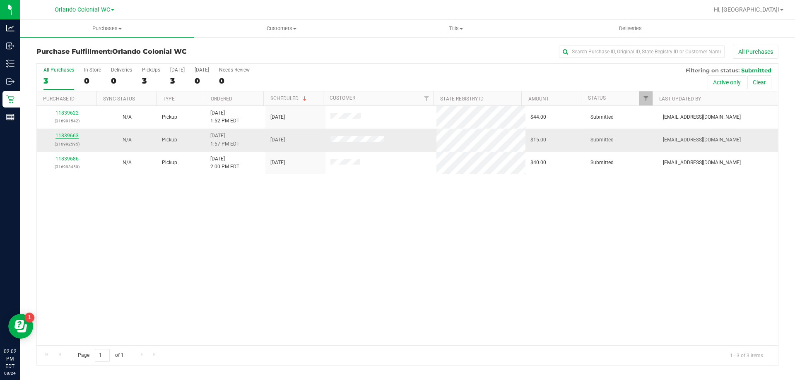
drag, startPoint x: 69, startPoint y: 132, endPoint x: 63, endPoint y: 136, distance: 6.7
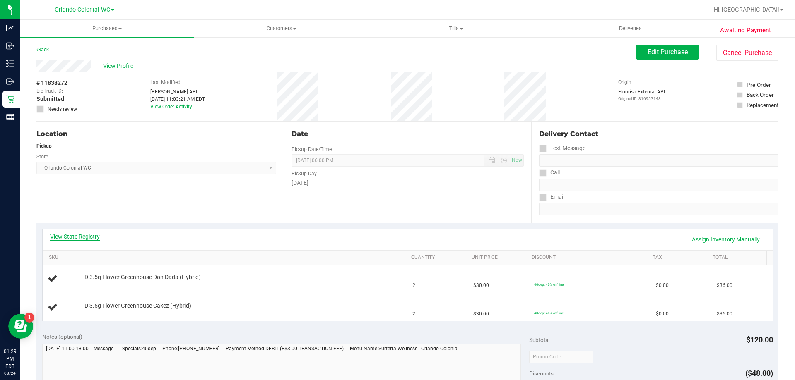
click at [75, 239] on link "View State Registry" at bounding box center [75, 237] width 50 height 8
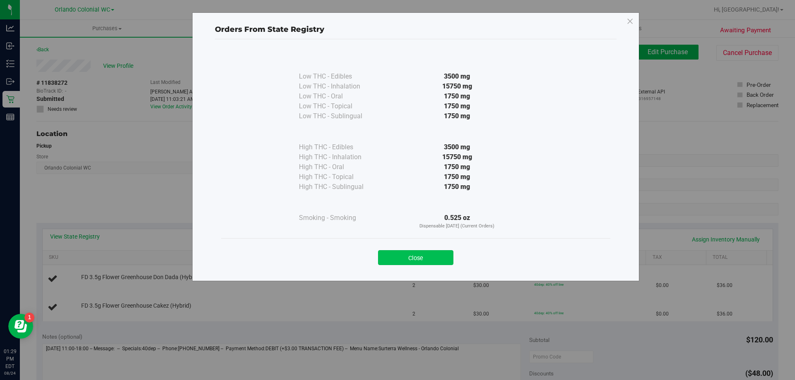
click at [410, 255] on button "Close" at bounding box center [415, 257] width 75 height 15
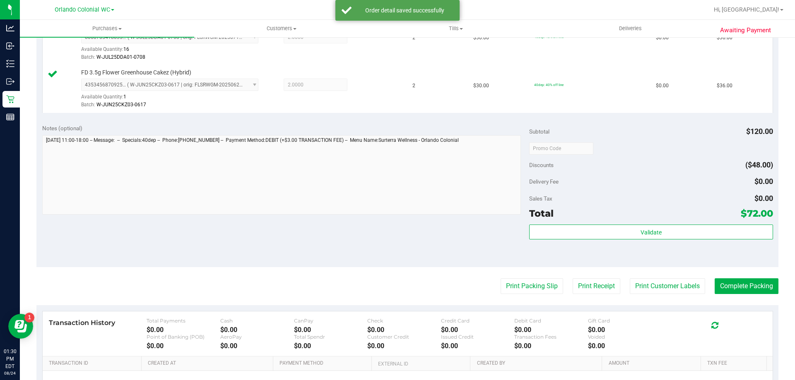
scroll to position [251, 0]
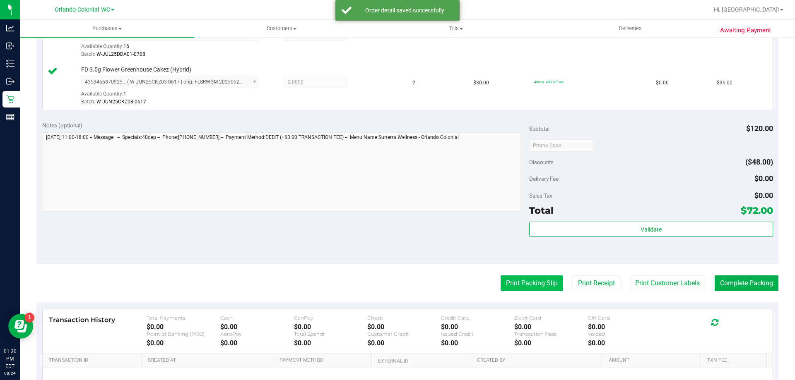
click at [527, 279] on button "Print Packing Slip" at bounding box center [531, 284] width 63 height 16
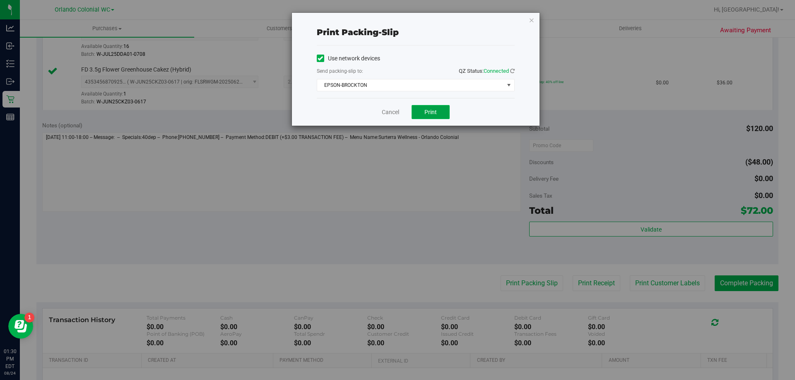
click at [429, 113] on span "Print" at bounding box center [430, 112] width 12 height 7
click at [382, 113] on link "Cancel" at bounding box center [390, 112] width 17 height 9
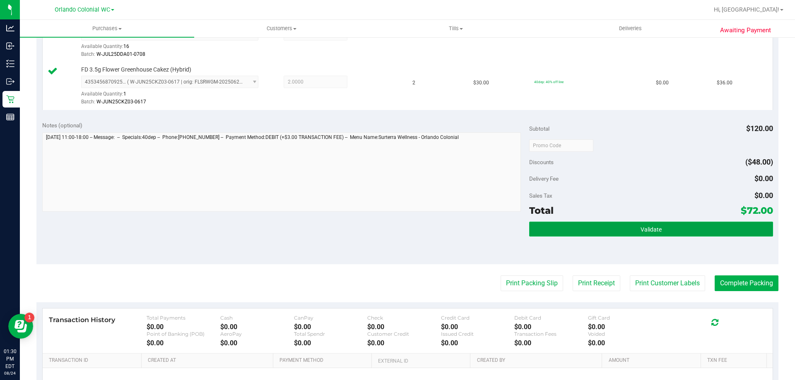
click at [624, 227] on button "Validate" at bounding box center [650, 229] width 243 height 15
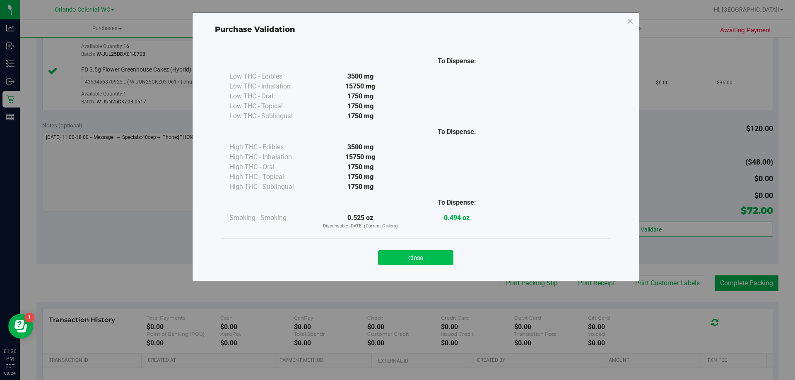
click at [425, 253] on button "Close" at bounding box center [415, 257] width 75 height 15
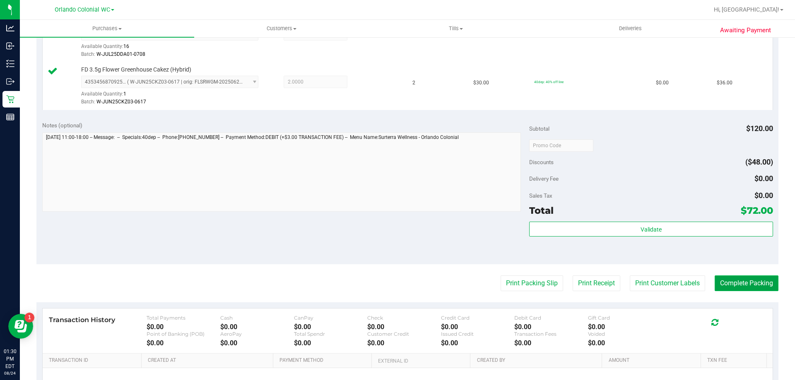
click at [733, 278] on button "Complete Packing" at bounding box center [746, 284] width 64 height 16
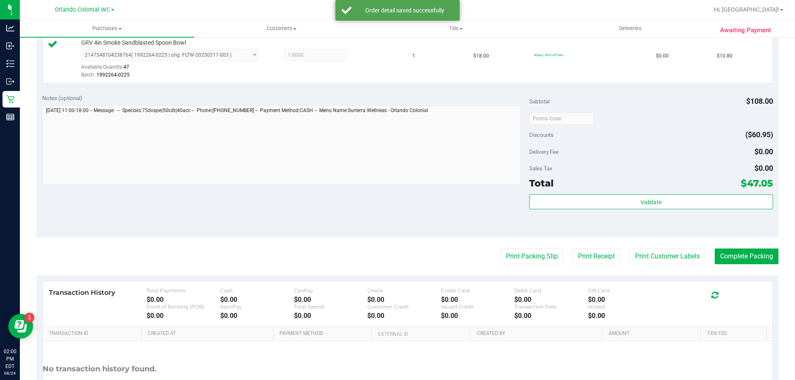
scroll to position [392, 0]
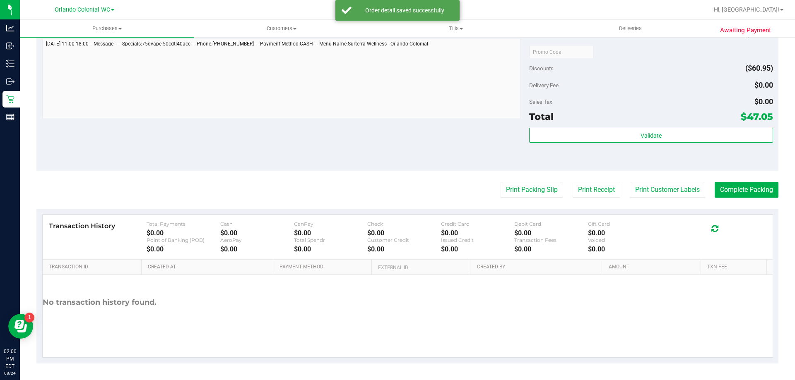
click at [493, 202] on purchase-details "Back Edit Purchase Cancel Purchase View Profile # 11838304 BioTrack ID: - Submi…" at bounding box center [407, 8] width 742 height 712
click at [517, 193] on button "Print Packing Slip" at bounding box center [531, 190] width 63 height 16
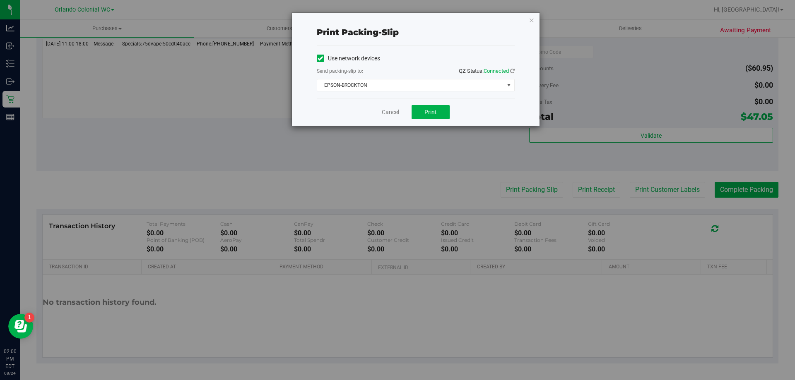
click at [432, 123] on div "Cancel Print" at bounding box center [416, 112] width 198 height 28
click at [436, 118] on button "Print" at bounding box center [430, 112] width 38 height 14
click at [373, 115] on div "Cancel Print" at bounding box center [416, 112] width 198 height 28
click at [643, 137] on div "Print packing-slip Use network devices Send packing-slip to: QZ Status: Connect…" at bounding box center [400, 190] width 801 height 380
click at [394, 115] on link "Cancel" at bounding box center [390, 112] width 17 height 9
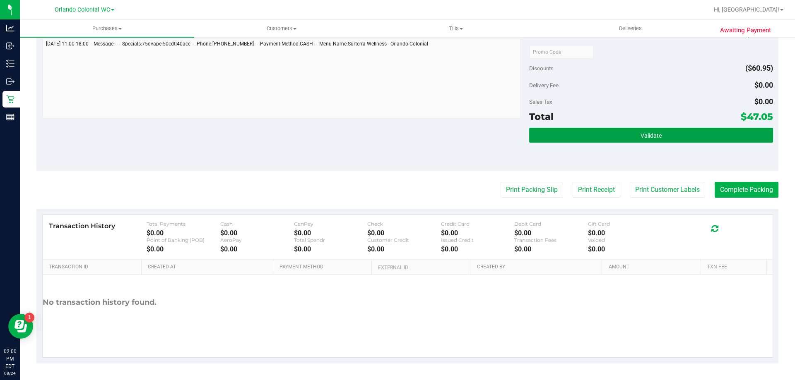
click at [640, 136] on span "Validate" at bounding box center [650, 135] width 21 height 7
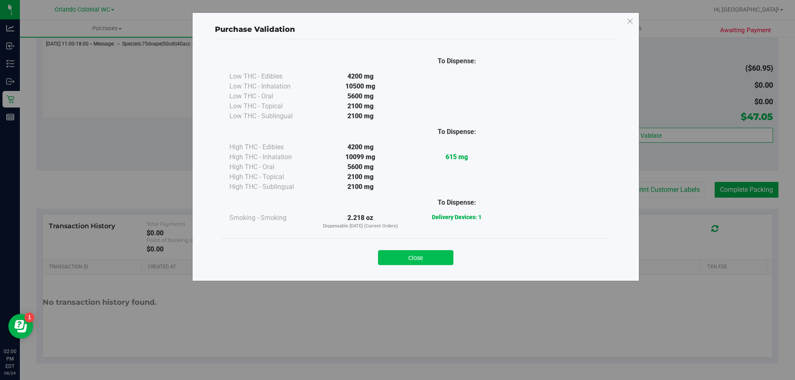
click at [418, 256] on button "Close" at bounding box center [415, 257] width 75 height 15
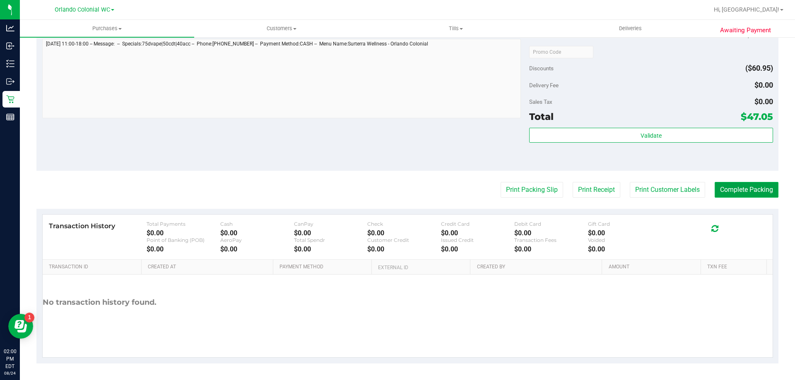
click at [731, 195] on button "Complete Packing" at bounding box center [746, 190] width 64 height 16
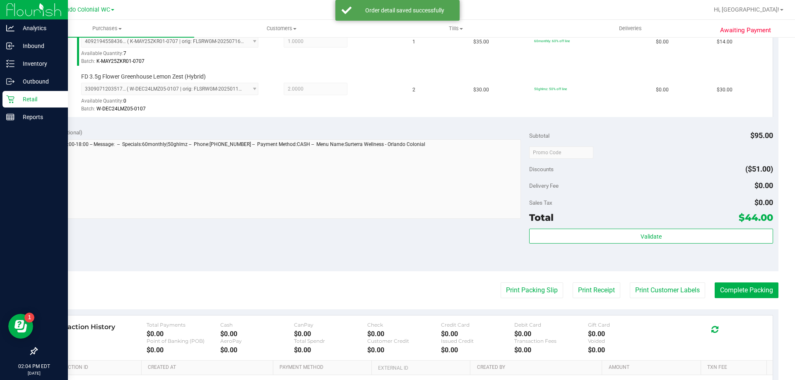
scroll to position [247, 0]
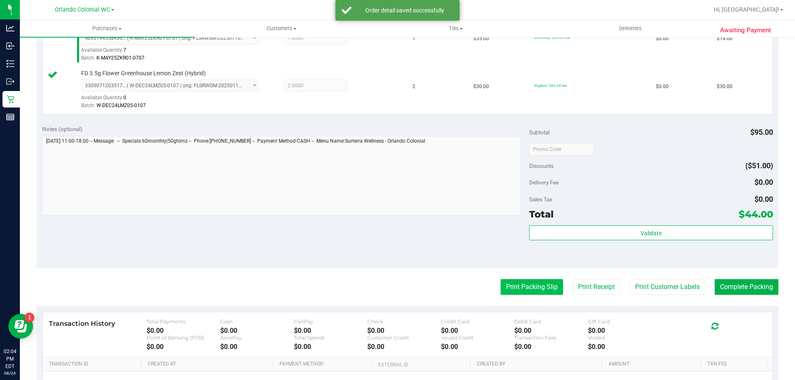
click at [524, 281] on button "Print Packing Slip" at bounding box center [531, 287] width 63 height 16
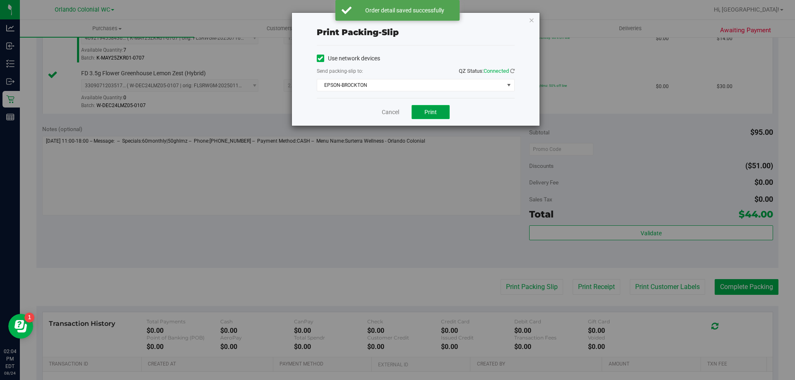
click at [431, 112] on span "Print" at bounding box center [430, 112] width 12 height 7
click at [393, 108] on link "Cancel" at bounding box center [390, 112] width 17 height 9
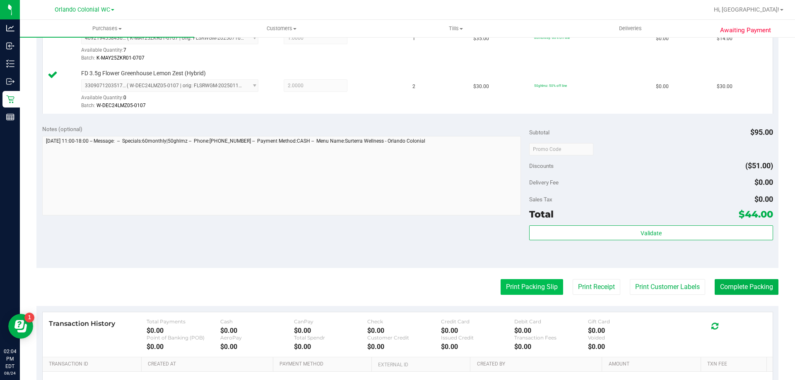
click at [516, 282] on button "Print Packing Slip" at bounding box center [531, 287] width 63 height 16
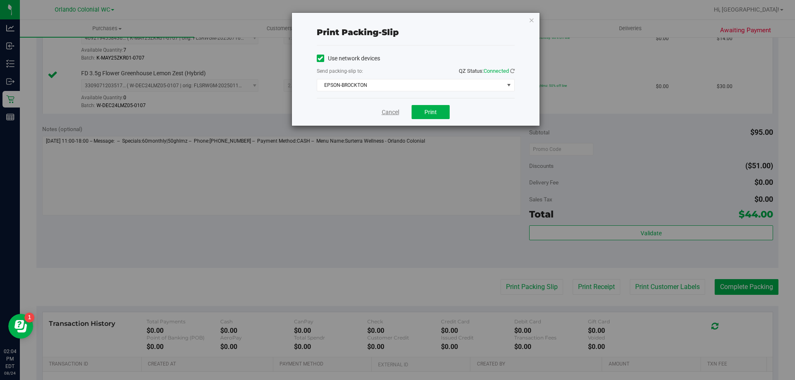
click at [392, 113] on link "Cancel" at bounding box center [390, 112] width 17 height 9
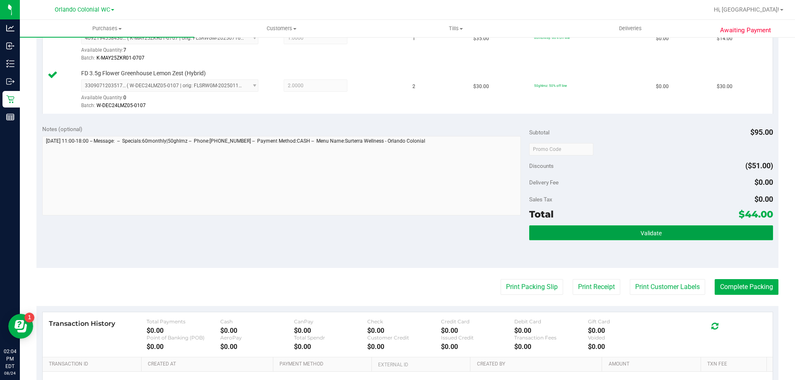
click at [575, 233] on button "Validate" at bounding box center [650, 233] width 243 height 15
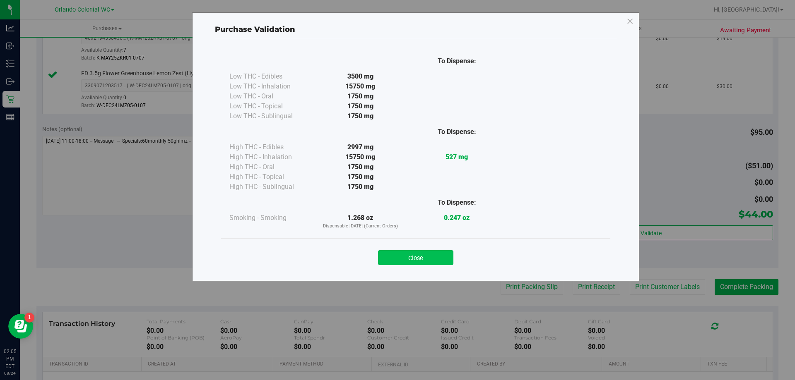
click at [393, 257] on button "Close" at bounding box center [415, 257] width 75 height 15
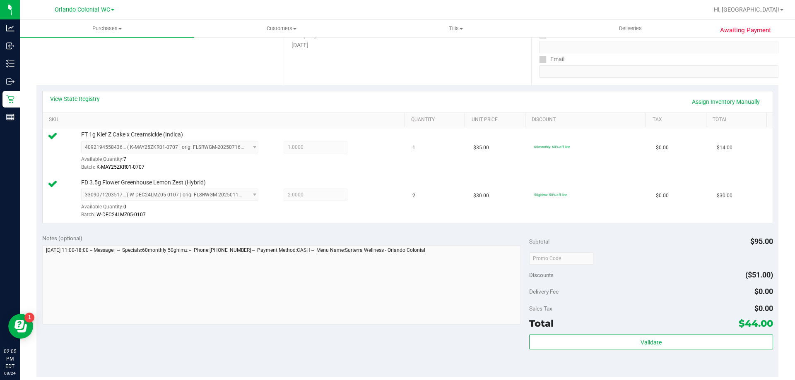
scroll to position [183, 0]
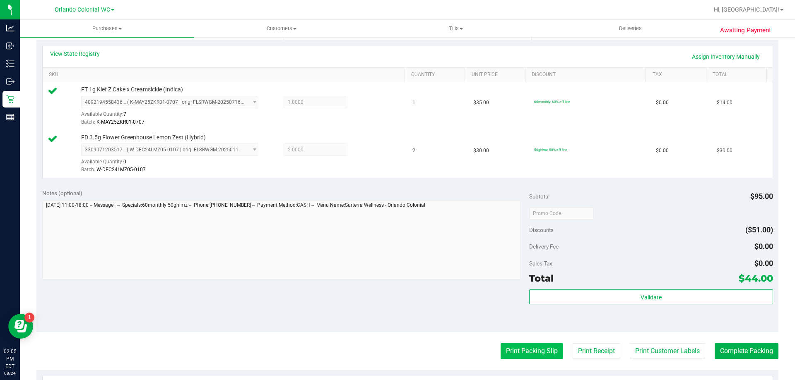
click at [510, 353] on button "Print Packing Slip" at bounding box center [531, 352] width 63 height 16
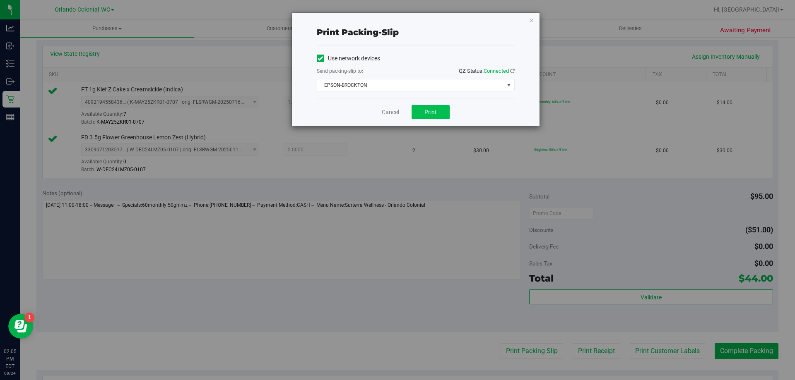
click at [441, 114] on button "Print" at bounding box center [430, 112] width 38 height 14
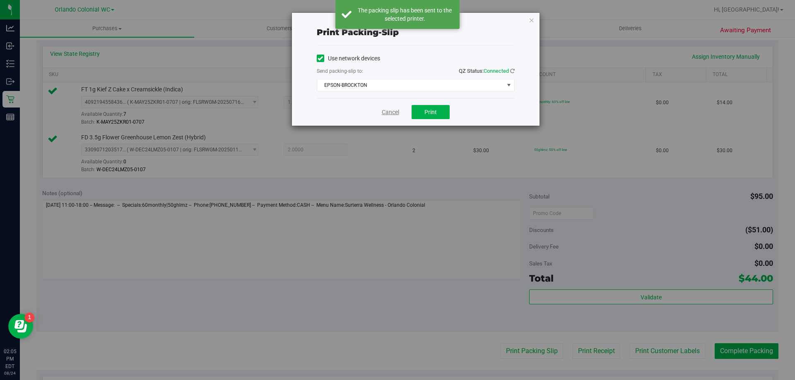
click at [390, 113] on link "Cancel" at bounding box center [390, 112] width 17 height 9
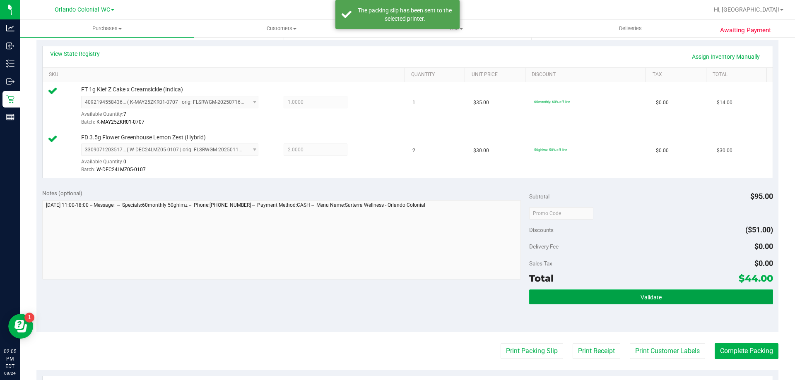
click at [653, 290] on button "Validate" at bounding box center [650, 297] width 243 height 15
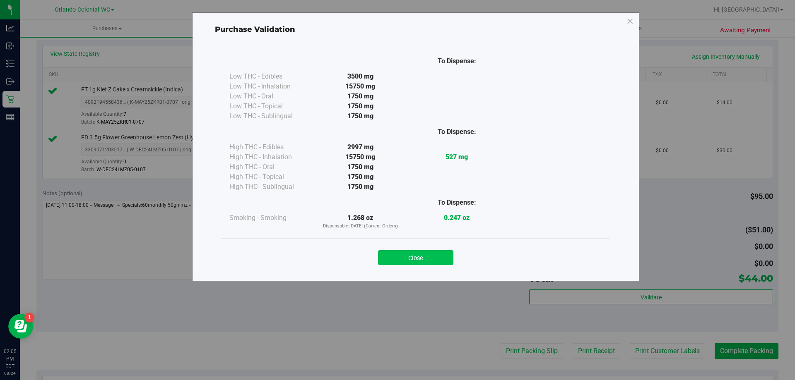
click at [406, 251] on button "Close" at bounding box center [415, 257] width 75 height 15
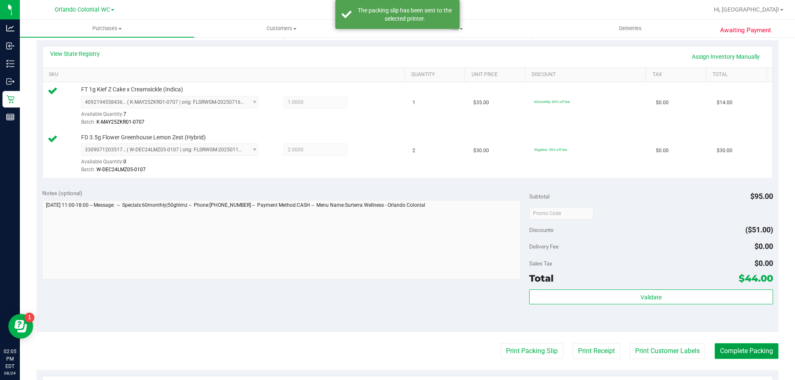
click at [743, 350] on button "Complete Packing" at bounding box center [746, 352] width 64 height 16
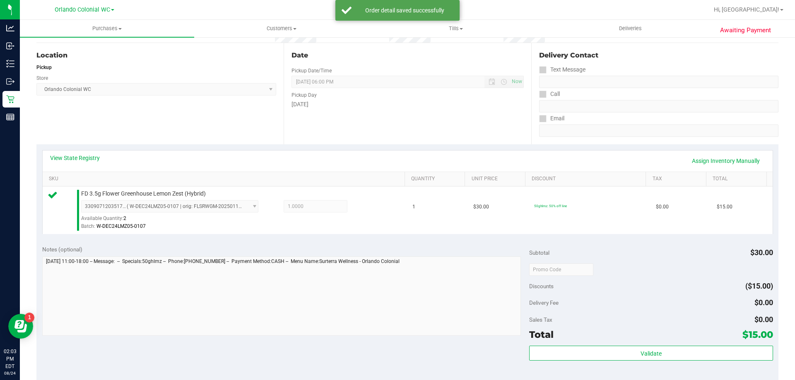
scroll to position [144, 0]
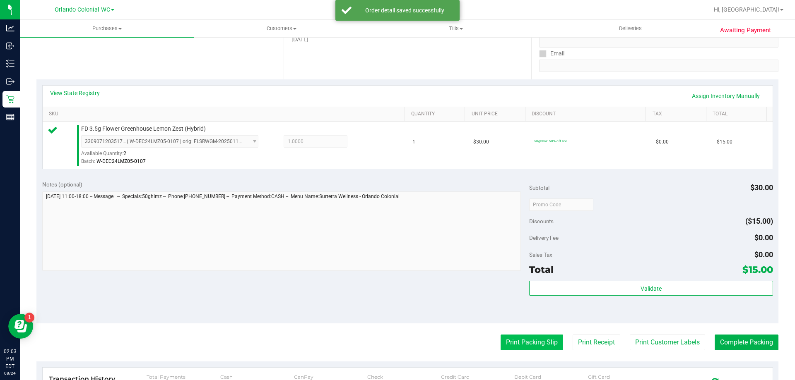
click at [521, 336] on button "Print Packing Slip" at bounding box center [531, 343] width 63 height 16
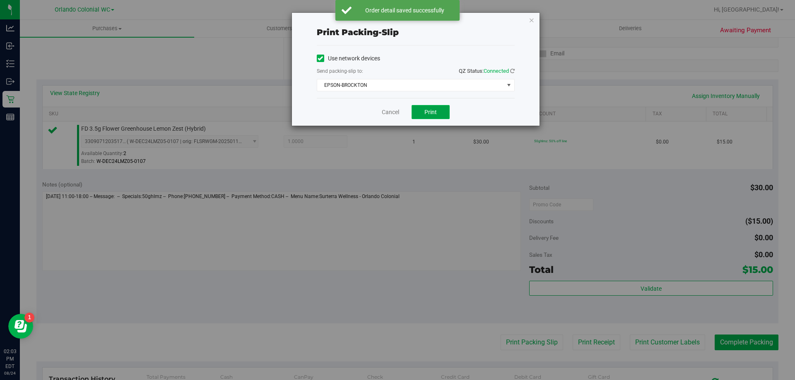
click at [431, 111] on span "Print" at bounding box center [430, 112] width 12 height 7
click at [386, 113] on link "Cancel" at bounding box center [390, 112] width 17 height 9
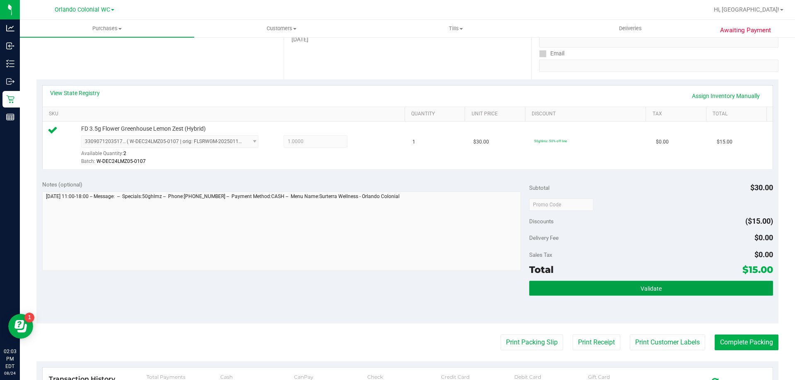
click at [621, 282] on button "Validate" at bounding box center [650, 288] width 243 height 15
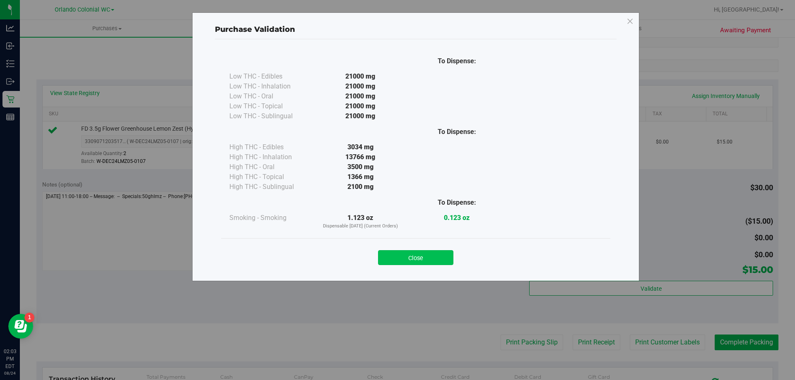
click at [411, 263] on button "Close" at bounding box center [415, 257] width 75 height 15
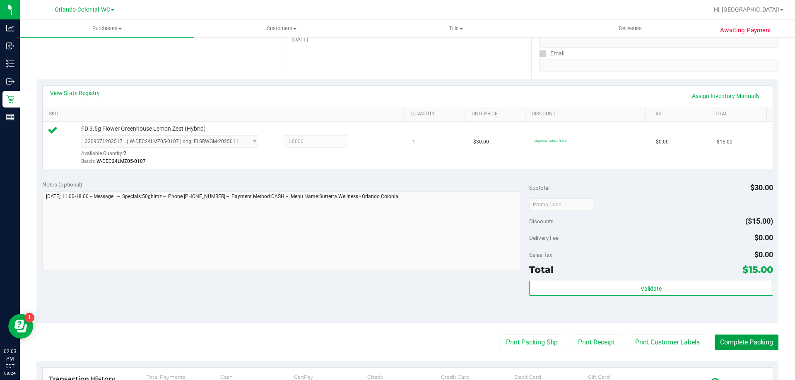
click at [744, 341] on button "Complete Packing" at bounding box center [746, 343] width 64 height 16
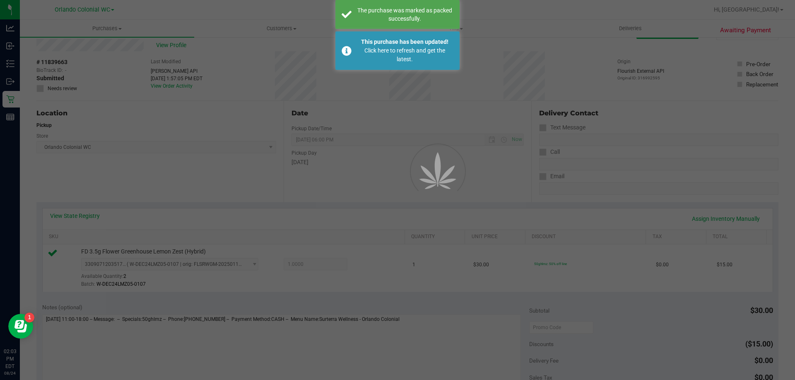
scroll to position [18, 0]
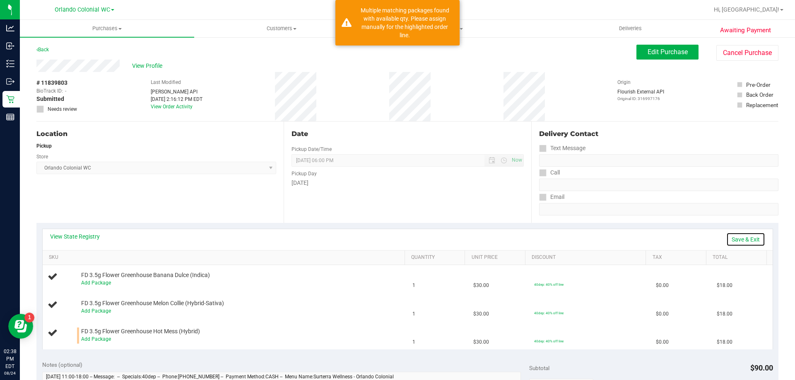
click at [735, 235] on link "Save & Exit" at bounding box center [745, 240] width 39 height 14
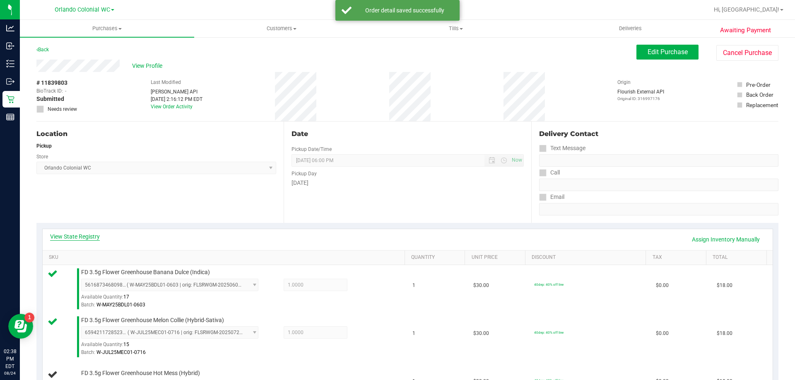
click at [76, 233] on link "View State Registry" at bounding box center [75, 237] width 50 height 8
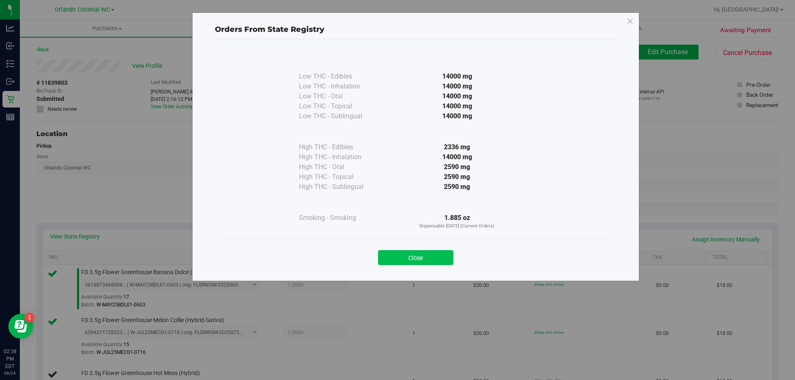
click at [397, 262] on button "Close" at bounding box center [415, 257] width 75 height 15
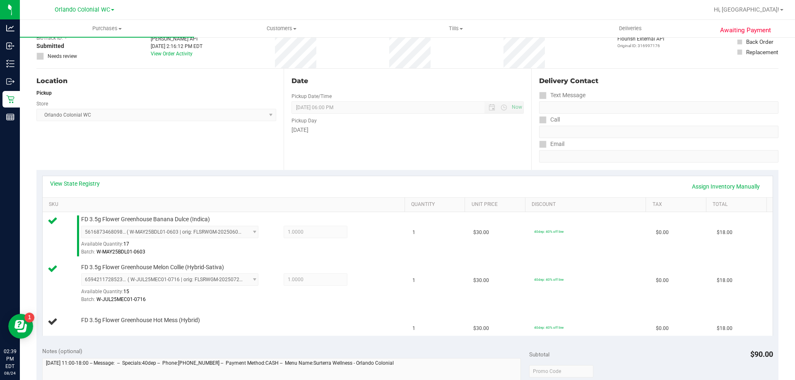
scroll to position [79, 0]
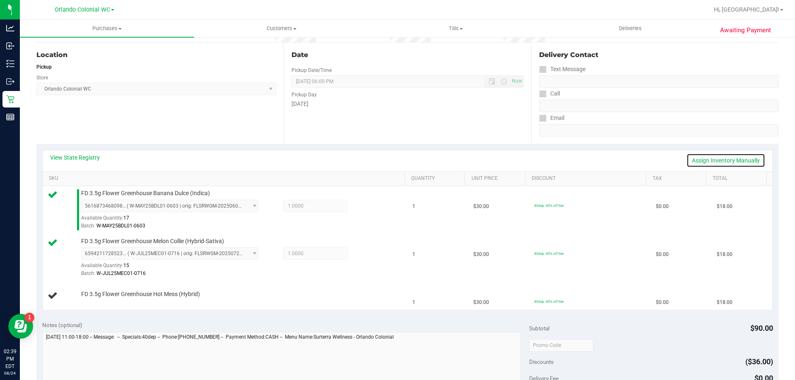
click at [716, 158] on link "Assign Inventory Manually" at bounding box center [725, 161] width 79 height 14
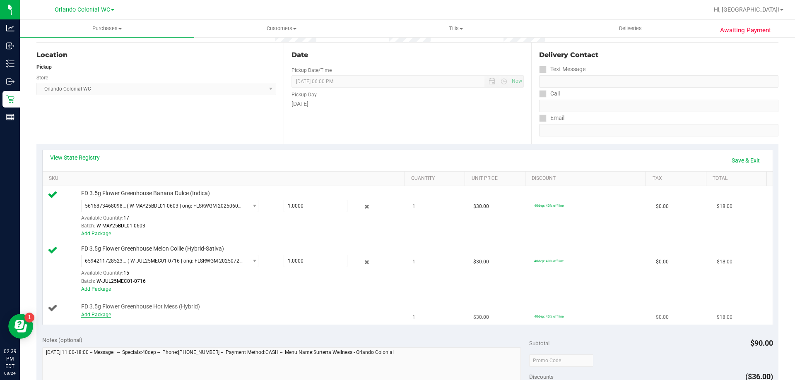
click at [100, 317] on link "Add Package" at bounding box center [96, 315] width 30 height 6
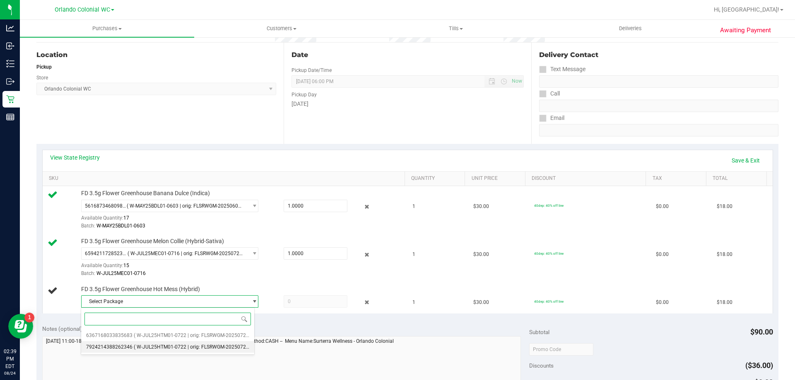
click at [184, 346] on span "( W-JUL25HTM01-0722 | orig: FLSRWGM-20250728-415 )" at bounding box center [198, 347] width 128 height 6
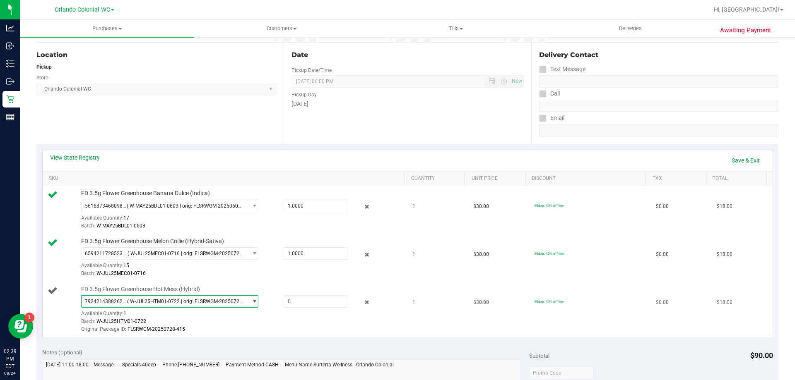
click at [225, 304] on span "( W-JUL25HTM01-0722 | orig: FLSRWGM-20250728-415 )" at bounding box center [185, 302] width 117 height 6
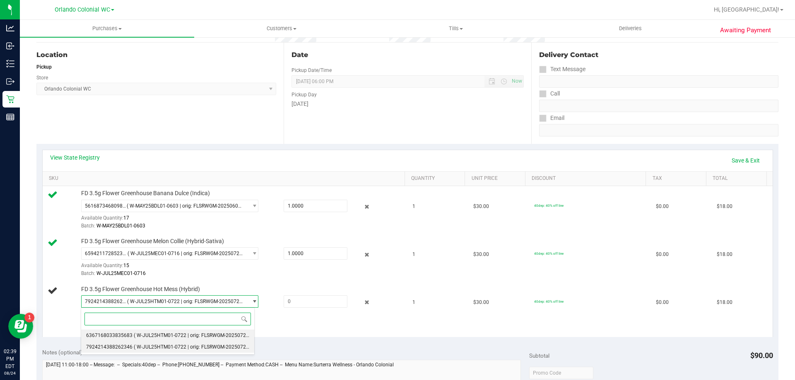
click at [159, 334] on span "( W-JUL25HTM01-0722 | orig: FLSRWGM-20250728-340 )" at bounding box center [198, 336] width 128 height 6
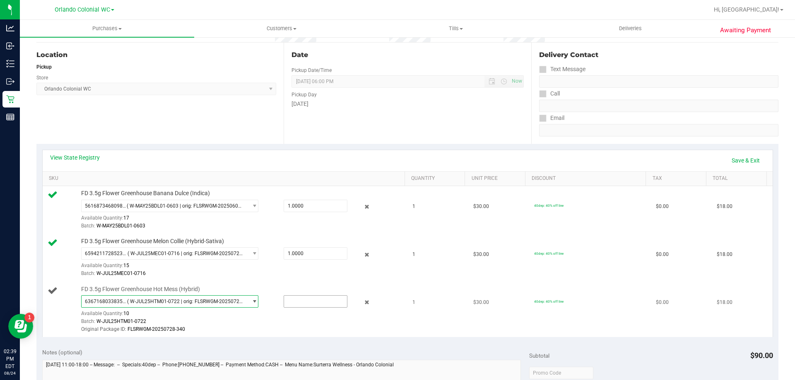
click at [298, 304] on input "text" at bounding box center [315, 302] width 63 height 12
type input "1"
click at [289, 334] on div at bounding box center [241, 334] width 320 height 0
type input "1.0000"
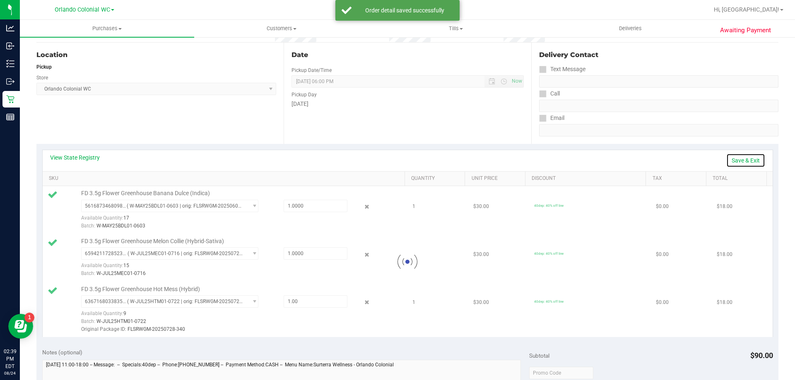
click at [734, 154] on link "Save & Exit" at bounding box center [745, 161] width 39 height 14
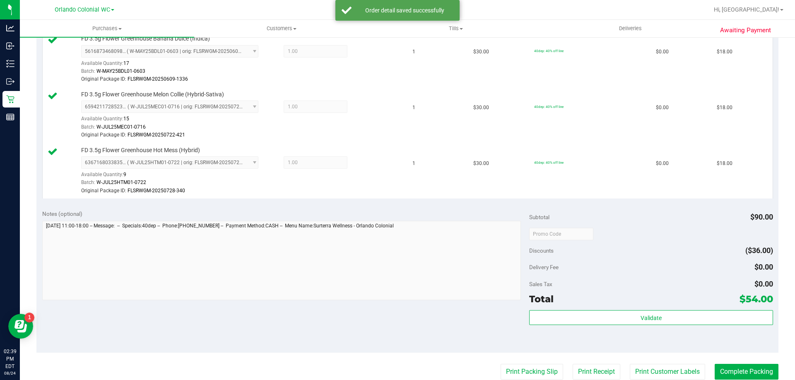
scroll to position [260, 0]
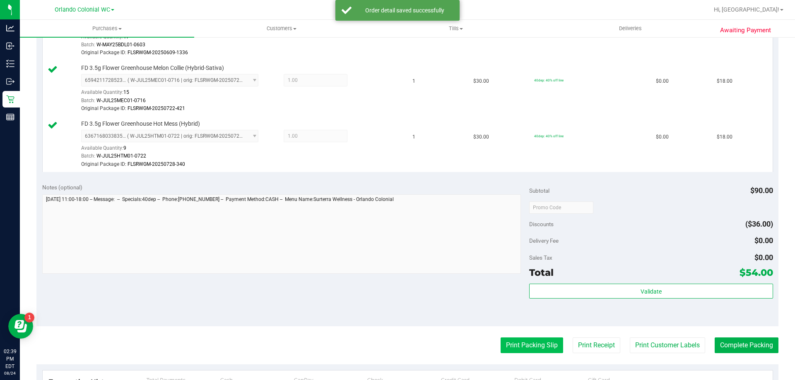
click at [522, 344] on button "Print Packing Slip" at bounding box center [531, 346] width 63 height 16
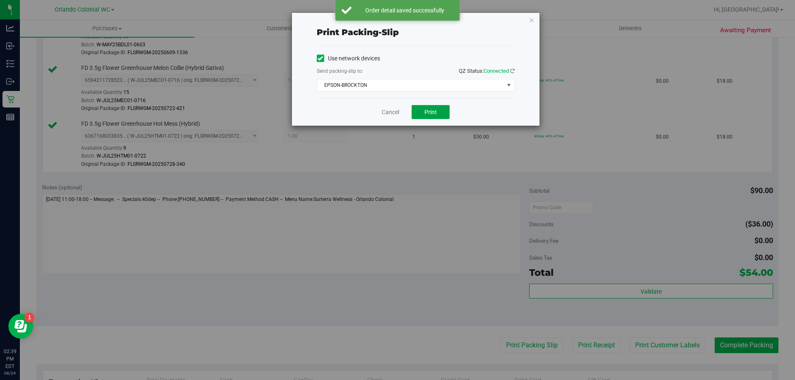
click at [428, 111] on span "Print" at bounding box center [430, 112] width 12 height 7
click at [390, 114] on link "Cancel" at bounding box center [390, 112] width 17 height 9
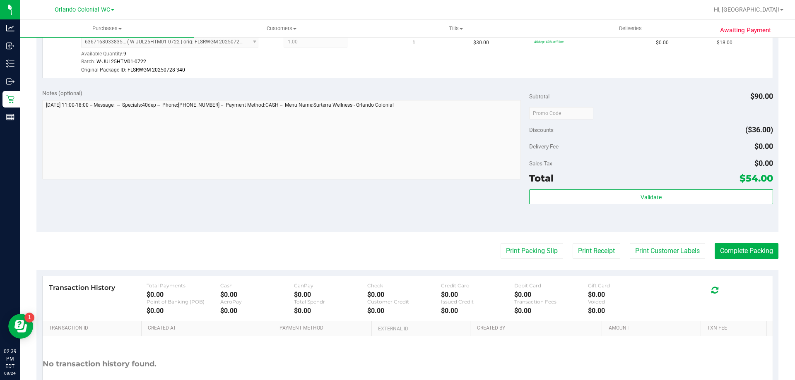
scroll to position [362, 0]
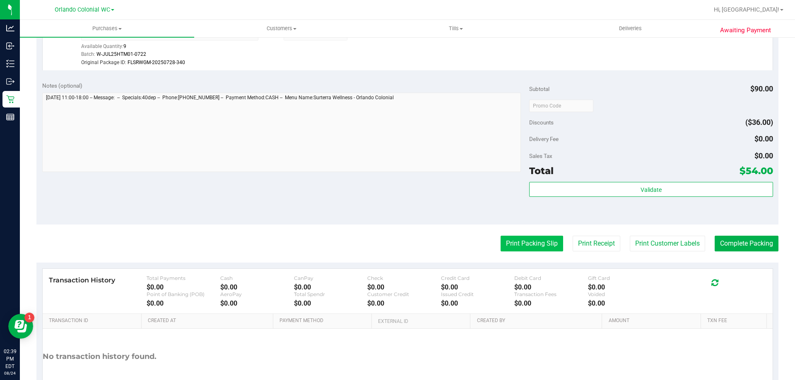
click at [525, 244] on button "Print Packing Slip" at bounding box center [531, 244] width 63 height 16
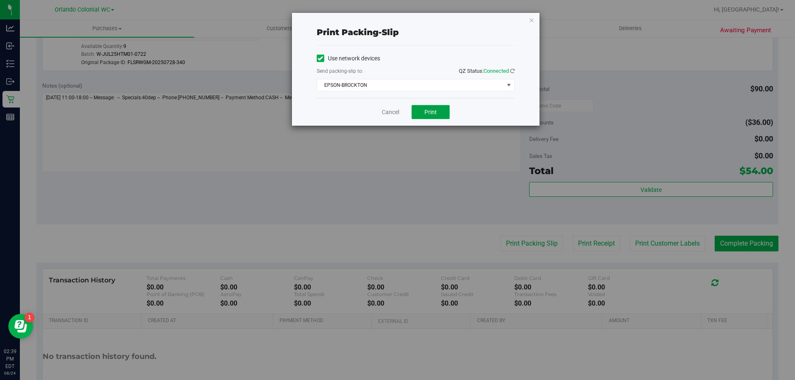
click at [434, 118] on button "Print" at bounding box center [430, 112] width 38 height 14
click at [388, 111] on link "Cancel" at bounding box center [390, 112] width 17 height 9
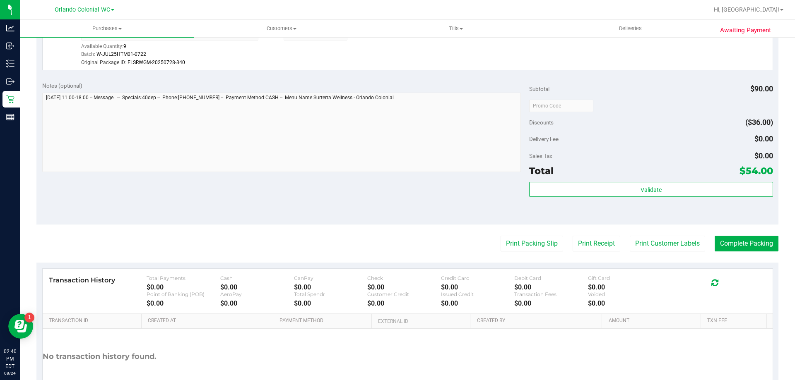
scroll to position [349, 0]
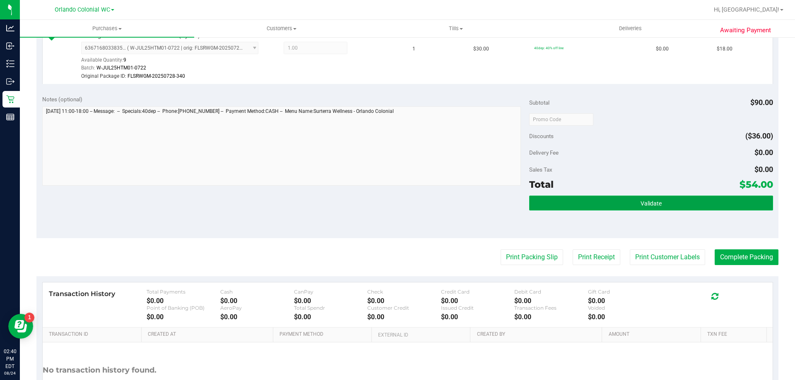
click at [625, 204] on button "Validate" at bounding box center [650, 203] width 243 height 15
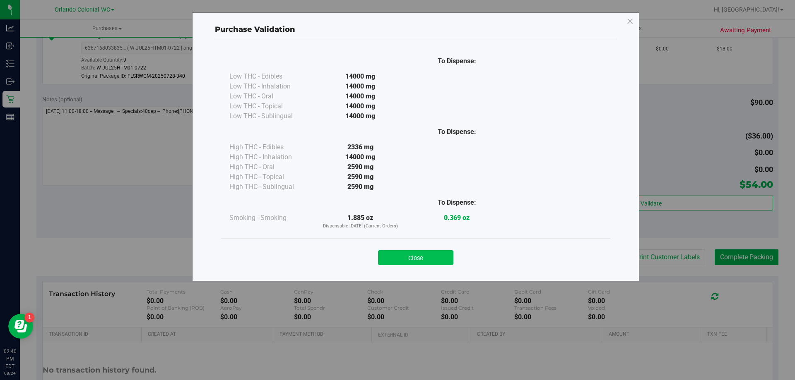
click at [411, 253] on button "Close" at bounding box center [415, 257] width 75 height 15
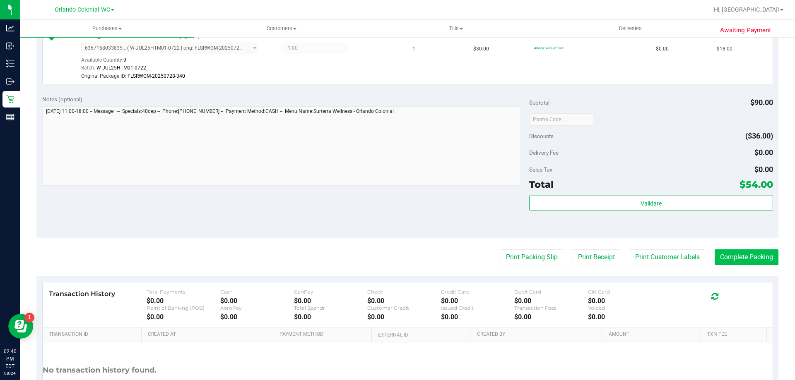
click at [747, 260] on button "Complete Packing" at bounding box center [746, 258] width 64 height 16
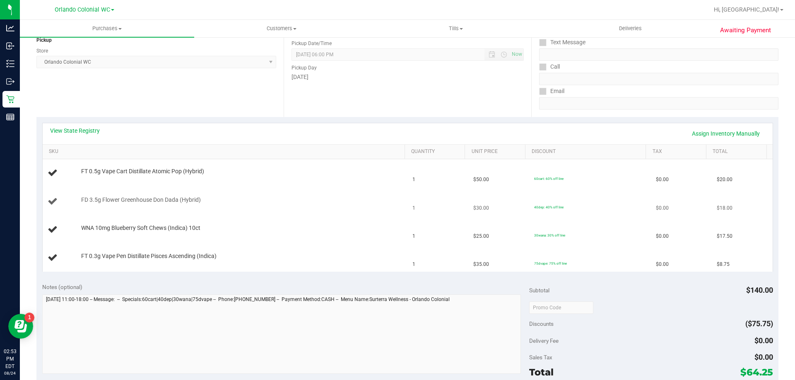
scroll to position [166, 0]
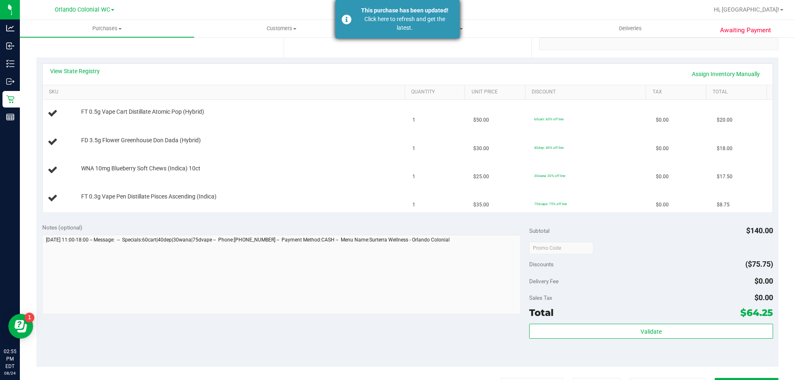
click at [352, 22] on div "This purchase has been updated! Click here to refresh and get the latest." at bounding box center [397, 19] width 124 height 38
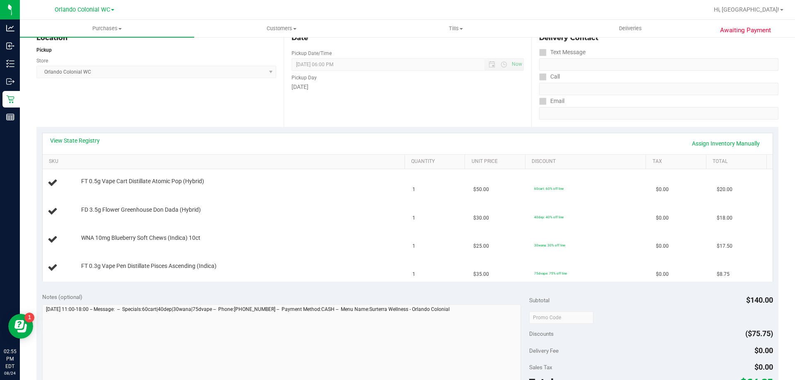
scroll to position [0, 0]
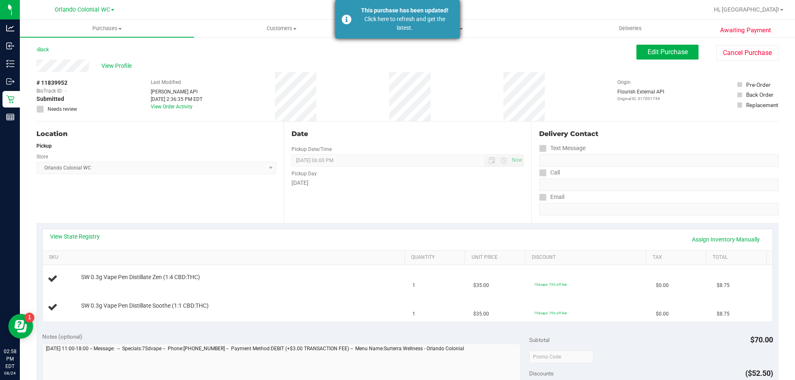
click at [428, 28] on div "Click here to refresh and get the latest." at bounding box center [404, 23] width 97 height 17
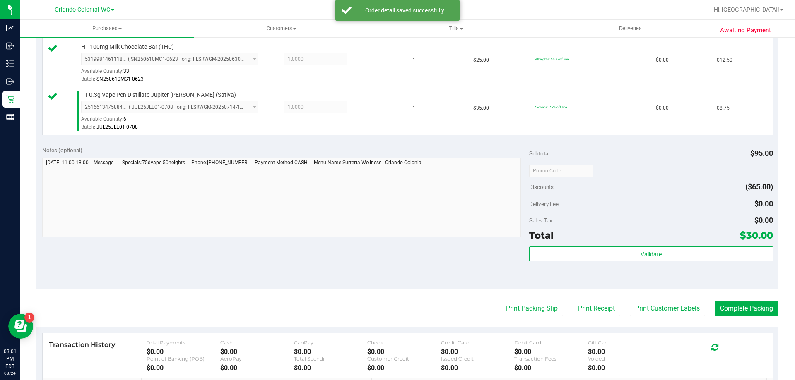
scroll to position [336, 0]
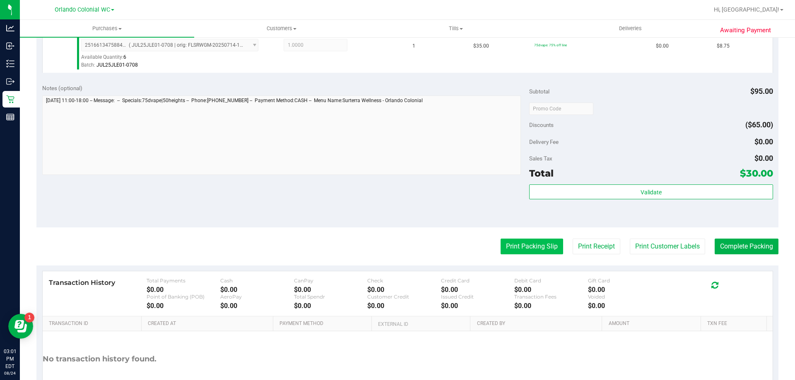
click at [532, 243] on button "Print Packing Slip" at bounding box center [531, 247] width 63 height 16
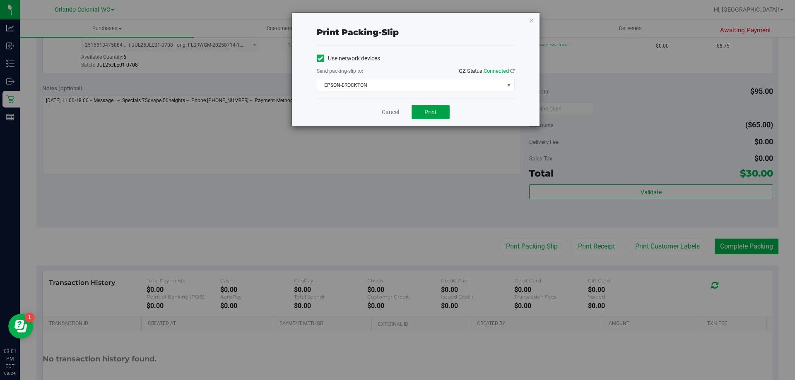
click at [430, 118] on button "Print" at bounding box center [430, 112] width 38 height 14
click at [387, 115] on link "Cancel" at bounding box center [390, 112] width 17 height 9
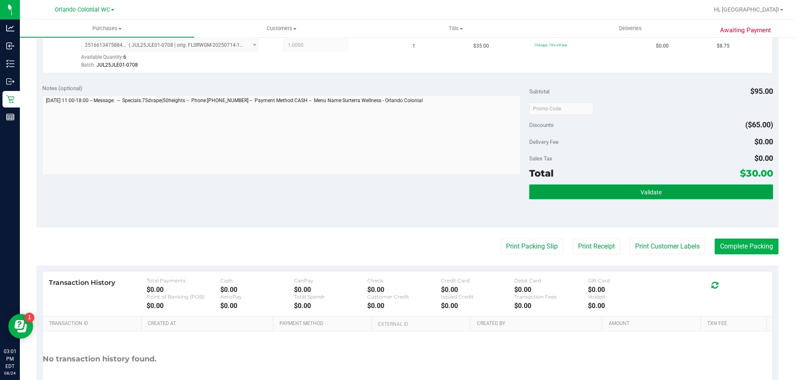
click at [697, 192] on button "Validate" at bounding box center [650, 192] width 243 height 15
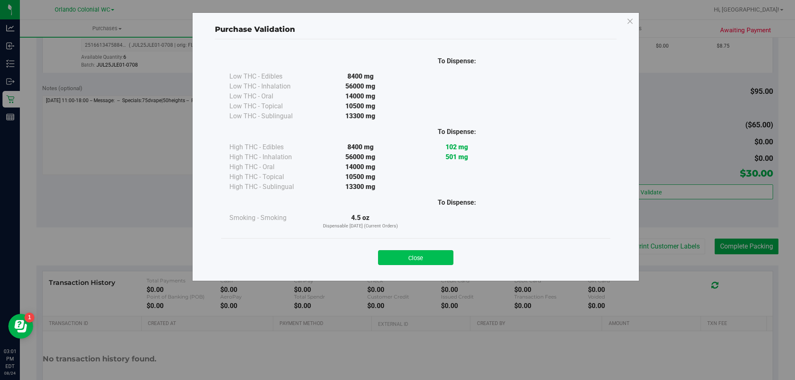
click at [413, 251] on button "Close" at bounding box center [415, 257] width 75 height 15
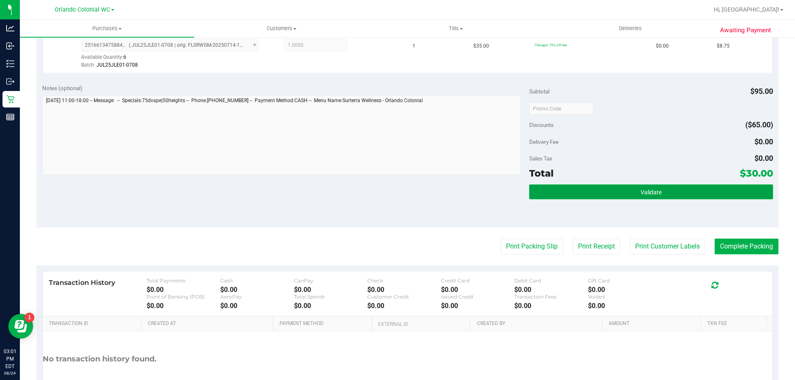
click at [629, 188] on button "Validate" at bounding box center [650, 192] width 243 height 15
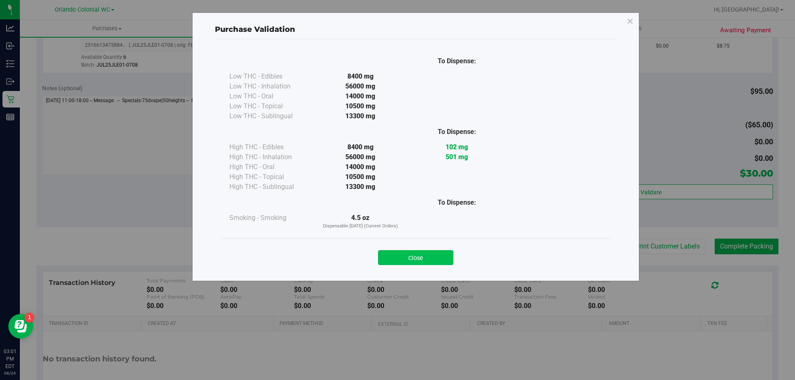
click at [396, 254] on button "Close" at bounding box center [415, 257] width 75 height 15
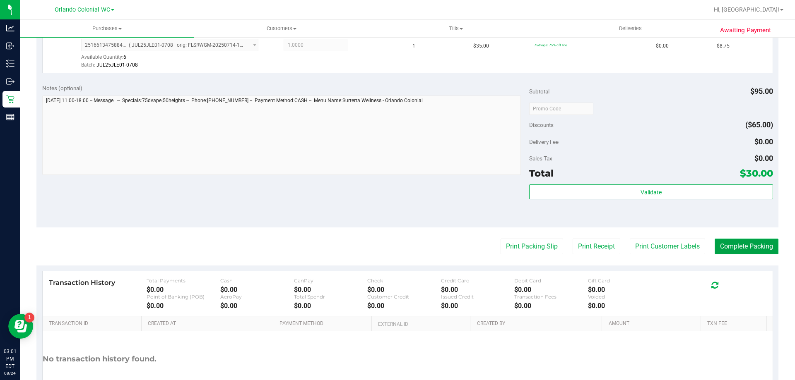
click at [741, 247] on button "Complete Packing" at bounding box center [746, 247] width 64 height 16
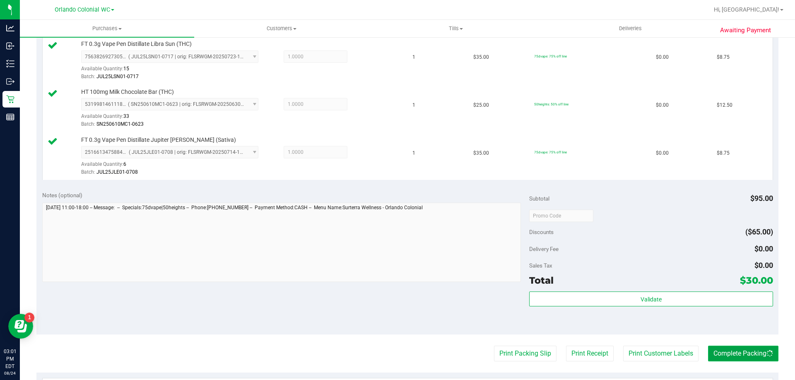
scroll to position [201, 0]
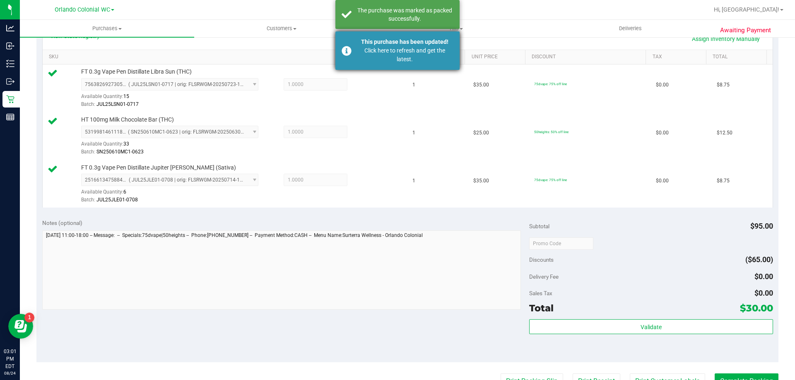
click at [386, 54] on div "Click here to refresh and get the latest." at bounding box center [404, 54] width 97 height 17
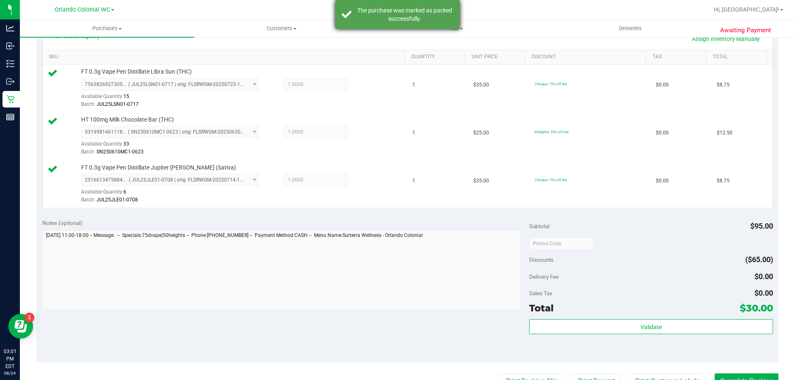
click at [349, 16] on div "The purchase was marked as packed successfully." at bounding box center [397, 14] width 124 height 29
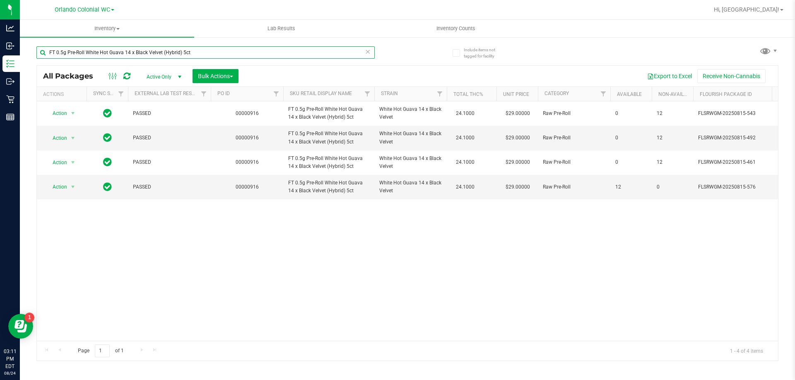
click at [217, 55] on input "FT 0.5g Pre-Roll White Hot Guava 14 x Black Velvet (Hybrid) 5ct" at bounding box center [205, 52] width 338 height 12
click at [218, 55] on input "FT 0.5g Pre-Roll White Hot Guava 14 x Black Velvet (Hybrid) 5ct" at bounding box center [205, 52] width 338 height 12
drag, startPoint x: 218, startPoint y: 56, endPoint x: 197, endPoint y: 52, distance: 21.4
click at [210, 53] on input "FT 0.5g Pre-Roll White Hot Guava 14 x Black Velvet (Hybrid) 5ct" at bounding box center [205, 52] width 338 height 12
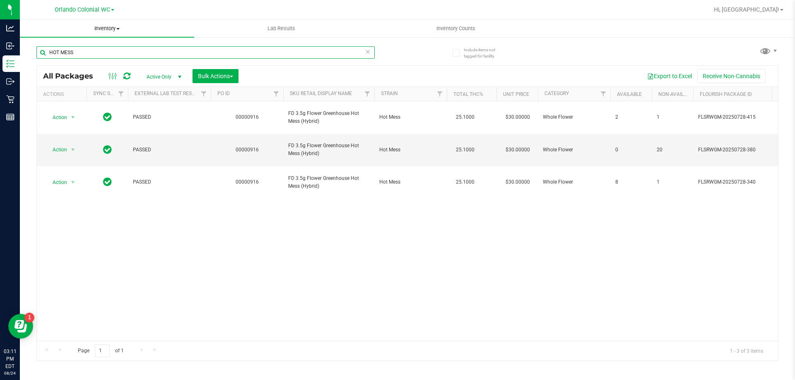
type input "HOT MESS"
